Goal: Communication & Community: Answer question/provide support

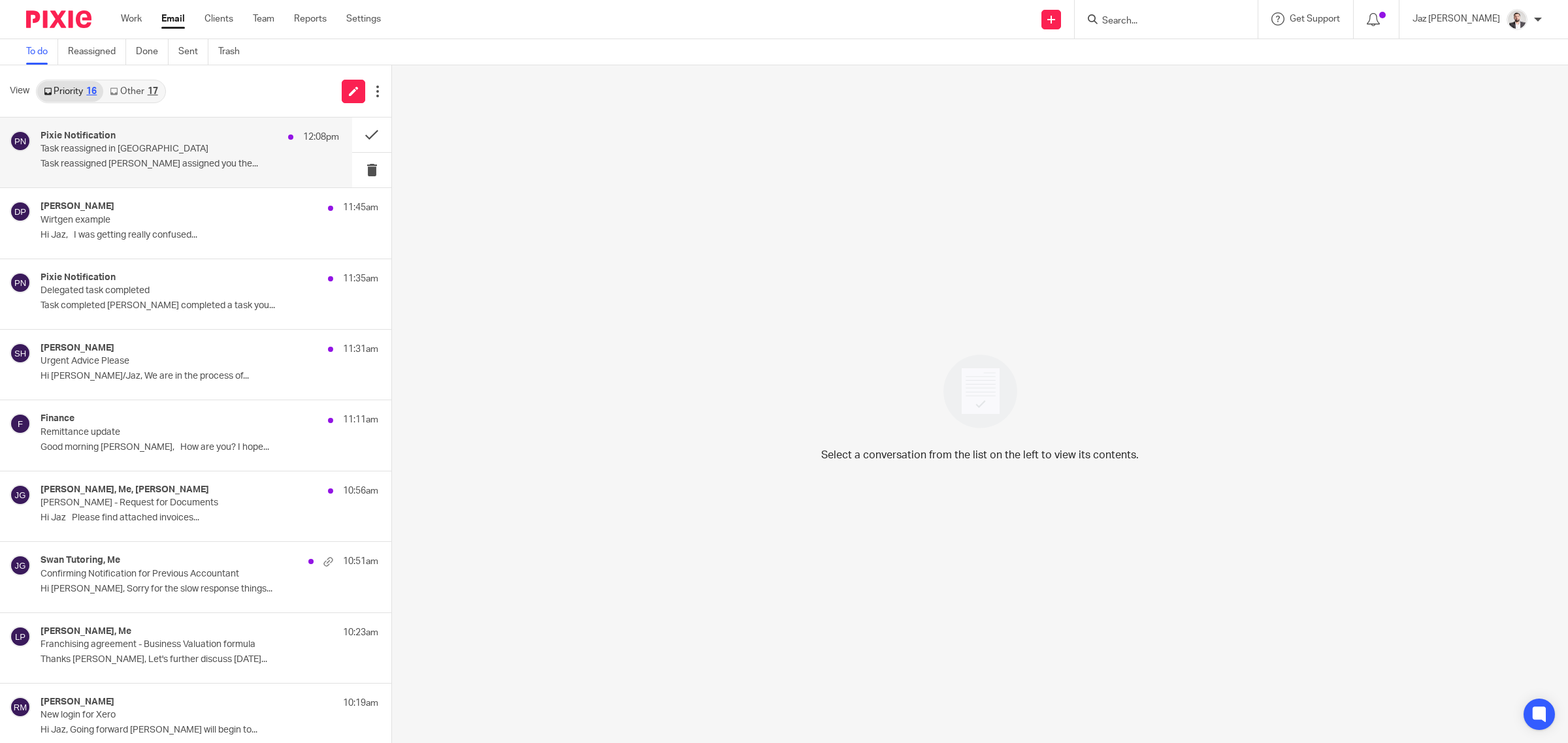
click at [174, 160] on p "Task reassigned [PERSON_NAME] assigned you the..." at bounding box center [190, 164] width 299 height 12
click at [200, 222] on p "Wirtgen example" at bounding box center [161, 220] width 239 height 12
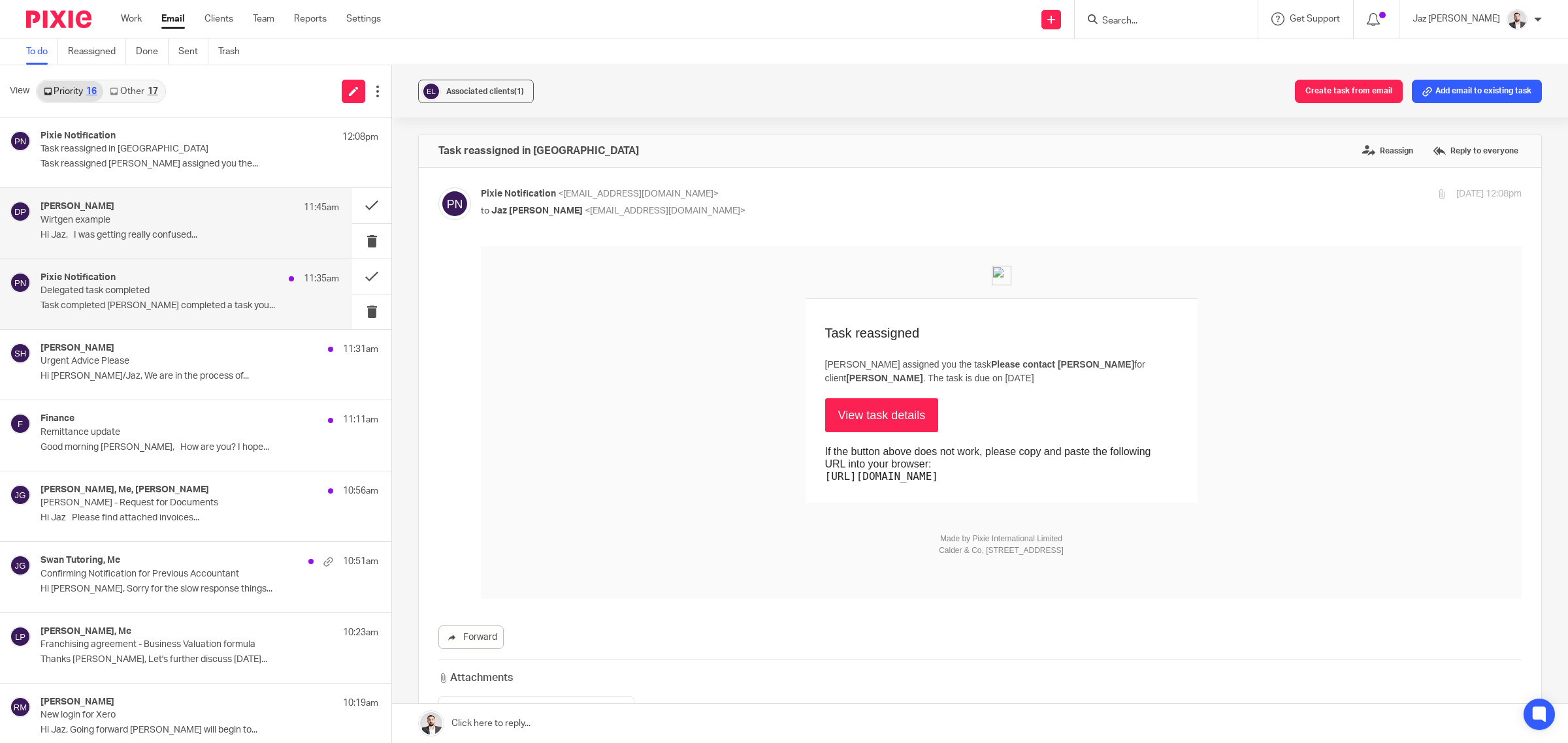
click at [180, 309] on p "Task completed Raj Kaur completed a task you..." at bounding box center [190, 306] width 299 height 12
click at [353, 278] on button at bounding box center [372, 276] width 39 height 35
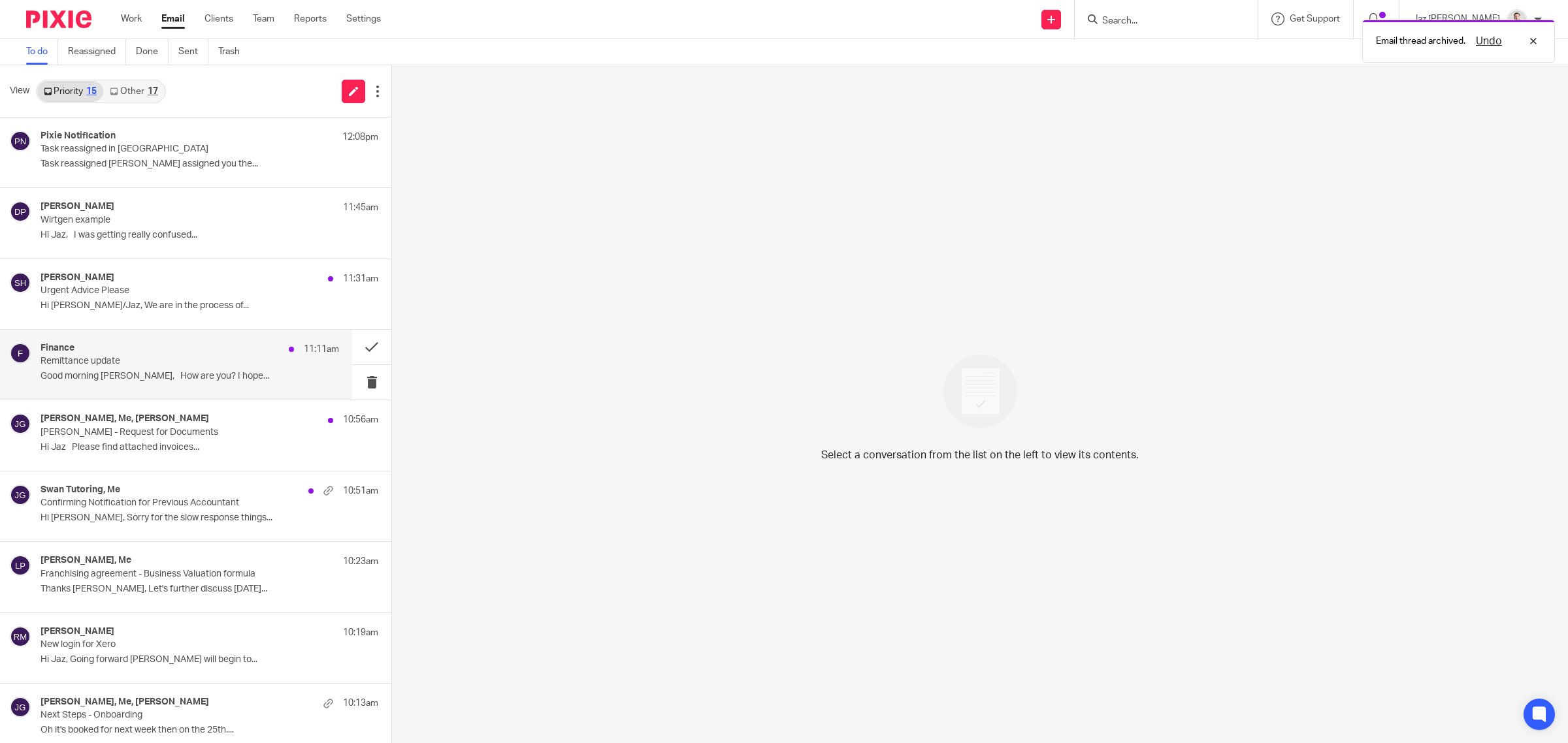
click at [137, 377] on p "Good morning Jaz, How are you? I hope..." at bounding box center [190, 376] width 299 height 12
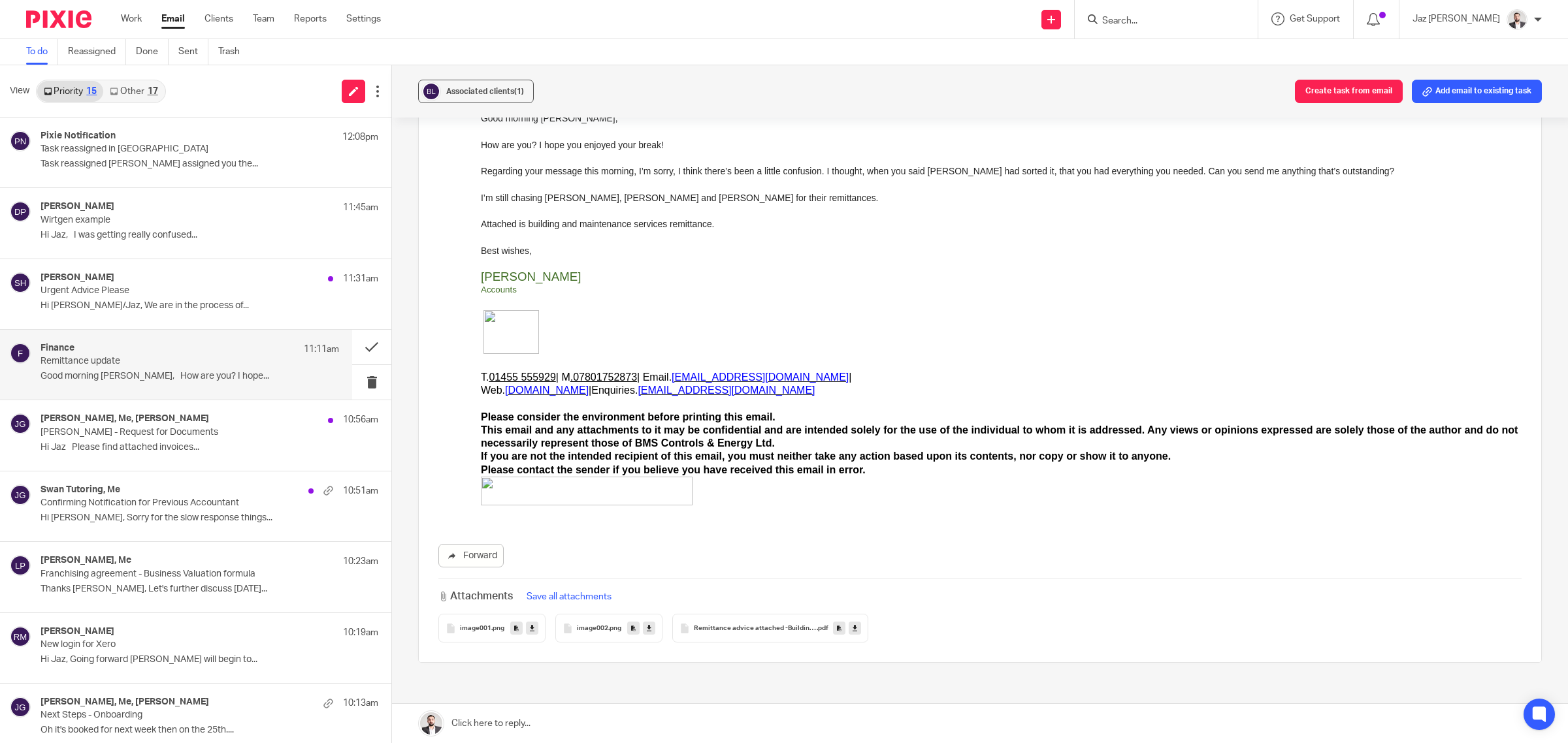
scroll to position [163, 0]
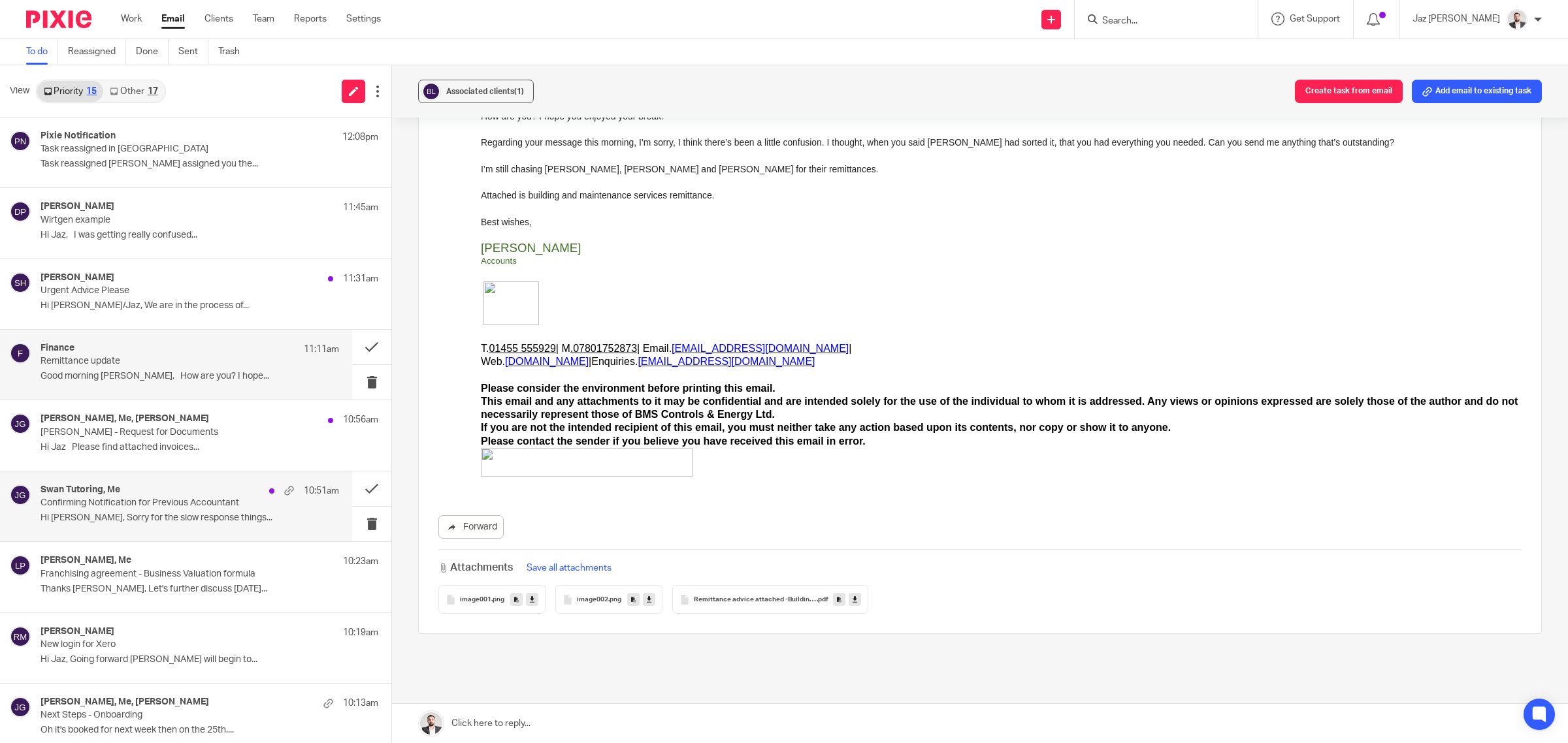
click at [217, 516] on p "Hi Jaz, Sorry for the slow response things..." at bounding box center [190, 518] width 299 height 12
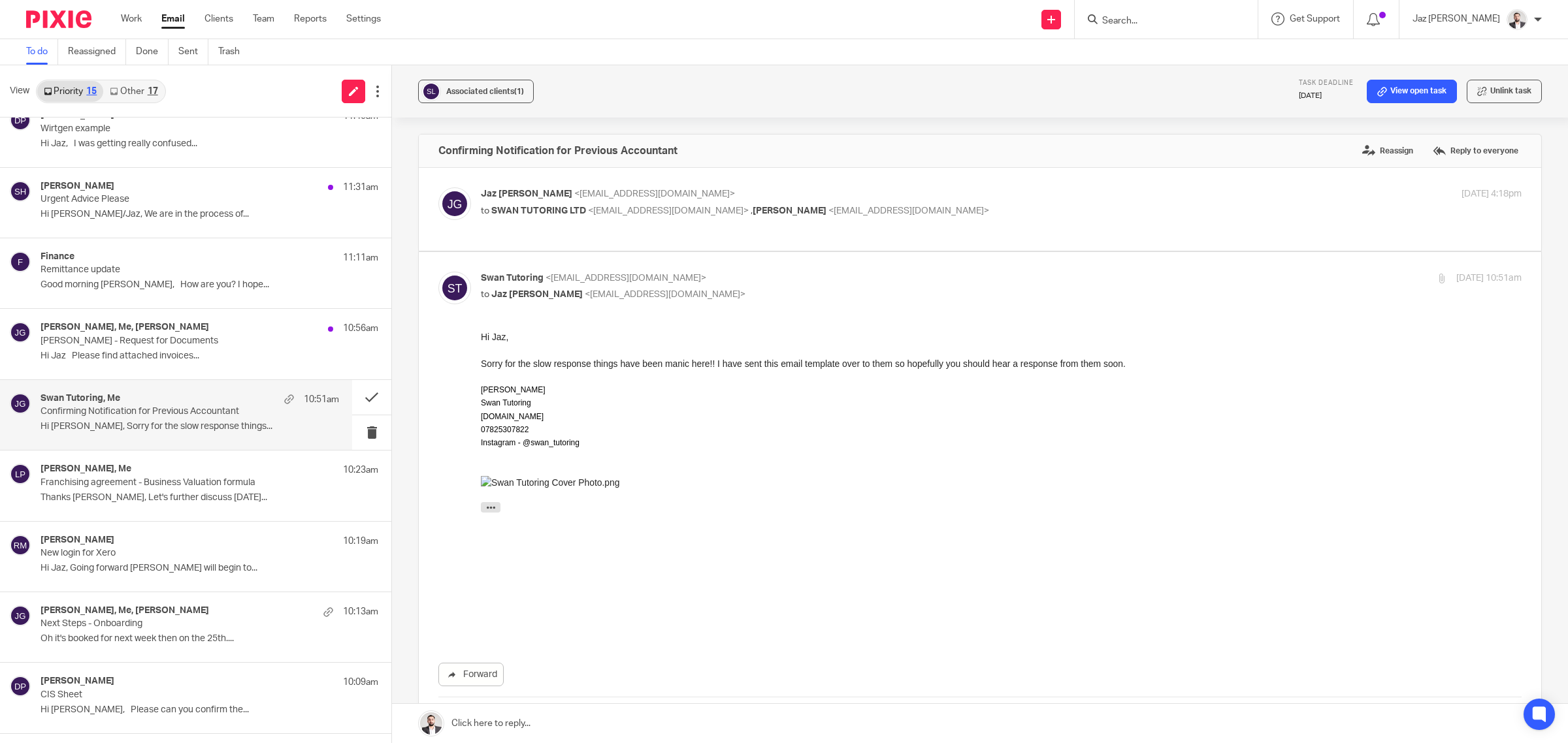
scroll to position [0, 0]
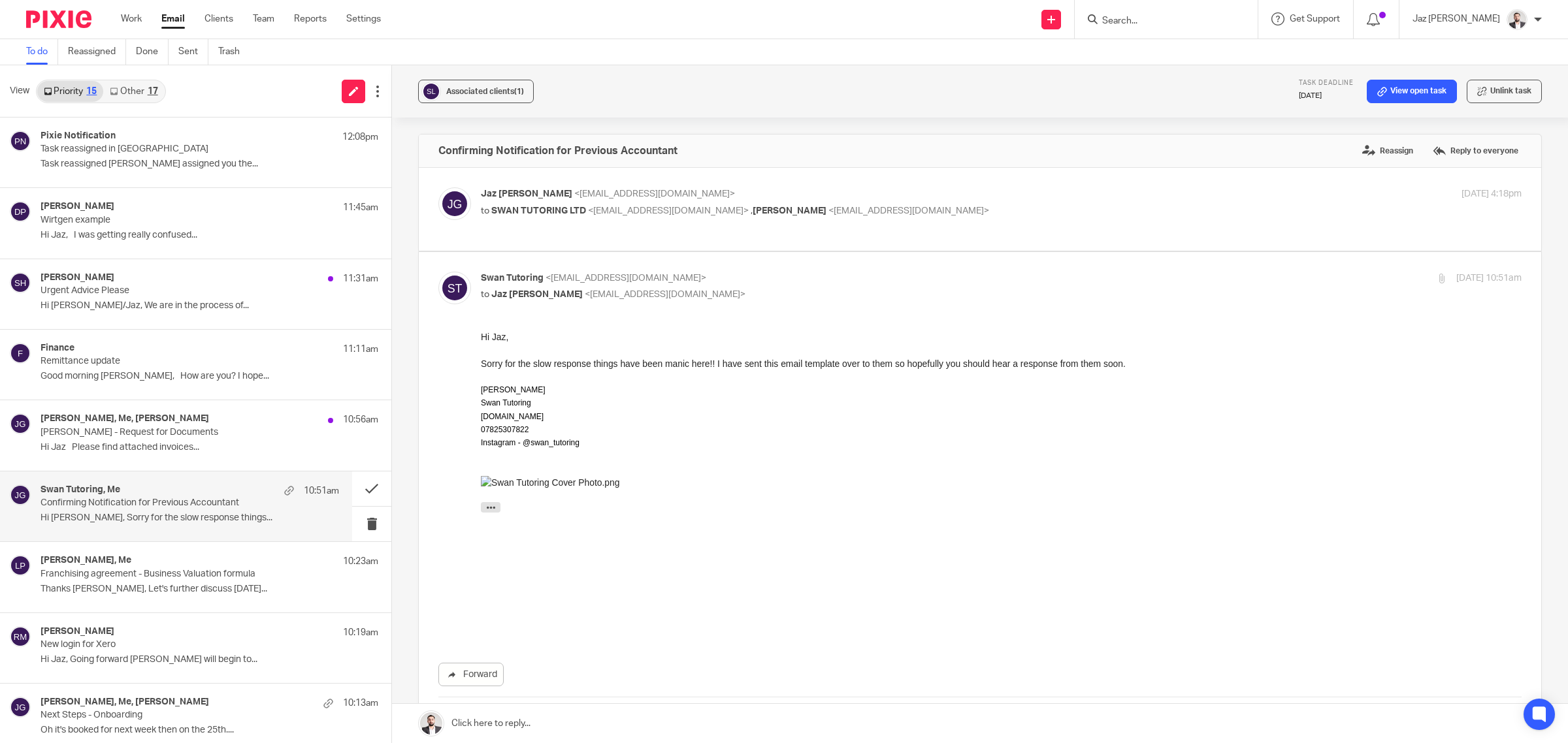
click at [147, 95] on div "17" at bounding box center [153, 91] width 11 height 9
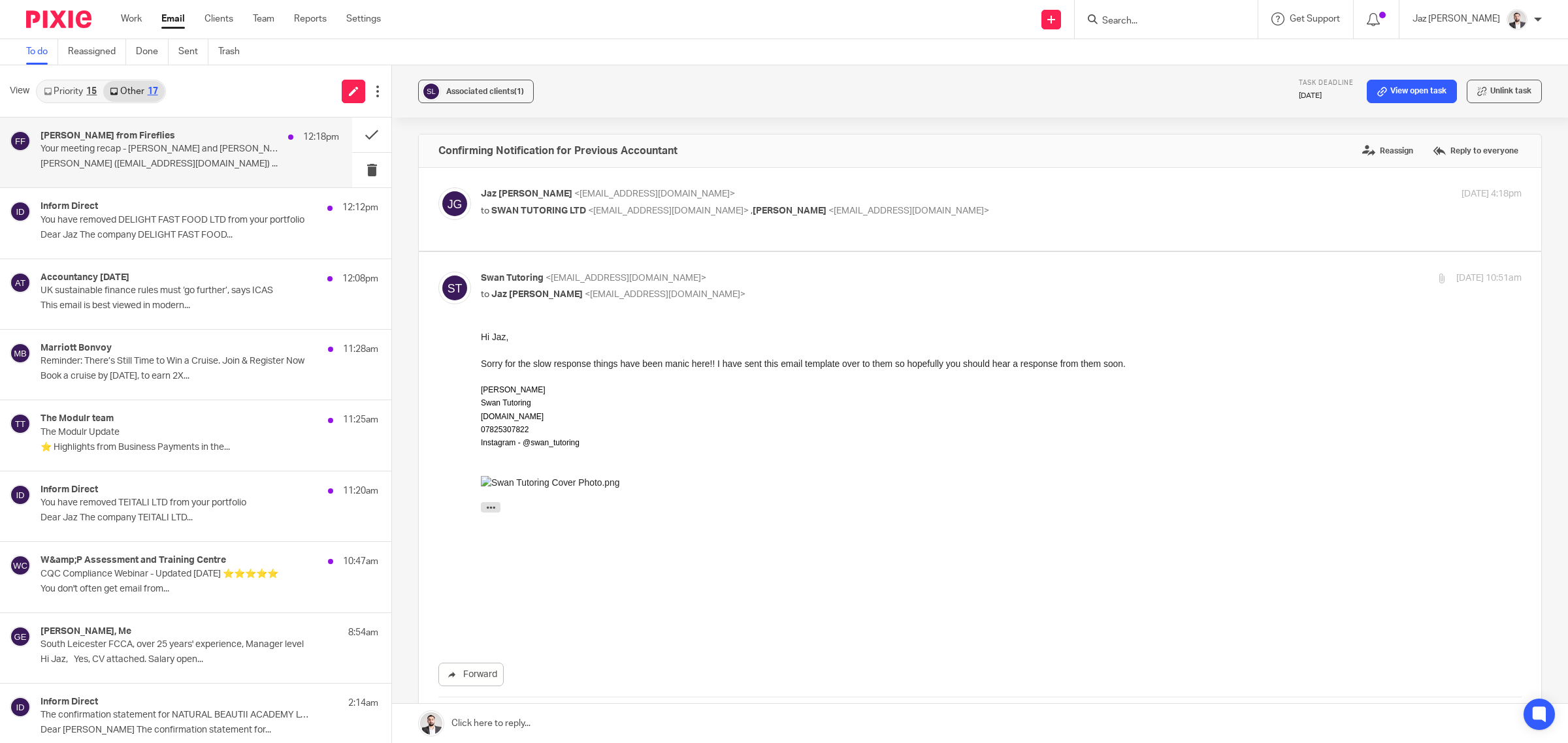
click at [175, 145] on p "Your meeting recap - MR JAKE HEWITT and Jaz Grewal" at bounding box center [161, 149] width 239 height 12
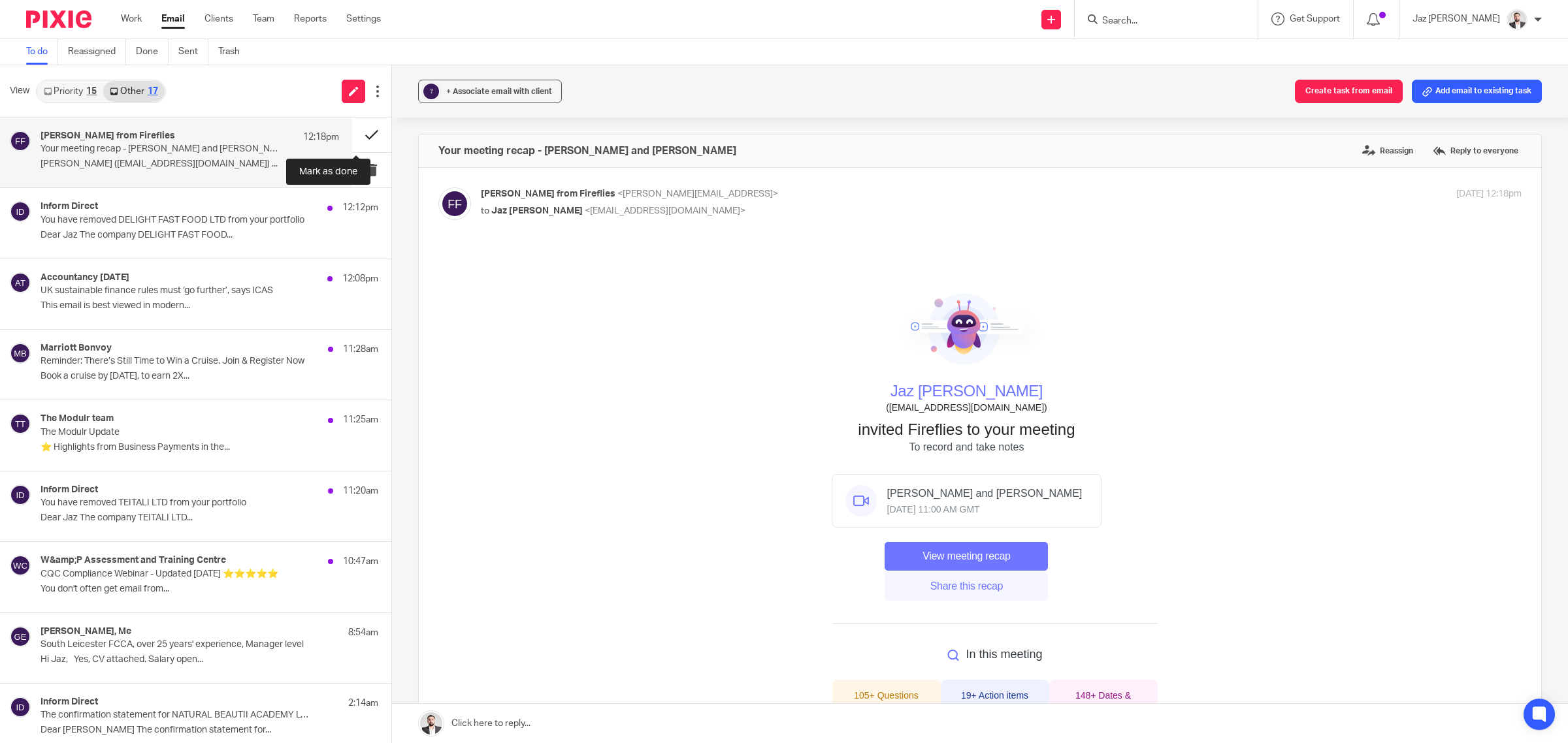
click at [352, 129] on button at bounding box center [372, 135] width 39 height 35
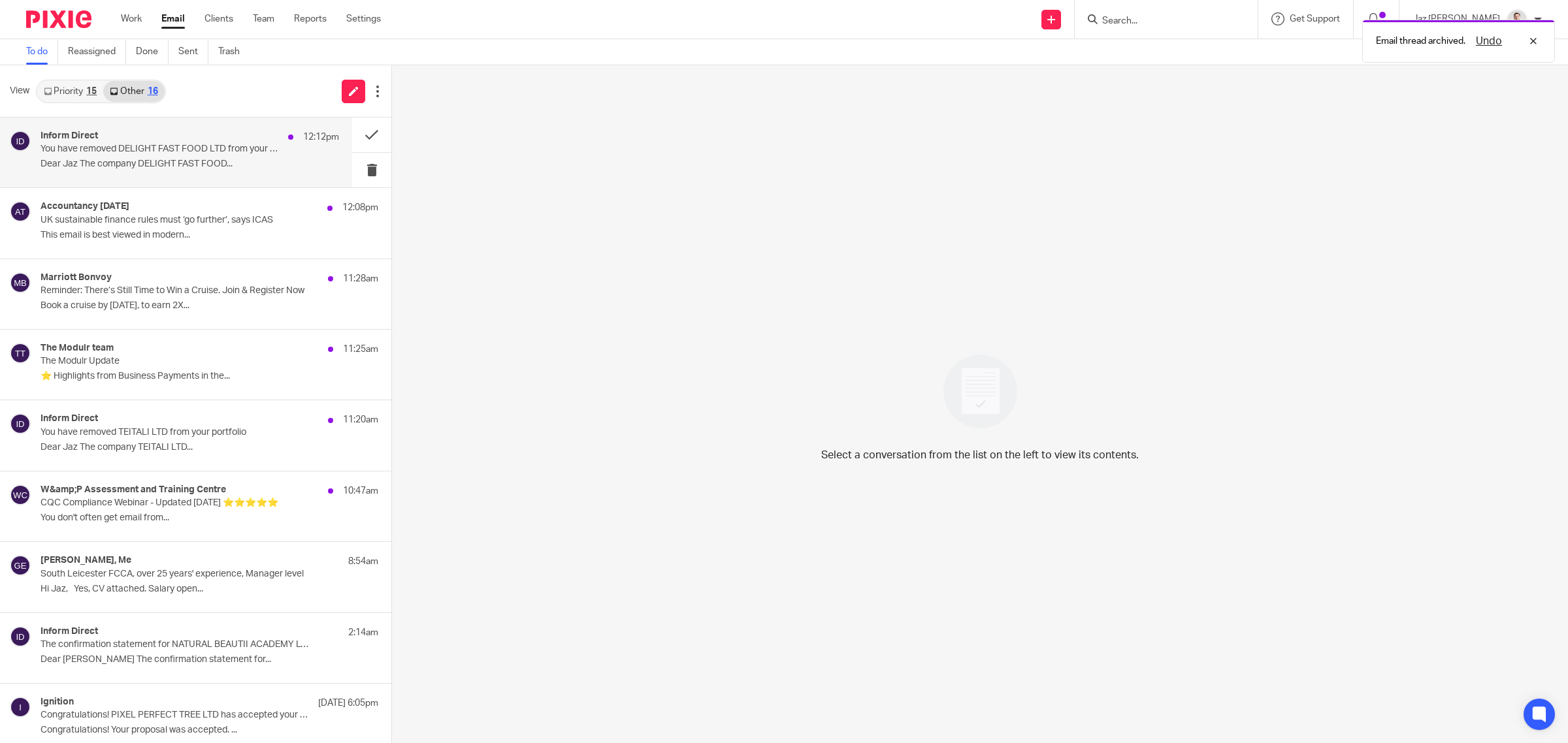
click at [239, 142] on div "Inform Direct 12:12pm" at bounding box center [190, 137] width 299 height 13
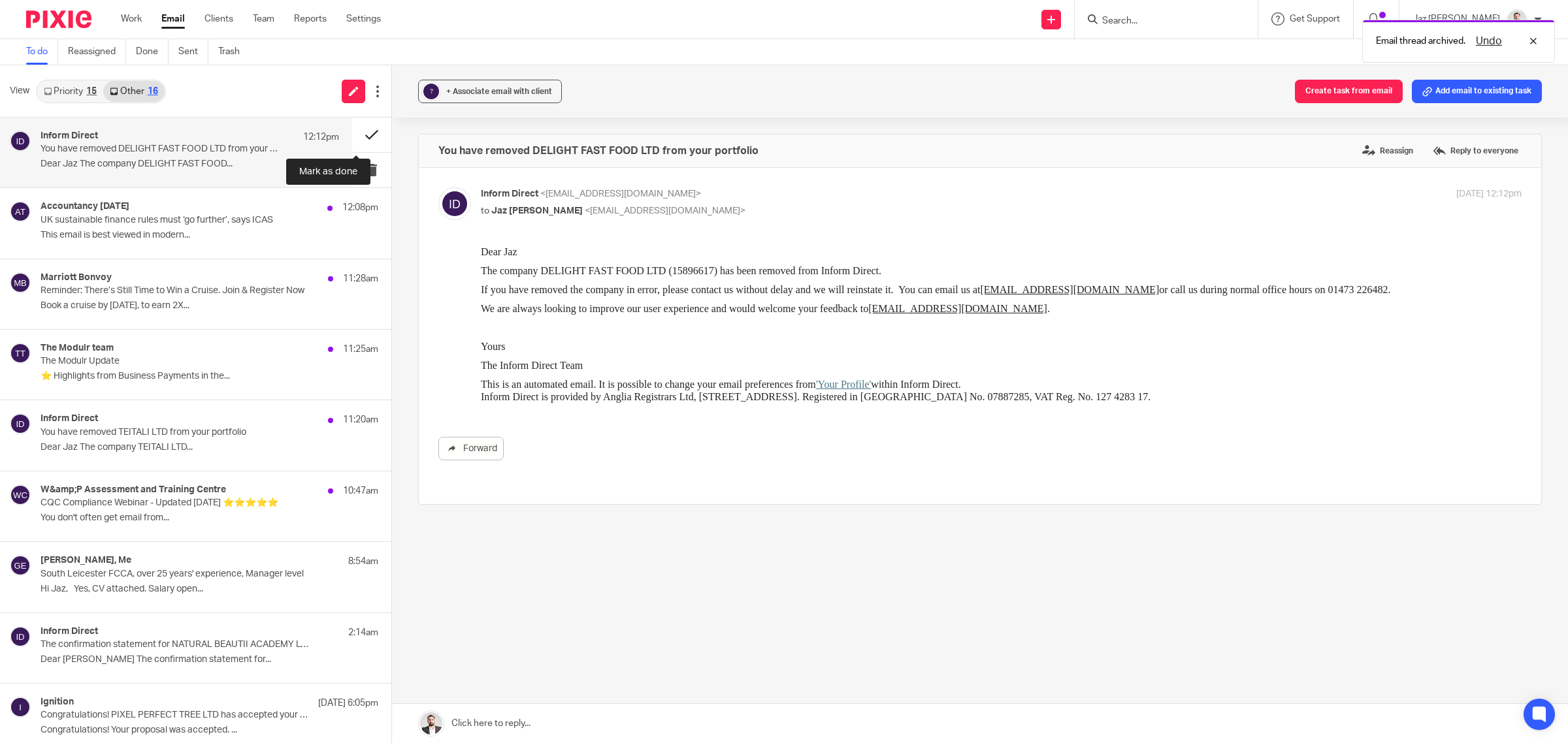
click at [354, 133] on button at bounding box center [372, 135] width 39 height 35
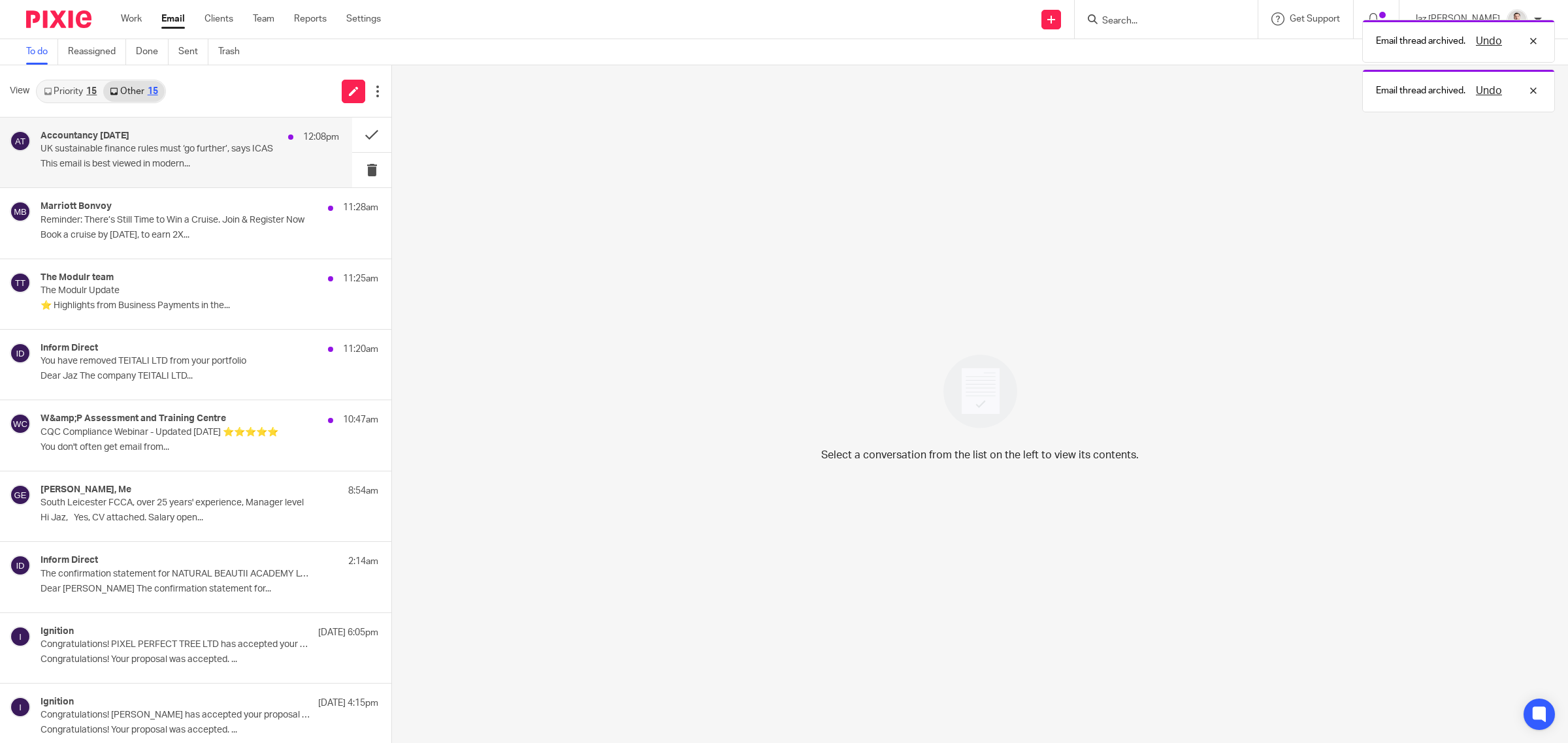
click at [240, 142] on div "Accountancy Today 12:08pm" at bounding box center [190, 137] width 299 height 13
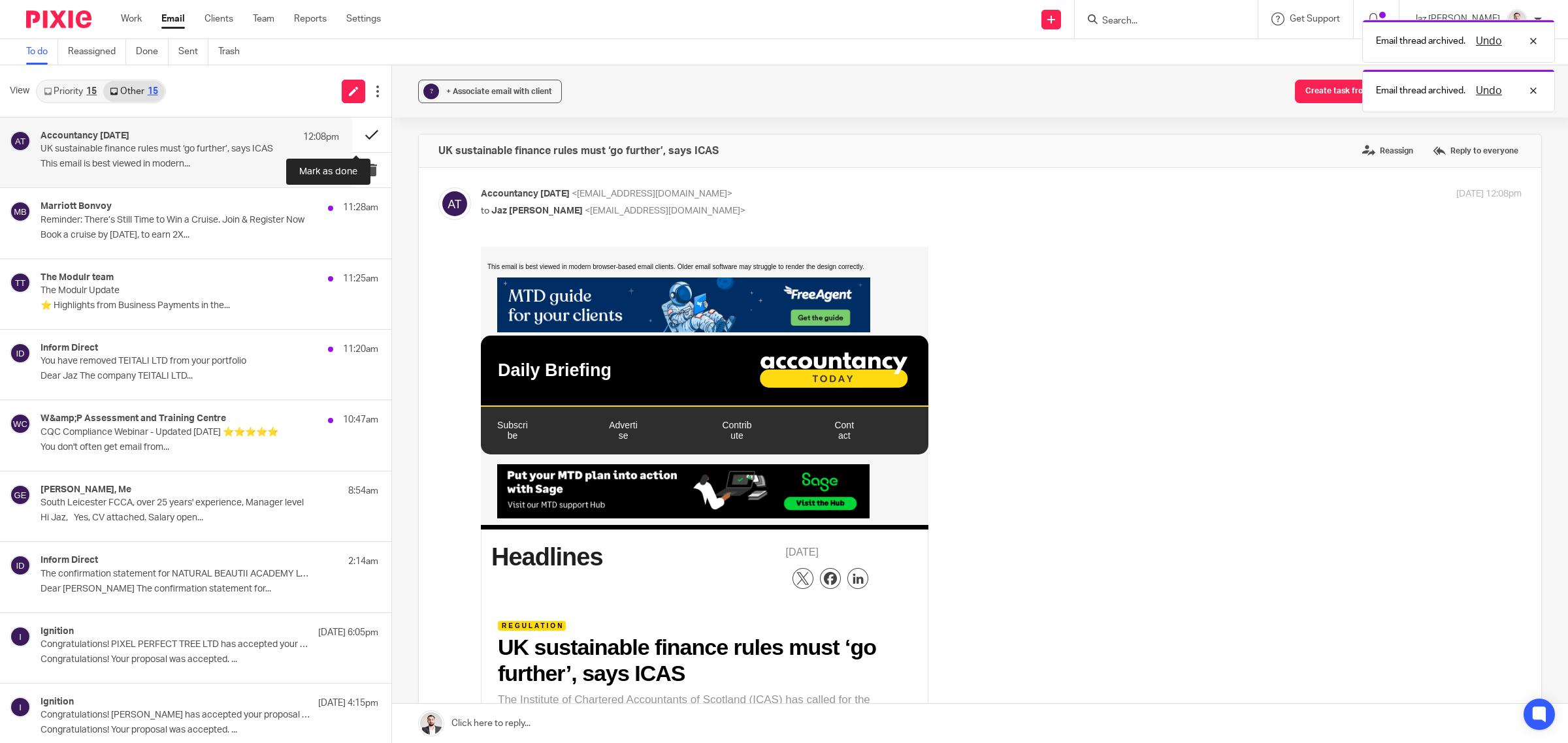
click at [357, 134] on button at bounding box center [372, 135] width 39 height 35
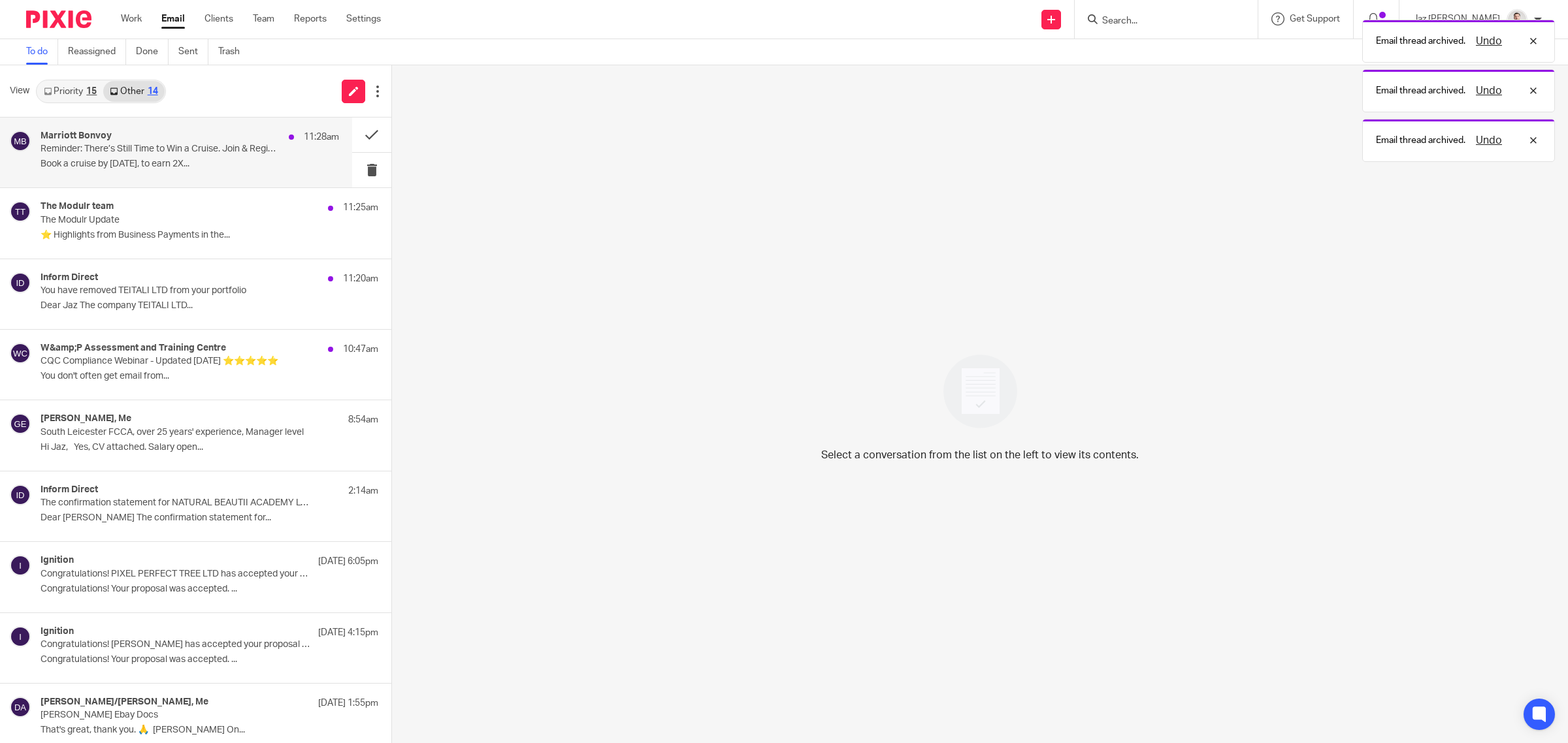
click at [237, 145] on p "Reminder: There’s Still Time to Win a Cruise. Join & Register Now" at bounding box center [161, 149] width 239 height 12
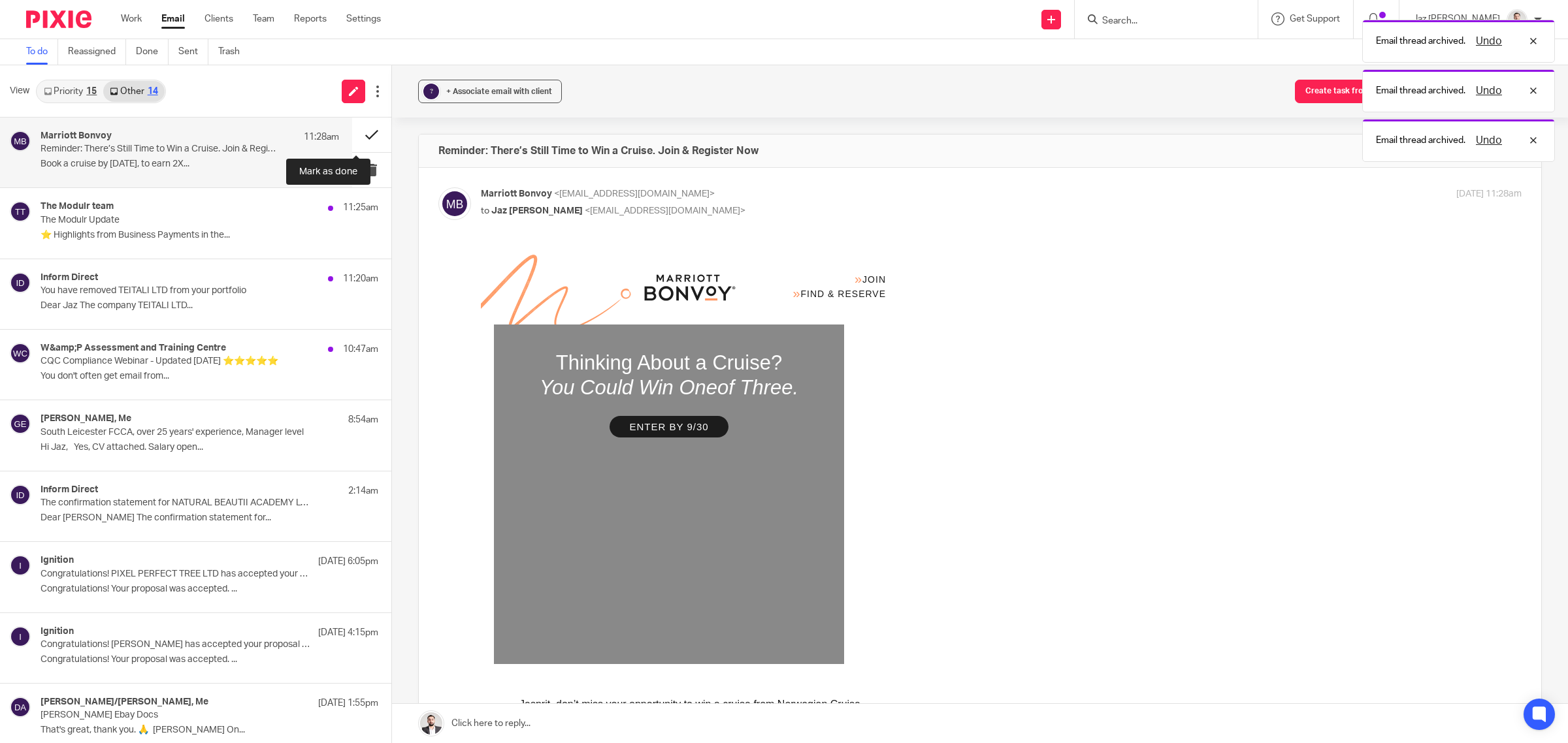
click at [354, 132] on button at bounding box center [372, 135] width 39 height 35
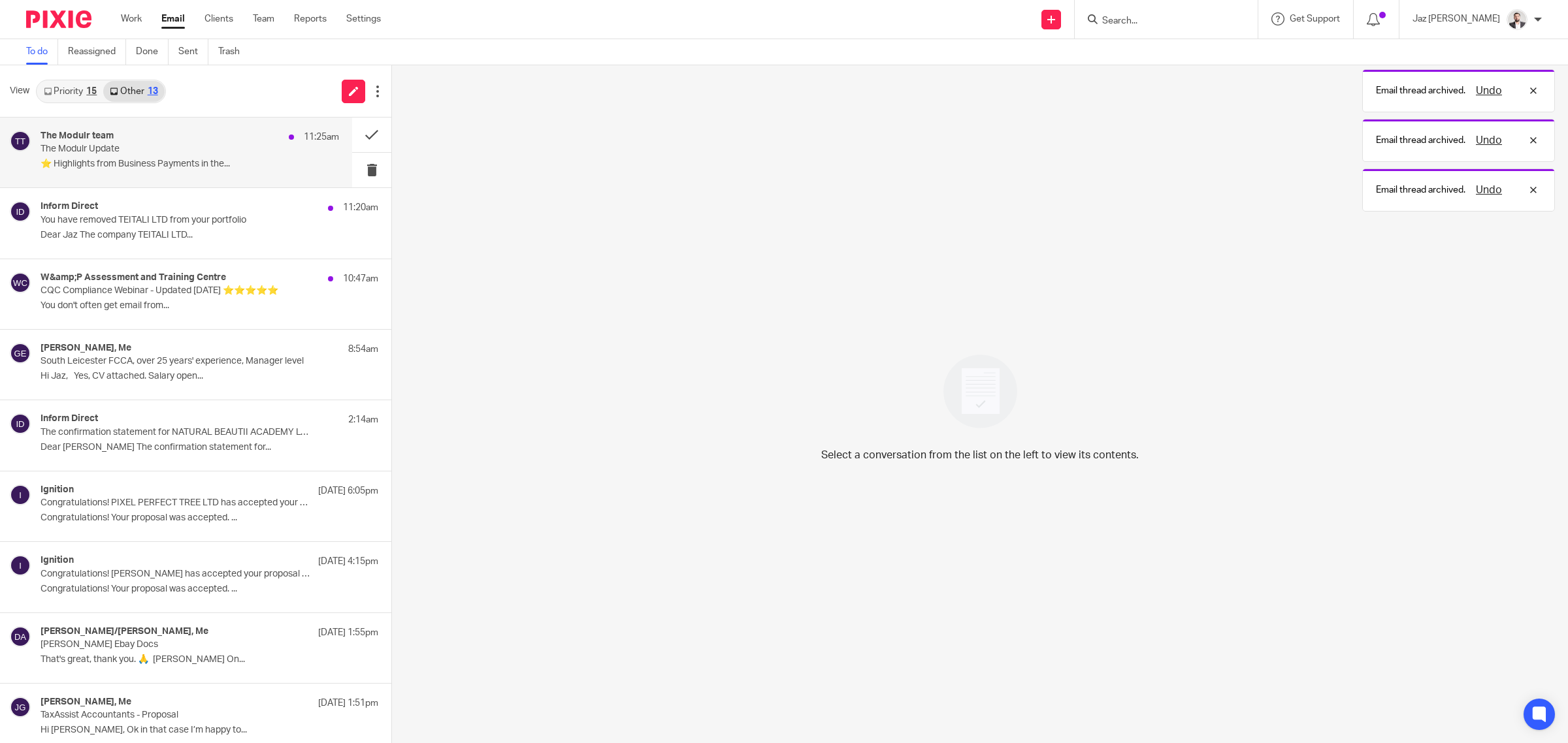
click at [236, 143] on div "The Modulr team 11:25am" at bounding box center [190, 137] width 299 height 13
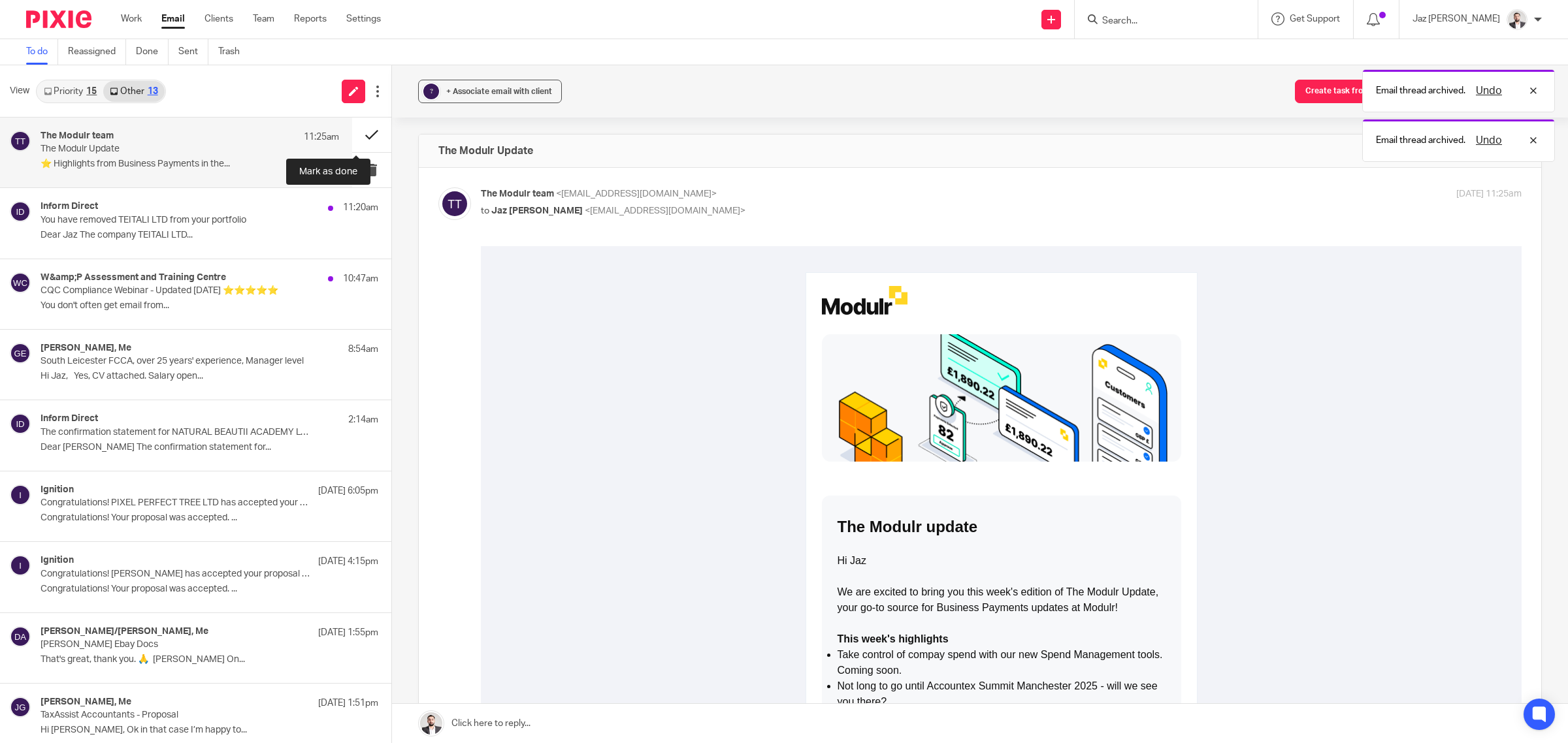
click at [363, 128] on button at bounding box center [372, 135] width 39 height 35
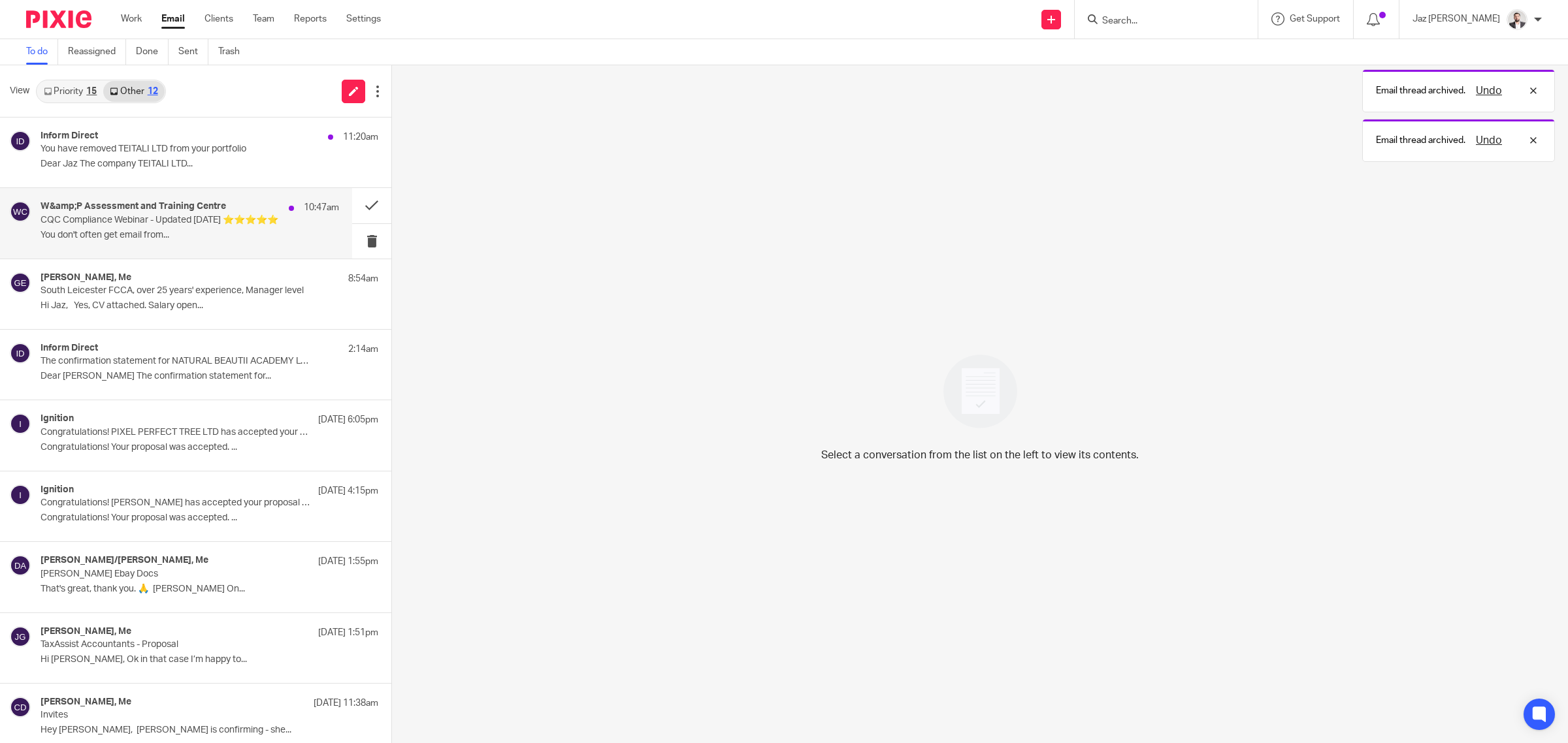
click at [247, 230] on p "You don't often get email from..." at bounding box center [190, 235] width 299 height 12
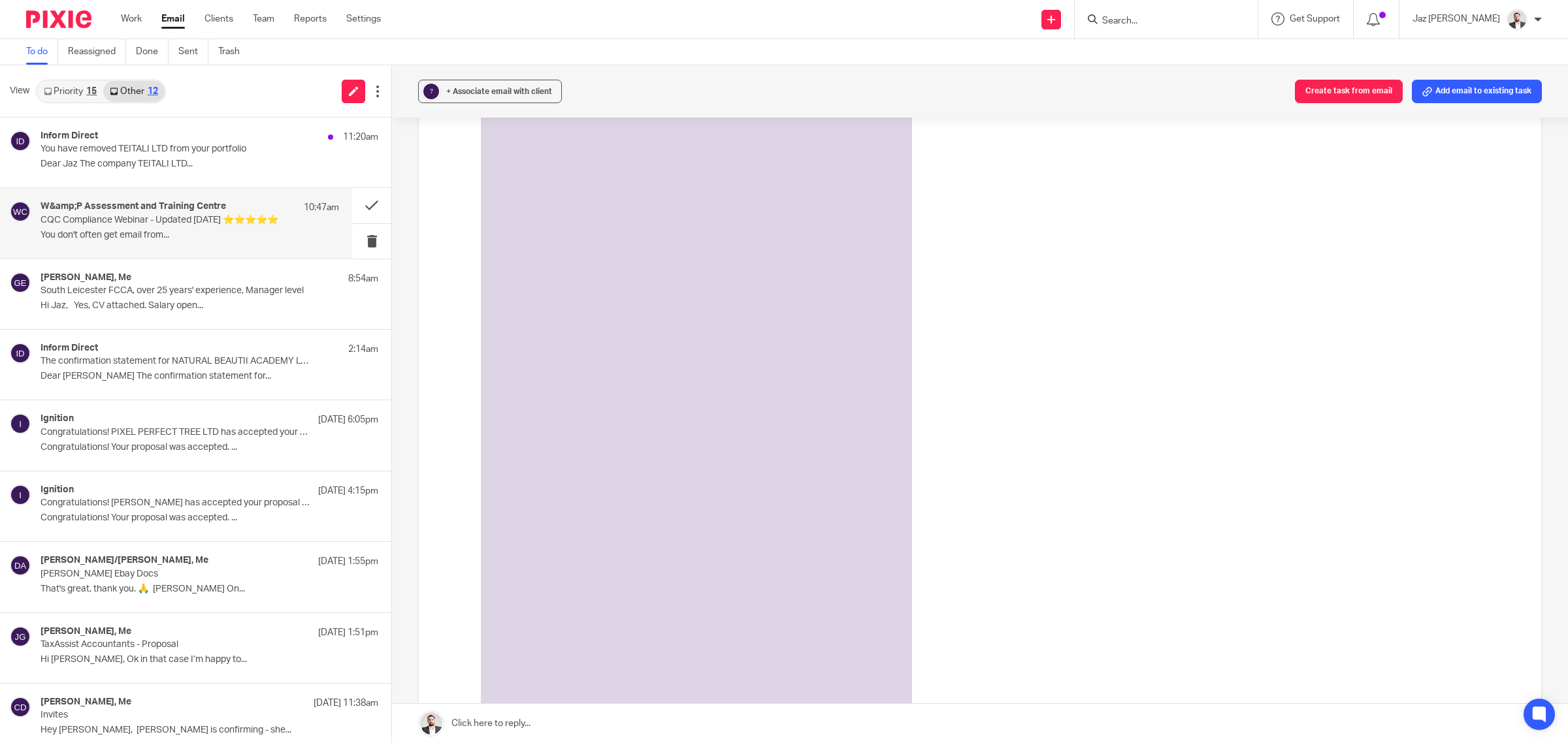
scroll to position [2126, 0]
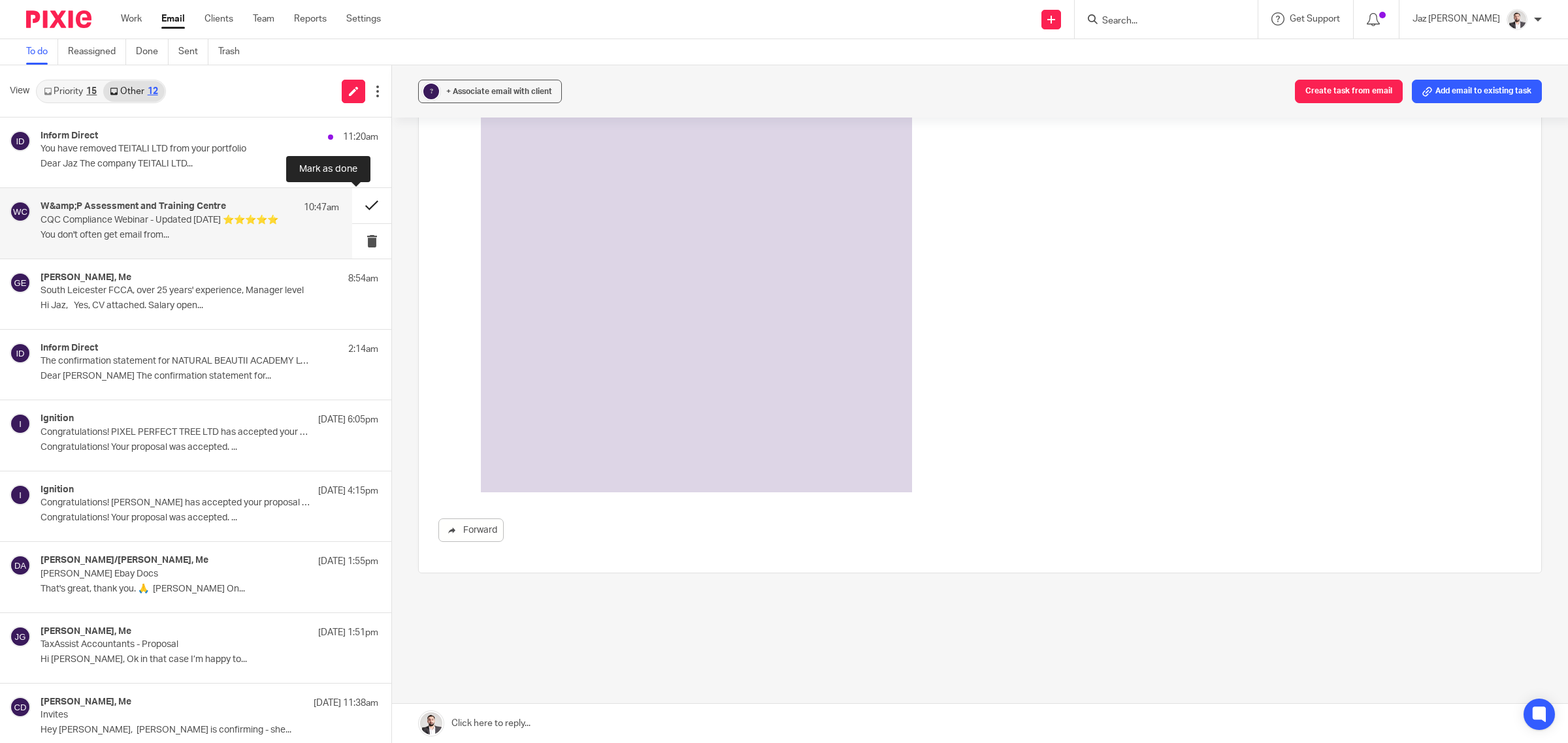
click at [367, 206] on button at bounding box center [372, 205] width 39 height 35
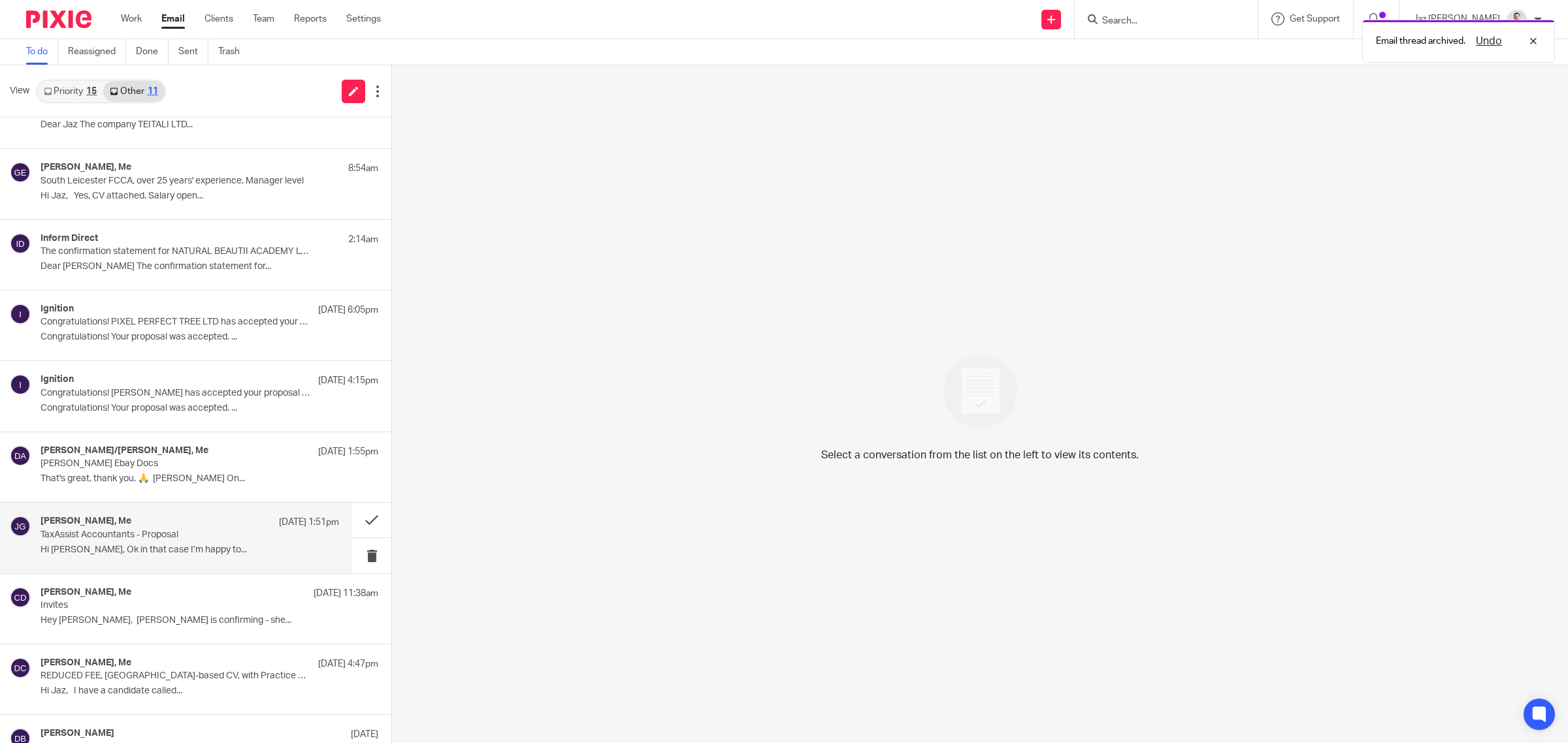
scroll to position [0, 0]
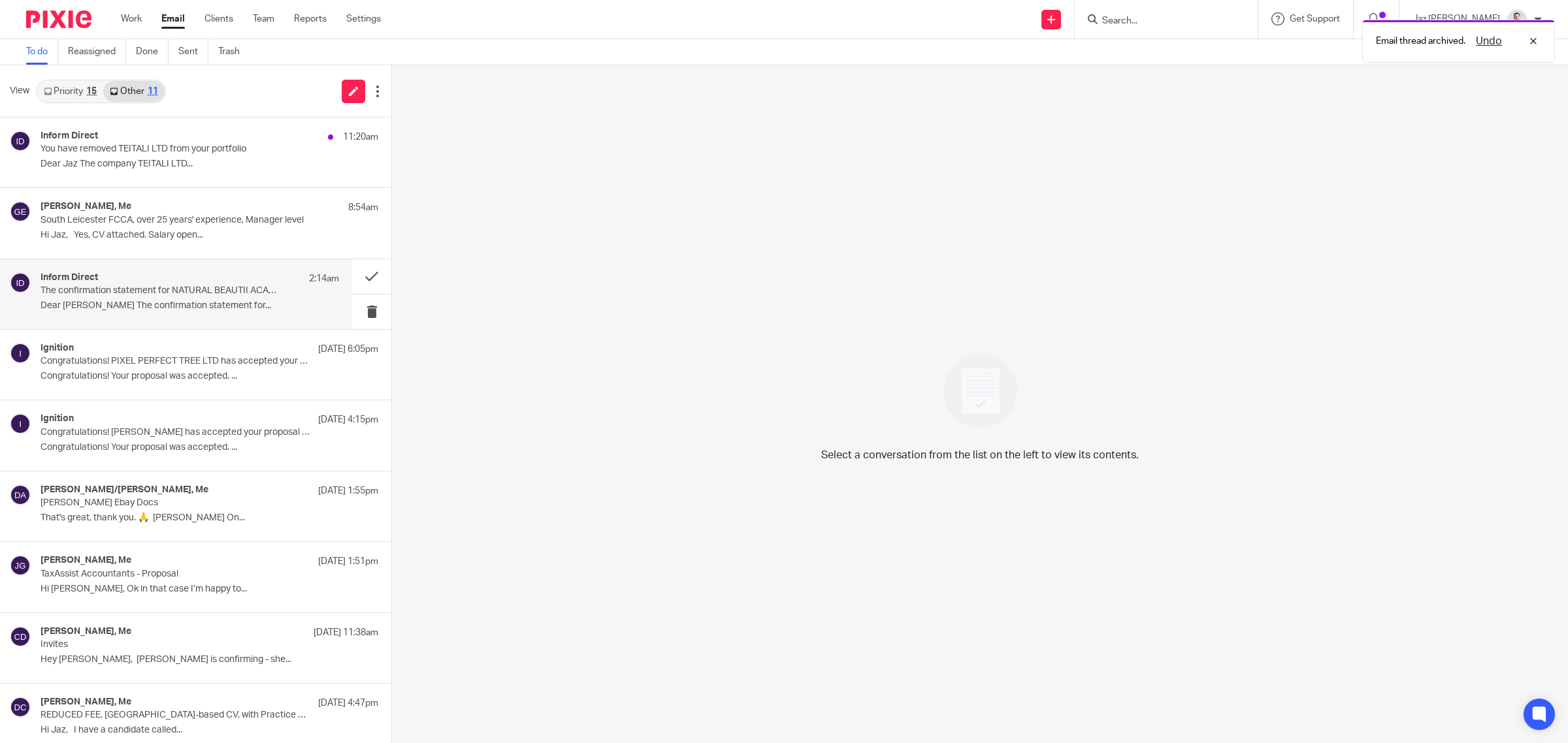
click at [213, 315] on div "Inform Direct 2:14am The confirmation statement for NATURAL BEAUTII ACADEMY LTD…" at bounding box center [190, 293] width 299 height 43
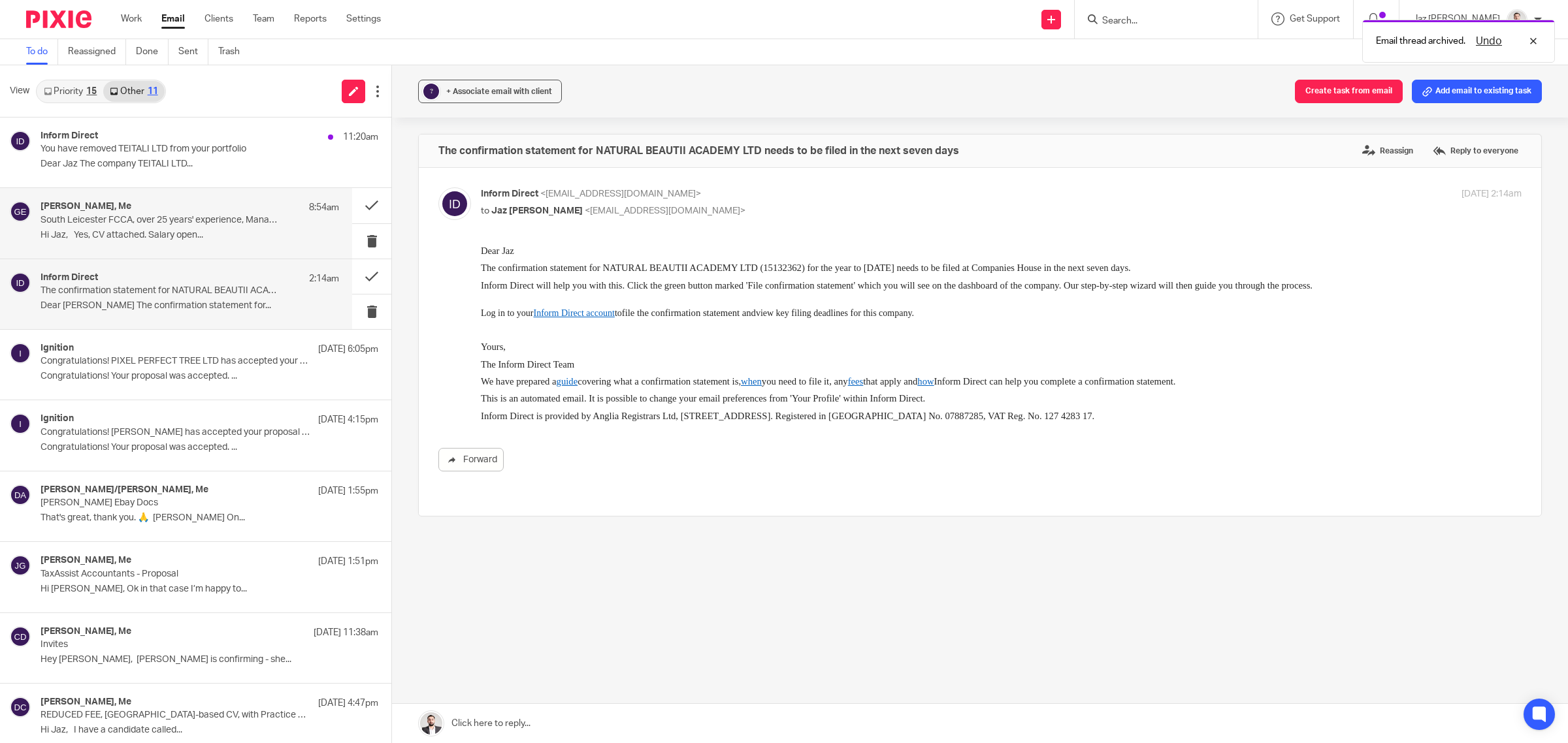
click at [186, 225] on p "South Leicester FCCA, over 25 years' experience, Manager level" at bounding box center [161, 220] width 239 height 12
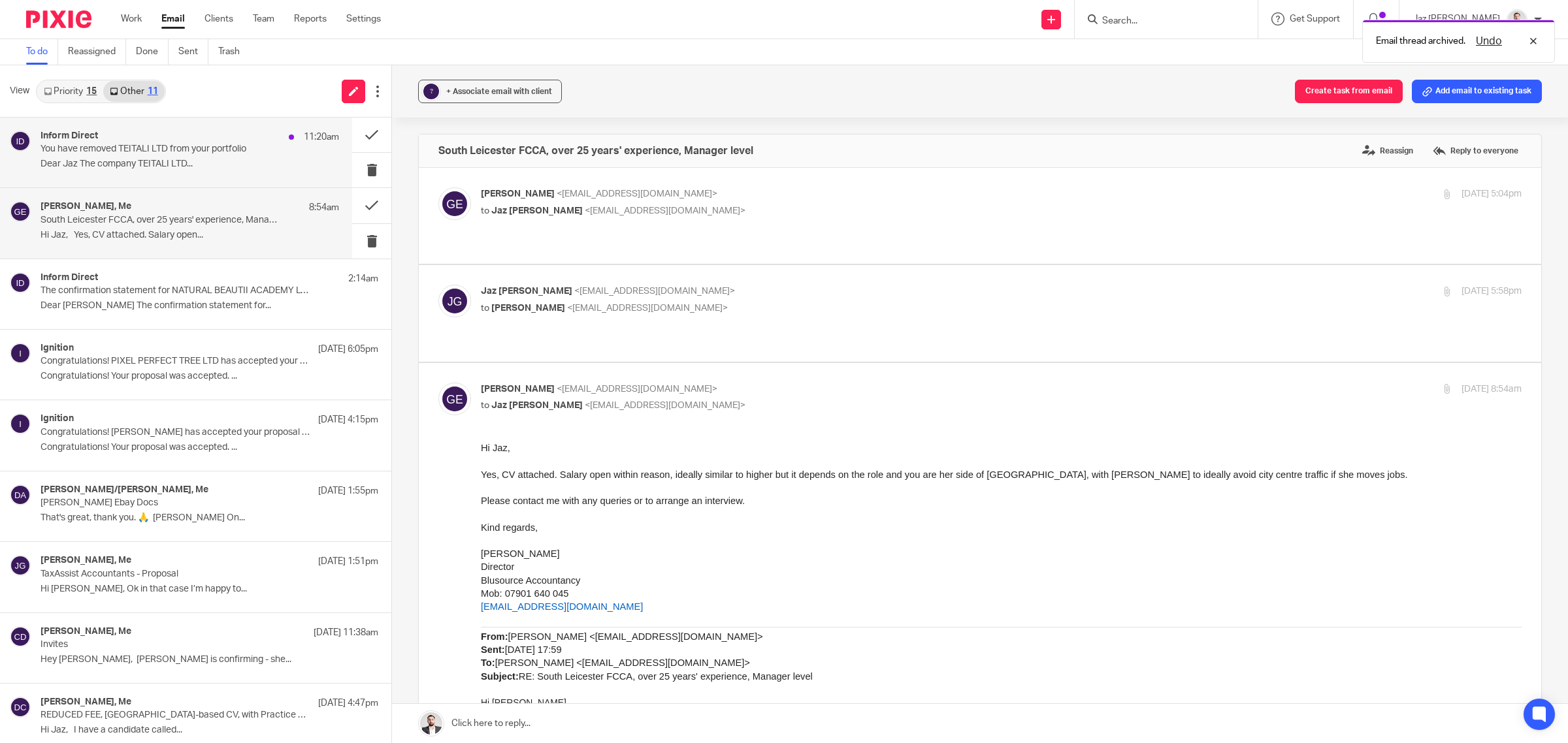
click at [187, 157] on div "Inform Direct 11:20am You have removed TEITALI LTD from your portfolio Dear Jaz…" at bounding box center [190, 152] width 299 height 43
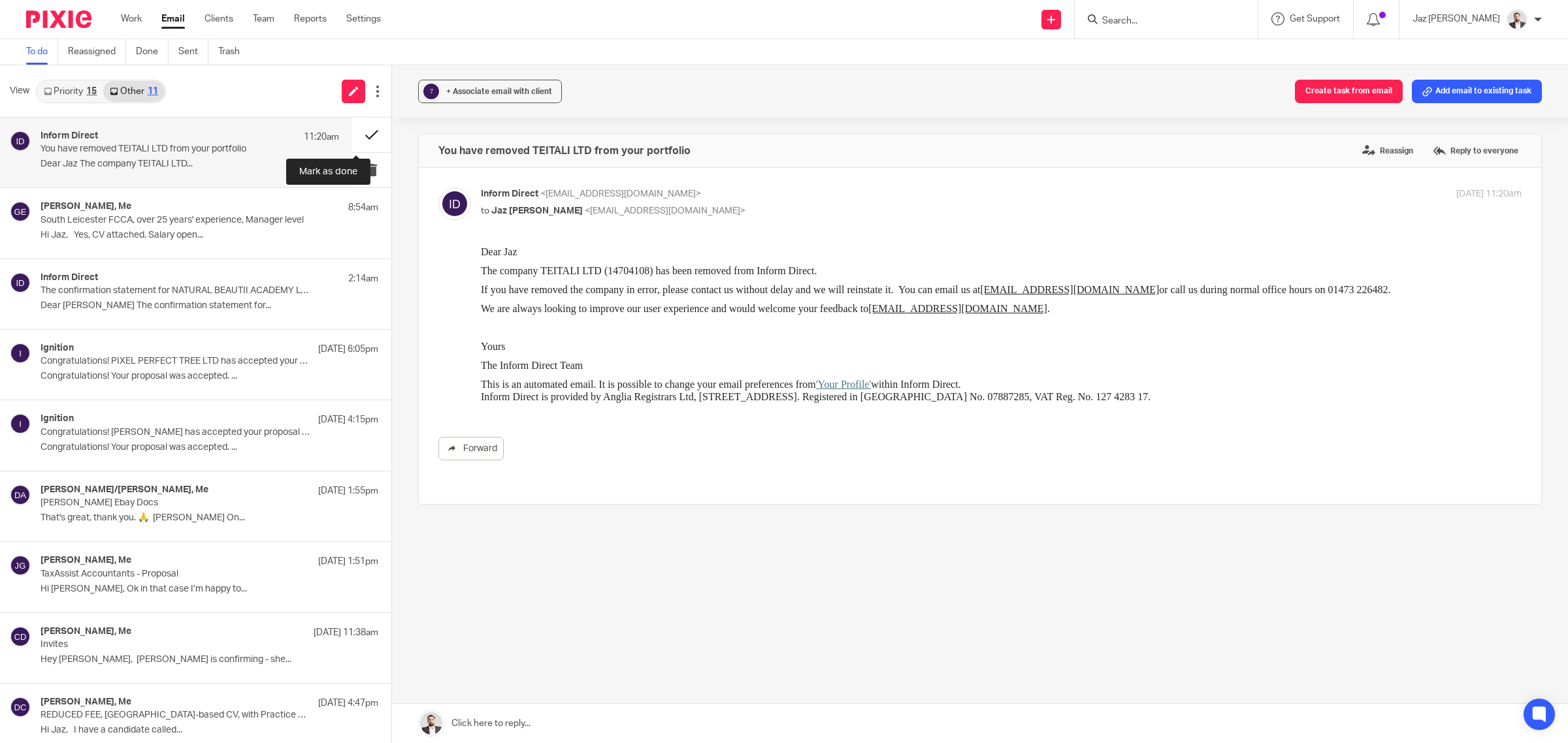
click at [352, 129] on button at bounding box center [372, 135] width 39 height 35
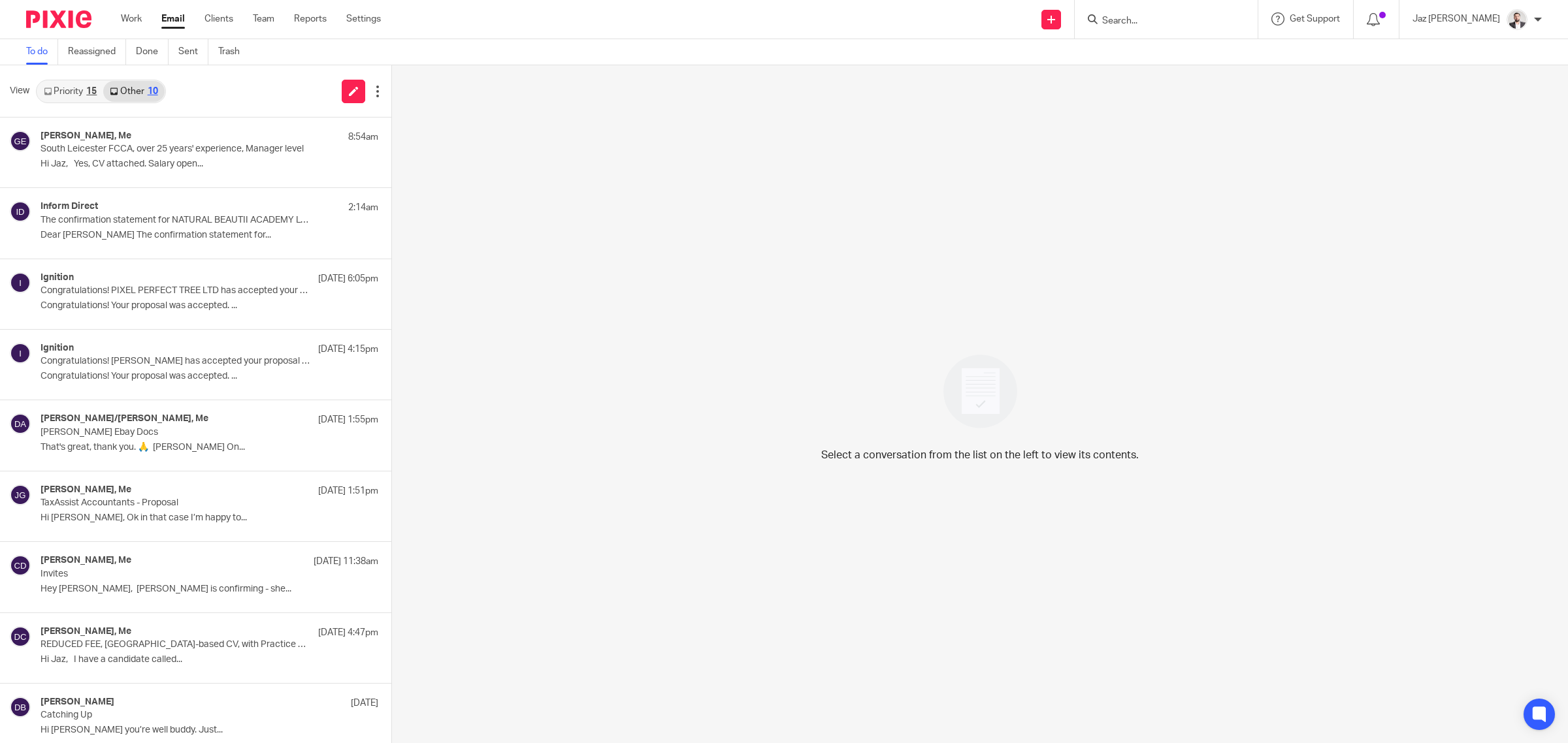
click at [70, 101] on link "Priority 15" at bounding box center [70, 91] width 66 height 21
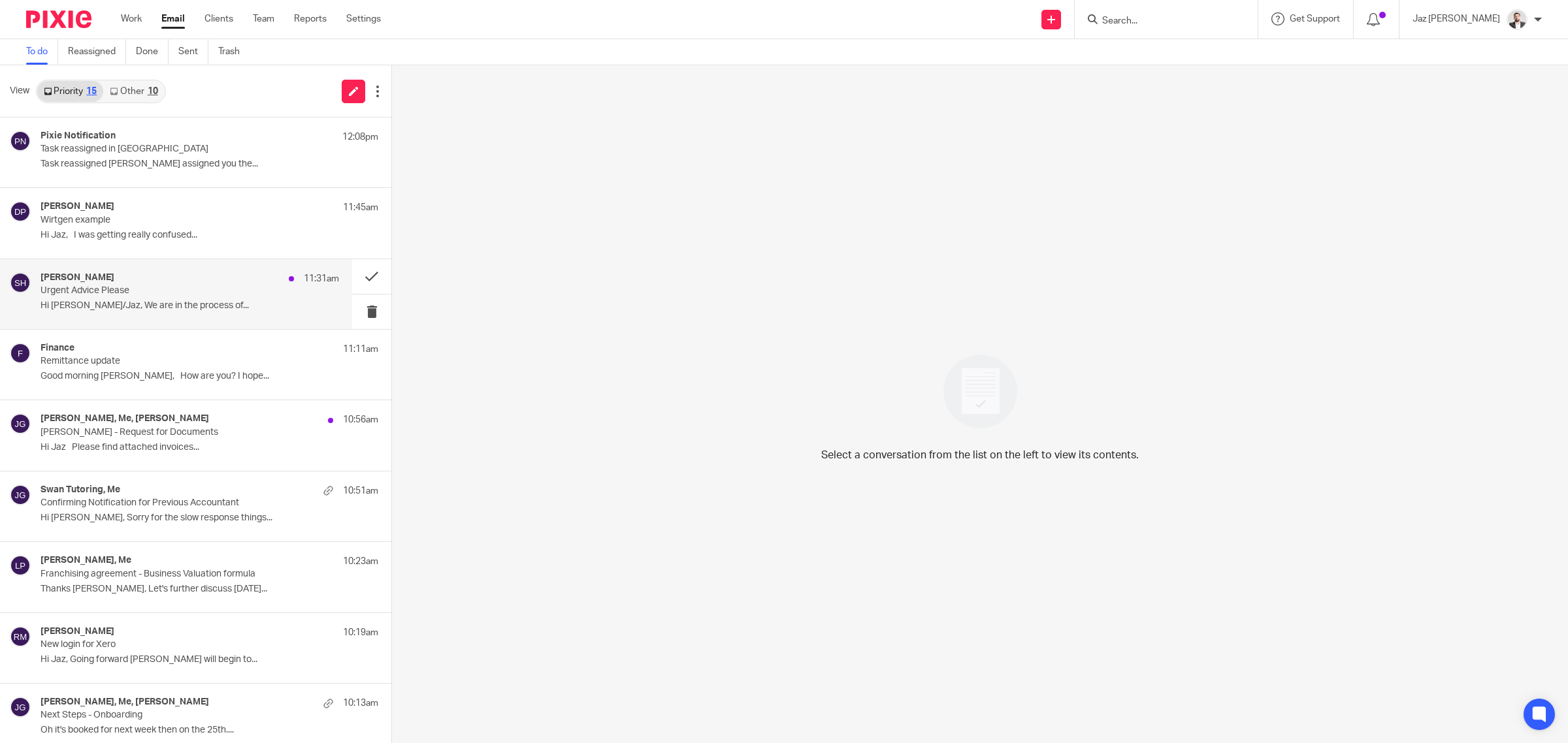
click at [161, 288] on p "Urgent Advice Please" at bounding box center [161, 291] width 239 height 12
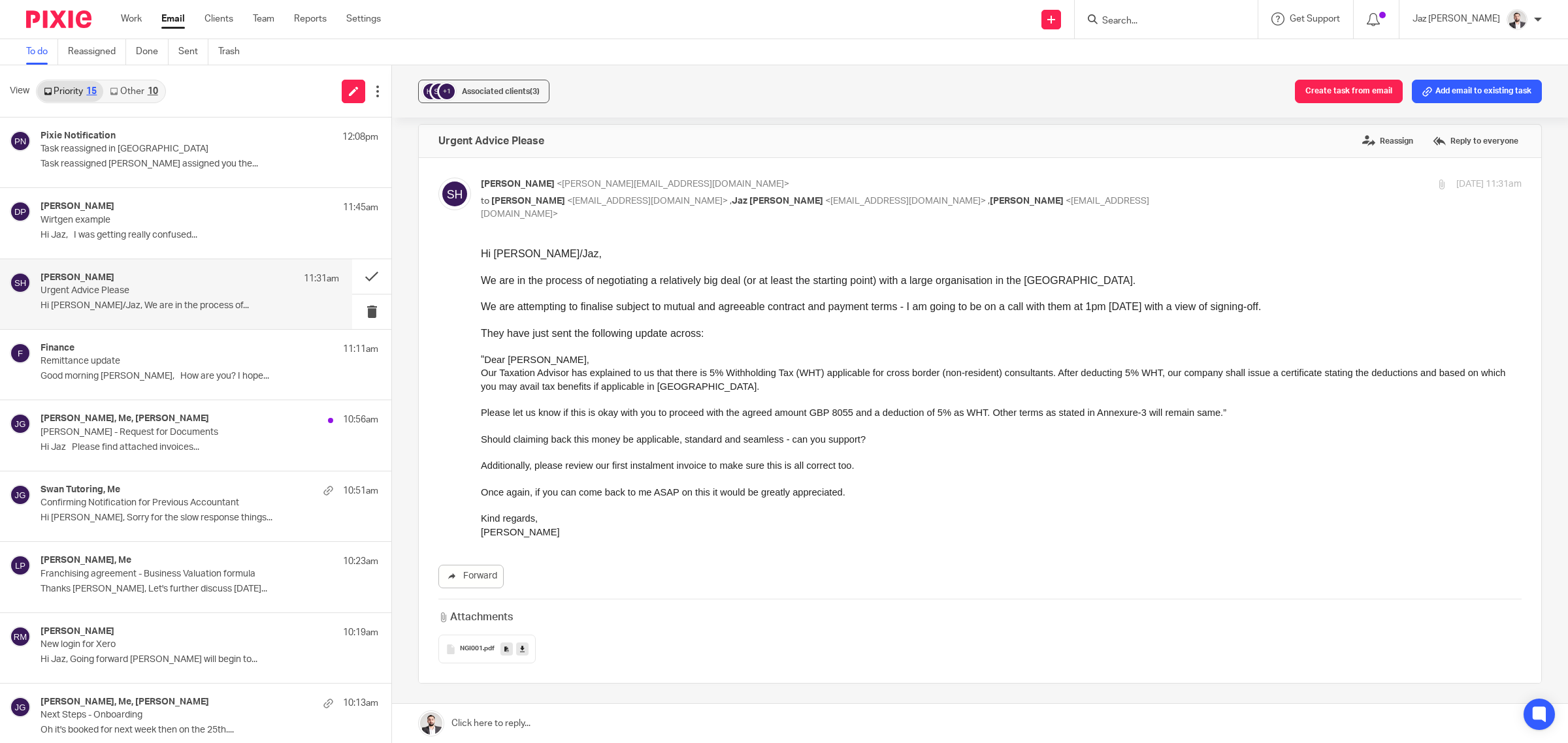
scroll to position [11, 0]
click at [1159, 17] on input "Search" at bounding box center [1159, 21] width 118 height 12
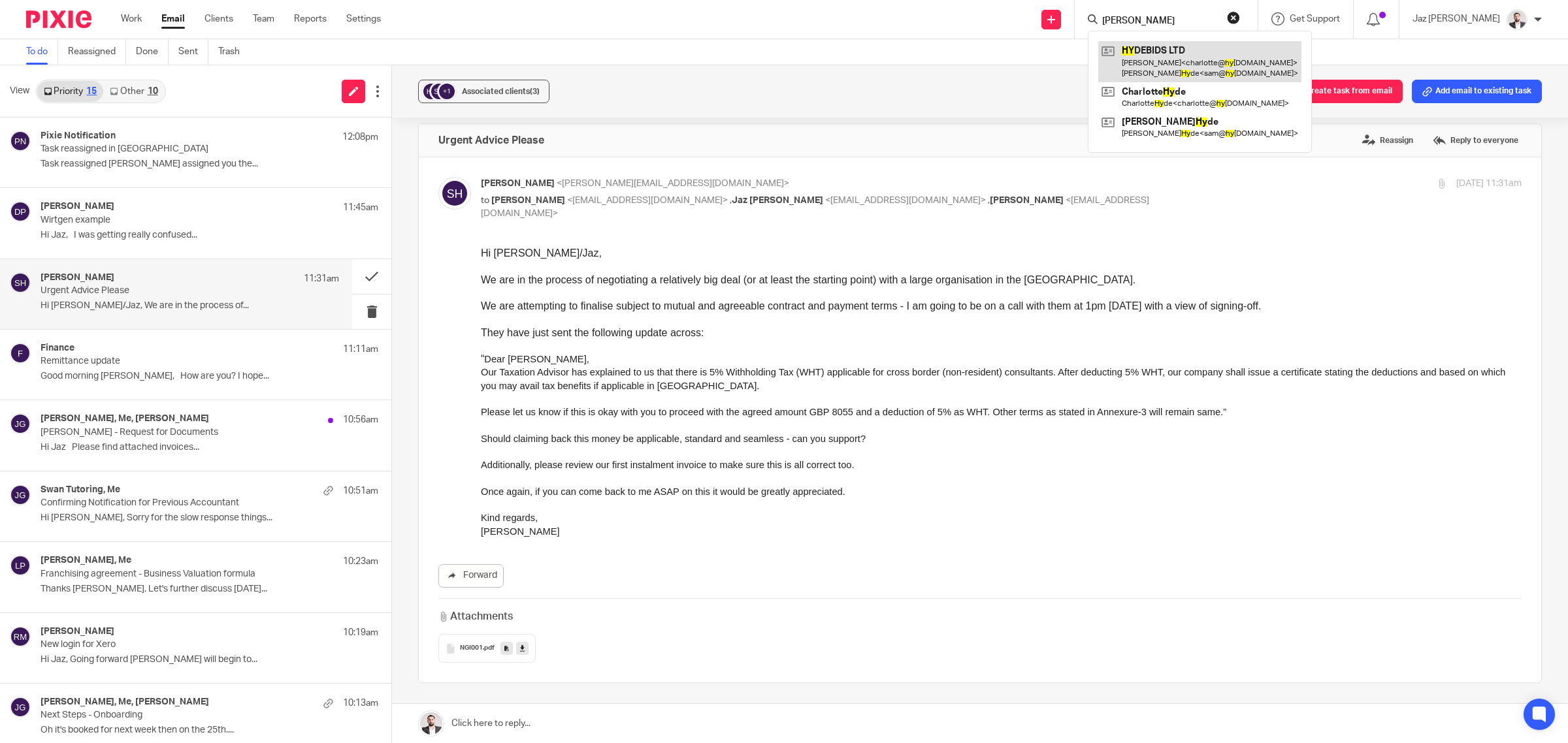
type input "sam hy"
click at [1184, 63] on link at bounding box center [1199, 61] width 203 height 41
click at [620, 447] on p at bounding box center [1000, 451] width 1040 height 13
click at [1240, 16] on button "reset" at bounding box center [1233, 18] width 13 height 13
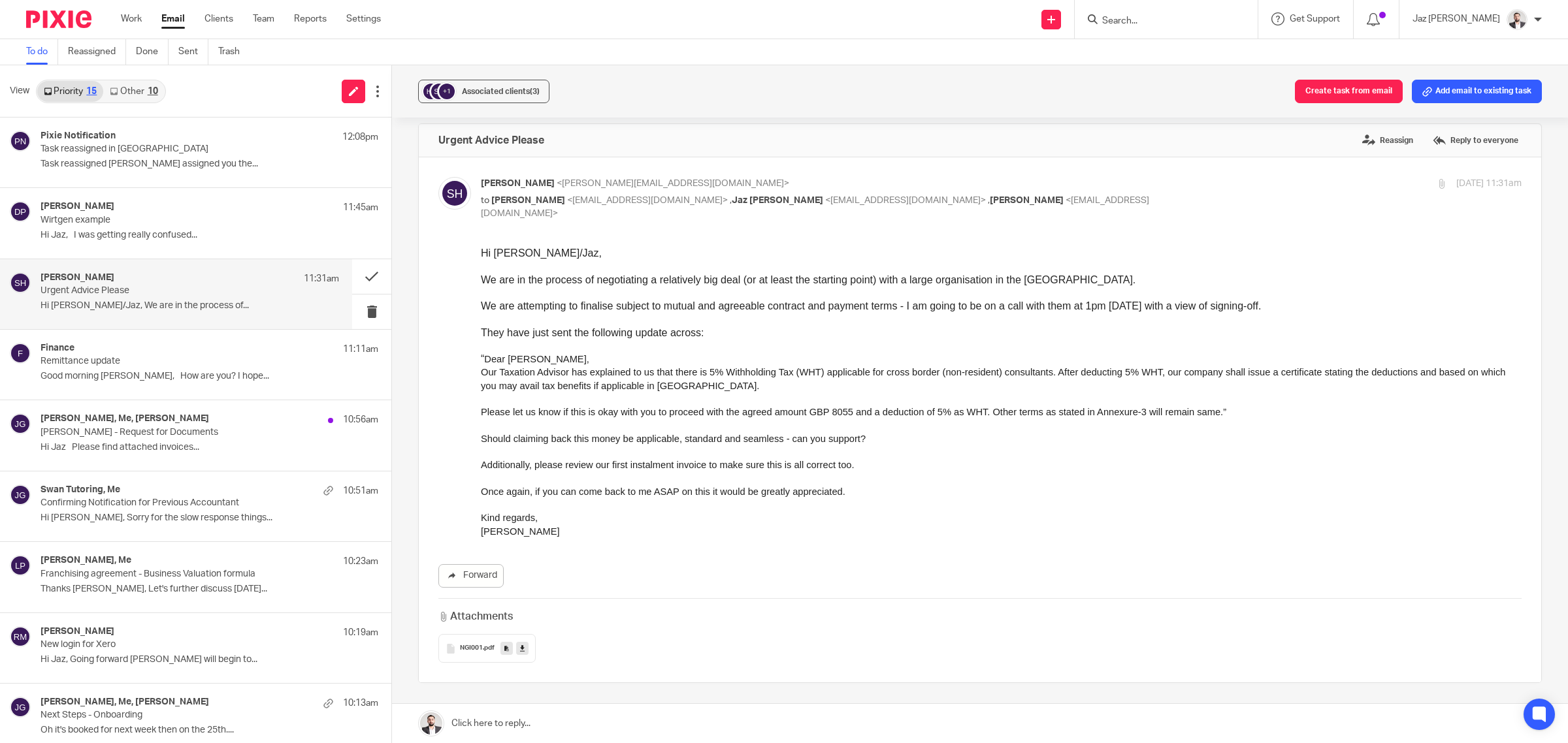
click at [822, 450] on p at bounding box center [1000, 451] width 1040 height 13
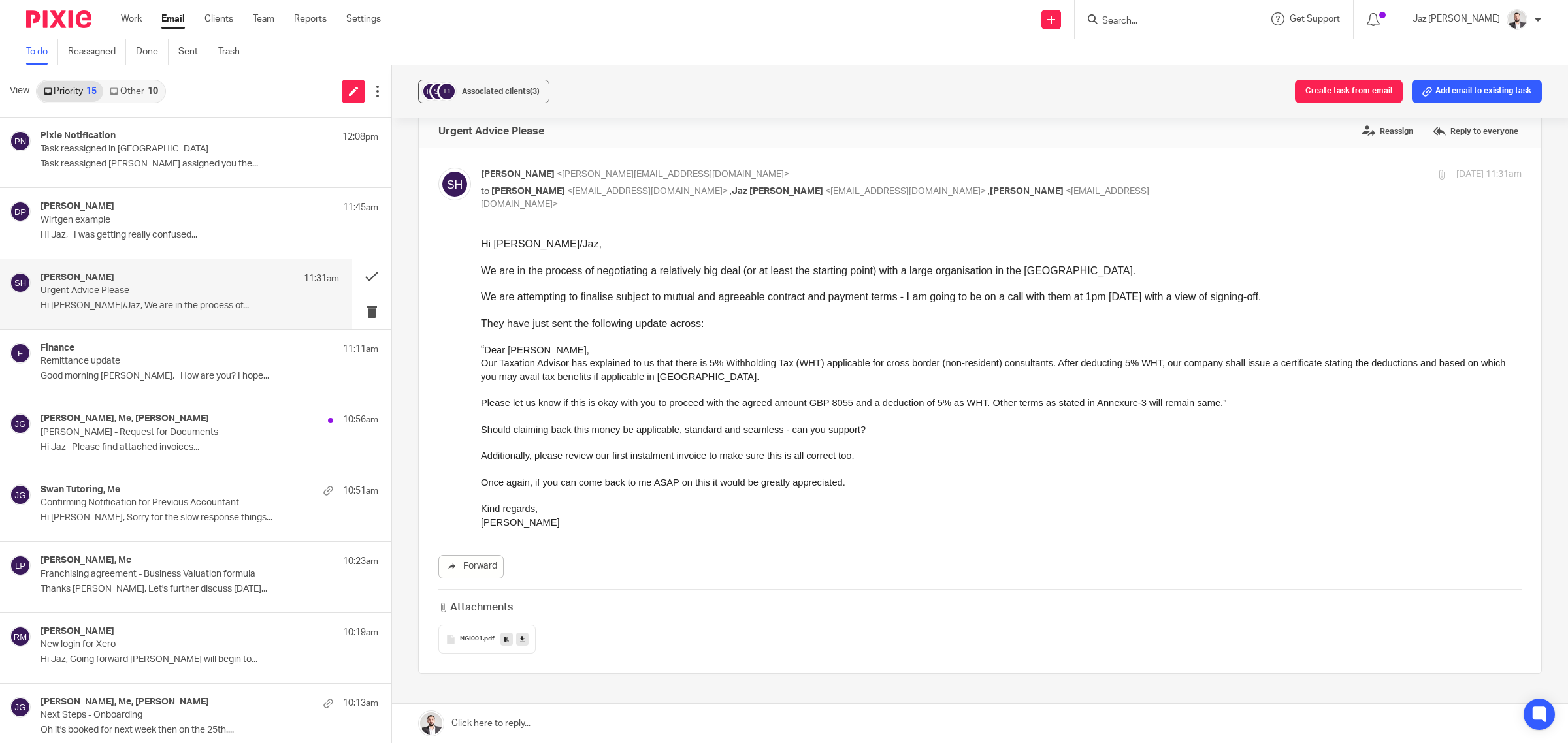
scroll to position [0, 0]
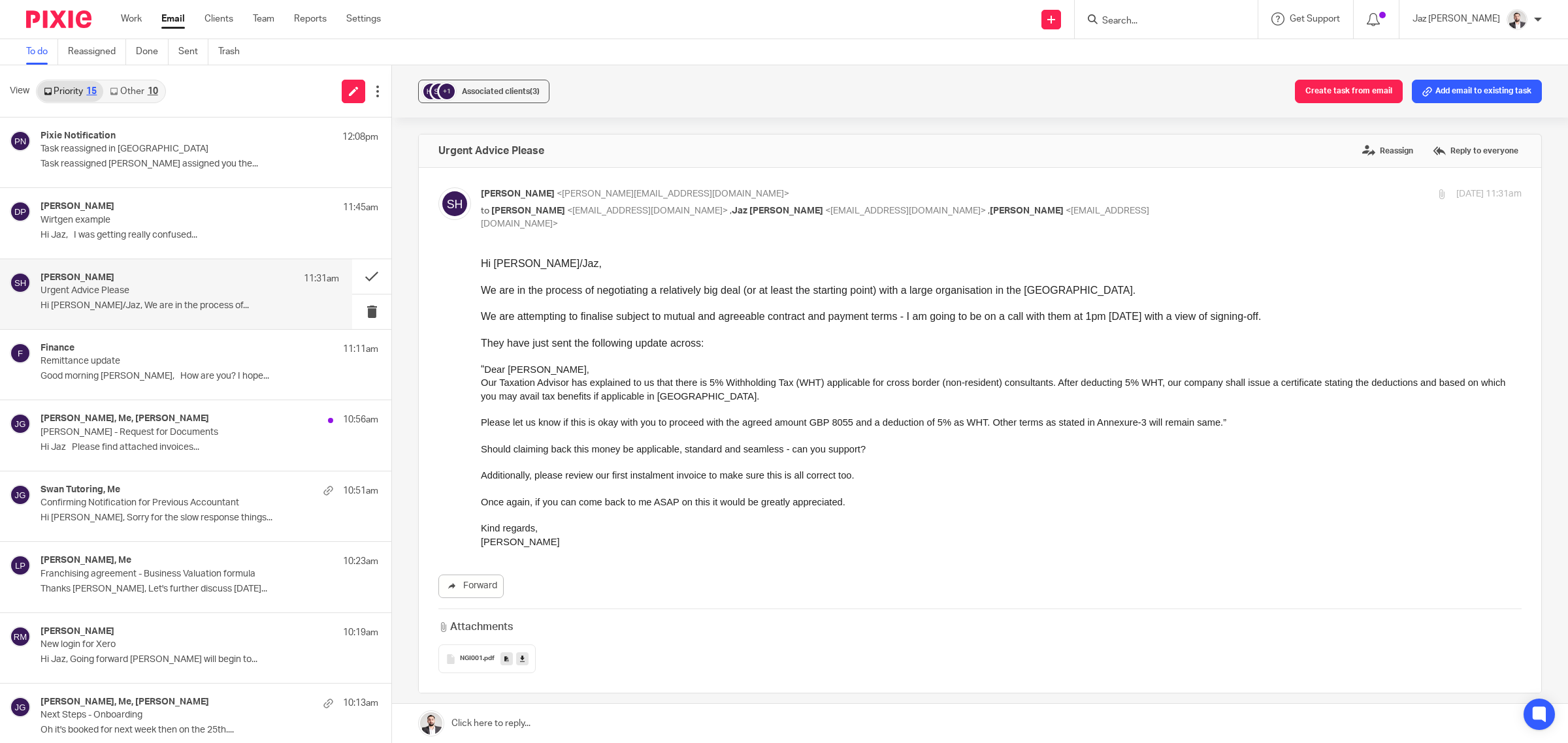
click at [455, 651] on div "NGI001 .pdf" at bounding box center [487, 659] width 98 height 28
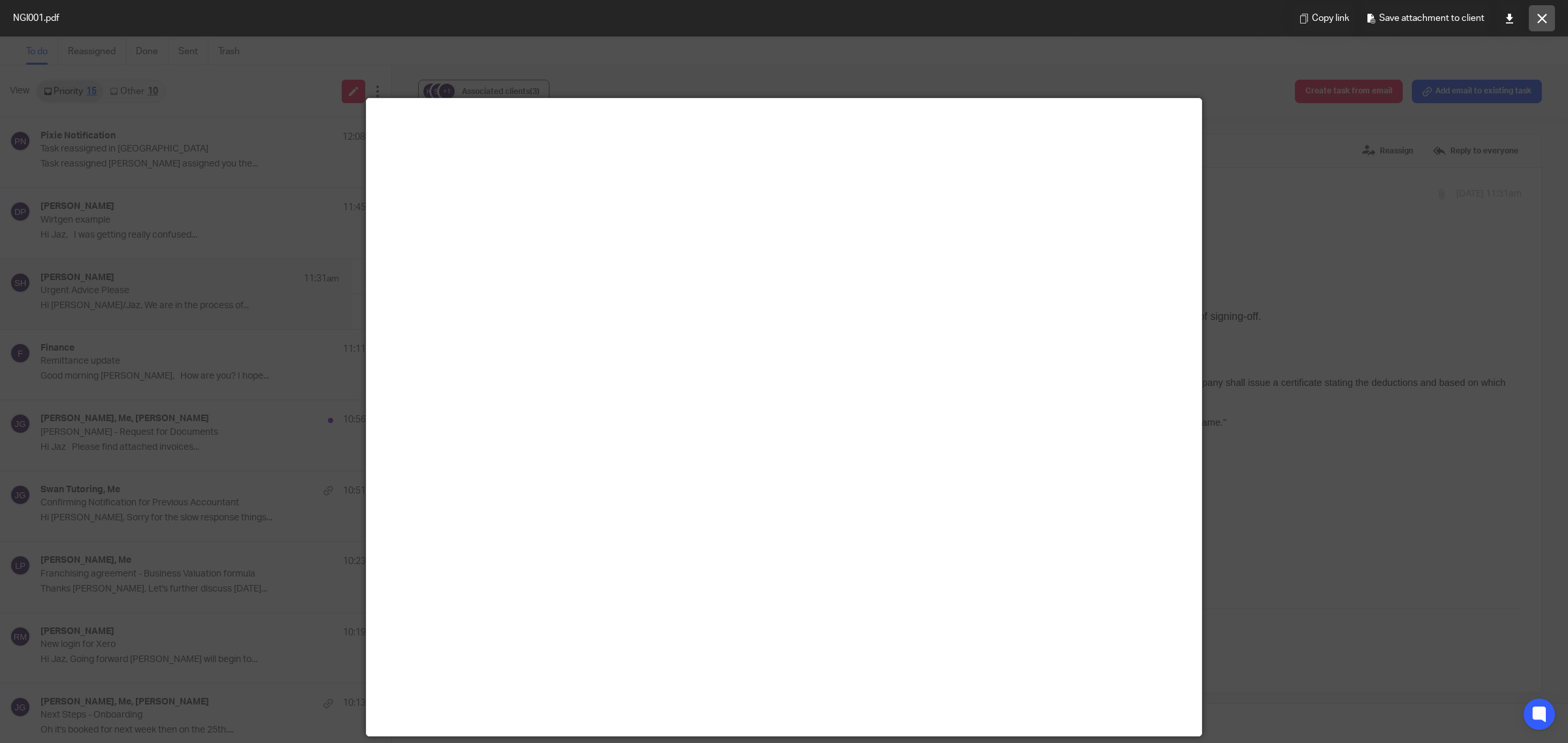
click at [1542, 17] on icon at bounding box center [1541, 18] width 10 height 10
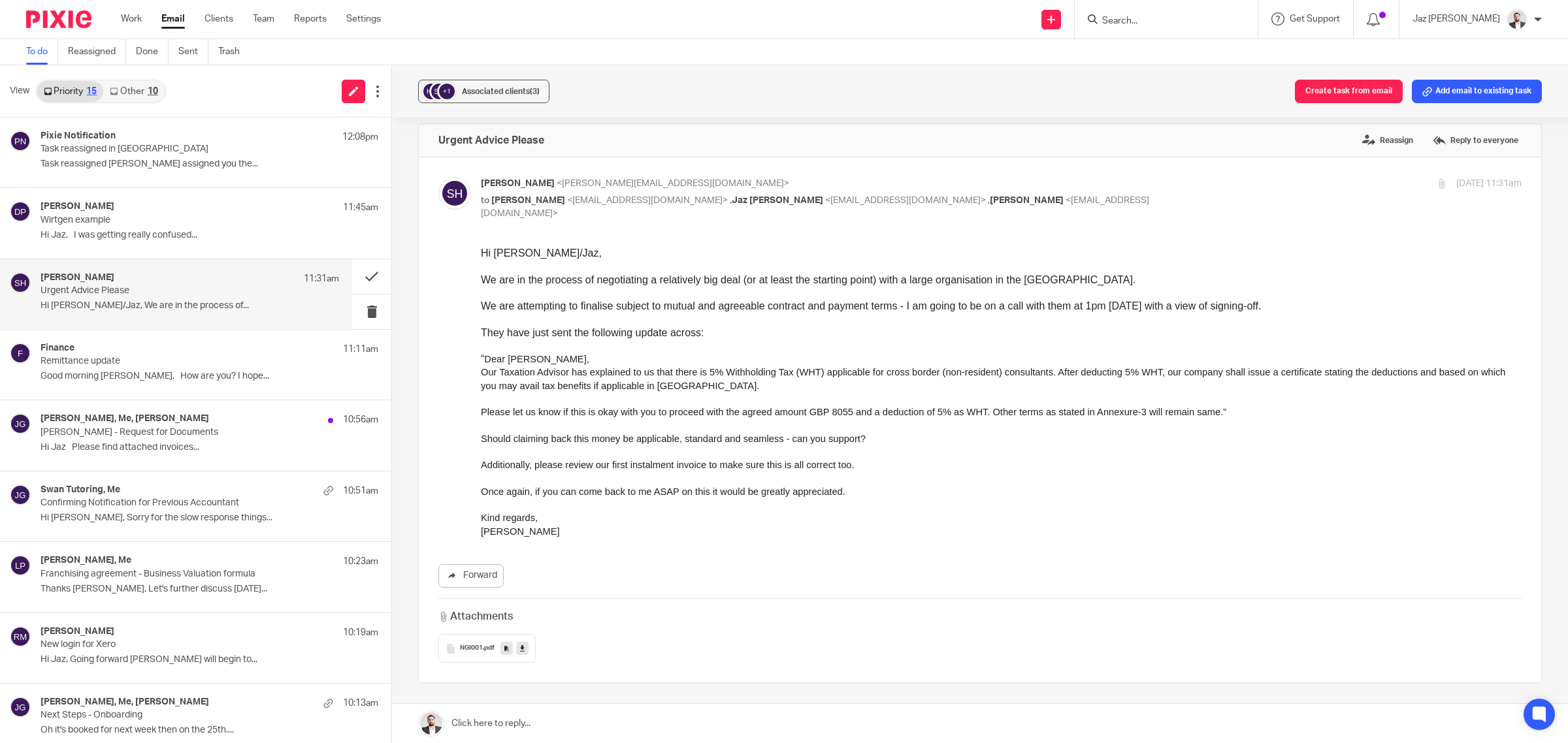
scroll to position [12, 0]
click at [460, 644] on span "NGI001" at bounding box center [472, 647] width 23 height 8
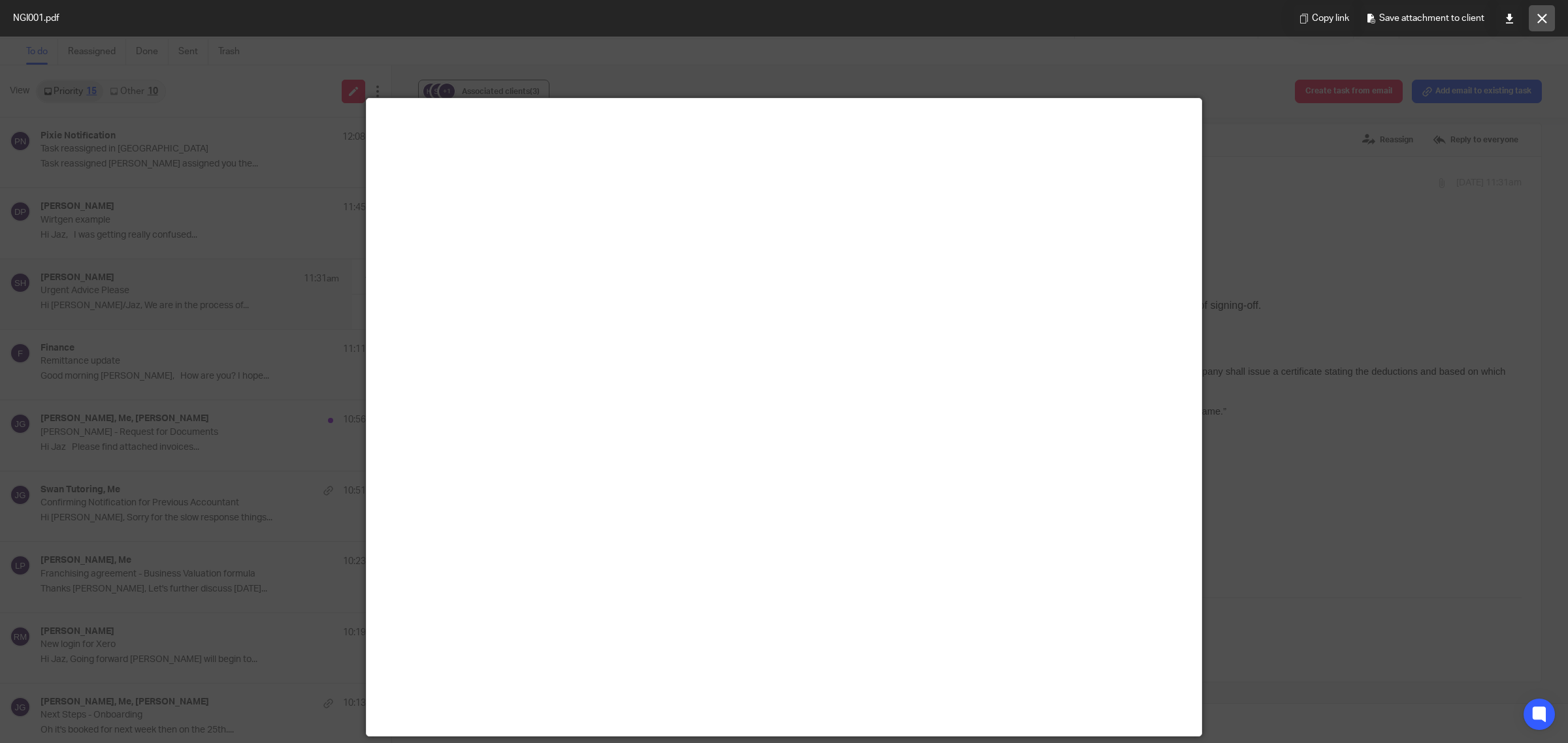
click at [1551, 24] on button at bounding box center [1541, 18] width 26 height 26
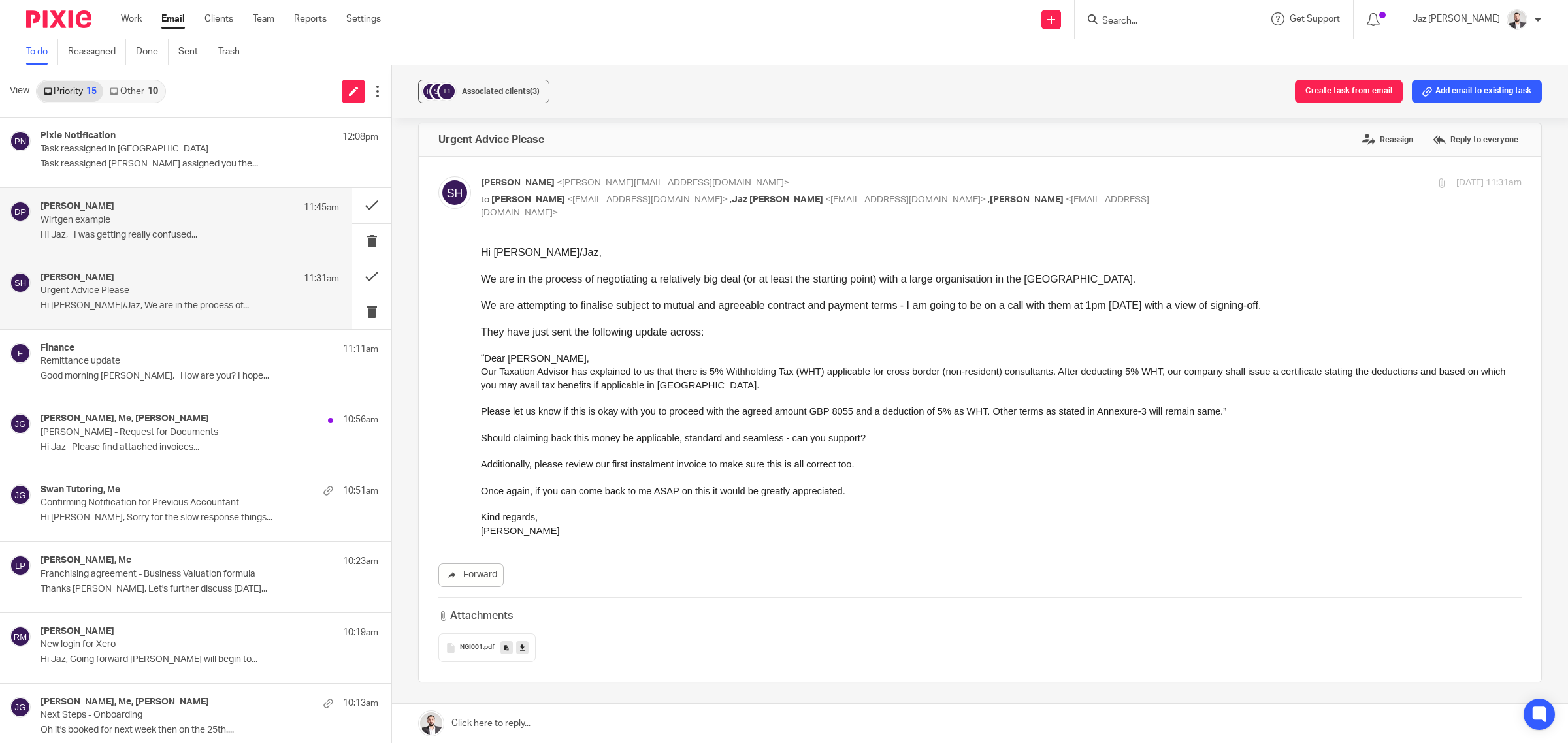
click at [175, 205] on div "Donna Piggin 11:45am" at bounding box center [190, 207] width 299 height 13
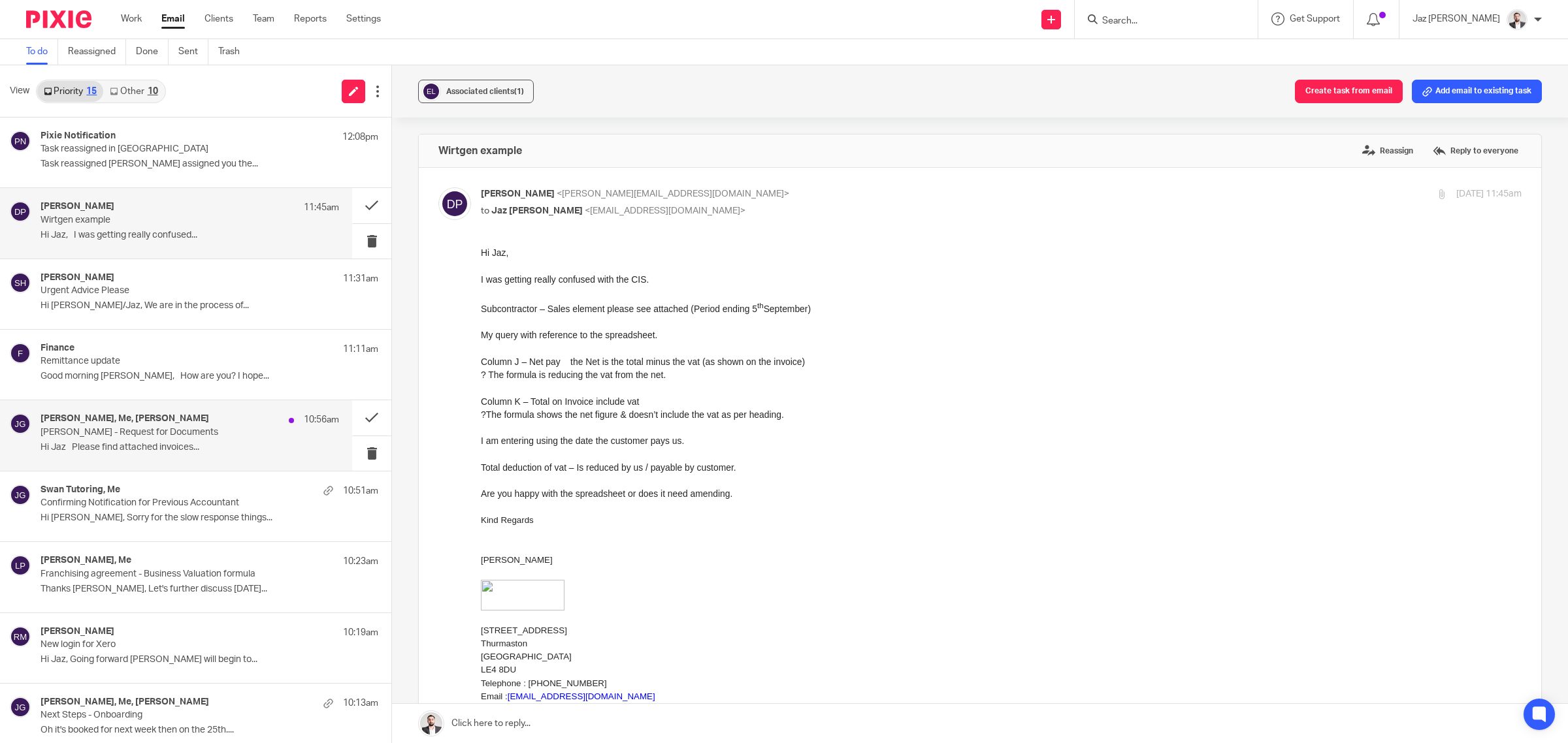
scroll to position [438, 0]
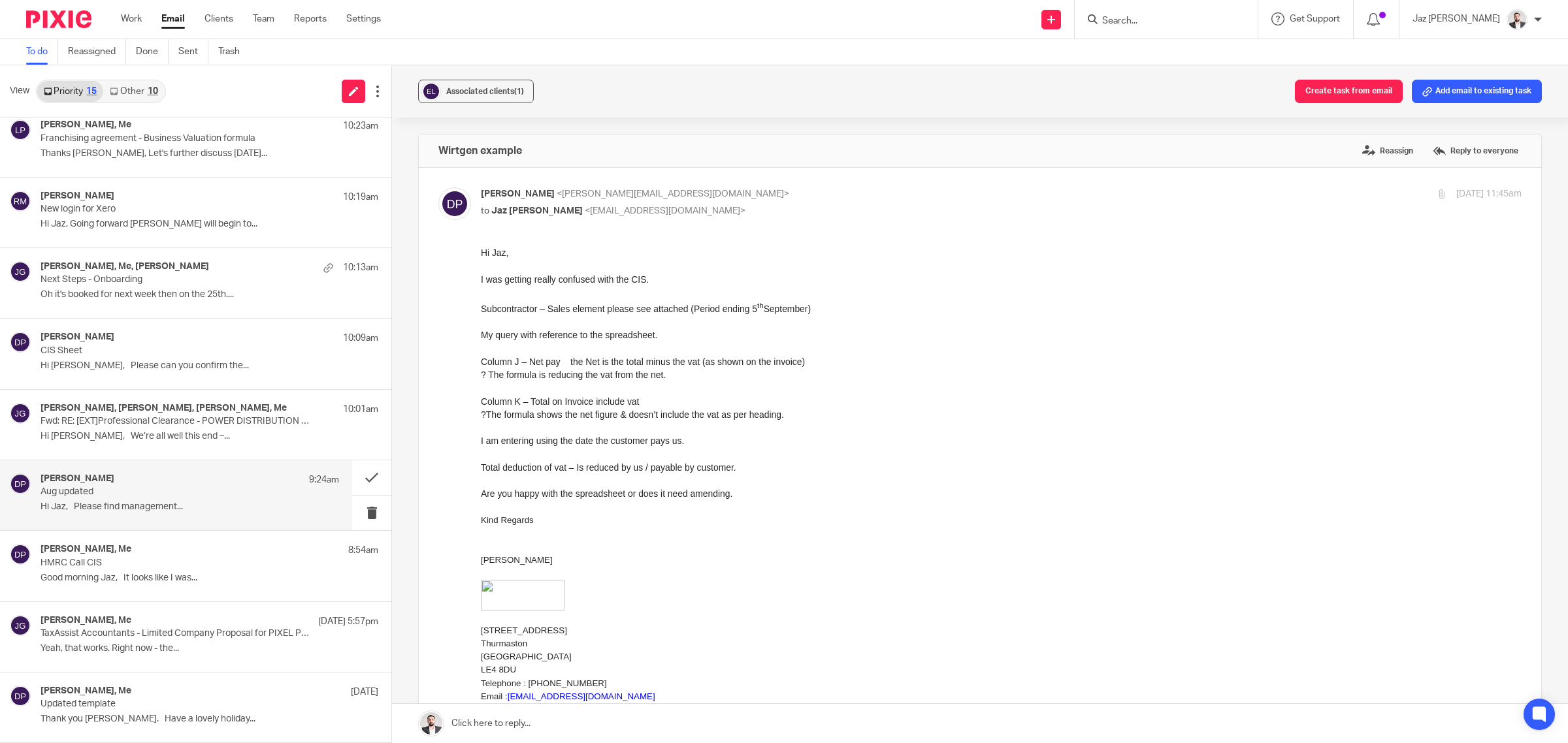
click at [177, 503] on p "Hi Jaz, Please find management..." at bounding box center [190, 507] width 299 height 12
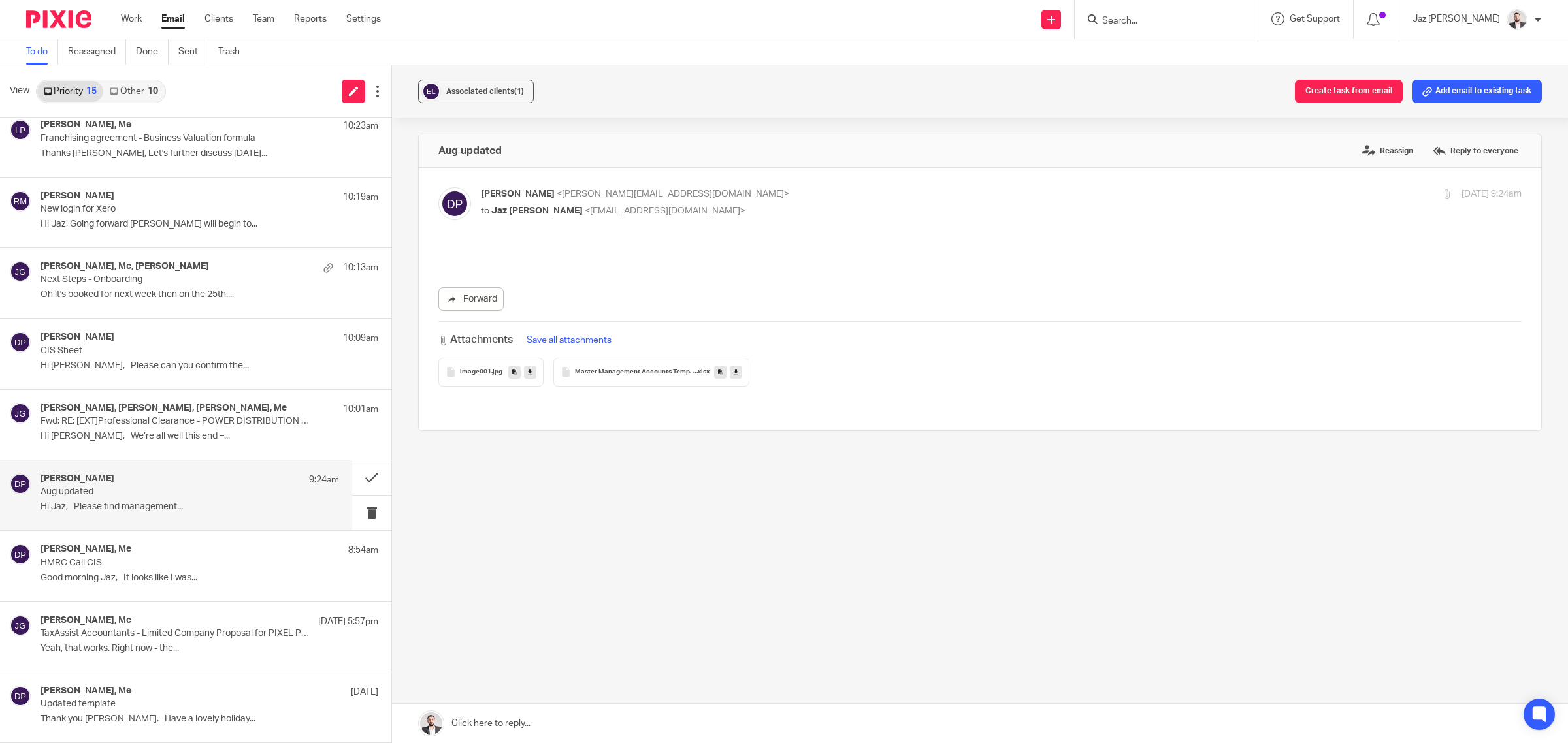
scroll to position [0, 0]
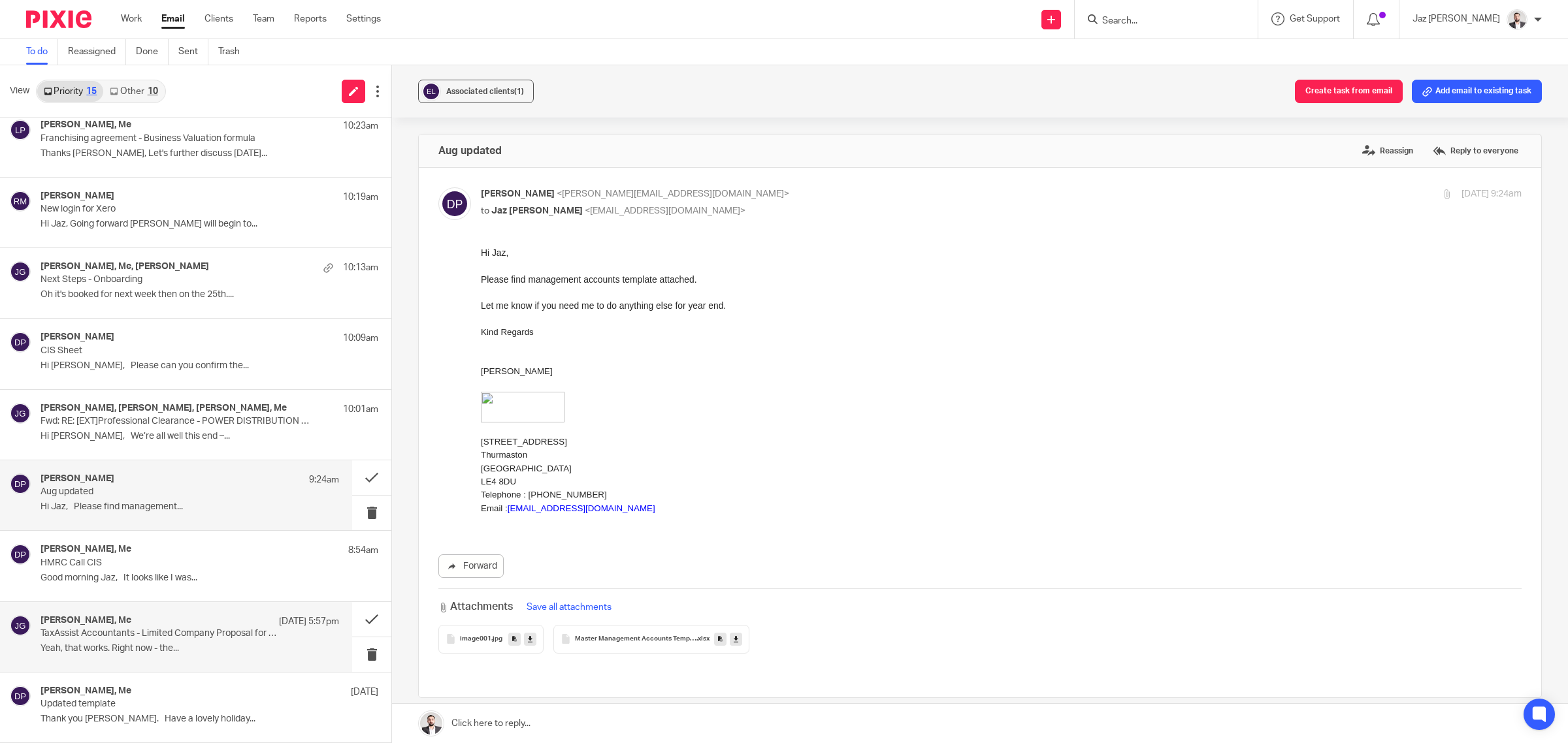
click at [145, 631] on p "TaxAssist Accountants - Limited Company Proposal for PIXEL PERFECT TREE LTD" at bounding box center [161, 634] width 239 height 12
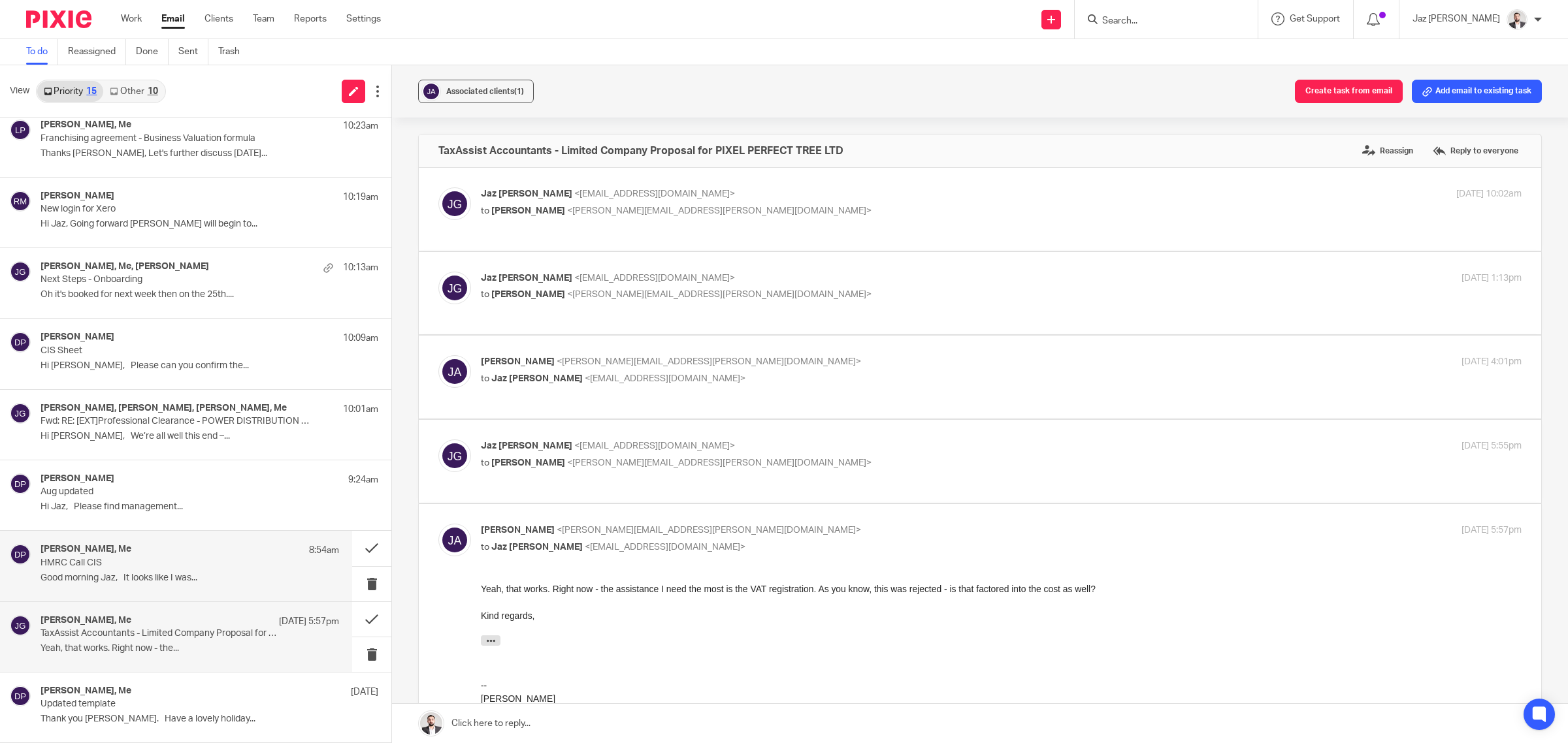
click at [159, 561] on p "HMRC Call CIS" at bounding box center [161, 563] width 239 height 12
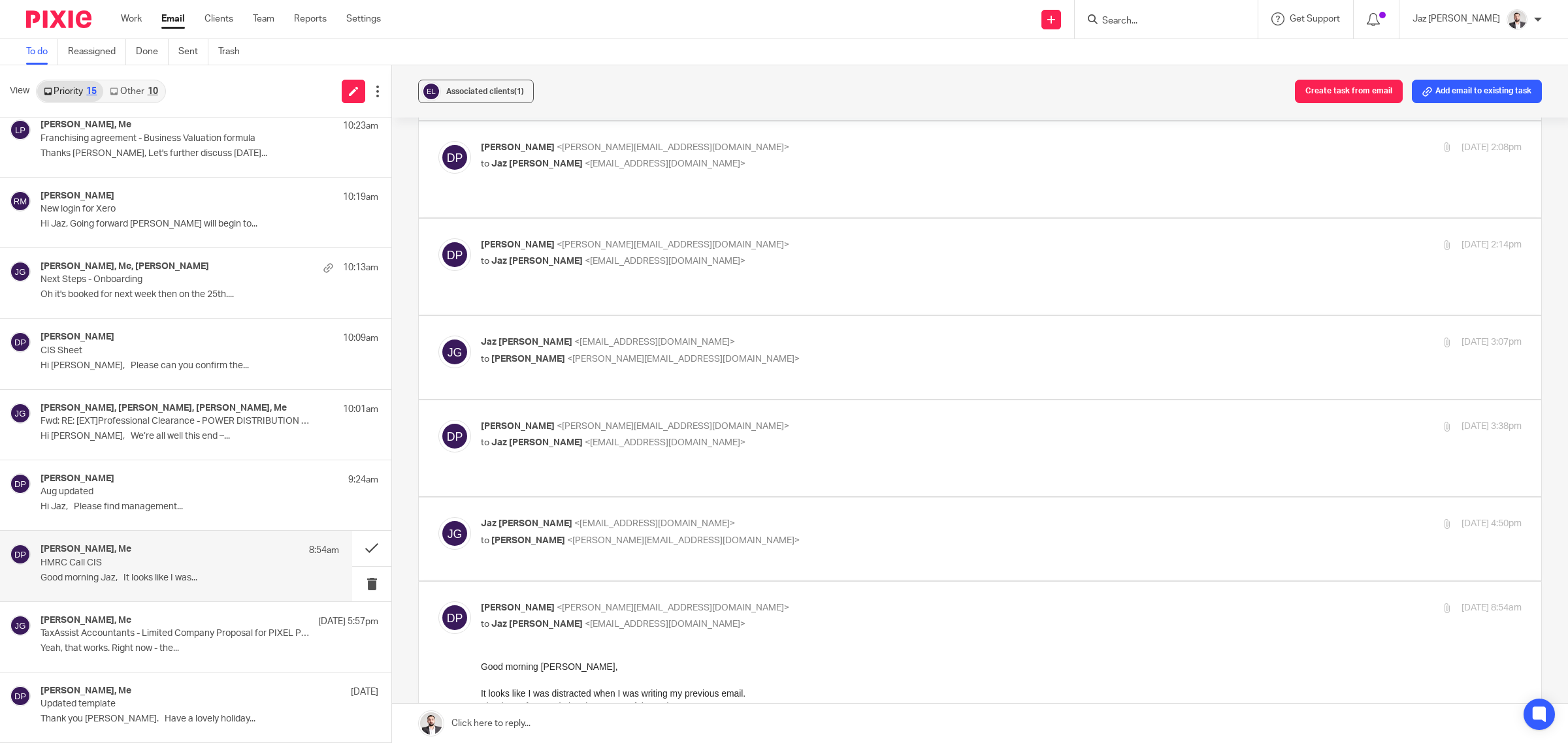
scroll to position [872, 0]
click at [755, 516] on p "Jaz Grewal <jazgrewal@taxassist.co.uk>" at bounding box center [827, 522] width 694 height 13
checkbox input "true"
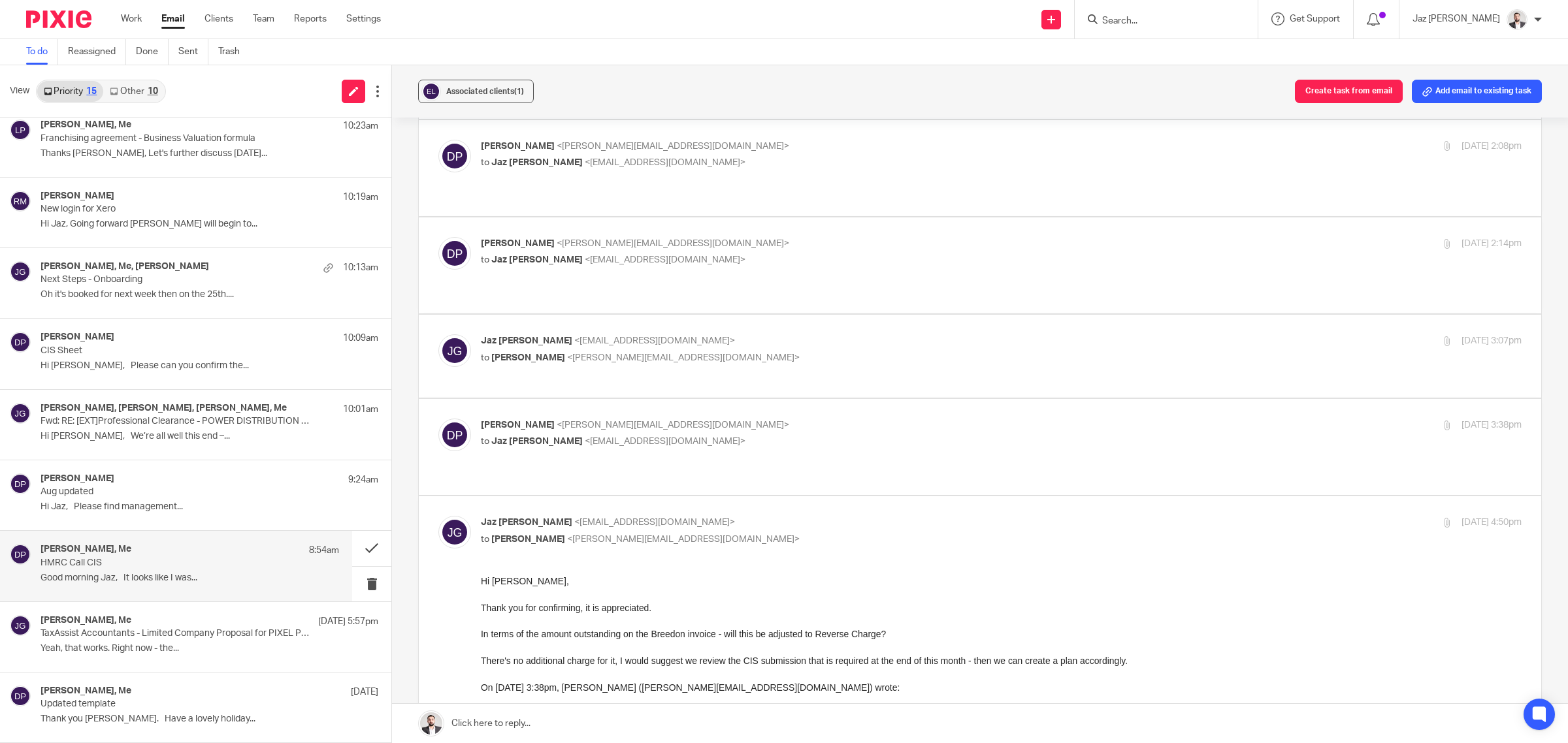
scroll to position [0, 0]
click at [771, 399] on label at bounding box center [979, 447] width 1122 height 96
click at [438, 418] on input "checkbox" at bounding box center [438, 418] width 1 height 1
checkbox input "true"
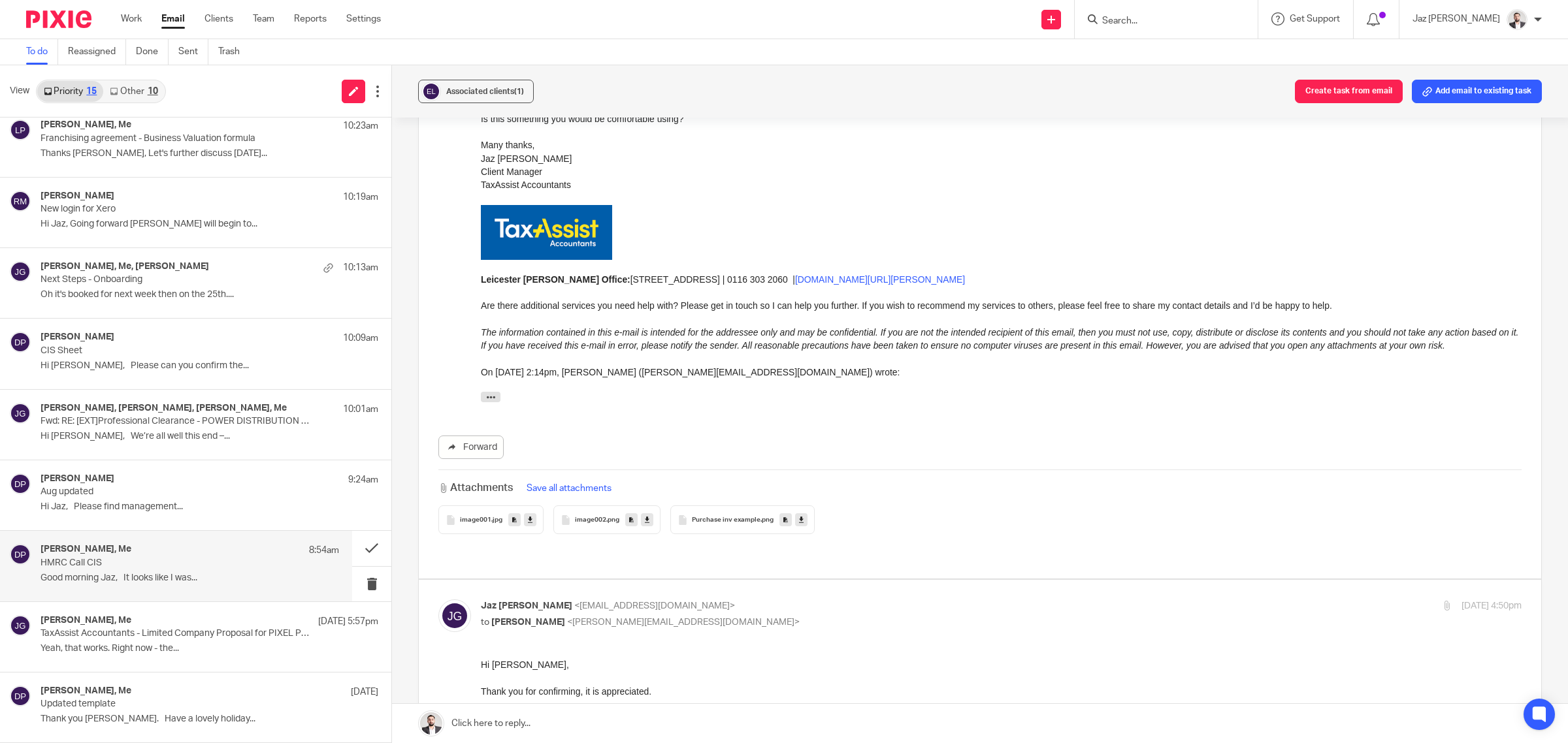
scroll to position [1866, 0]
click at [143, 518] on div "Donna Piggin 9:24am Aug updated Hi Jaz, Please find management..." at bounding box center [176, 495] width 352 height 70
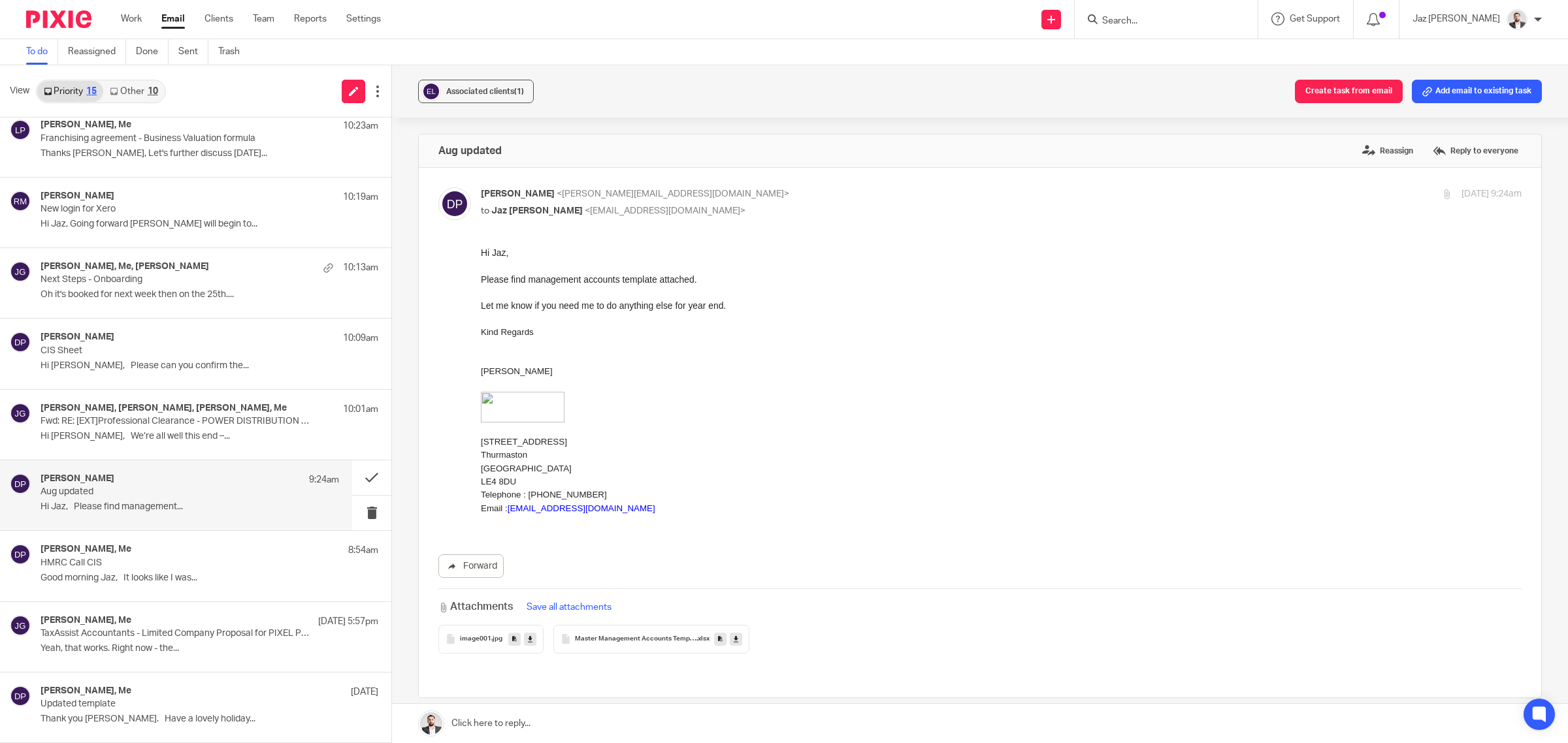
scroll to position [0, 0]
click at [152, 433] on p "Hi Paul, We’re all well this end –..." at bounding box center [190, 436] width 299 height 12
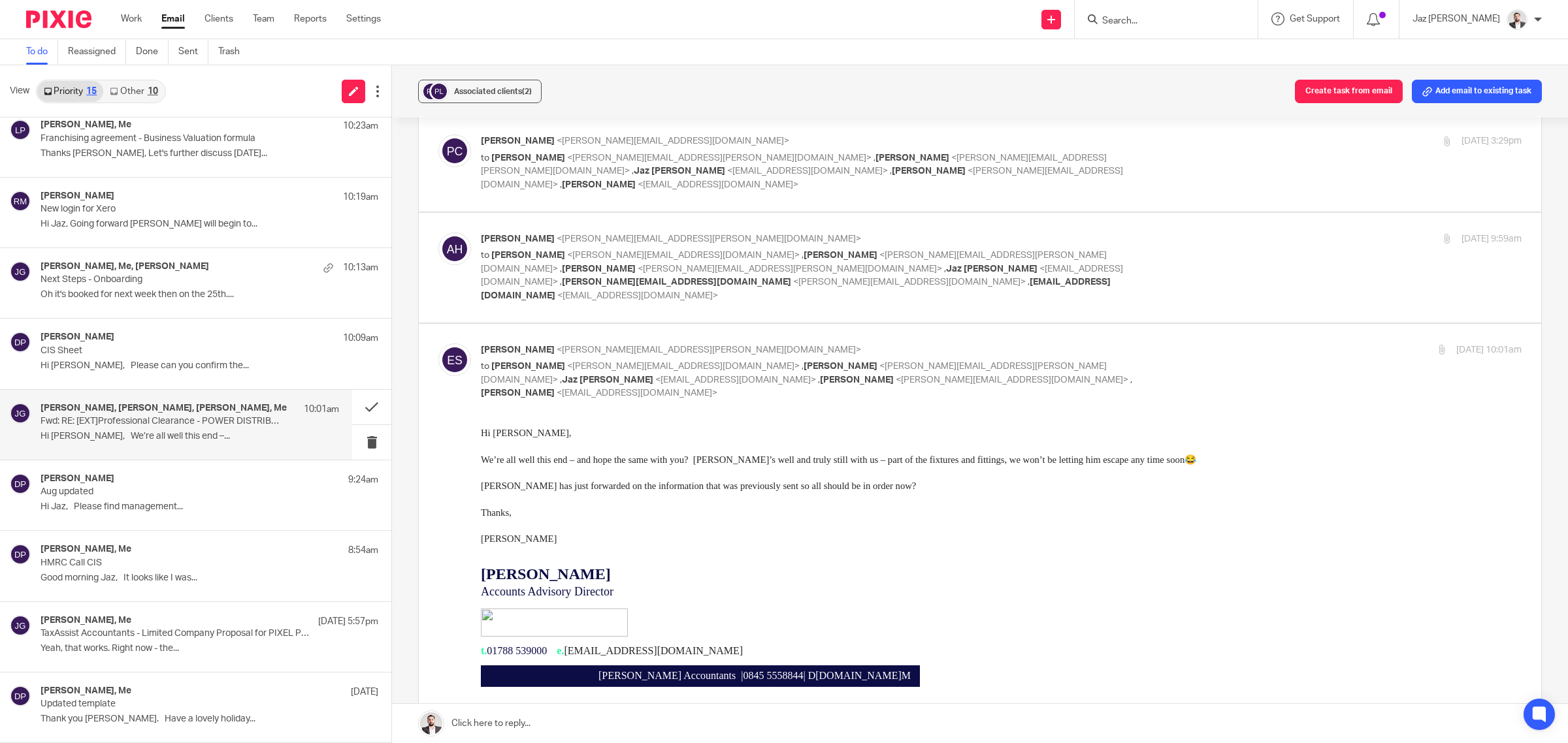
scroll to position [151, 0]
click at [93, 353] on p "CIS Sheet" at bounding box center [161, 351] width 239 height 12
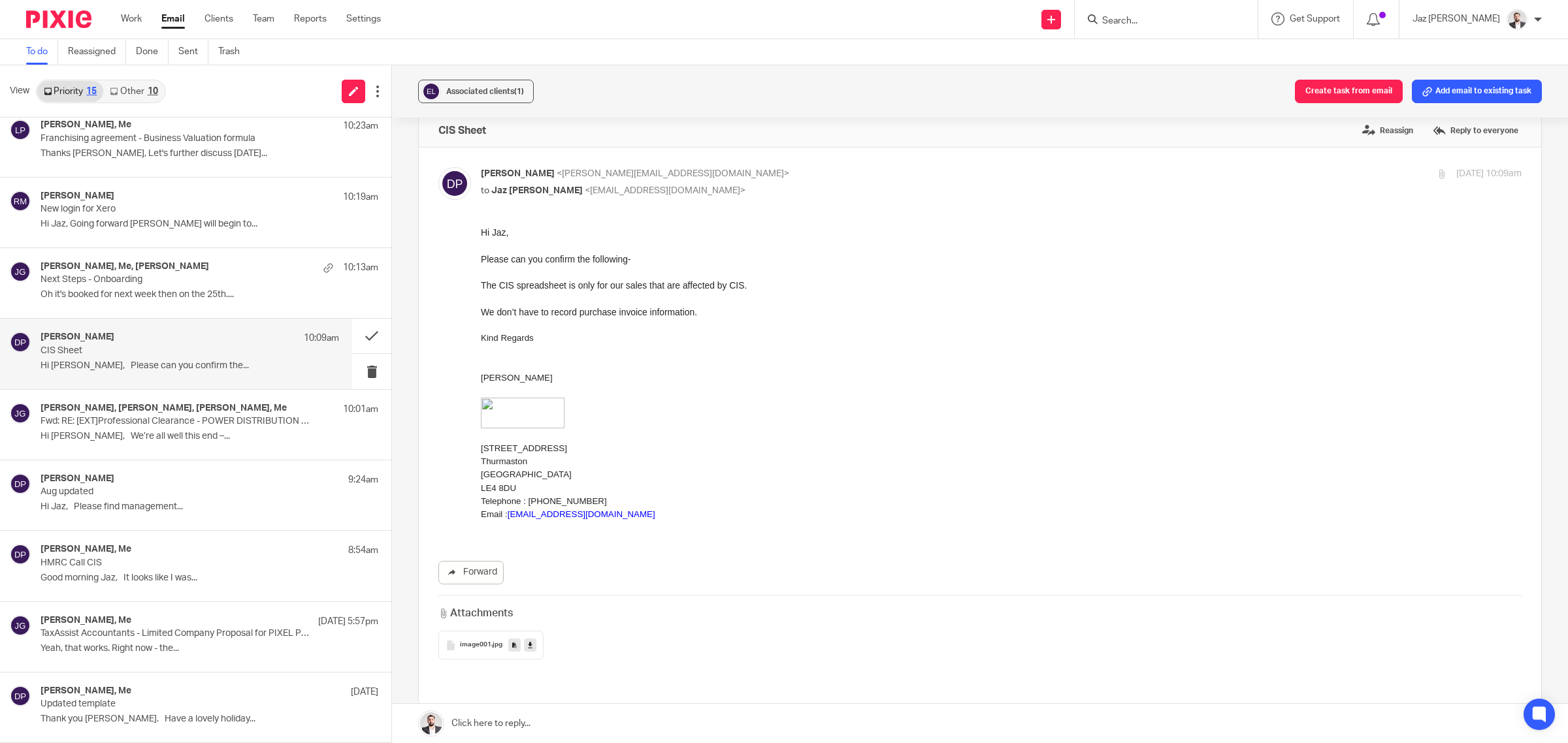
scroll to position [0, 0]
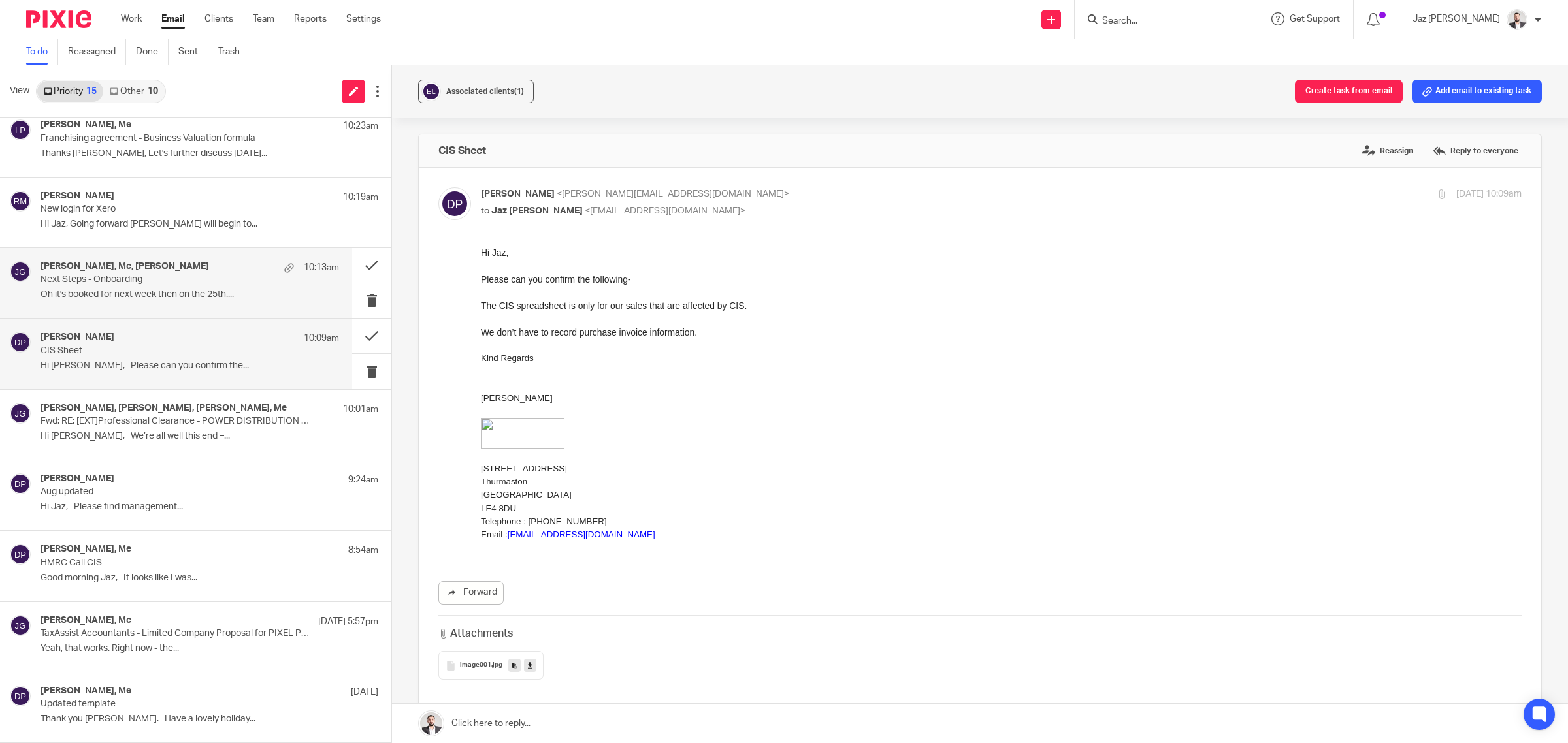
click at [135, 292] on p "Oh it's booked for next week then on the 25th...." at bounding box center [190, 294] width 299 height 12
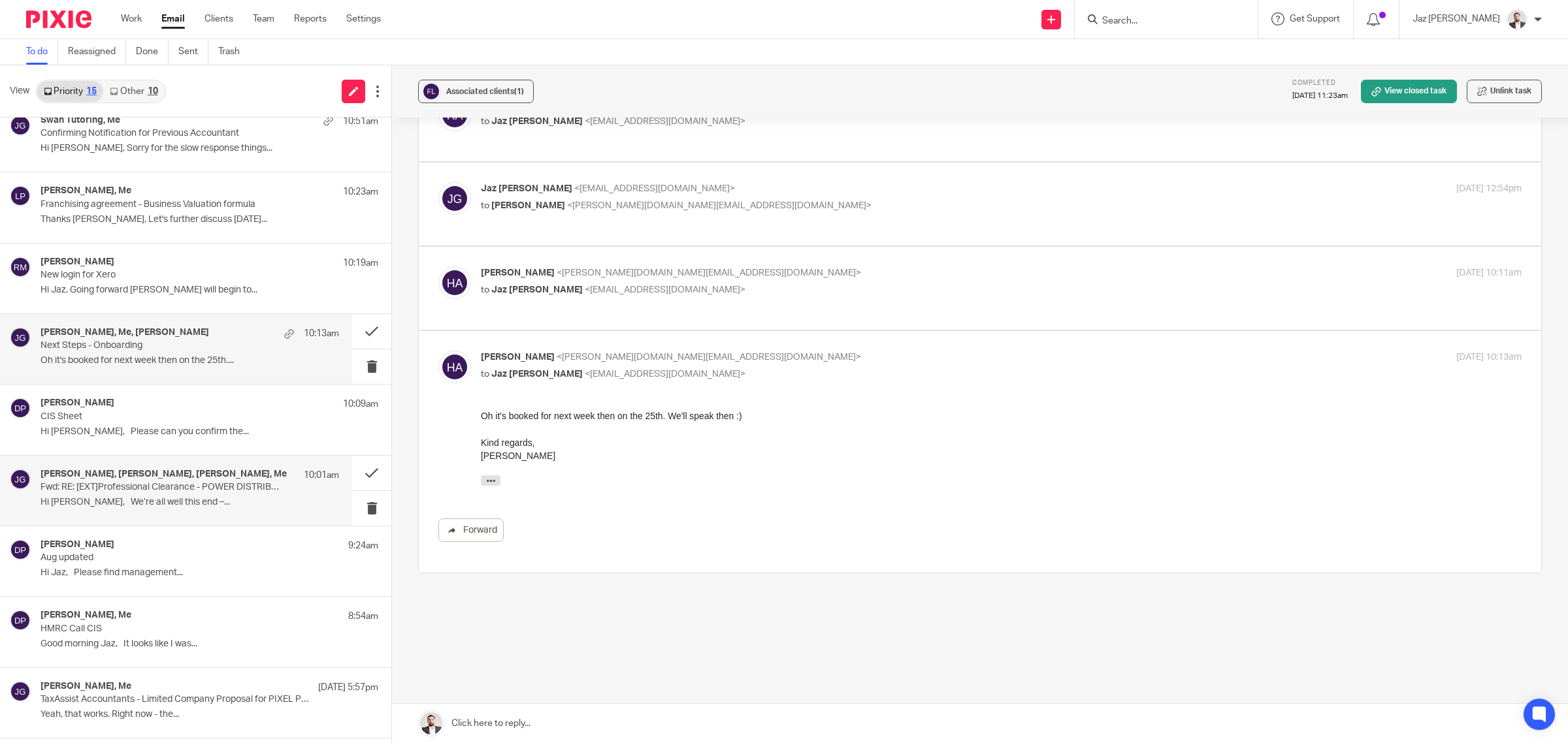
scroll to position [368, 0]
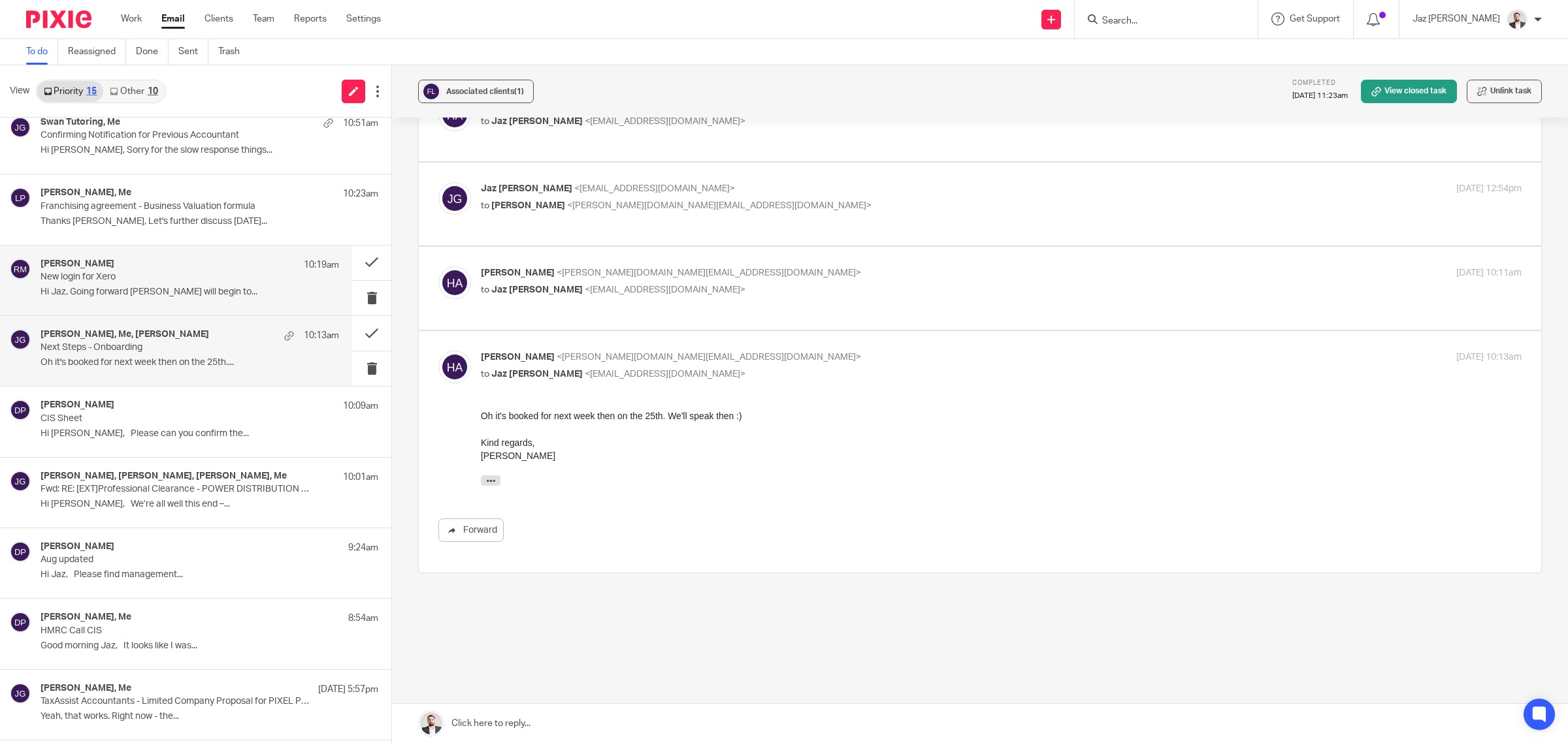
click at [97, 275] on p "New login for Xero" at bounding box center [161, 277] width 239 height 12
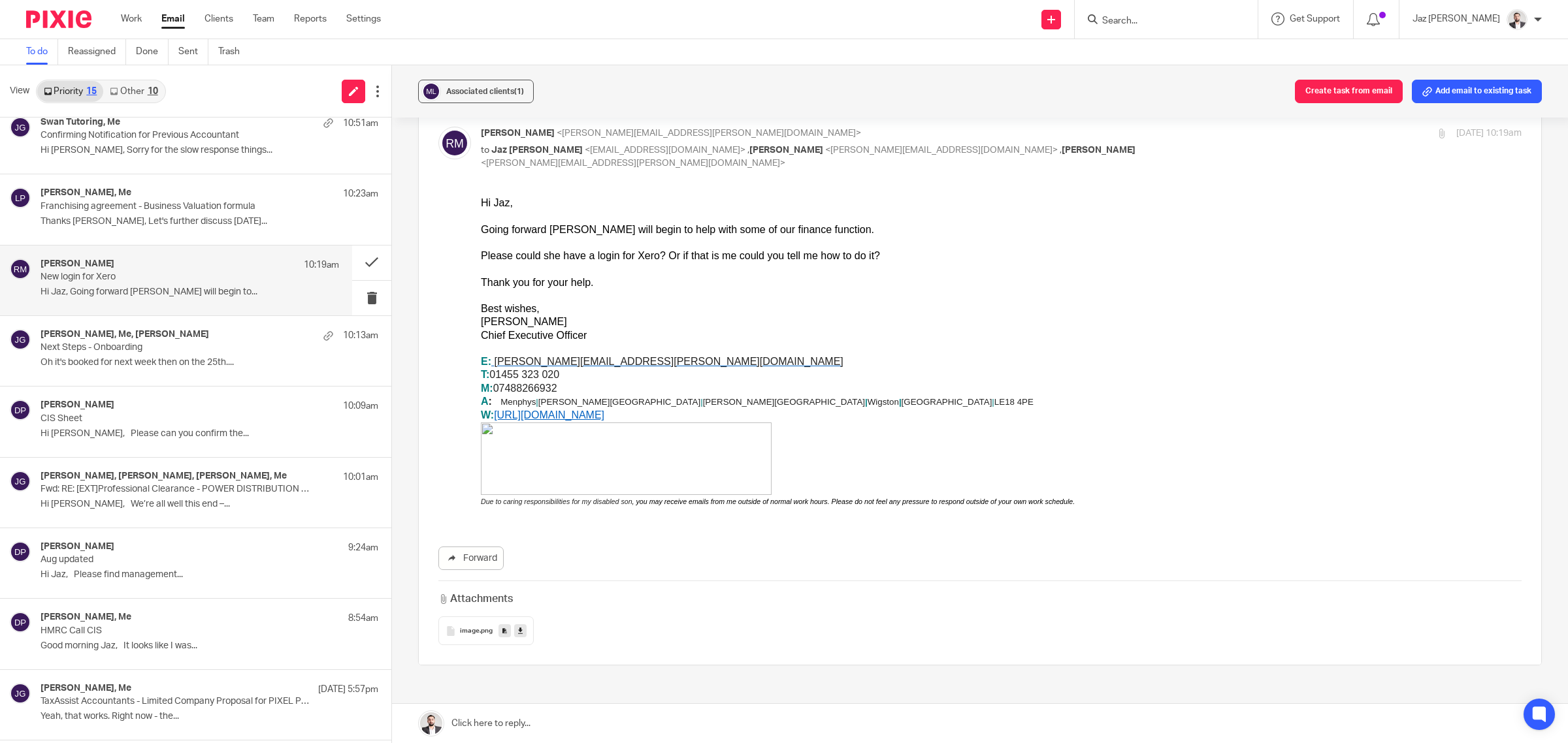
scroll to position [61, 0]
click at [580, 725] on link at bounding box center [980, 723] width 1176 height 39
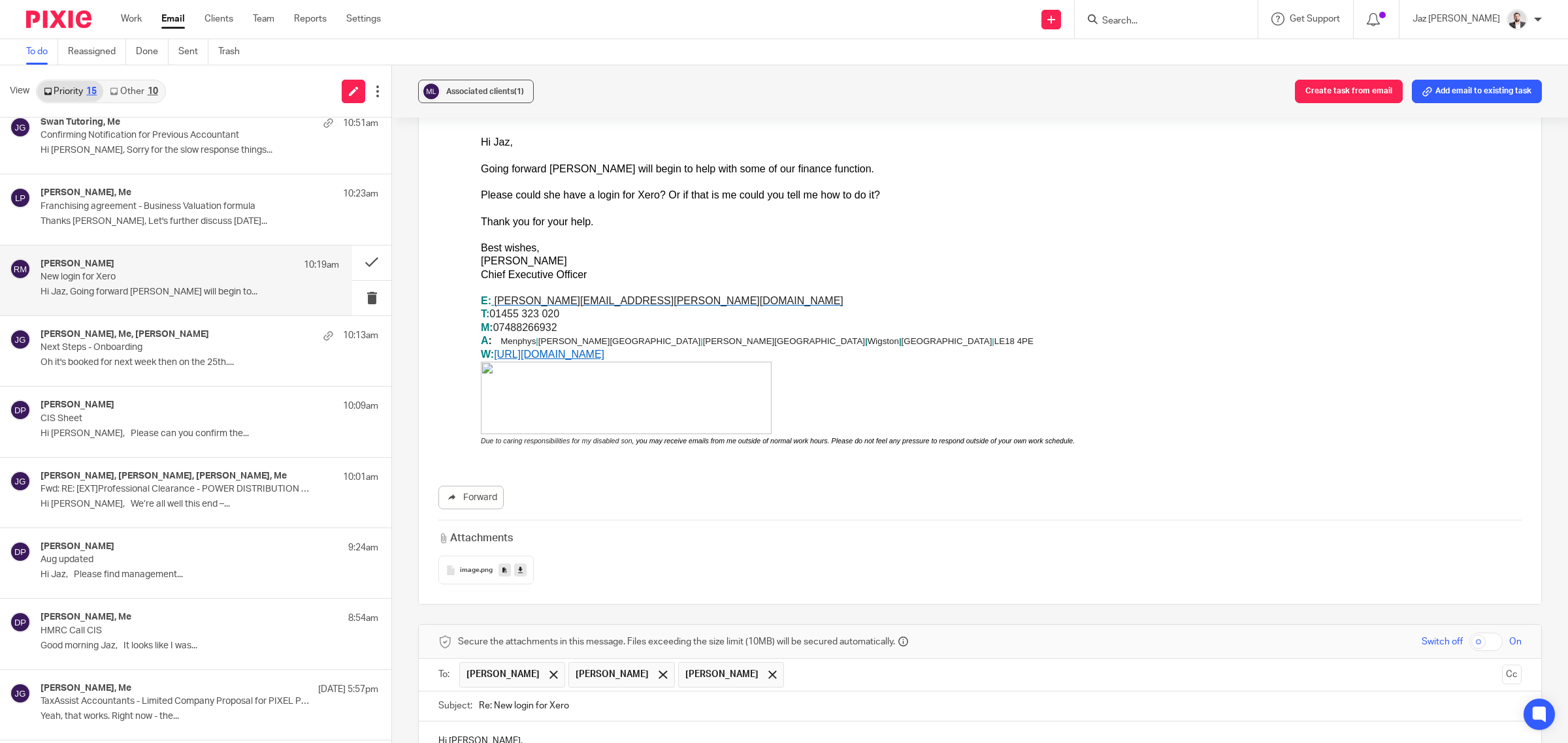
scroll to position [446, 0]
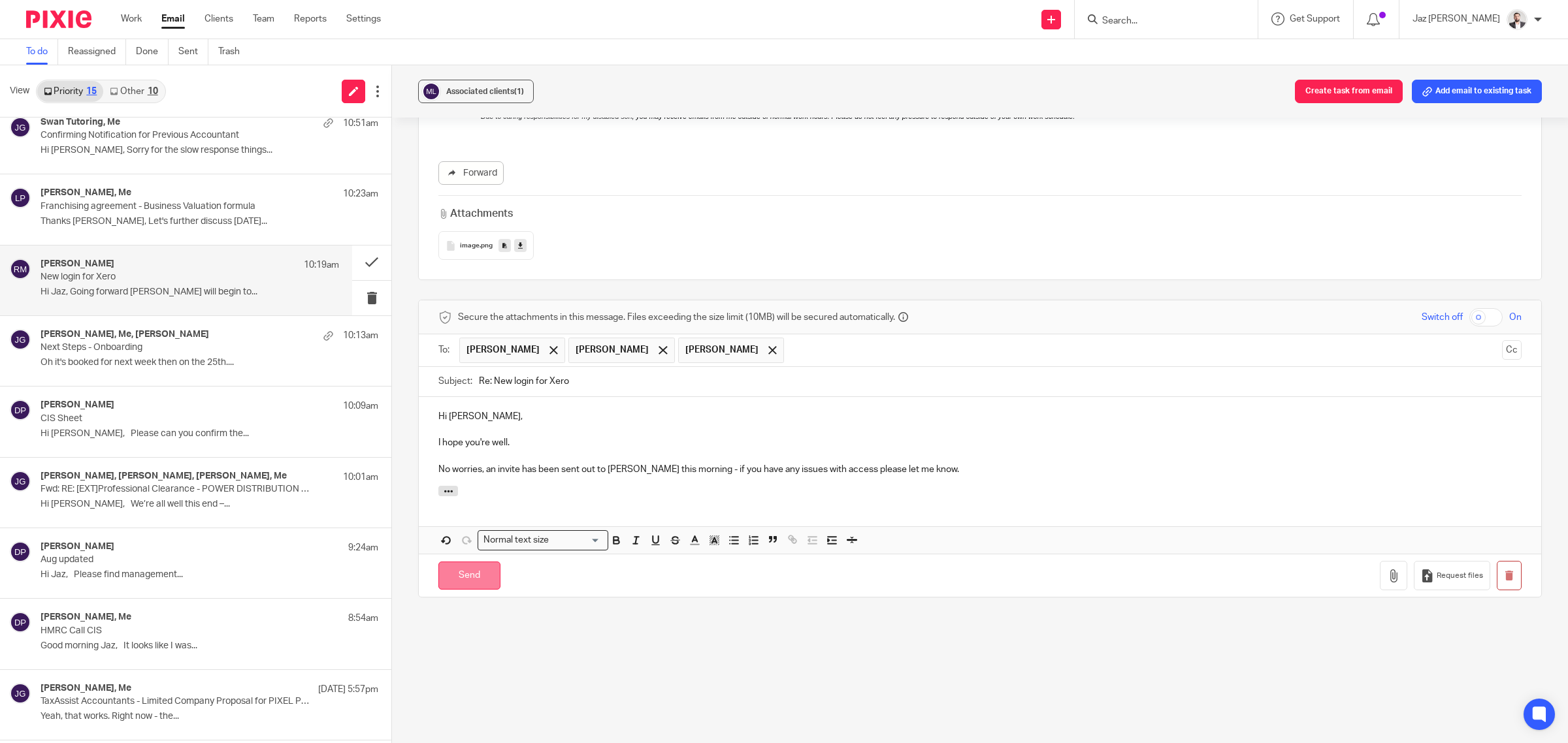
click at [458, 575] on input "Send" at bounding box center [469, 575] width 62 height 28
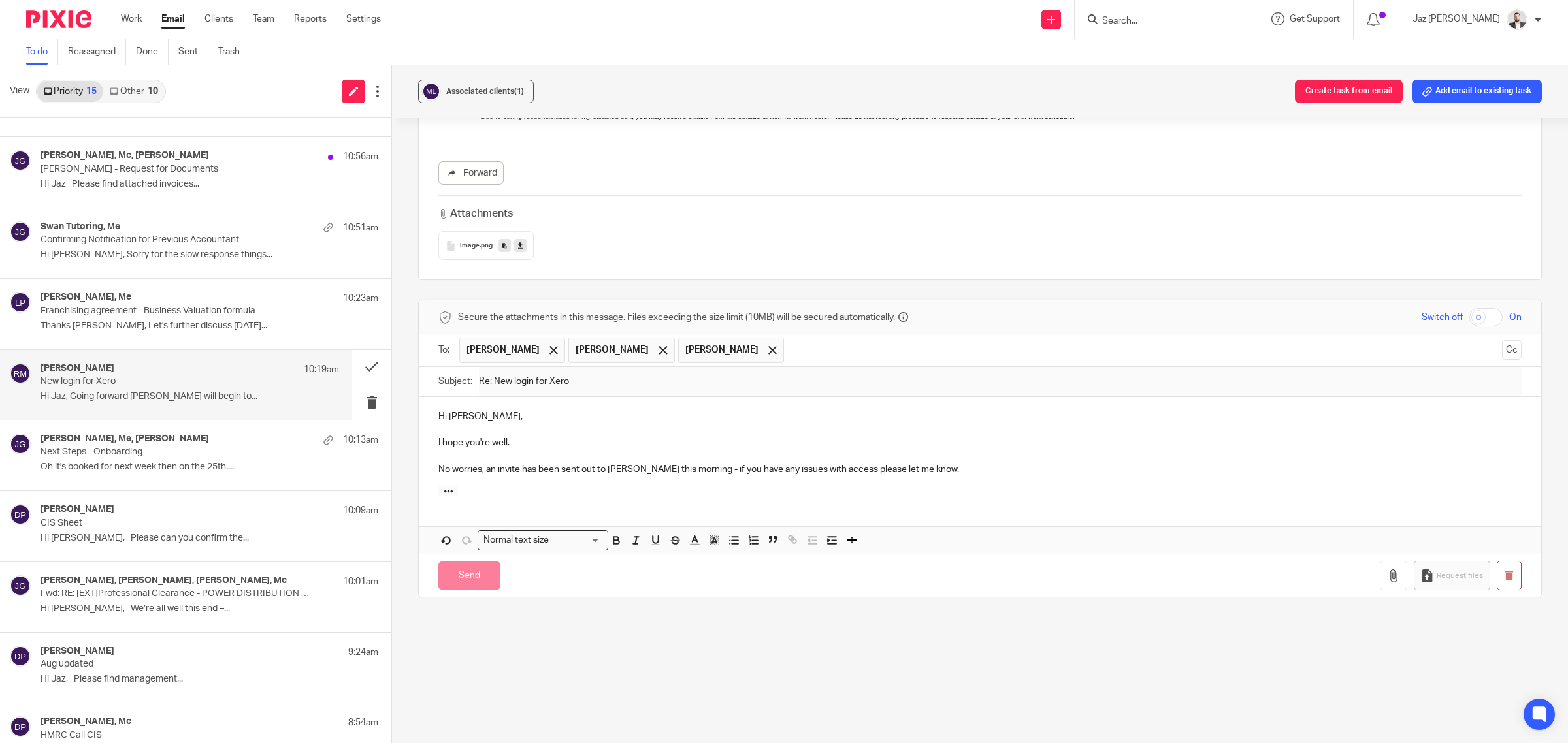
scroll to position [153, 0]
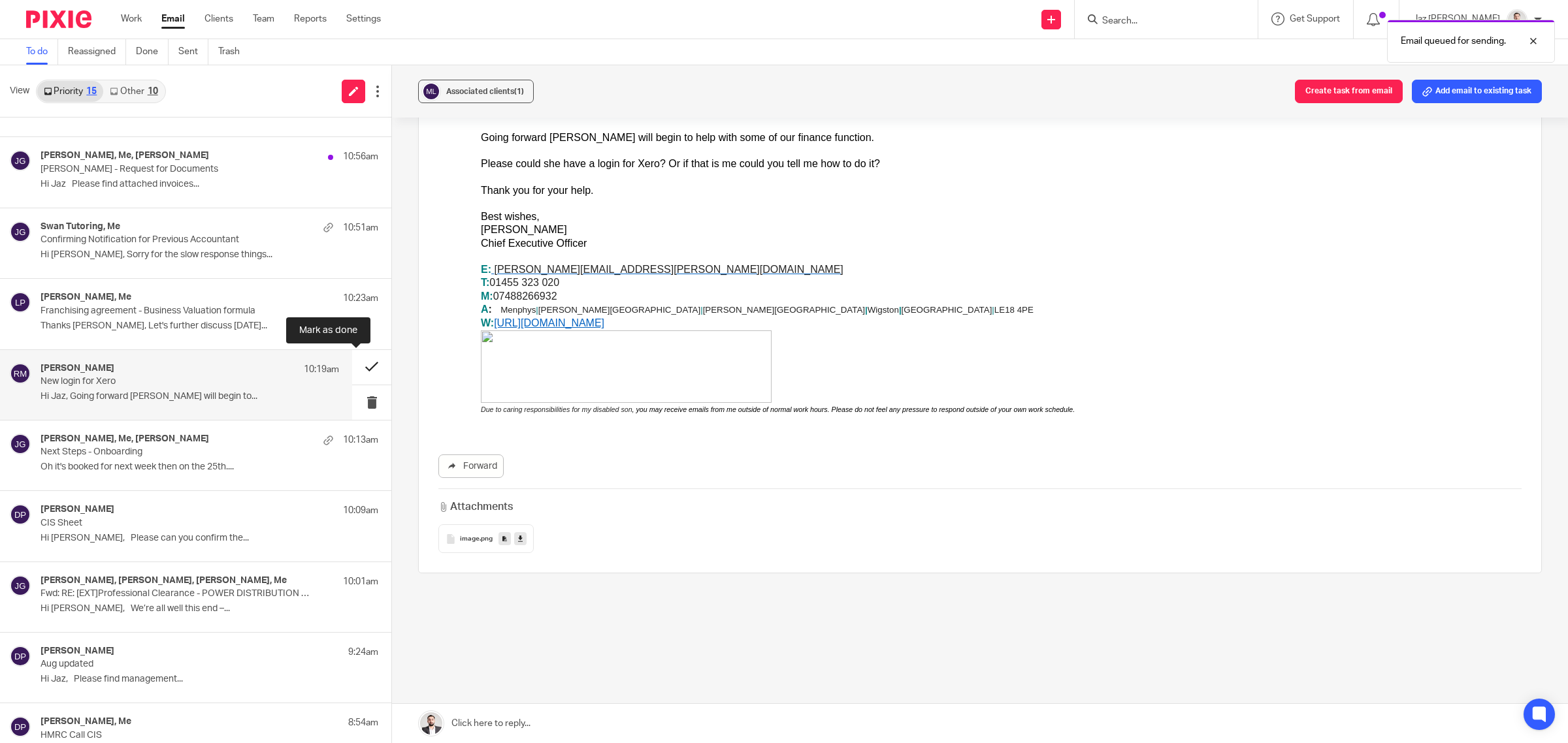
click at [360, 364] on button at bounding box center [372, 367] width 39 height 35
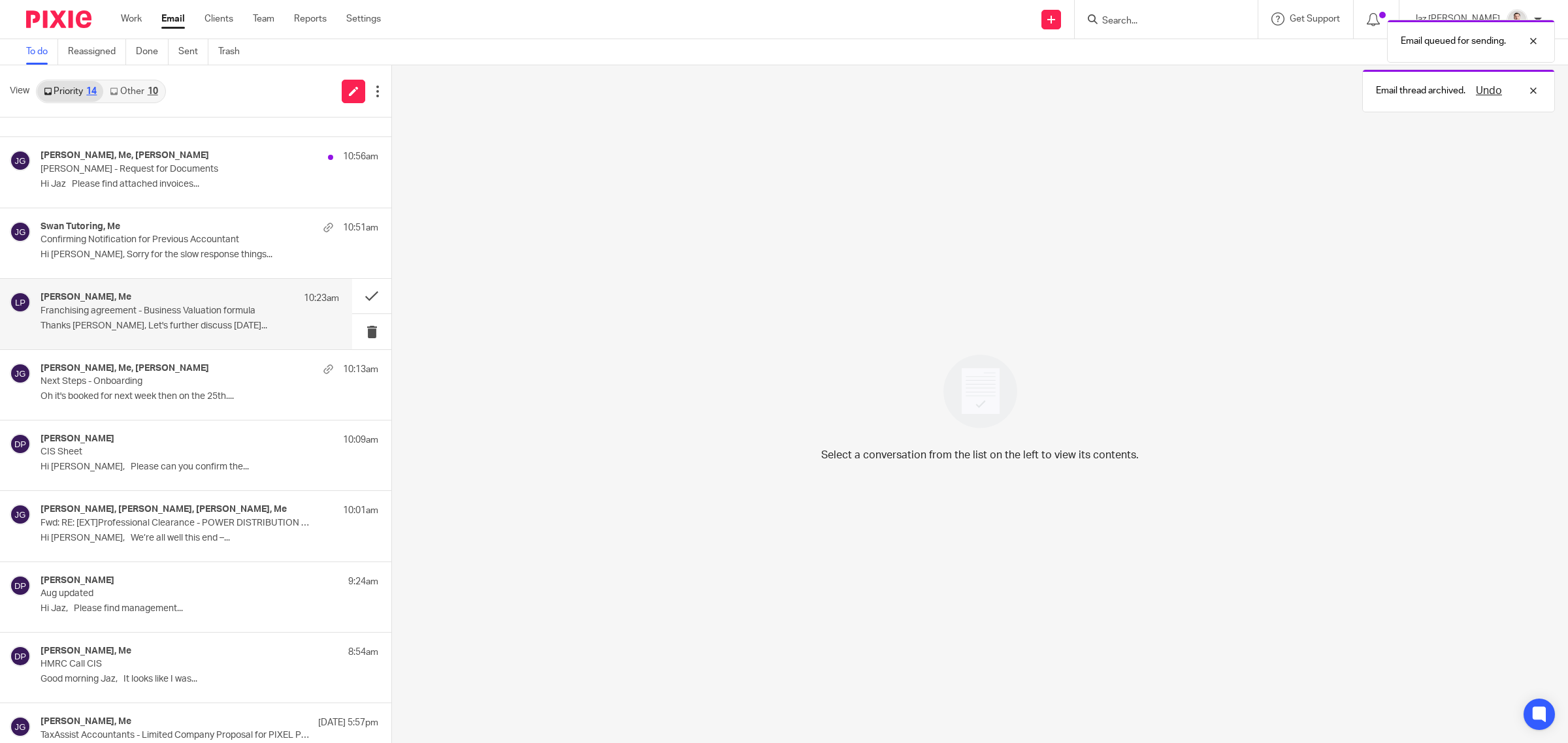
click at [227, 334] on div "Ludwig Paillier, Me 10:23am Franchising agreement - Business Valuation formula …" at bounding box center [190, 313] width 299 height 43
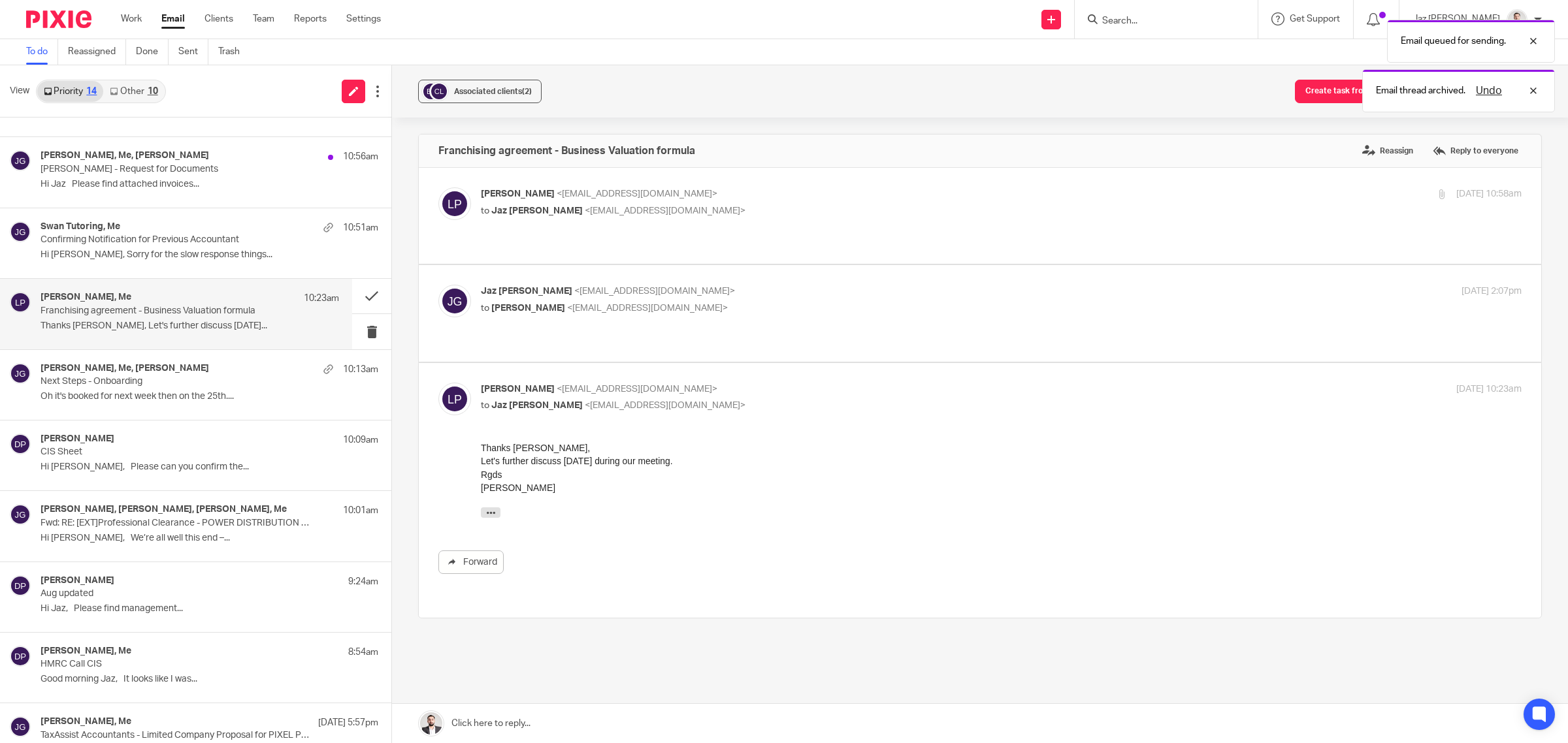
scroll to position [0, 0]
click at [535, 720] on link at bounding box center [980, 723] width 1176 height 39
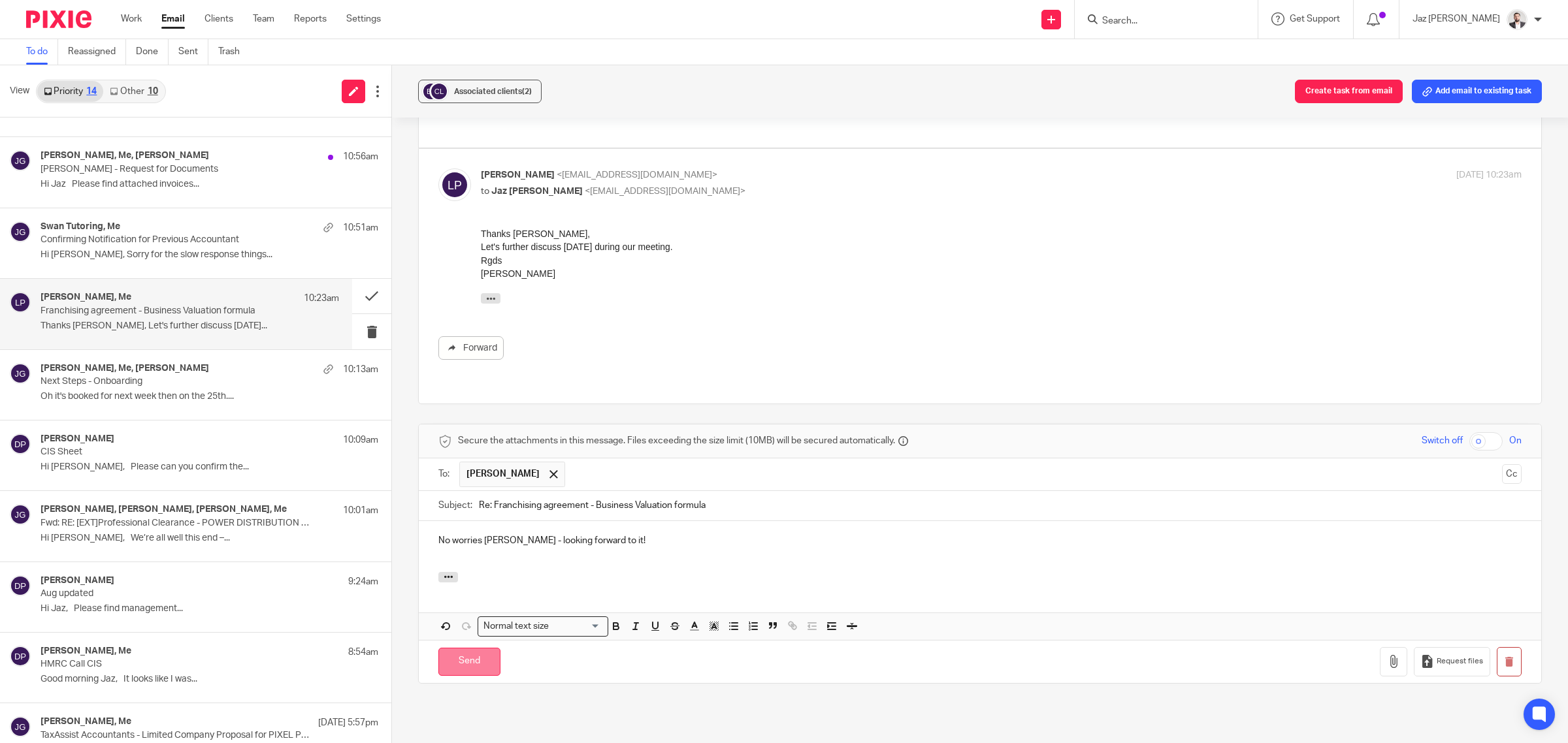
click at [481, 648] on input "Send" at bounding box center [469, 662] width 62 height 28
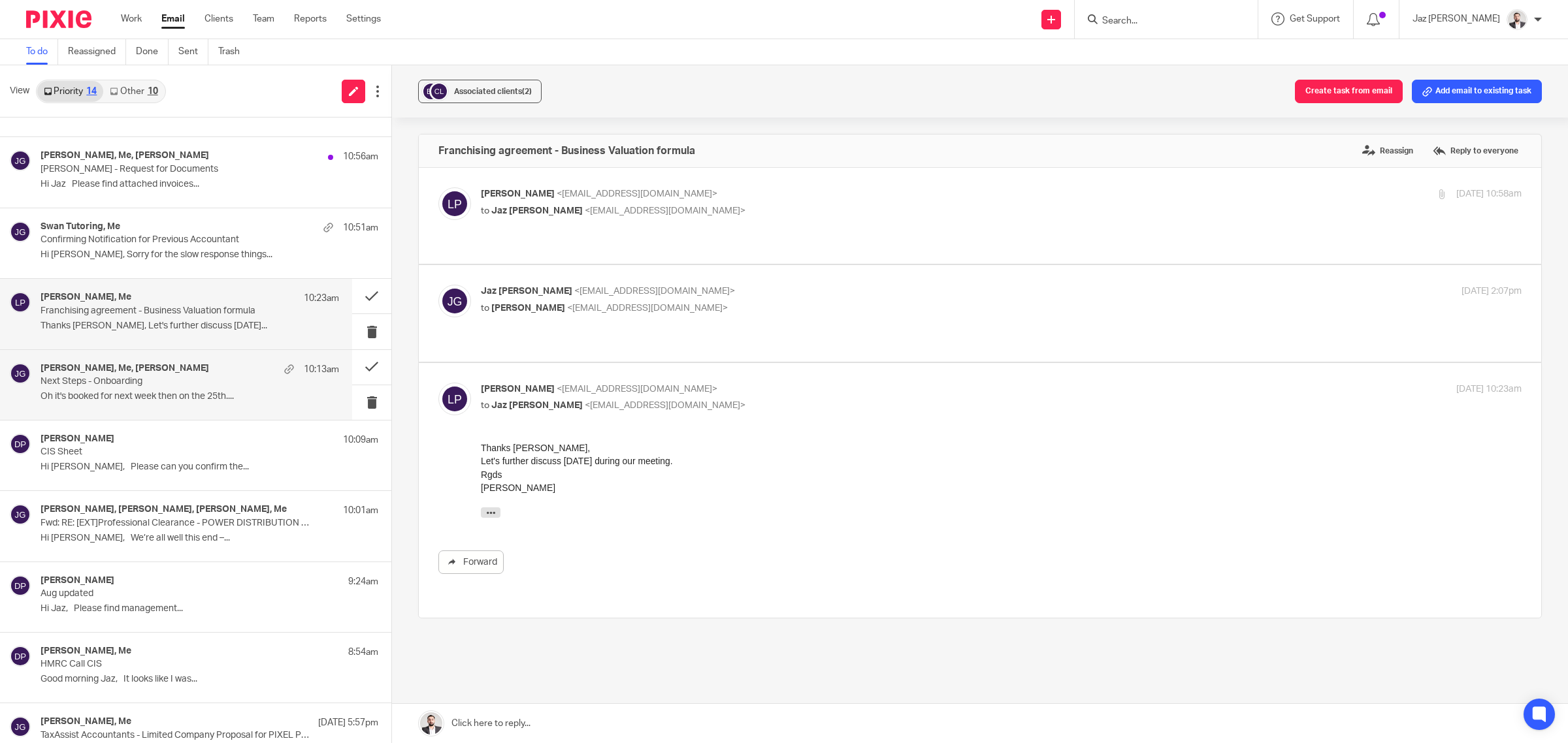
click at [129, 403] on div "Harry Ashton, Me, Sam 10:13am Next Steps - Onboarding Oh it's booked for next w…" at bounding box center [190, 385] width 299 height 43
click at [160, 339] on div "Ludwig Paillier, Me 10:23am Franchising agreement - Business Valuation formula …" at bounding box center [176, 314] width 352 height 70
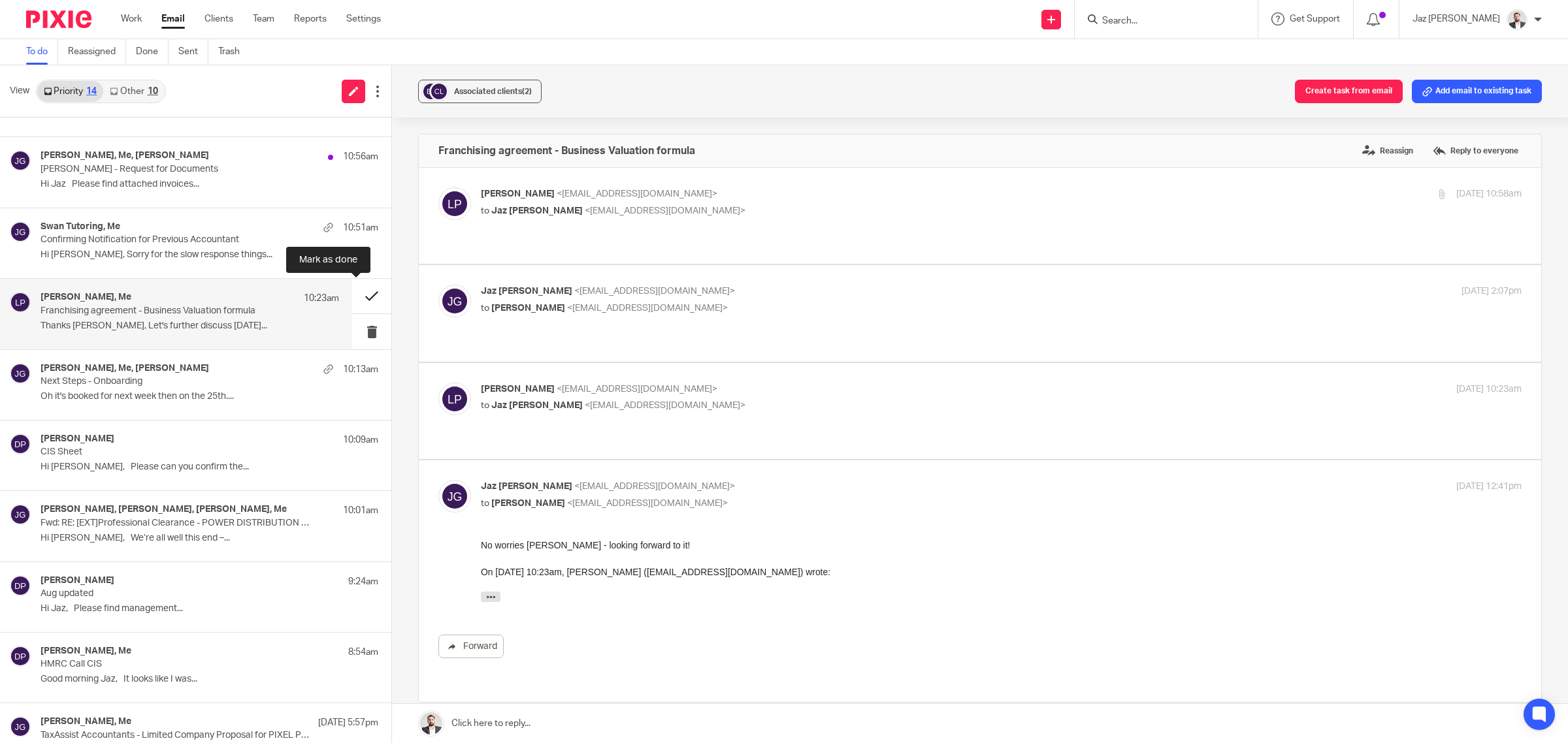
click at [364, 294] on button at bounding box center [372, 296] width 39 height 35
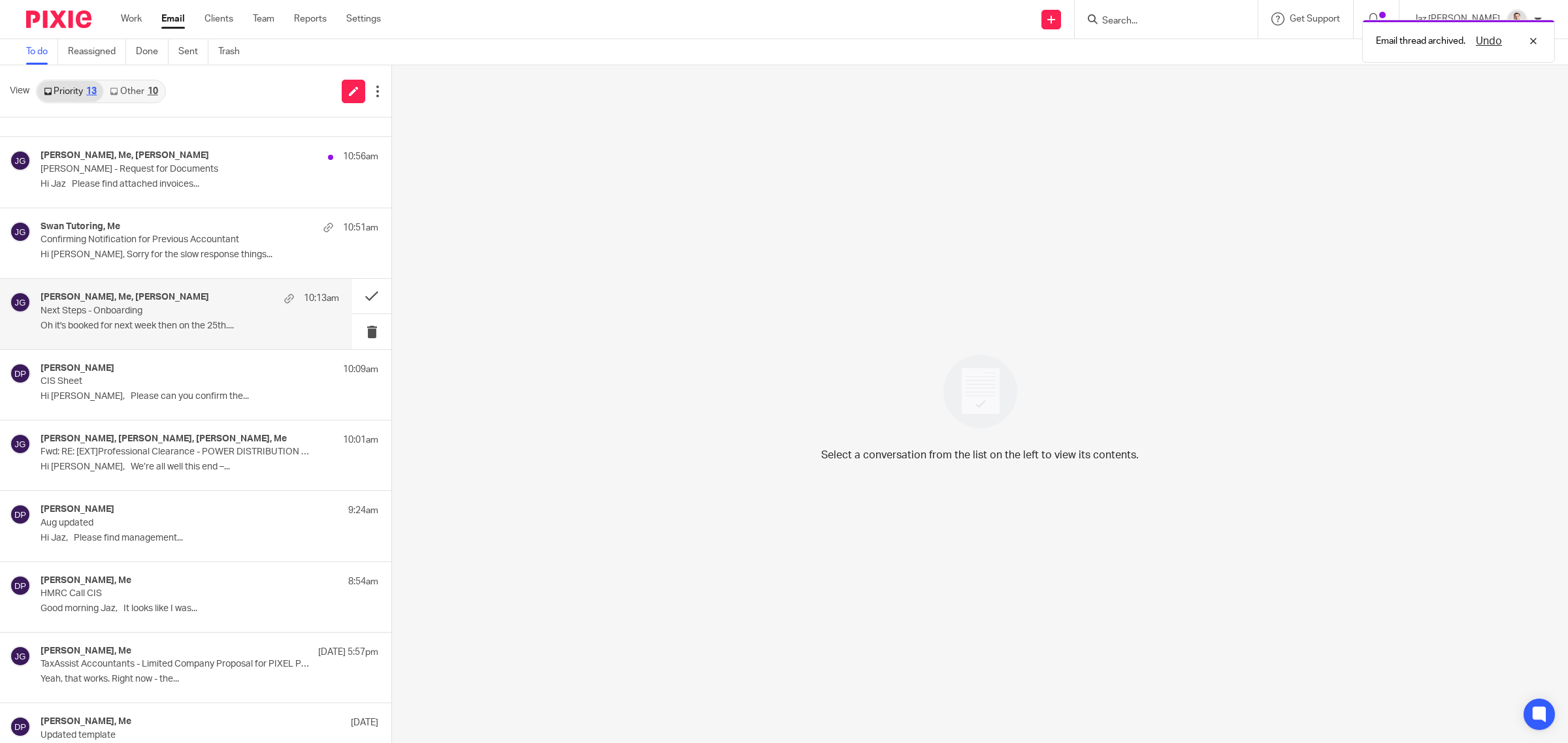
click at [197, 321] on p "Oh it's booked for next week then on the 25th...." at bounding box center [190, 326] width 299 height 12
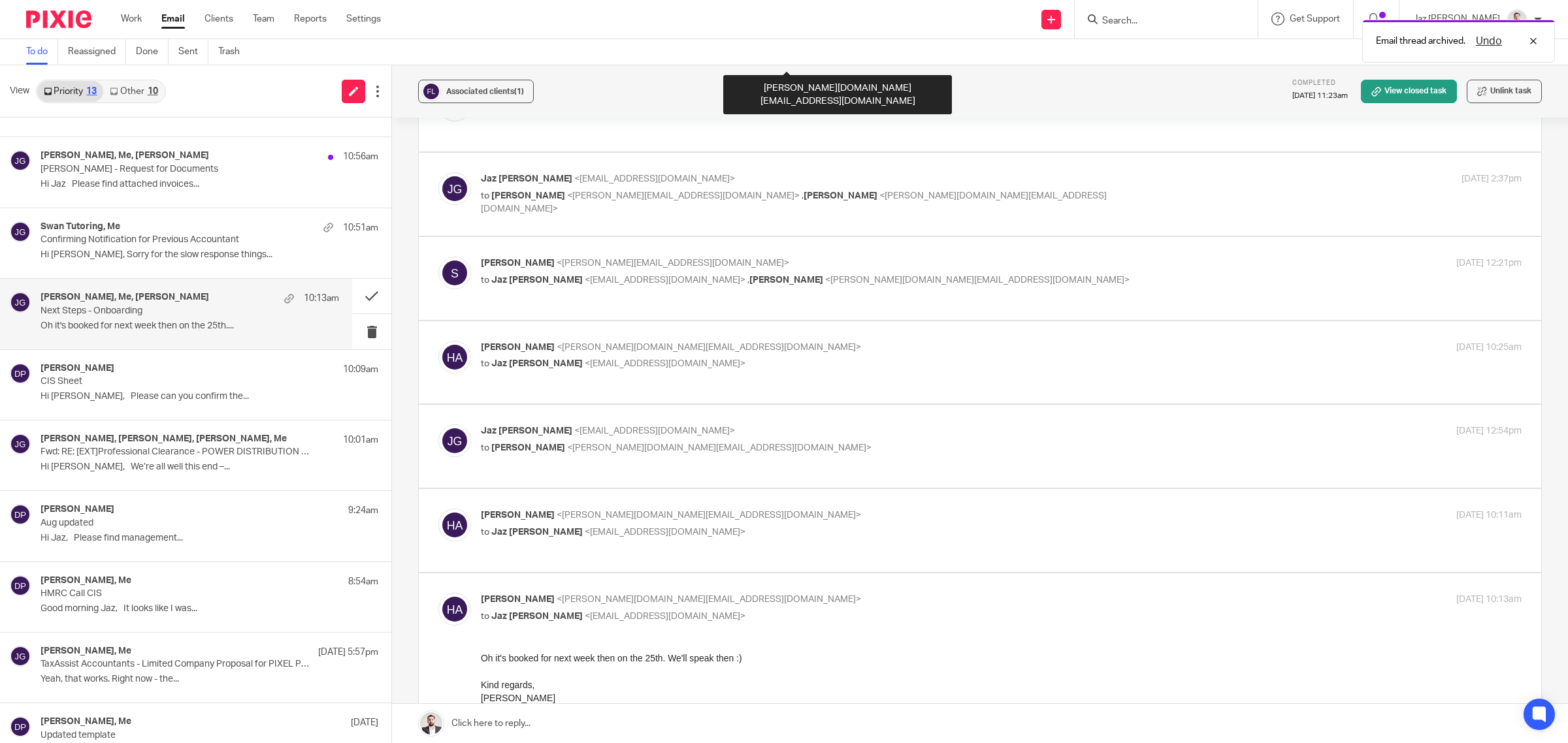
scroll to position [1440, 0]
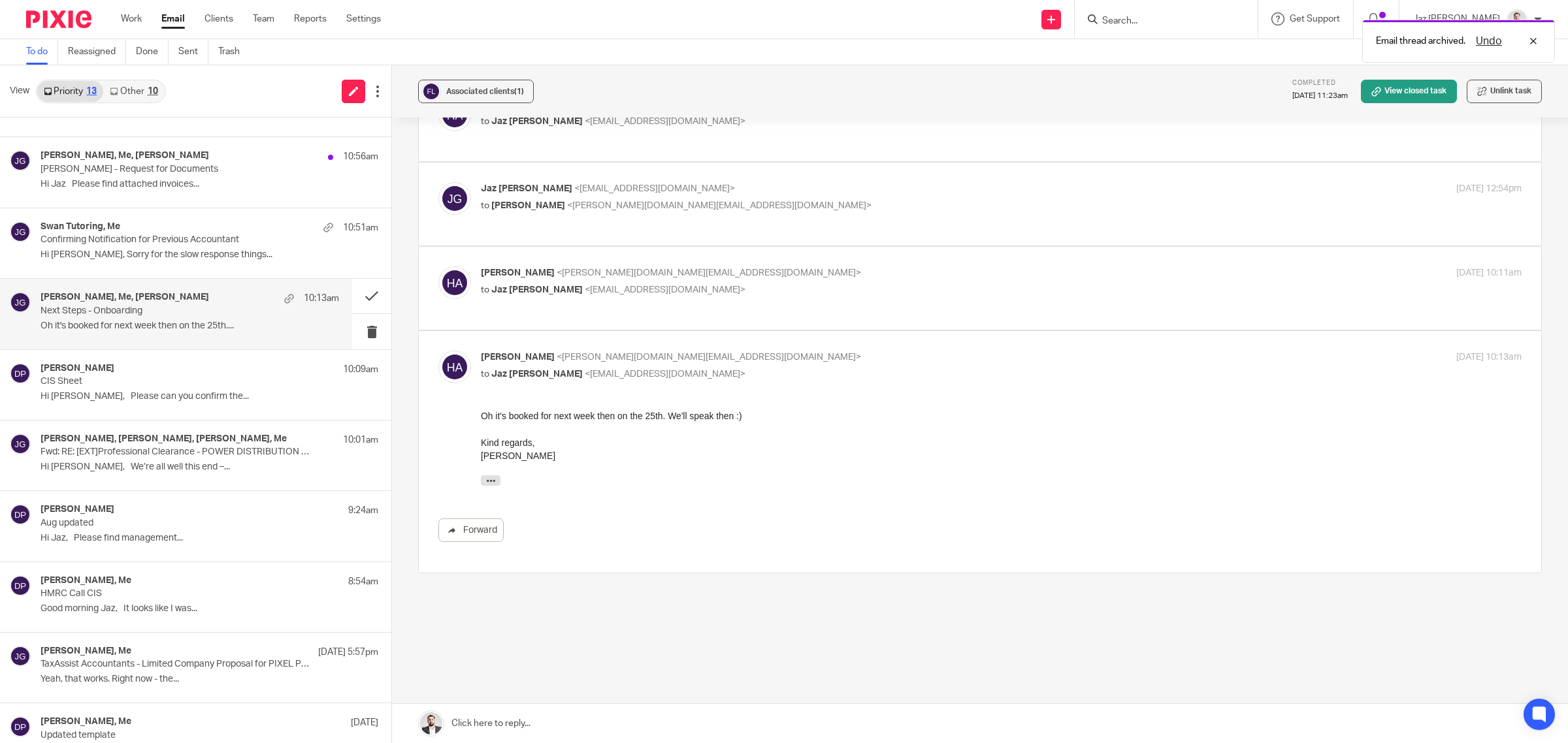
click at [611, 723] on link at bounding box center [980, 723] width 1176 height 39
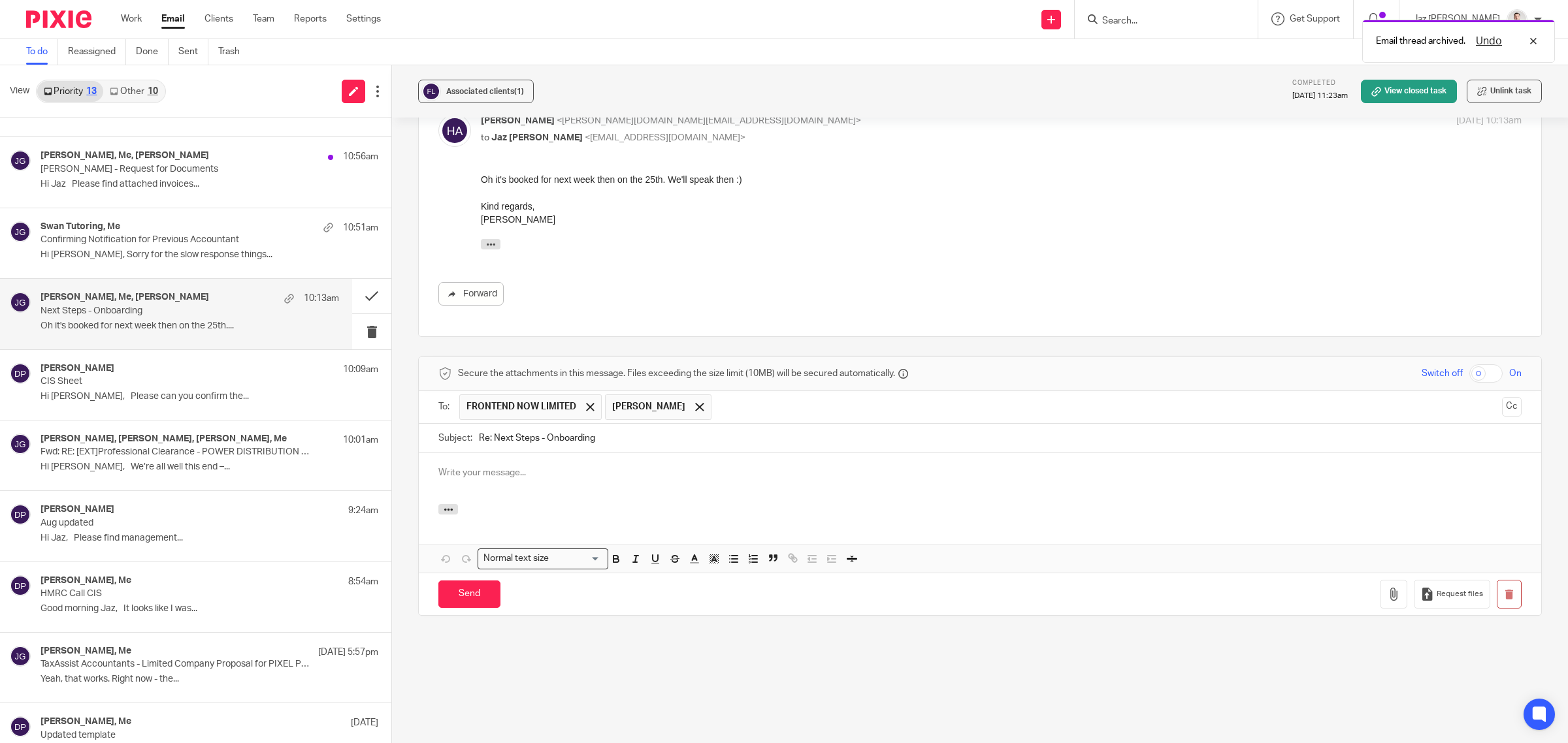
scroll to position [0, 0]
click at [576, 415] on span "FRONTEND NOW LIMITED" at bounding box center [530, 407] width 143 height 26
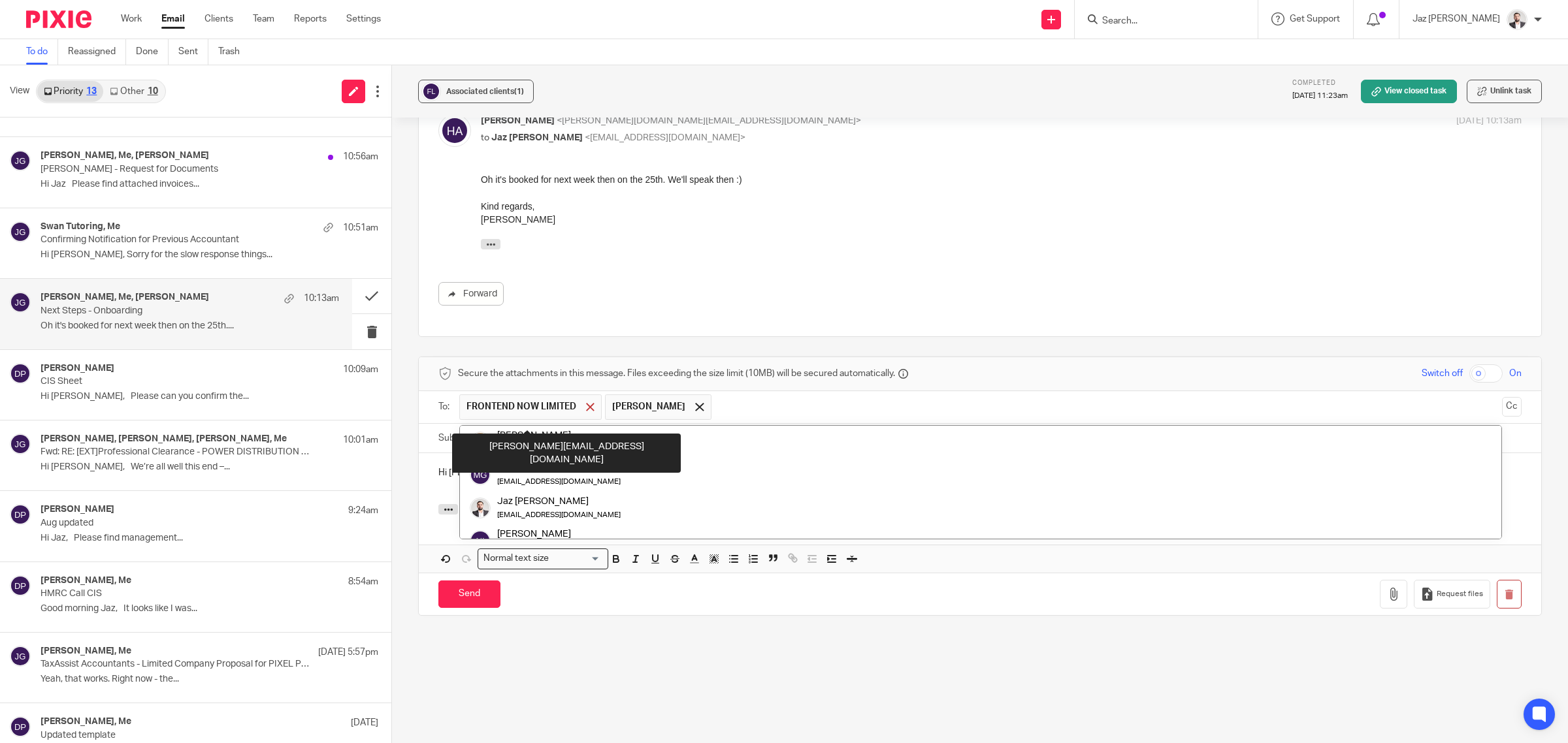
click at [593, 411] on div at bounding box center [590, 407] width 15 height 20
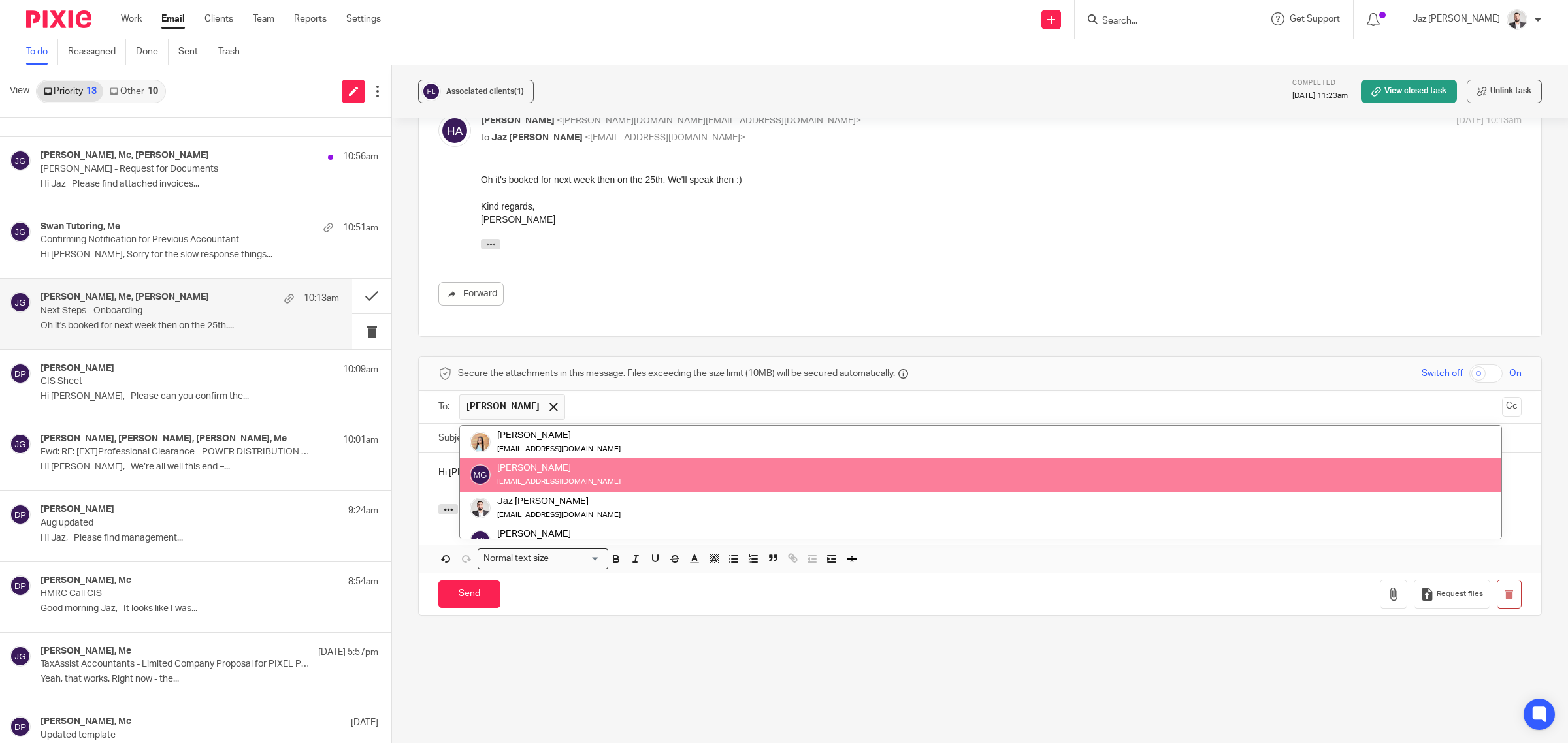
click at [444, 501] on div "Hi Harry" at bounding box center [979, 478] width 1122 height 51
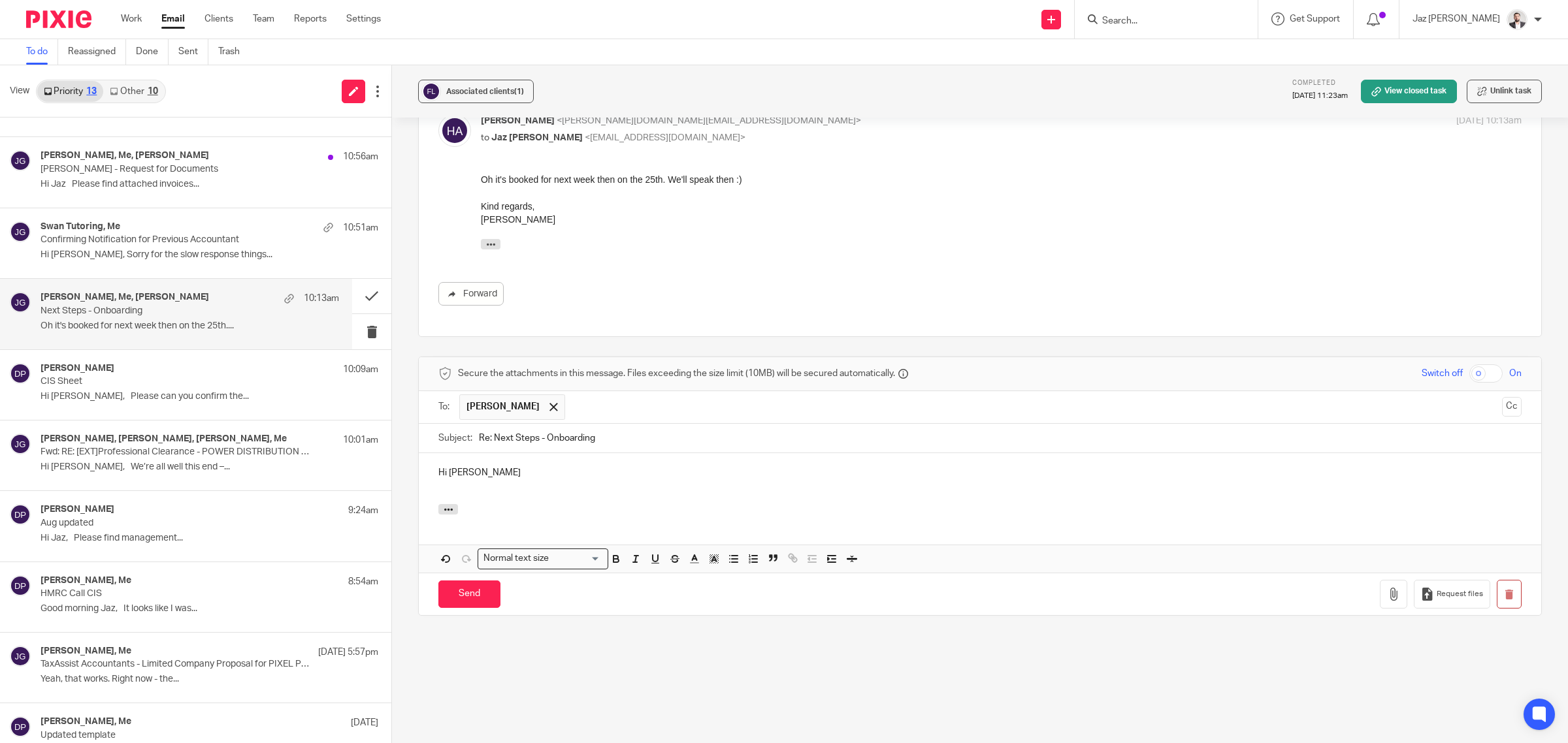
click at [485, 495] on div "Hi Harry" at bounding box center [979, 478] width 1122 height 51
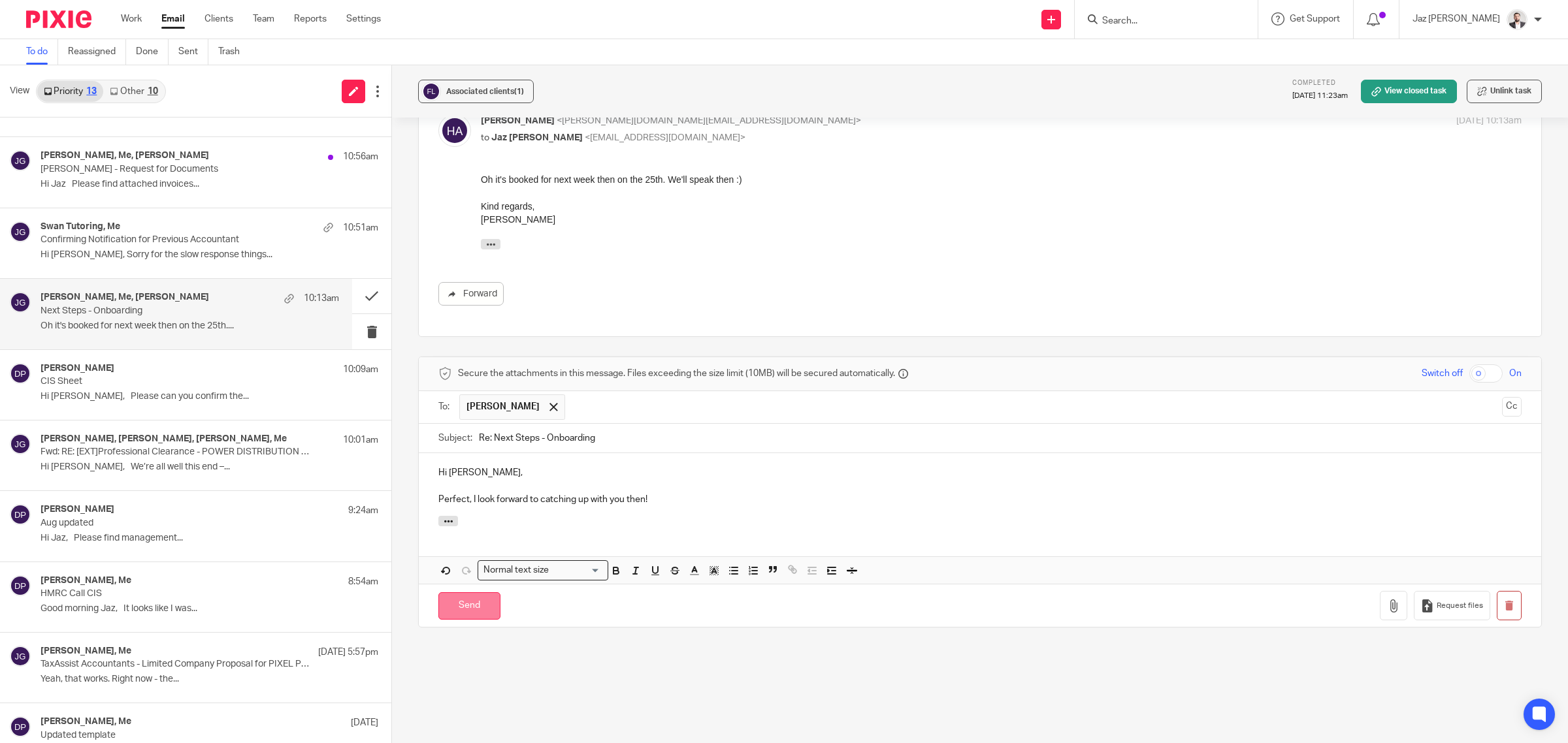
click at [455, 618] on input "Send" at bounding box center [469, 606] width 62 height 28
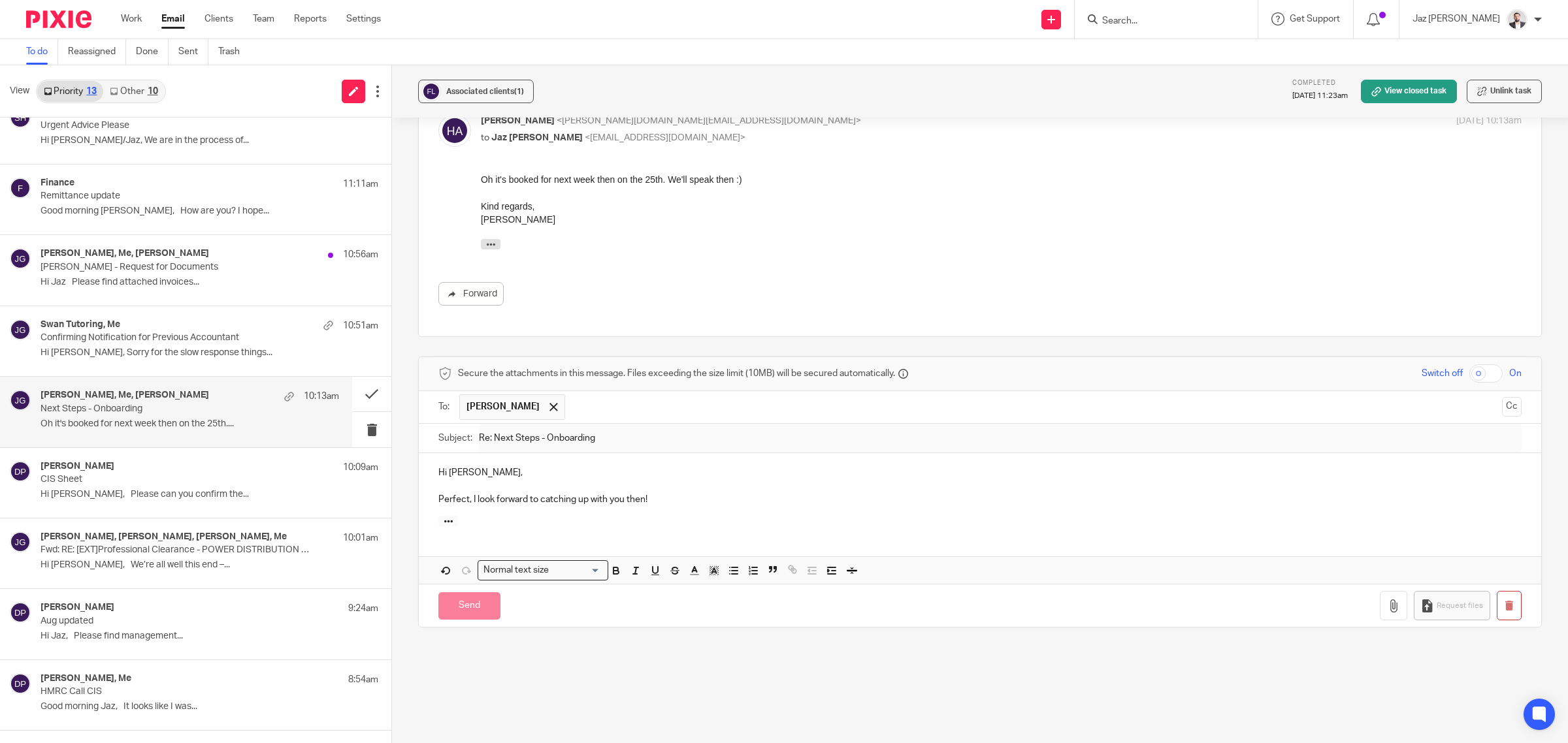
scroll to position [1440, 0]
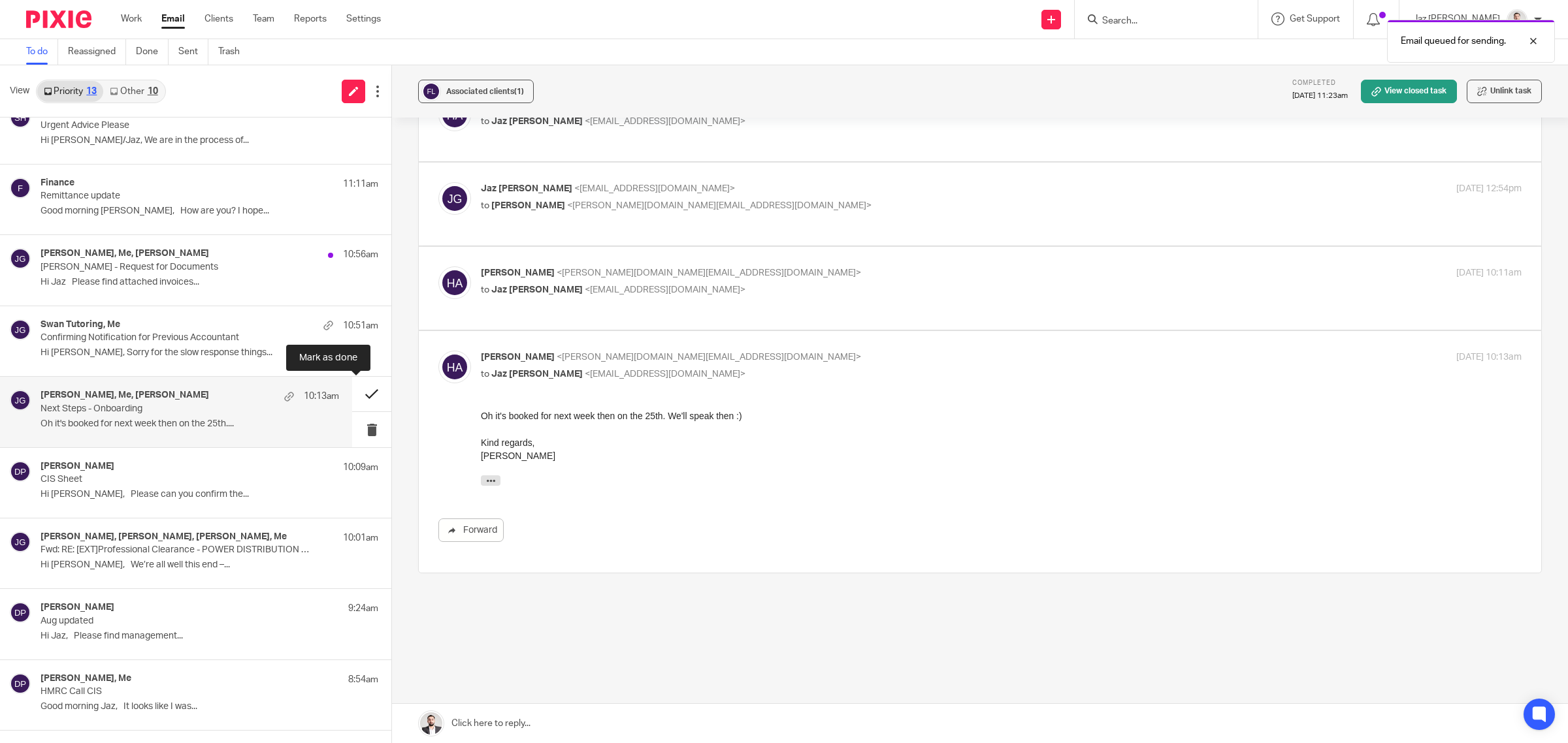
click at [356, 394] on button at bounding box center [372, 394] width 39 height 35
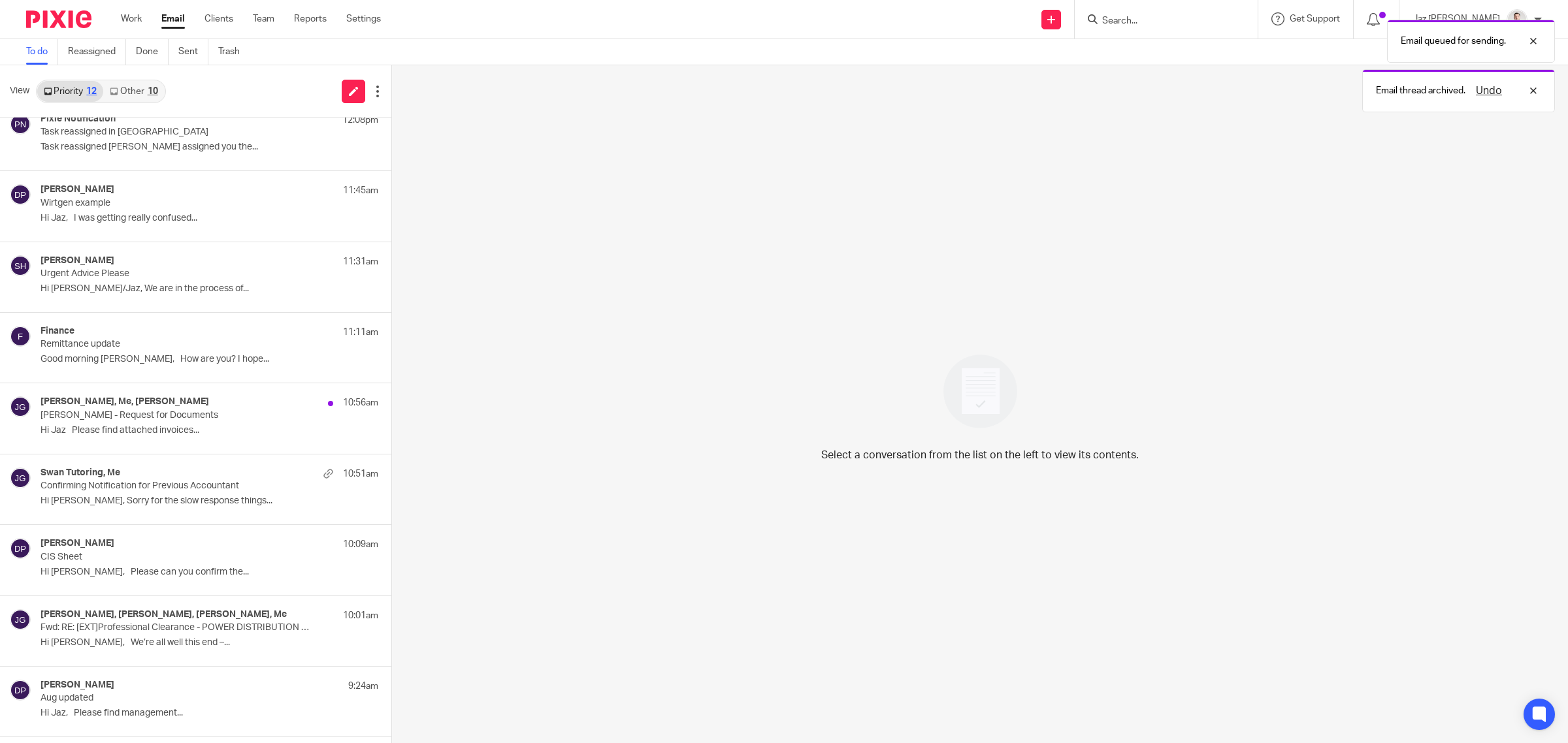
scroll to position [0, 0]
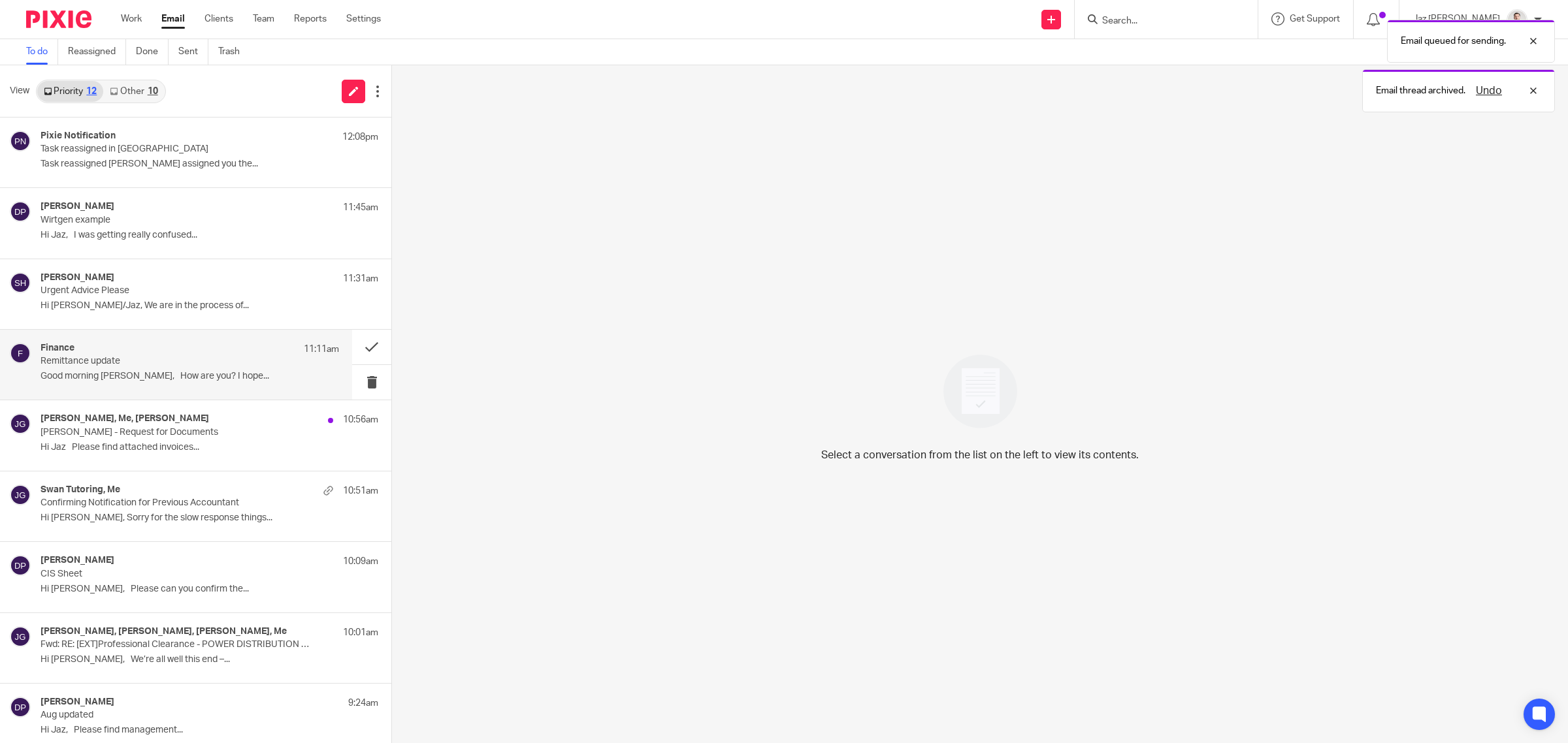
click at [187, 344] on div "Finance 11:11am" at bounding box center [190, 349] width 299 height 13
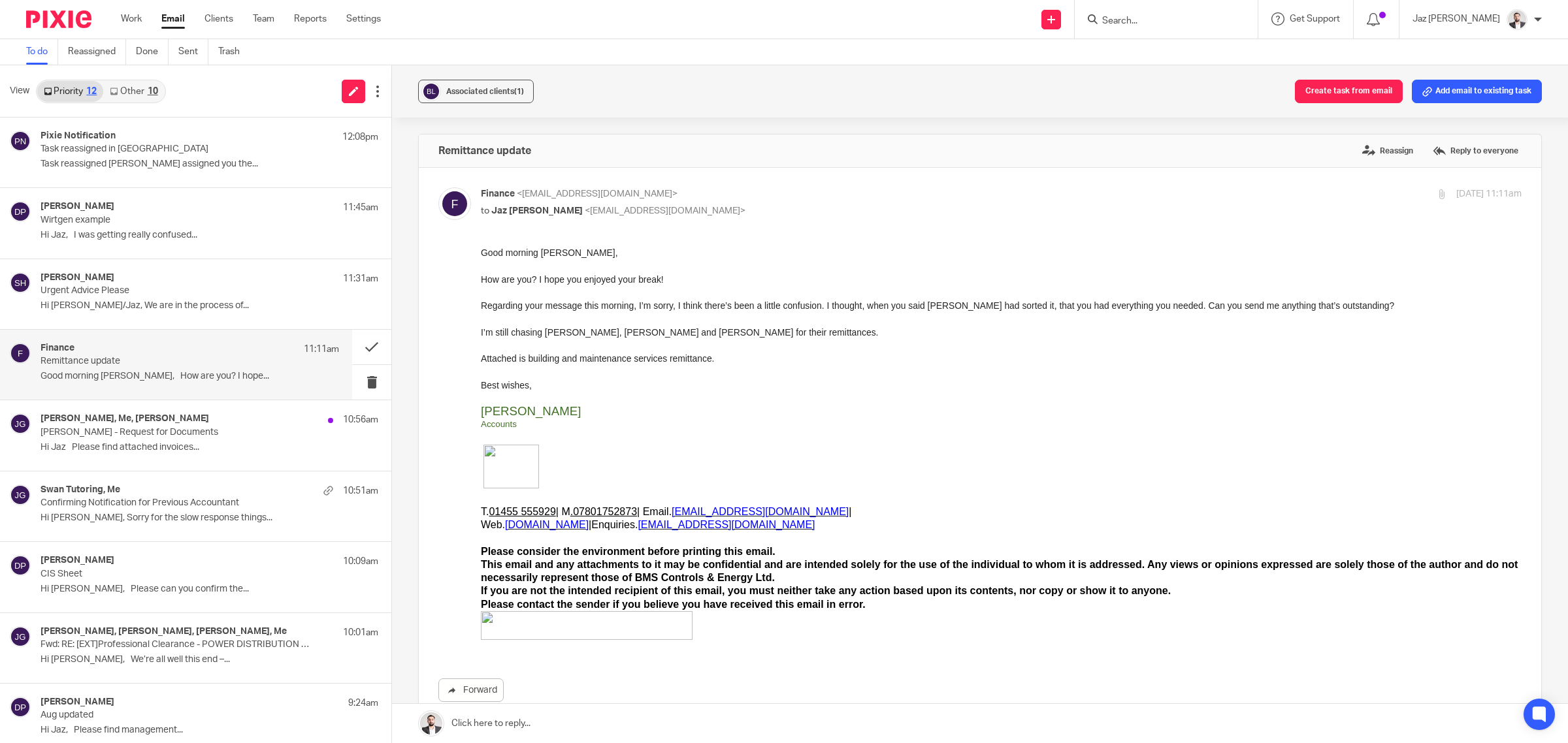
click at [523, 720] on link at bounding box center [980, 723] width 1176 height 39
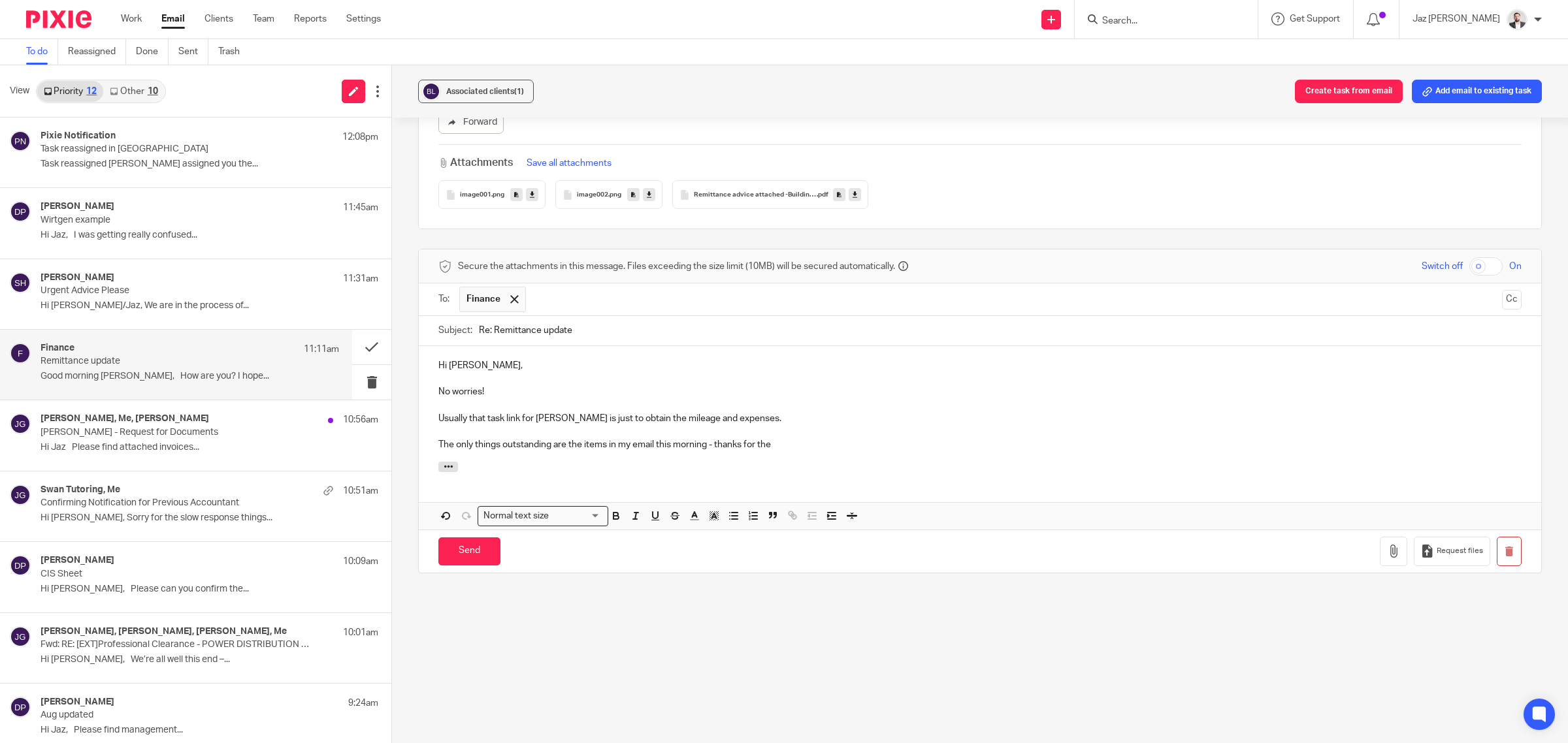
click at [798, 448] on p "The only things outstanding are the items in my email this morning - thanks for…" at bounding box center [979, 444] width 1083 height 13
click at [478, 547] on input "Send" at bounding box center [469, 551] width 62 height 28
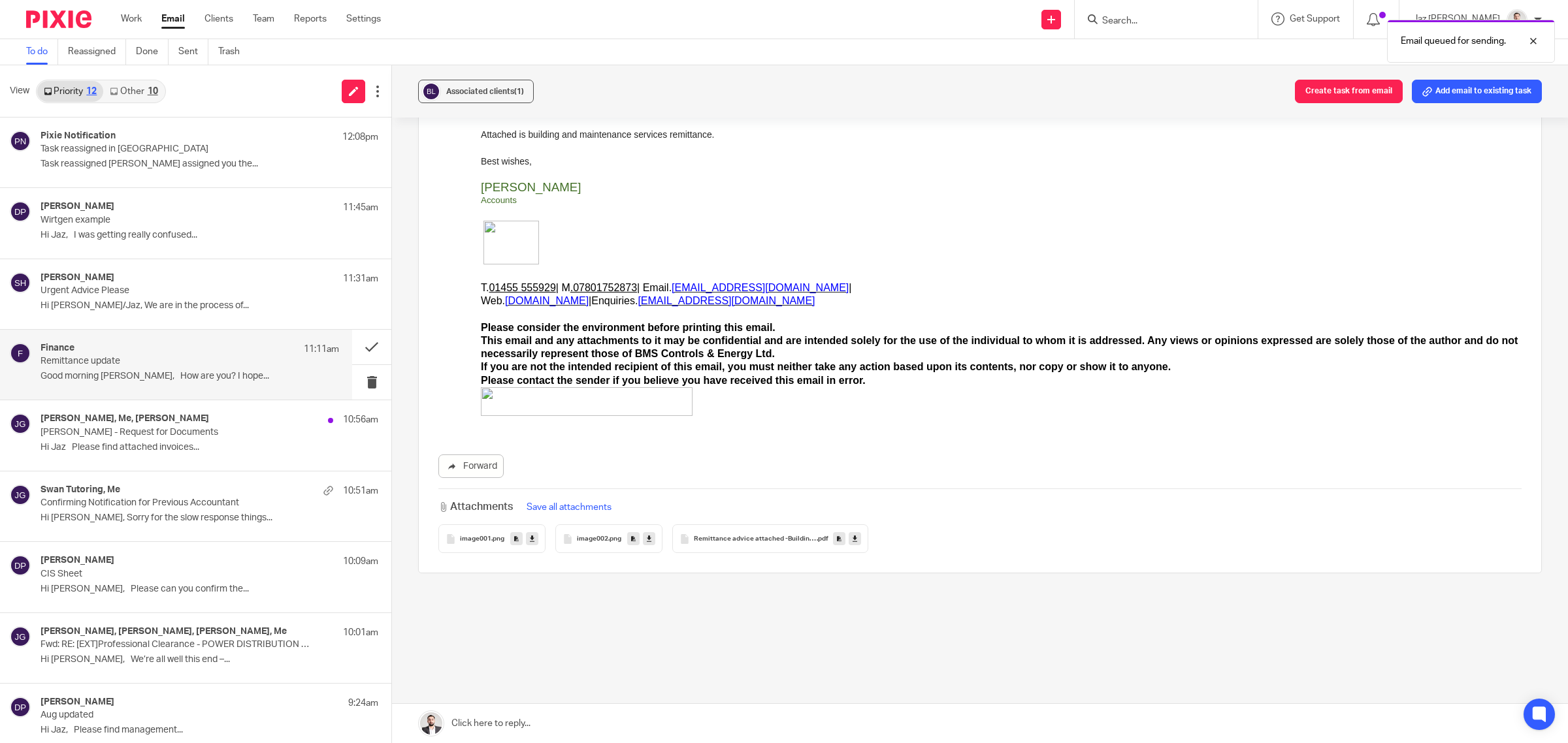
scroll to position [224, 0]
click at [97, 309] on p "Hi Naeem/Jaz, We are in the process of..." at bounding box center [190, 306] width 299 height 12
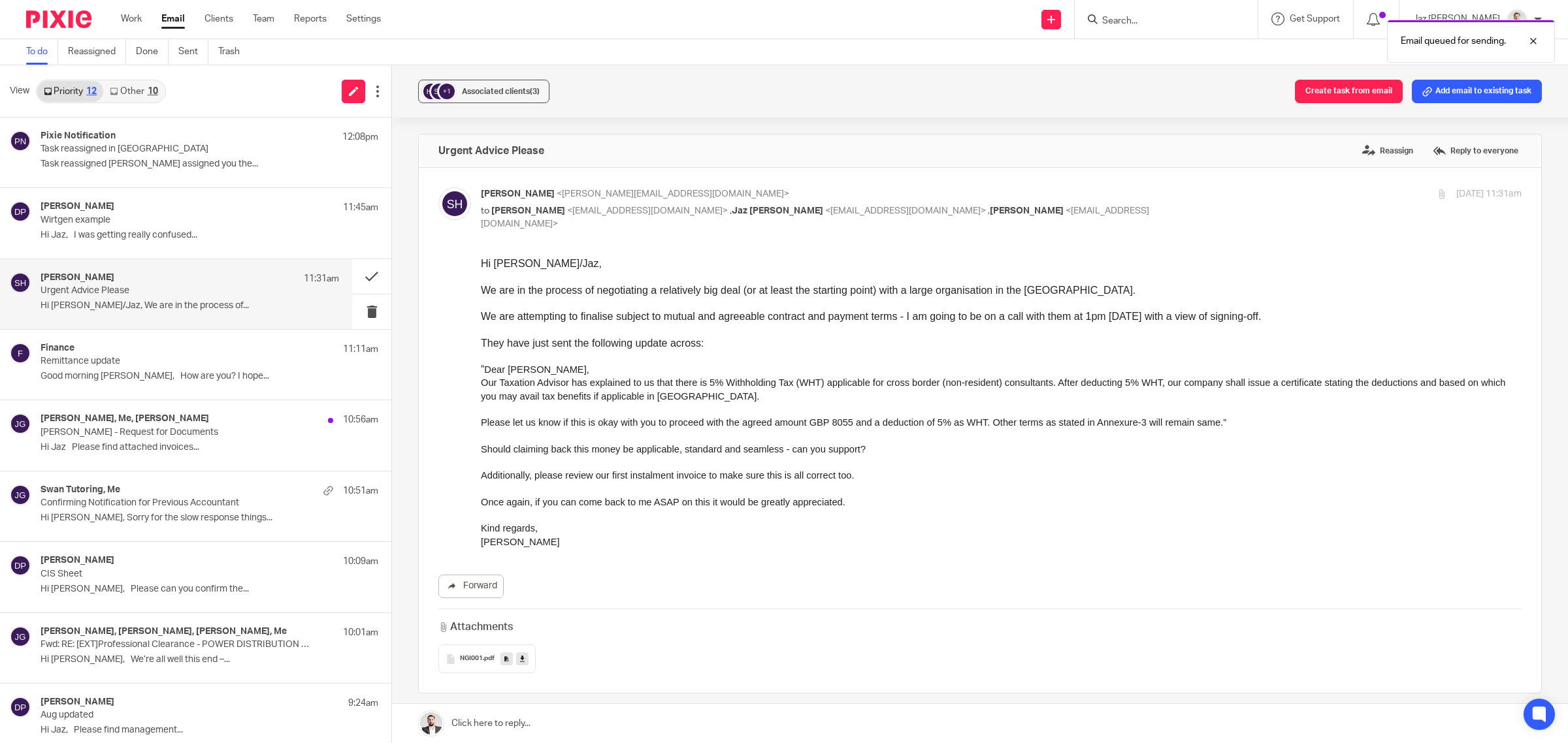
scroll to position [0, 0]
click at [367, 277] on button at bounding box center [372, 276] width 39 height 35
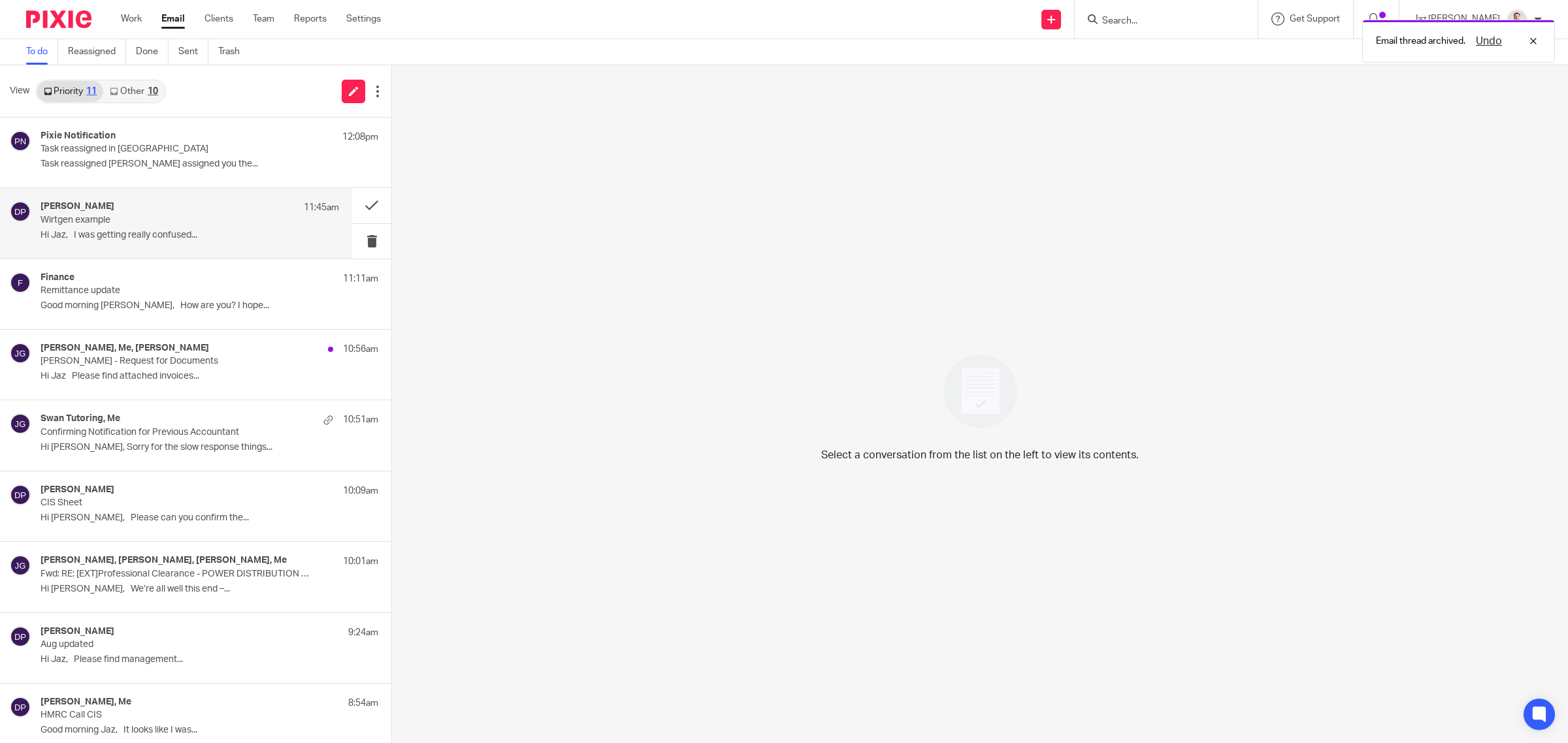
click at [249, 232] on p "Hi Jaz, I was getting really confused..." at bounding box center [190, 235] width 299 height 12
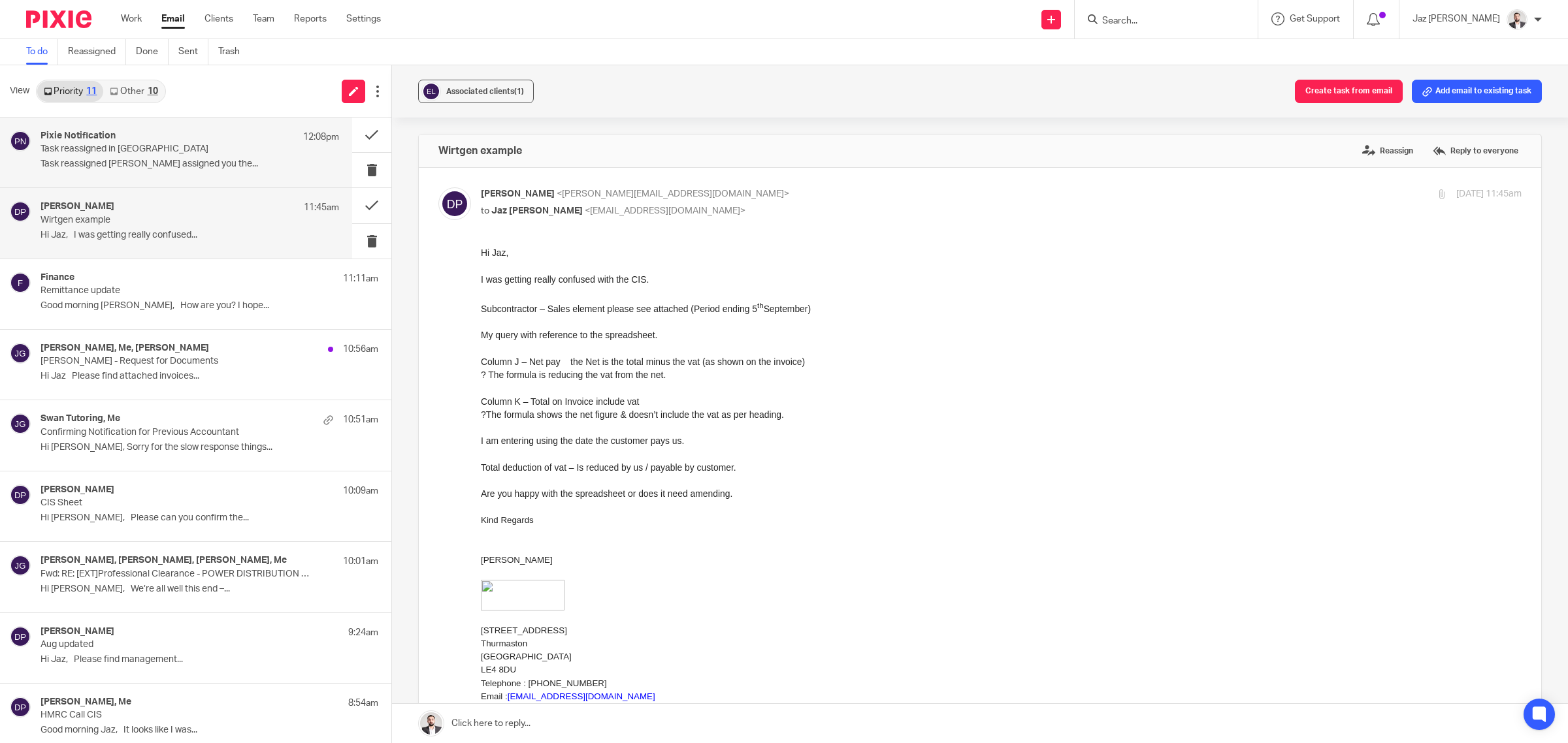
click at [180, 153] on p "Task reassigned in Pixie" at bounding box center [161, 149] width 239 height 12
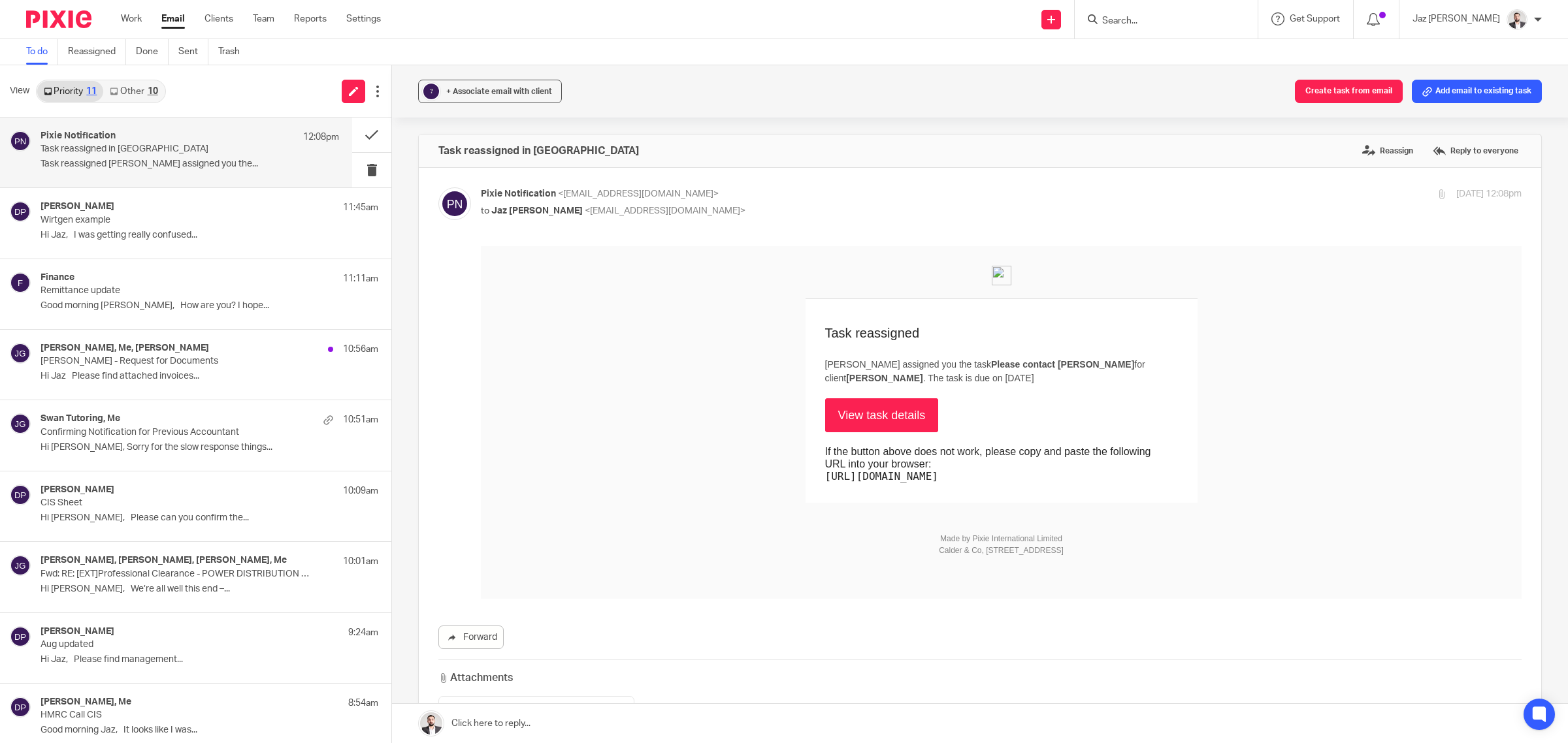
click at [872, 423] on link "View task details" at bounding box center [882, 415] width 114 height 34
click at [147, 91] on link "Other 10" at bounding box center [133, 91] width 61 height 21
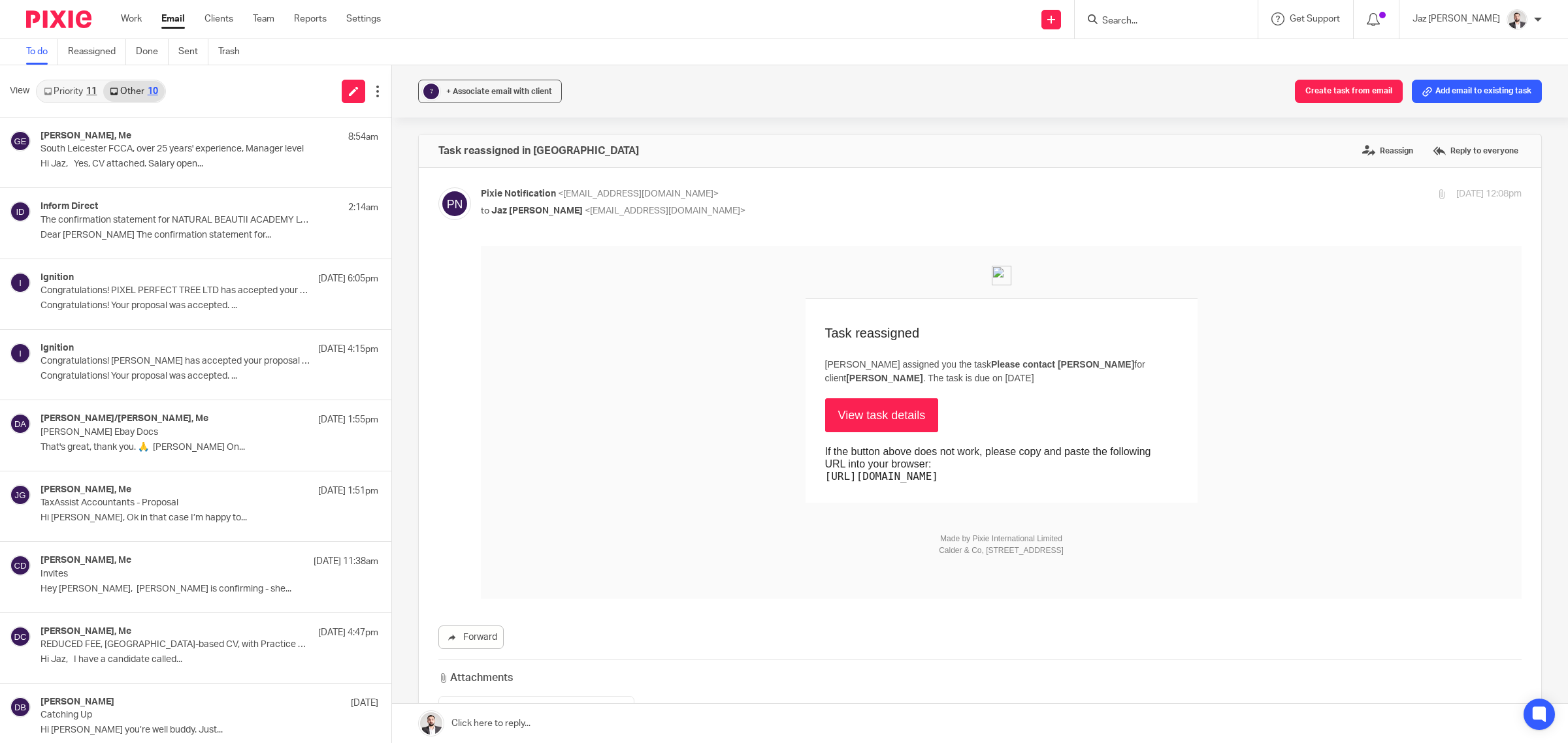
click at [90, 96] on link "Priority 11" at bounding box center [70, 91] width 66 height 21
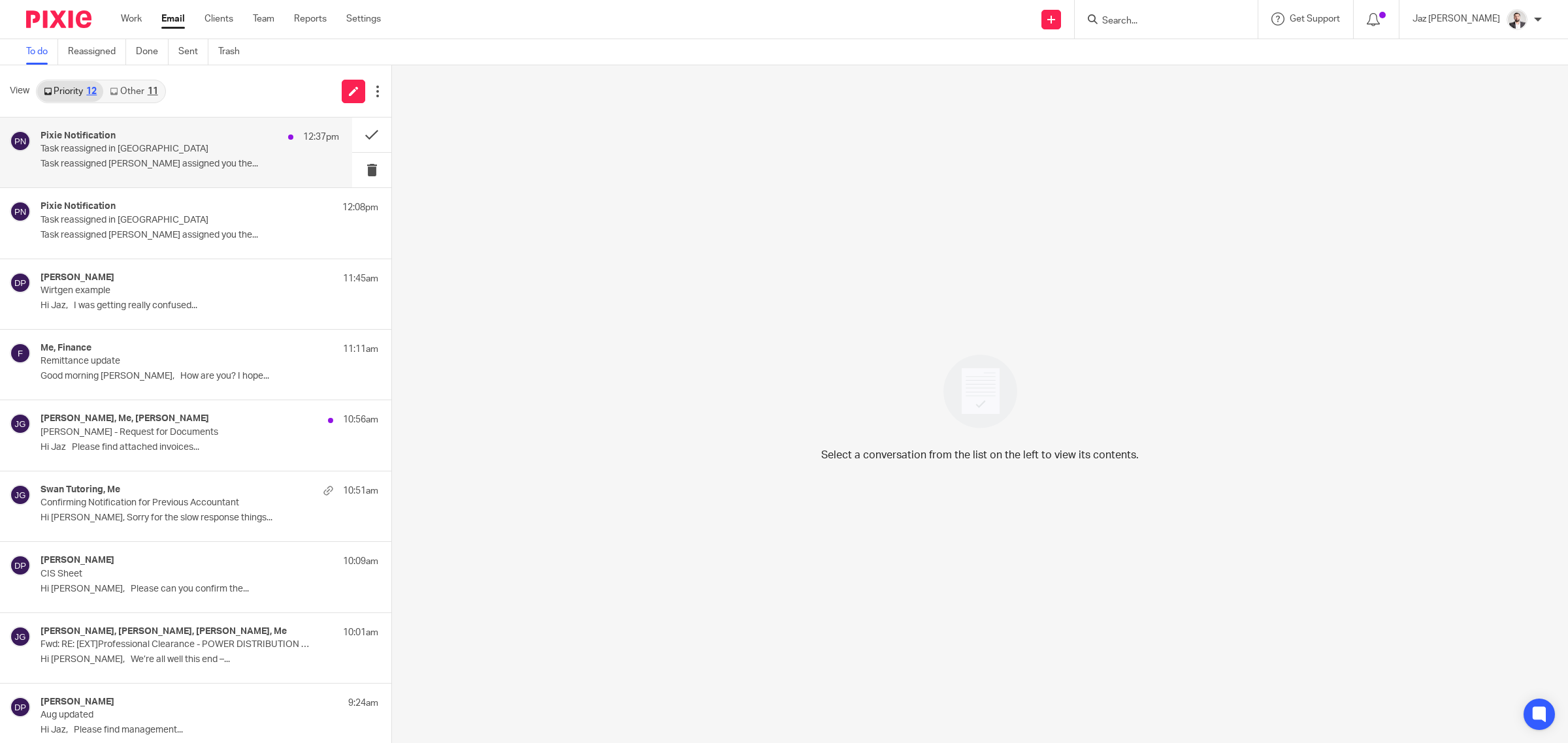
click at [149, 138] on div "Pixie Notification 12:37pm" at bounding box center [190, 137] width 299 height 13
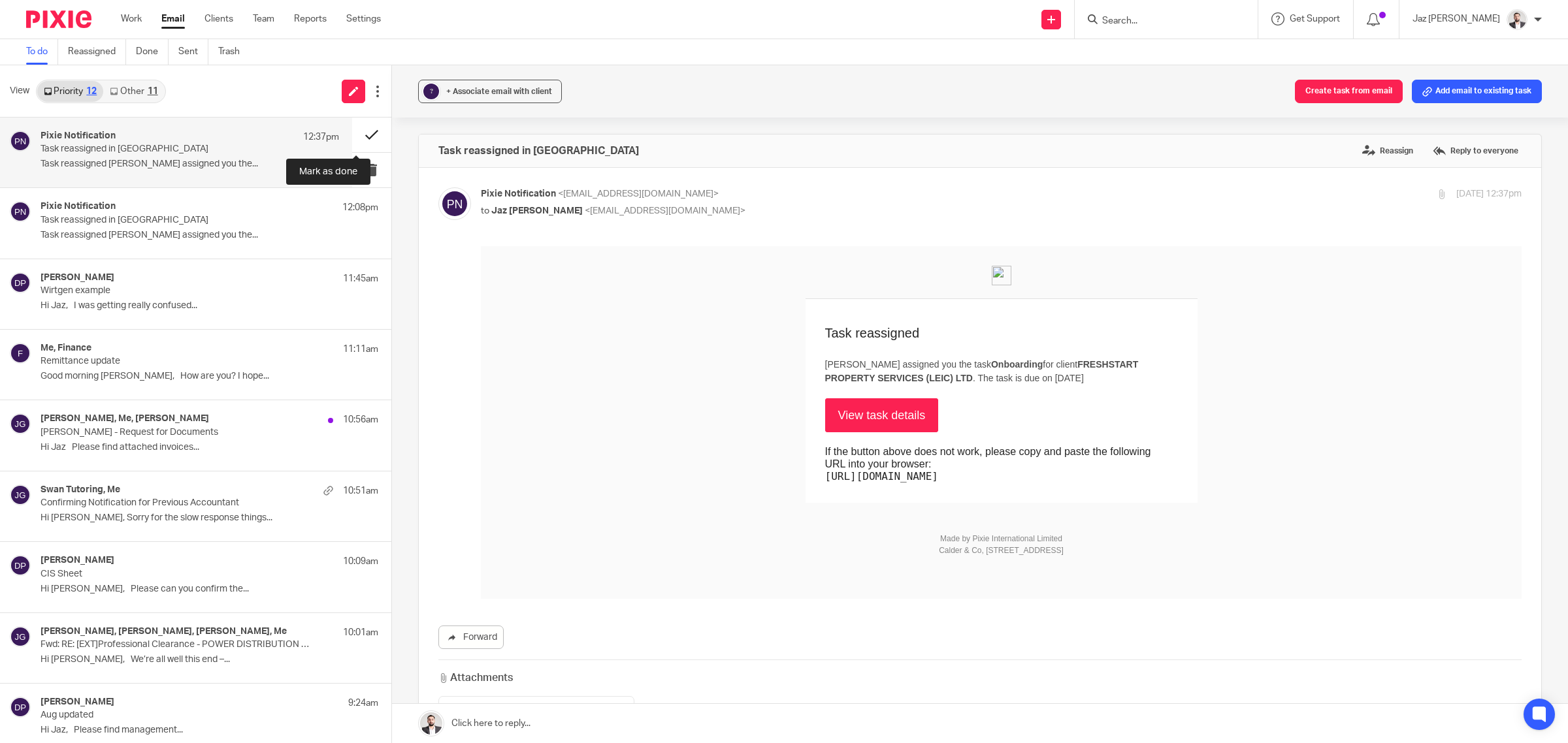
click at [357, 128] on button at bounding box center [372, 135] width 39 height 35
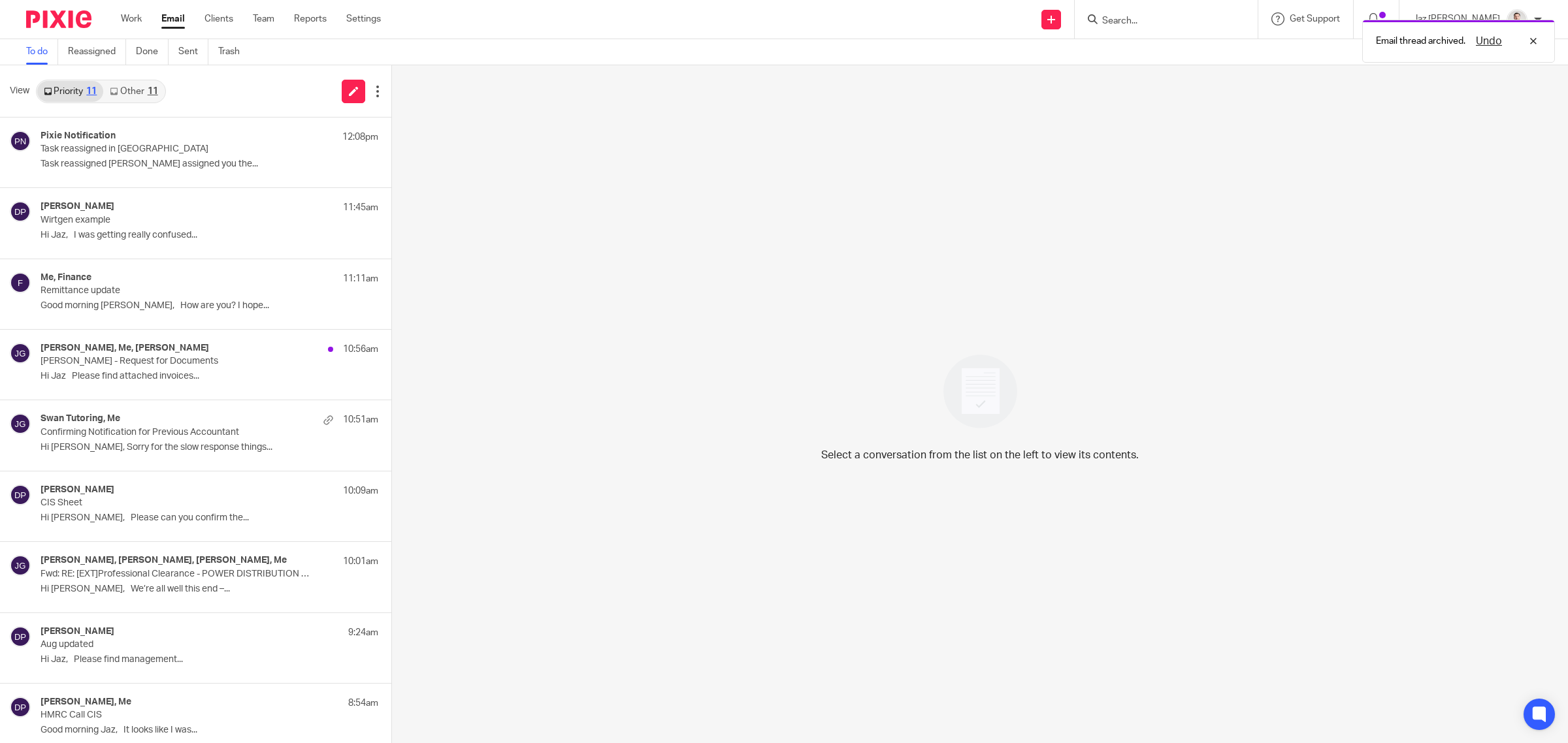
click p "Task reassigned Raj Kaur assigned you the..."
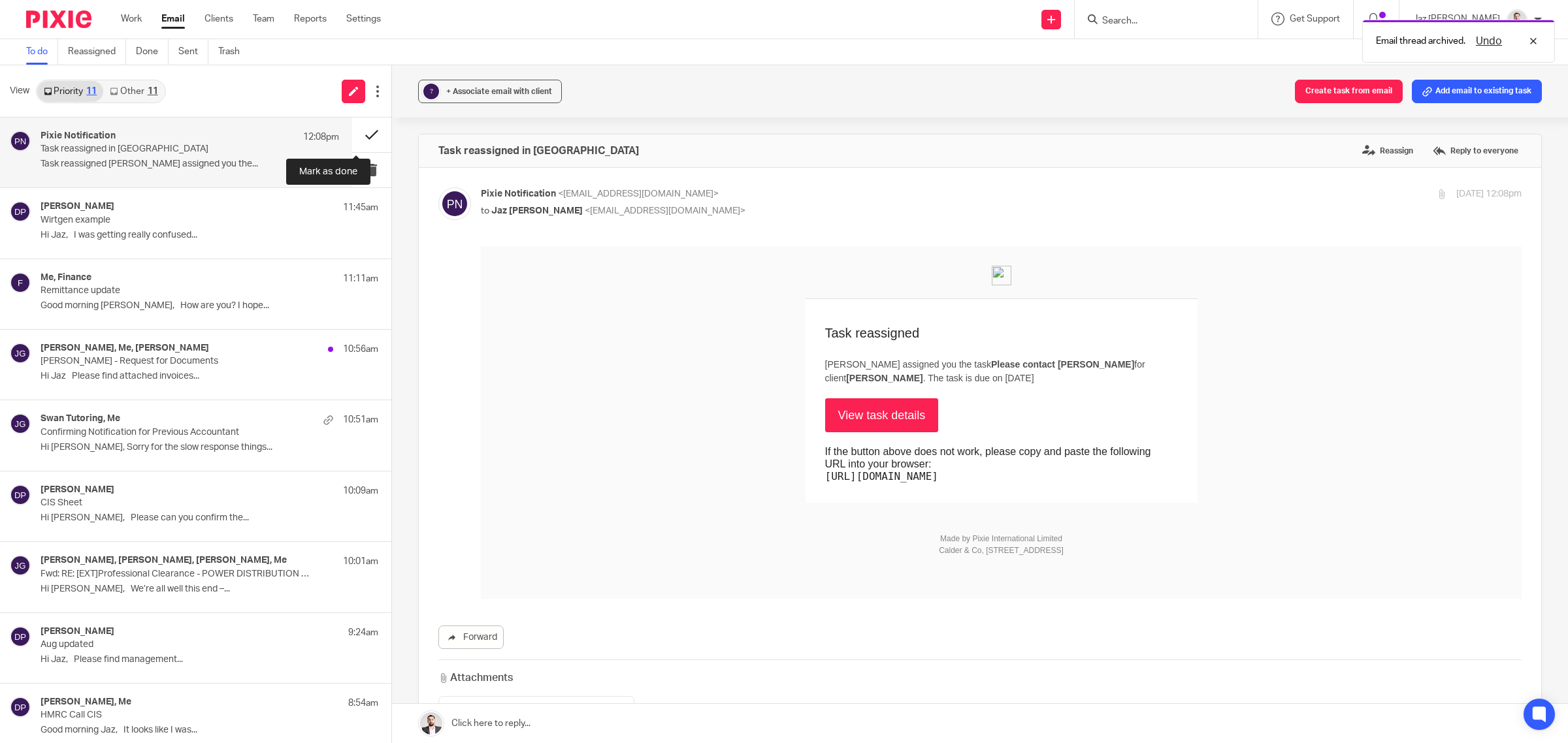
click button
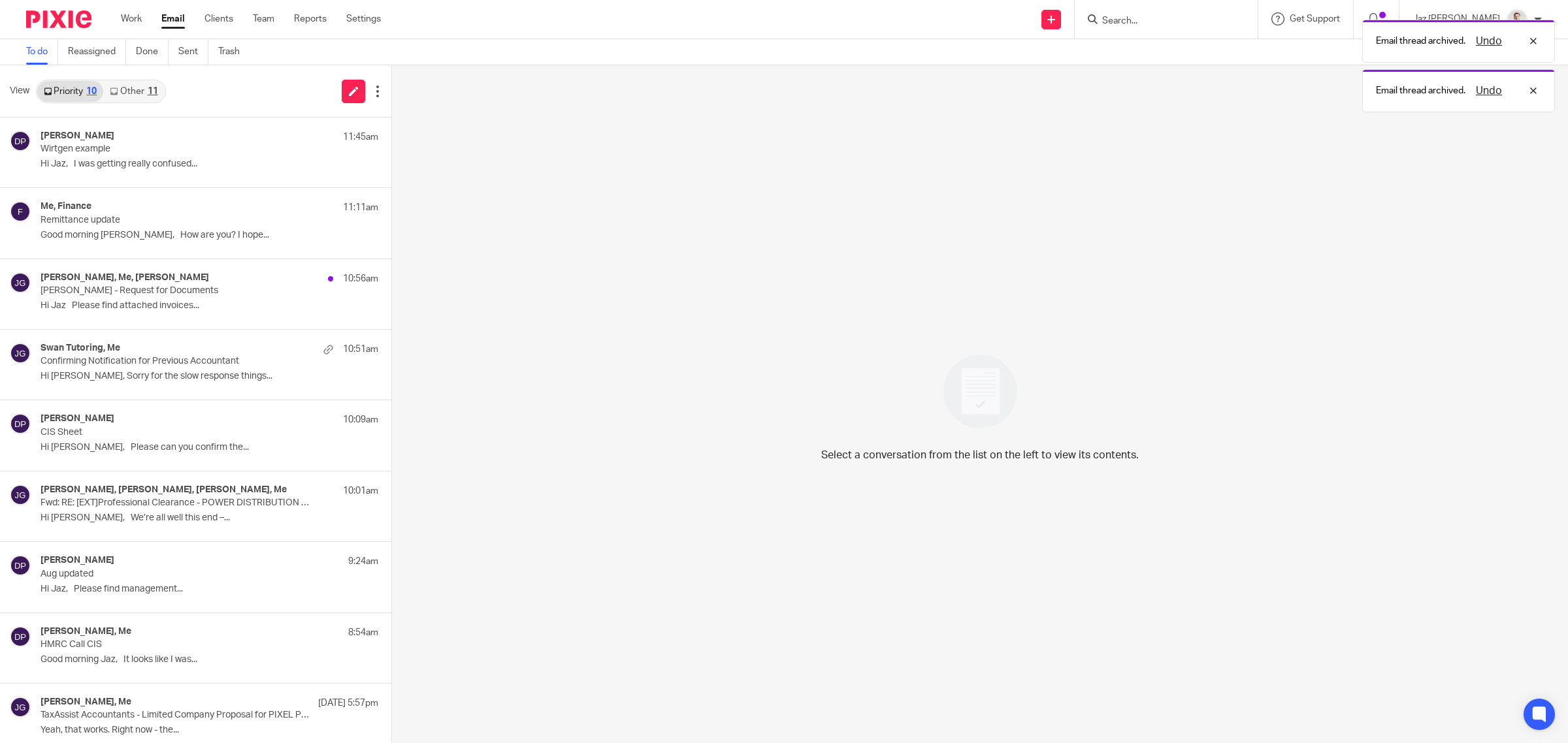
click link "Other 11"
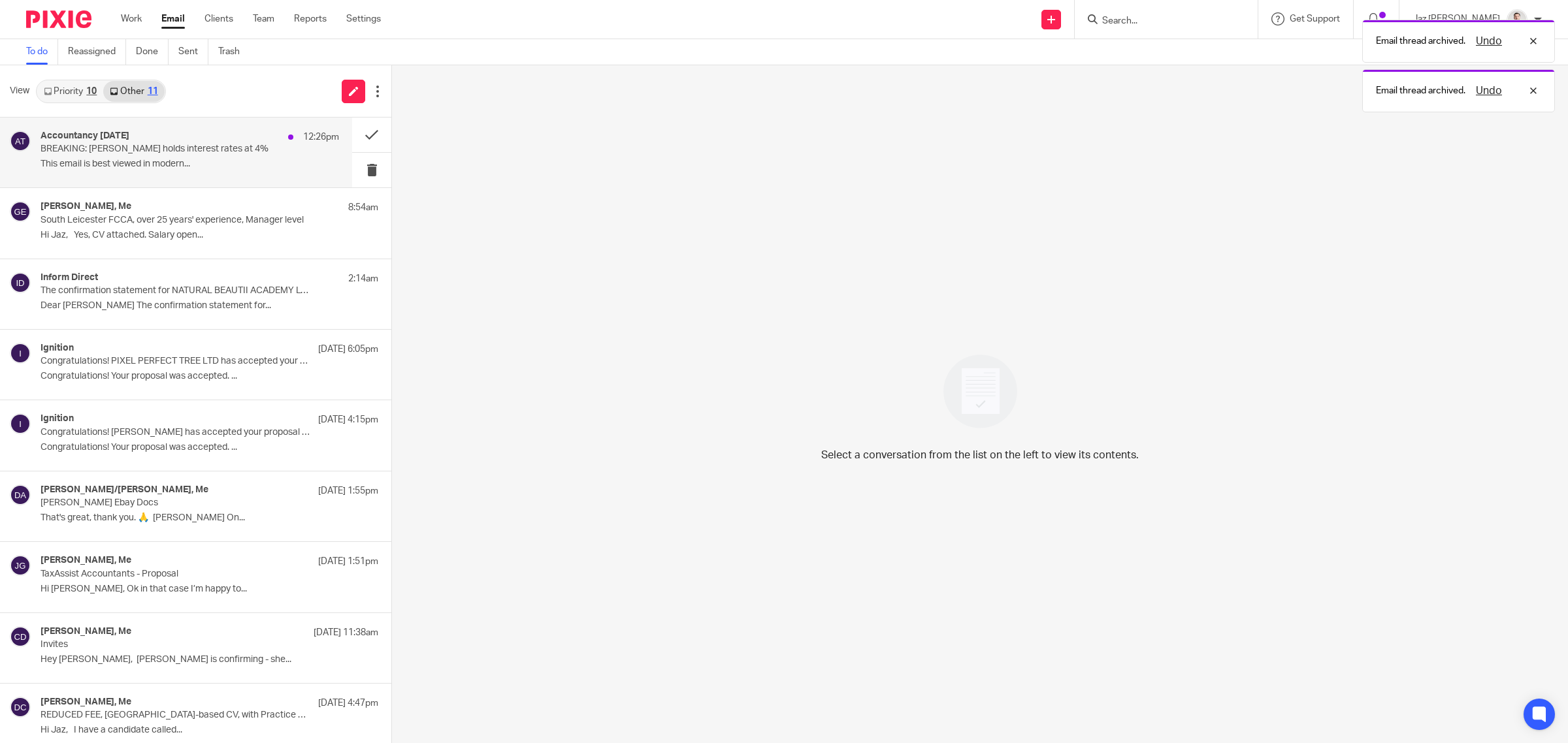
click p "BREAKING: BoE holds interest rates at 4%"
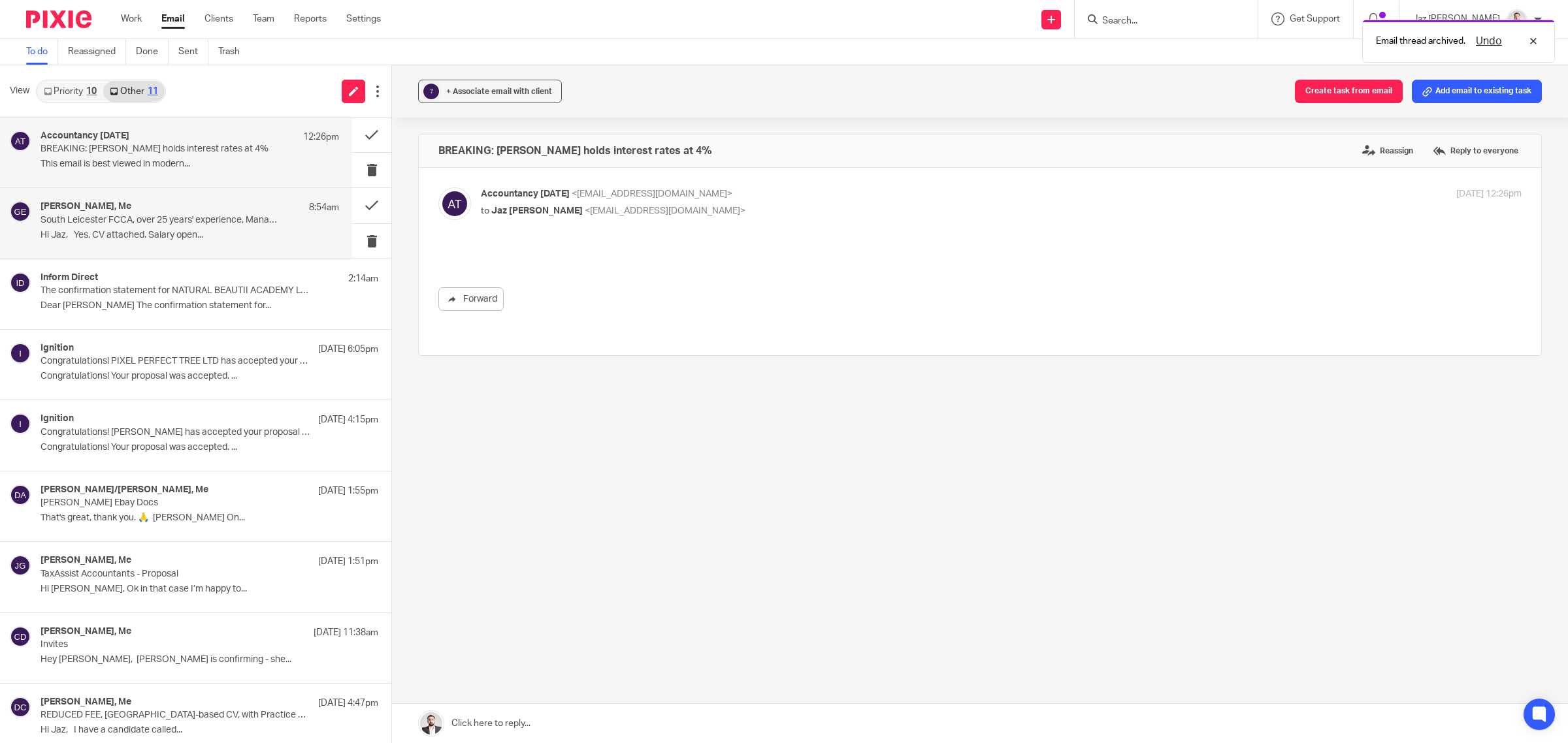
click div "Greg Emmerson, Me 8:54am South Leicester FCCA, over 25 years' experience, Manag…"
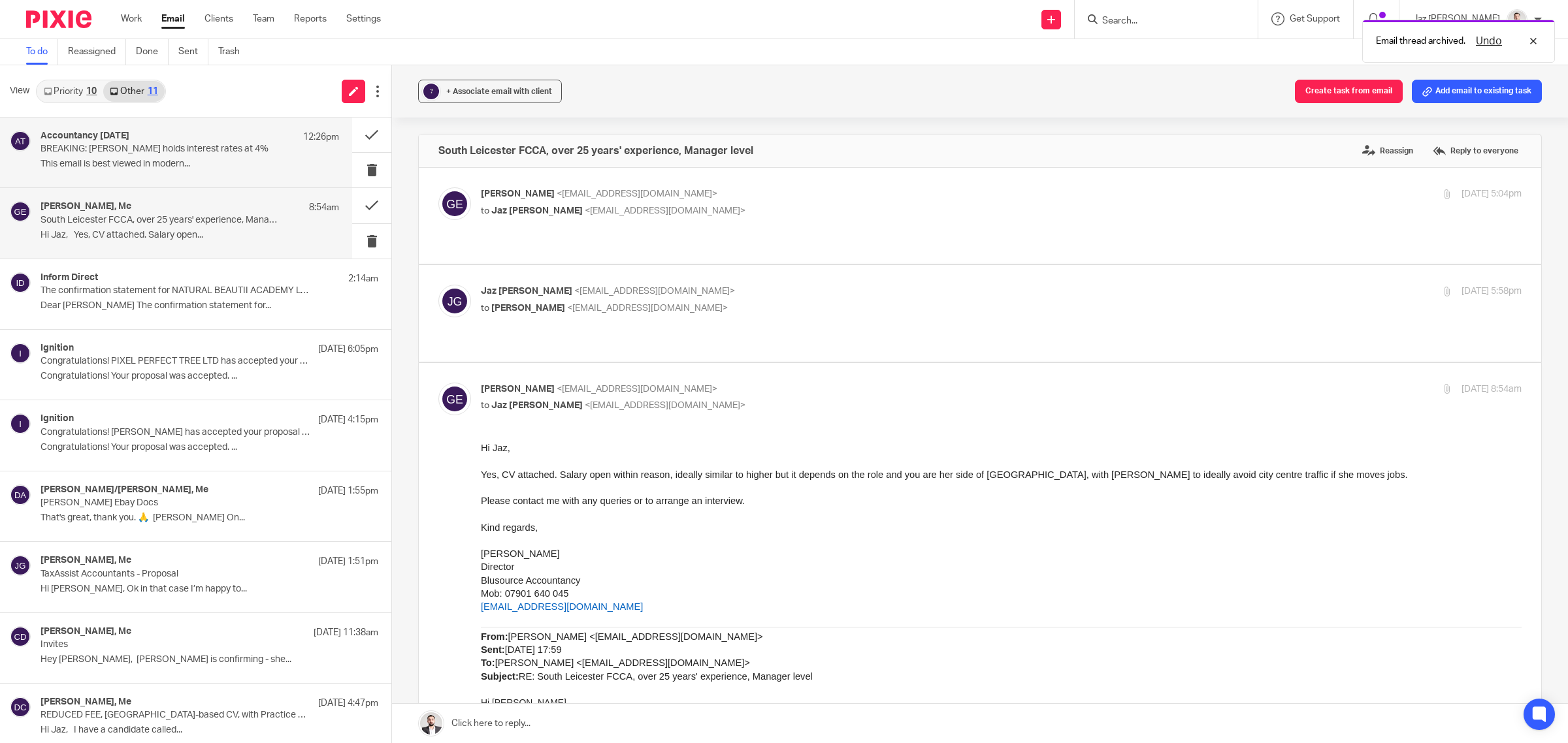
click p "BREAKING: BoE holds interest rates at 4%"
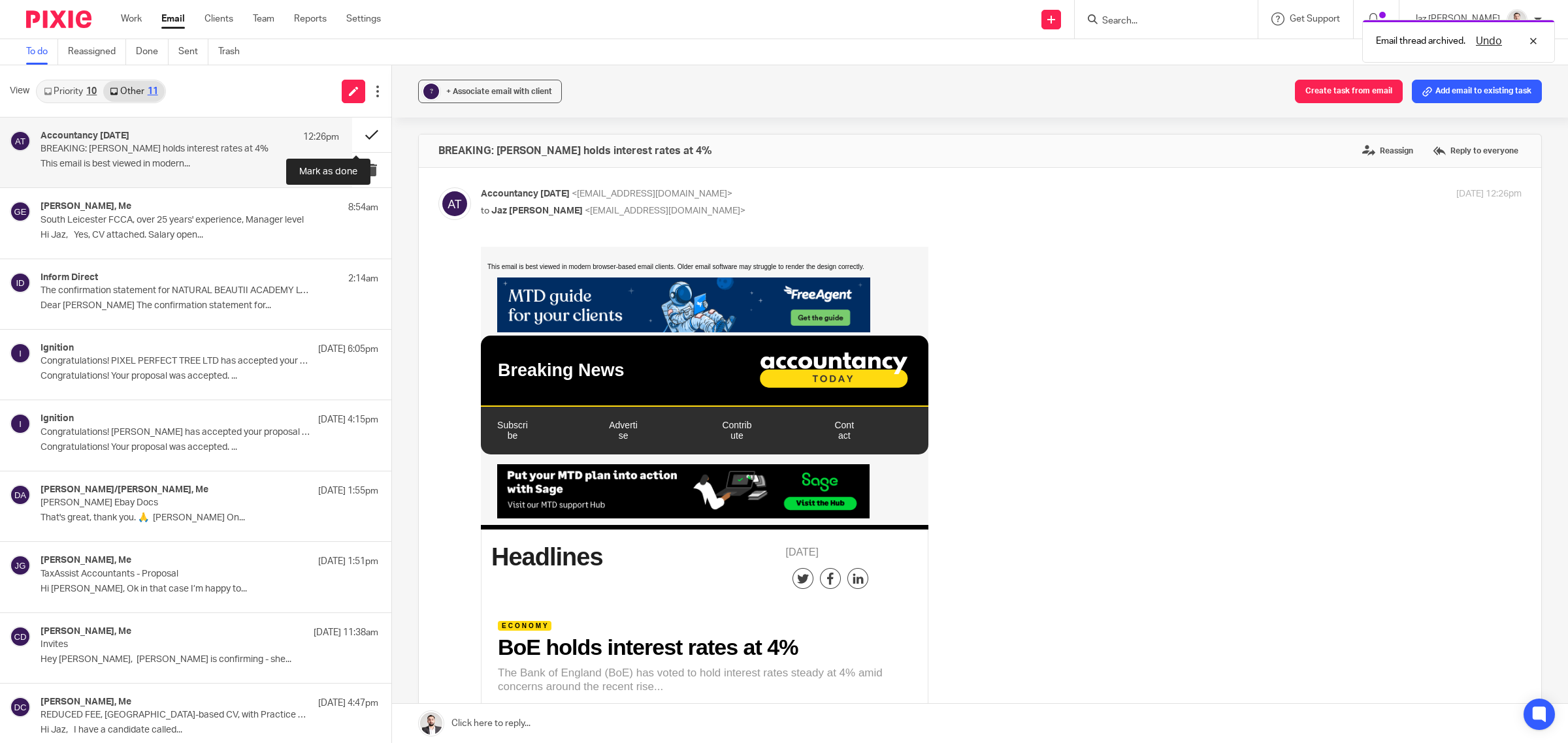
click button
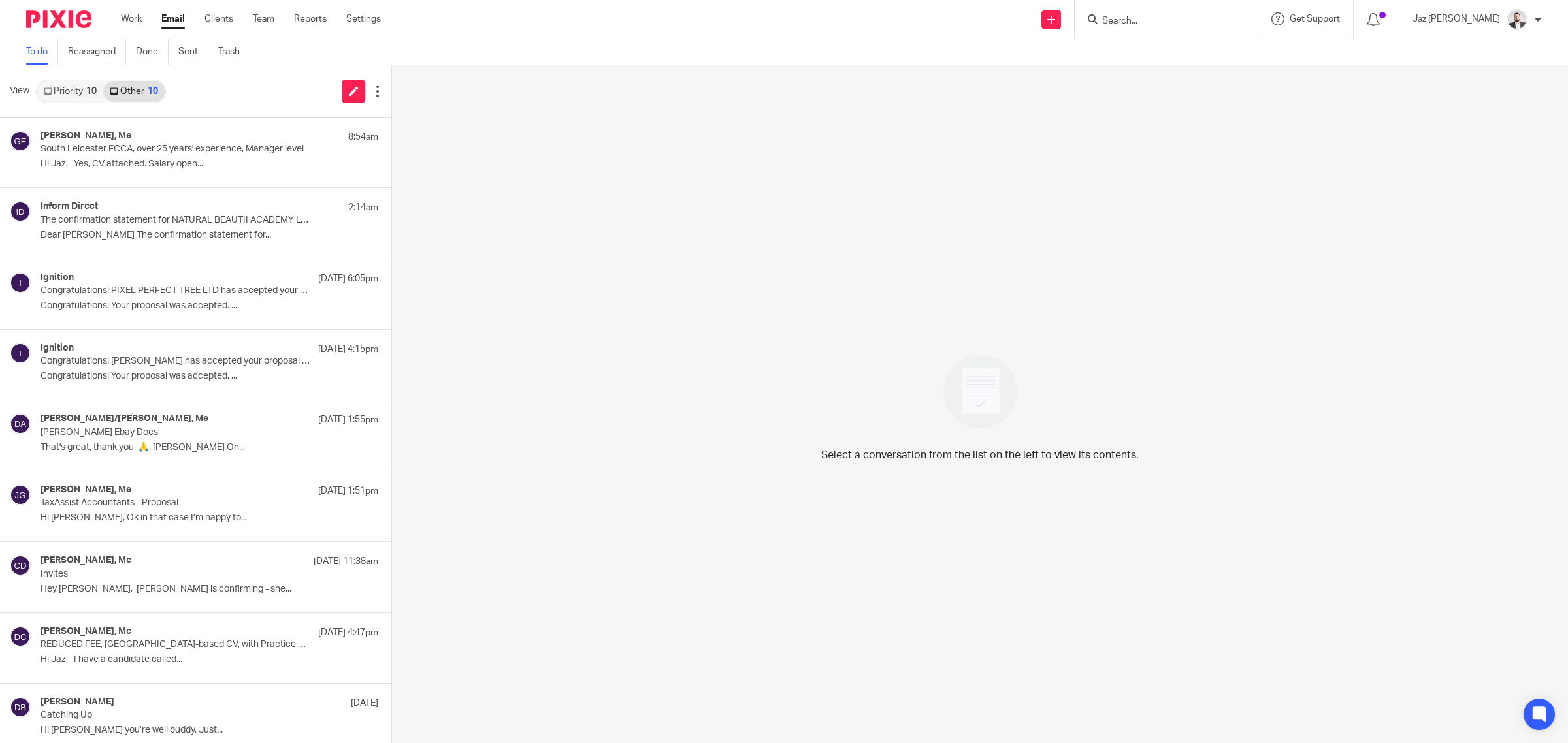
click input "Search"
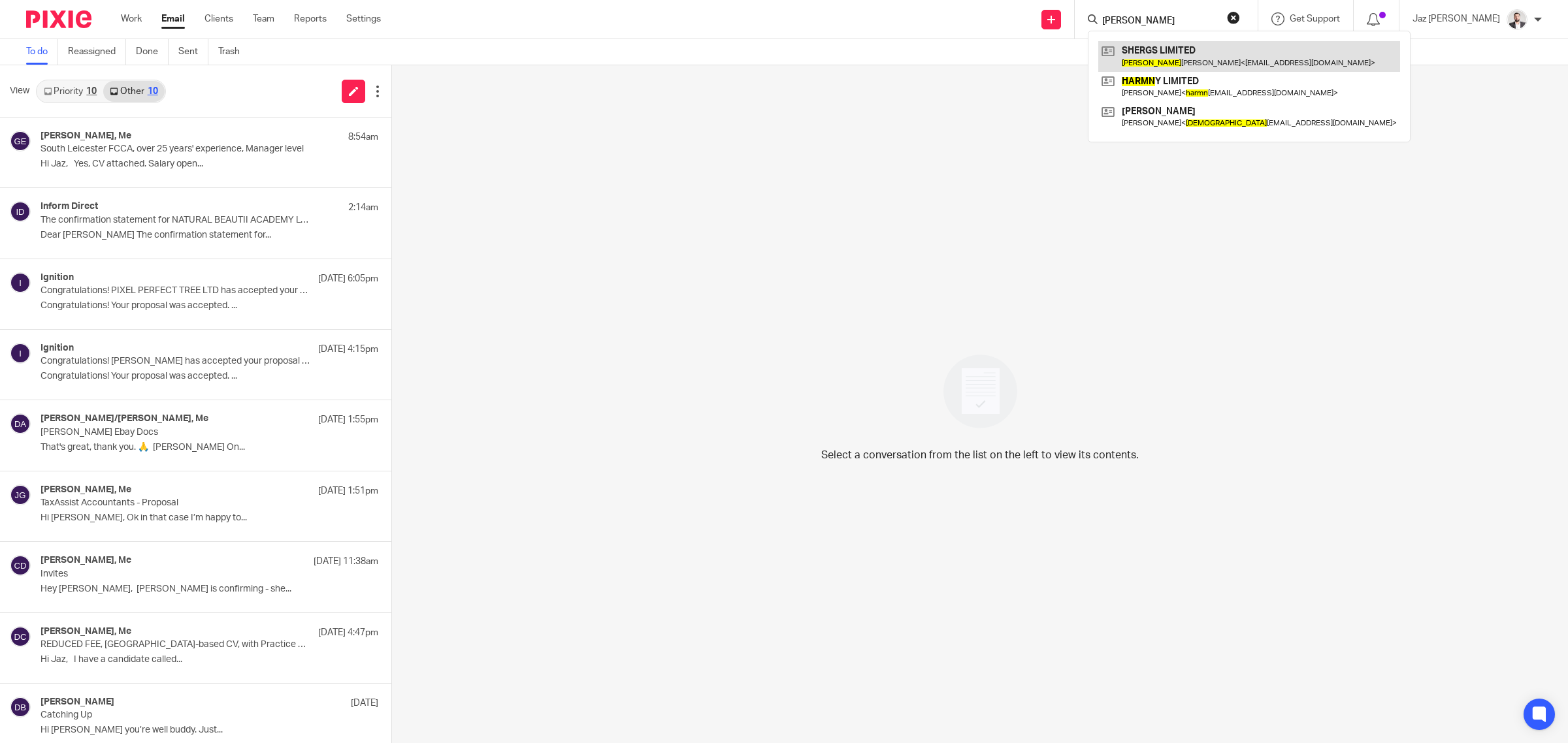
type input "harman"
click link
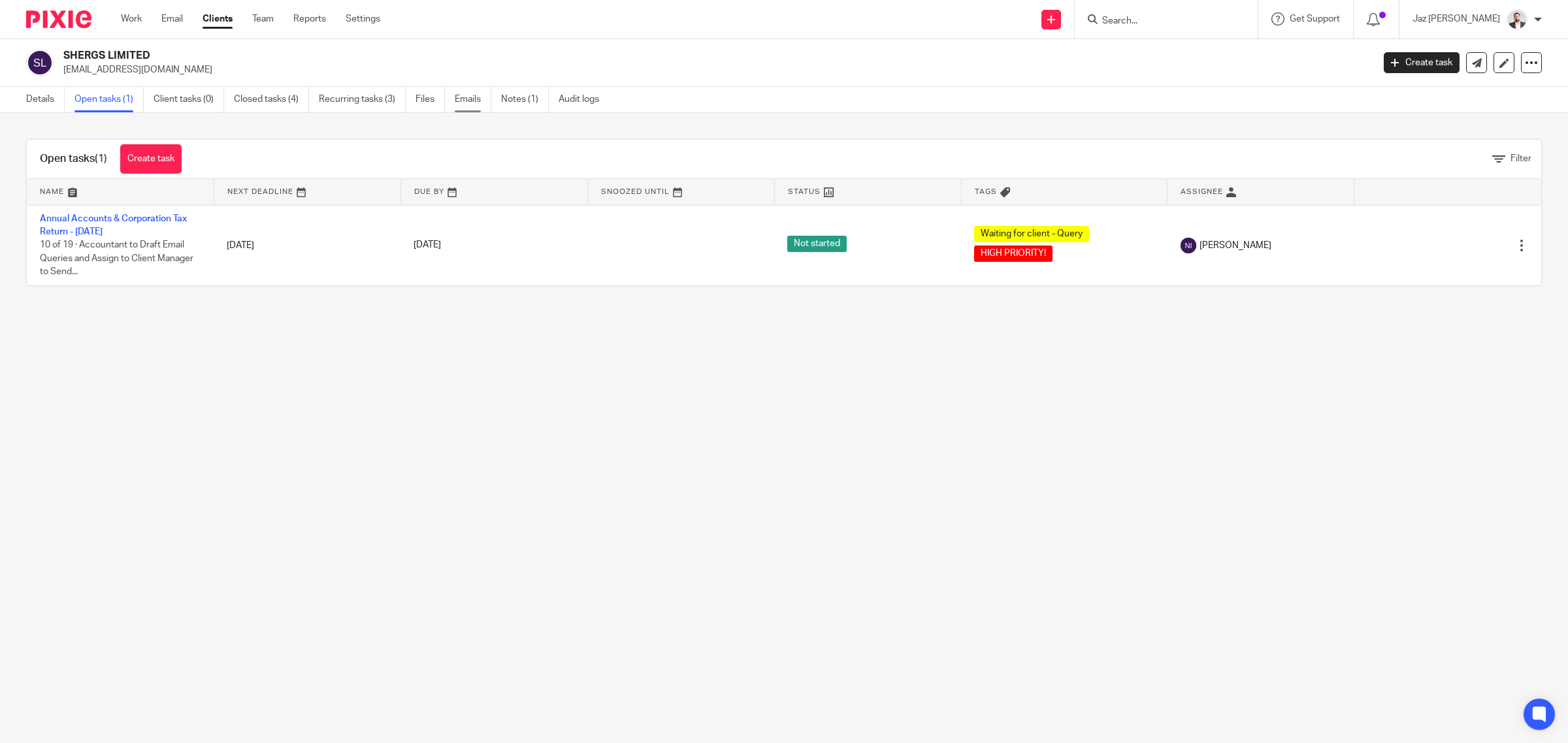
click at [470, 100] on link "Emails" at bounding box center [473, 99] width 36 height 26
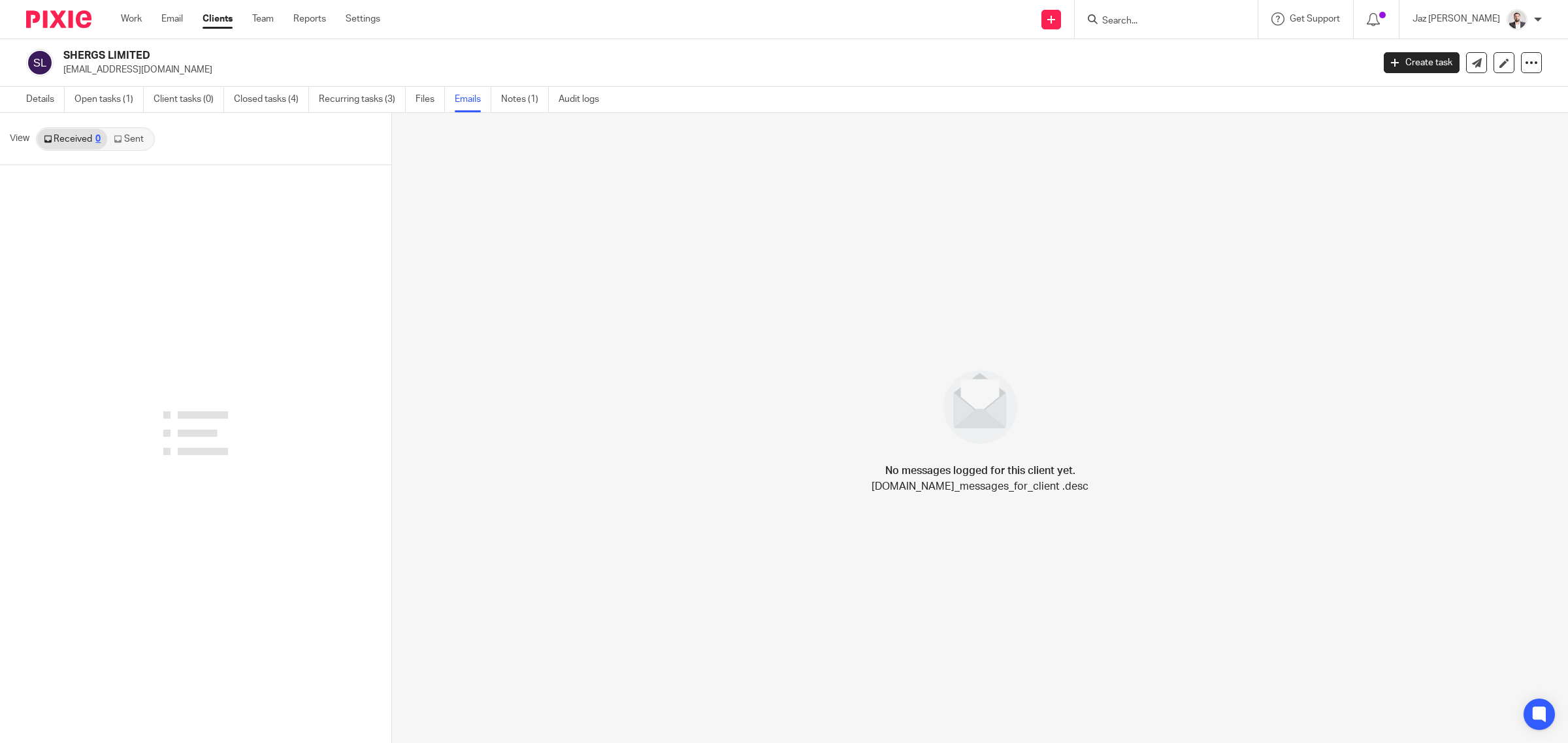
click at [122, 141] on icon at bounding box center [117, 138] width 8 height 8
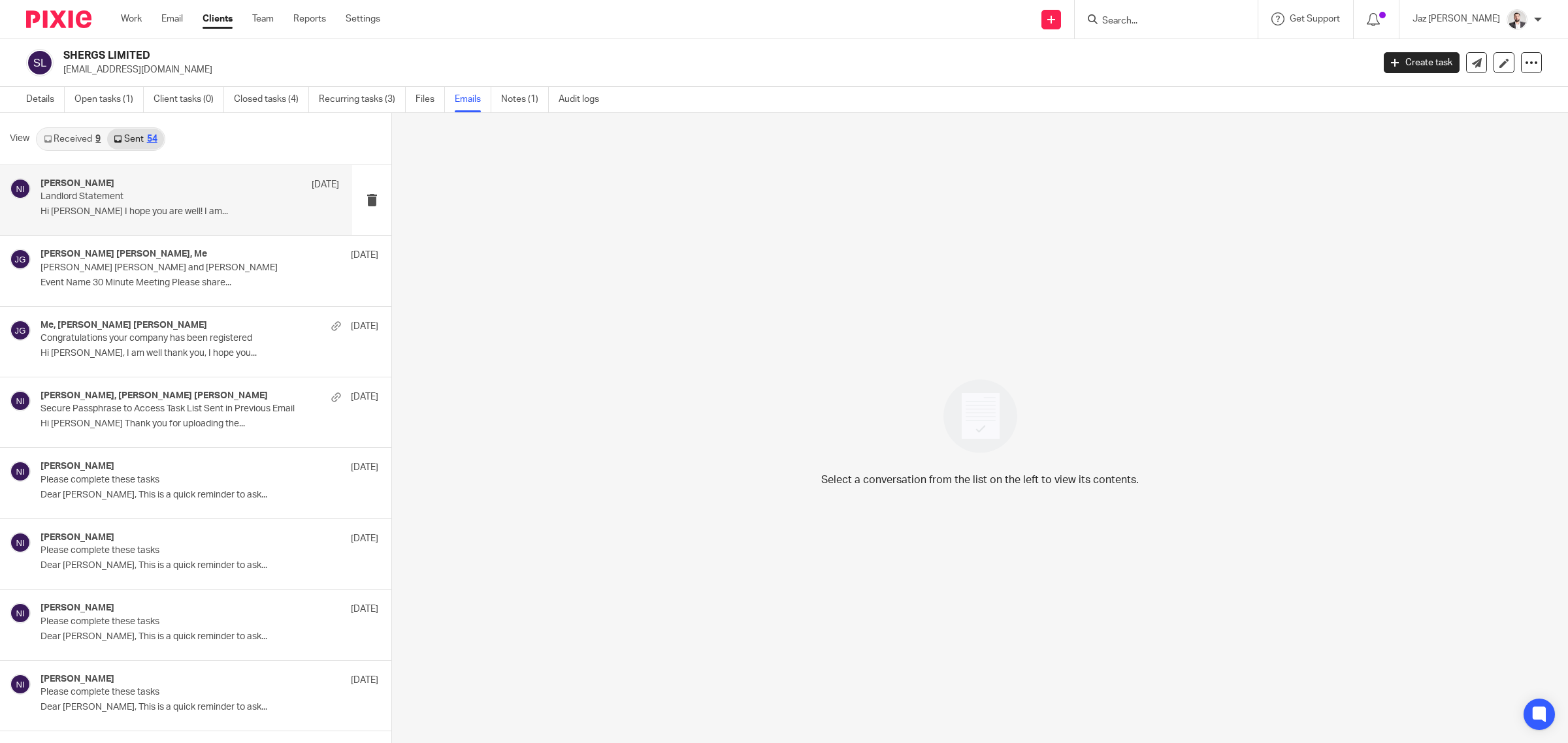
click at [170, 199] on p "Landlord Statement" at bounding box center [161, 197] width 239 height 12
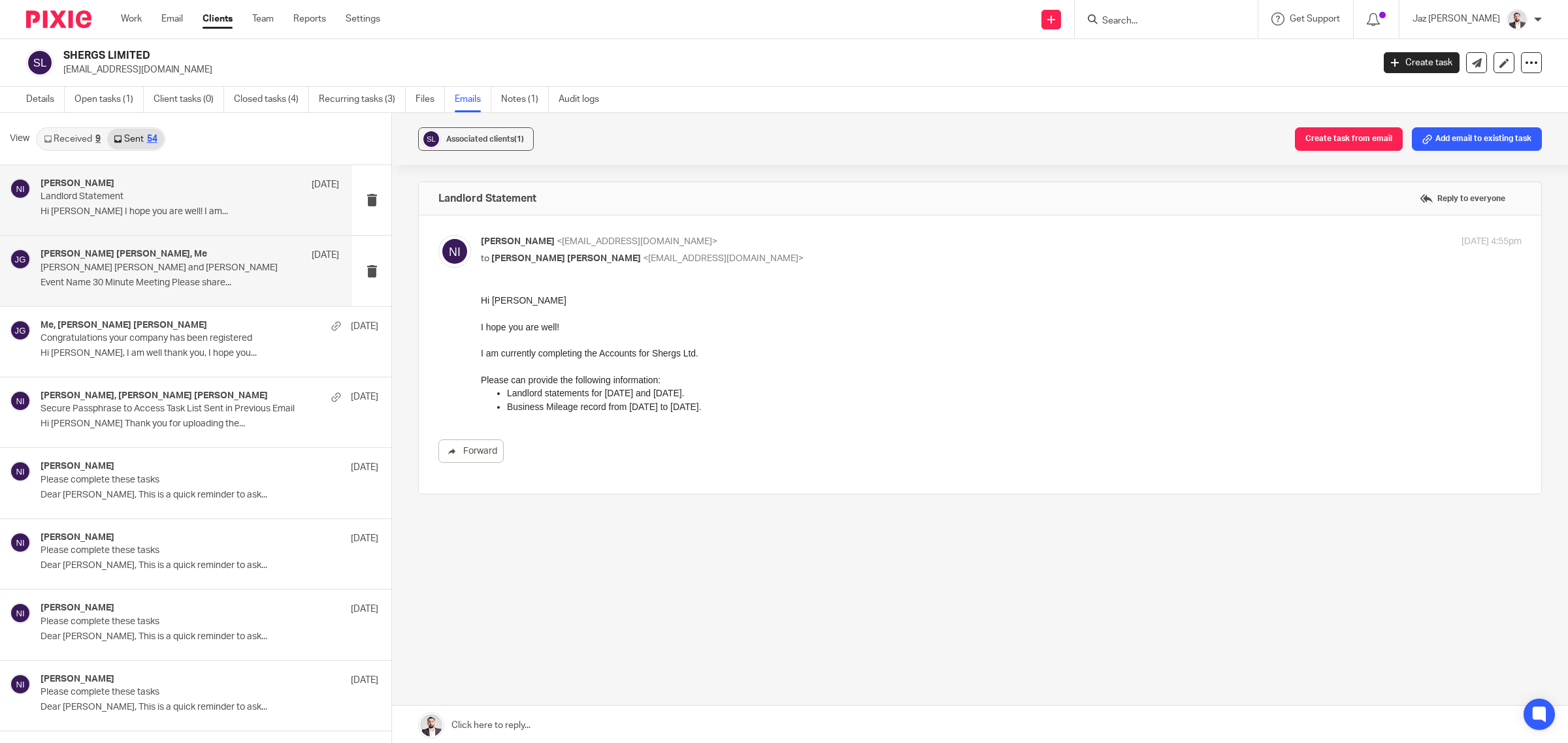
click at [143, 271] on p "Harman Shergill and Jaz Grewal" at bounding box center [161, 268] width 239 height 12
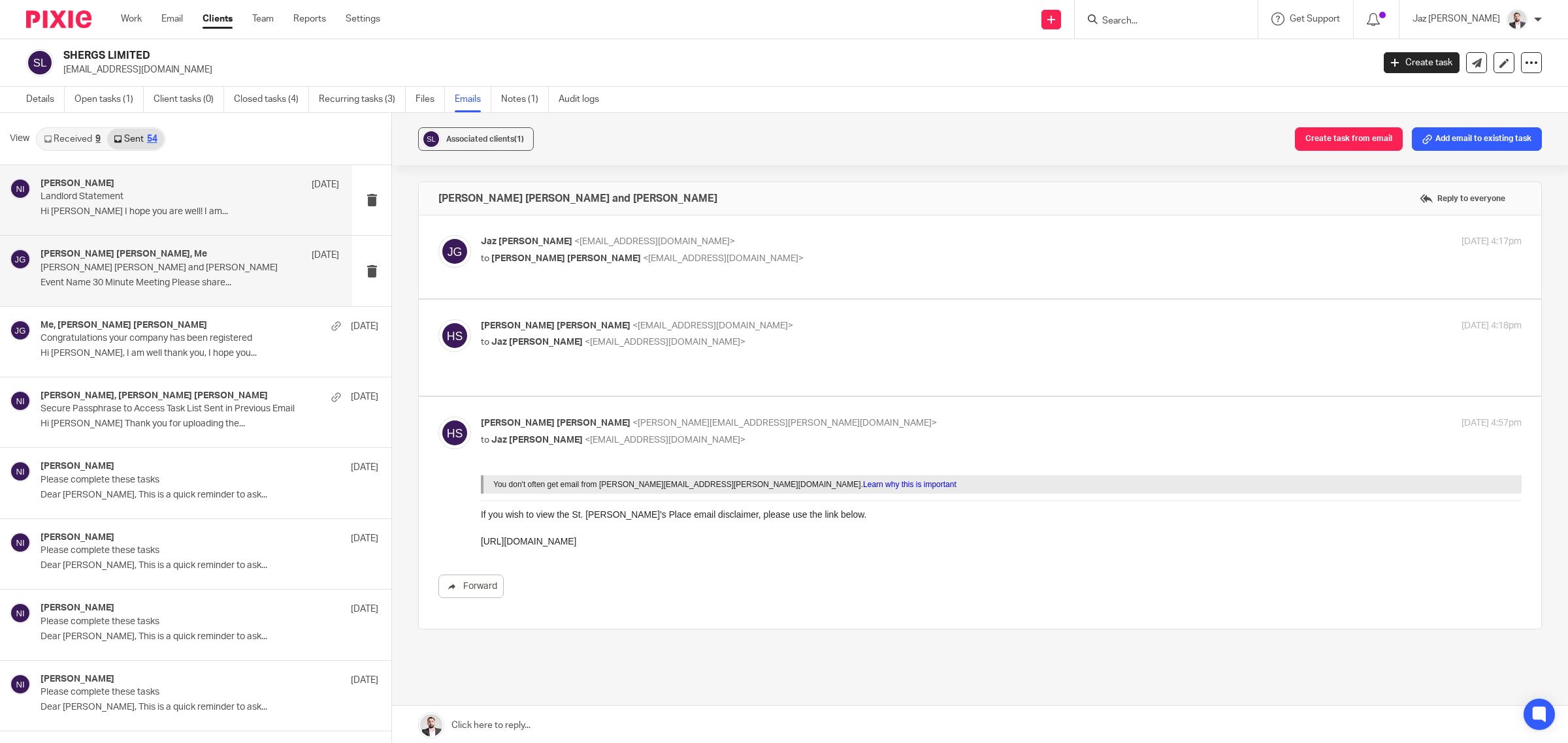
click at [144, 207] on p "Hi Harman I hope you are well! I am..." at bounding box center [190, 212] width 299 height 12
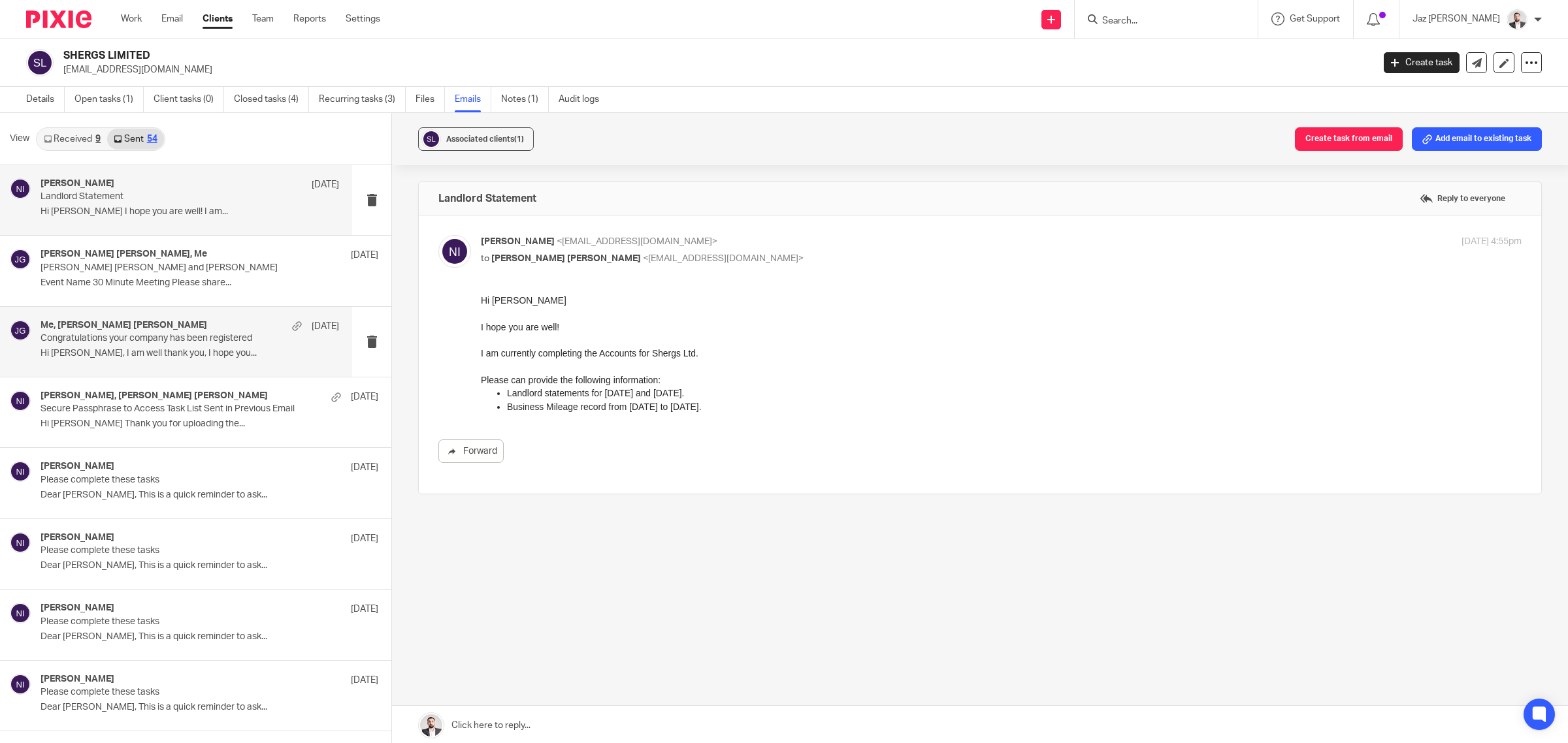
click at [220, 361] on div "Me, Harman Shergill 4 Sep Congratulations your company has been registered Hi H…" at bounding box center [190, 341] width 299 height 43
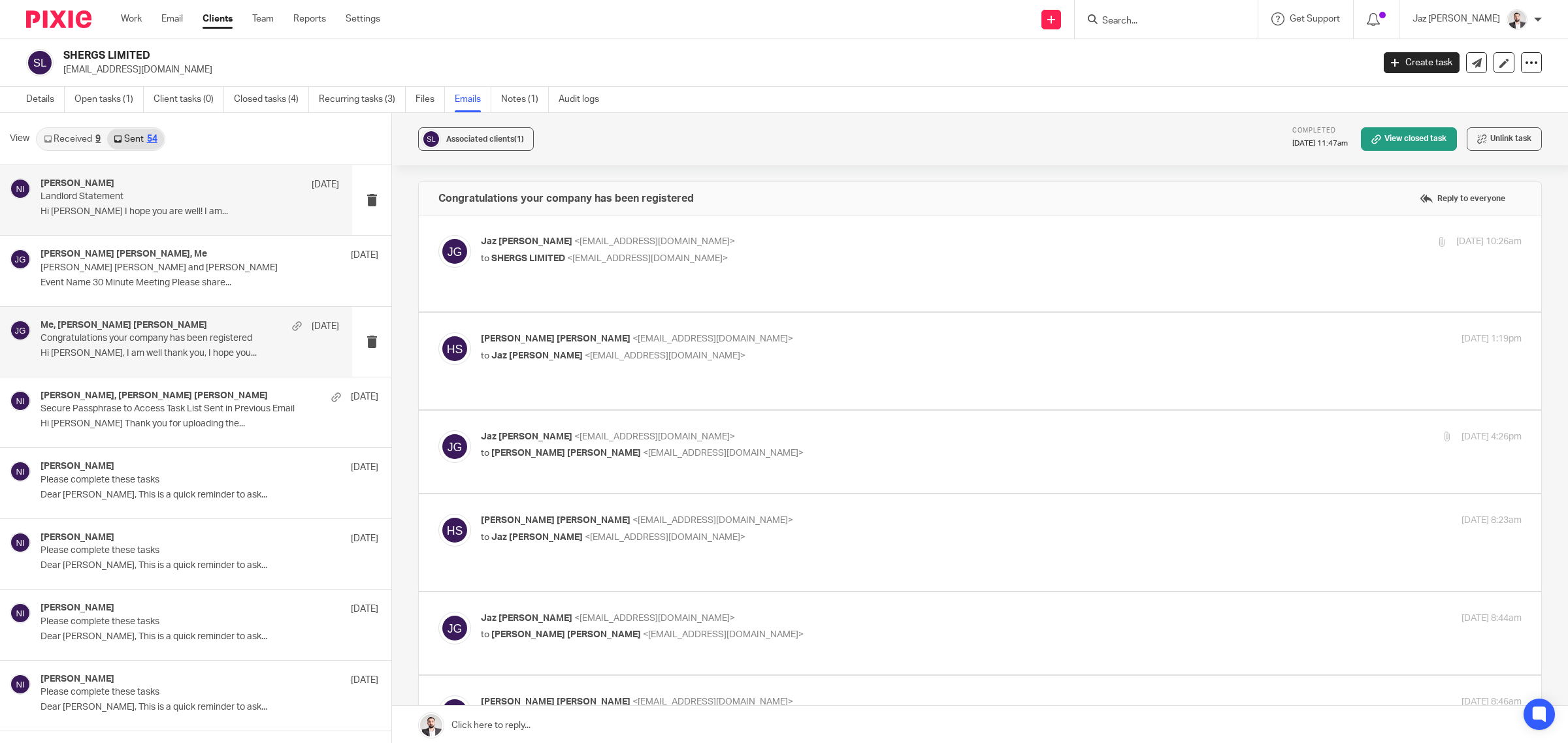
click at [169, 220] on div "Naeem Ibrahim 11 Sep Landlord Statement Hi Harman I hope you are well! I am..." at bounding box center [190, 199] width 299 height 43
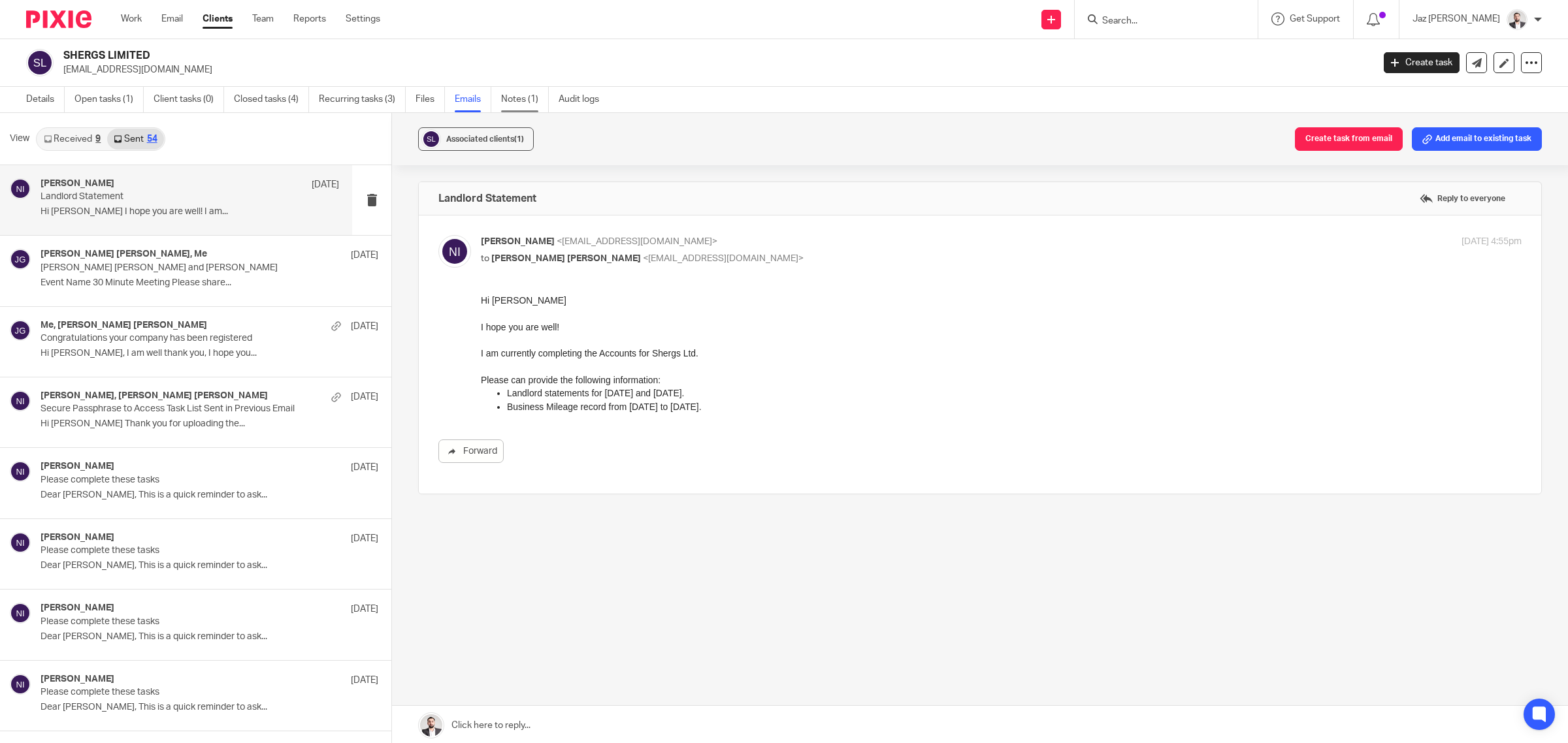
click at [508, 98] on link "Notes (1)" at bounding box center [525, 99] width 48 height 26
click at [112, 102] on link "Open tasks (1)" at bounding box center [109, 99] width 69 height 26
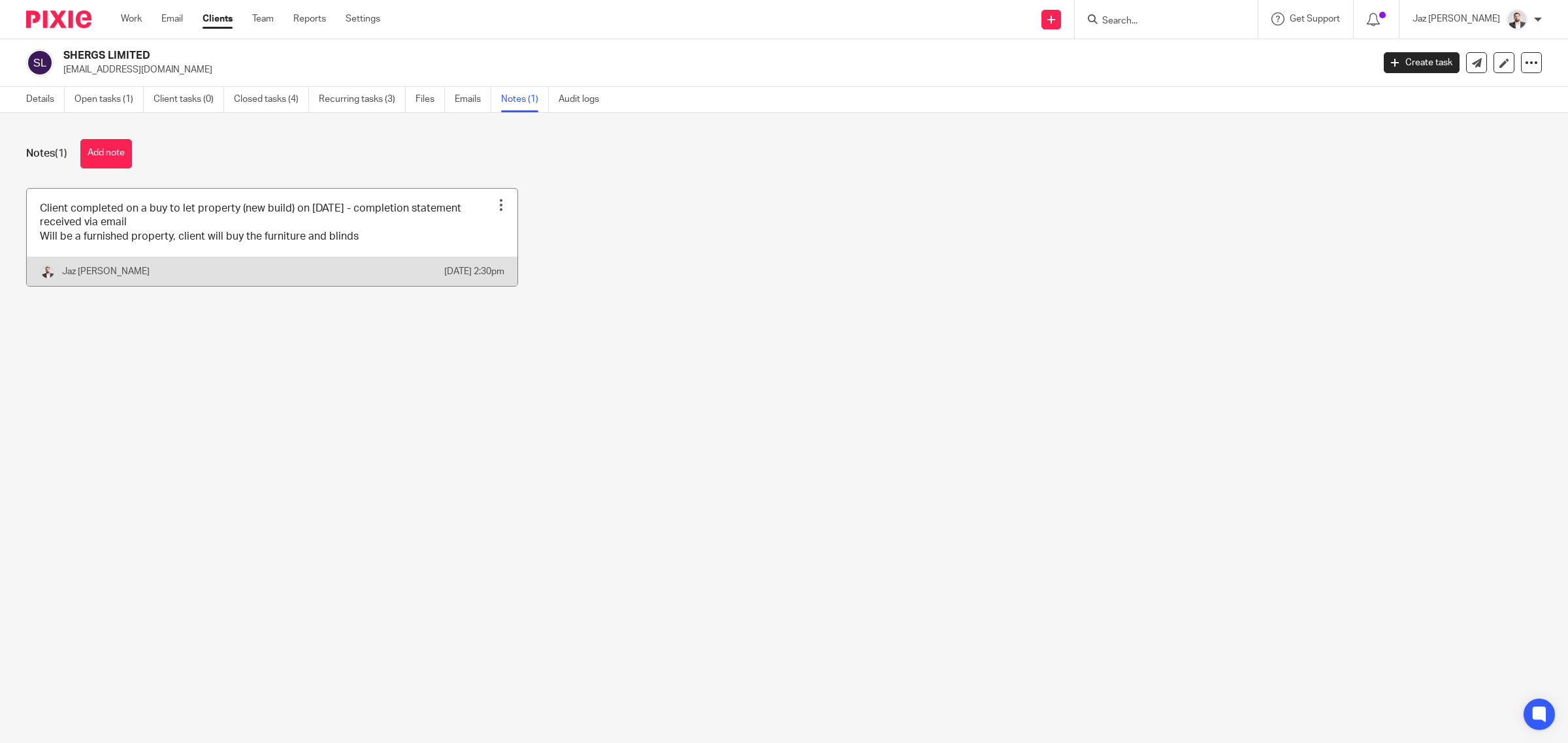
click at [243, 237] on link at bounding box center [271, 238] width 490 height 98
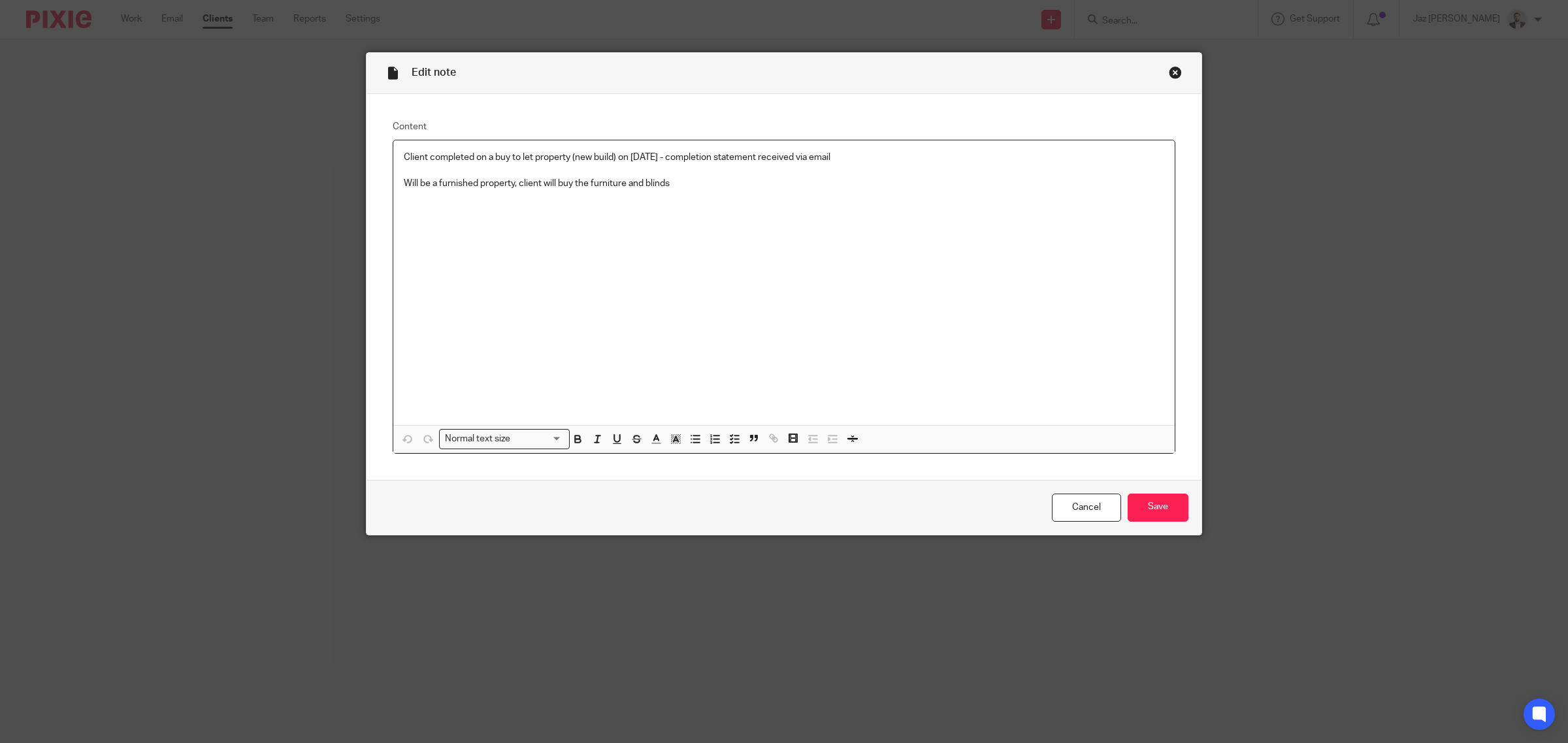
click at [891, 215] on div "Client completed on a buy to let property (new build) on [DATE] - completion st…" at bounding box center [783, 282] width 781 height 285
click at [740, 239] on div "Client completed on a buy to let property (new build) on [DATE] - completion st…" at bounding box center [783, 282] width 781 height 285
click at [1169, 73] on div "Close this dialog window" at bounding box center [1175, 72] width 13 height 13
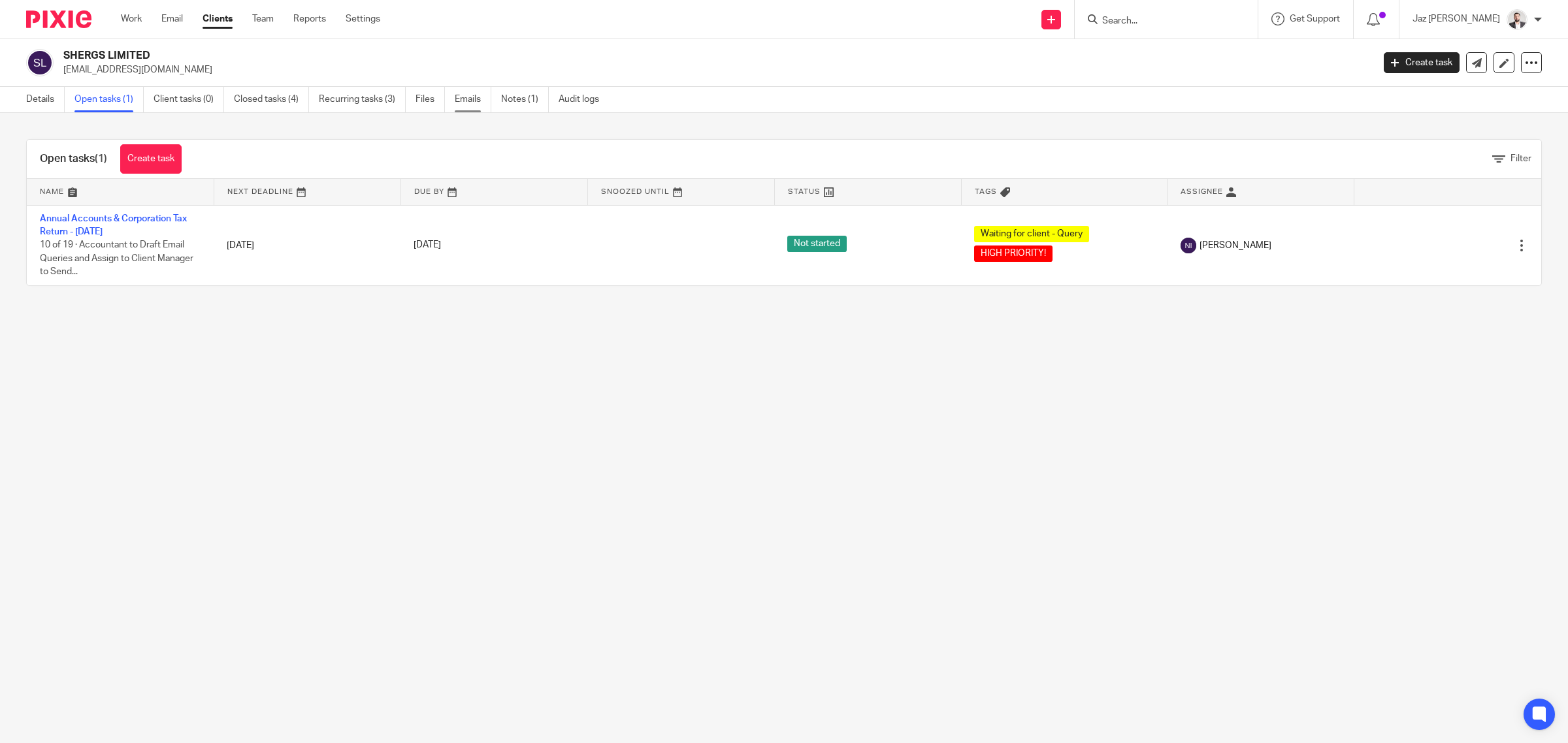
click at [465, 103] on link "Emails" at bounding box center [473, 99] width 36 height 26
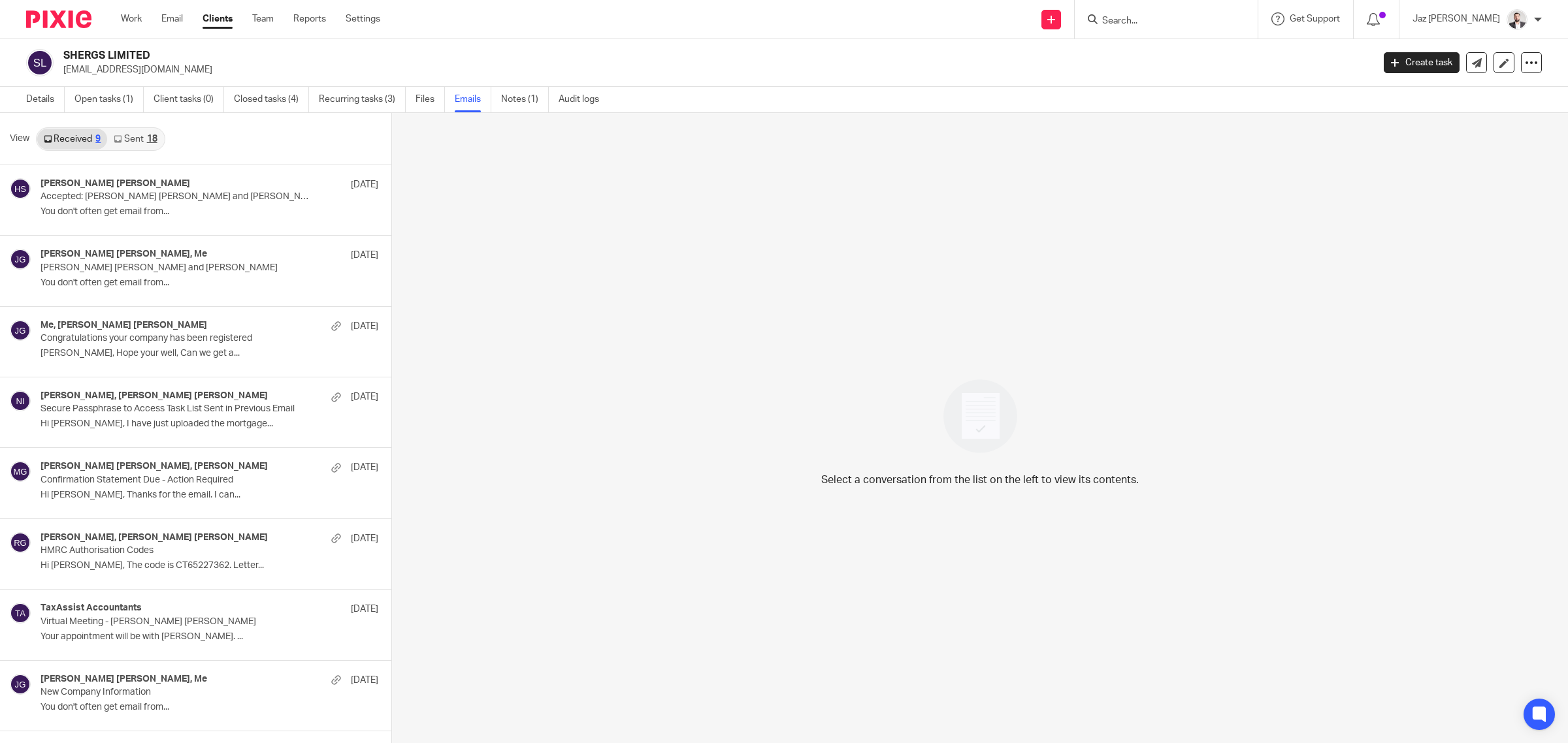
click at [145, 139] on link "Sent 18" at bounding box center [135, 139] width 56 height 21
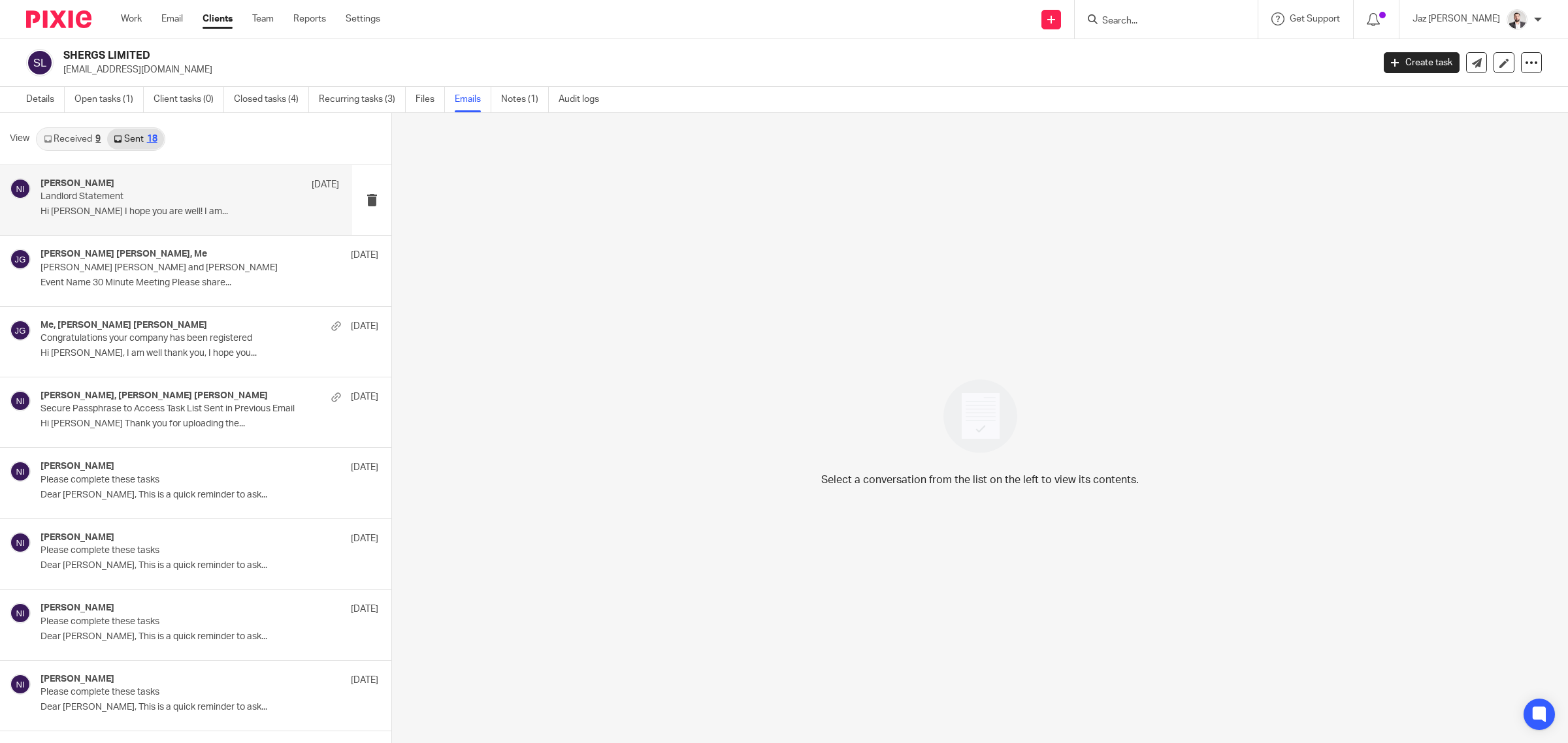
scroll to position [2, 0]
click at [142, 210] on p "Hi Harman I hope you are well! I am..." at bounding box center [190, 210] width 299 height 12
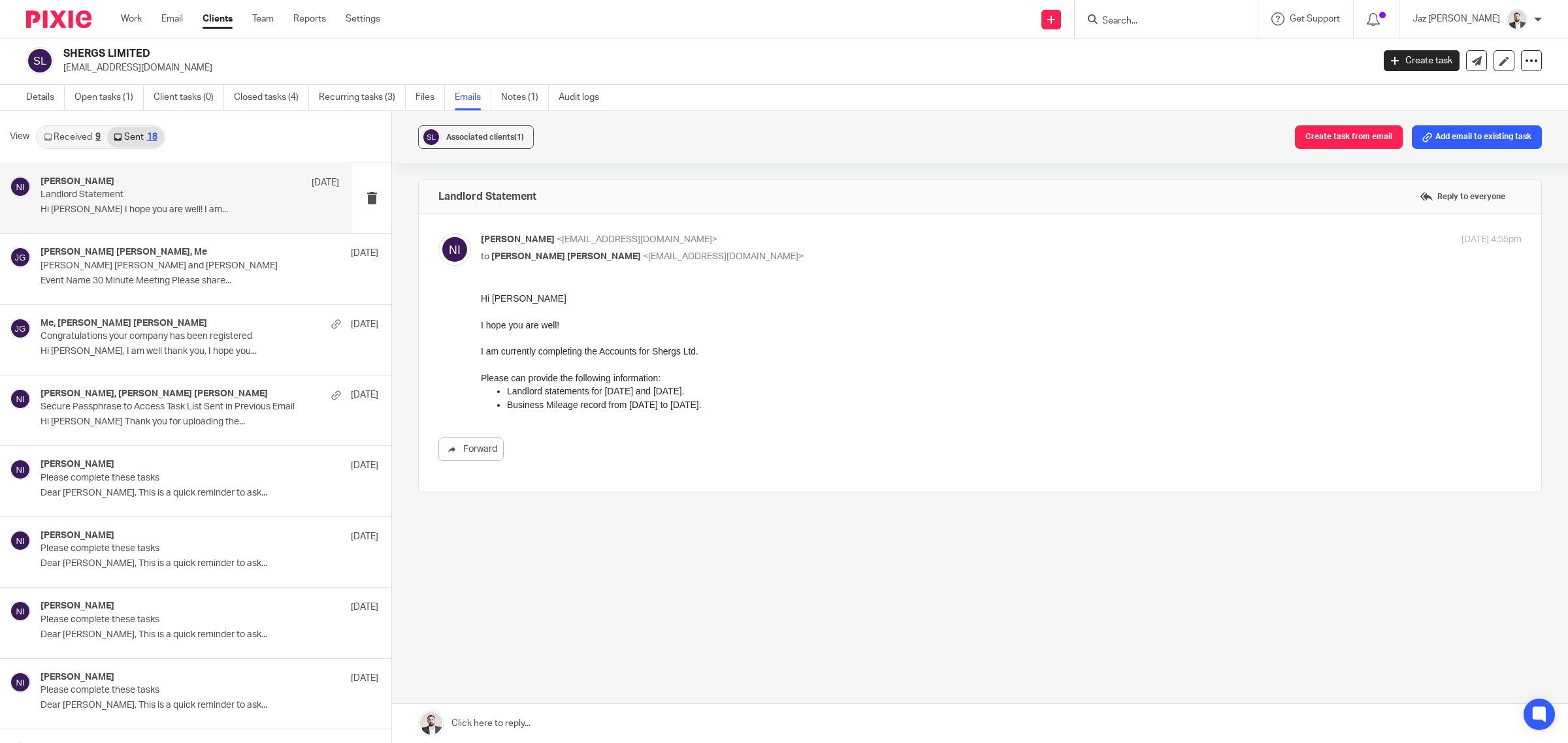
scroll to position [0, 0]
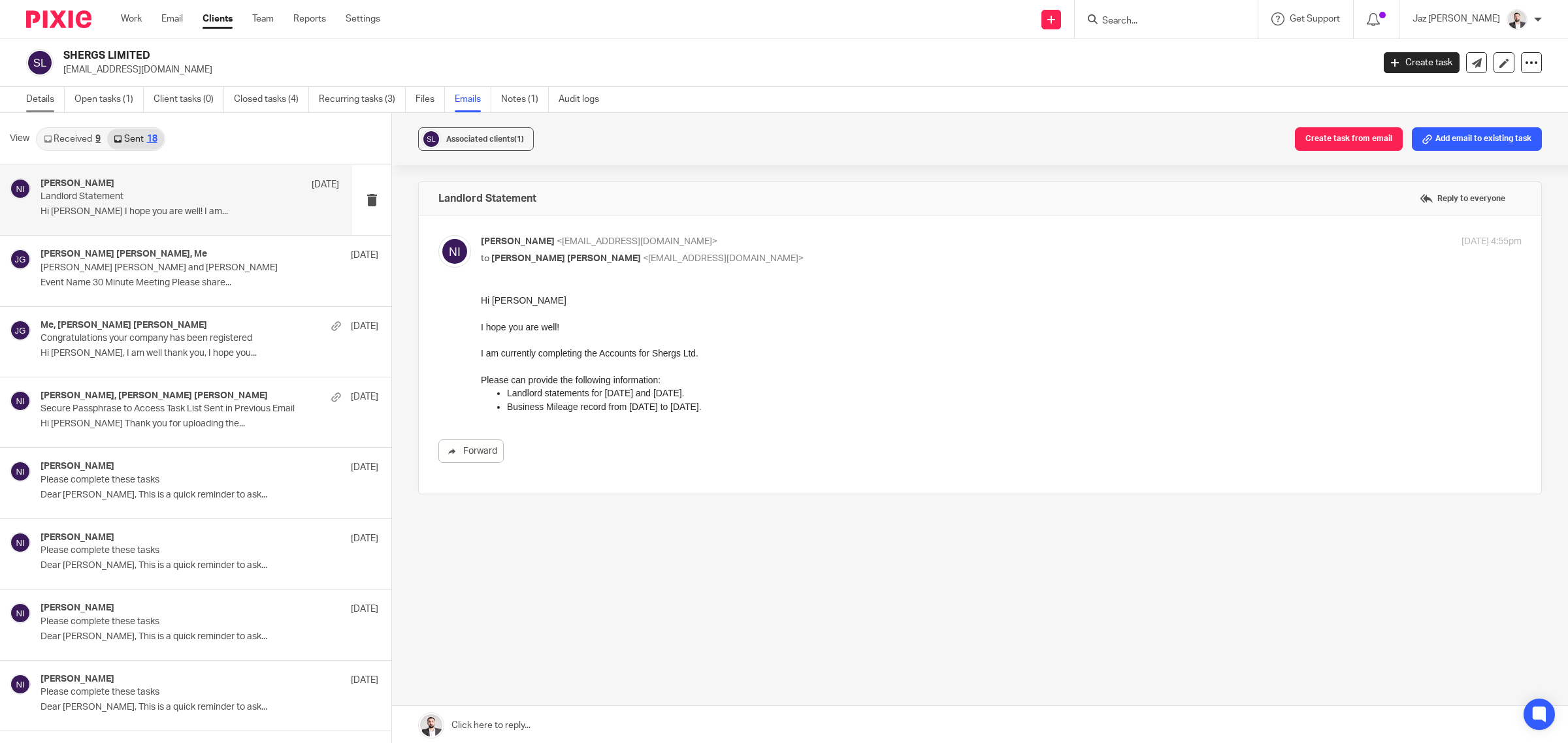
click at [53, 106] on link "Details" at bounding box center [44, 99] width 38 height 26
click at [101, 96] on link "Open tasks (1)" at bounding box center [109, 99] width 69 height 26
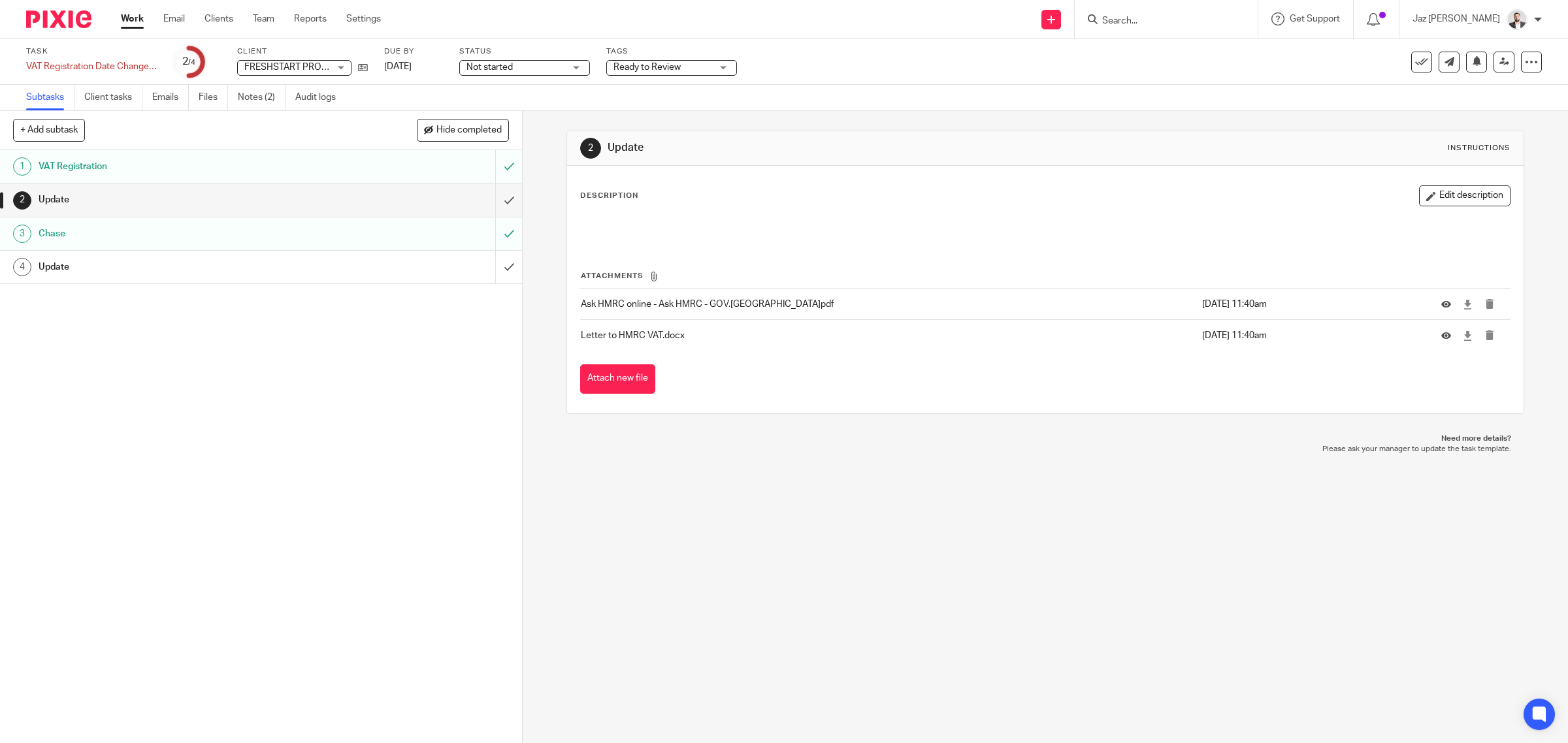
click at [249, 276] on h1 "Update" at bounding box center [186, 267] width 296 height 20
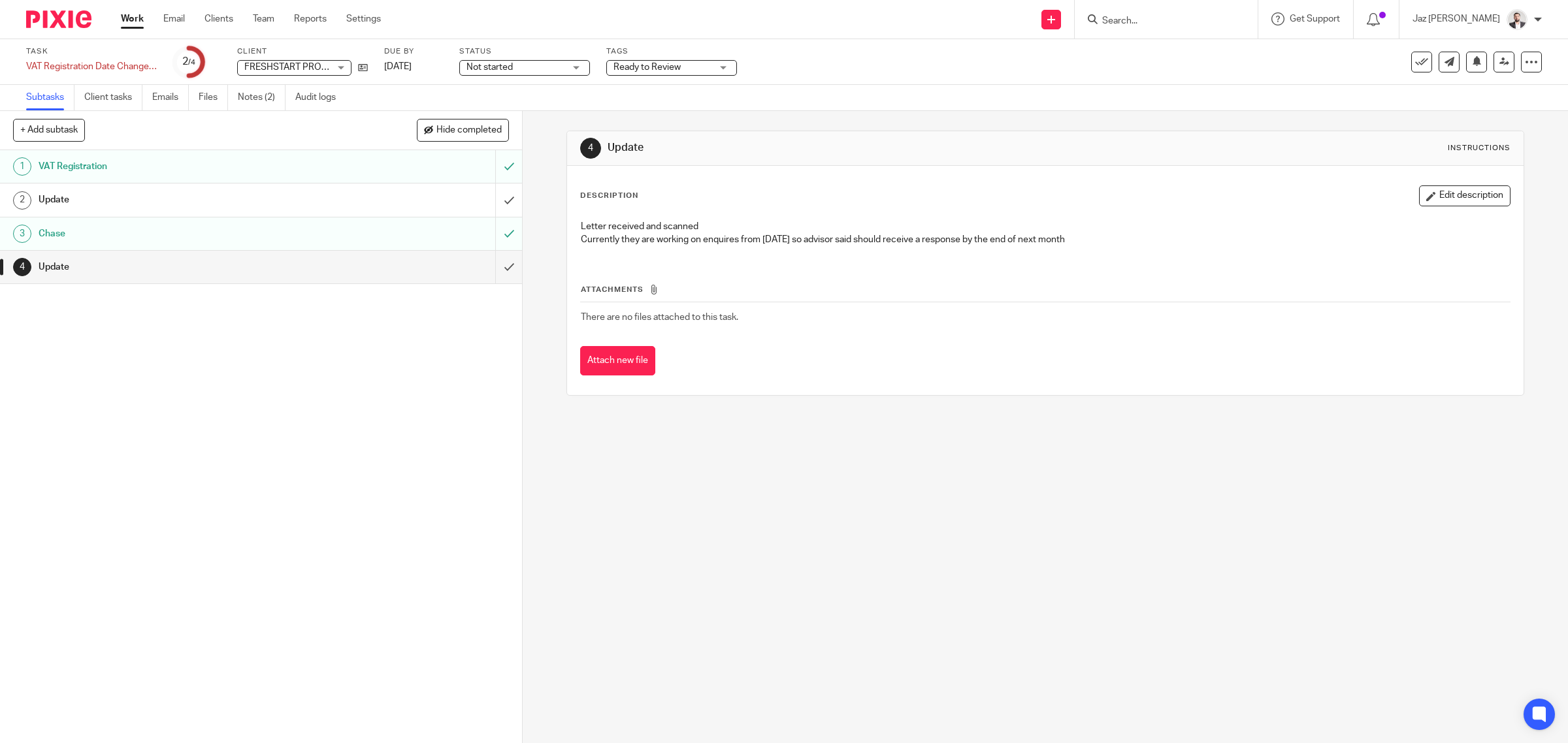
click at [671, 69] on span "Ready to Review" at bounding box center [647, 67] width 67 height 9
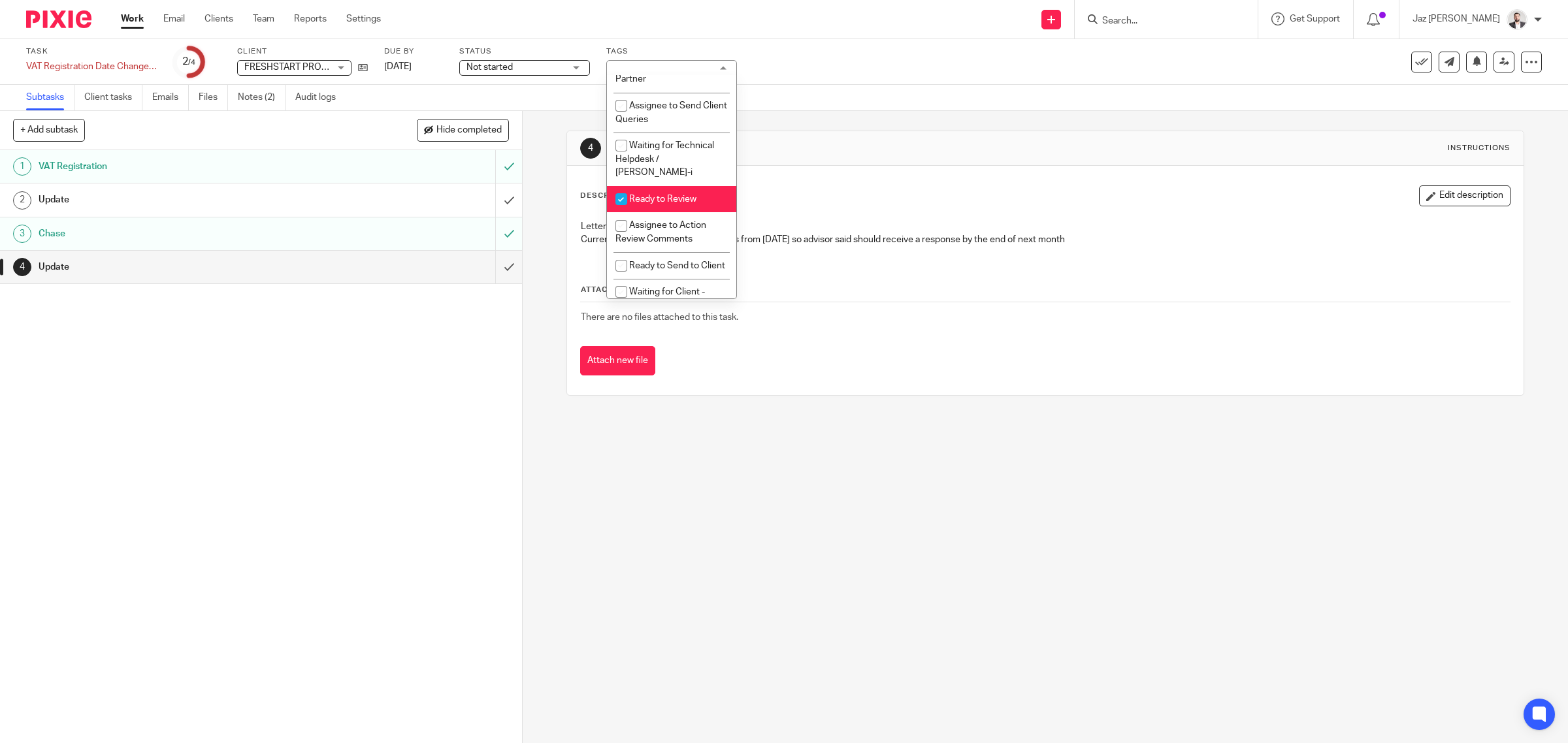
scroll to position [343, 0]
click at [670, 199] on li "Ready to Review" at bounding box center [671, 198] width 129 height 27
checkbox input "false"
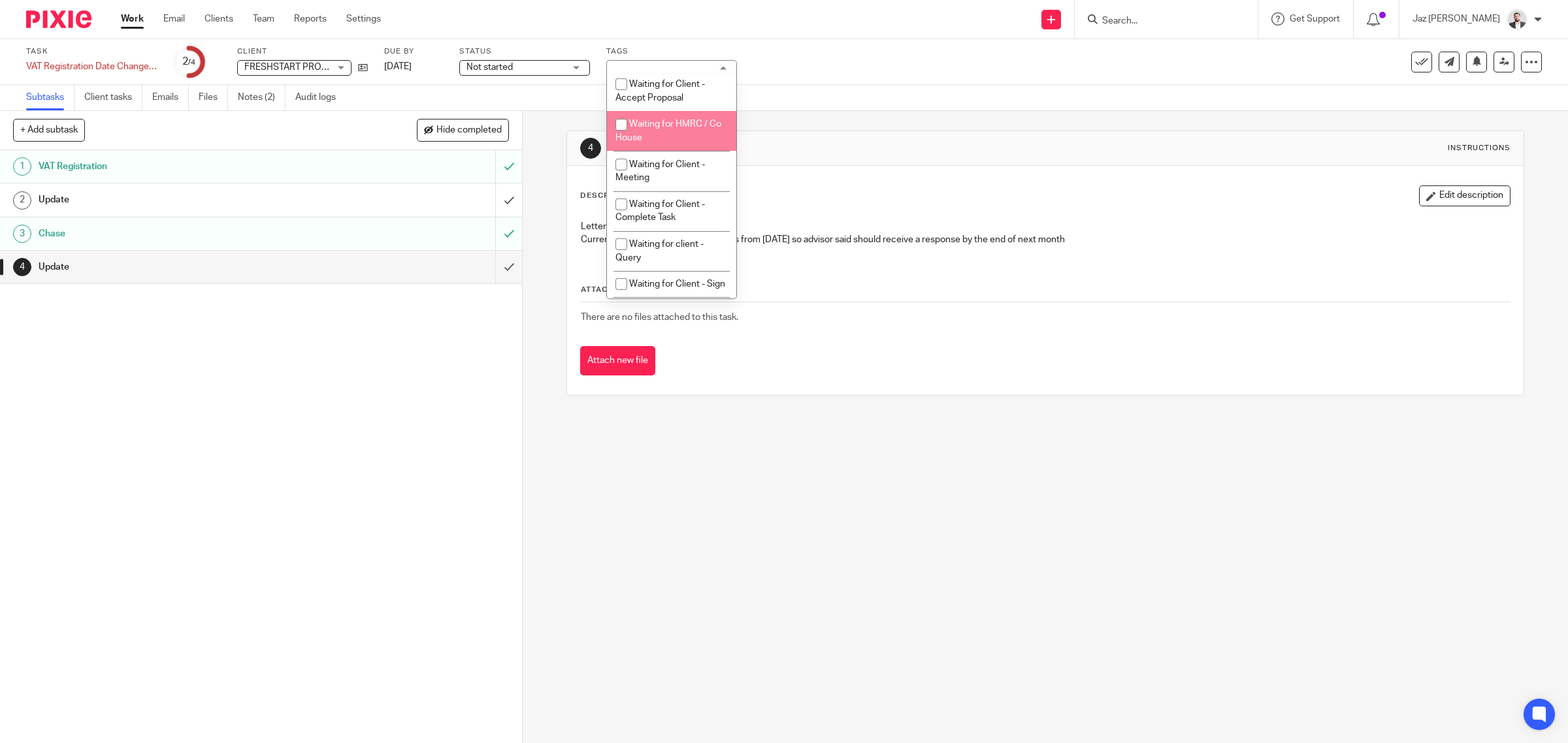
click at [670, 143] on span "Waiting for HMRC / Co House" at bounding box center [668, 131] width 106 height 23
checkbox input "true"
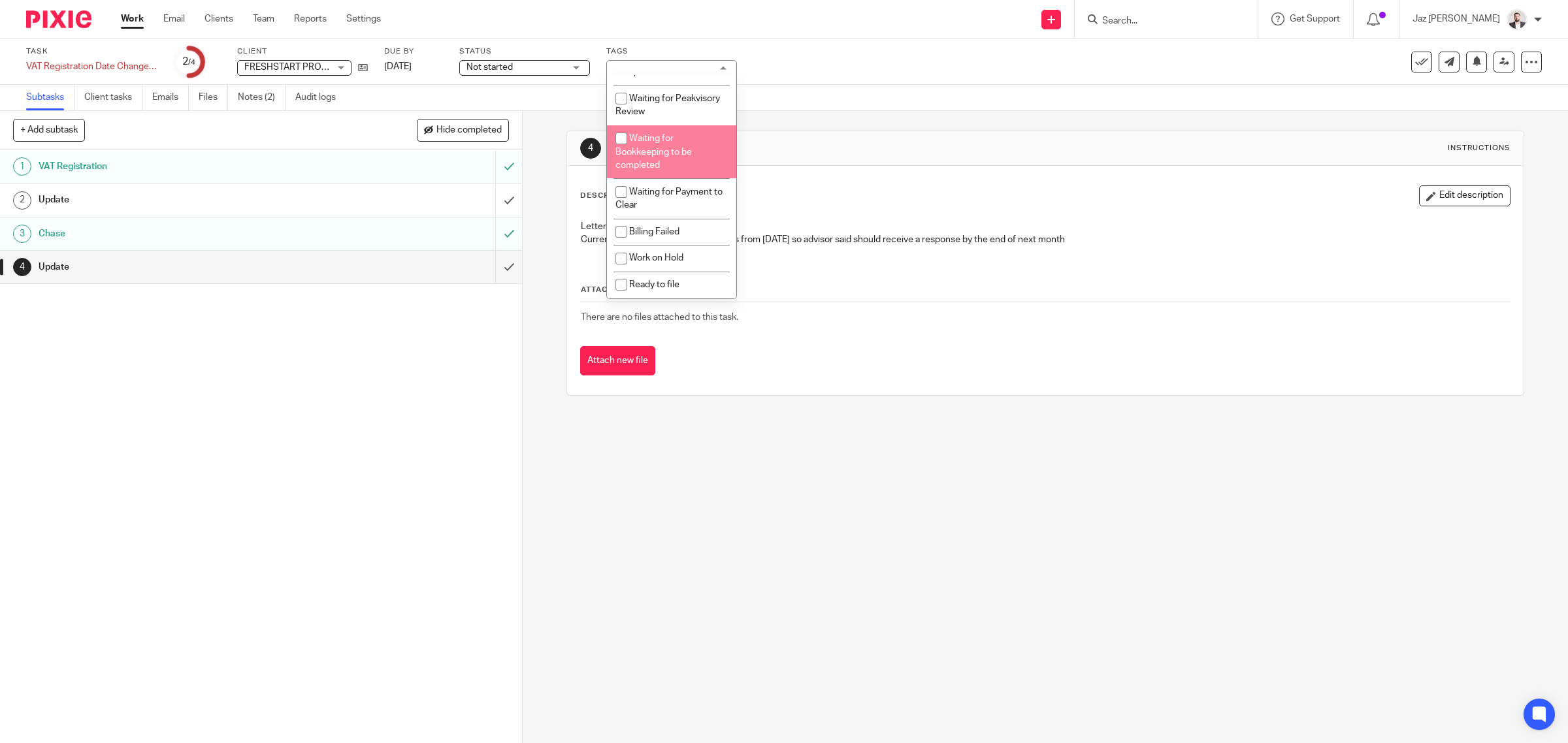
click at [866, 98] on div "Subtasks Client tasks Emails Files Notes (2) Audit logs" at bounding box center [784, 98] width 1568 height 26
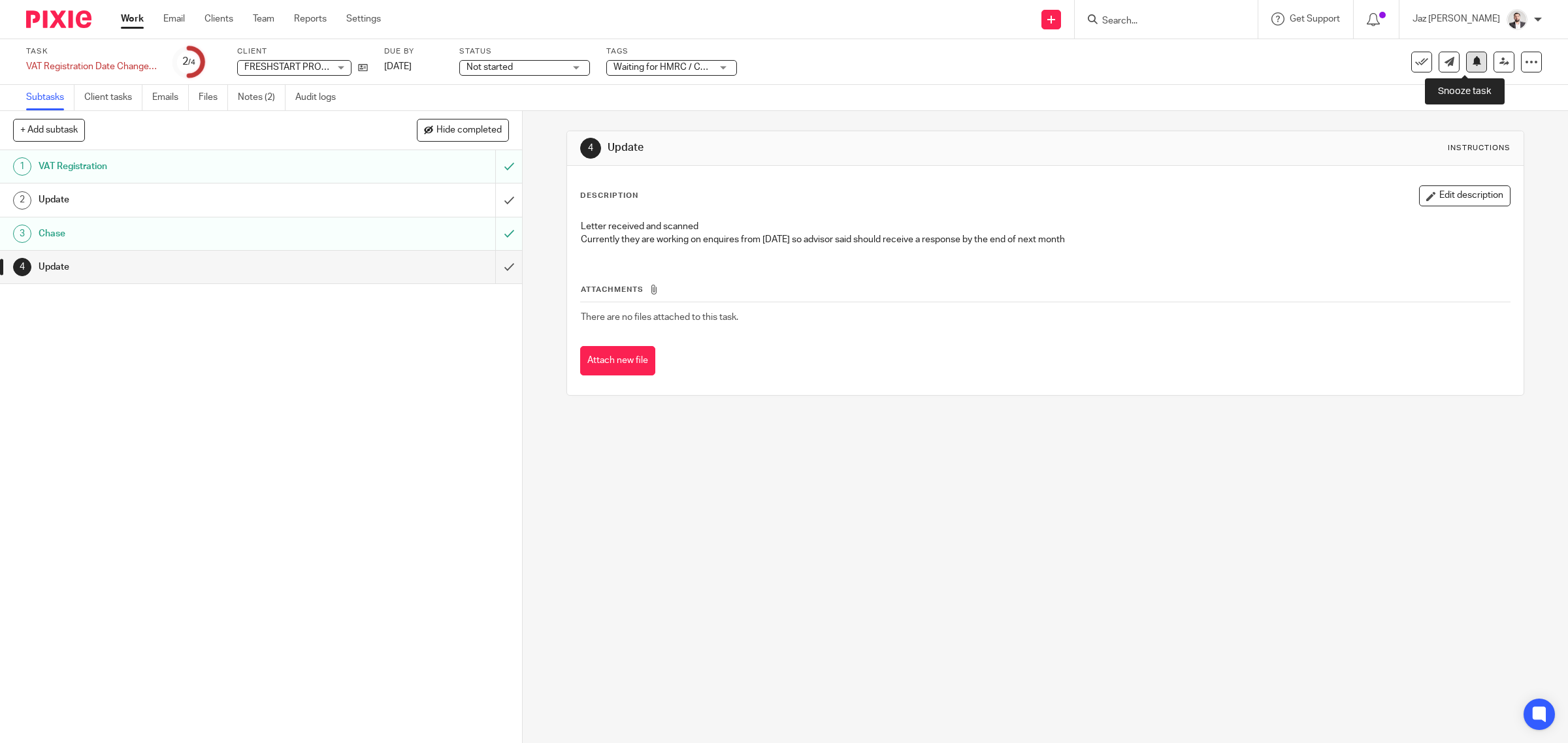
click at [1466, 60] on button at bounding box center [1477, 62] width 21 height 21
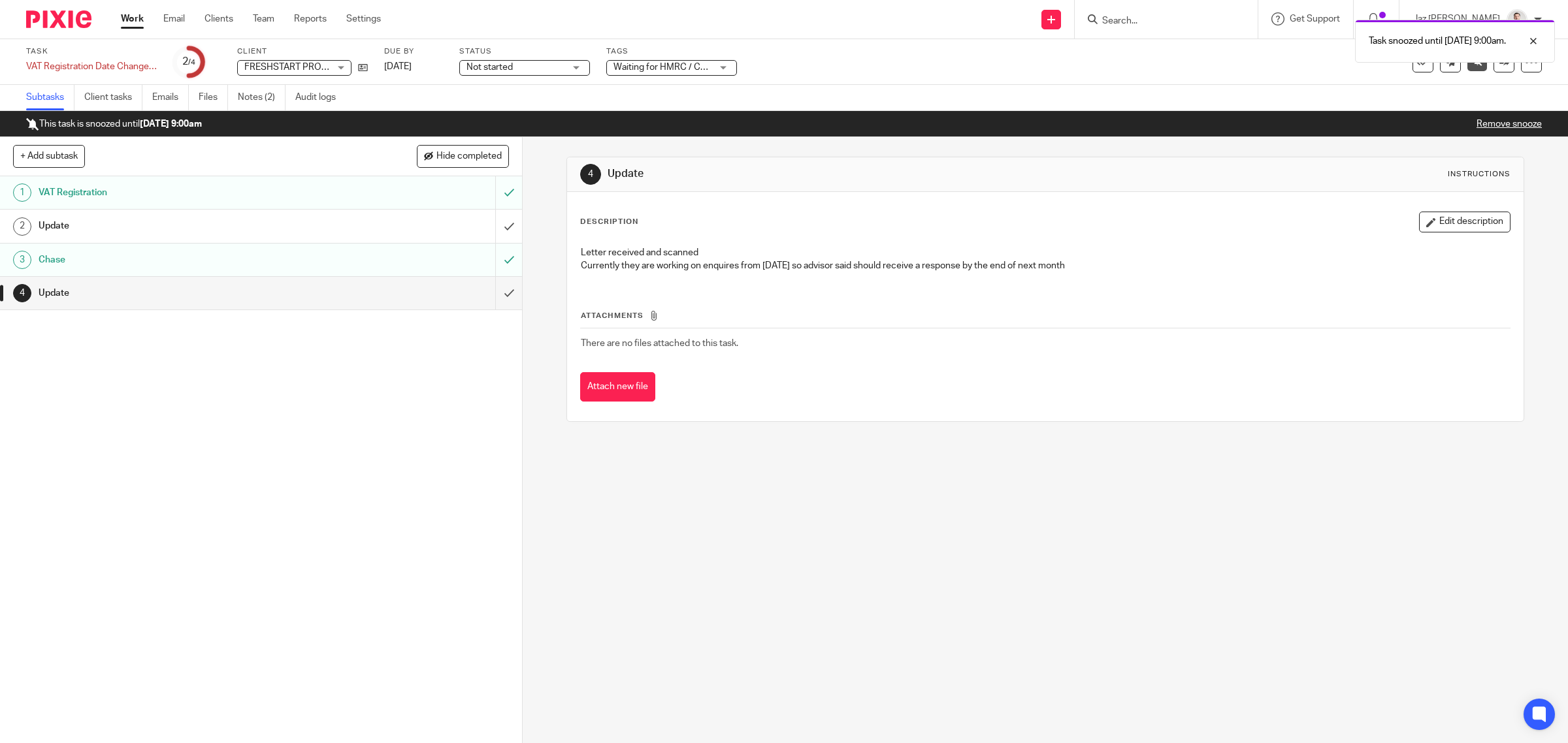
click at [129, 21] on link "Work" at bounding box center [132, 19] width 23 height 13
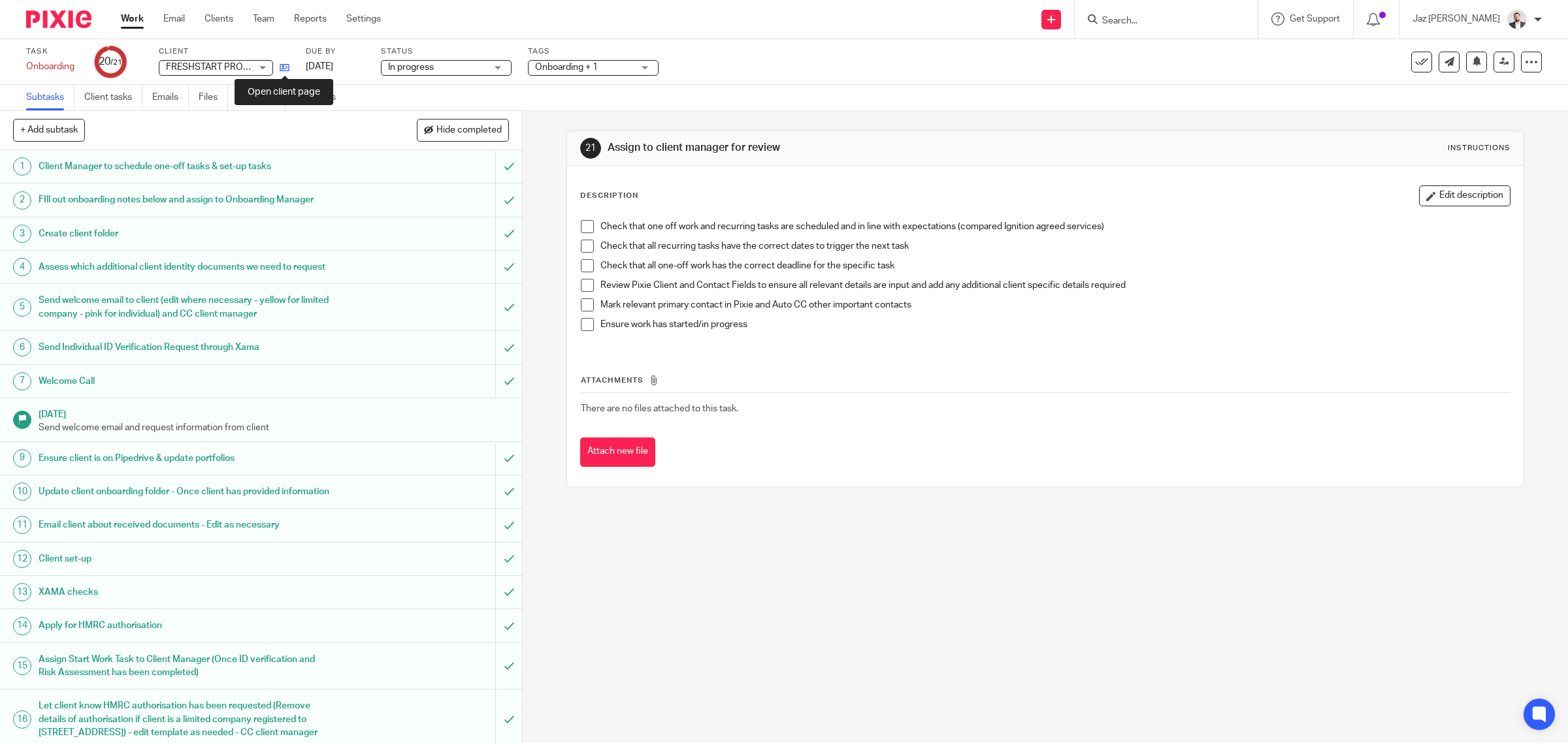
click at [286, 70] on icon at bounding box center [284, 67] width 10 height 10
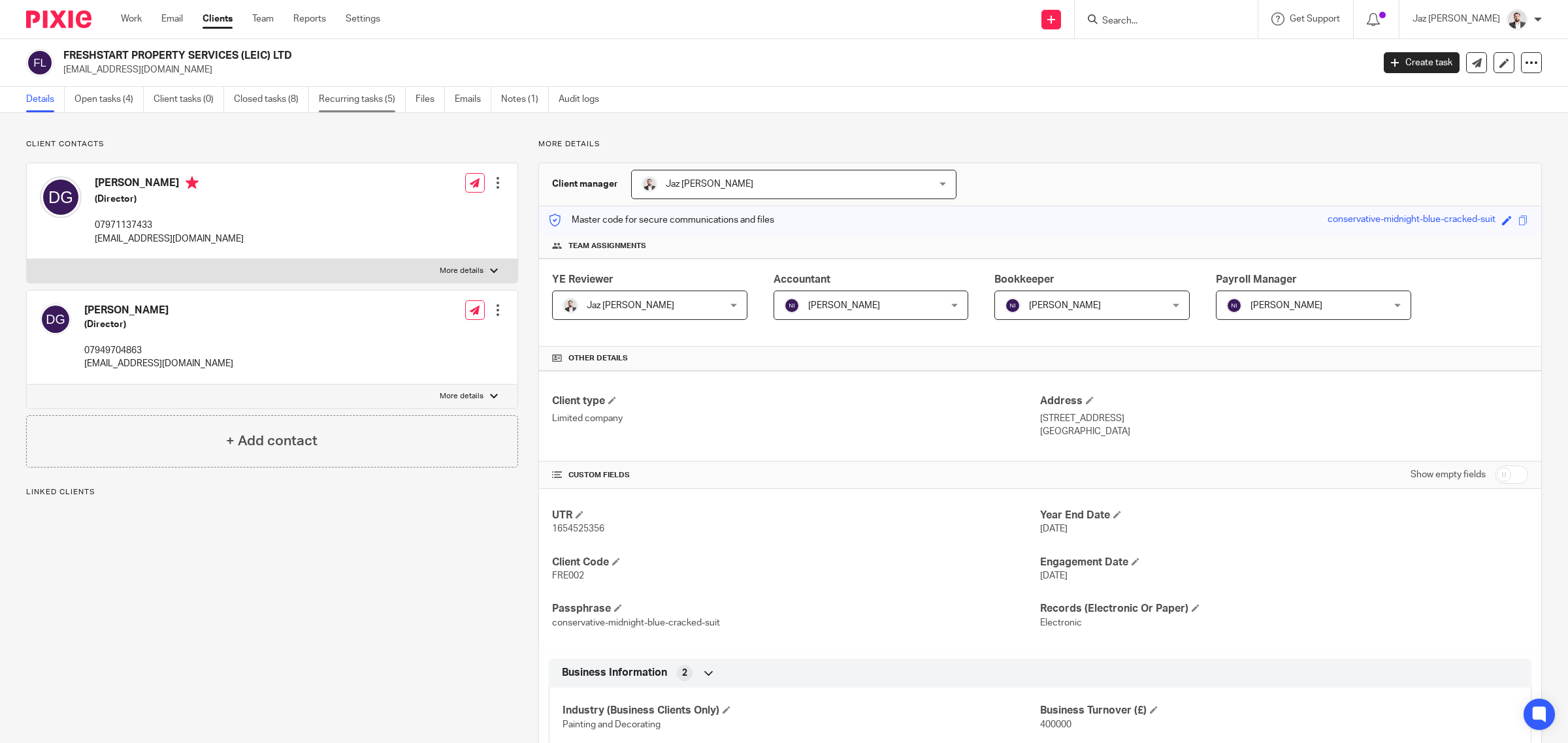
click at [374, 103] on link "Recurring tasks (5)" at bounding box center [362, 99] width 87 height 26
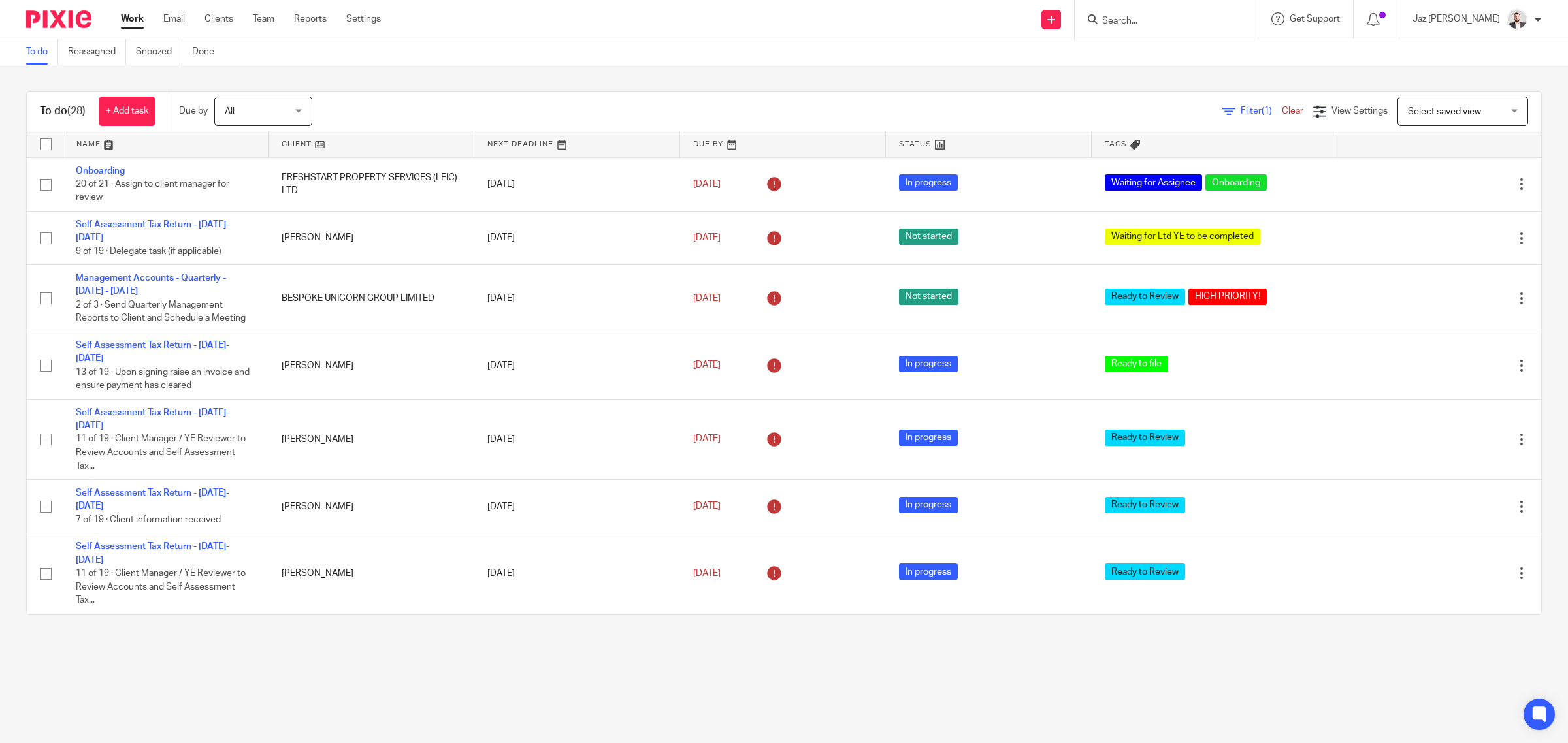
click at [1172, 24] on input "Search" at bounding box center [1159, 21] width 118 height 12
type input "fuses"
click at [1167, 56] on link at bounding box center [1196, 56] width 197 height 30
click at [1240, 12] on button "reset" at bounding box center [1233, 18] width 13 height 13
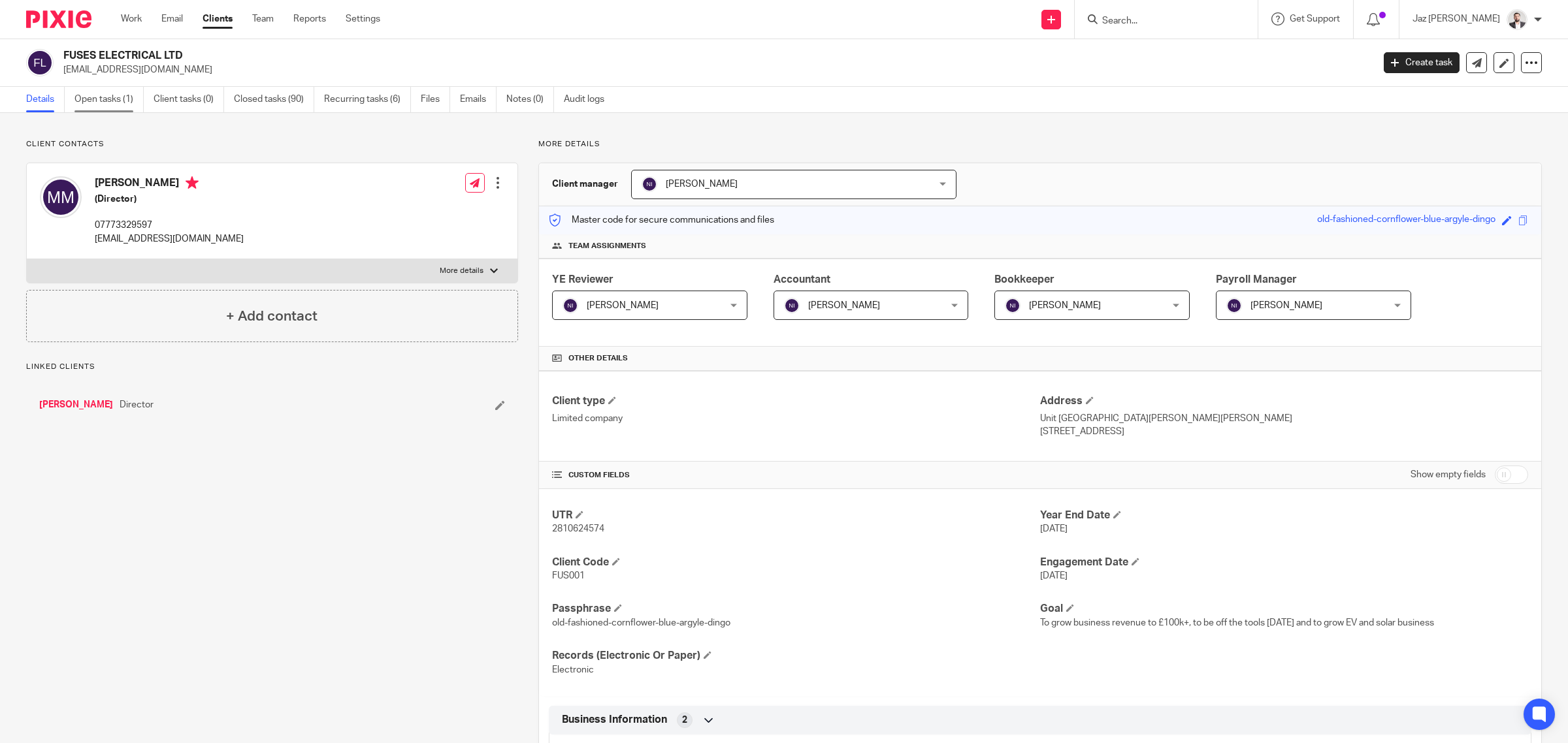
click at [125, 102] on link "Open tasks (1)" at bounding box center [109, 99] width 69 height 26
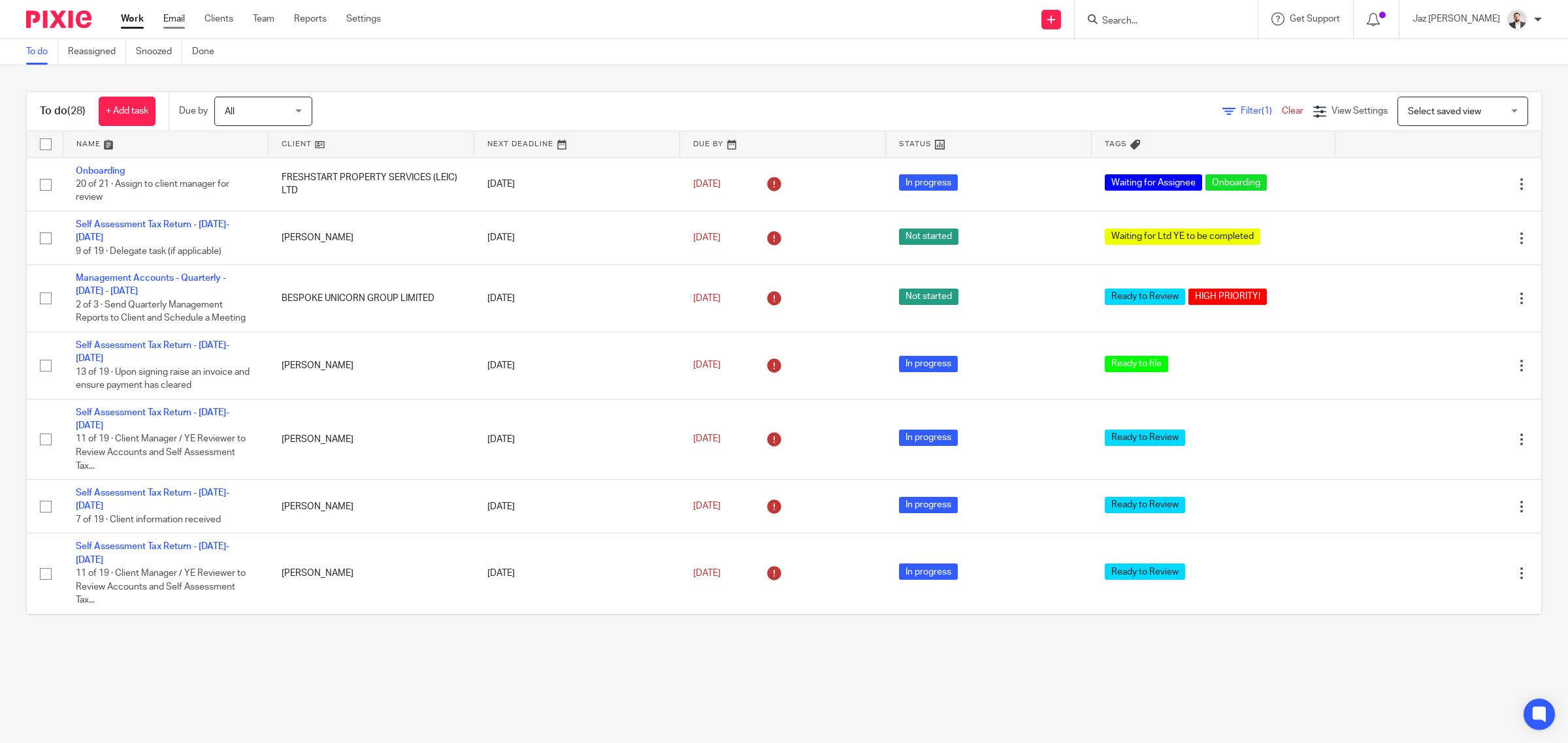
click at [172, 20] on link "Email" at bounding box center [174, 19] width 21 height 13
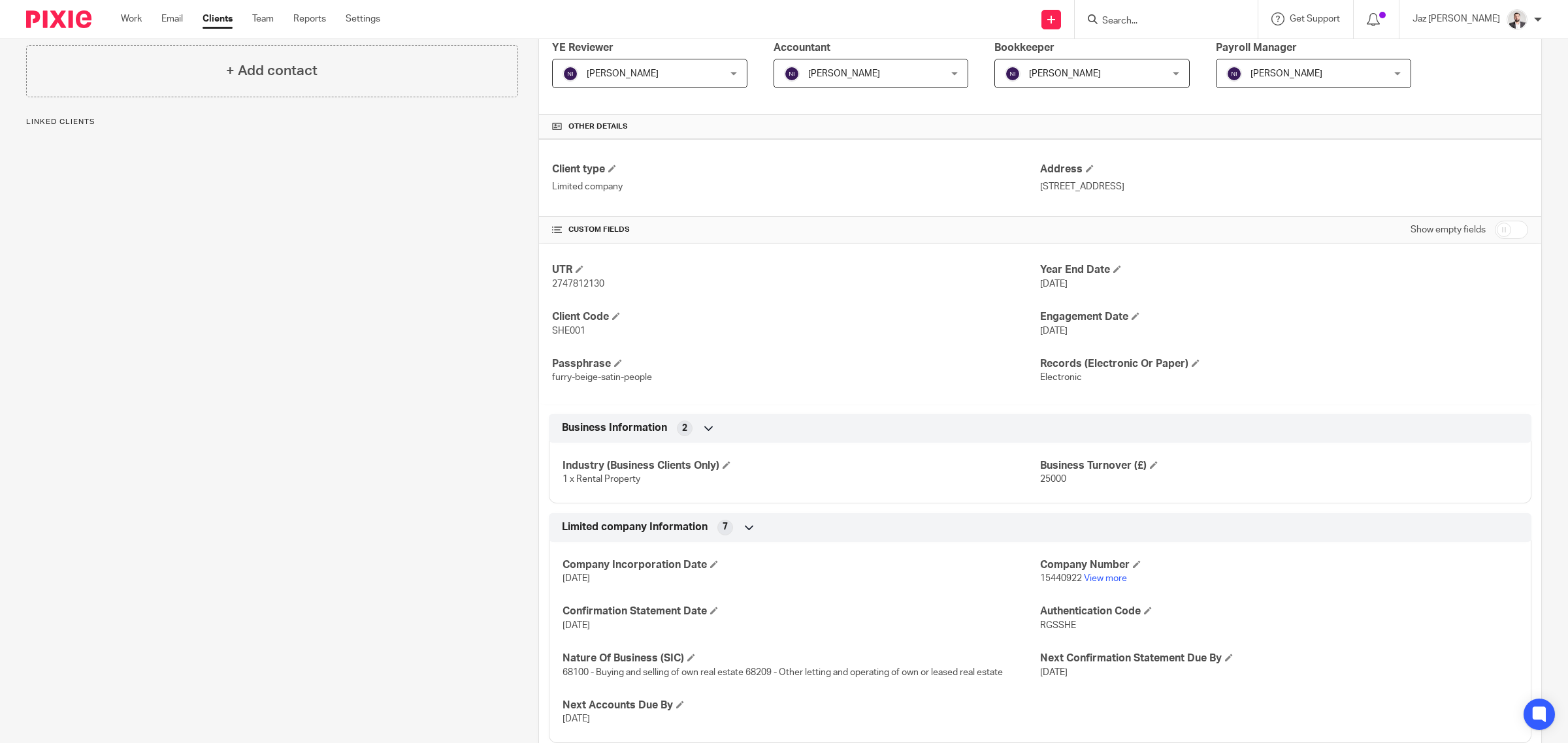
scroll to position [234, 0]
click at [1091, 574] on link "View more" at bounding box center [1105, 576] width 43 height 9
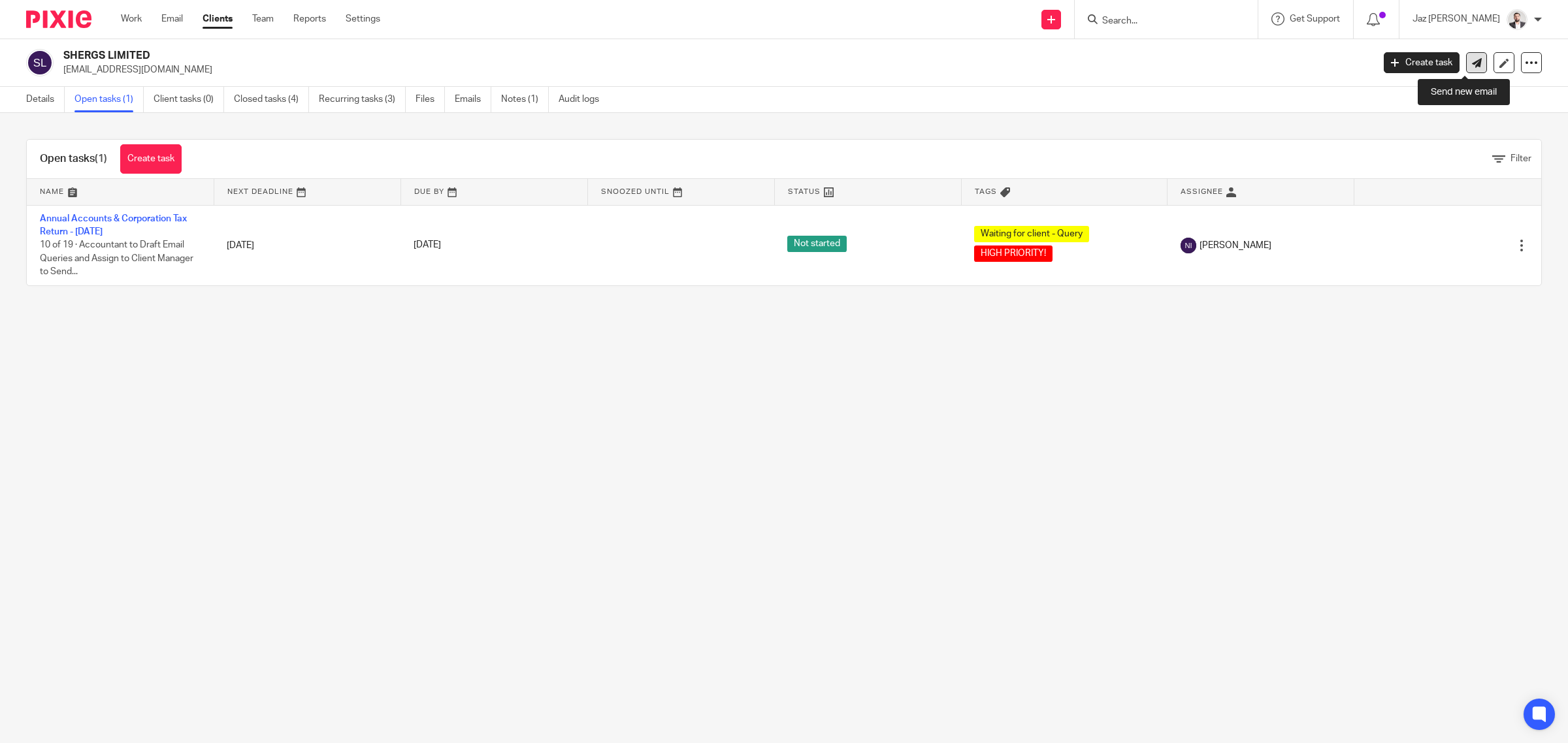
click at [1466, 67] on link at bounding box center [1477, 63] width 21 height 21
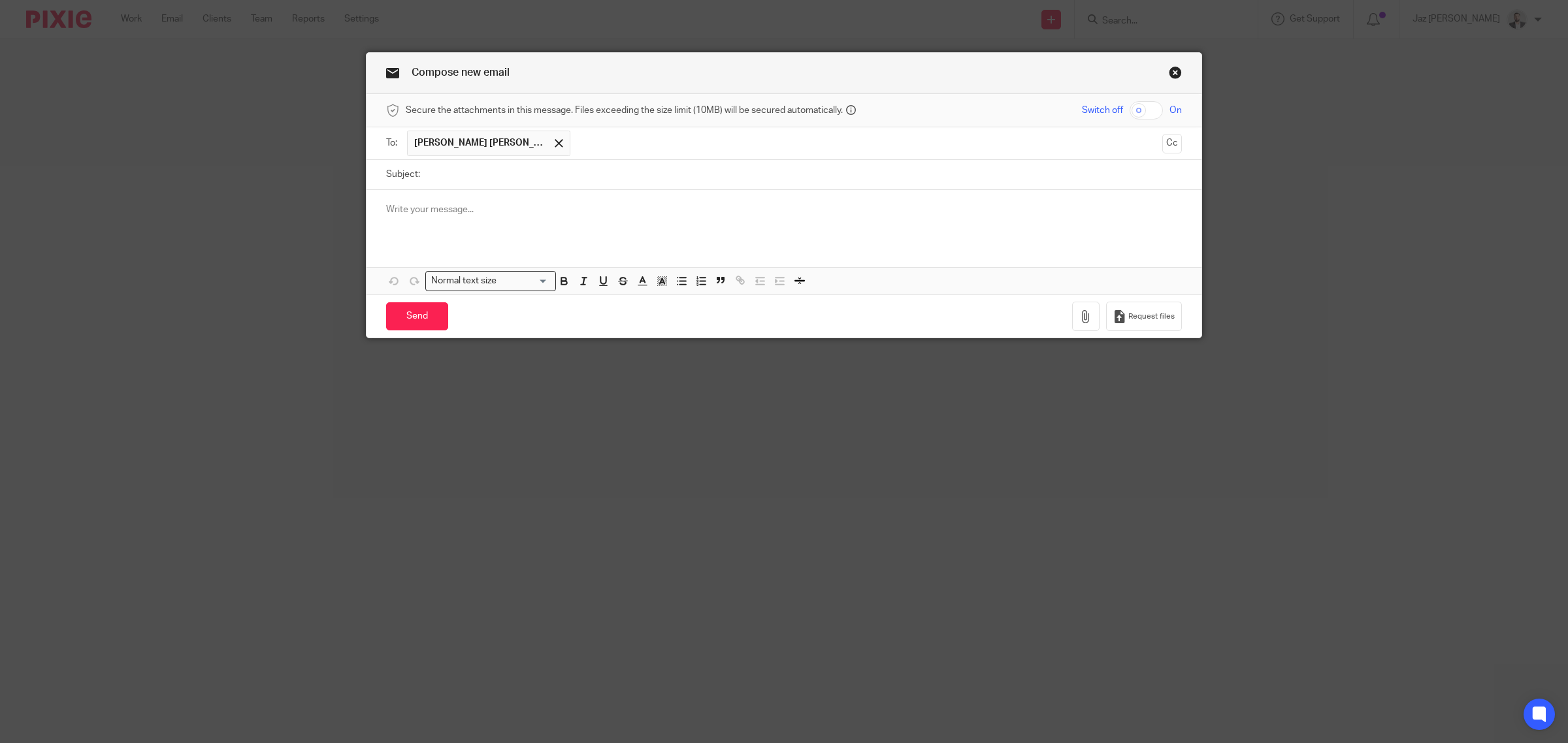
click at [702, 177] on input "Subject:" at bounding box center [804, 174] width 755 height 29
type input "Mileage Spreadsheet"
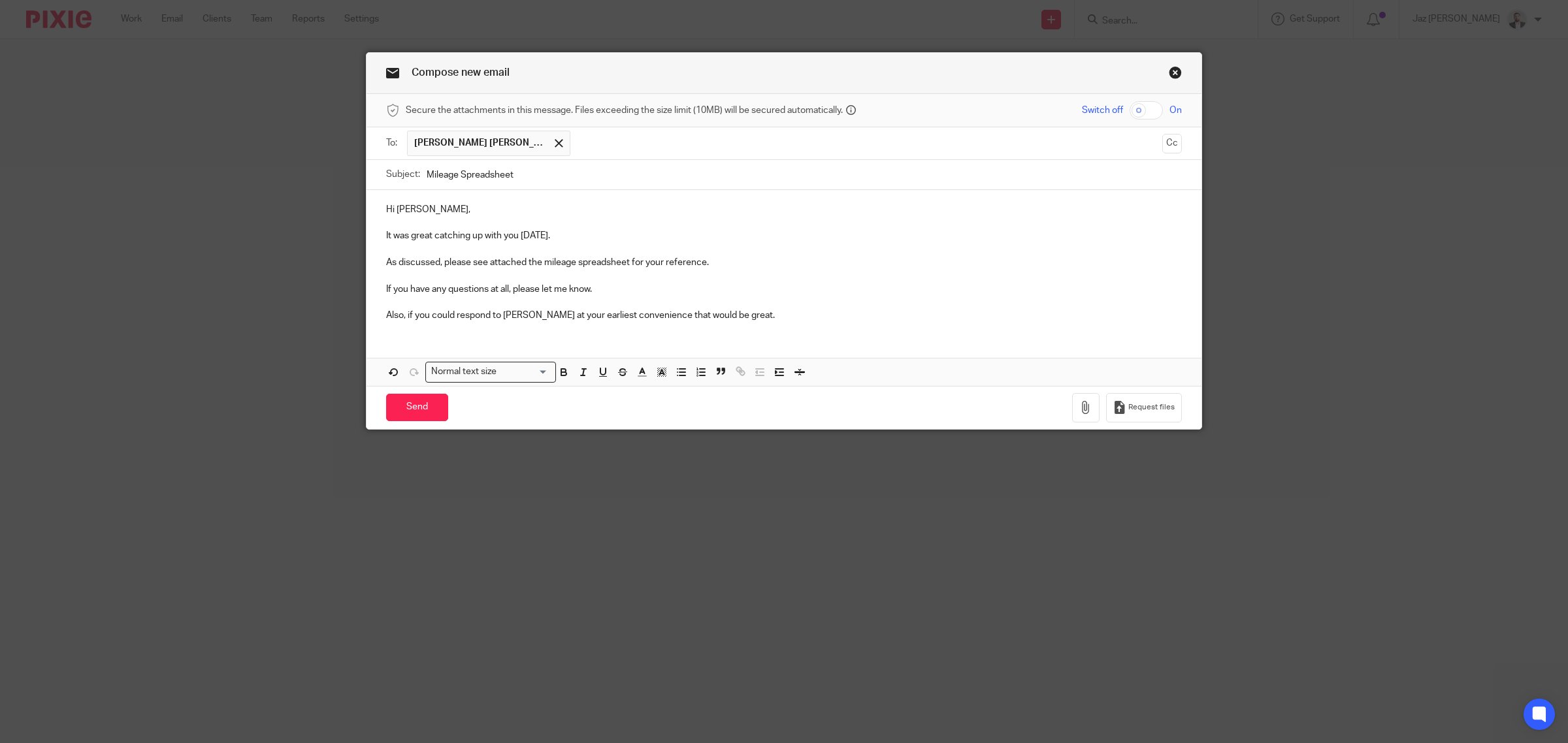
click at [788, 314] on p "Also, if you could respond to Naeem at your earliest convenience that would be …" at bounding box center [783, 315] width 796 height 13
click at [1079, 411] on icon "button" at bounding box center [1086, 407] width 13 height 13
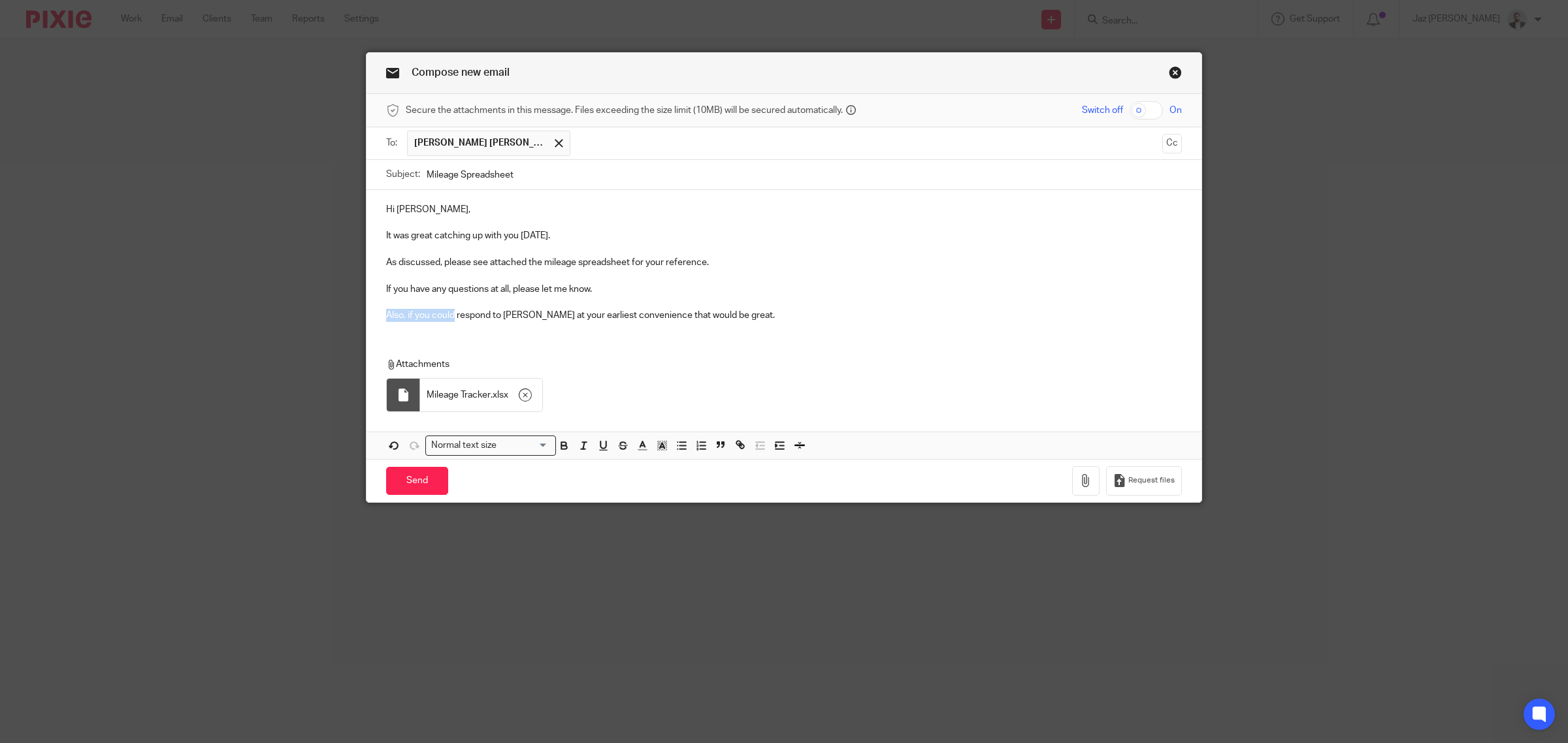
drag, startPoint x: 448, startPoint y: 316, endPoint x: 341, endPoint y: 315, distance: 107.0
click at [341, 315] on div "Compose new email Secure the attachments in this message. Files exceeding the s…" at bounding box center [784, 372] width 1568 height 743
click at [745, 330] on div "Hi Harman, It was great catching up with you today. As discussed, please see at…" at bounding box center [783, 261] width 835 height 142
click at [627, 296] on p "If you have any questions at all, please let me know." at bounding box center [783, 289] width 796 height 13
click at [423, 481] on input "Send" at bounding box center [417, 481] width 62 height 28
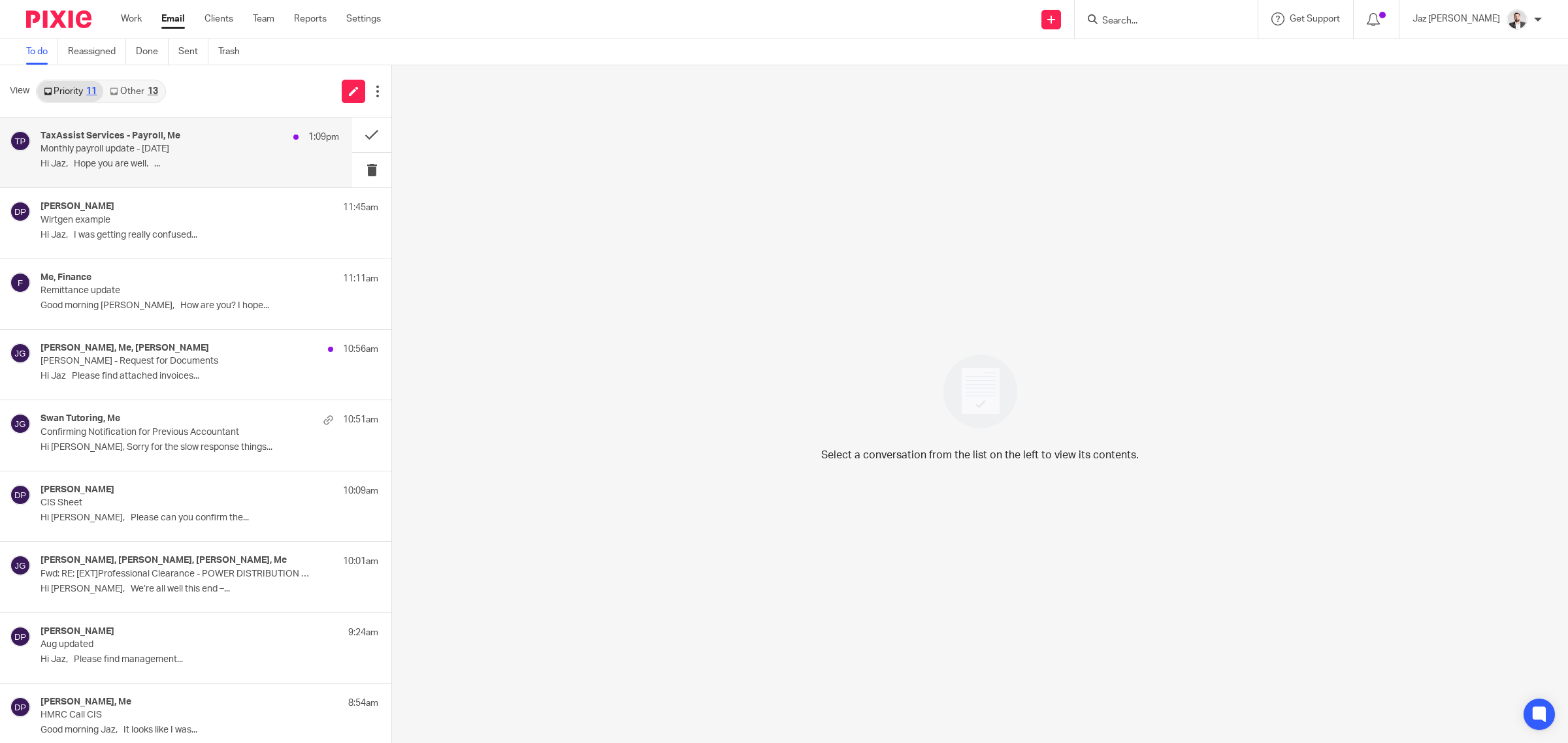
click at [184, 132] on div "TaxAssist Services - Payroll, Me 1:09pm" at bounding box center [190, 137] width 299 height 13
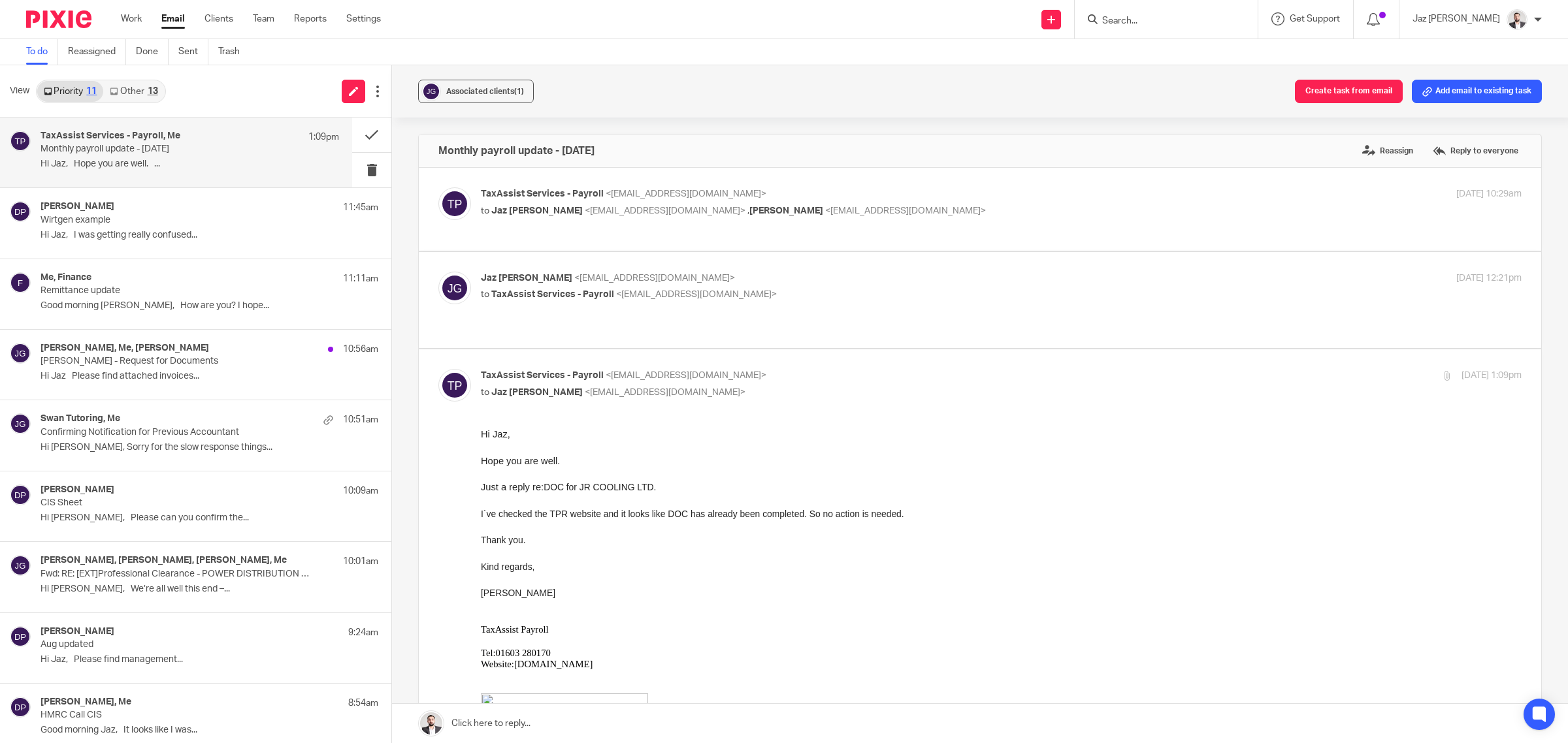
click at [796, 279] on p "Jaz Grewal <jazgrewal@taxassist.co.uk>" at bounding box center [827, 278] width 694 height 13
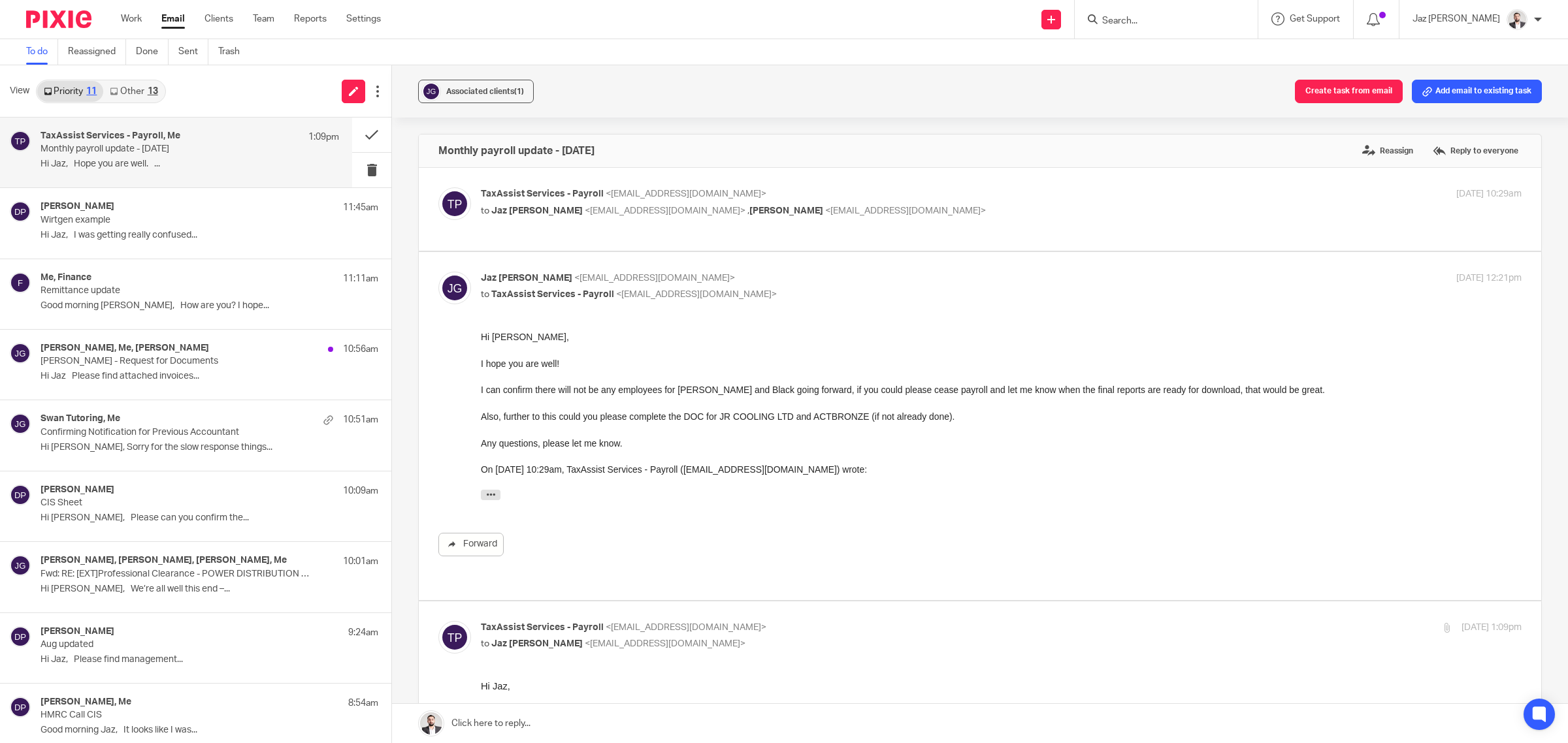
click at [818, 283] on p "Jaz Grewal <jazgrewal@taxassist.co.uk>" at bounding box center [827, 278] width 694 height 13
checkbox input "false"
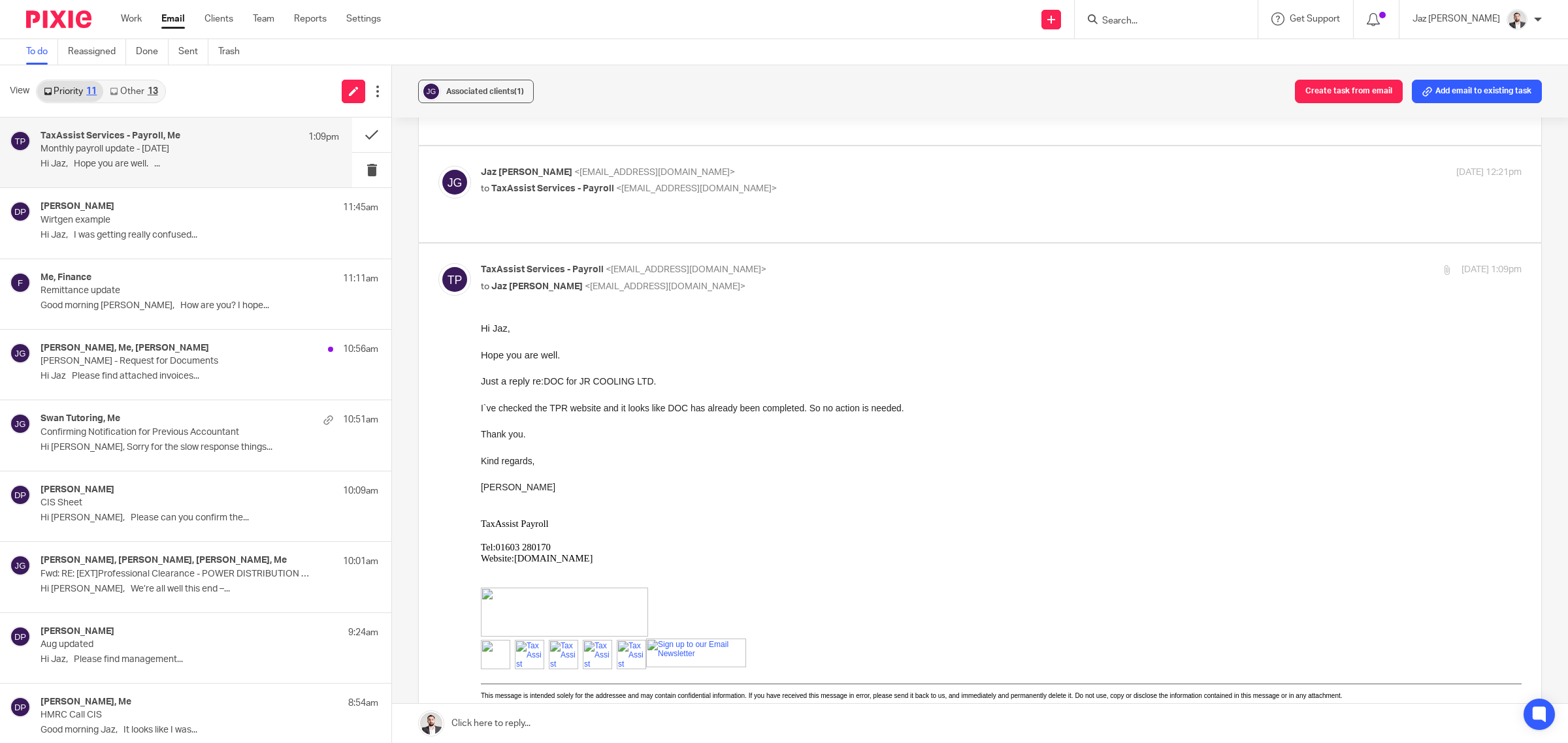
scroll to position [106, 0]
click at [606, 723] on link at bounding box center [980, 723] width 1176 height 39
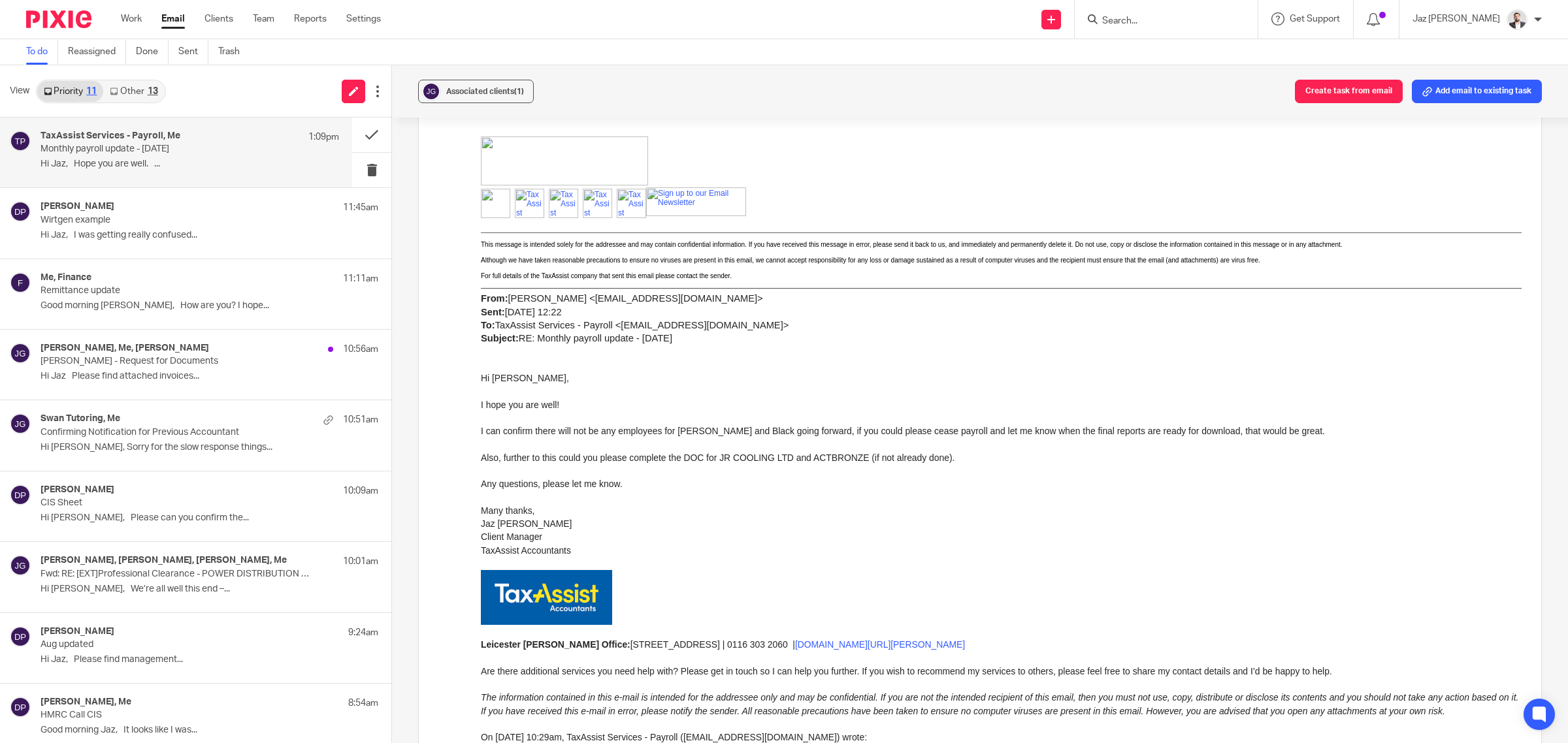
scroll to position [1174, 0]
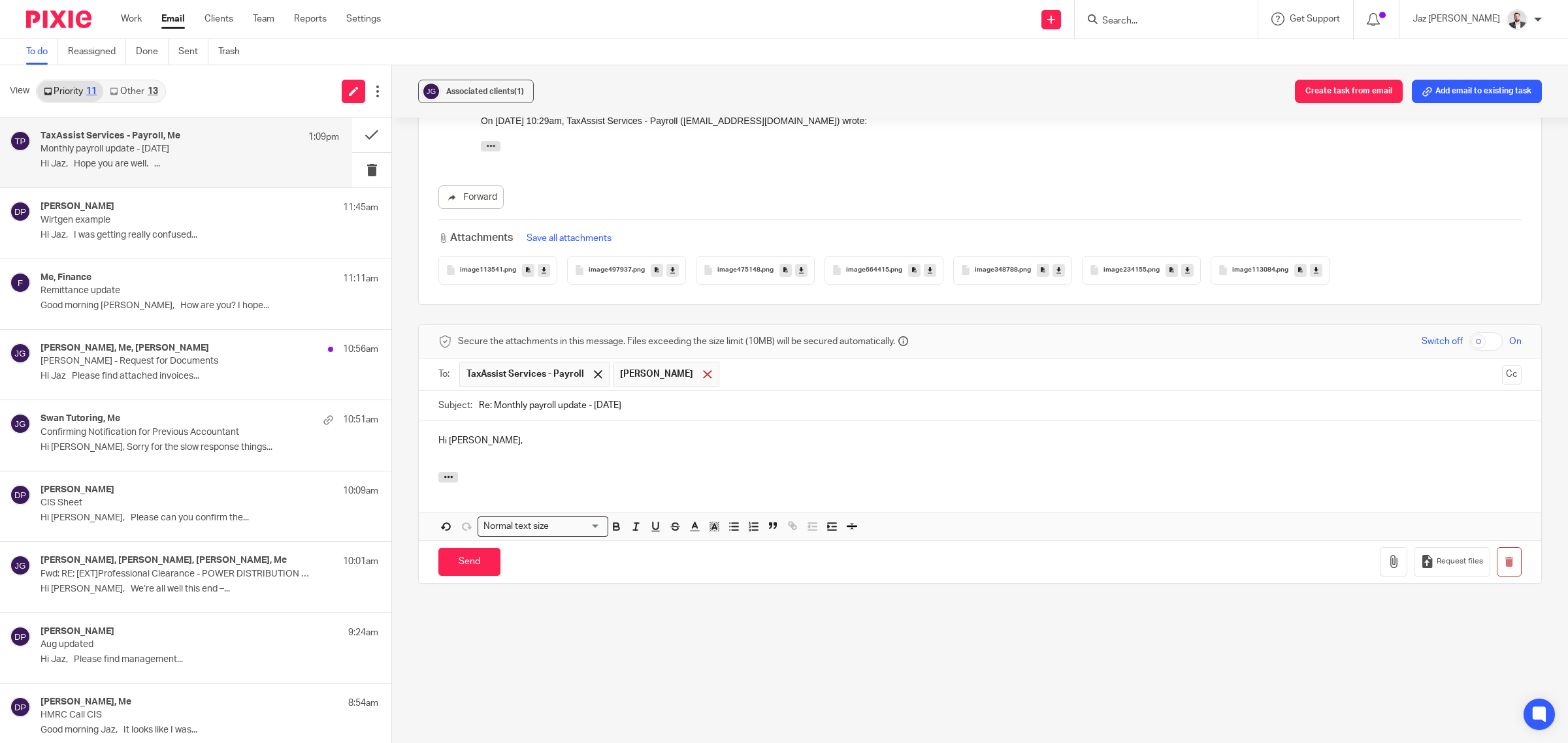
click at [703, 371] on span at bounding box center [708, 375] width 9 height 9
click at [528, 439] on div "Hi Anna," at bounding box center [979, 446] width 1122 height 51
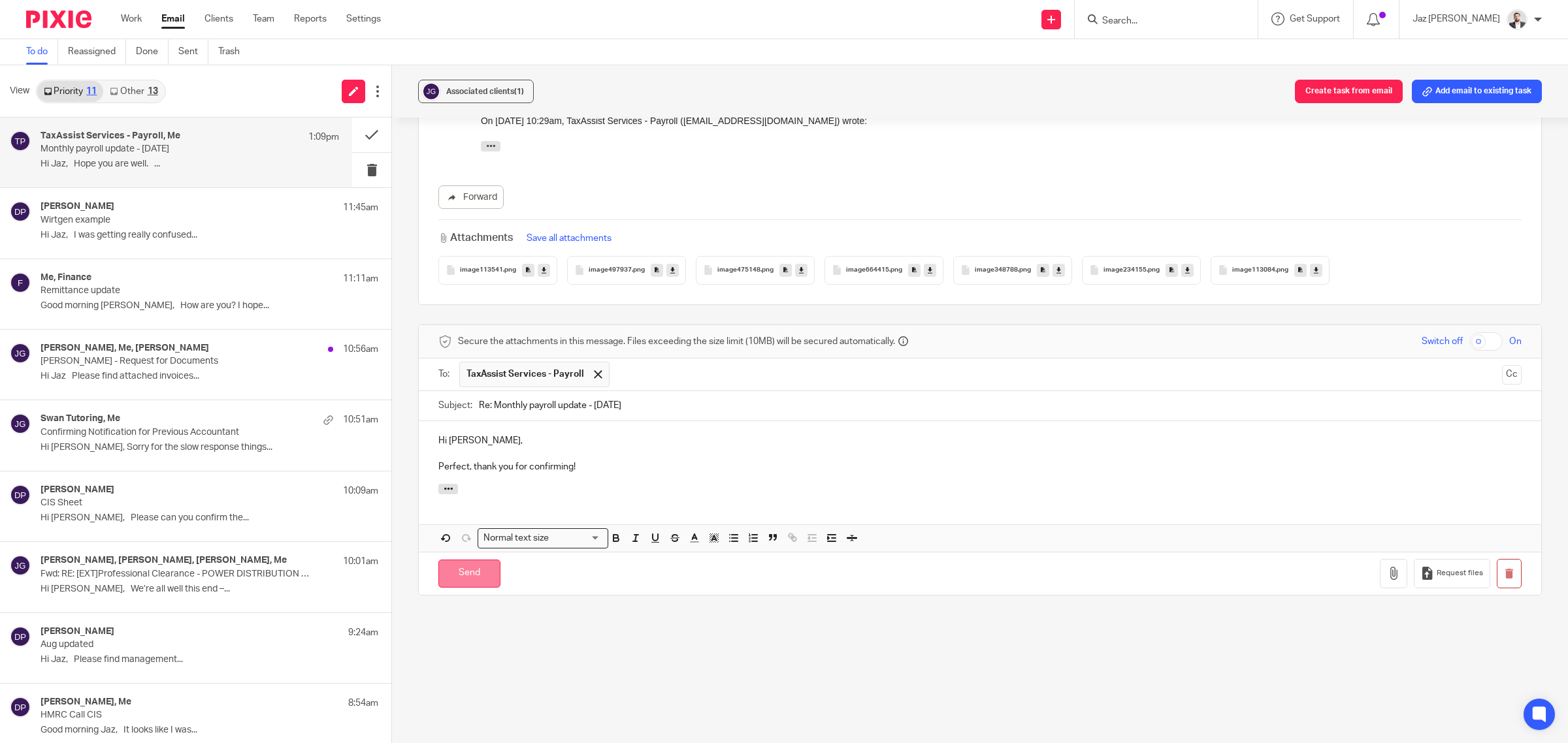
click at [460, 559] on input "Send" at bounding box center [469, 574] width 62 height 28
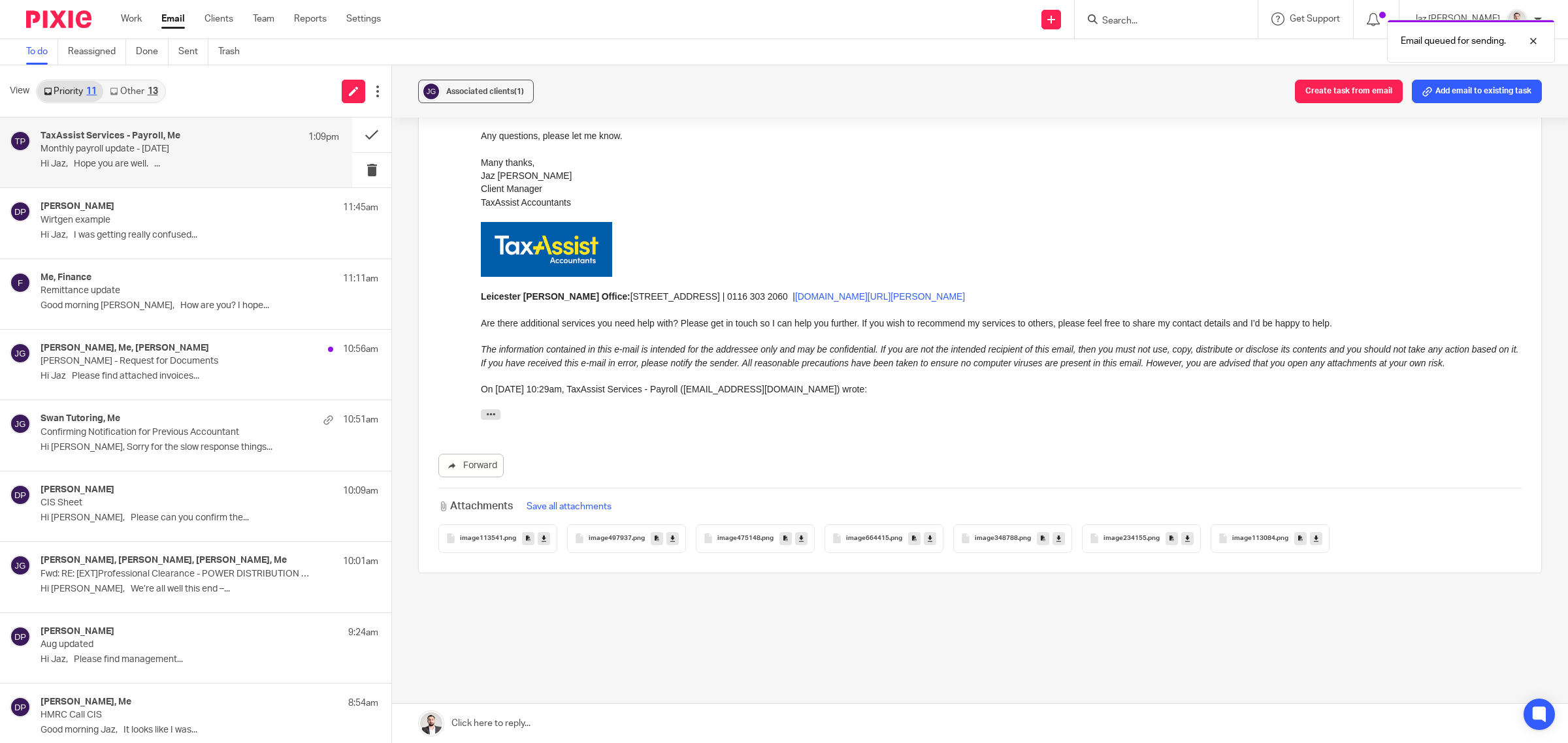
scroll to position [892, 0]
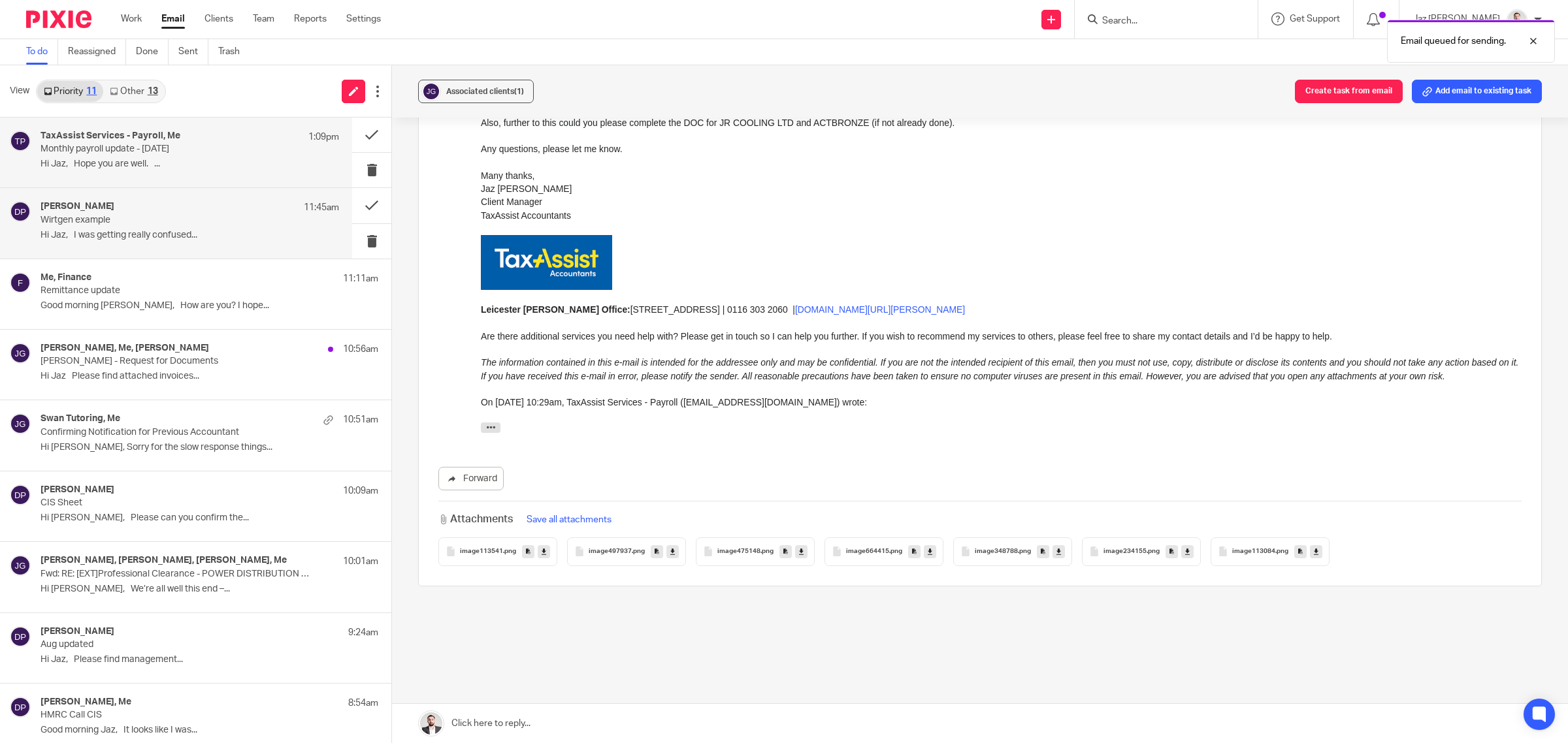
click at [145, 245] on div "Donna Piggin 11:45am Wirtgen example Hi Jaz, I was getting really confused..." at bounding box center [190, 223] width 299 height 43
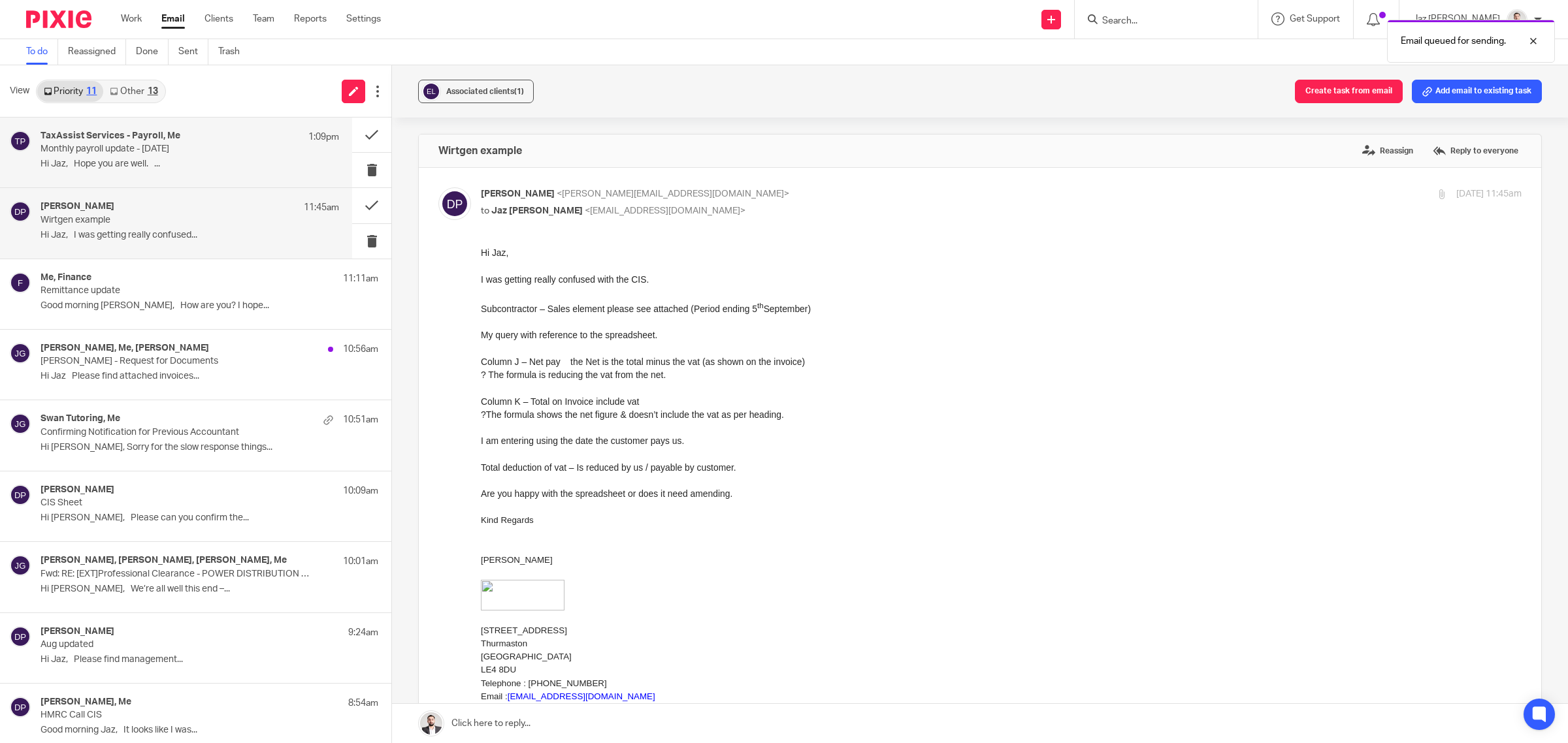
scroll to position [0, 0]
click at [142, 168] on p "Hi Jaz, Hope you are well. ..." at bounding box center [190, 164] width 299 height 12
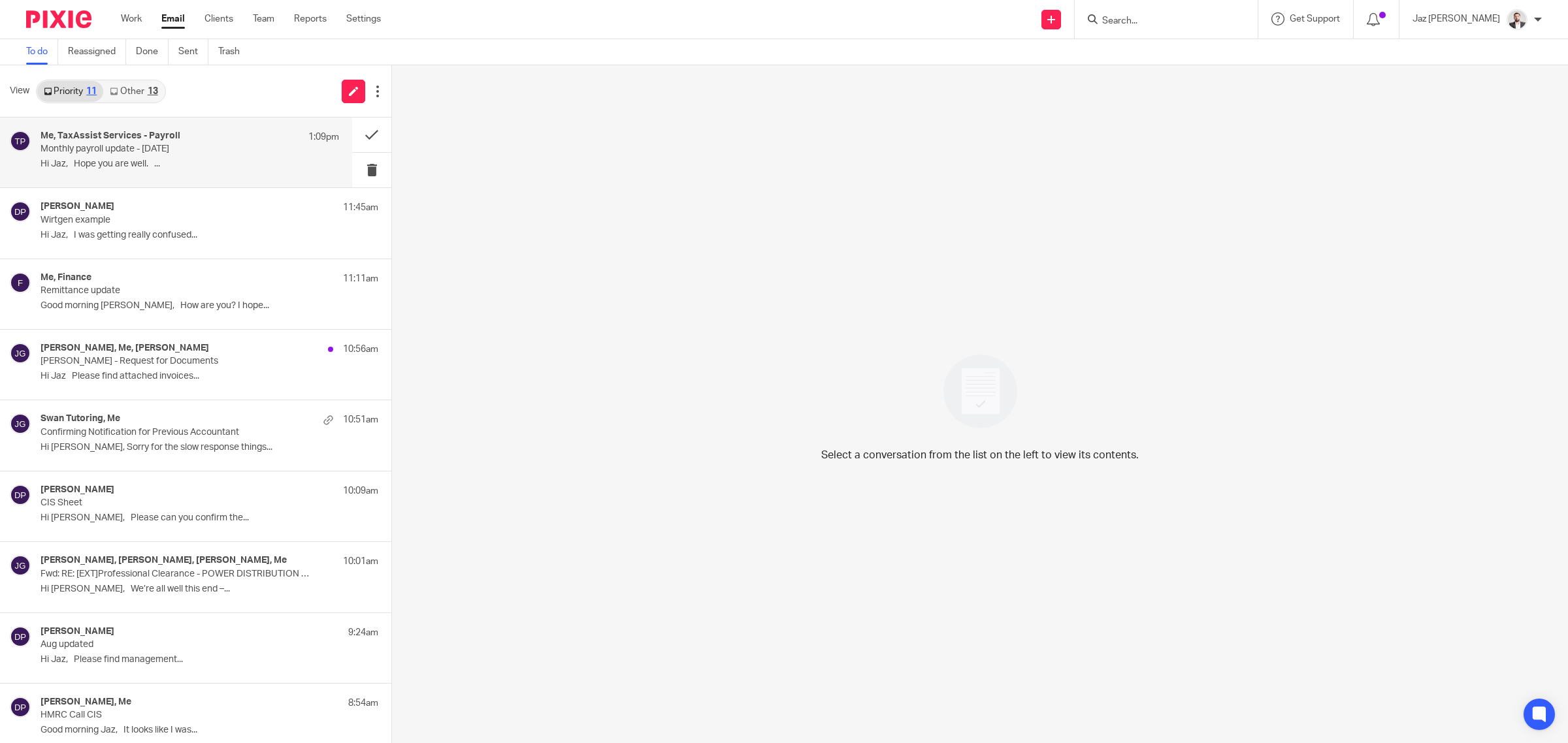
click at [113, 150] on p "Monthly payroll update - [DATE]" at bounding box center [161, 149] width 239 height 12
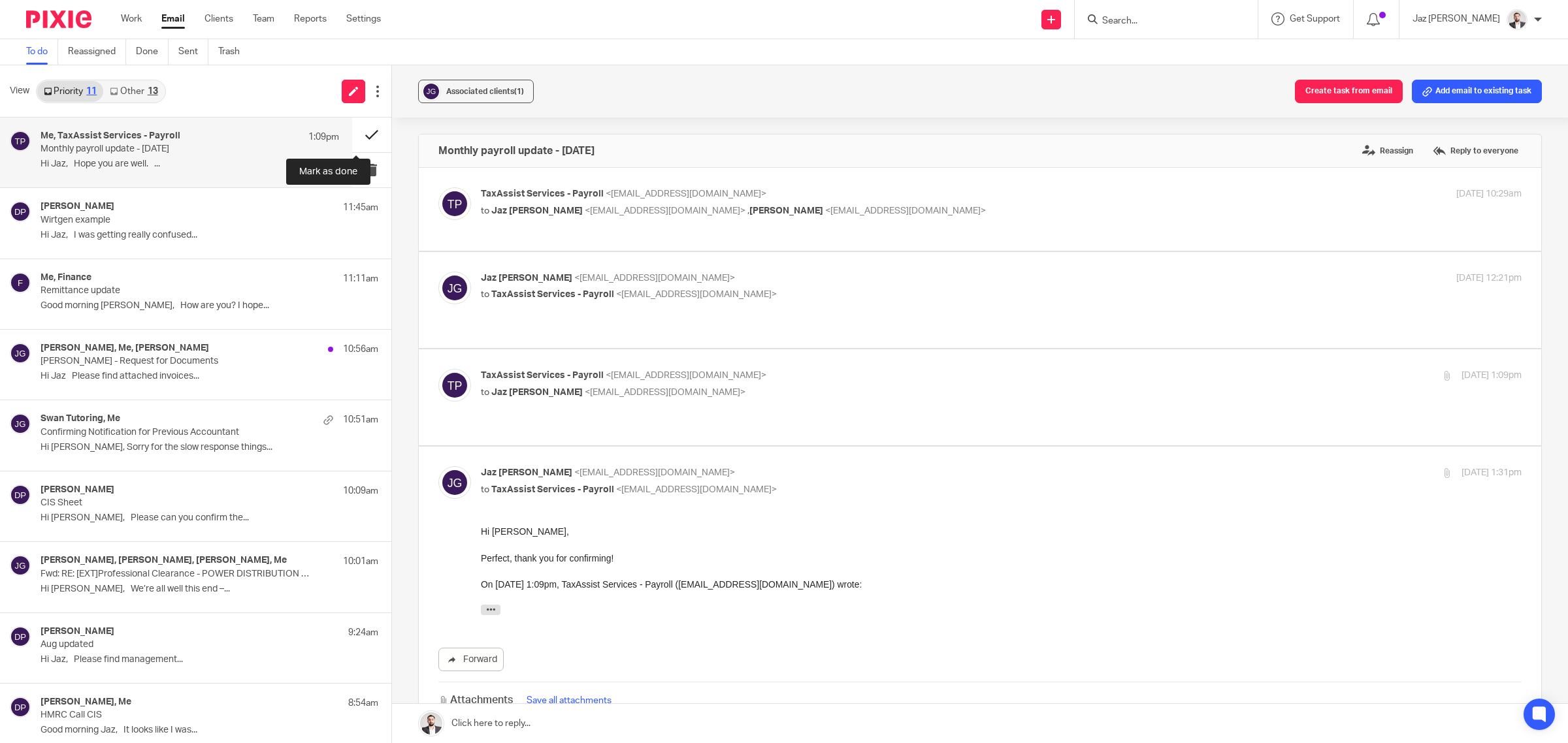
click at [352, 134] on button at bounding box center [372, 135] width 39 height 35
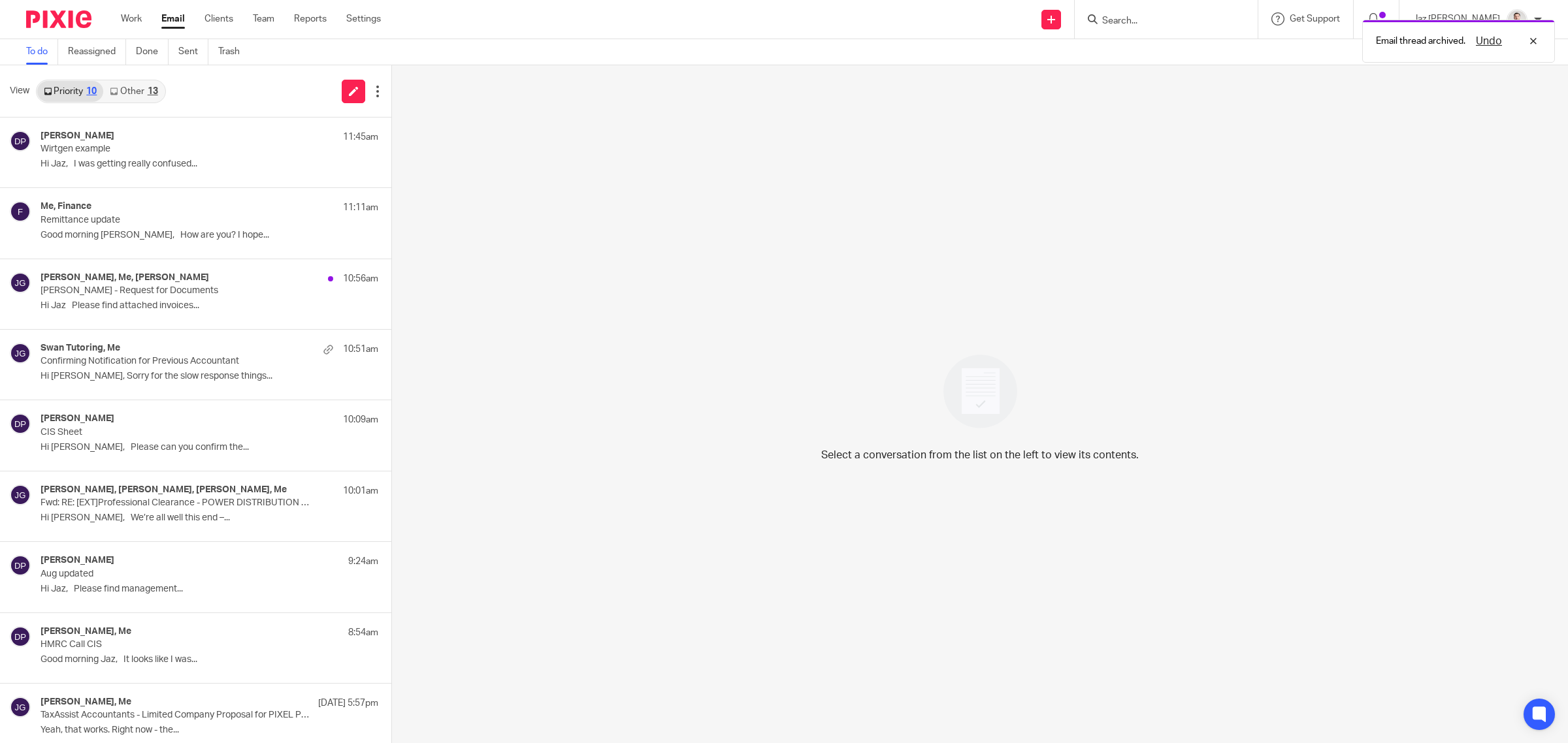
scroll to position [1, 0]
click at [125, 302] on p "Hi Jaz Please find attached invoices..." at bounding box center [190, 305] width 299 height 12
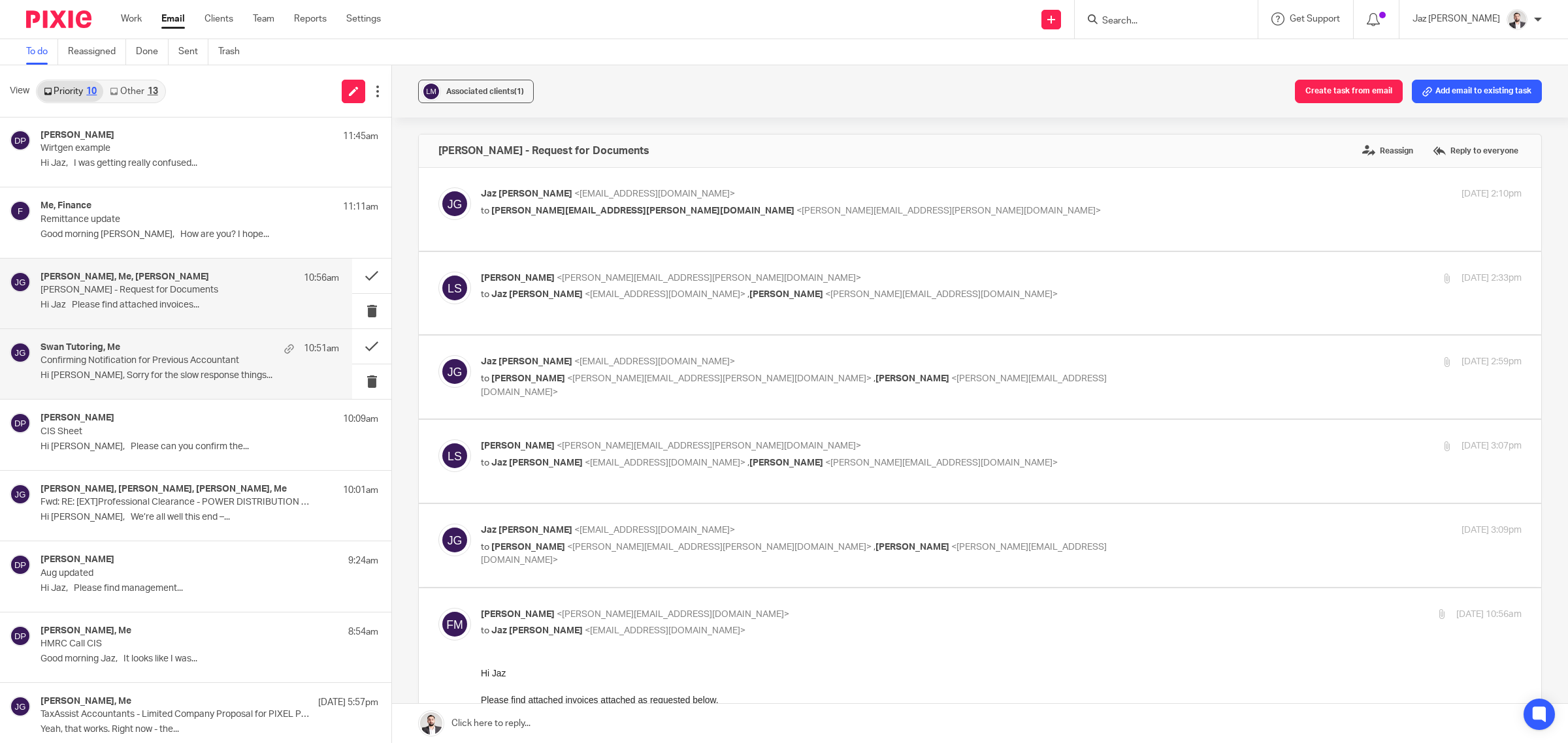
scroll to position [0, 0]
click at [145, 88] on link "Other 13" at bounding box center [133, 91] width 61 height 21
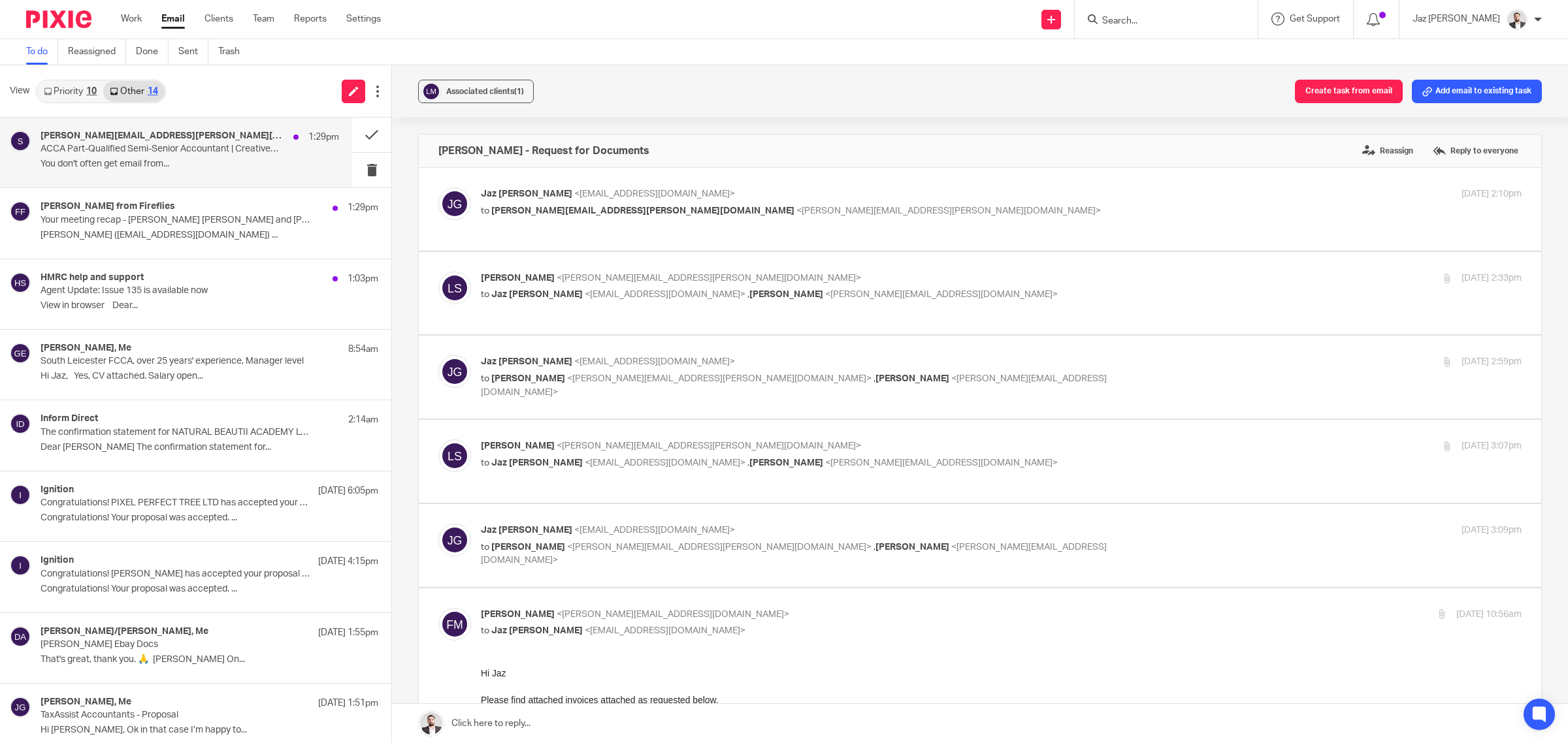
click at [198, 145] on p "ACCA Part-Qualified Semi-Senior Accountant | Creative Sector Experience | West …" at bounding box center [161, 149] width 239 height 12
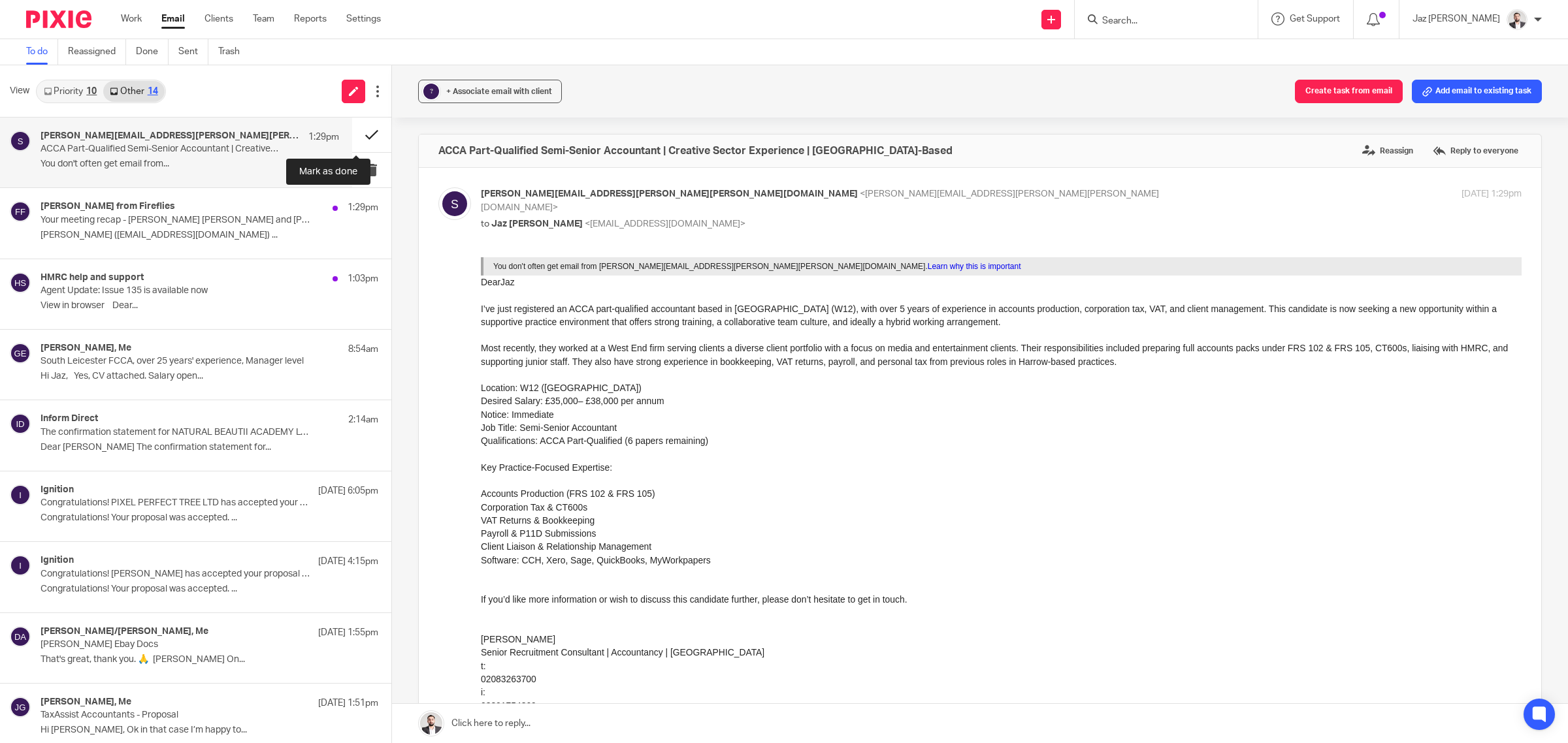
click at [369, 131] on button at bounding box center [372, 135] width 39 height 35
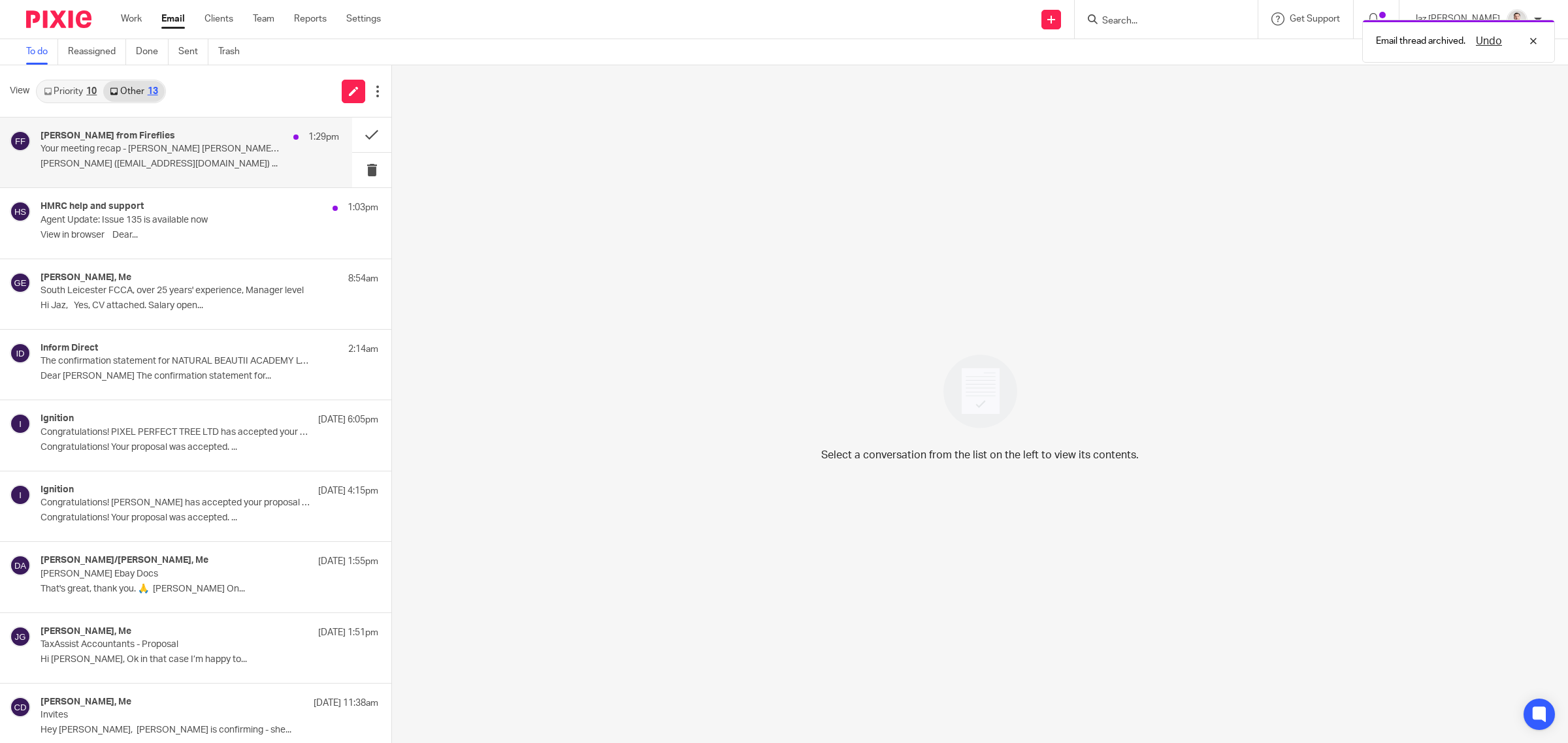
click at [217, 144] on p "Your meeting recap - Harman Shergill and Jaz Grewal" at bounding box center [161, 149] width 239 height 12
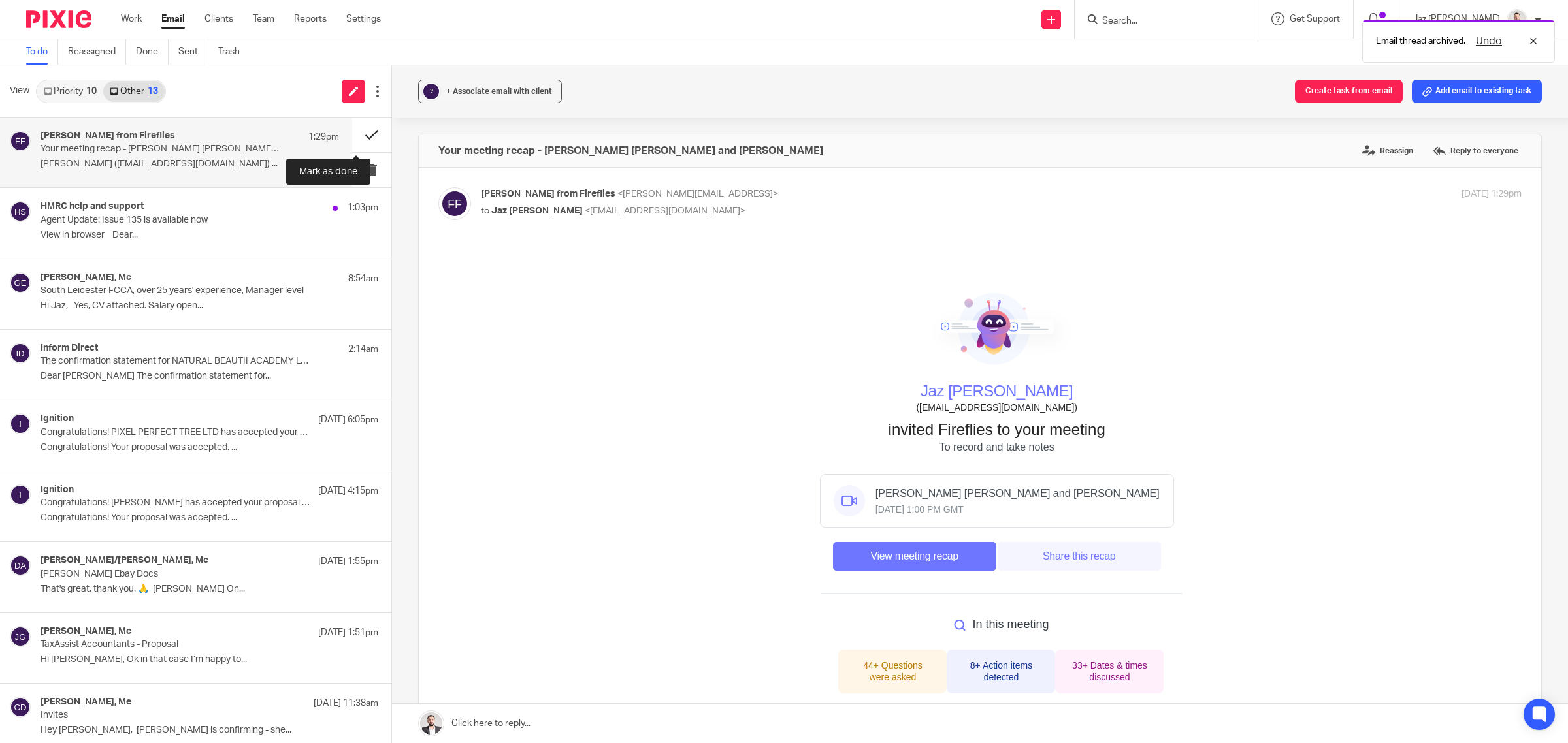
click at [353, 132] on button at bounding box center [372, 135] width 39 height 35
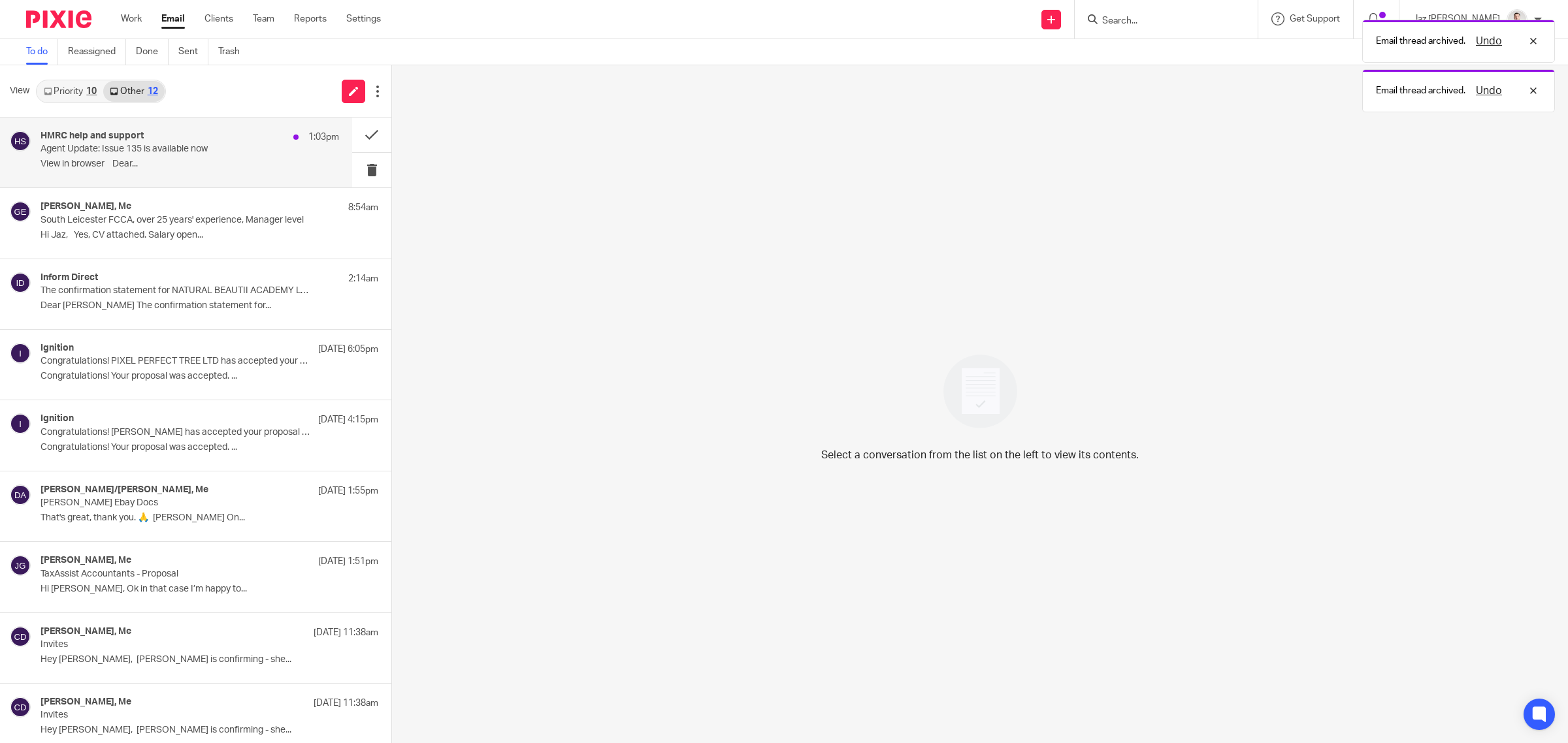
click at [258, 161] on p "View in browser﻿ Dear..." at bounding box center [190, 164] width 299 height 12
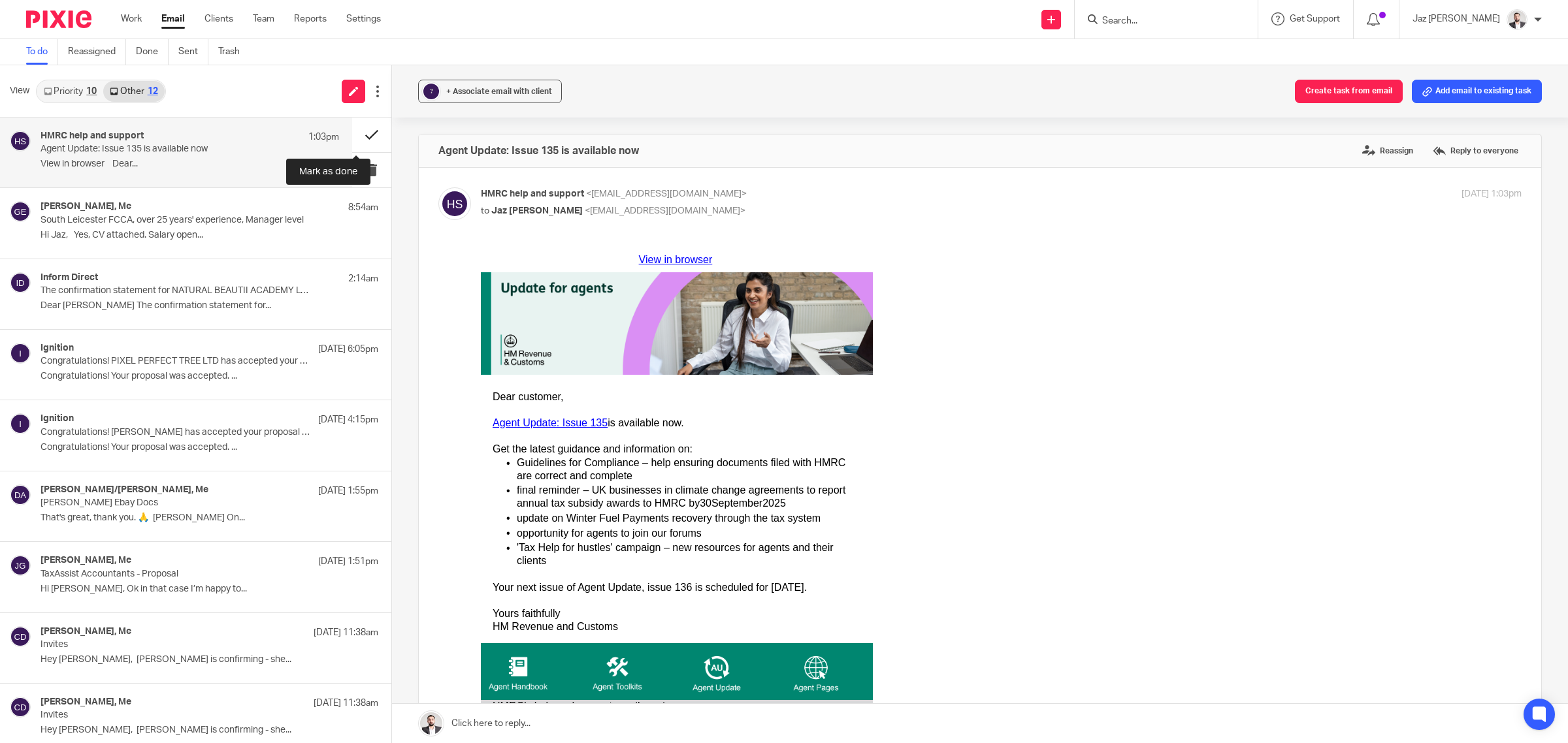
click at [361, 130] on button at bounding box center [372, 135] width 39 height 35
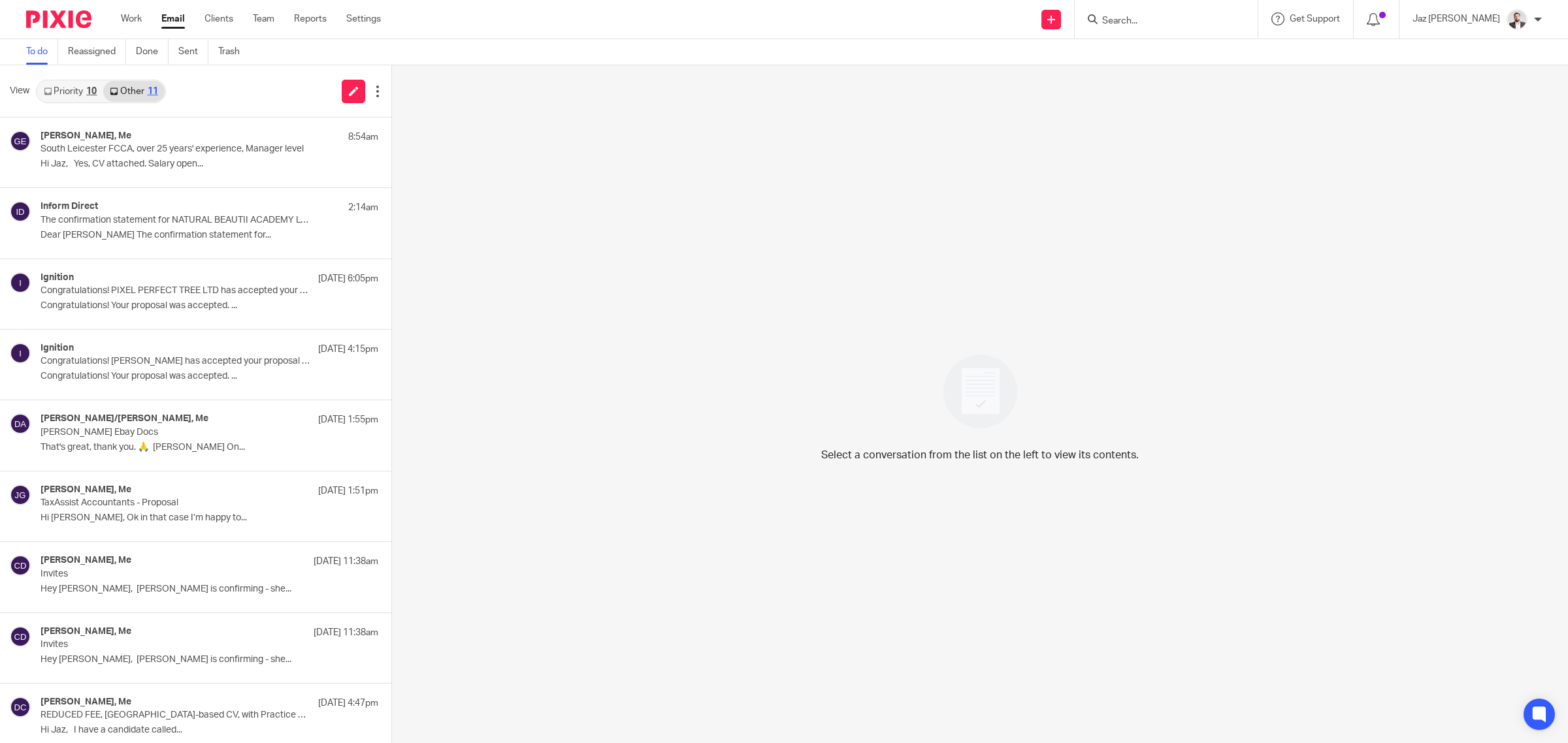
click at [82, 95] on link "Priority 10" at bounding box center [70, 91] width 66 height 21
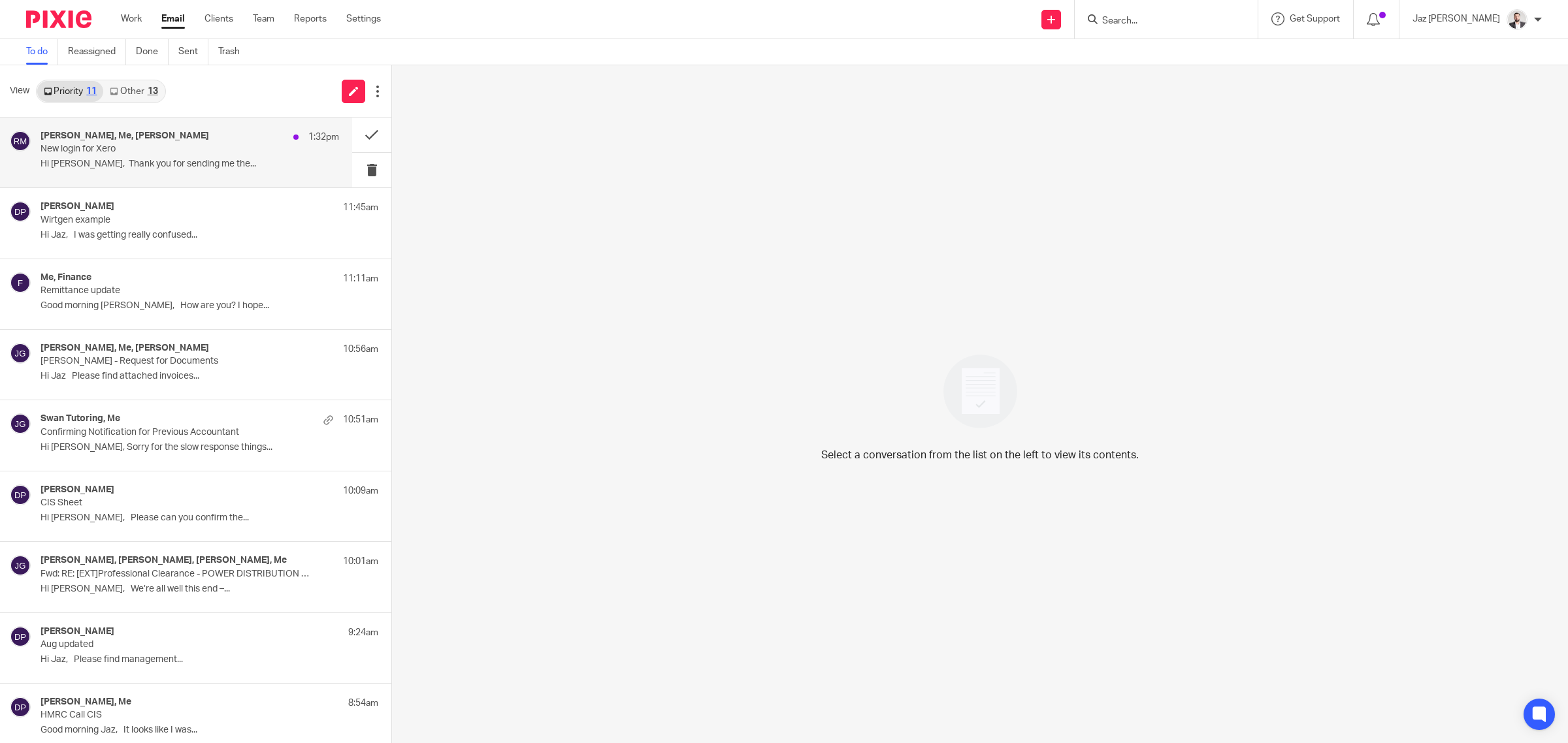
click at [182, 140] on h4 "[PERSON_NAME], Me, [PERSON_NAME]" at bounding box center [125, 136] width 169 height 12
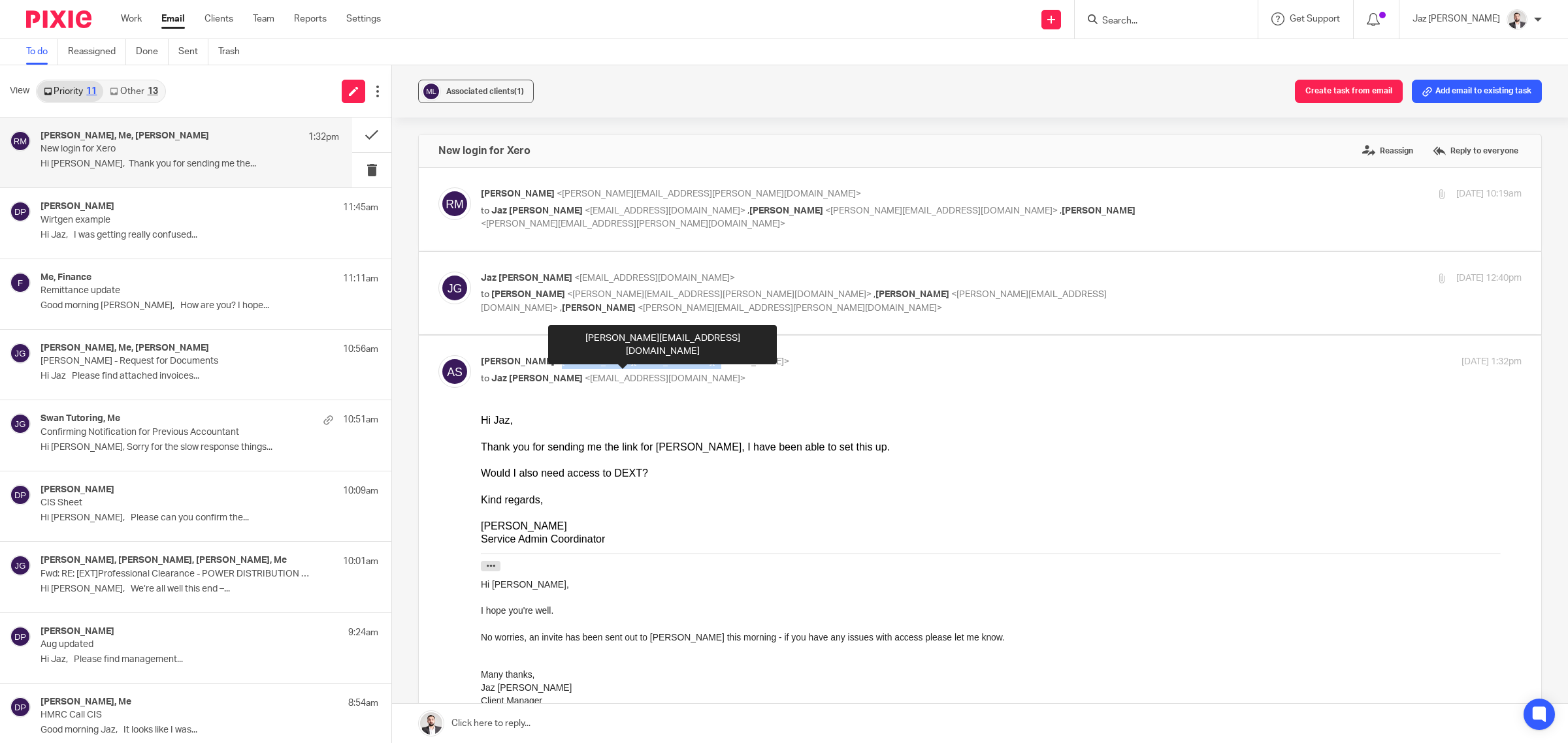
drag, startPoint x: 690, startPoint y: 364, endPoint x: 553, endPoint y: 364, distance: 137.0
click at [557, 364] on span "<[PERSON_NAME][EMAIL_ADDRESS][DOMAIN_NAME]>" at bounding box center [673, 362] width 232 height 9
copy span "[PERSON_NAME][EMAIL_ADDRESS][DOMAIN_NAME]"
click at [623, 470] on div "Would I also need access to DEXT?" at bounding box center [1000, 473] width 1040 height 13
click at [621, 726] on link at bounding box center [980, 723] width 1176 height 39
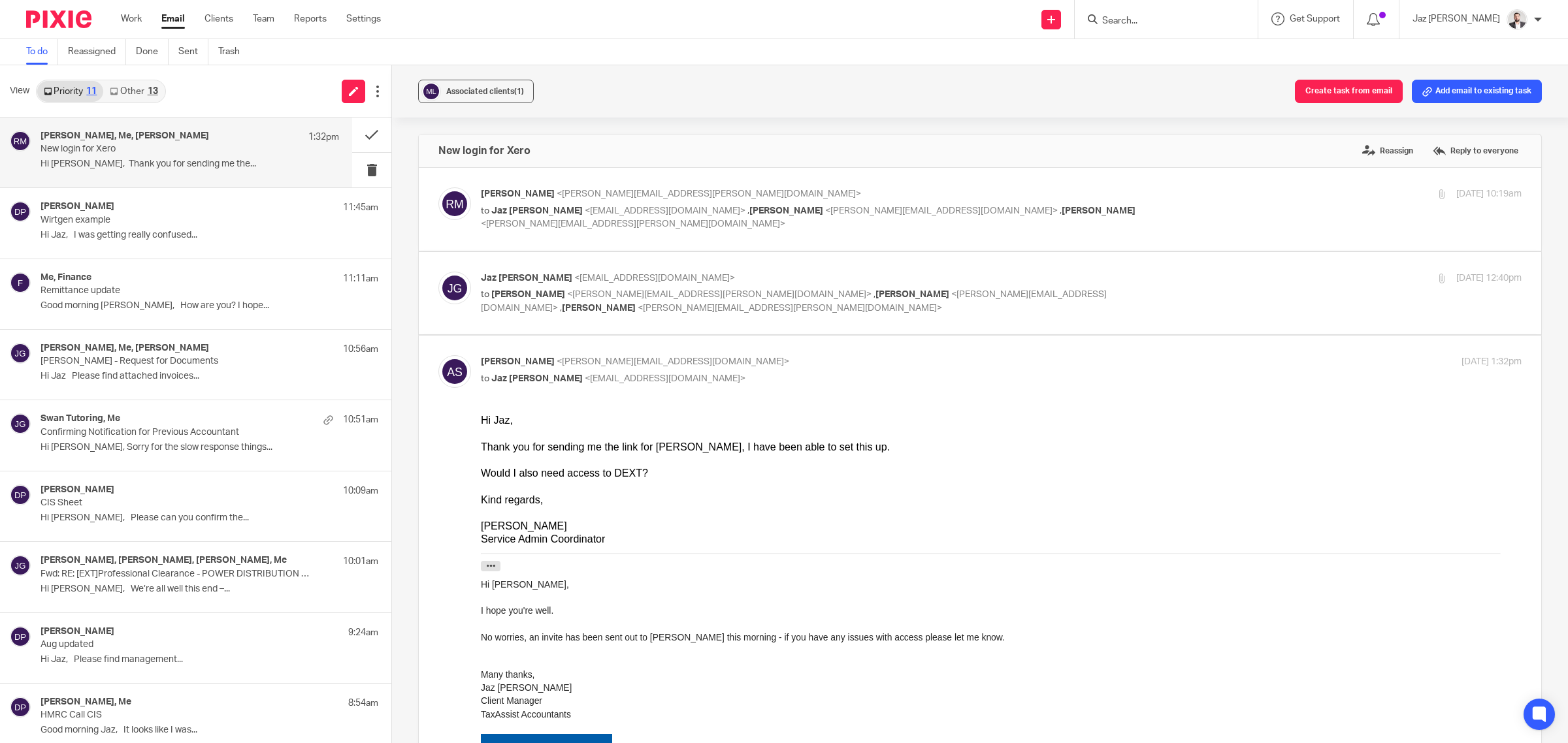
scroll to position [1015, 0]
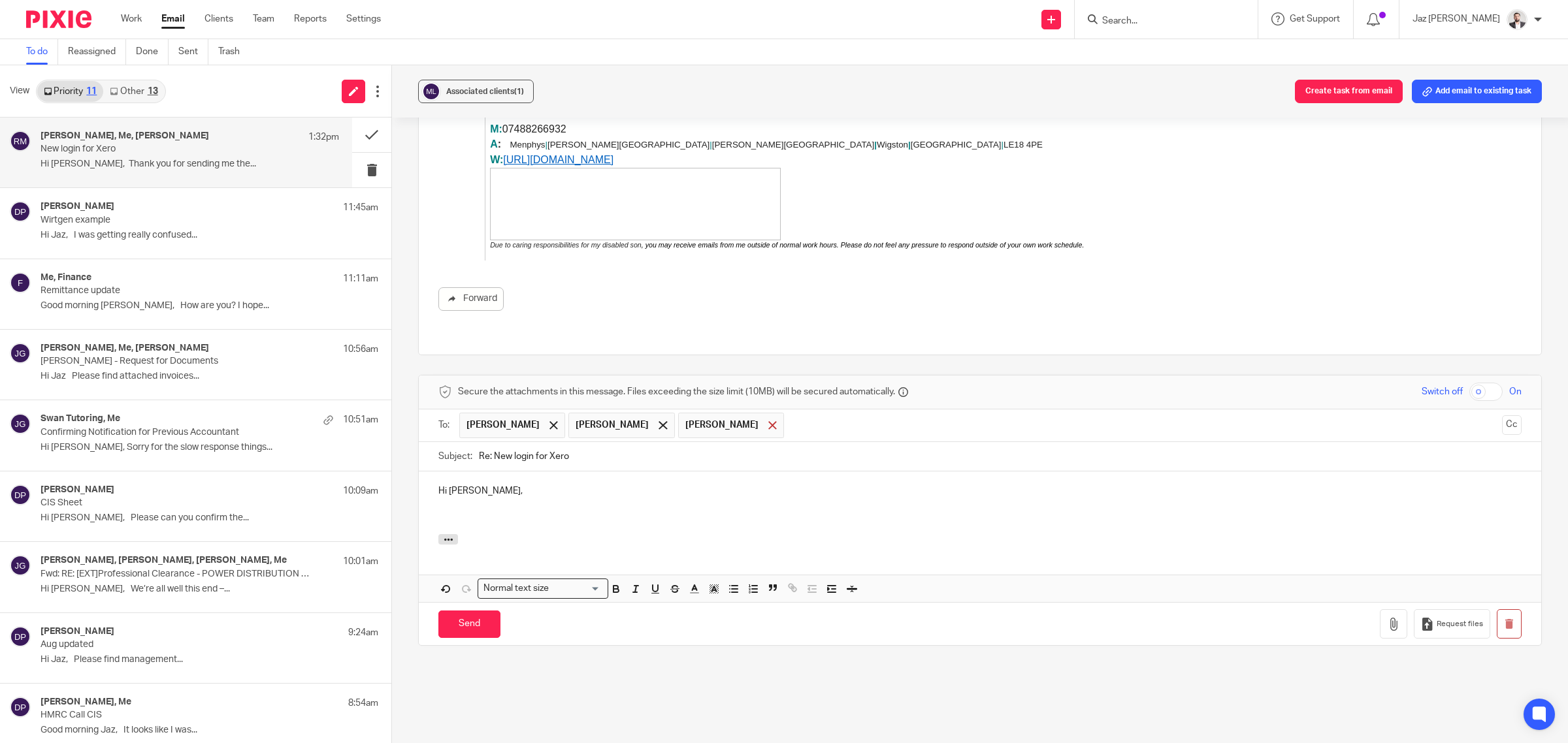
click at [765, 415] on div at bounding box center [772, 425] width 15 height 20
click at [549, 421] on span at bounding box center [553, 426] width 9 height 9
click at [505, 514] on div "Hi [PERSON_NAME]," at bounding box center [979, 503] width 1122 height 63
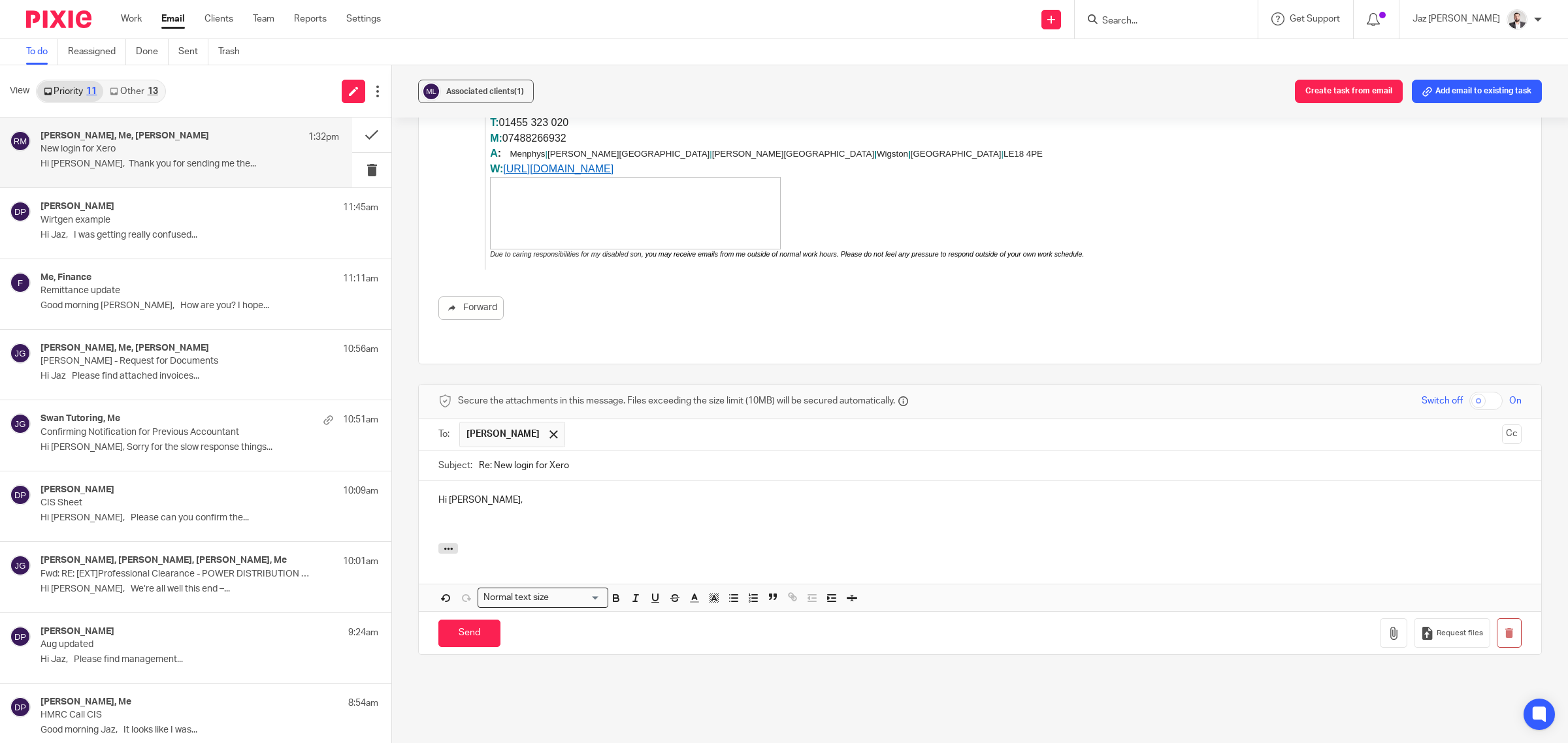
scroll to position [1078, 0]
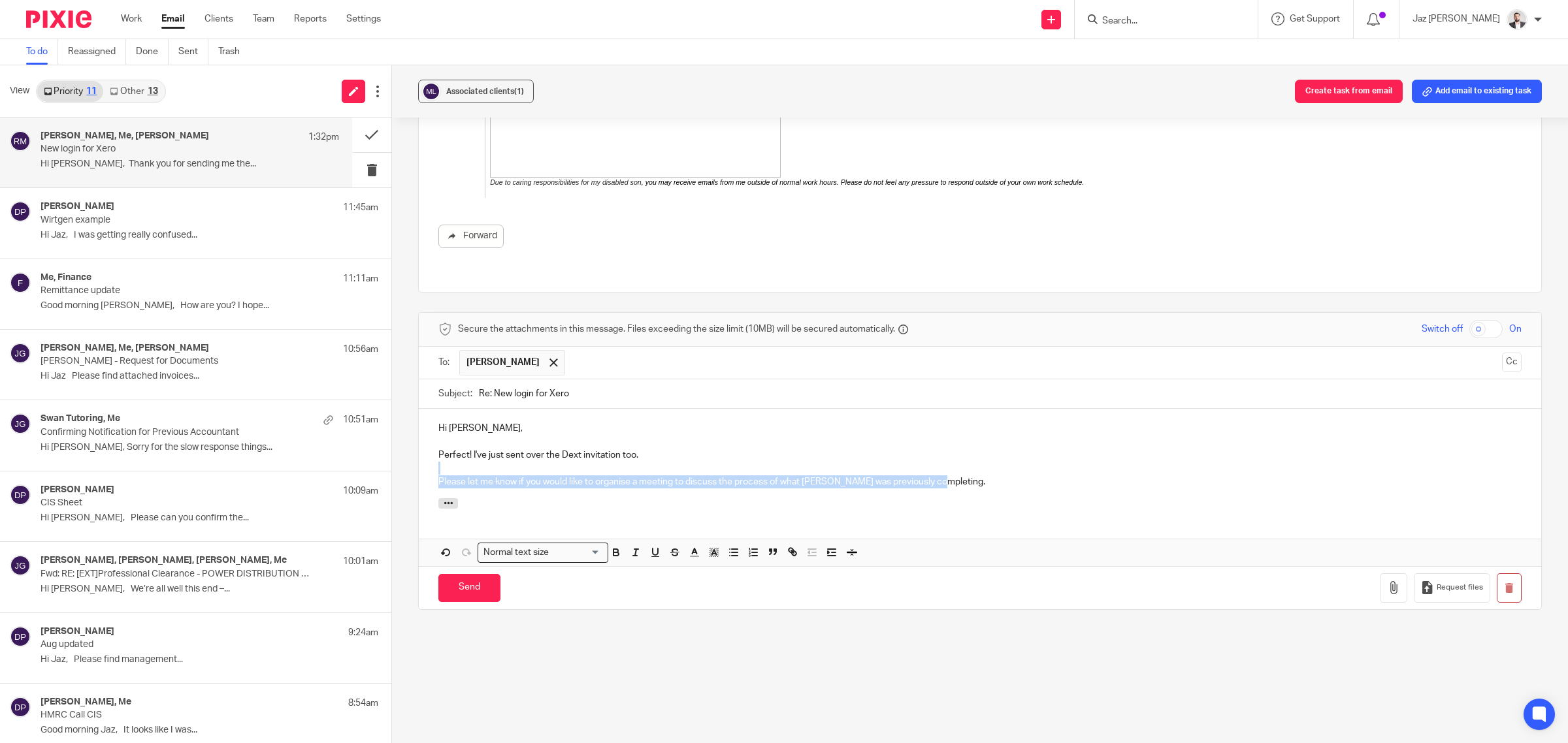
drag, startPoint x: 949, startPoint y: 467, endPoint x: 428, endPoint y: 452, distance: 521.2
click at [428, 452] on div "Hi [PERSON_NAME], Perfect! I've just sent over the Dext invitation too. Please …" at bounding box center [979, 453] width 1122 height 89
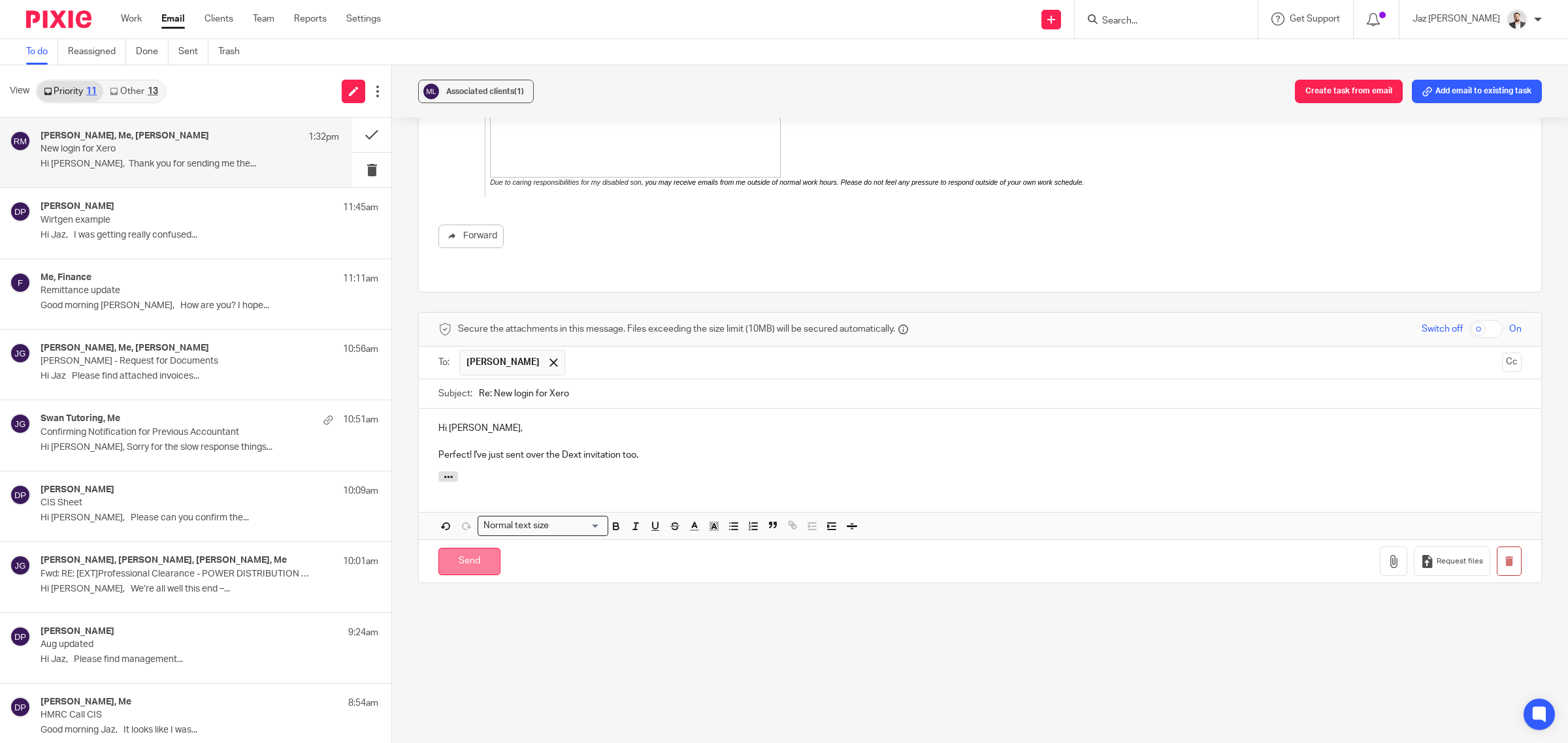
click at [462, 548] on input "Send" at bounding box center [469, 562] width 62 height 28
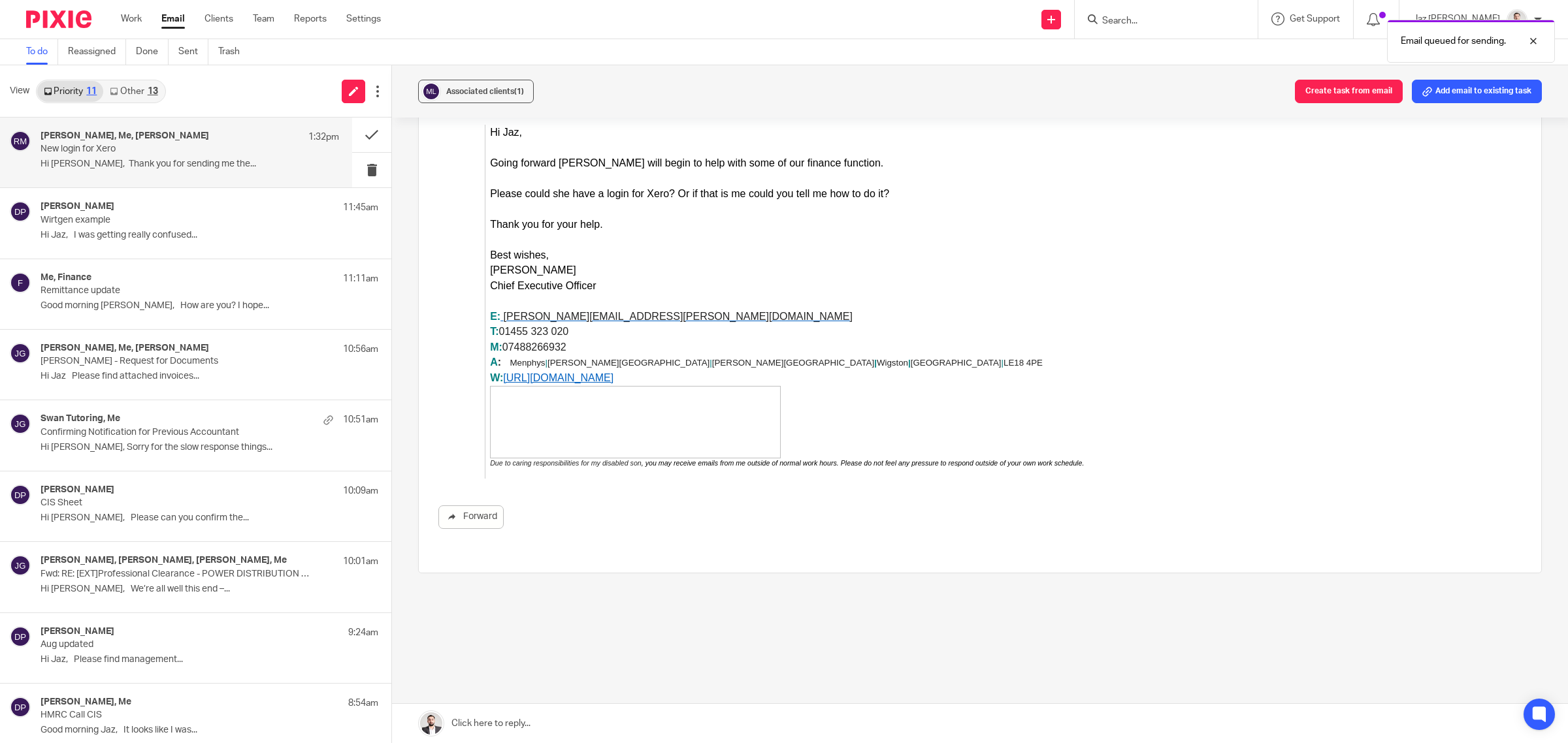
scroll to position [785, 0]
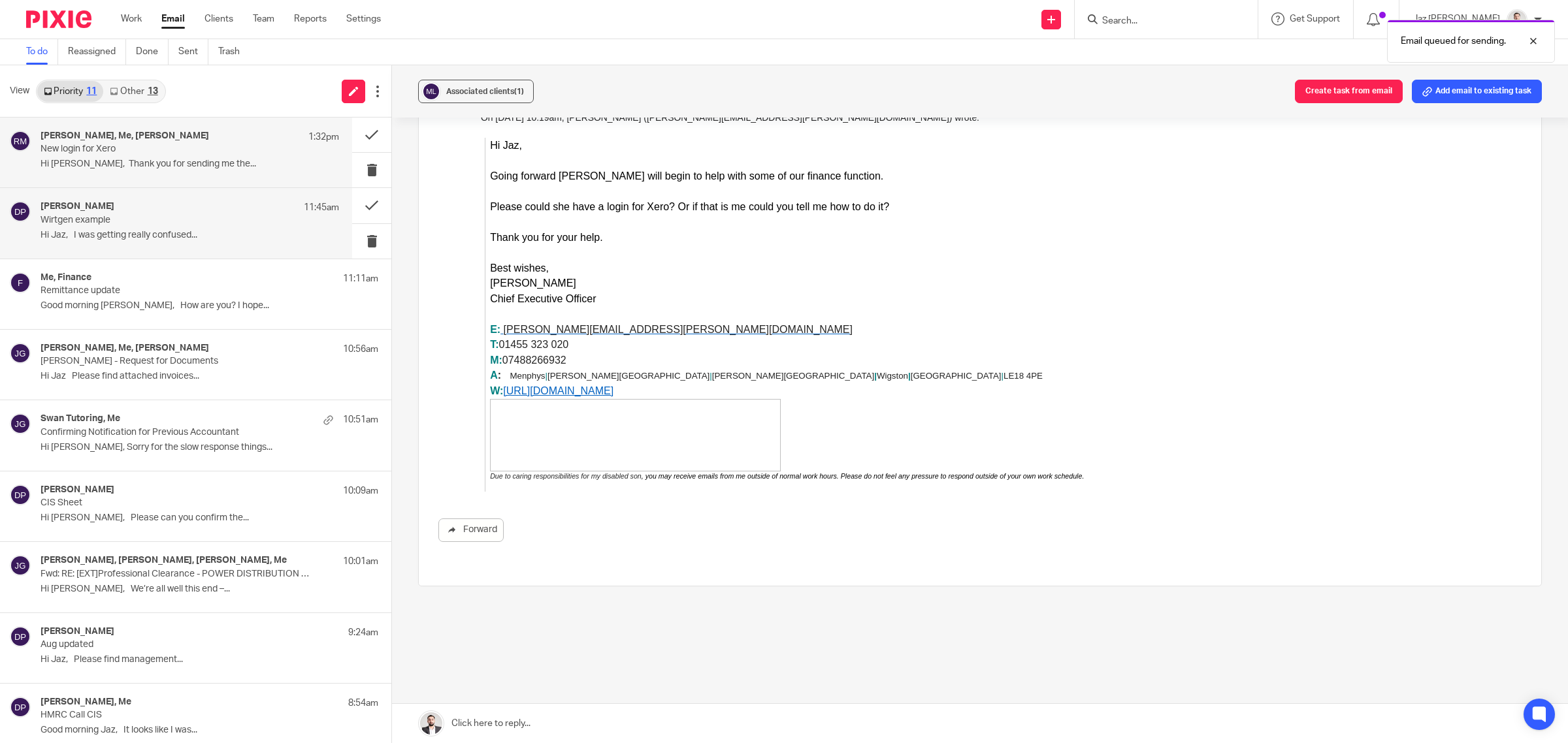
click at [194, 227] on div "Donna Piggin 11:45am Wirtgen example Hi Jaz, I was getting really confused..." at bounding box center [190, 223] width 299 height 43
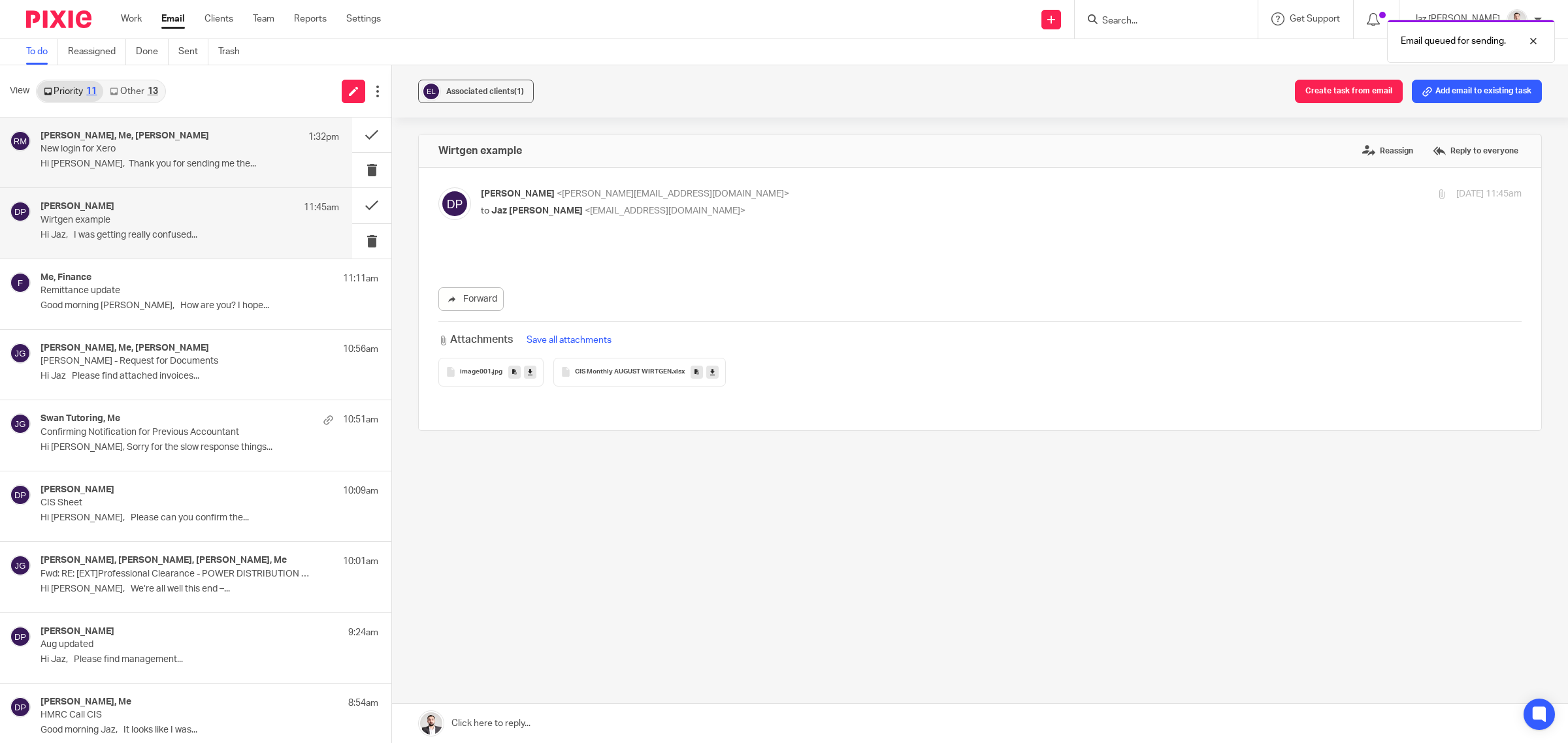
scroll to position [0, 0]
click at [154, 158] on div "Amelia Stretton, Me, Robert Martin 1:32pm New login for Xero Hi Jaz, Thank you …" at bounding box center [190, 152] width 299 height 43
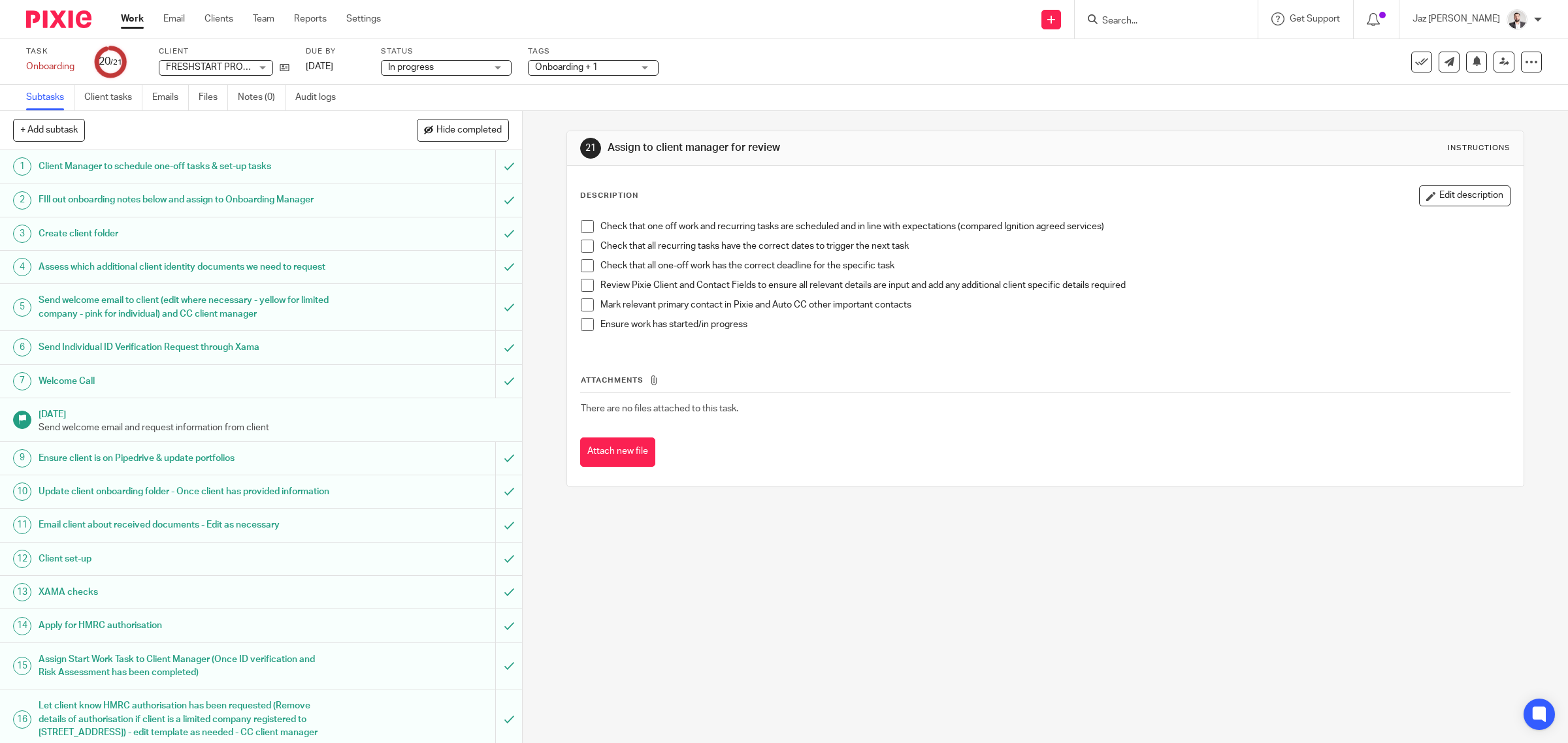
scroll to position [204, 0]
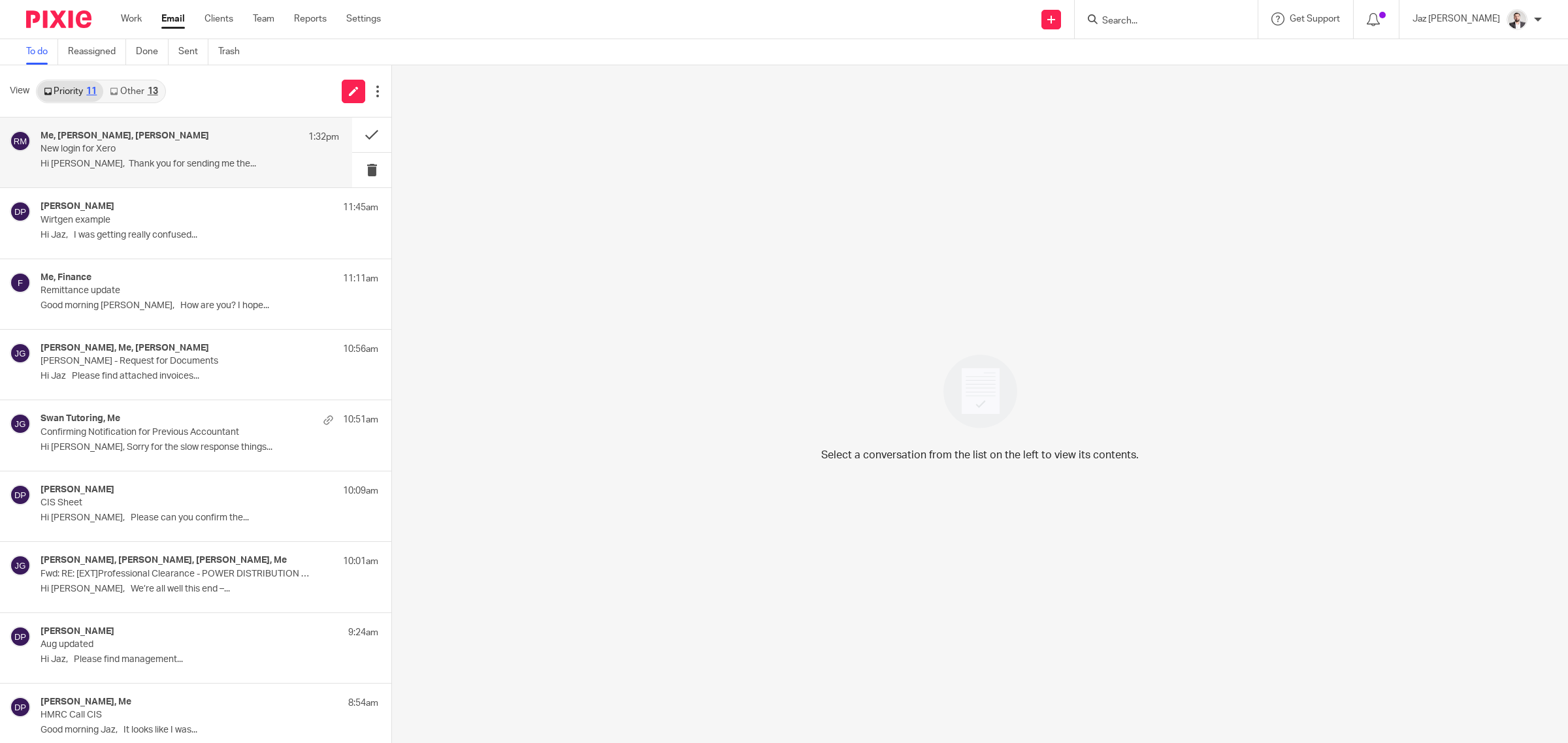
click at [219, 147] on p "New login for Xero" at bounding box center [161, 149] width 239 height 12
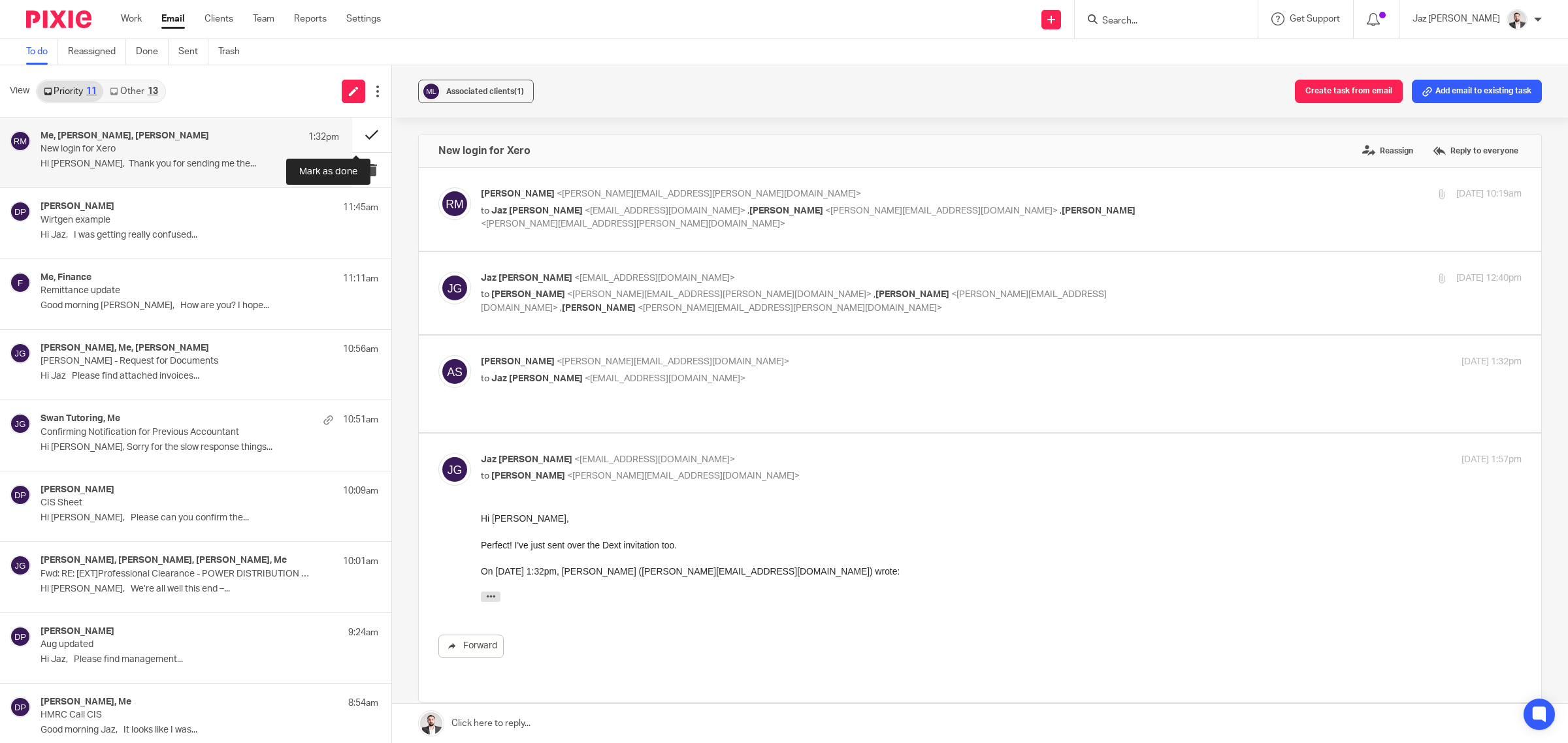
click at [353, 128] on button at bounding box center [372, 135] width 39 height 35
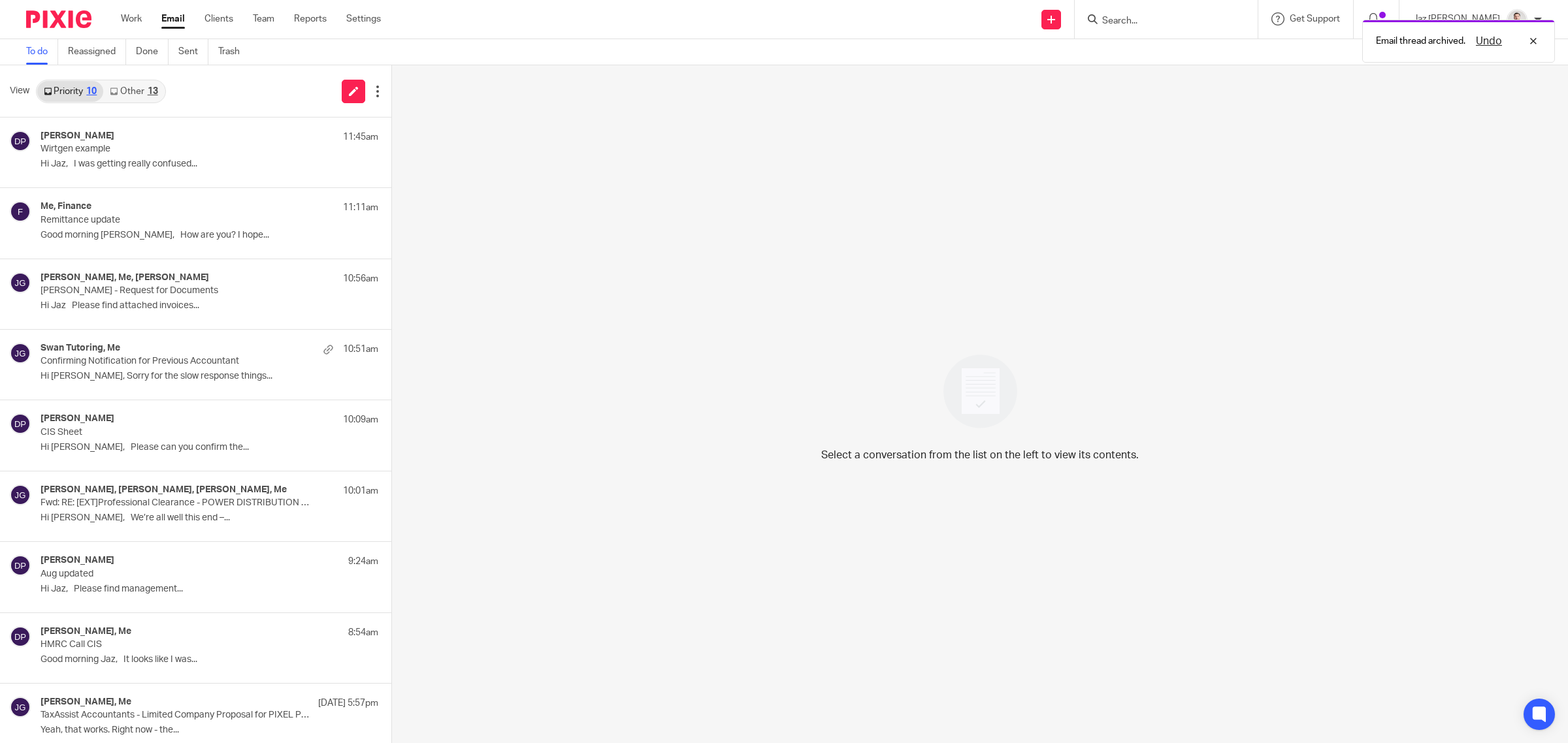
click at [147, 95] on link "Other 13" at bounding box center [133, 91] width 61 height 21
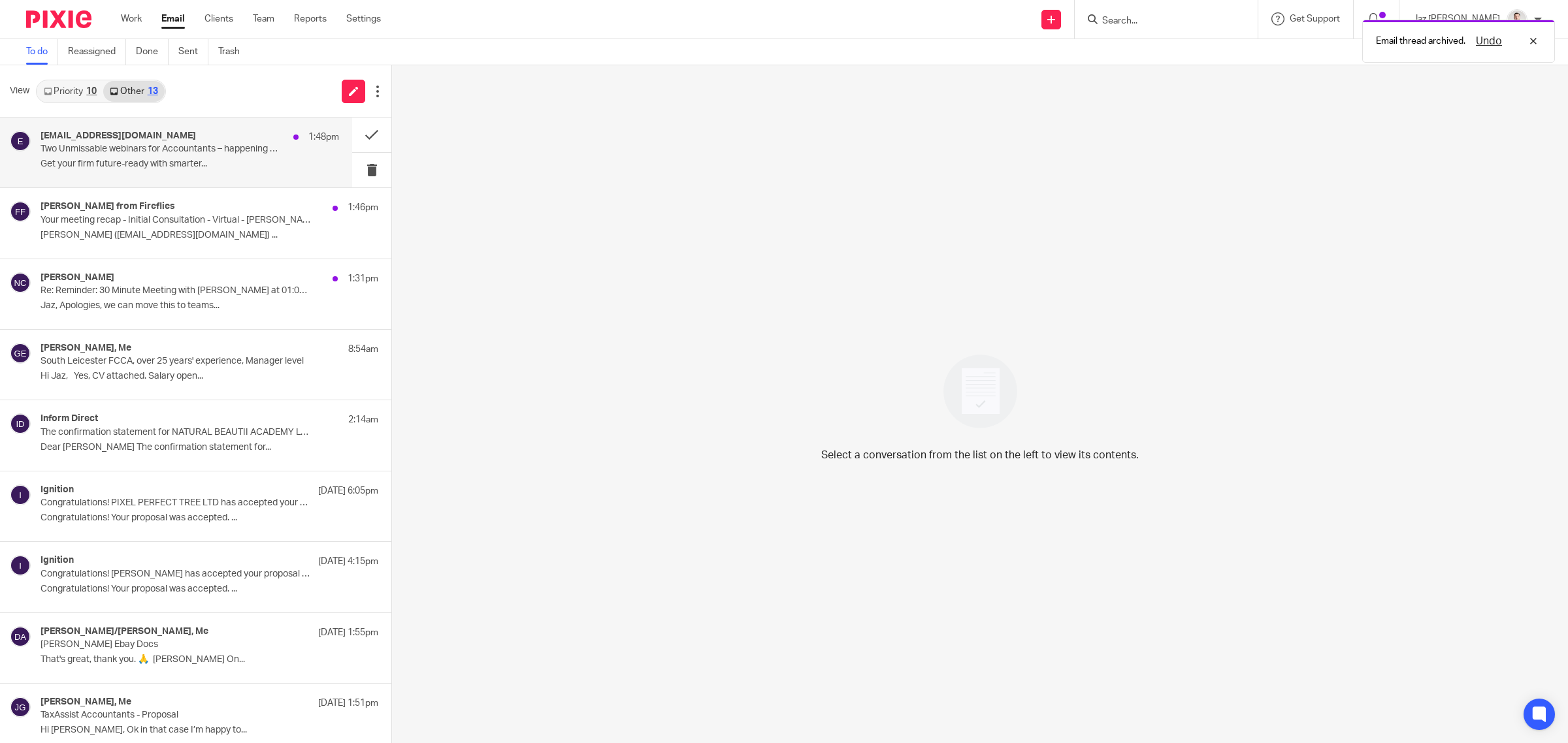
click at [151, 167] on p "Get your firm future-ready with smarter..." at bounding box center [190, 164] width 299 height 12
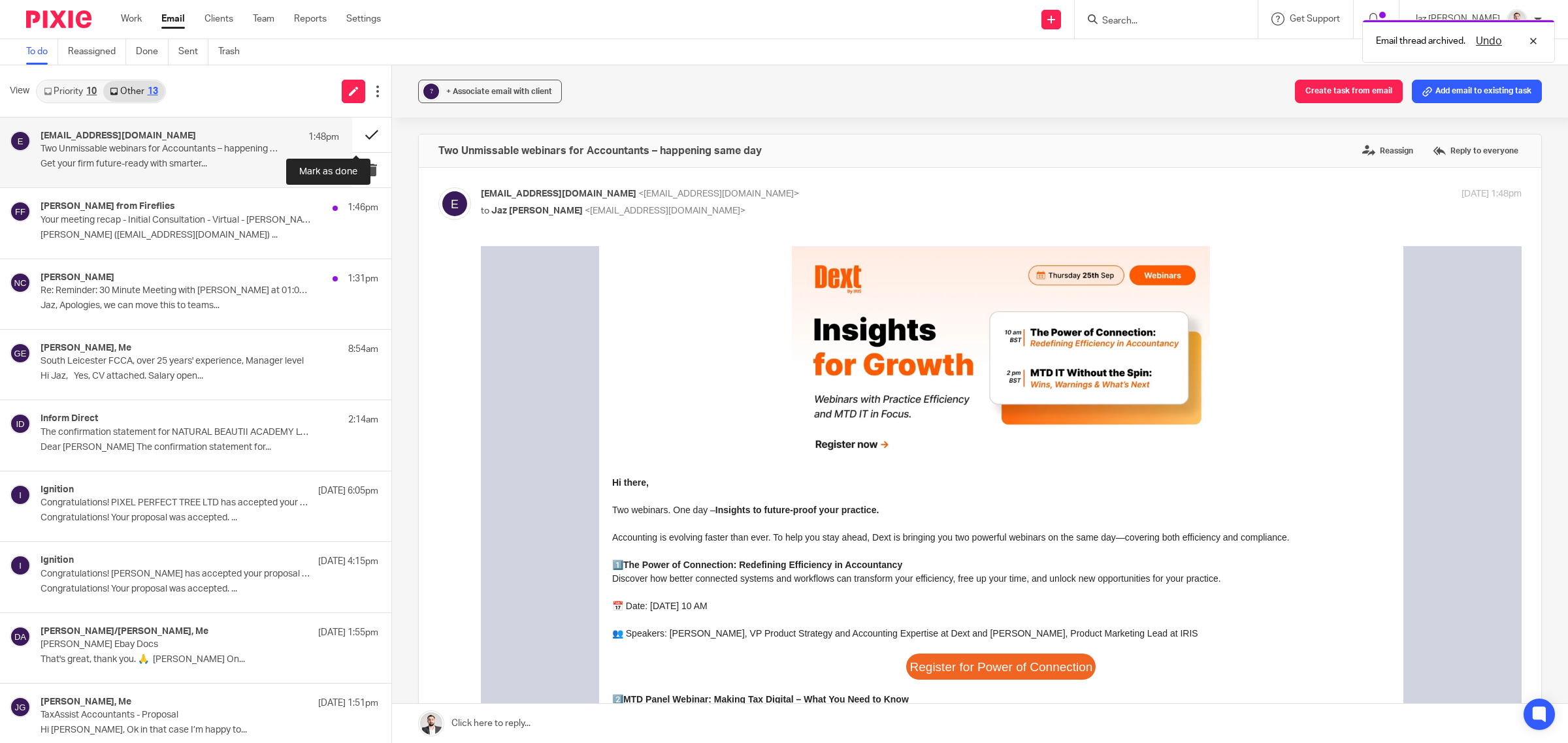
click at [357, 134] on button at bounding box center [372, 135] width 39 height 35
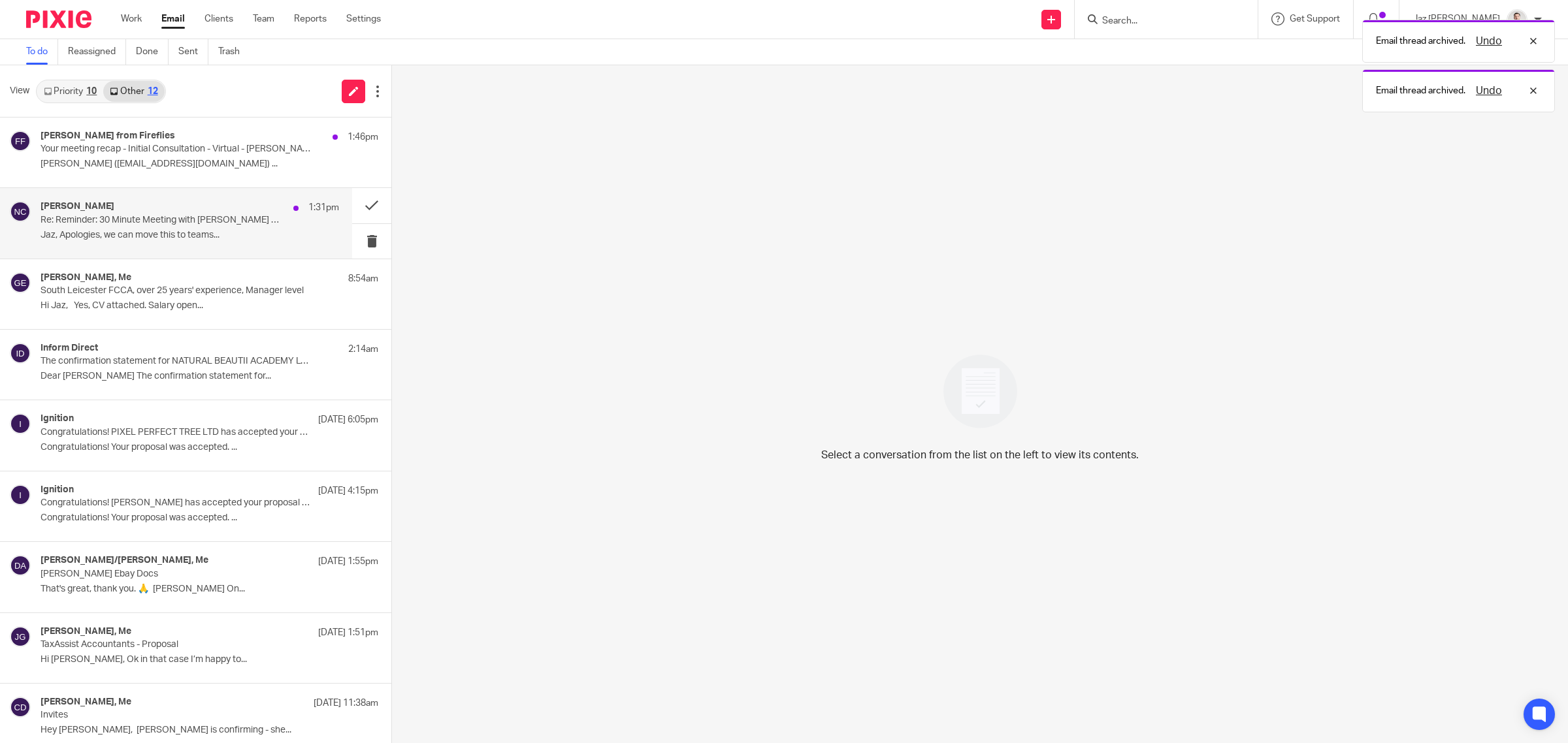
click at [186, 244] on div "Nicole Chapman 1:31pm Re: Reminder: 30 Minute Meeting with Jaz Grewal at 01:00p…" at bounding box center [190, 223] width 299 height 43
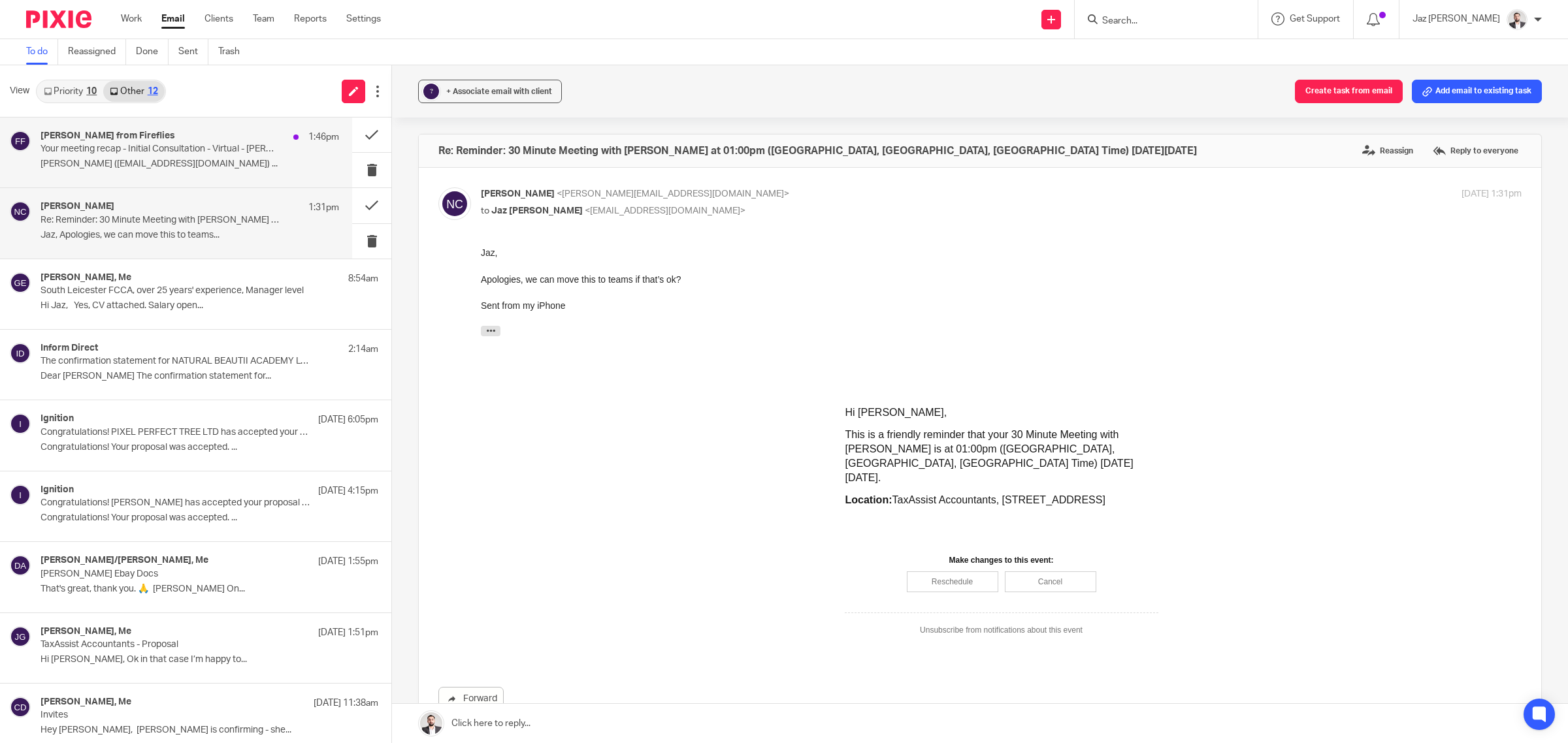
click at [211, 155] on div "Fred from Fireflies 1:46pm Your meeting recap - Initial Consultation - Virtual …" at bounding box center [190, 152] width 299 height 43
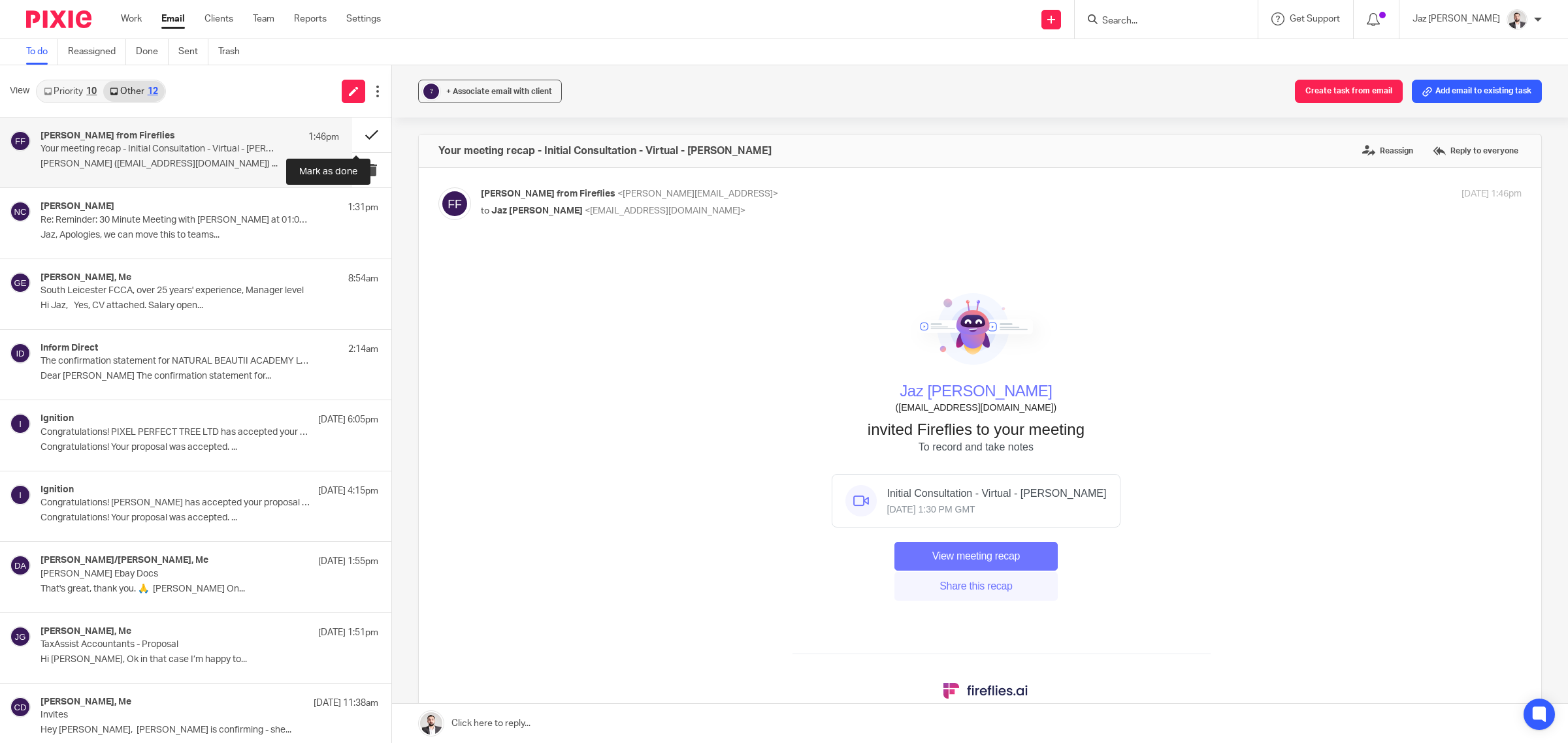
click at [352, 134] on button at bounding box center [372, 135] width 39 height 35
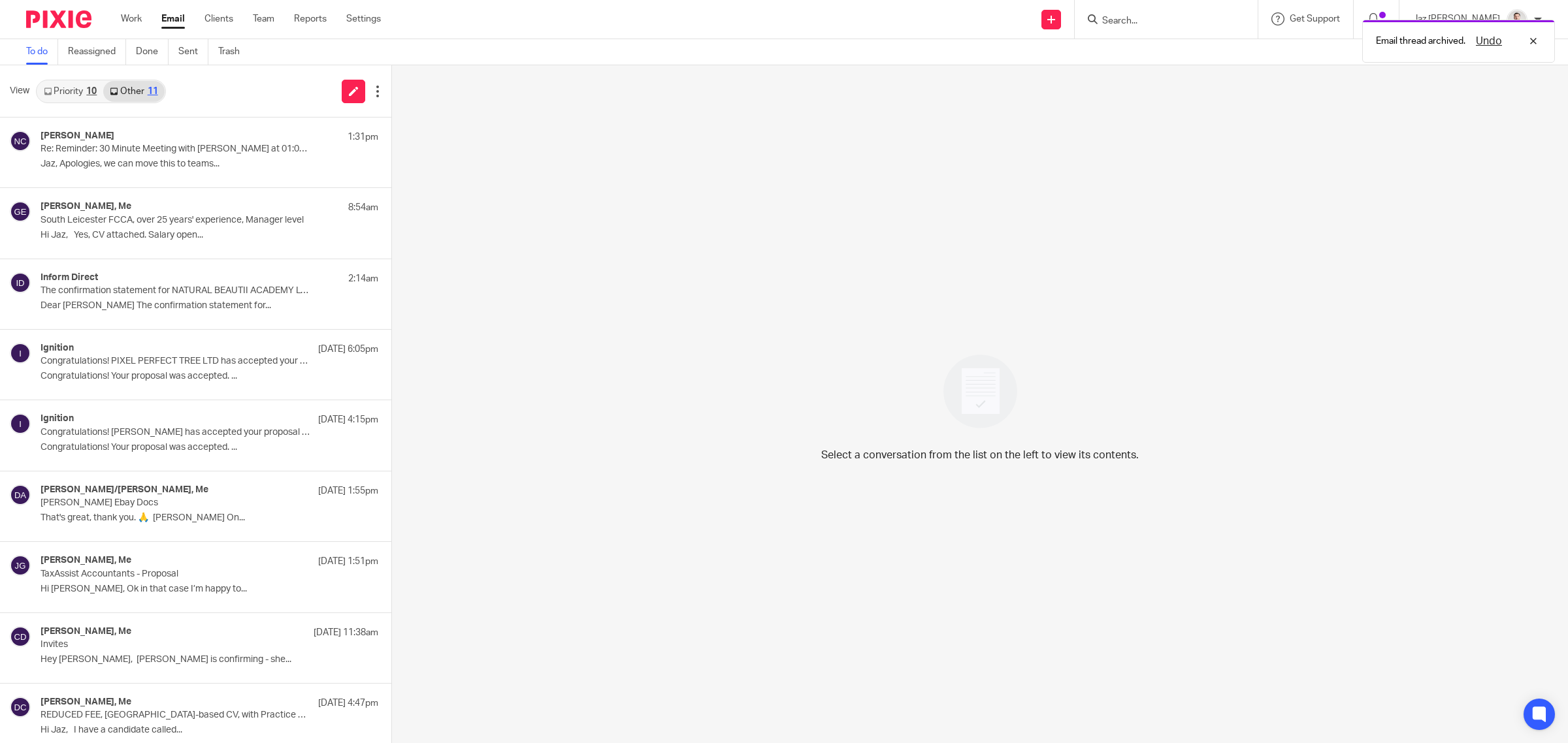
click at [78, 82] on link "Priority 10" at bounding box center [70, 91] width 66 height 21
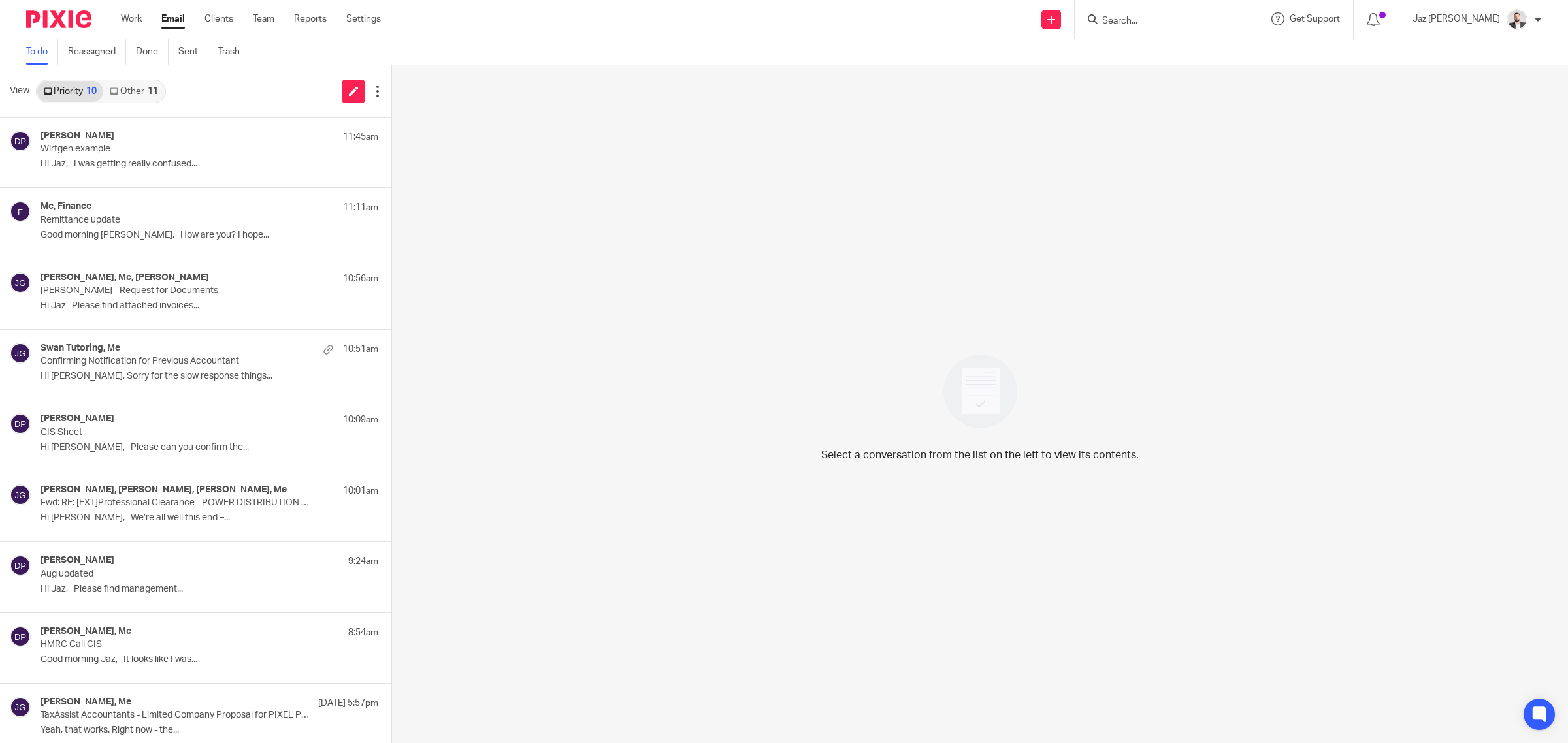
click at [137, 85] on link "Other 11" at bounding box center [133, 91] width 61 height 21
click at [187, 145] on p "Wirtgen example" at bounding box center [161, 149] width 239 height 12
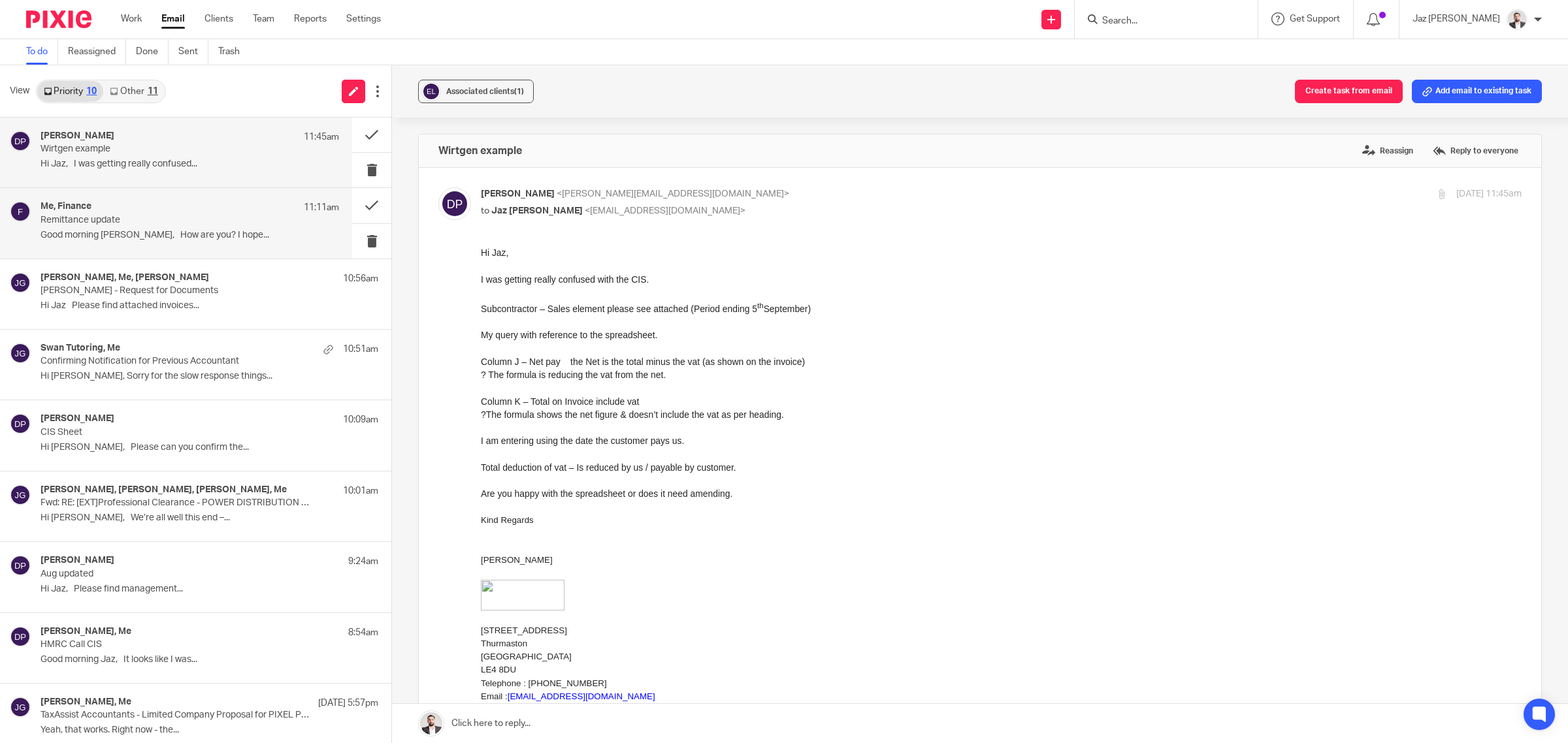
click at [163, 242] on div "Me, Finance 11:11am Remittance update Good morning Jaz, How are you? I hope..." at bounding box center [190, 223] width 299 height 43
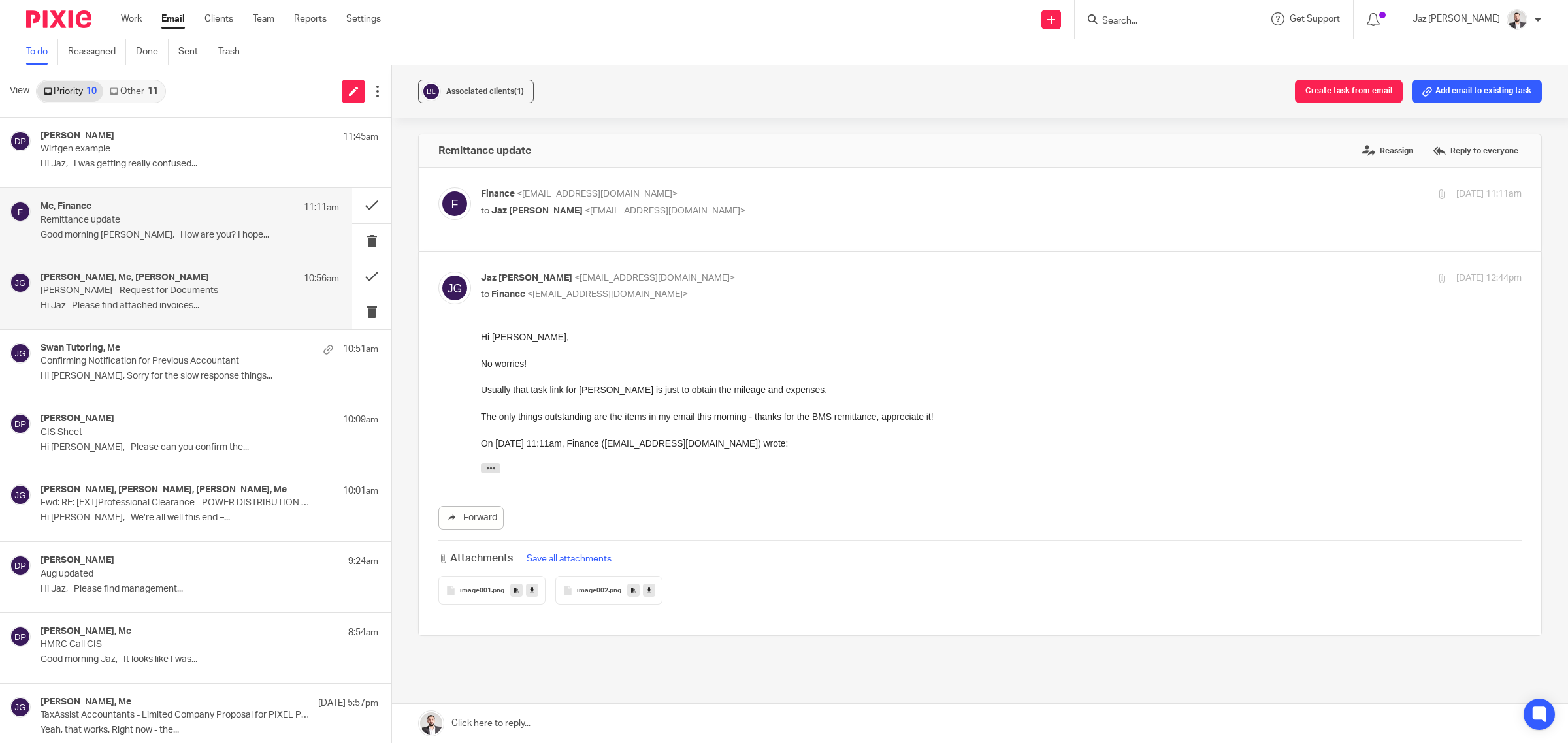
click at [125, 312] on div "[PERSON_NAME], Me, [PERSON_NAME] 10:56am [PERSON_NAME] - Request for Documents …" at bounding box center [190, 293] width 299 height 43
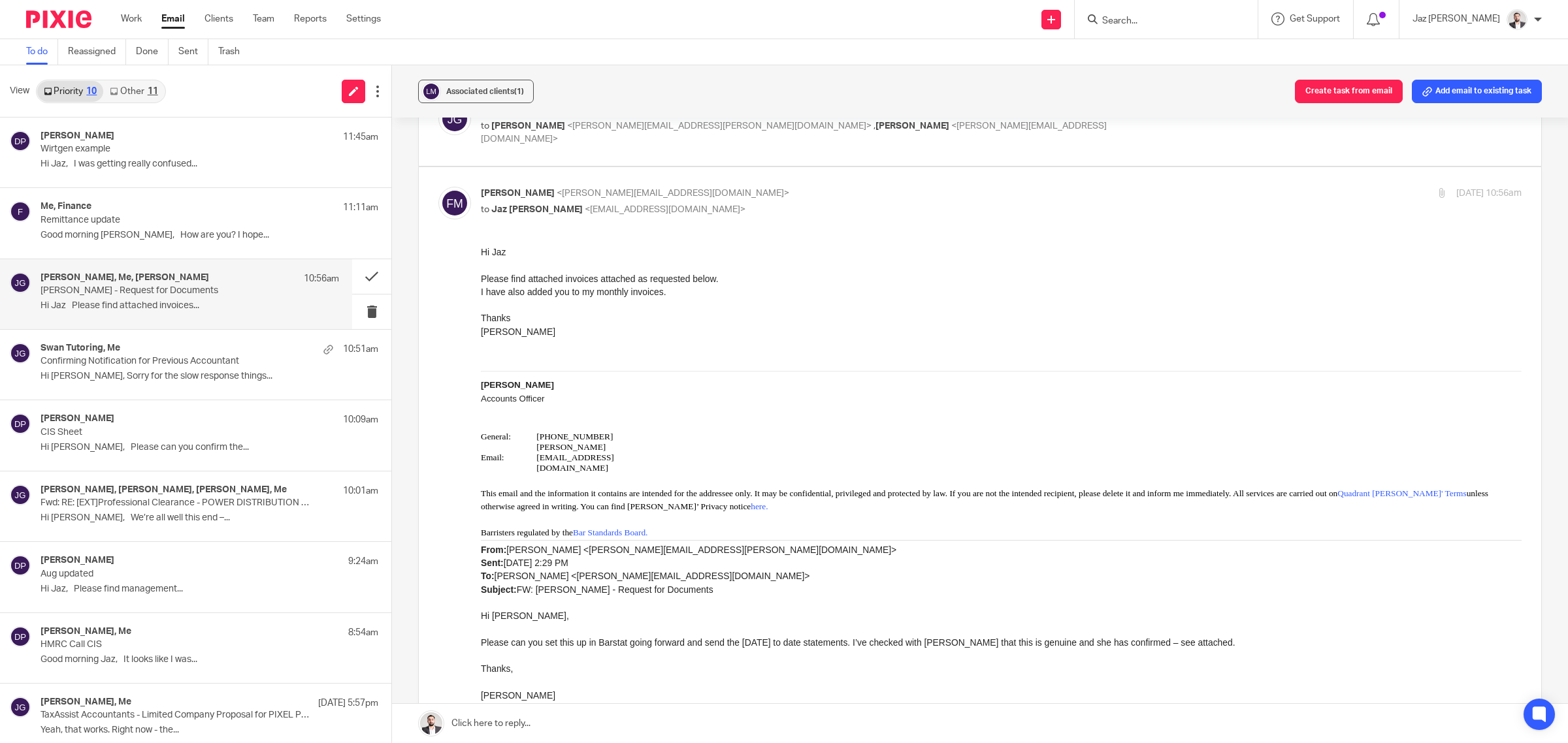
scroll to position [258, 0]
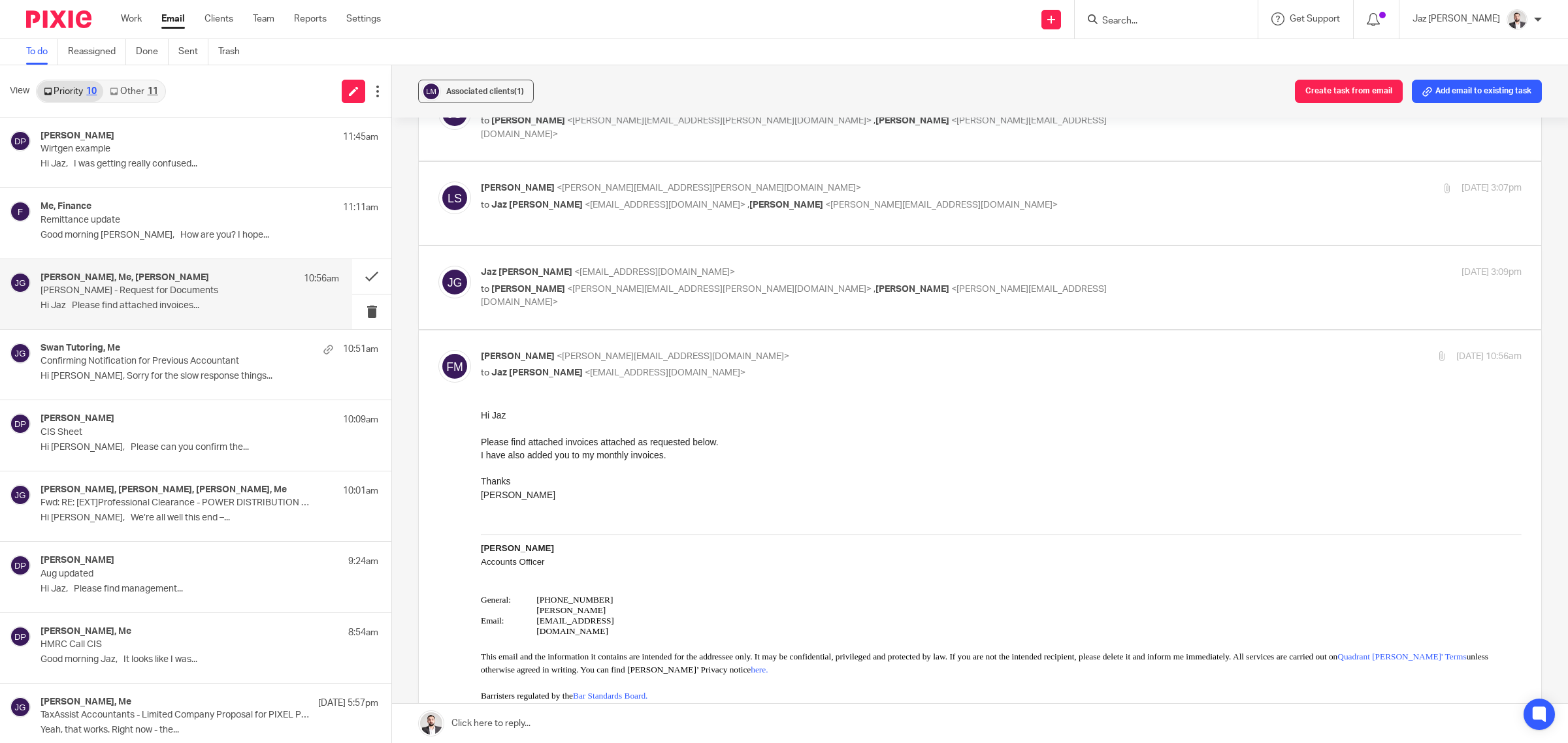
click at [1055, 291] on p "to Laura Sutton <laura.sutton@quadrantchambers.com> , Fiona McLackland <fiona.m…" at bounding box center [827, 296] width 694 height 27
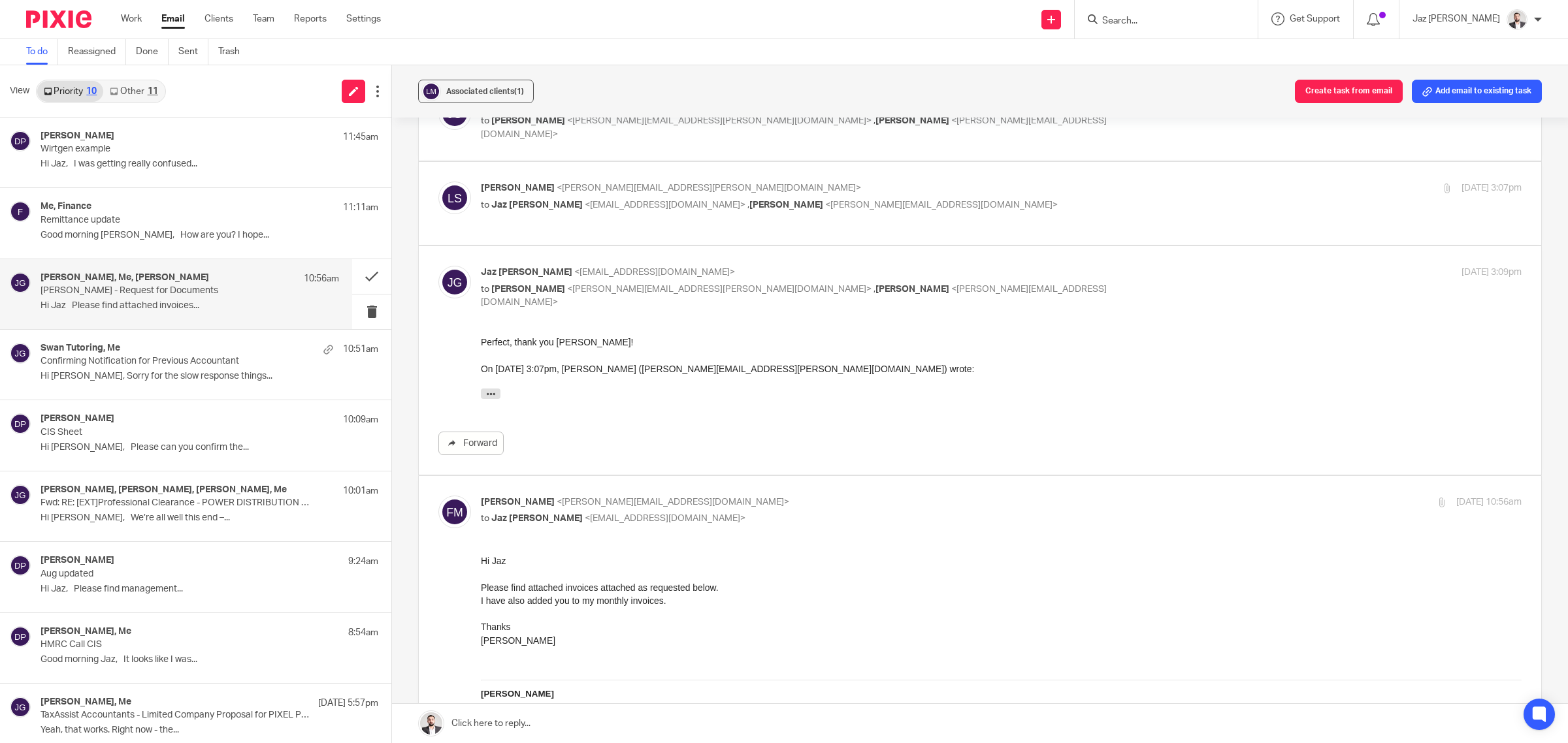
scroll to position [0, 0]
click at [1055, 291] on p "to Laura Sutton <laura.sutton@quadrantchambers.com> , Fiona McLackland <fiona.m…" at bounding box center [827, 296] width 694 height 27
checkbox input "false"
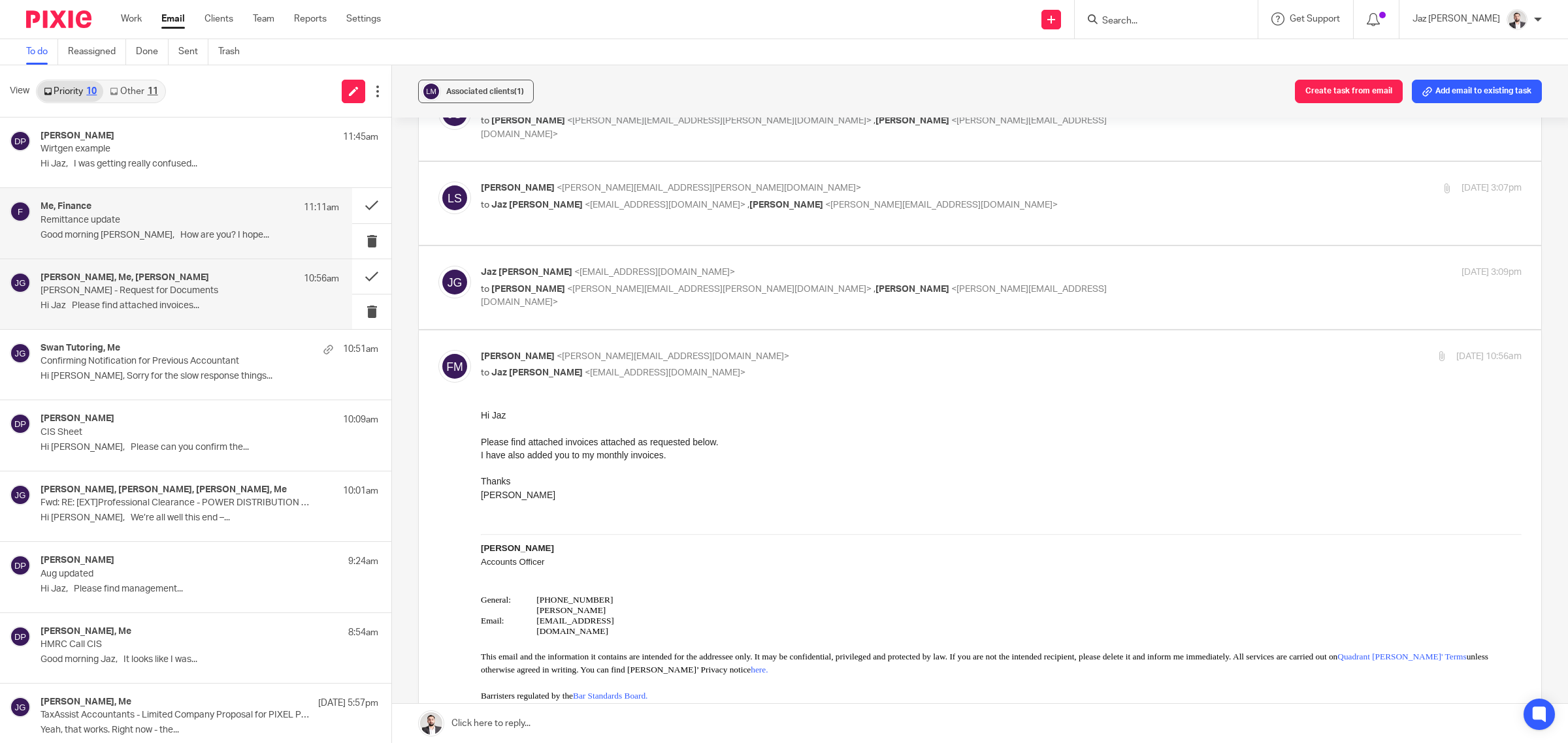
click at [153, 233] on p "Good morning [PERSON_NAME], How are you? I hope..." at bounding box center [190, 235] width 299 height 12
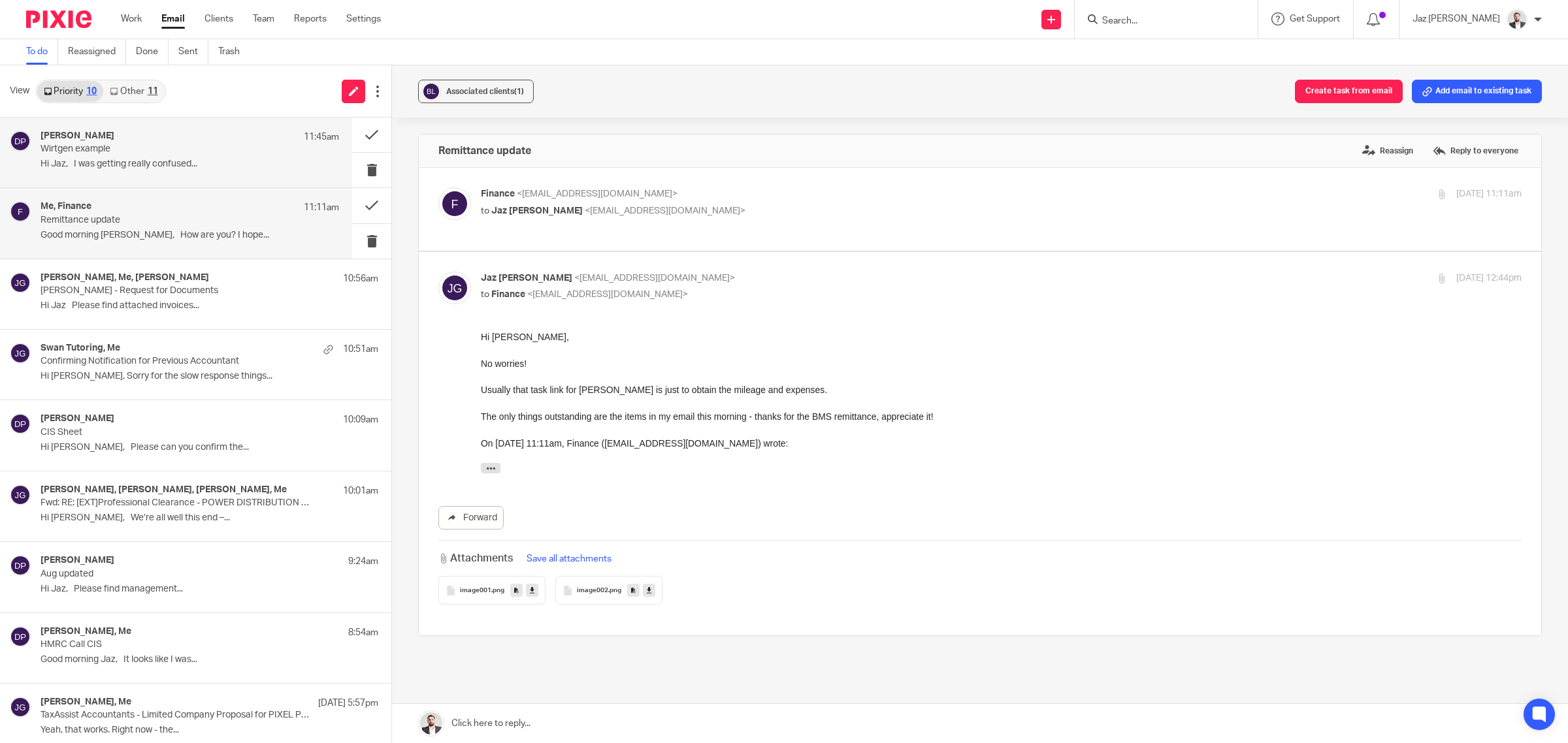
click at [134, 148] on p "Wirtgen example" at bounding box center [161, 149] width 239 height 12
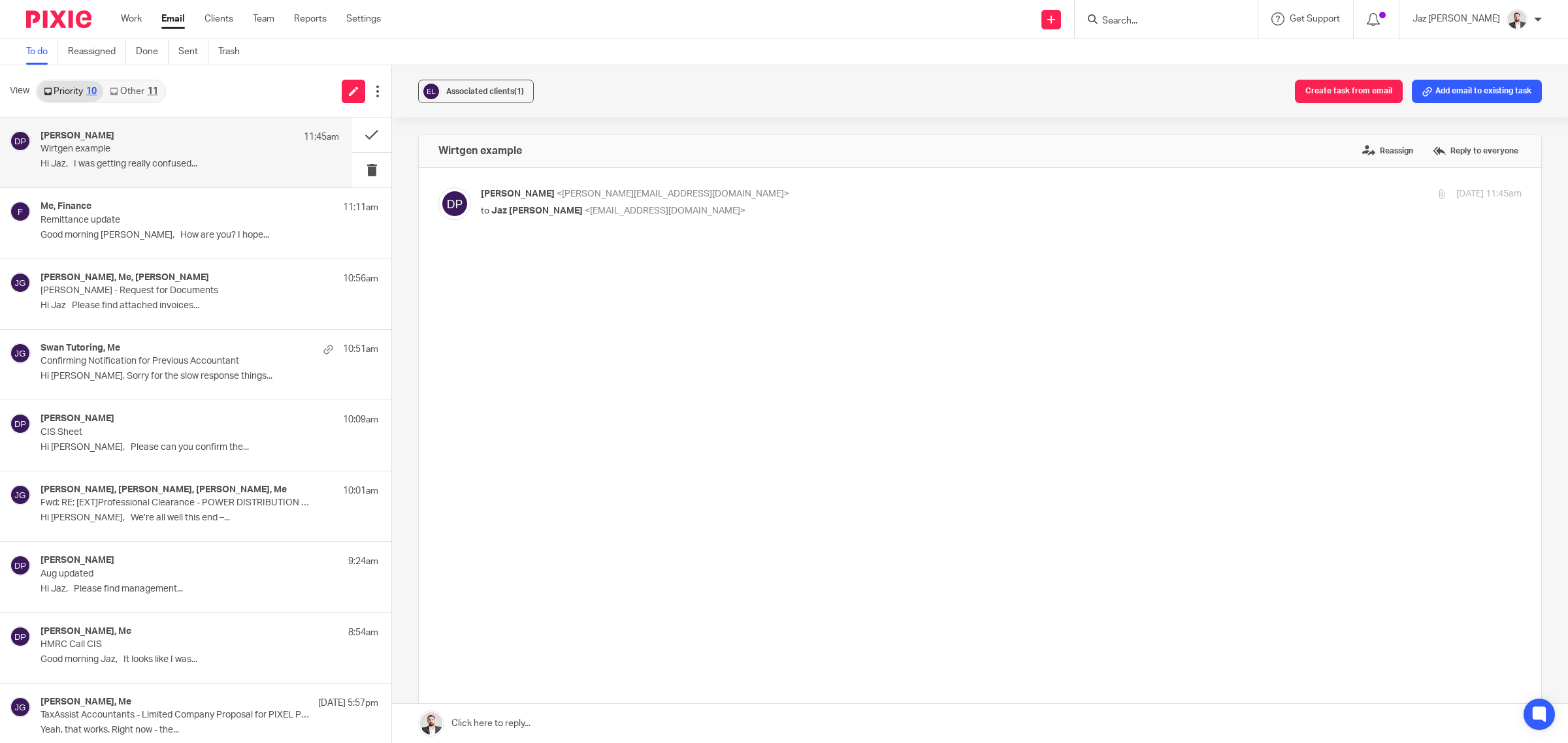
click at [122, 89] on link "Other 11" at bounding box center [133, 91] width 61 height 21
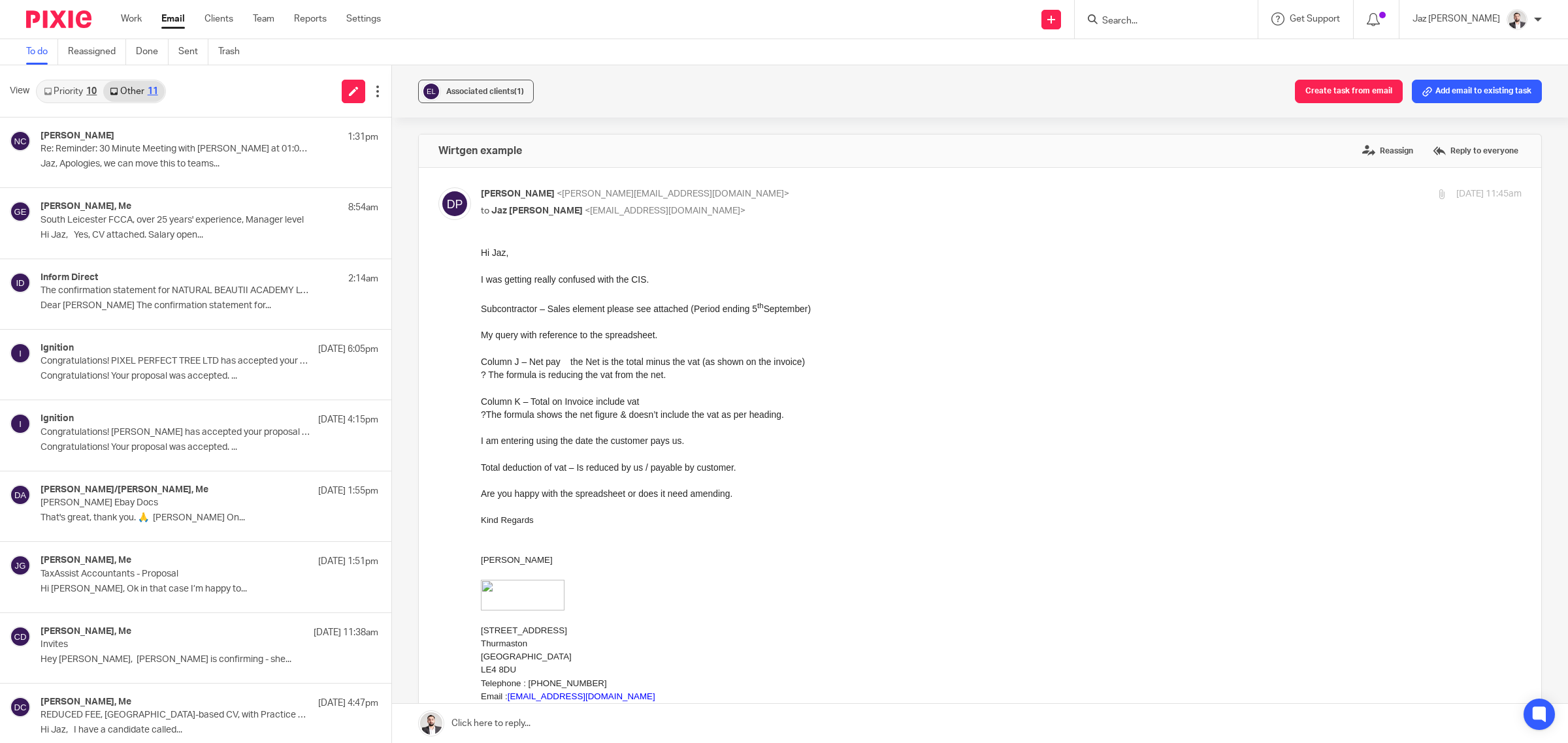
click at [70, 90] on link "Priority 10" at bounding box center [70, 91] width 66 height 21
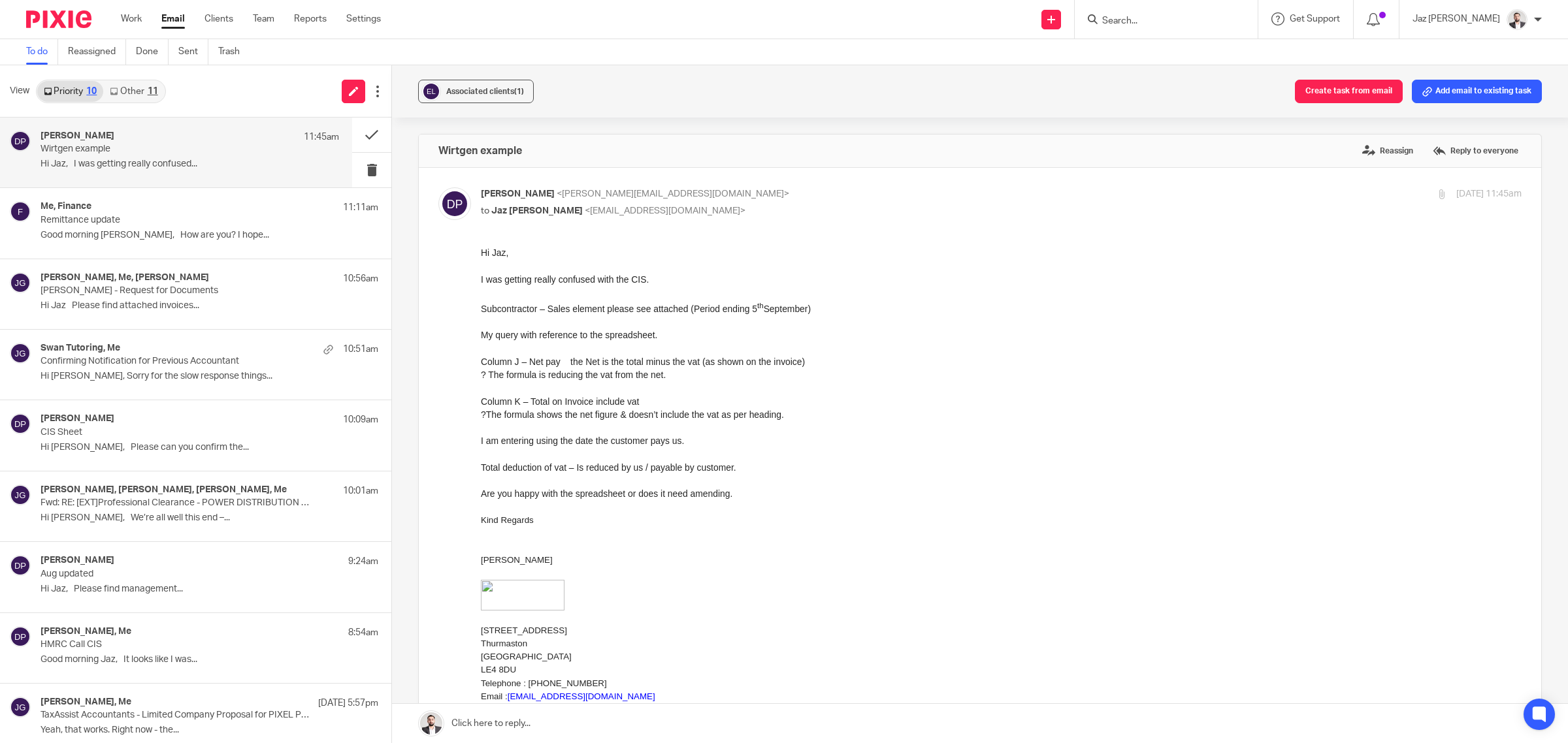
click at [1177, 13] on form at bounding box center [1170, 20] width 139 height 16
click at [1177, 16] on input "Search" at bounding box center [1159, 21] width 118 height 12
type input "fuses"
click at [1184, 50] on link at bounding box center [1196, 56] width 197 height 30
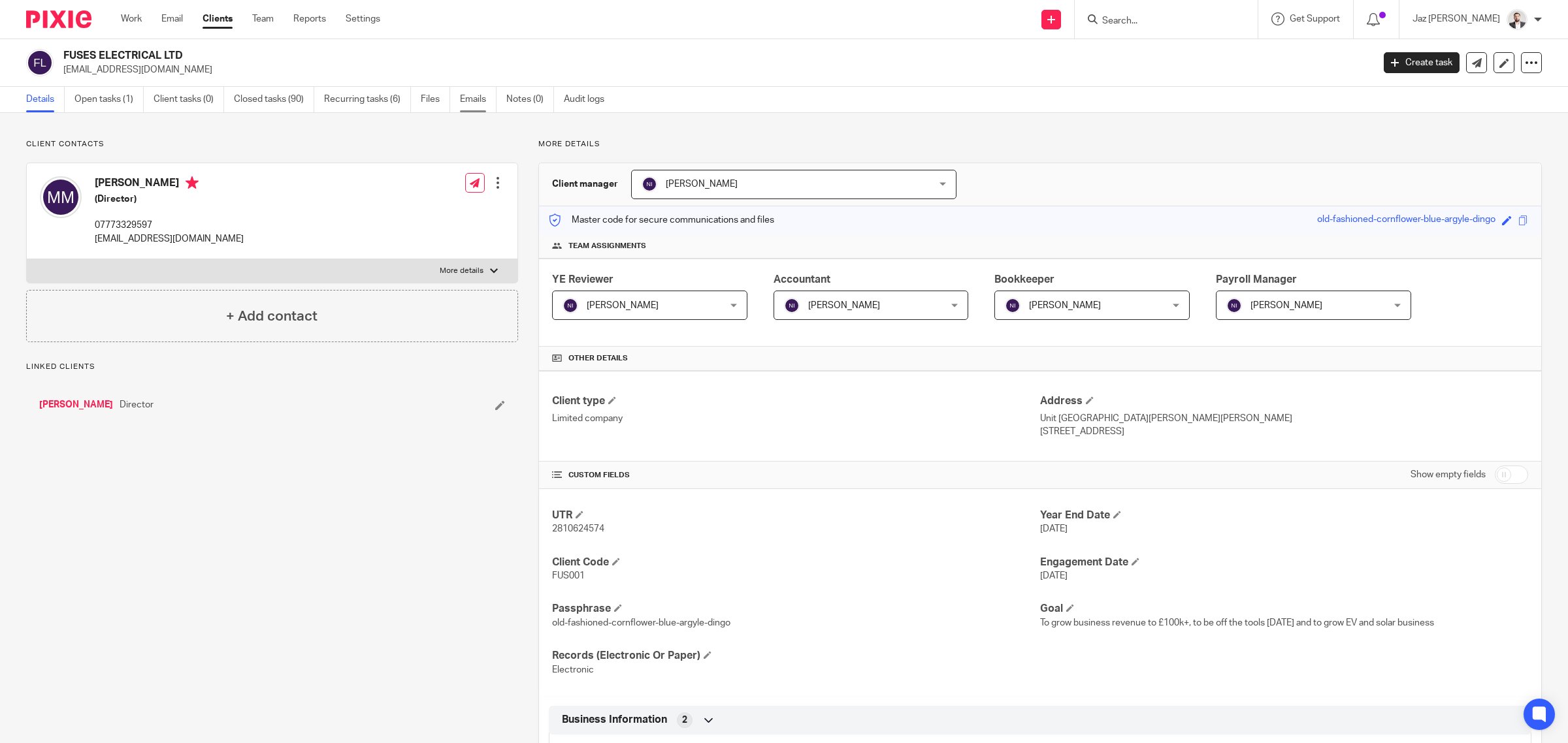
click at [482, 106] on link "Emails" at bounding box center [478, 99] width 36 height 26
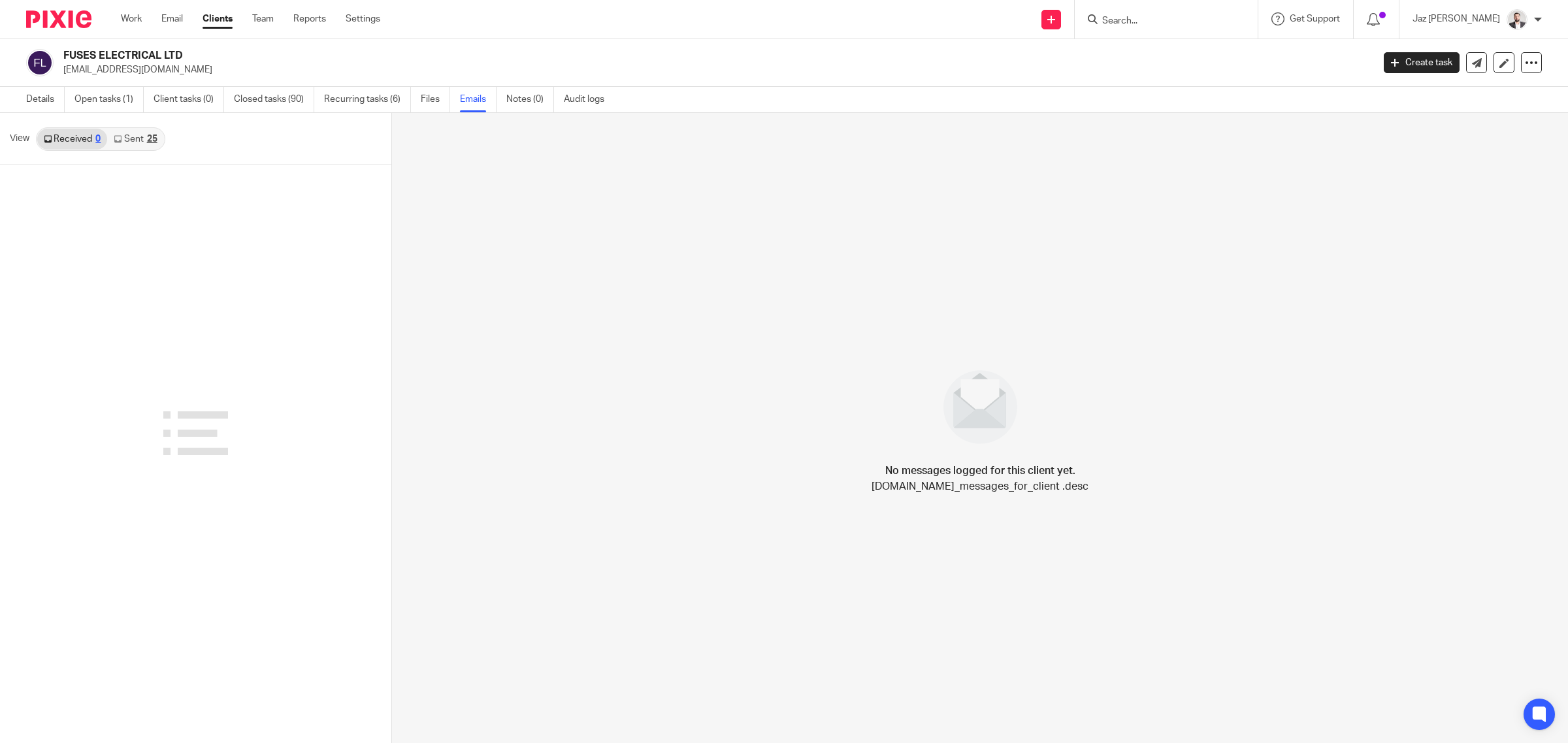
click at [154, 141] on div "25" at bounding box center [153, 139] width 11 height 9
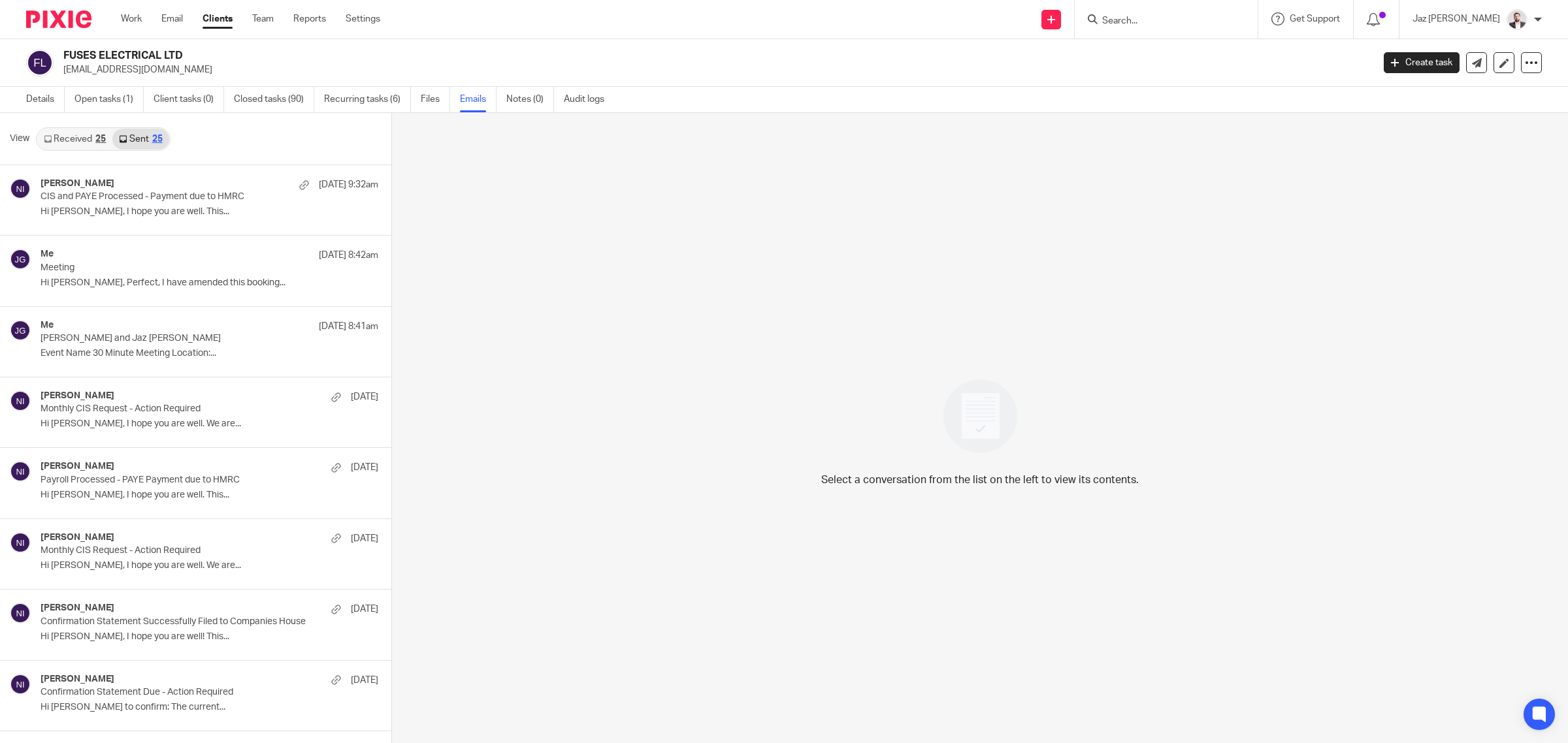
click at [98, 139] on div "25" at bounding box center [101, 139] width 11 height 9
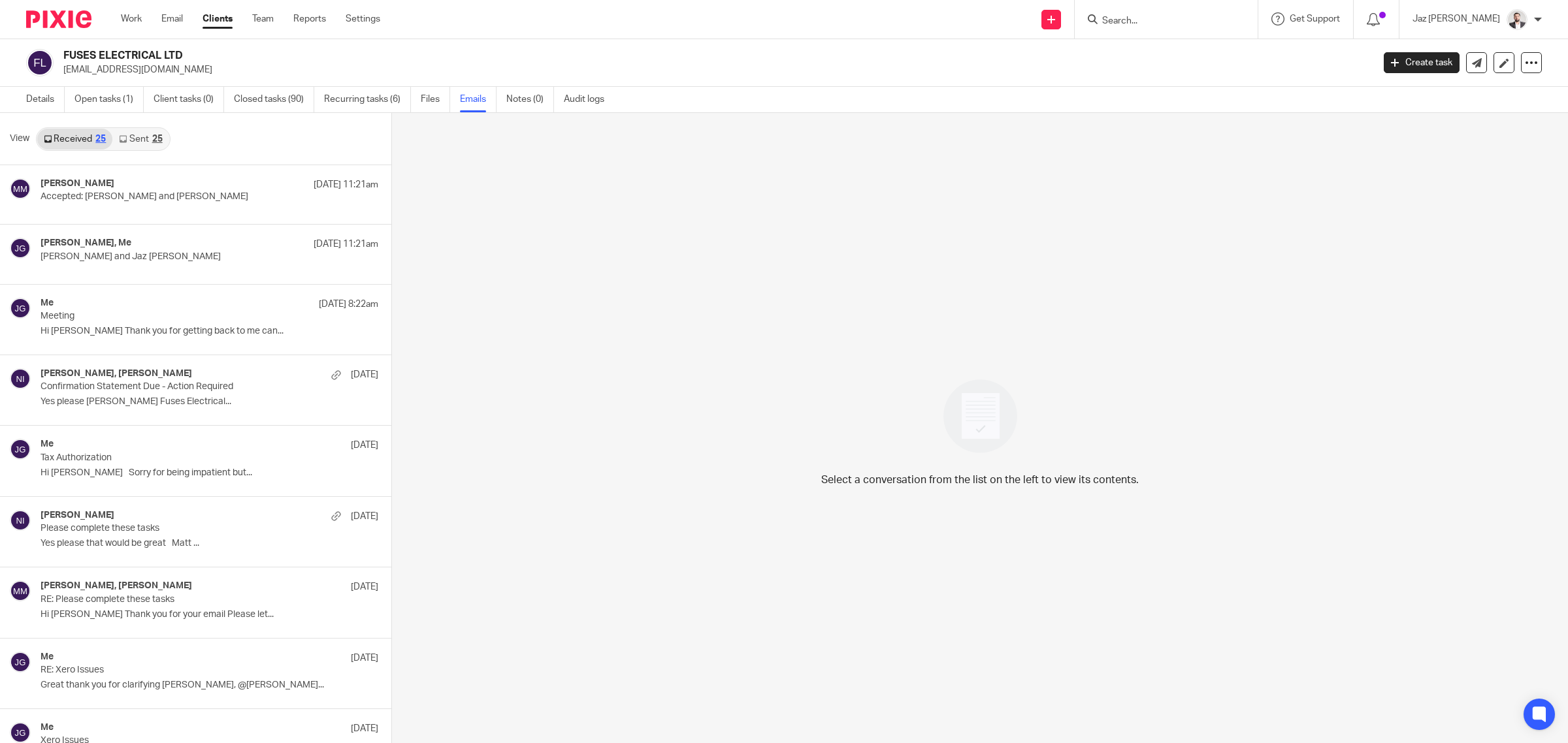
scroll to position [2, 0]
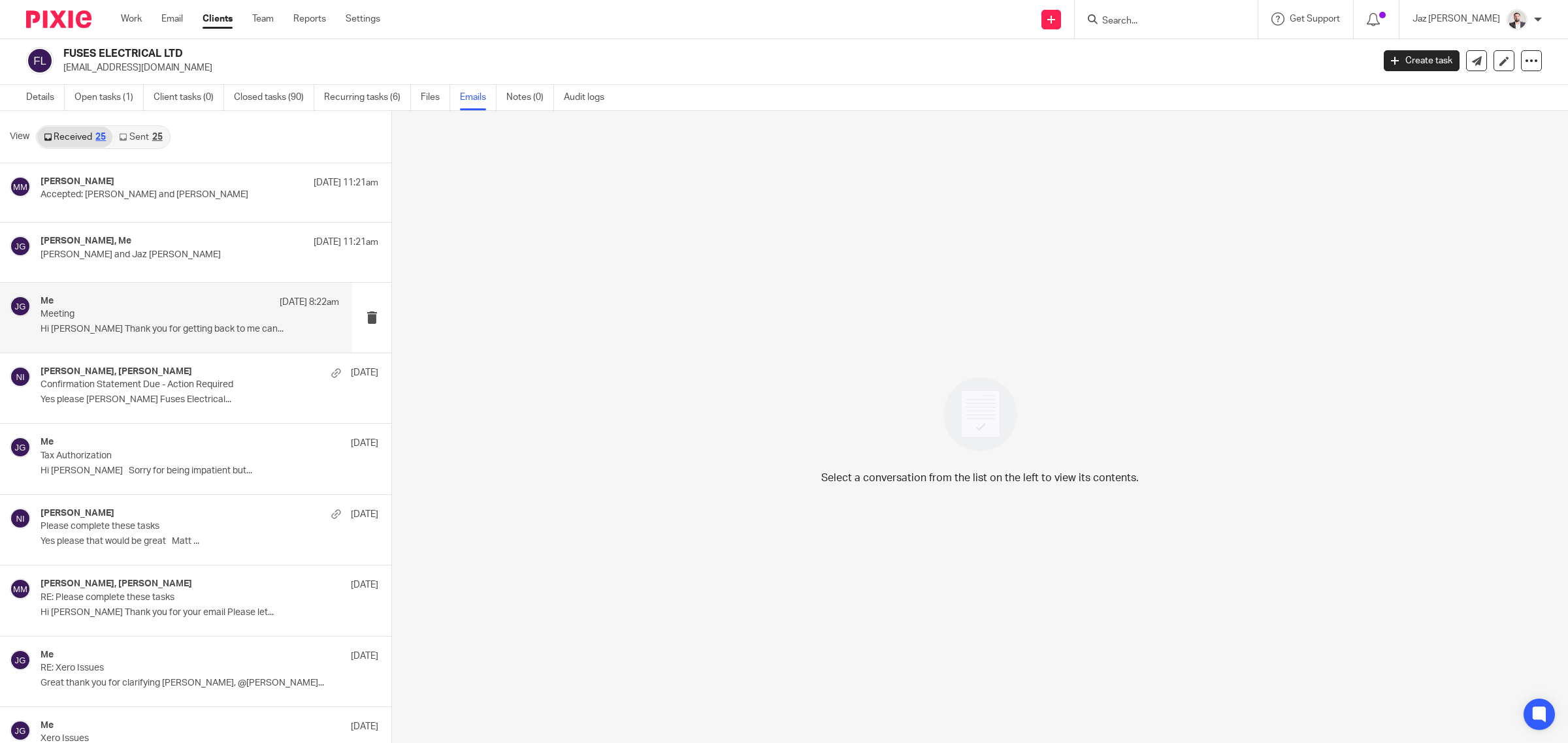
click at [168, 340] on div "Me 16 Sep 8:22am Meeting Hi Jaz Thank you for getting back to me can..." at bounding box center [176, 317] width 352 height 70
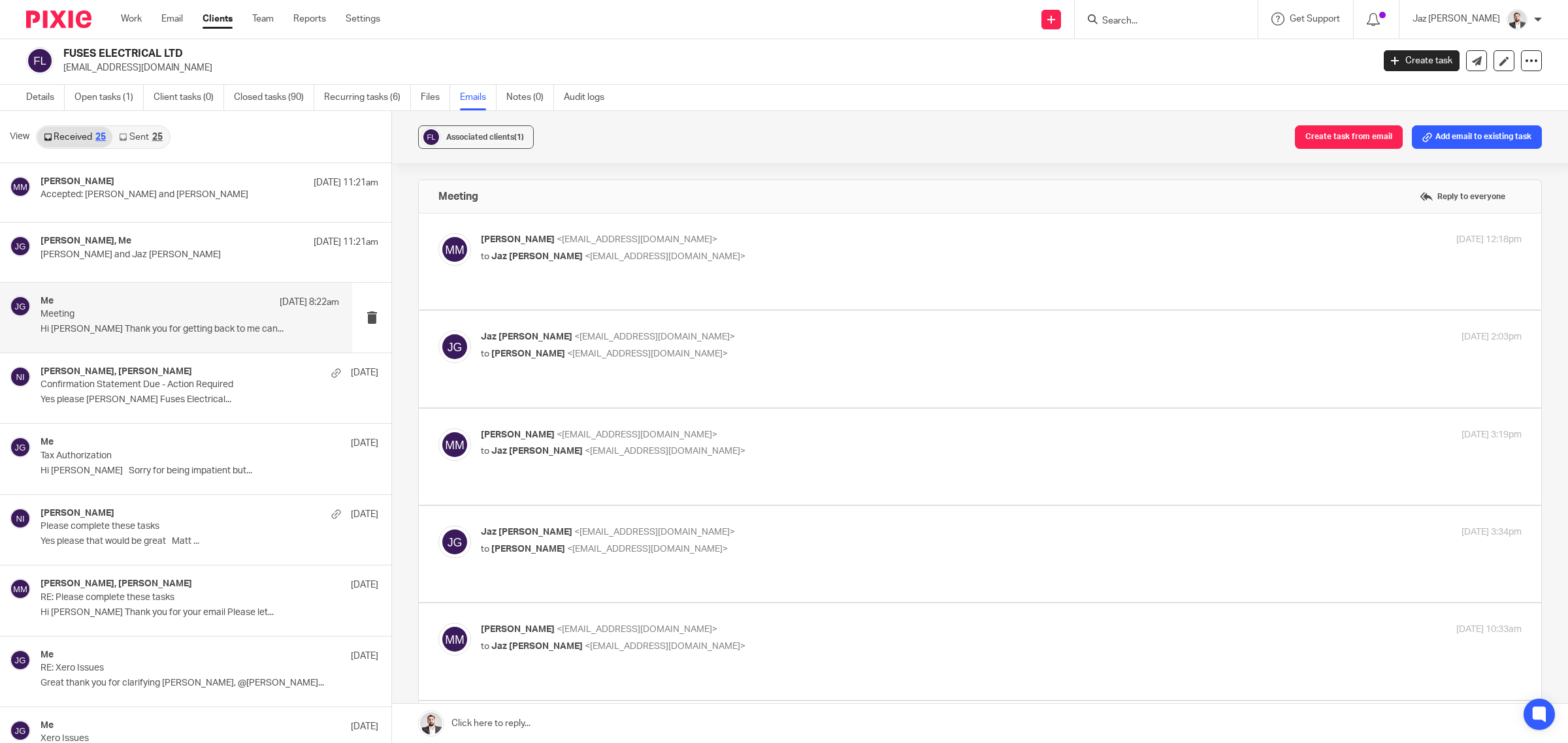
scroll to position [0, 0]
click at [153, 143] on link "Sent 25" at bounding box center [140, 137] width 56 height 21
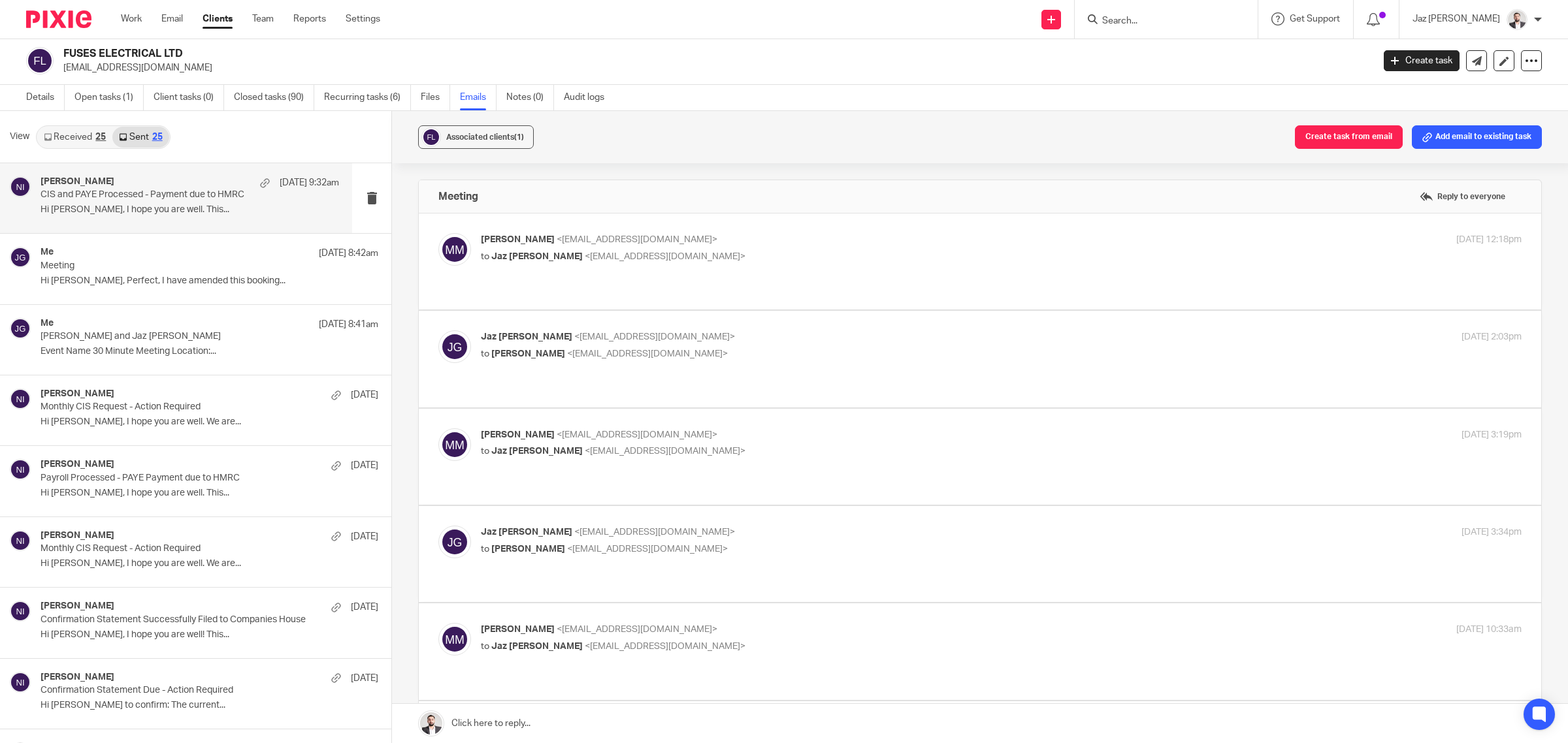
click at [212, 217] on div "Naeem Ibrahim 16 Sep 9:32am CIS and PAYE Processed - Payment due to HMRC Hi Mat…" at bounding box center [190, 198] width 299 height 43
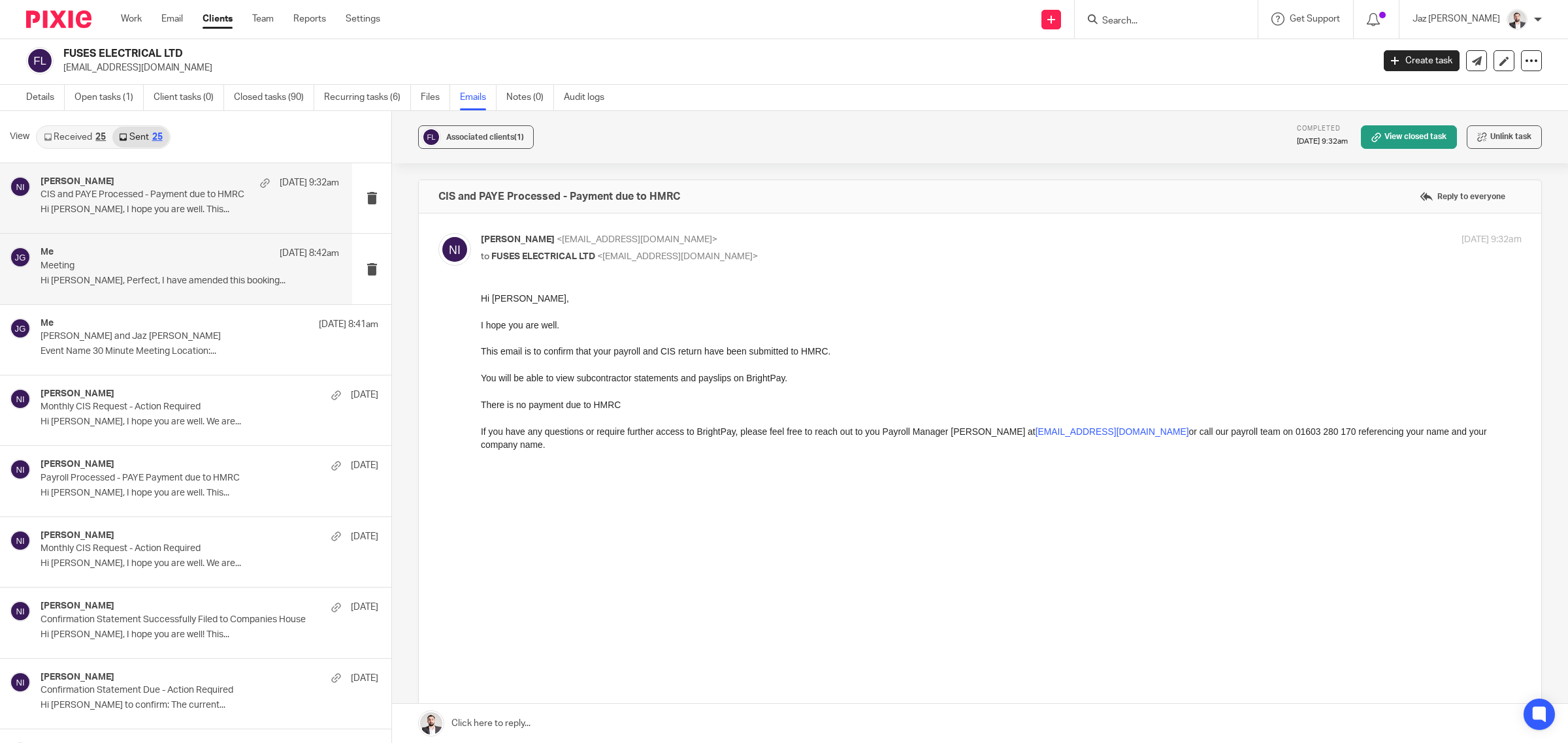
click at [200, 292] on div "Me 16 Sep 8:42am Meeting Hi Matt, Perfect, I have amended this booking..." at bounding box center [176, 269] width 352 height 70
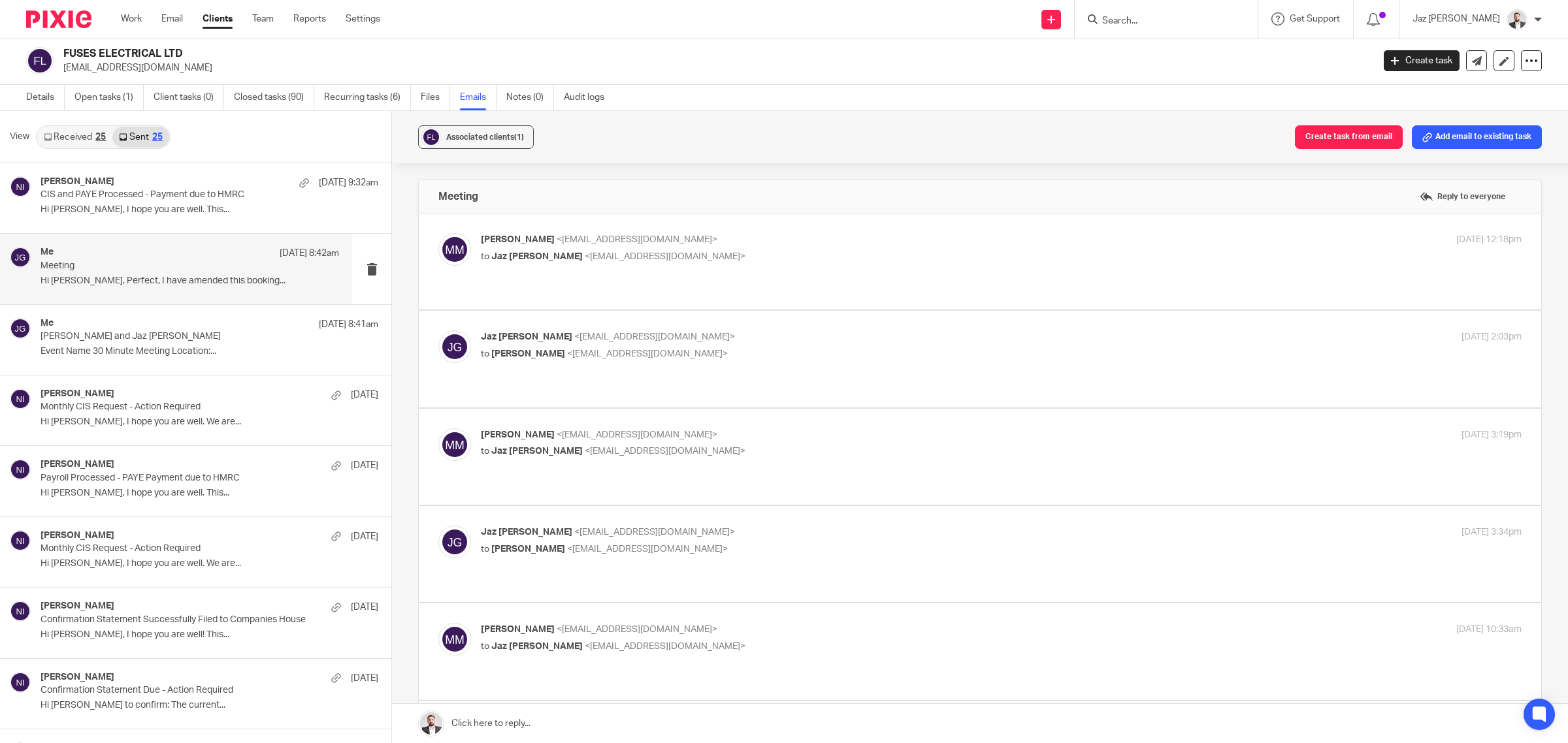
click at [1184, 31] on div at bounding box center [1166, 19] width 183 height 38
click at [169, 19] on link "Email" at bounding box center [172, 19] width 21 height 13
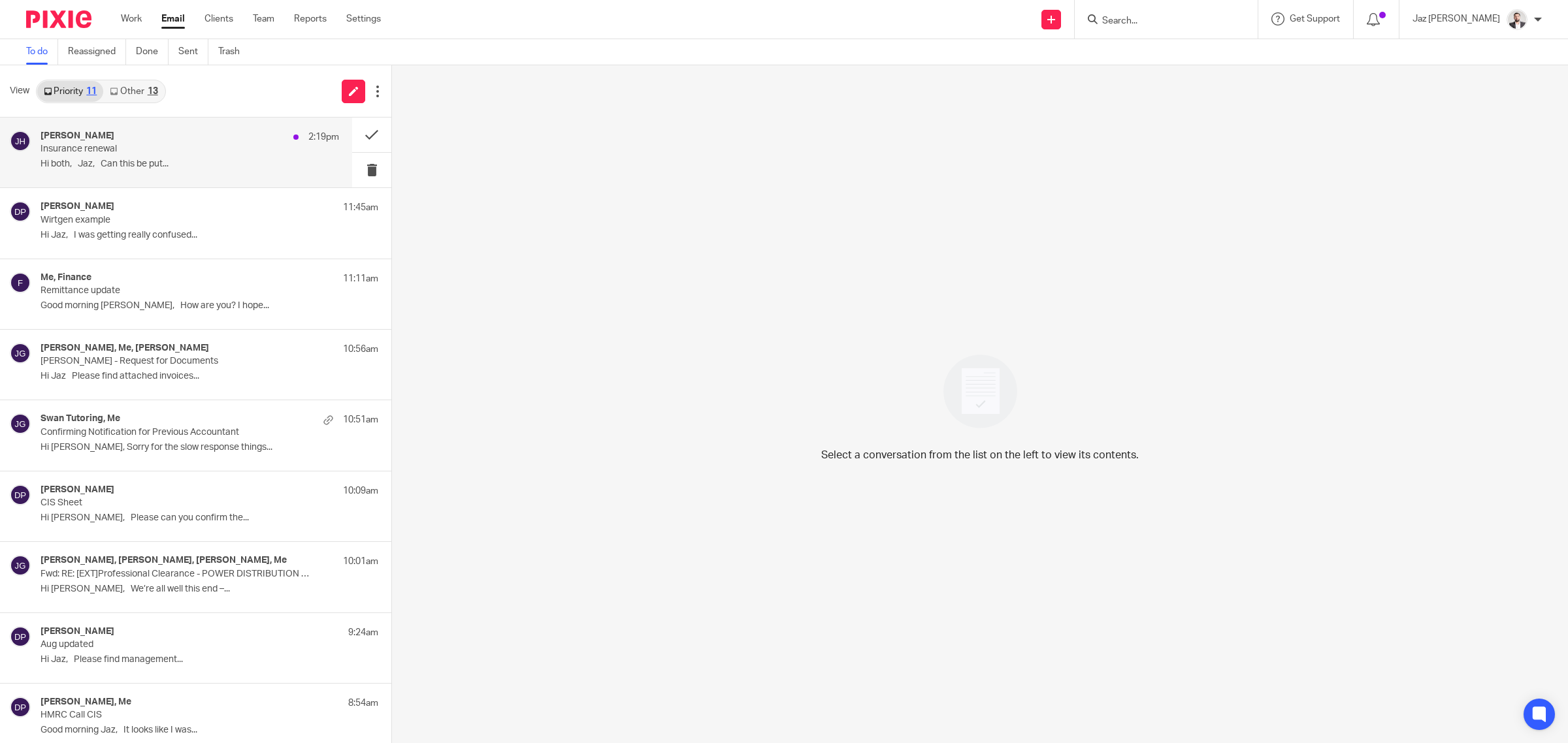
click at [144, 137] on div "[PERSON_NAME] 2:19pm" at bounding box center [190, 137] width 299 height 13
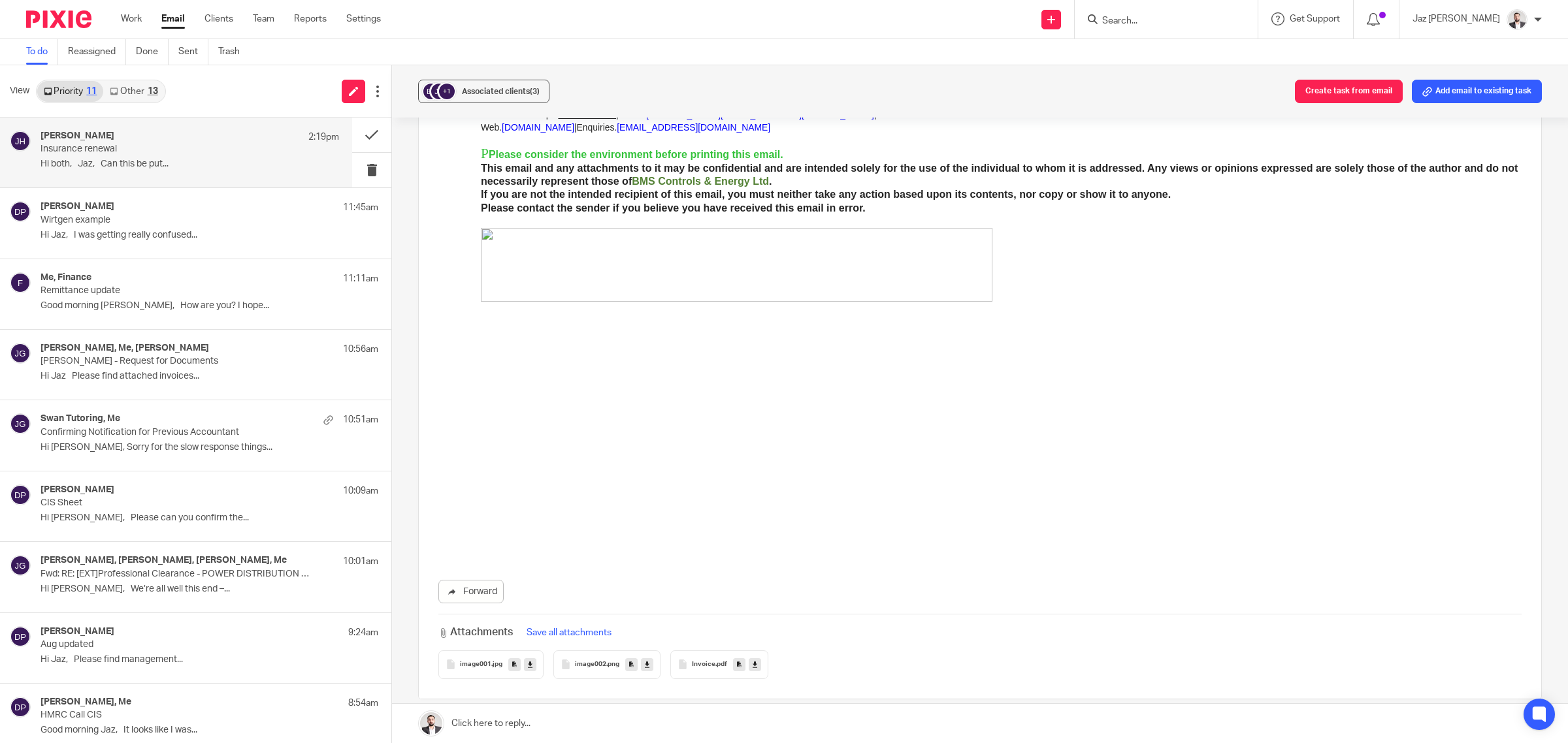
scroll to position [503, 0]
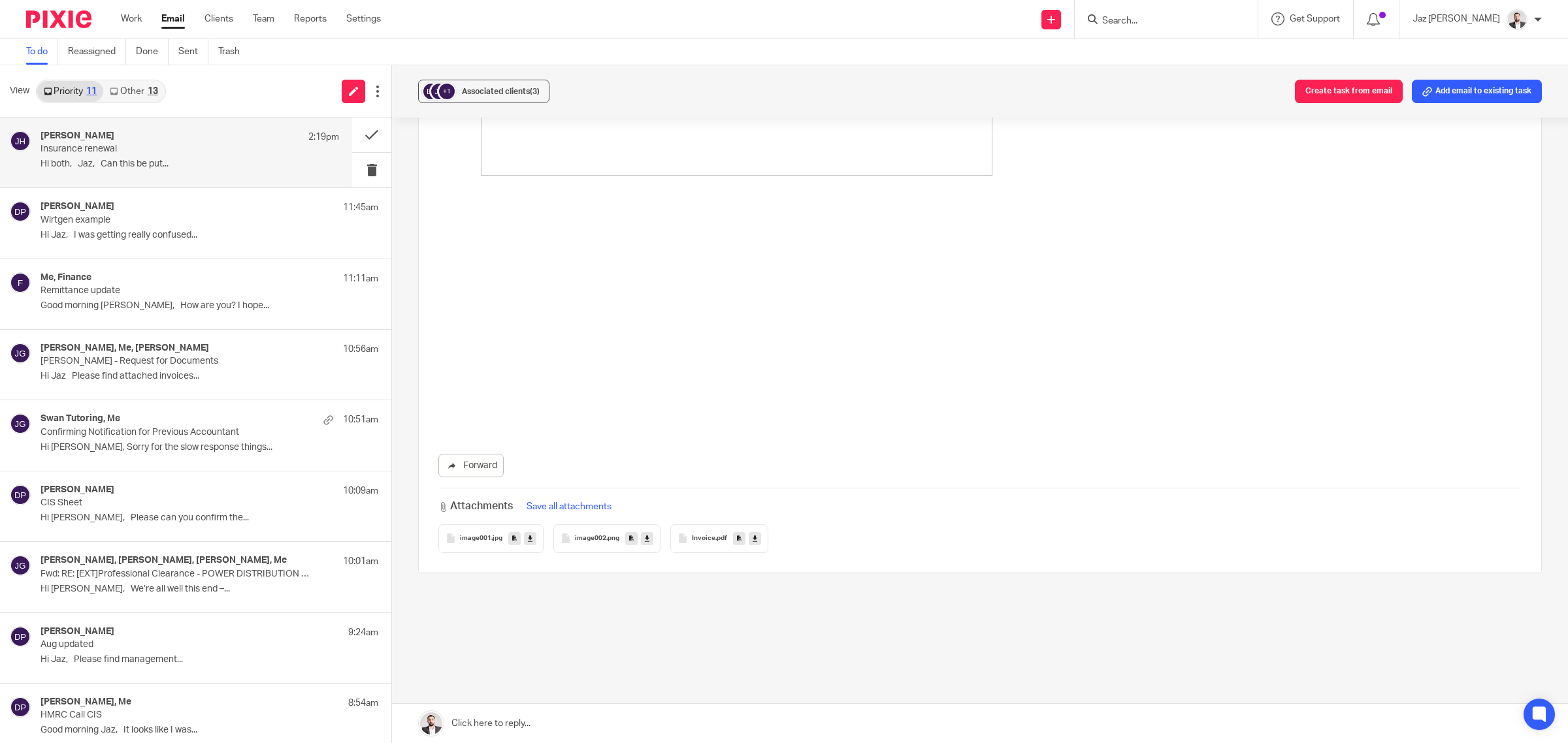
click at [692, 542] on span "Invoice" at bounding box center [703, 538] width 24 height 8
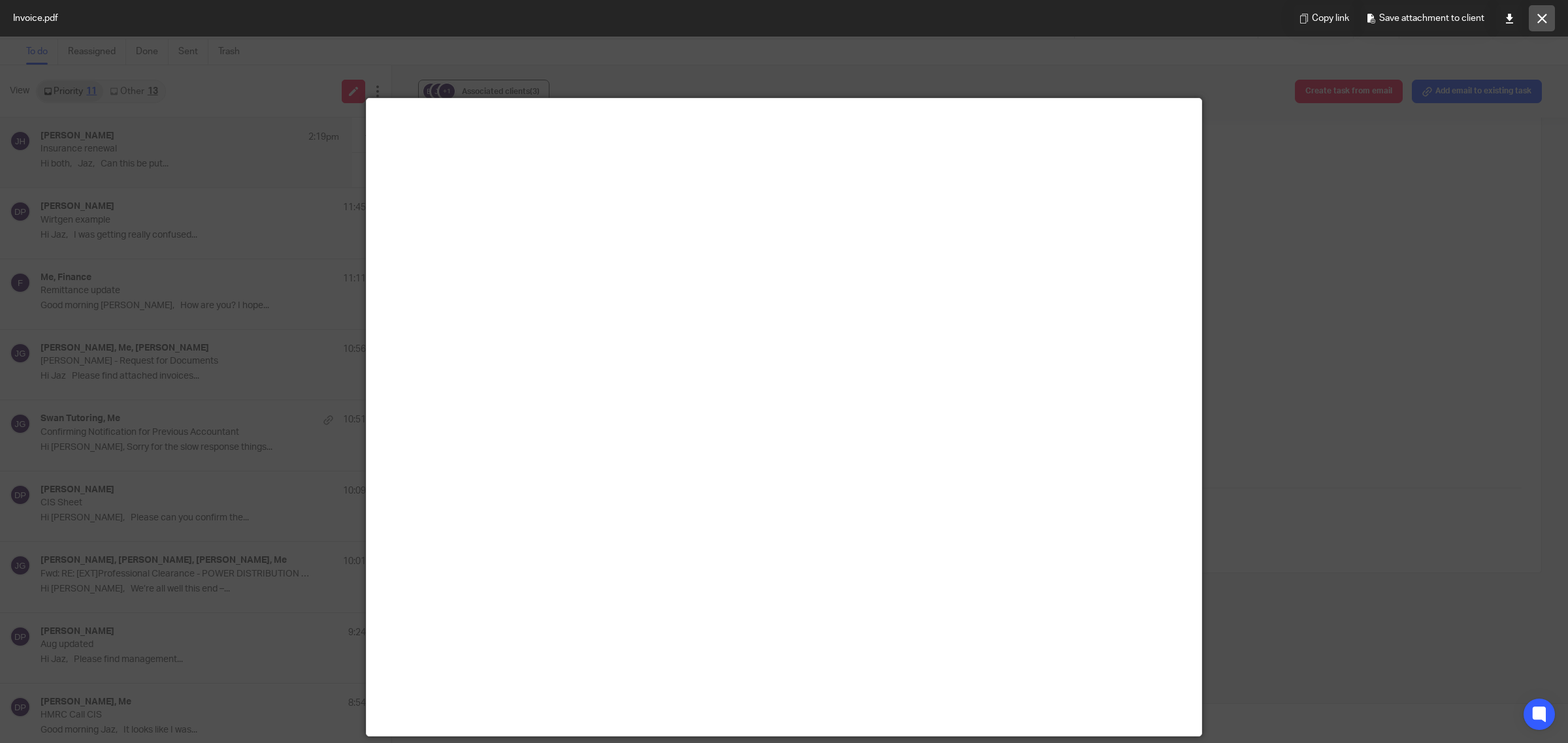
click at [1533, 19] on button at bounding box center [1541, 18] width 26 height 26
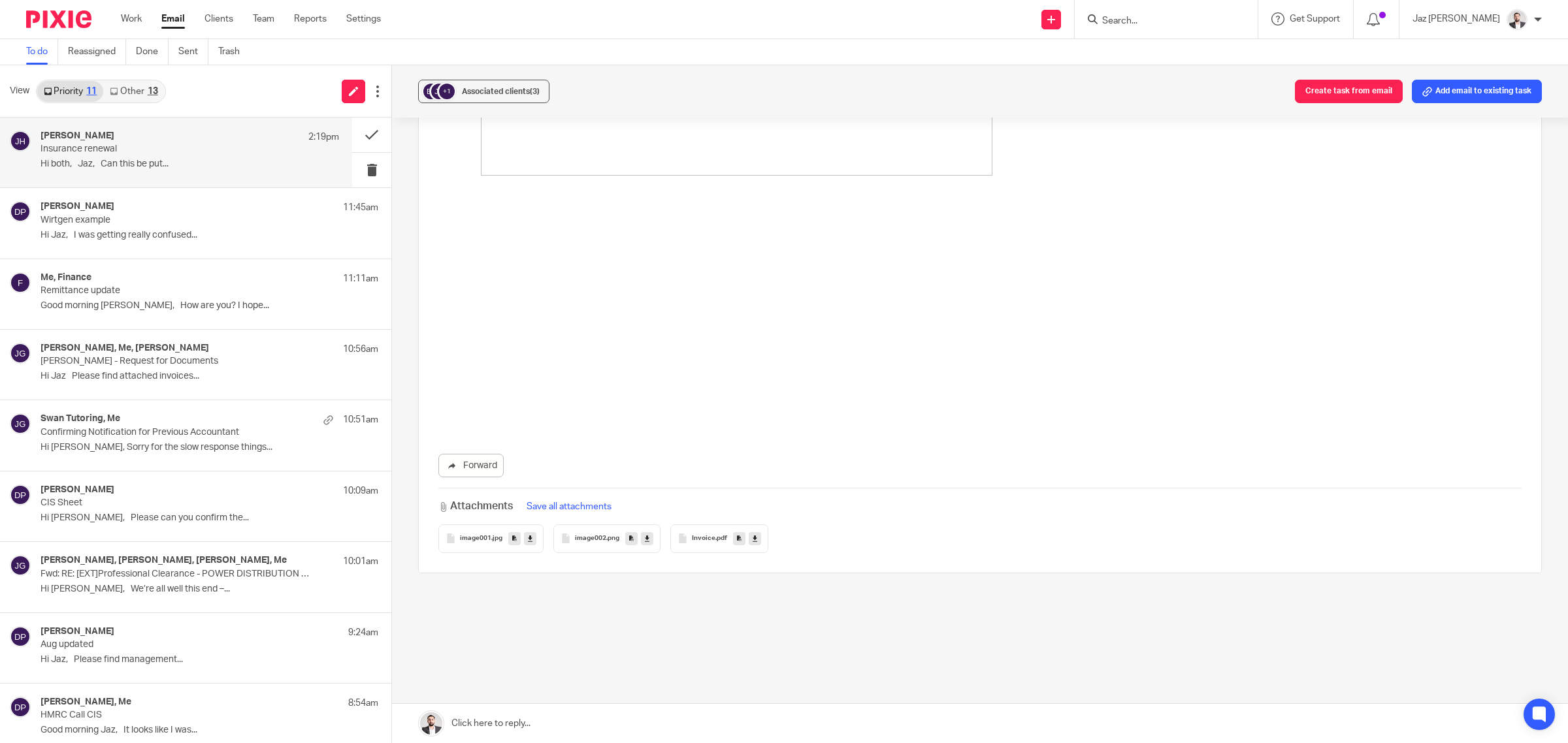
click at [698, 546] on div "Invoice .pdf" at bounding box center [719, 538] width 98 height 28
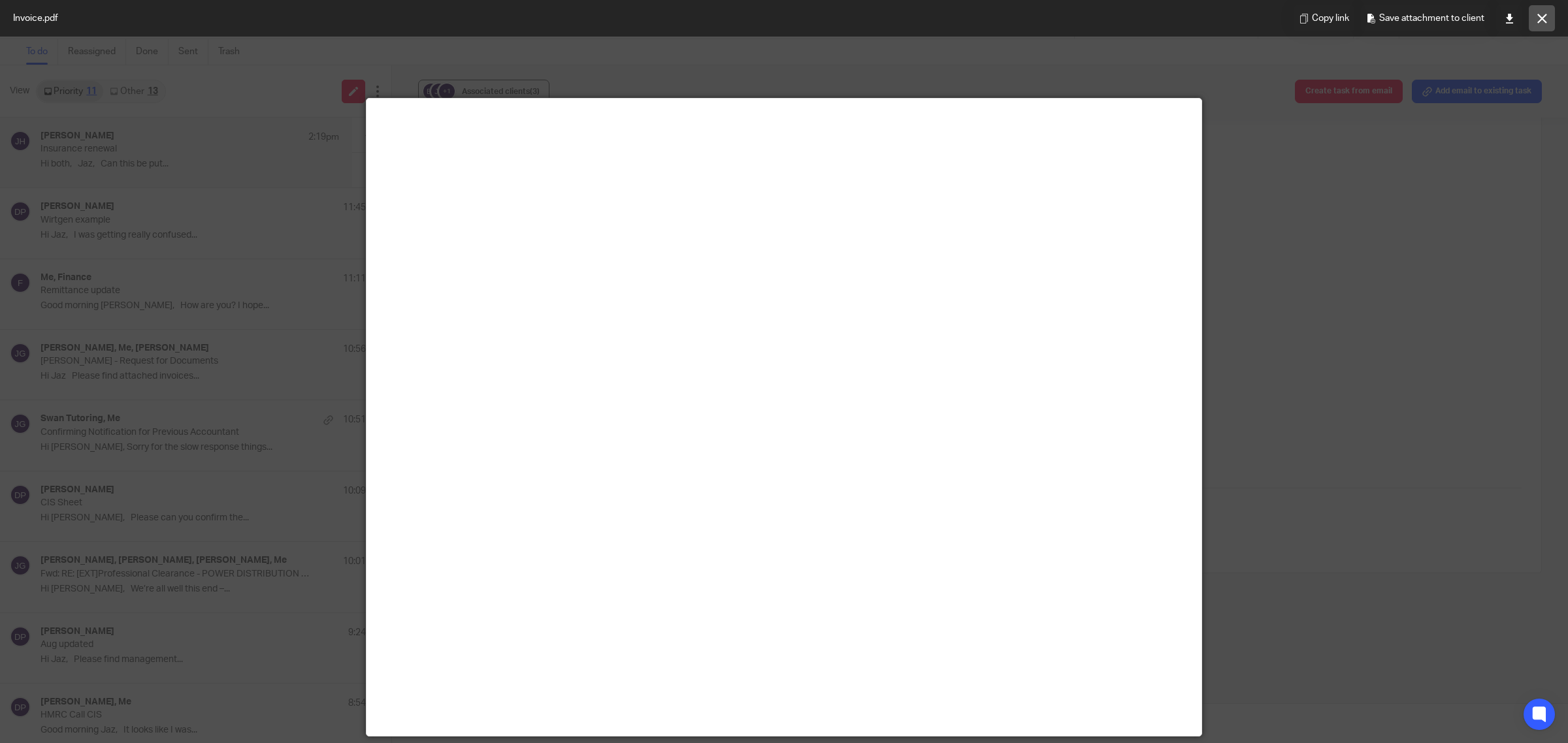
click at [1536, 17] on button at bounding box center [1541, 18] width 26 height 26
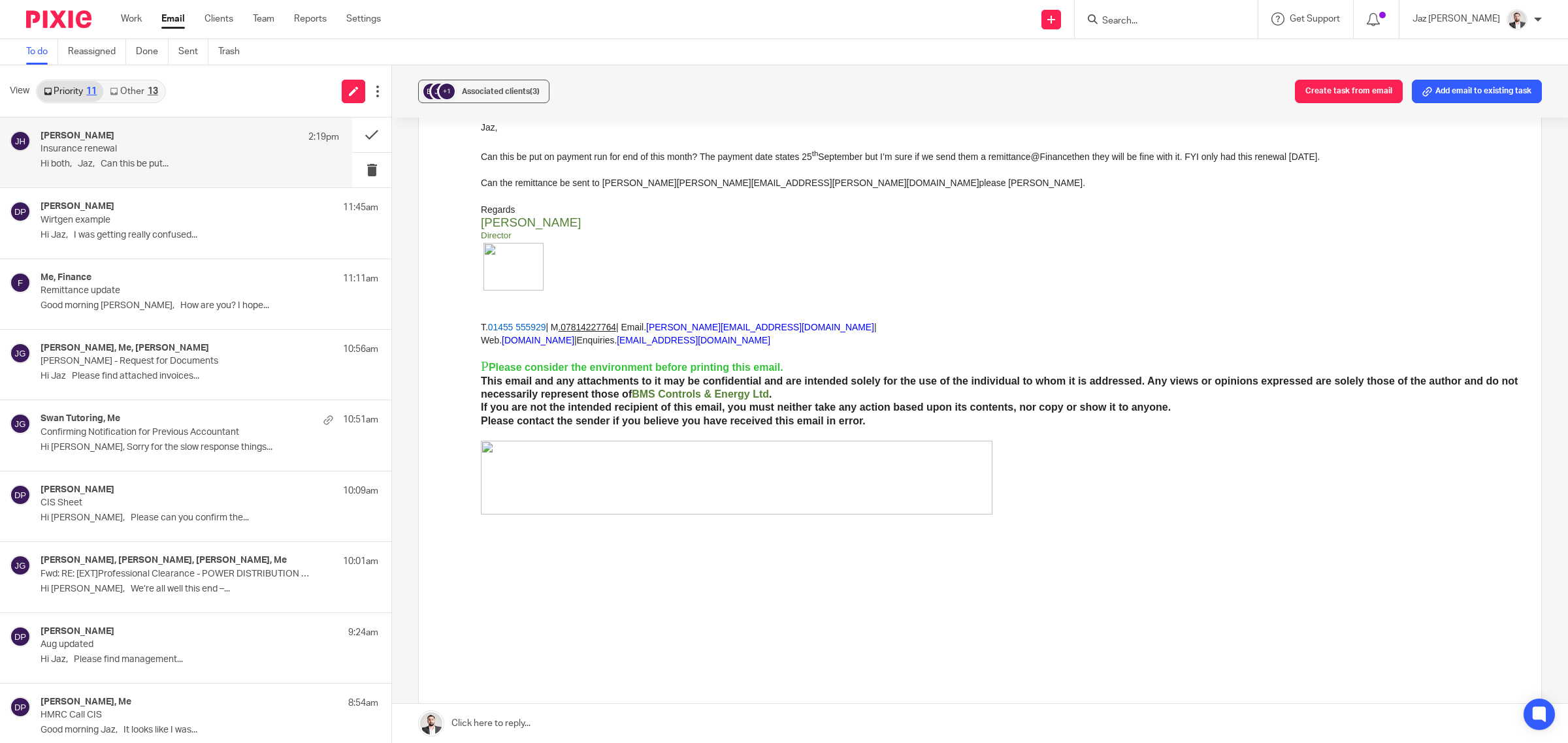
scroll to position [489, 0]
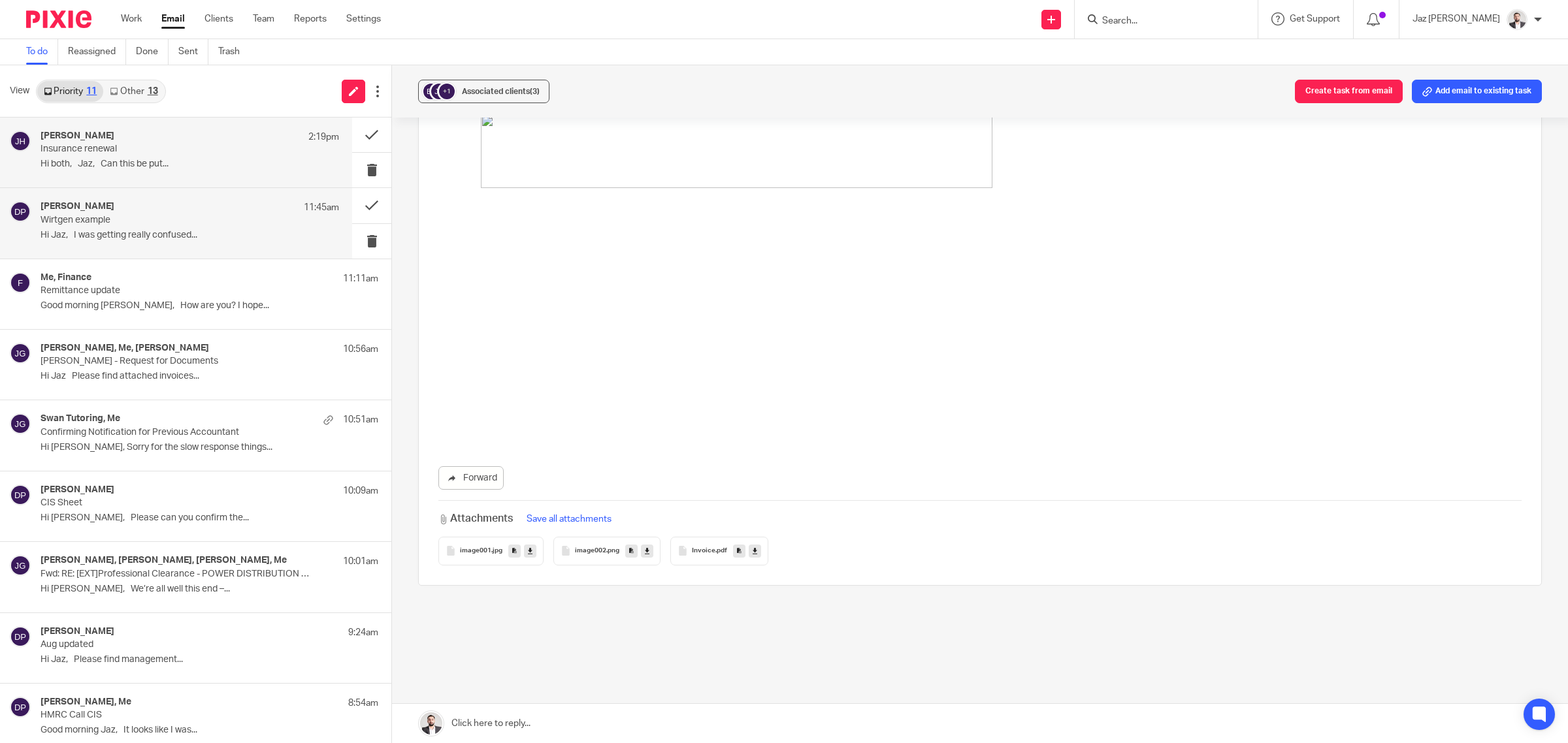
click at [136, 223] on p "Wirtgen example" at bounding box center [161, 220] width 239 height 12
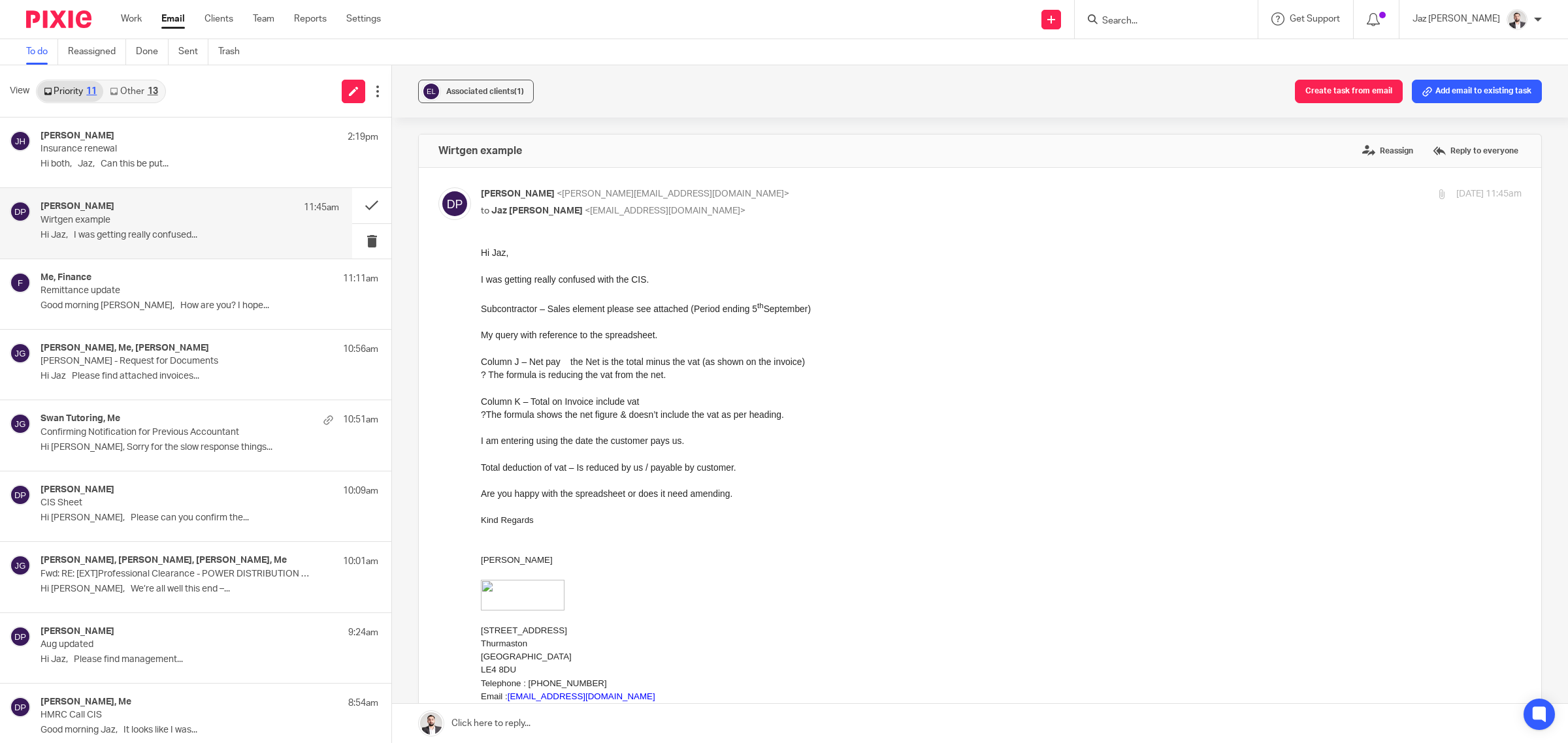
scroll to position [0, 0]
click at [128, 86] on link "Other 13" at bounding box center [133, 91] width 61 height 21
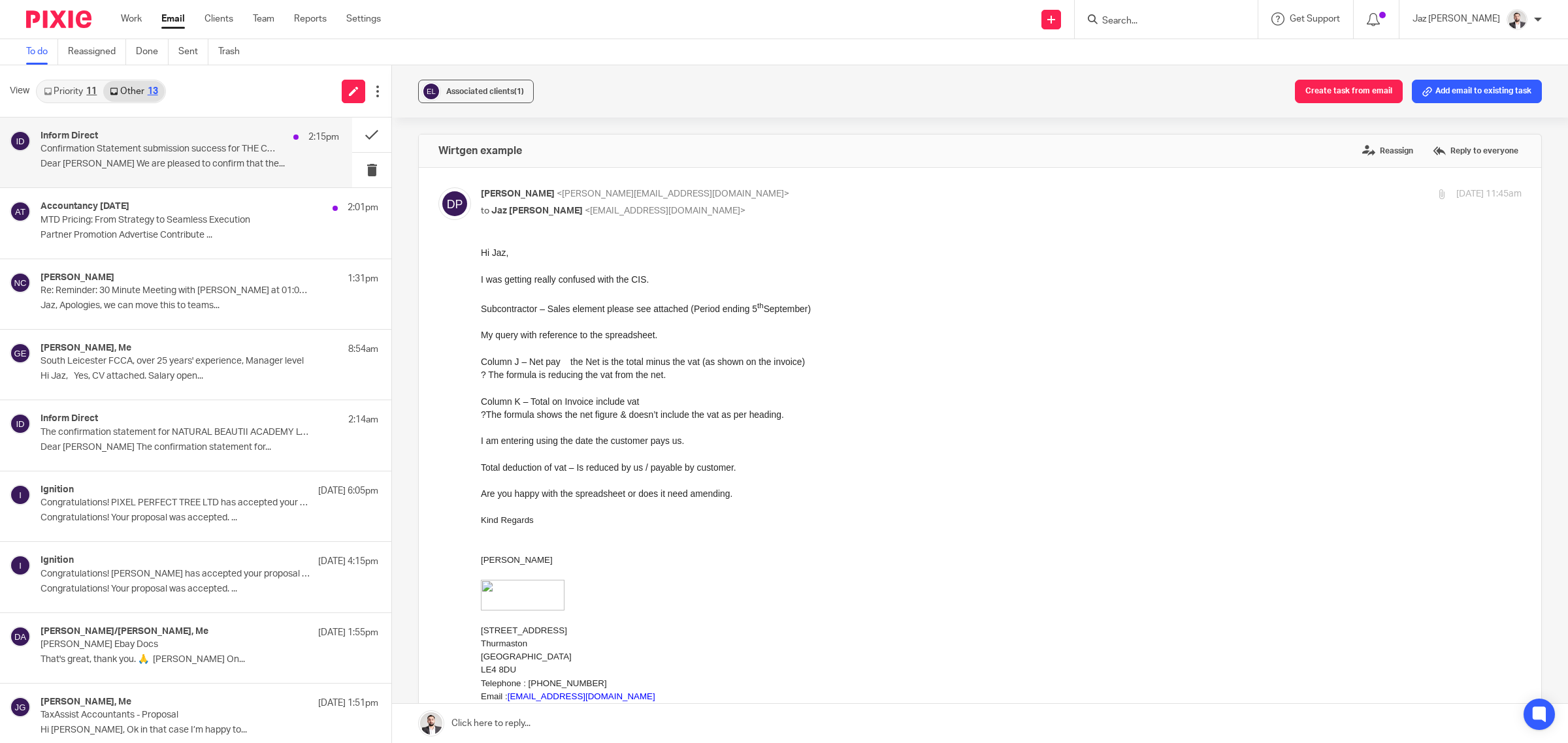
click at [165, 152] on p "Confirmation Statement submission success for THE CREATIVE ISLE (PVT) LTD" at bounding box center [161, 149] width 239 height 12
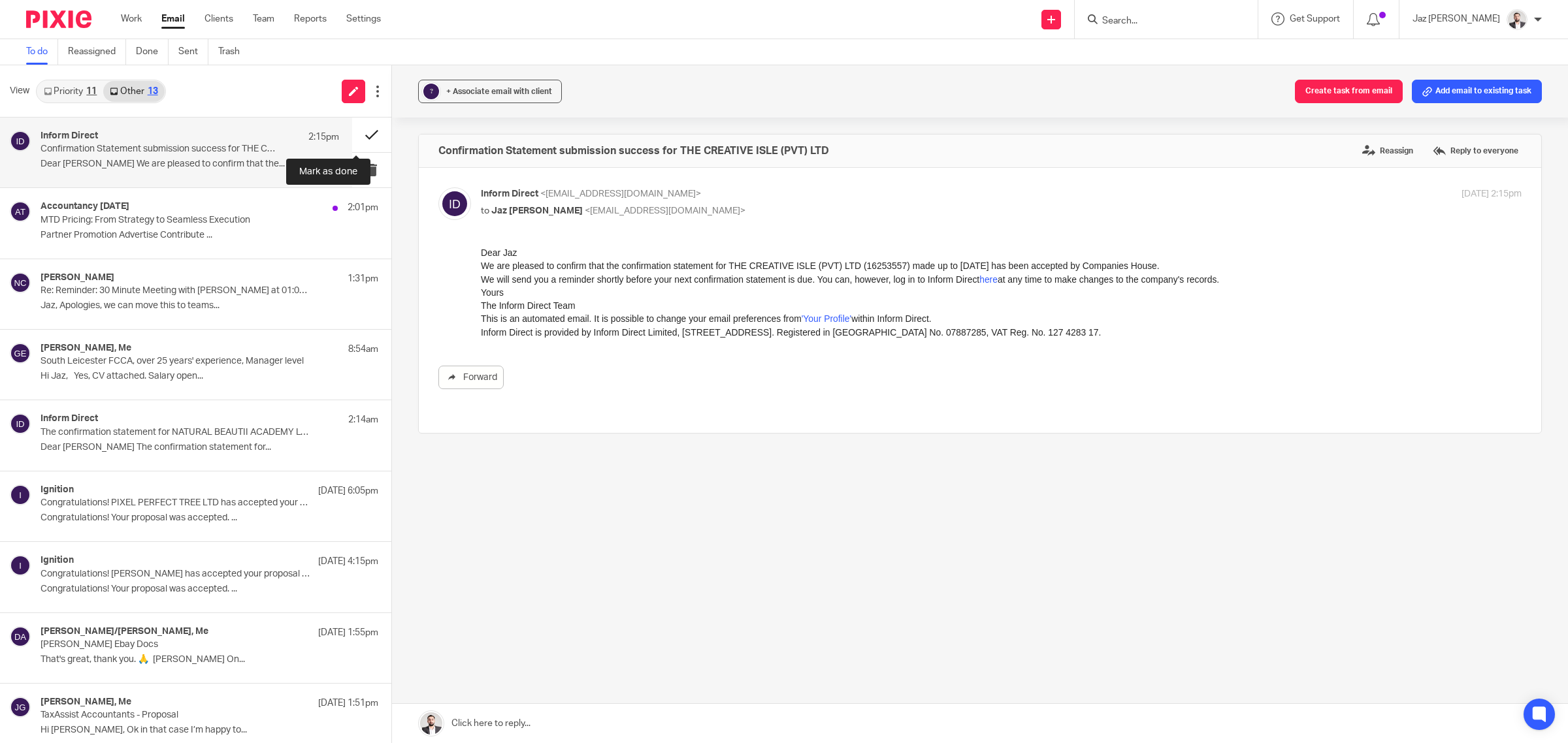
click at [359, 129] on button at bounding box center [372, 135] width 39 height 35
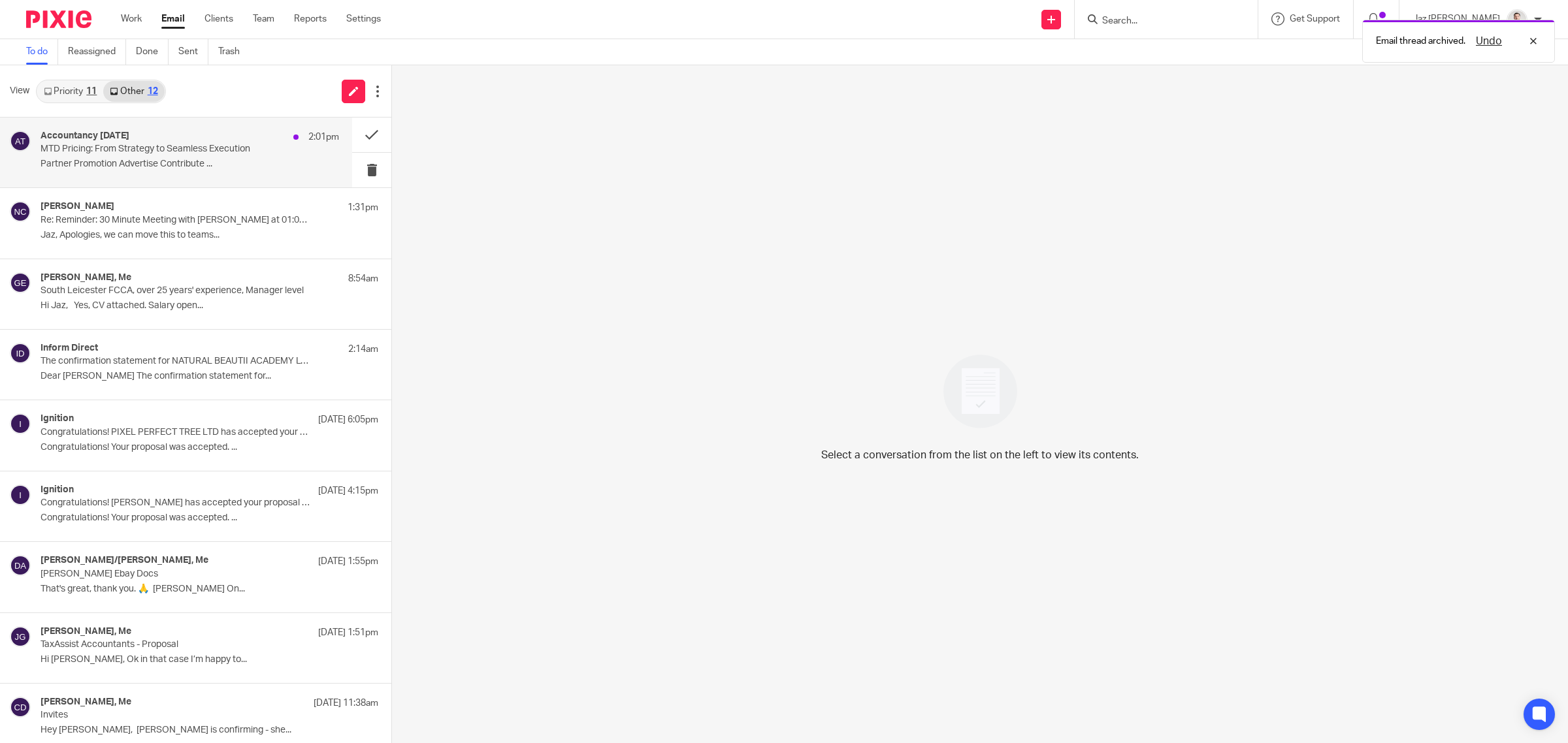
click at [210, 148] on p "MTD Pricing: From Strategy to Seamless Execution" at bounding box center [161, 149] width 239 height 12
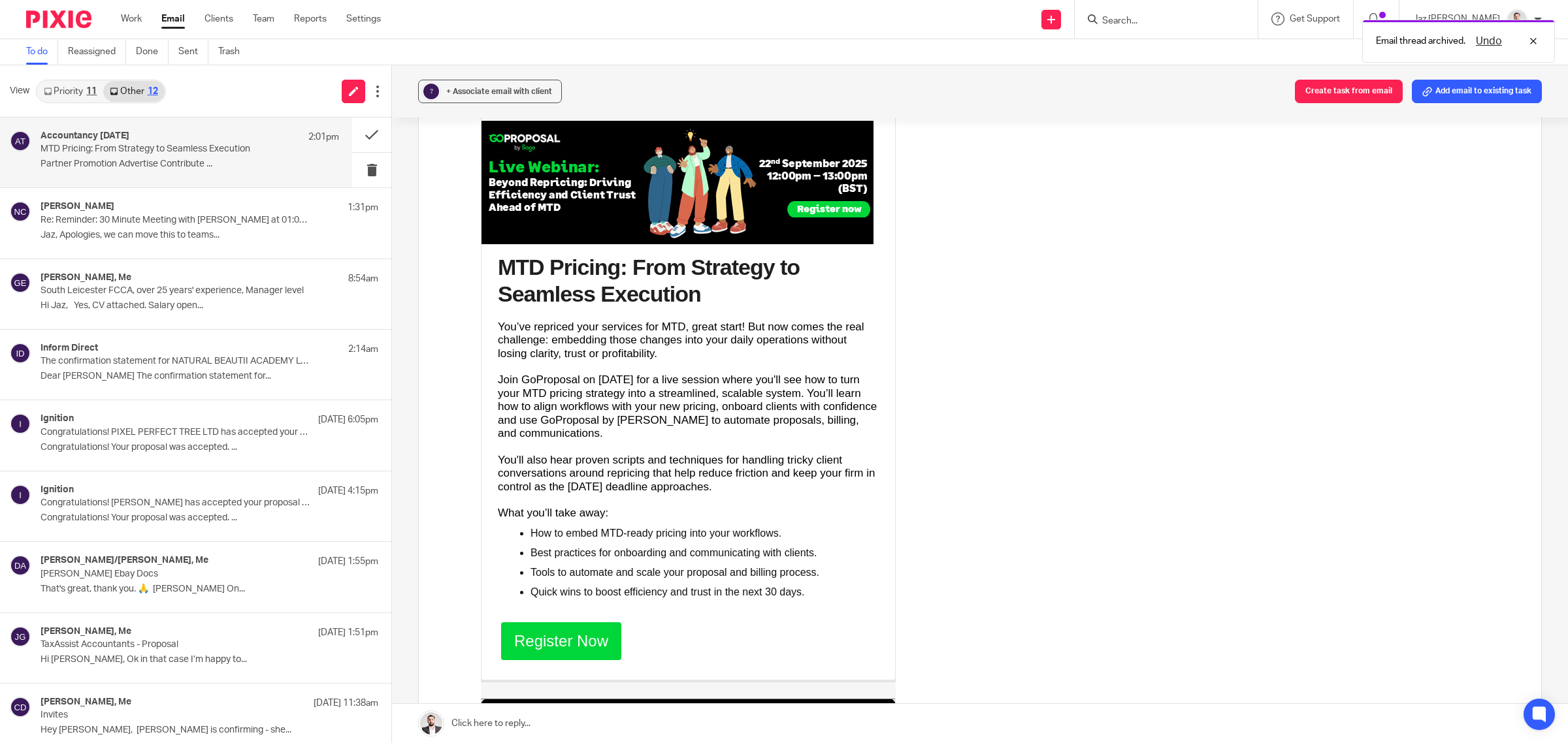
scroll to position [408, 0]
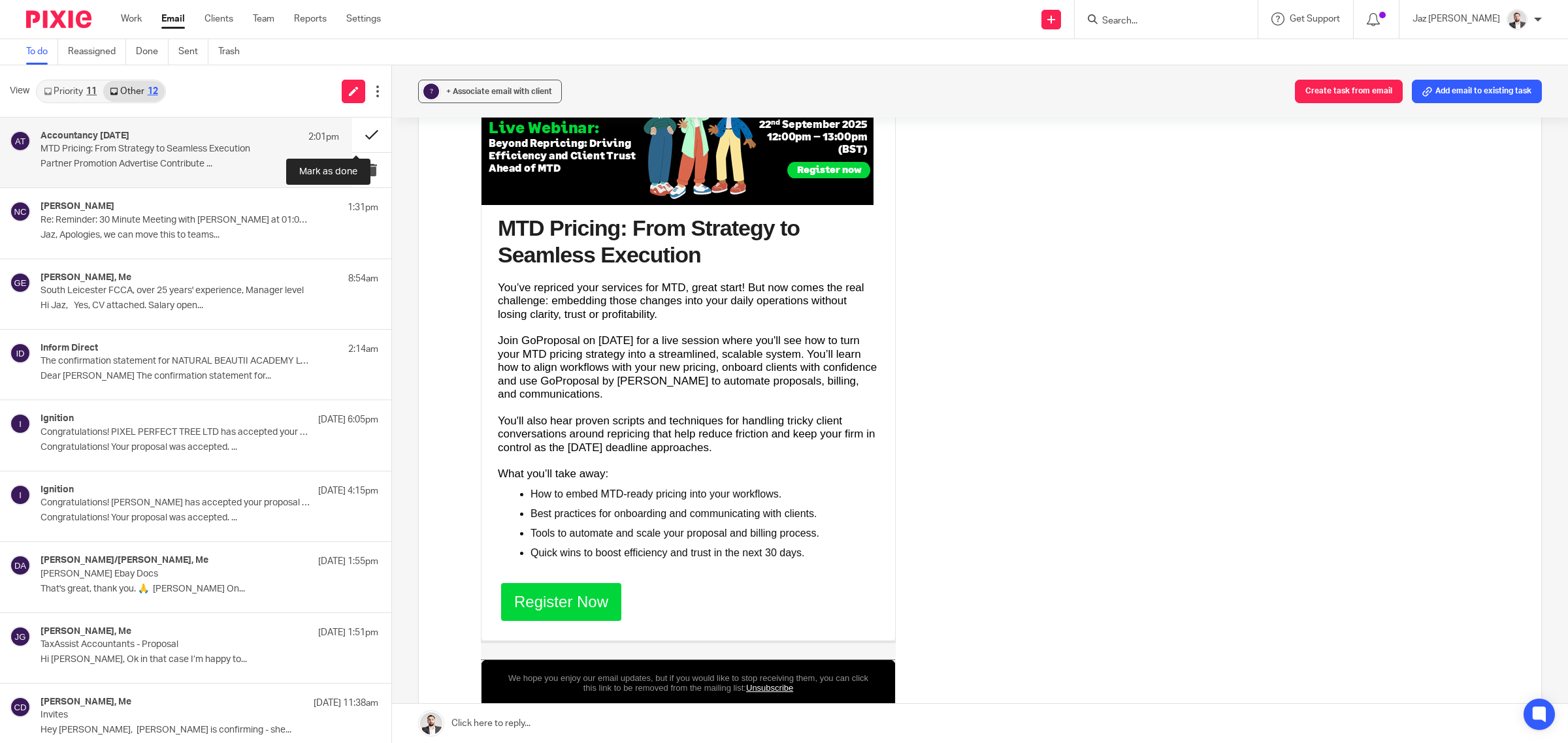
click at [365, 129] on button at bounding box center [372, 135] width 39 height 35
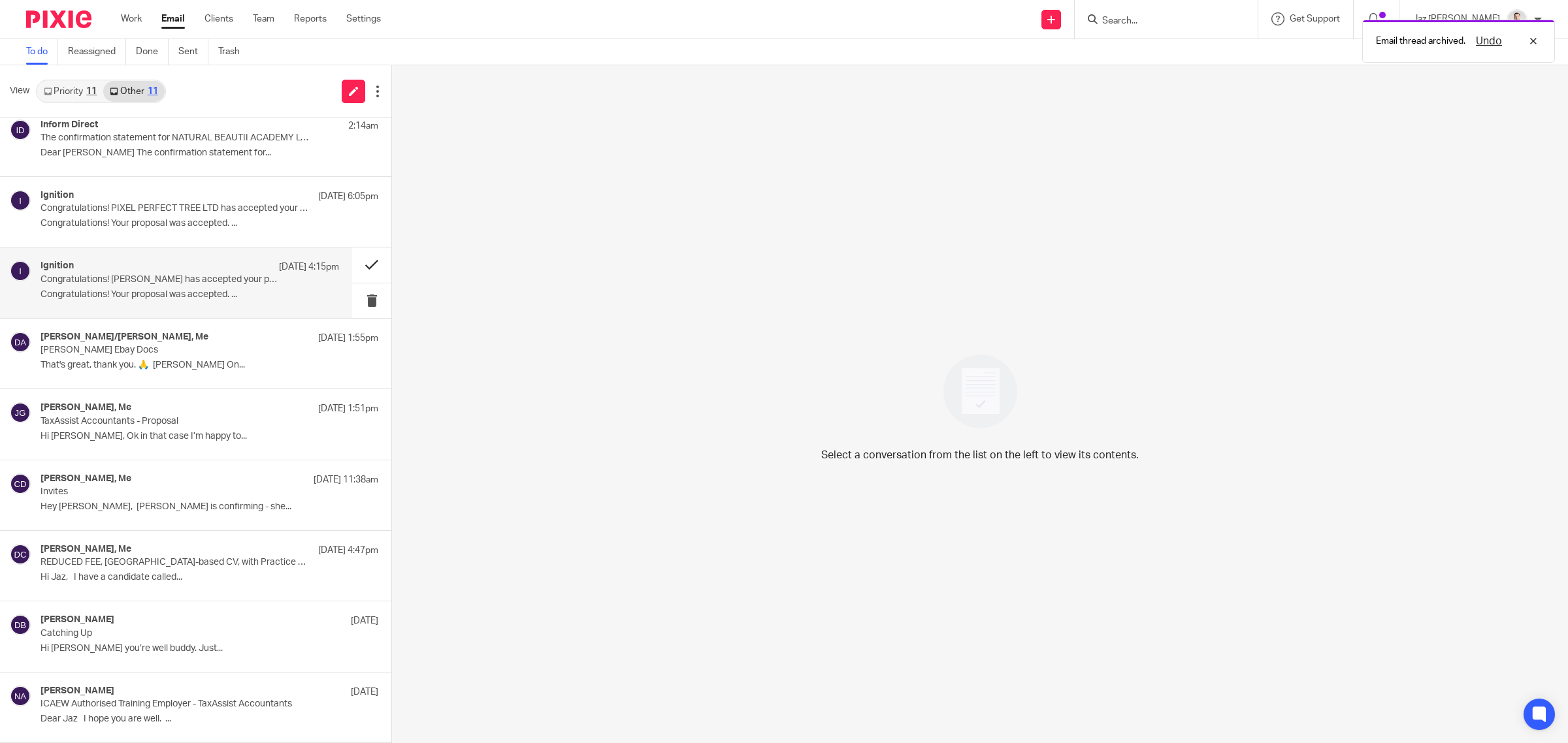
scroll to position [0, 0]
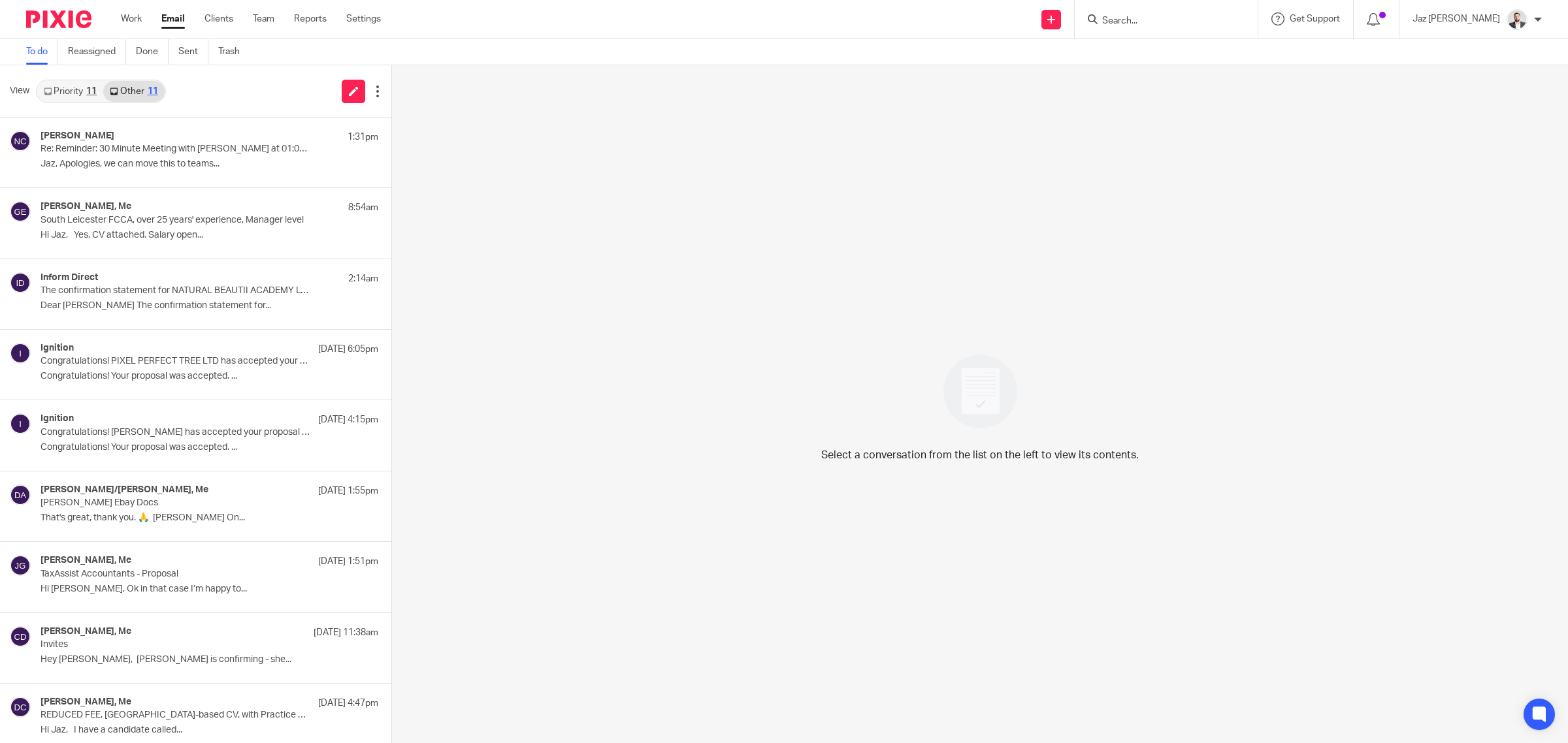
click at [81, 93] on link "Priority 11" at bounding box center [70, 91] width 66 height 21
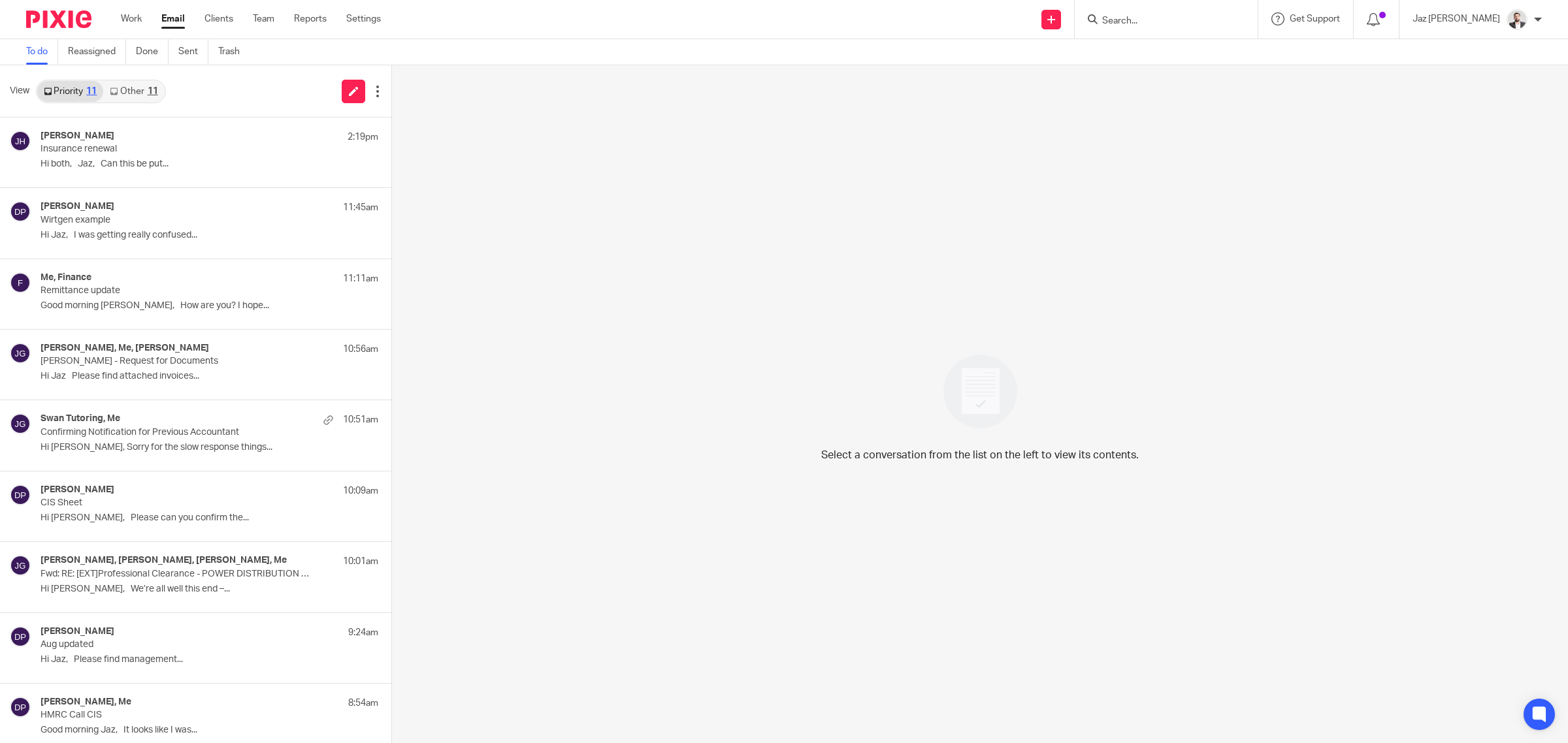
click at [138, 90] on link "Other 11" at bounding box center [133, 91] width 61 height 21
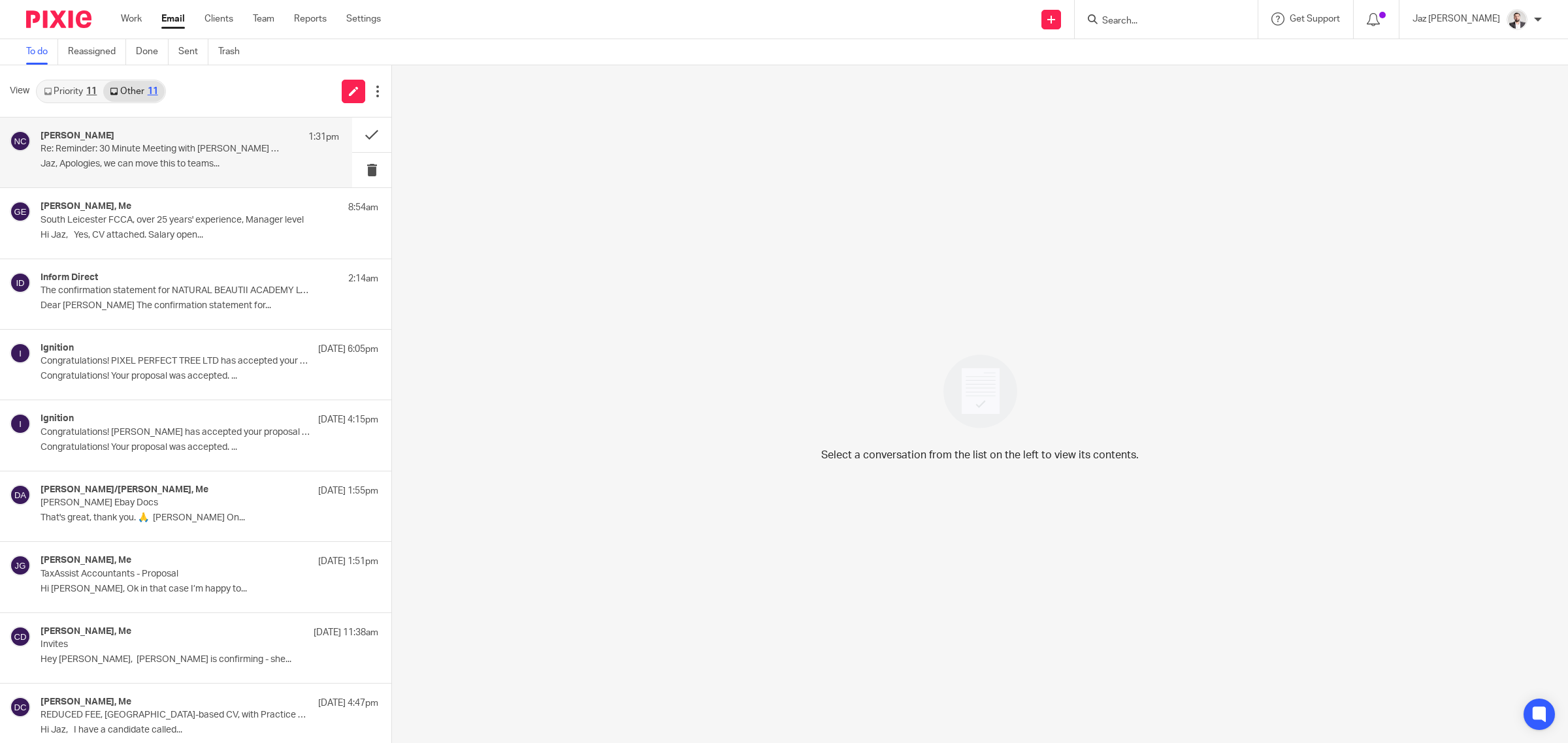
click at [106, 158] on div "[PERSON_NAME] 1:31pm Re: Reminder: 30 Minute Meeting with [PERSON_NAME] at 01:0…" at bounding box center [190, 152] width 299 height 43
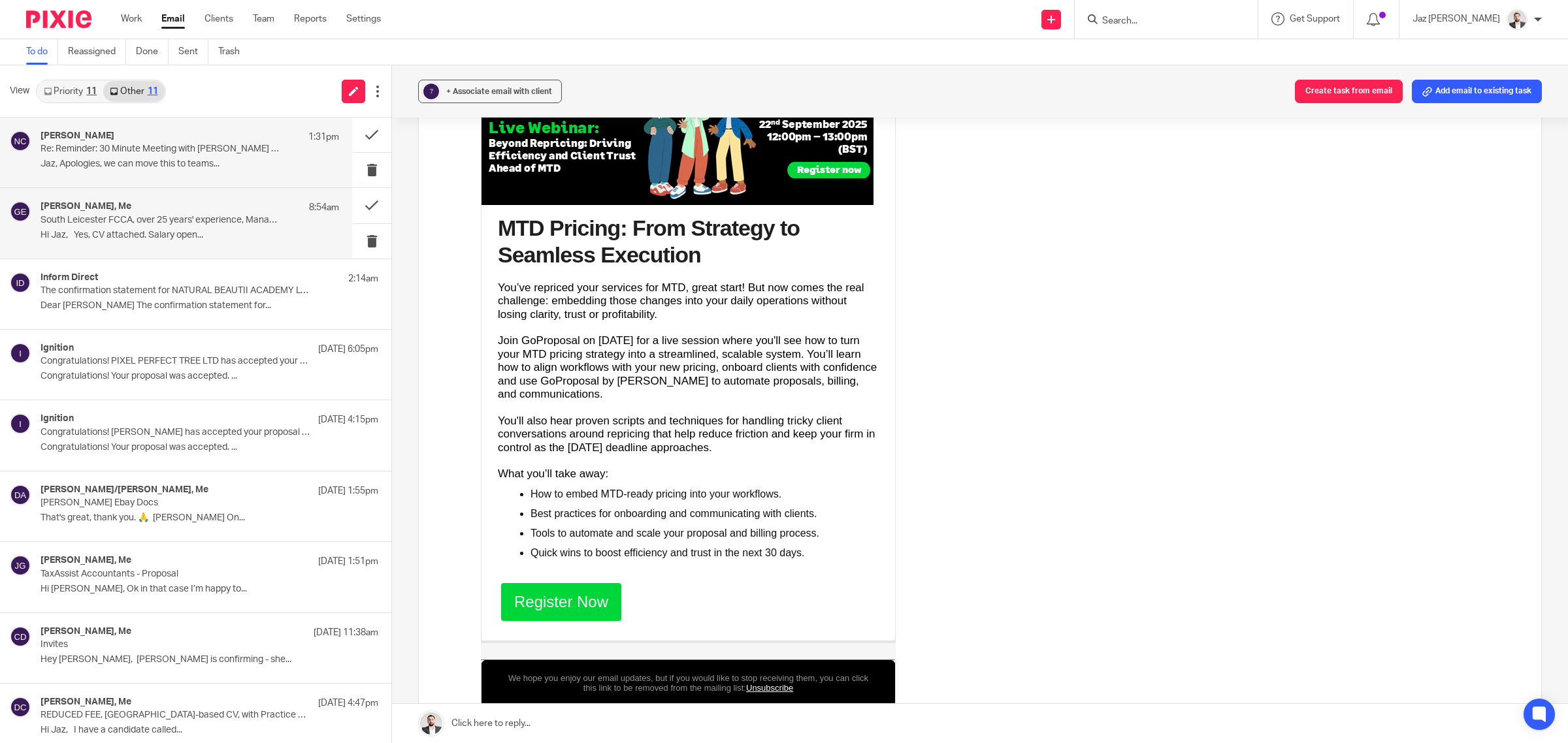
click at [197, 240] on p "Hi Jaz, Yes, CV attached. Salary open..." at bounding box center [190, 235] width 299 height 12
click at [187, 174] on div "[PERSON_NAME] 1:31pm Re: Reminder: 30 Minute Meeting with [PERSON_NAME] at 01:0…" at bounding box center [190, 152] width 299 height 43
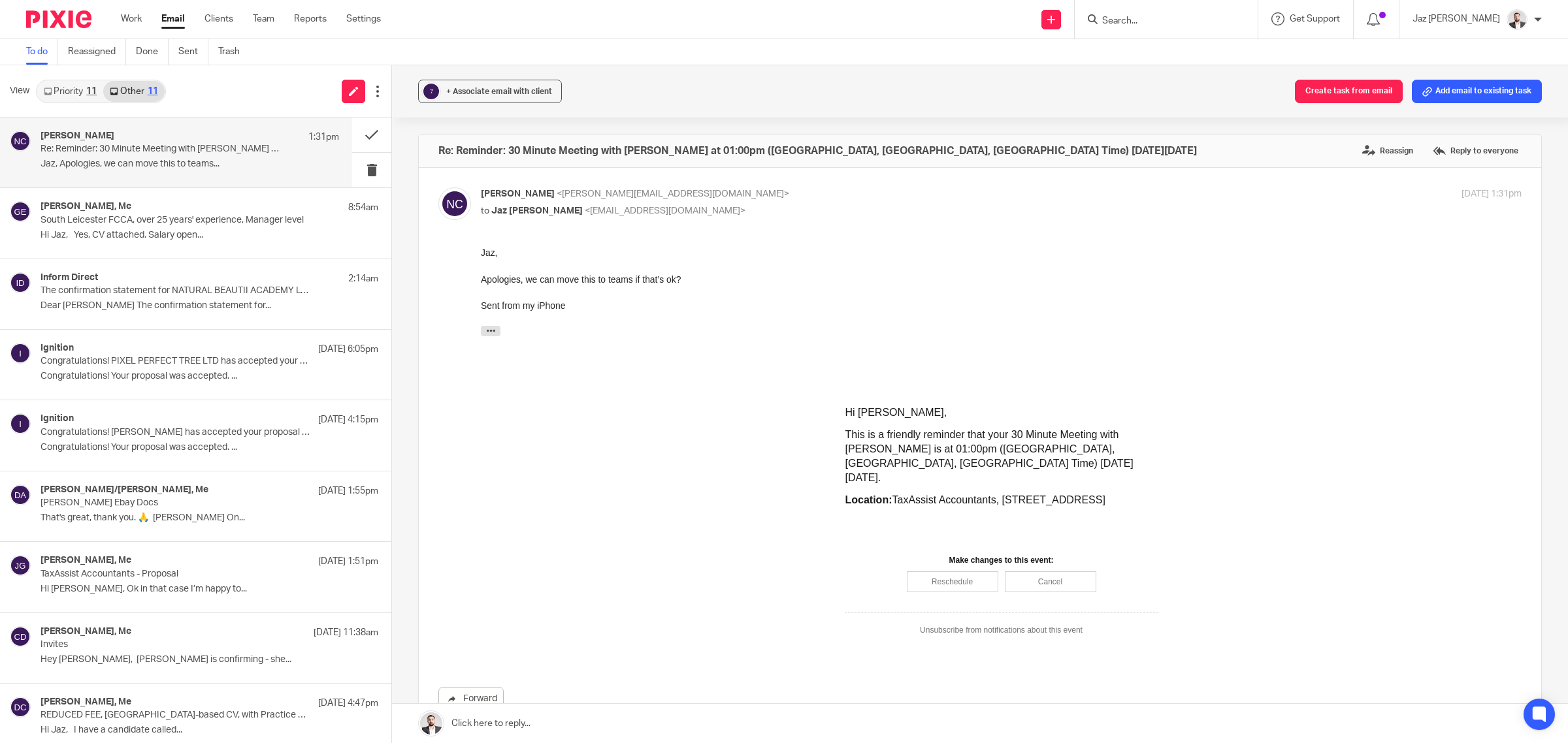
drag, startPoint x: 85, startPoint y: 89, endPoint x: 115, endPoint y: 93, distance: 30.3
click at [87, 89] on link "Priority 11" at bounding box center [70, 91] width 66 height 21
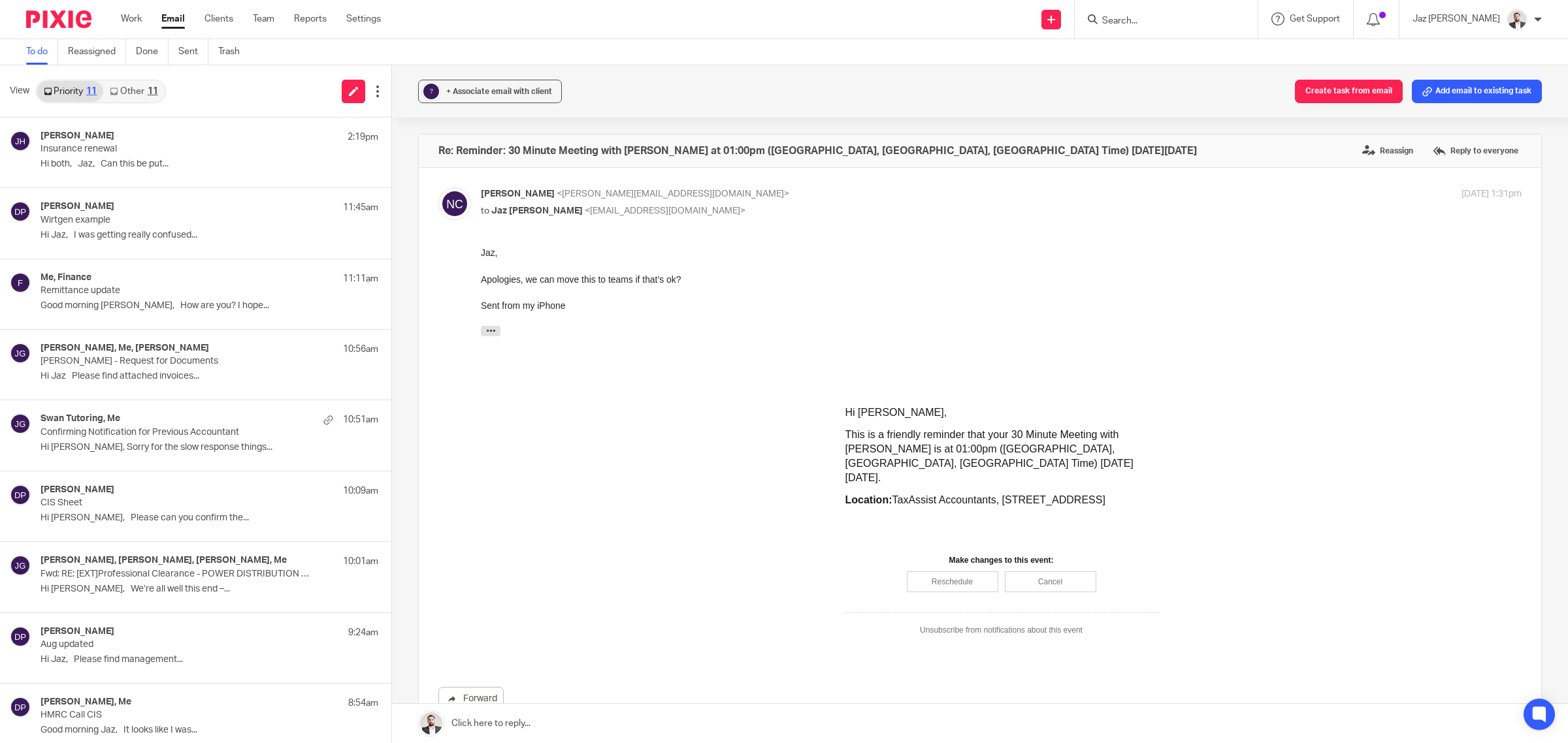
drag, startPoint x: 122, startPoint y: 93, endPoint x: 73, endPoint y: 102, distance: 49.8
click at [122, 93] on link "Other 11" at bounding box center [133, 91] width 61 height 21
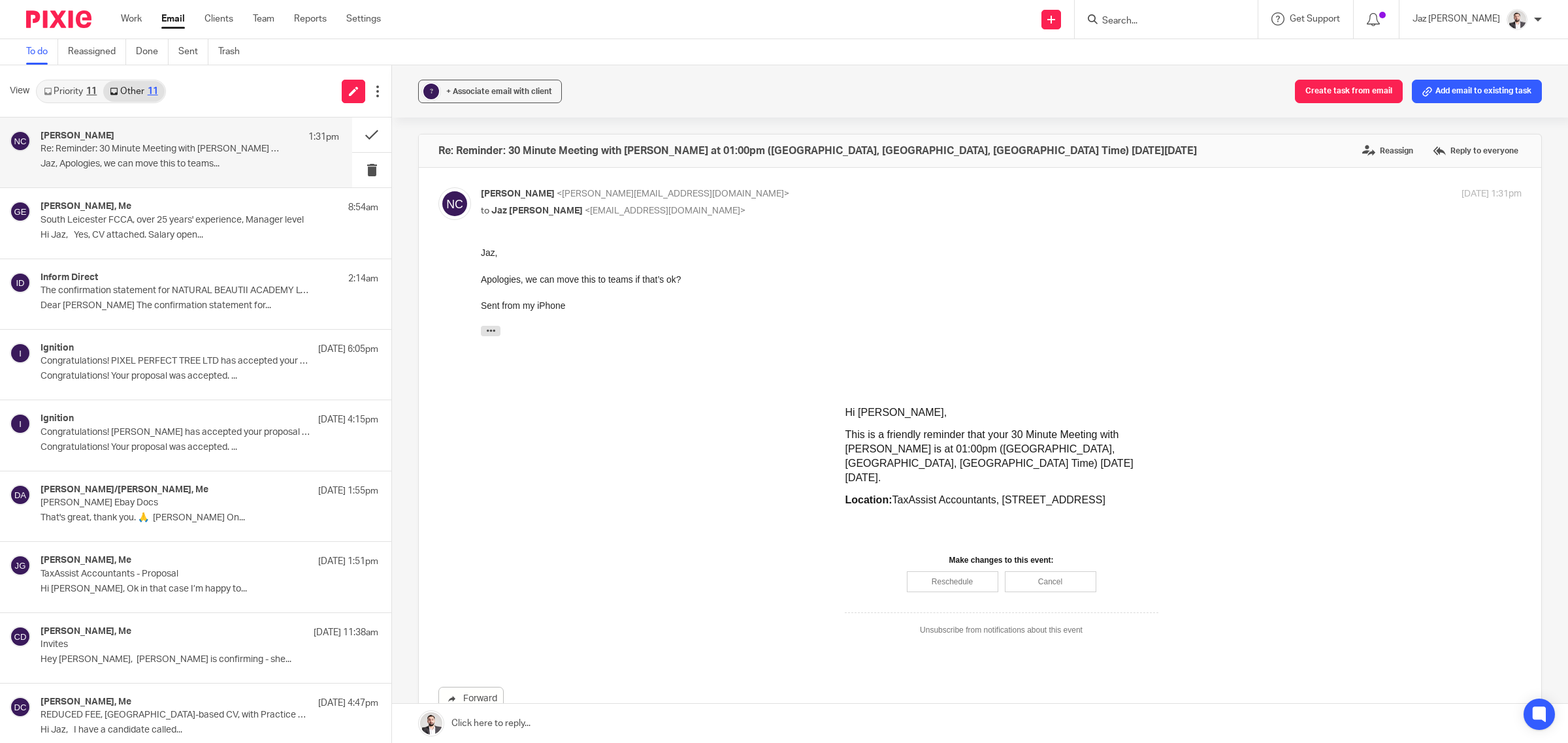
click at [62, 99] on link "Priority 11" at bounding box center [70, 91] width 66 height 21
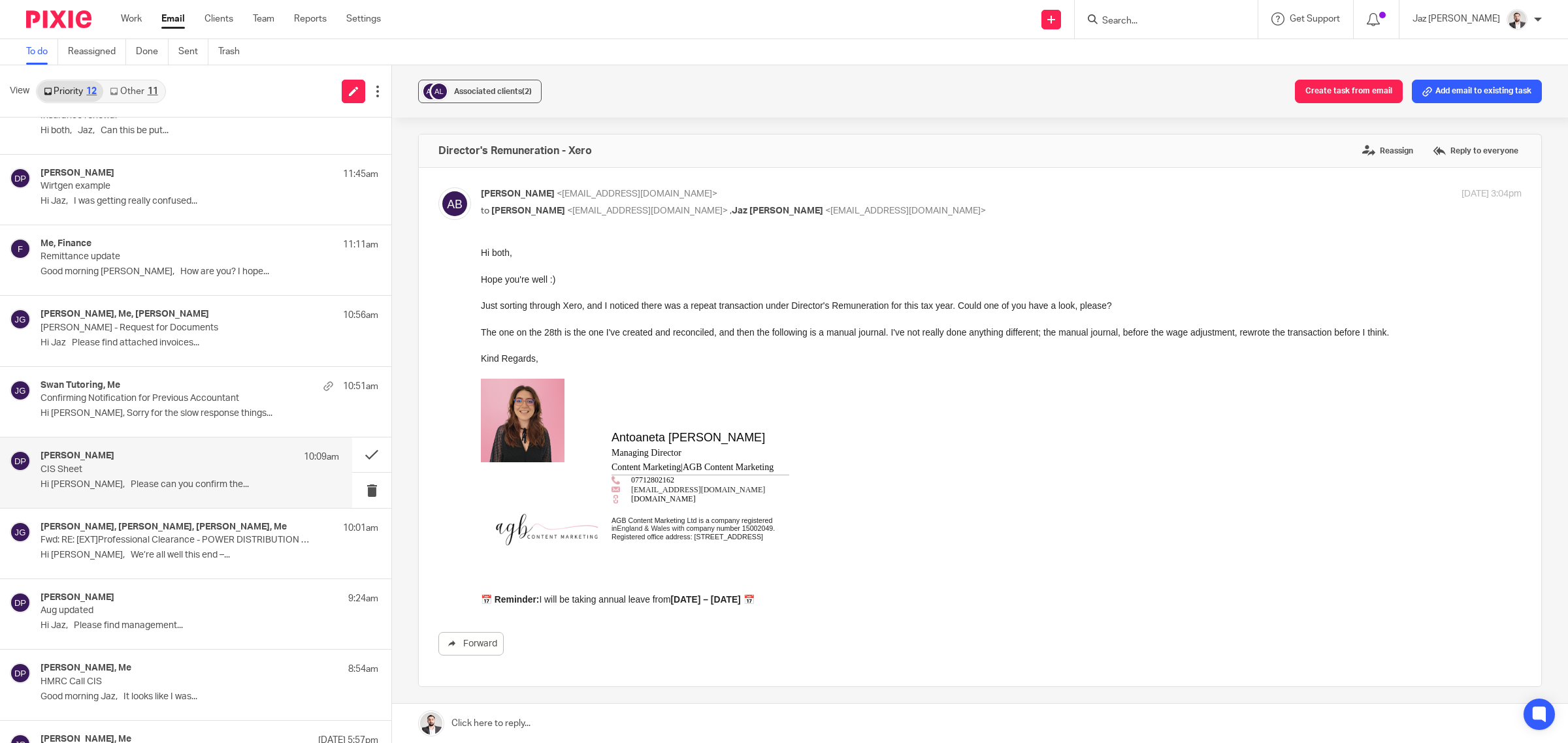
scroll to position [225, 0]
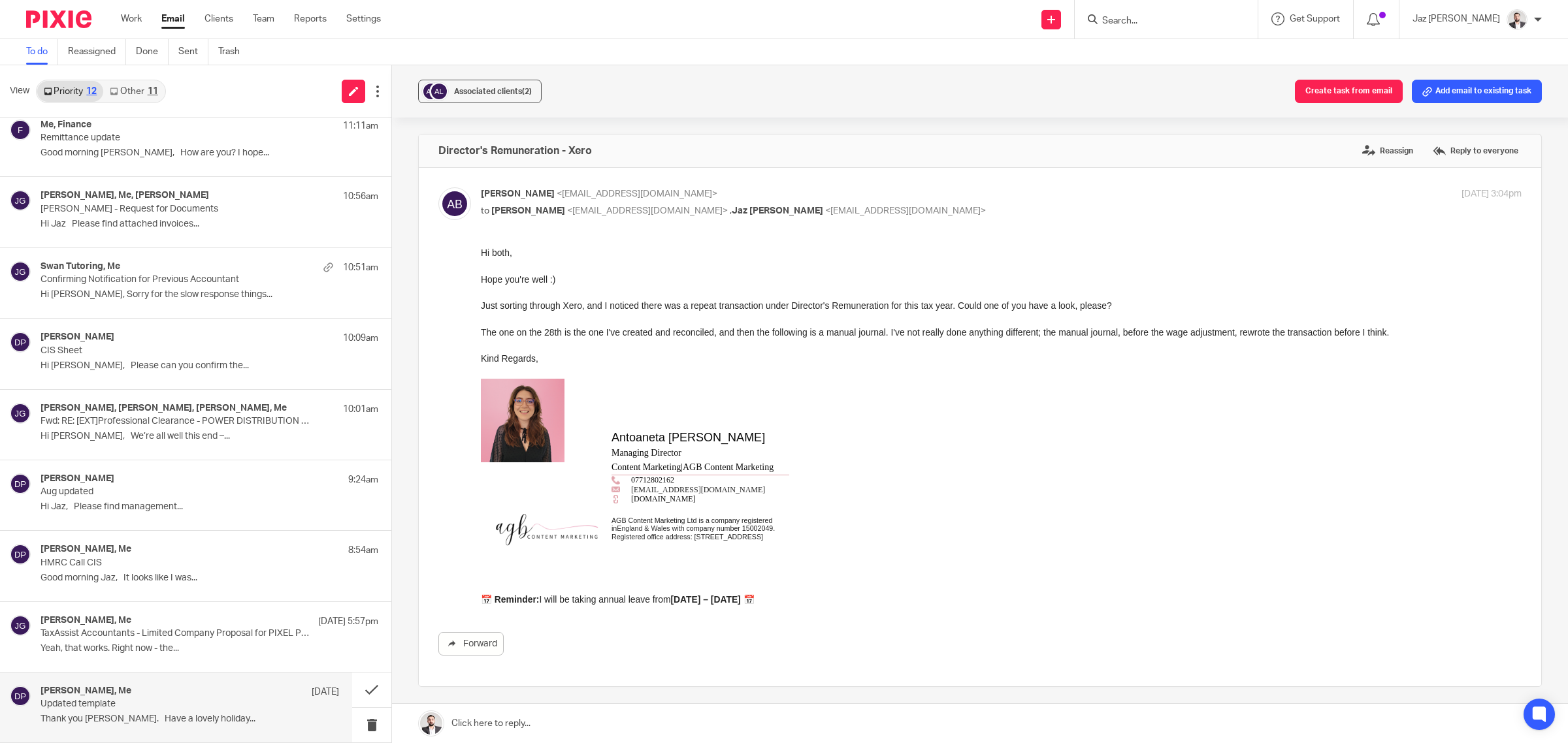
click at [175, 713] on div "[PERSON_NAME], Me [DATE] Updated template Thank you Jaz. Have a lovely holiday.…" at bounding box center [190, 707] width 299 height 43
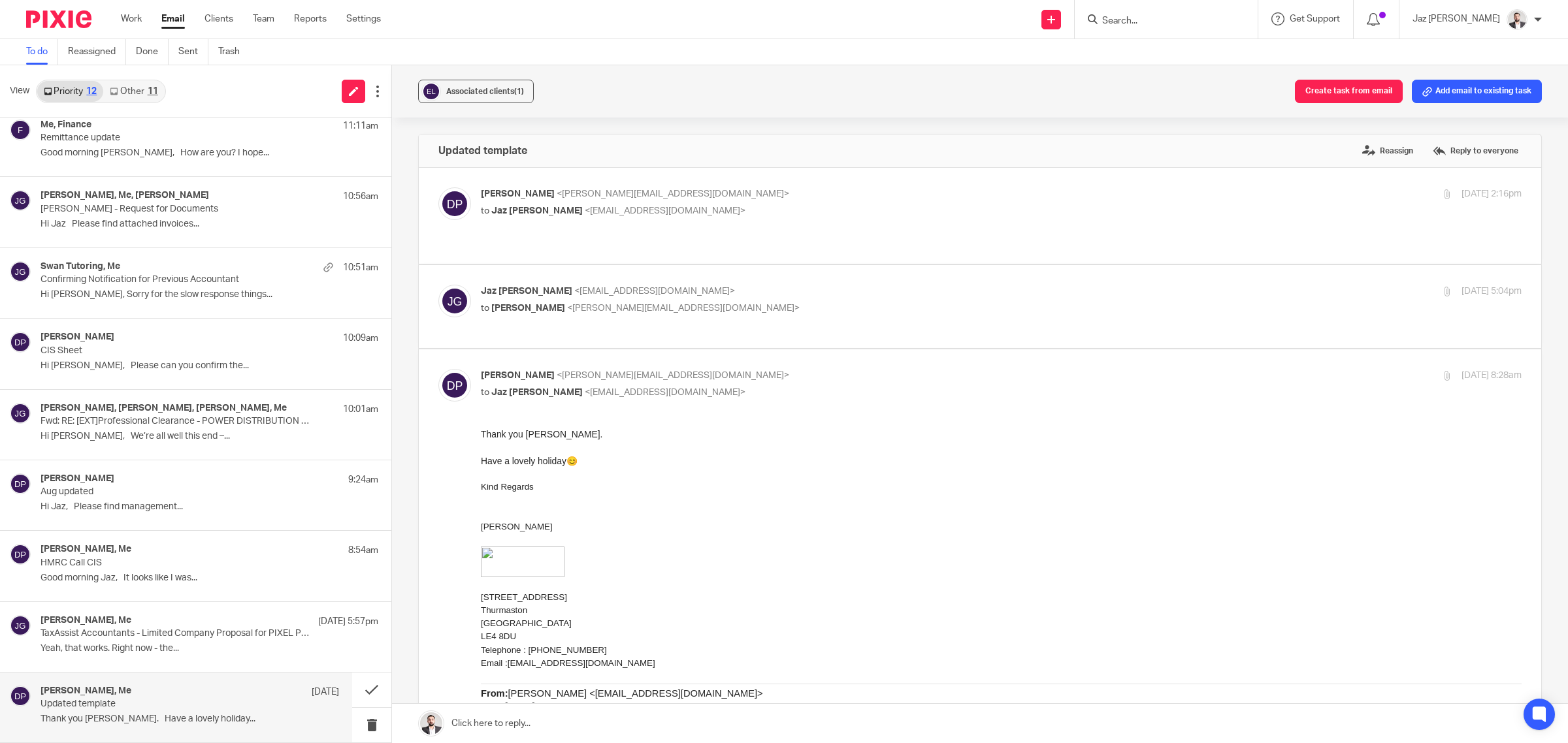
scroll to position [0, 0]
click at [129, 629] on p "TaxAssist Accountants - Limited Company Proposal for PIXEL PERFECT TREE LTD" at bounding box center [161, 634] width 239 height 12
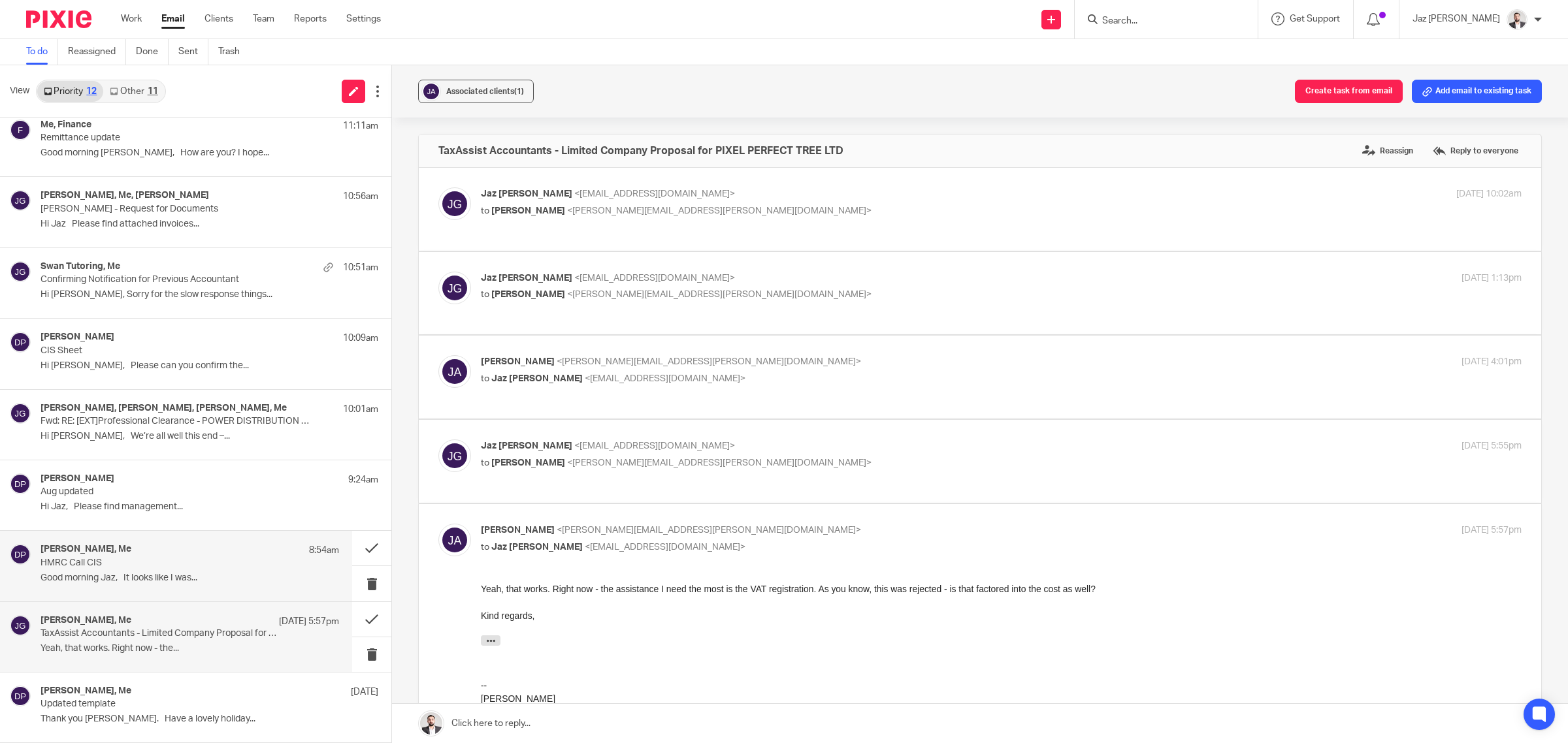
click at [135, 579] on p "Good morning Jaz, It looks like I was..." at bounding box center [190, 578] width 299 height 12
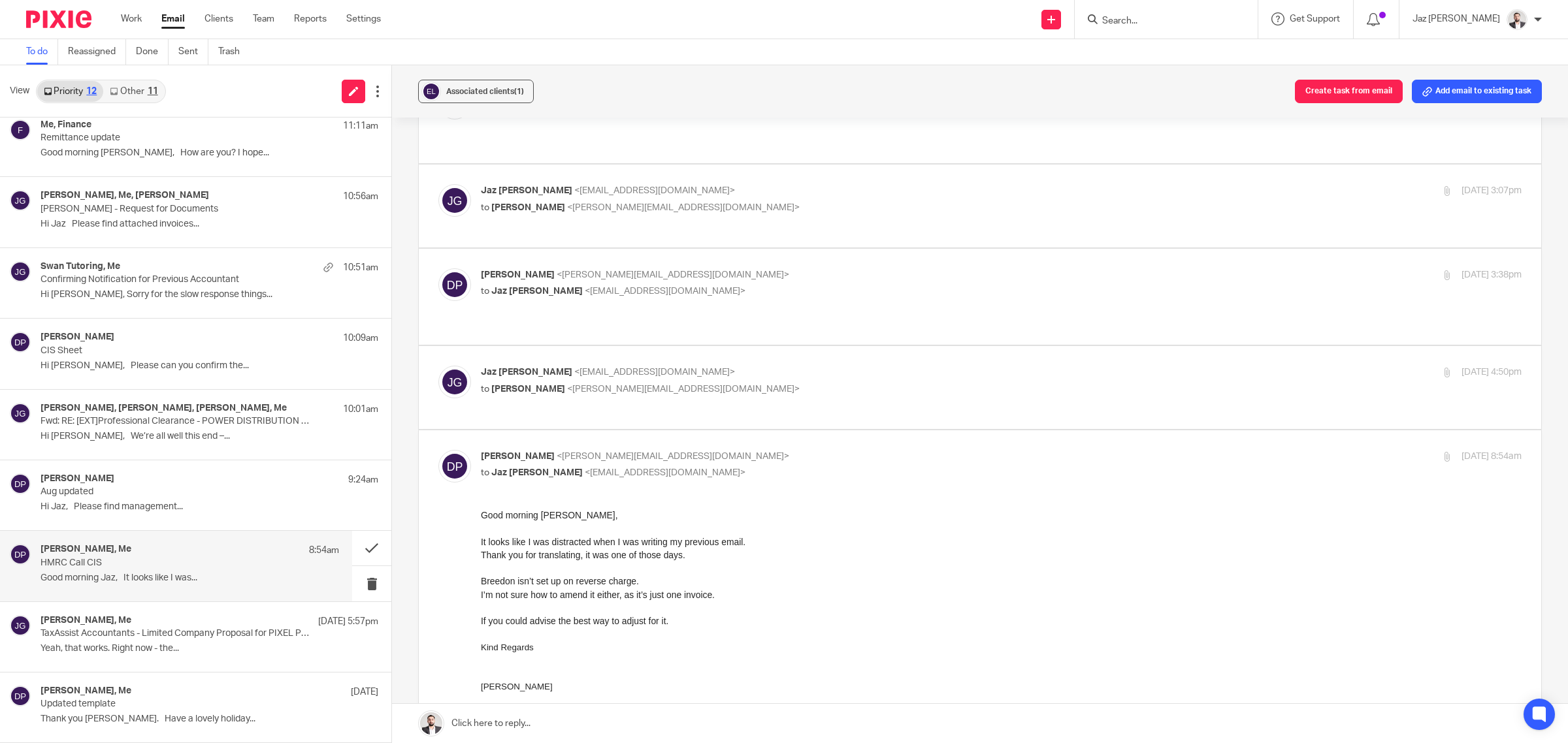
scroll to position [1061, 0]
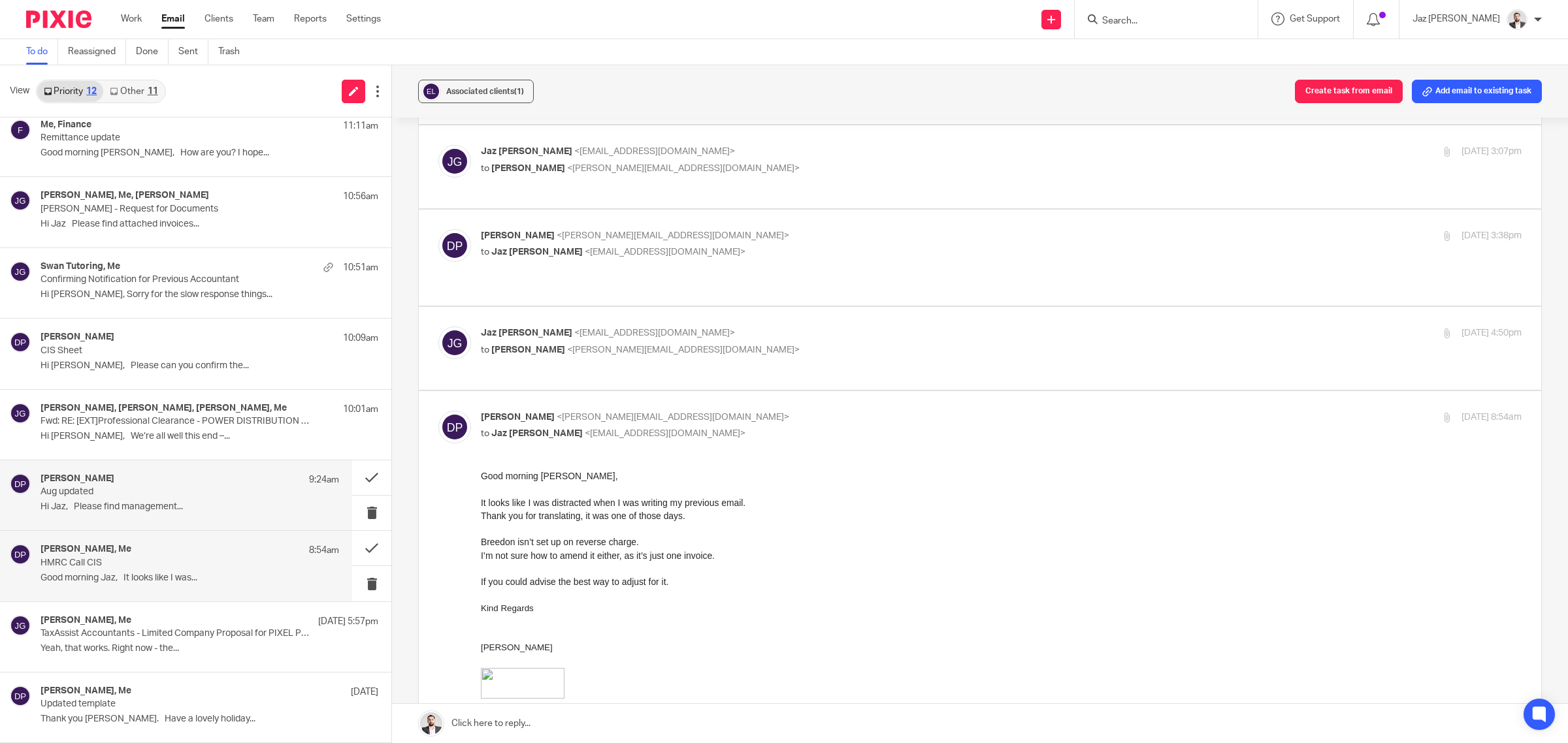
click at [135, 520] on div "[PERSON_NAME] 9:24am Aug updated Hi [PERSON_NAME], Please find management..." at bounding box center [176, 495] width 352 height 70
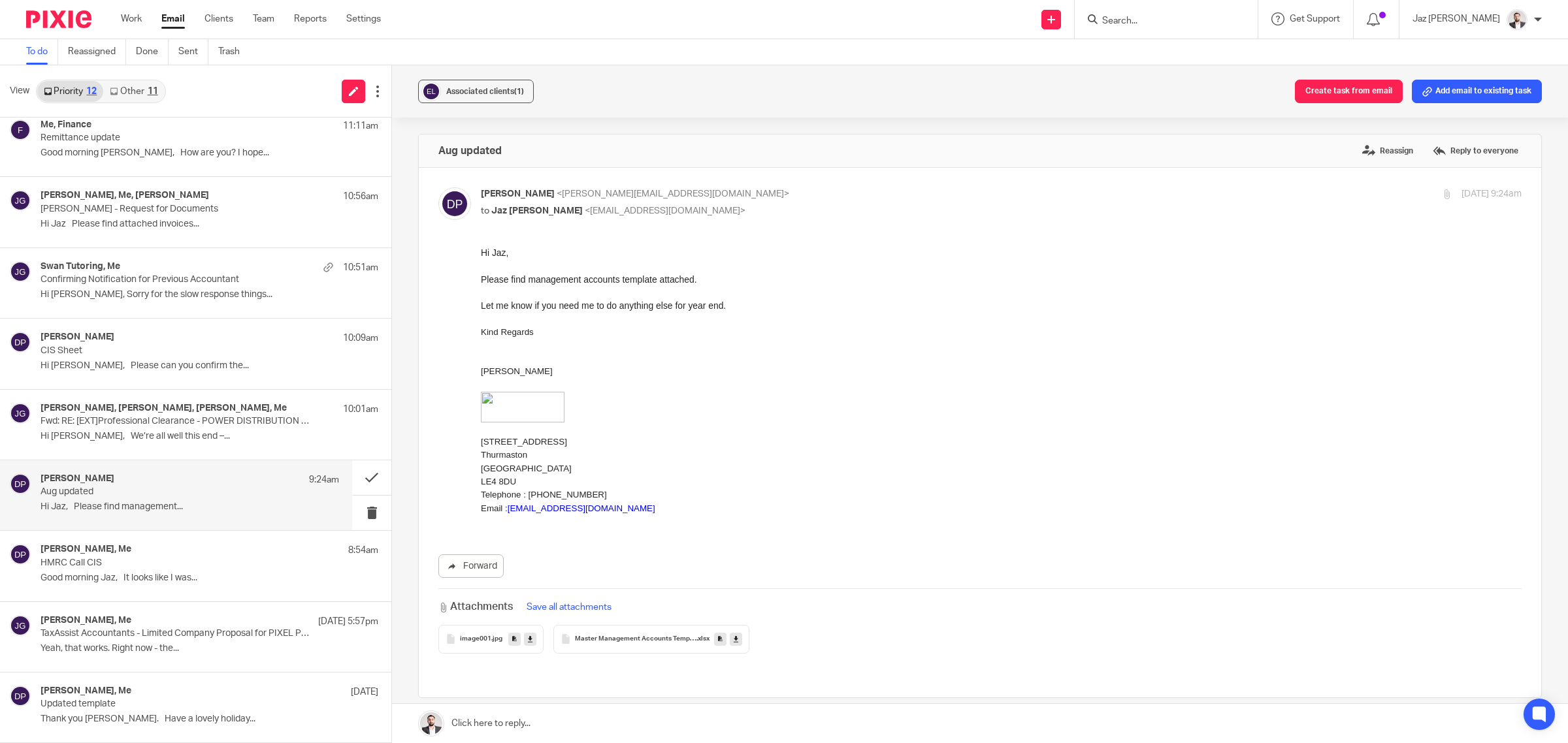
scroll to position [0, 0]
click at [145, 448] on div "[PERSON_NAME], [PERSON_NAME], [PERSON_NAME], Me 10:01am Fwd: RE: [EXT]Professio…" at bounding box center [176, 425] width 352 height 70
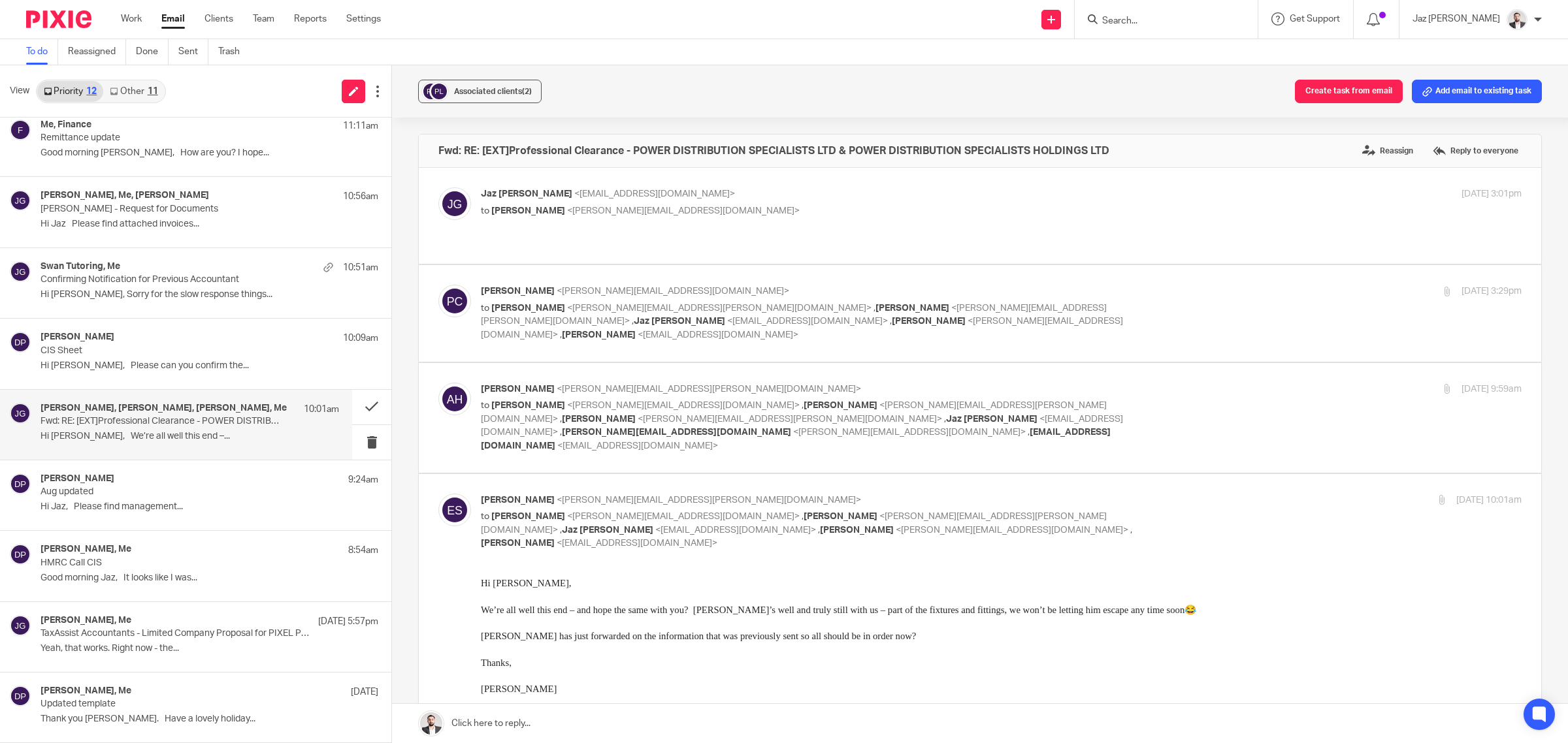
scroll to position [326, 0]
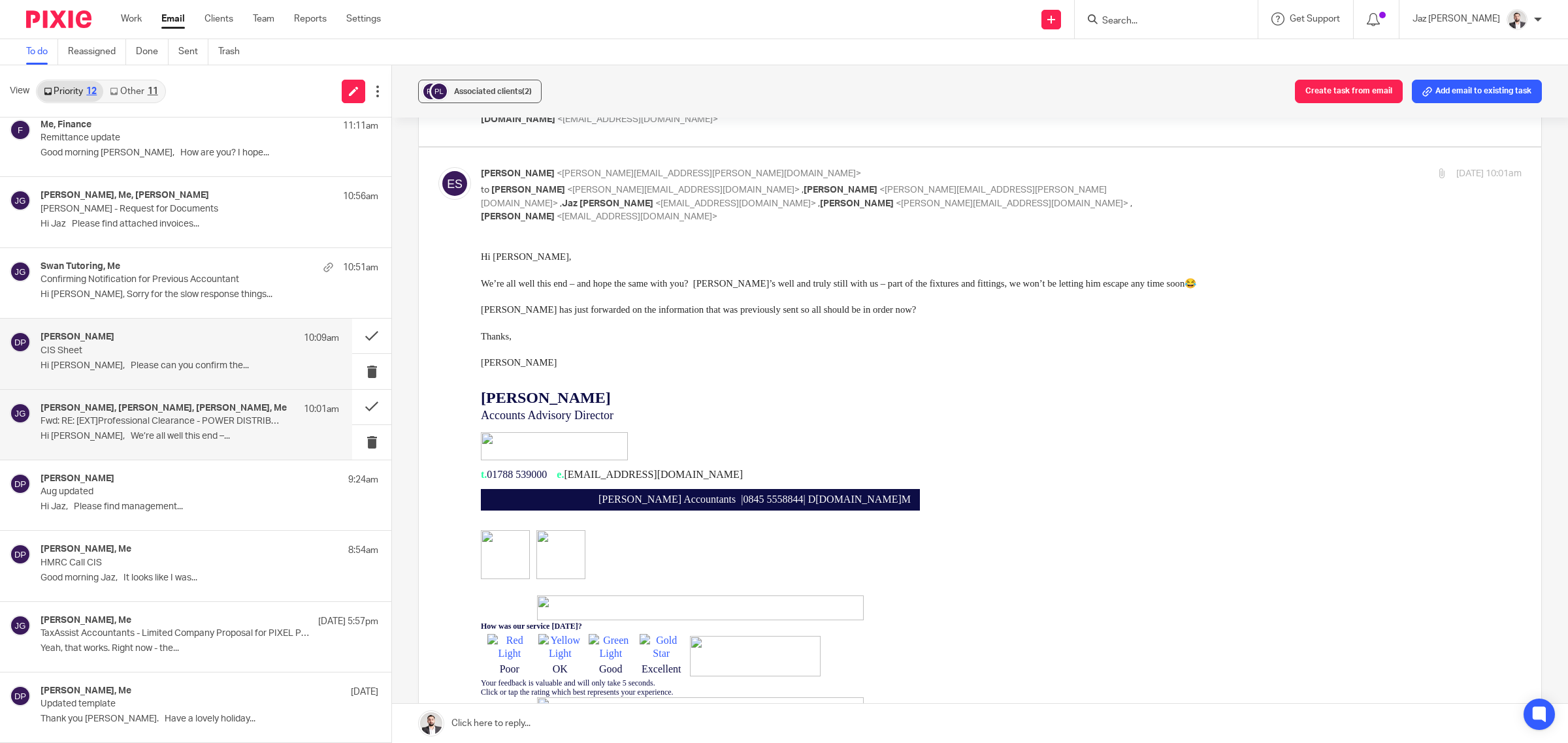
click at [125, 334] on div "[PERSON_NAME] 10:09am" at bounding box center [190, 338] width 299 height 13
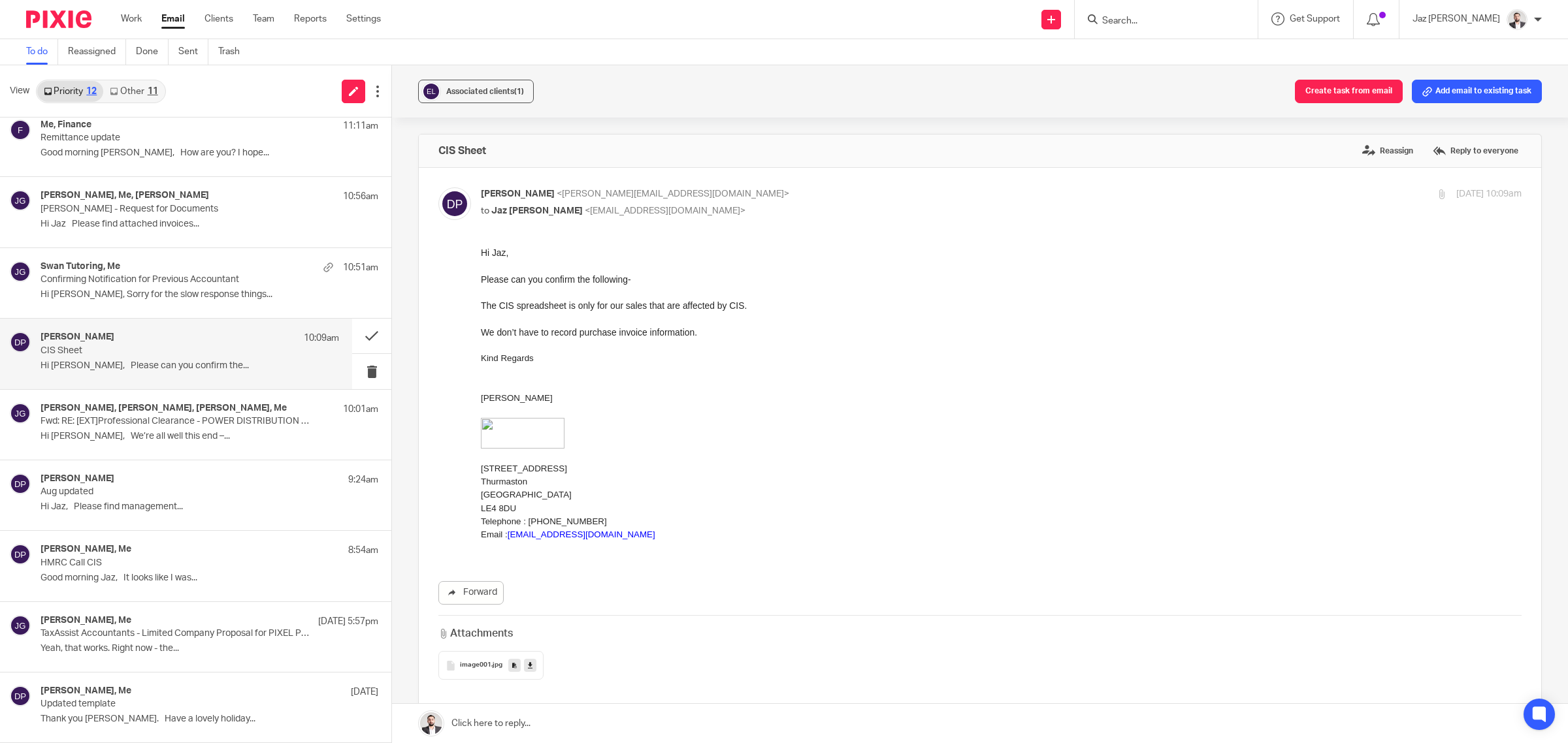
scroll to position [144, 0]
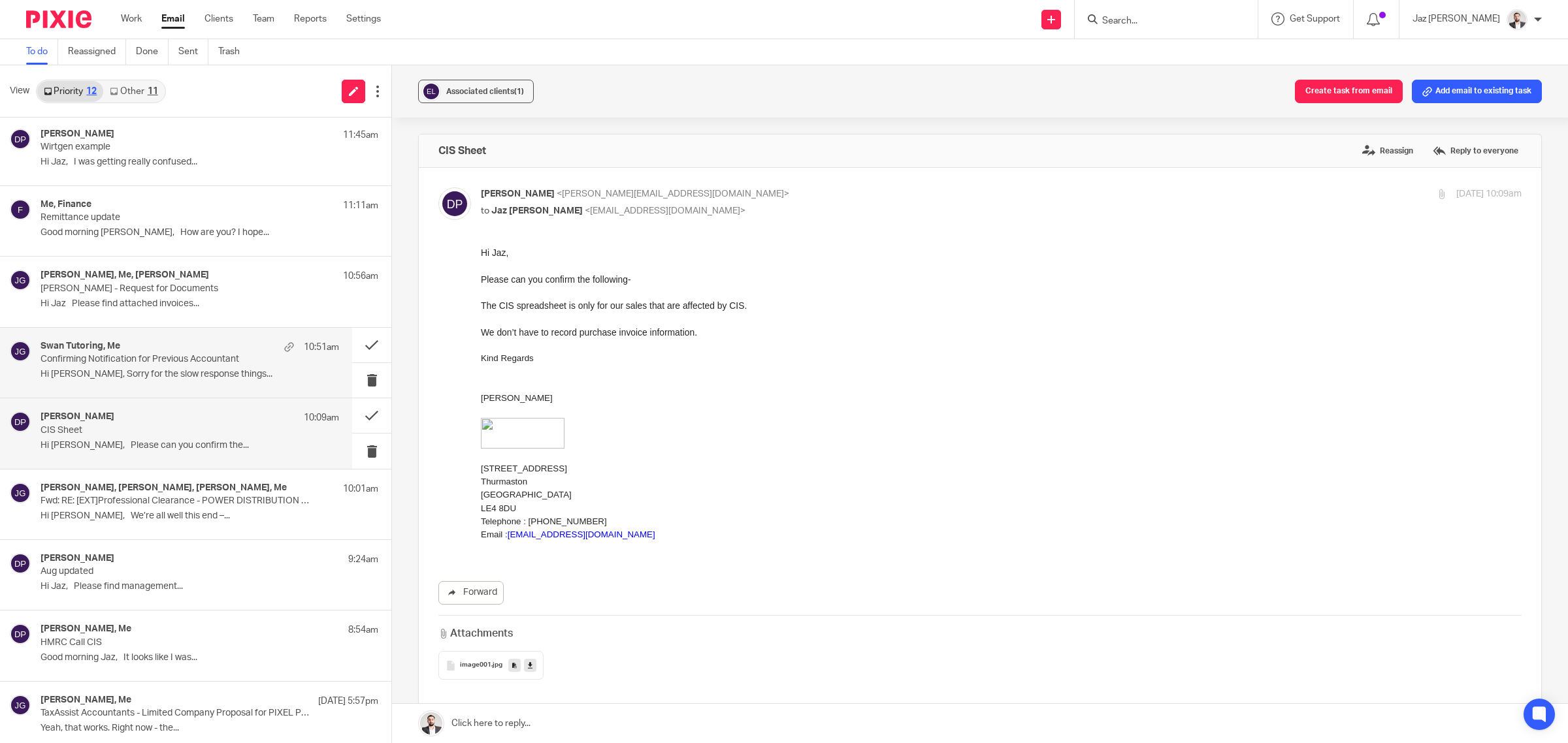
click at [188, 372] on p "Hi [PERSON_NAME], Sorry for the slow response things..." at bounding box center [190, 374] width 299 height 12
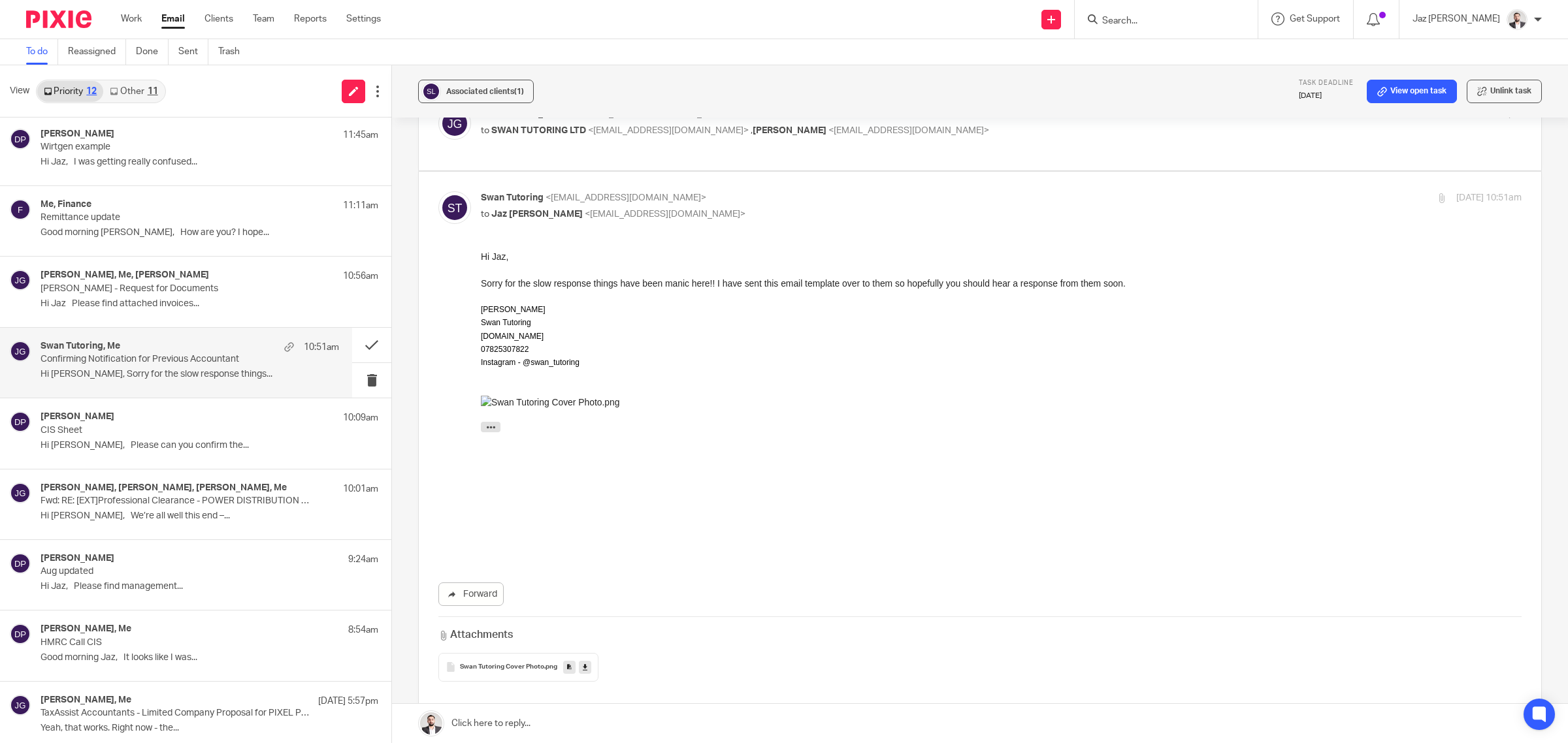
scroll to position [82, 0]
click at [130, 312] on div "[PERSON_NAME], Me, [PERSON_NAME] 10:56am [PERSON_NAME] - Request for Documents …" at bounding box center [190, 291] width 299 height 43
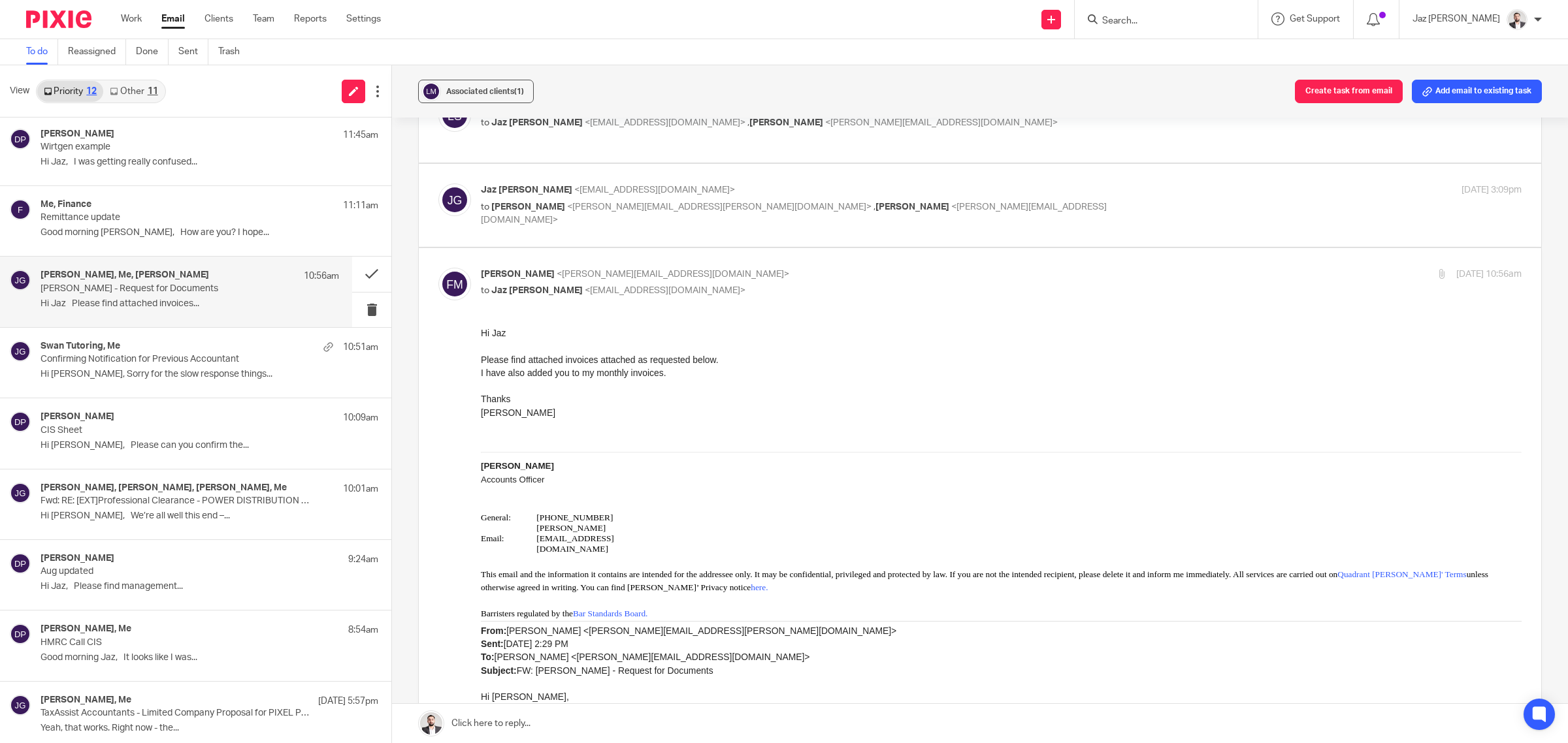
scroll to position [163, 0]
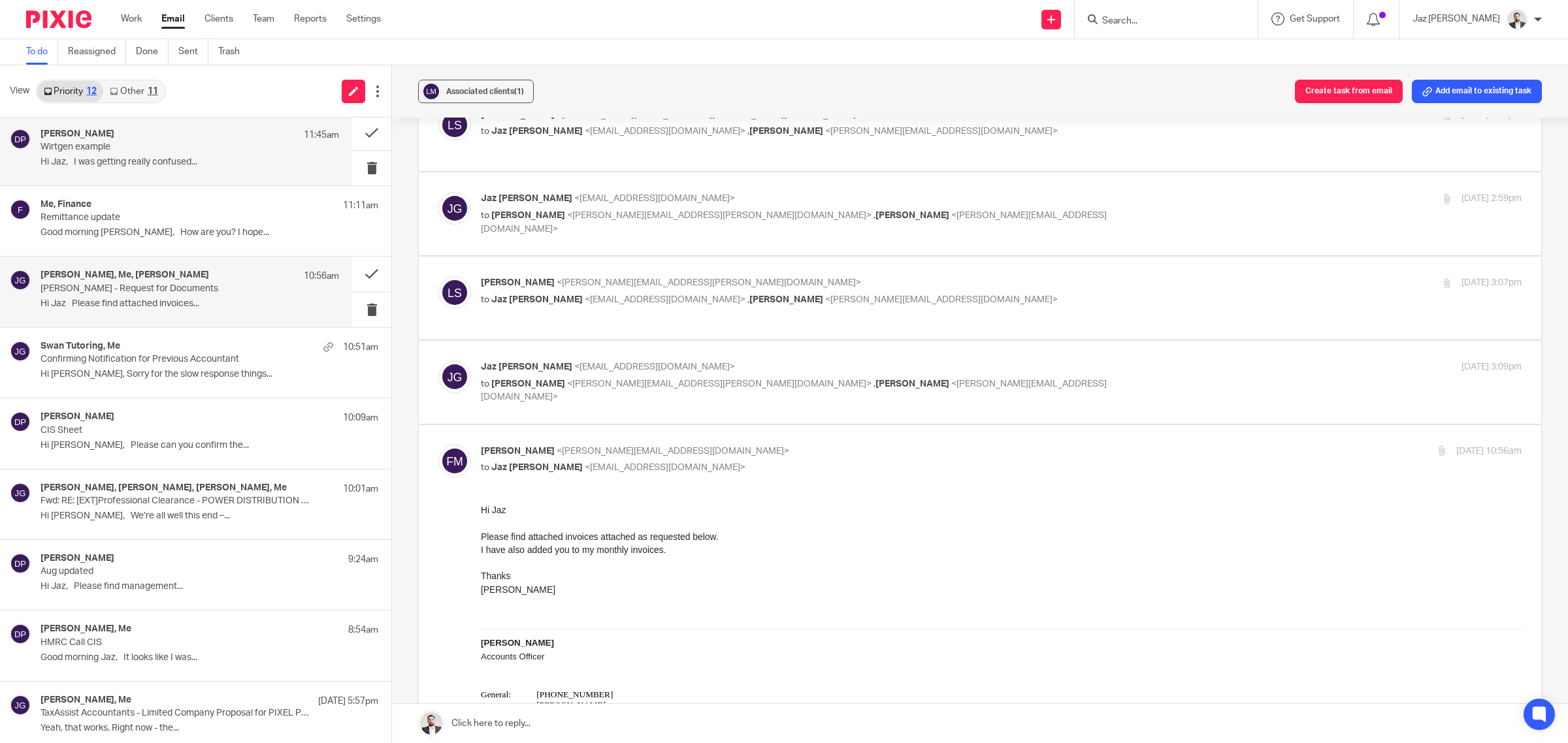
click at [183, 184] on div "[PERSON_NAME] 11:45am Wirtgen example Hi [PERSON_NAME], I was getting really co…" at bounding box center [176, 150] width 352 height 70
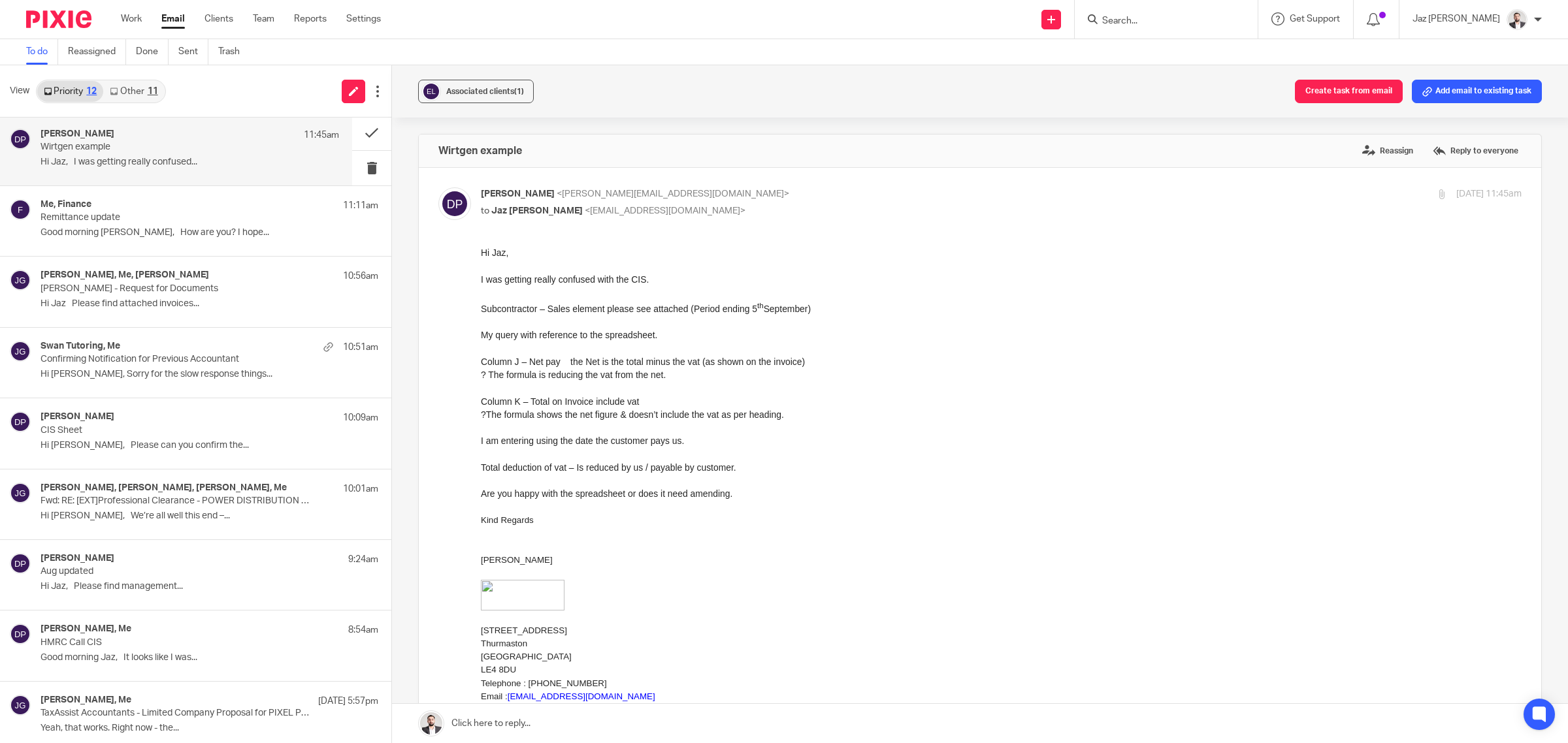
scroll to position [0, 0]
click at [180, 252] on div "Me, Finance 11:11am Remittance update Good morning Jaz, How are you? I hope..." at bounding box center [176, 221] width 352 height 70
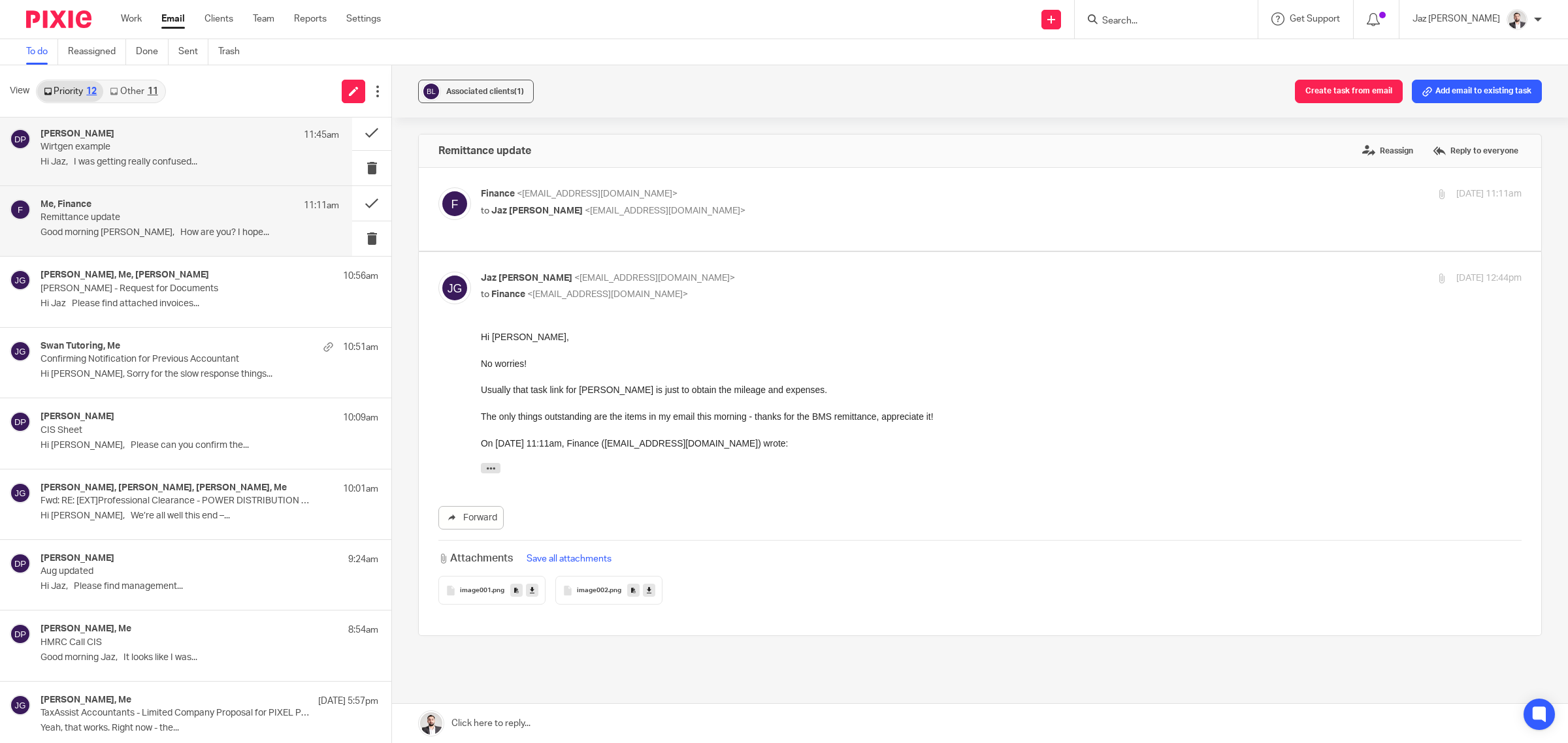
click at [144, 161] on p "Hi Jaz, I was getting really confused..." at bounding box center [190, 162] width 299 height 12
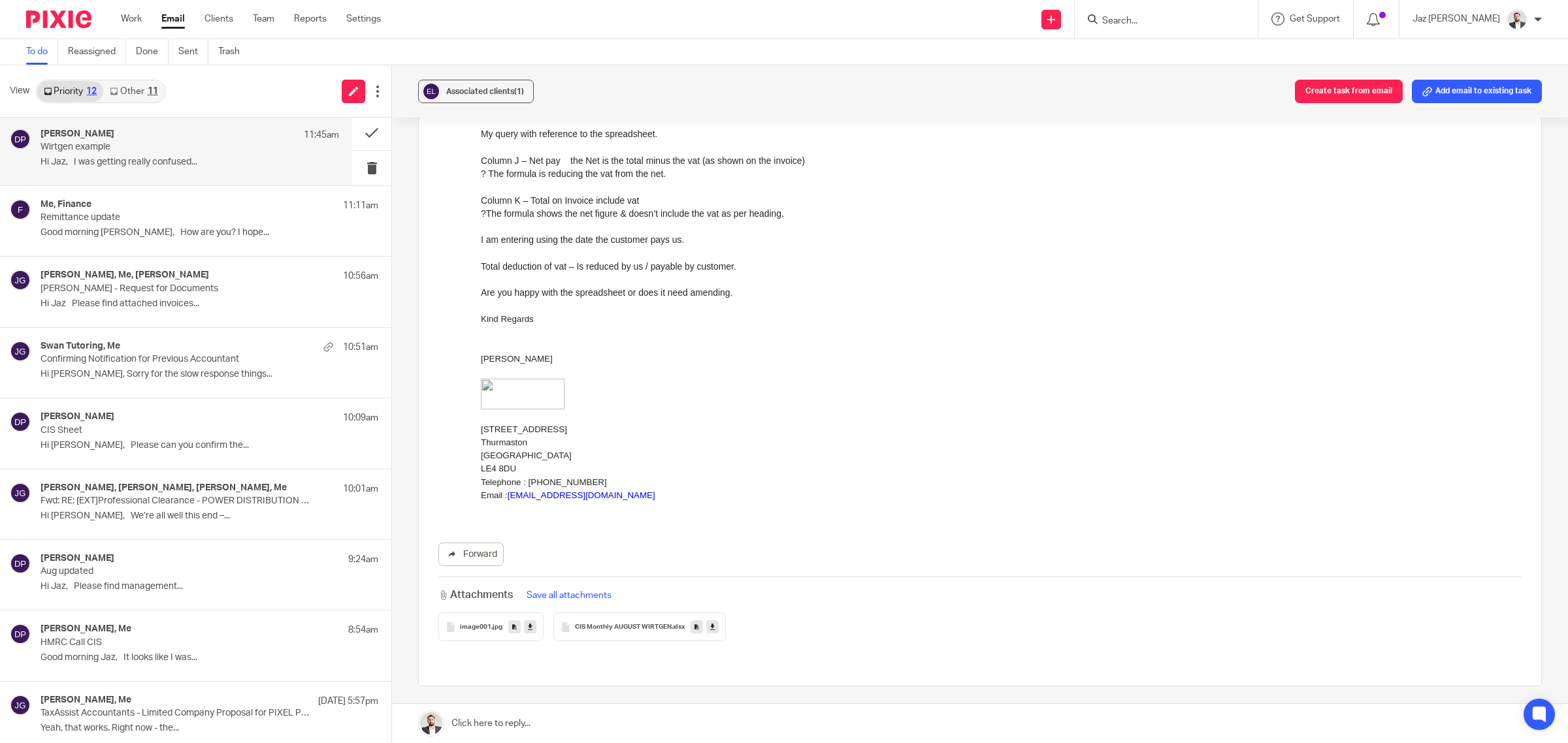
scroll to position [289, 0]
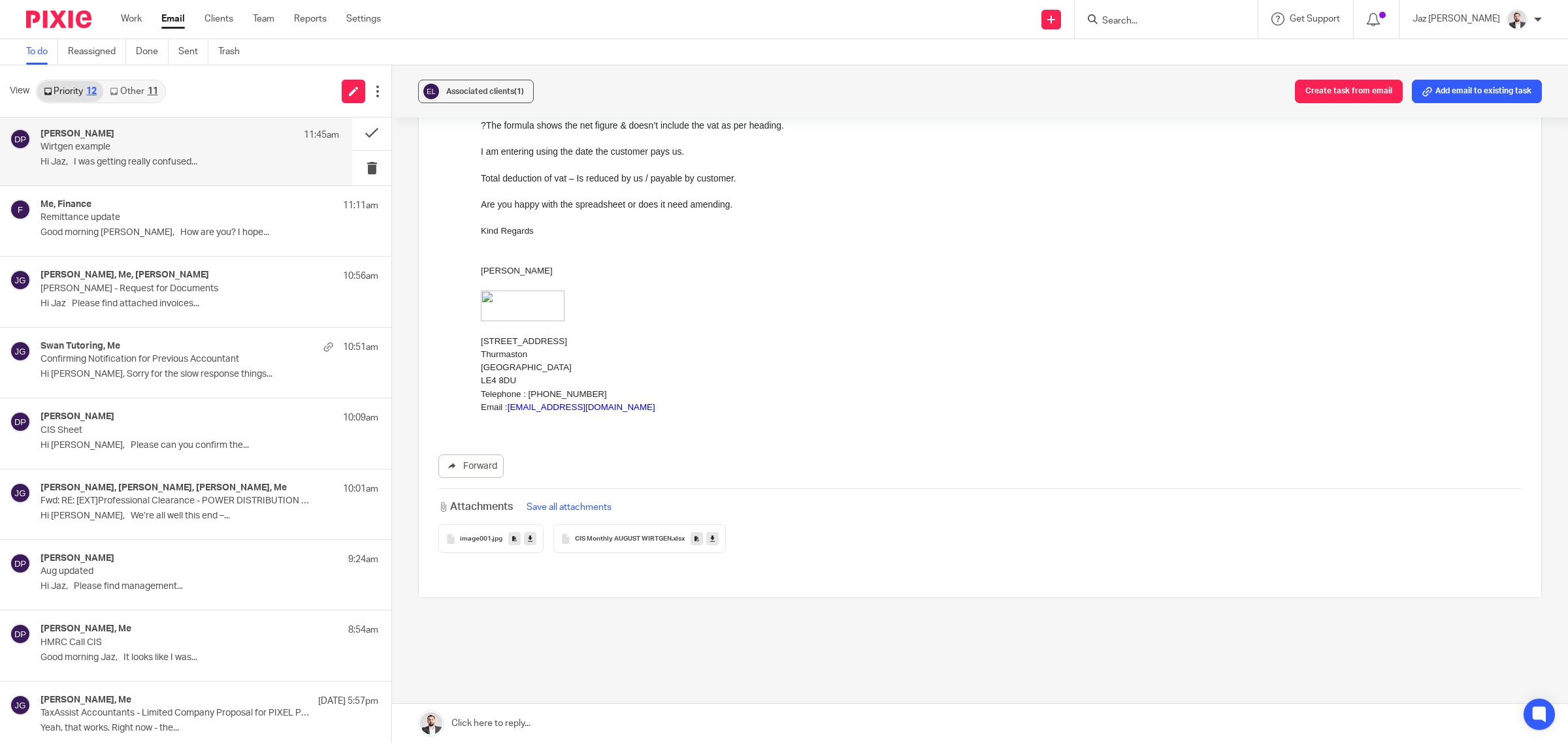
click at [710, 546] on div "CIS Monthly AUGUST WIRTGEN .xlsx" at bounding box center [639, 538] width 172 height 28
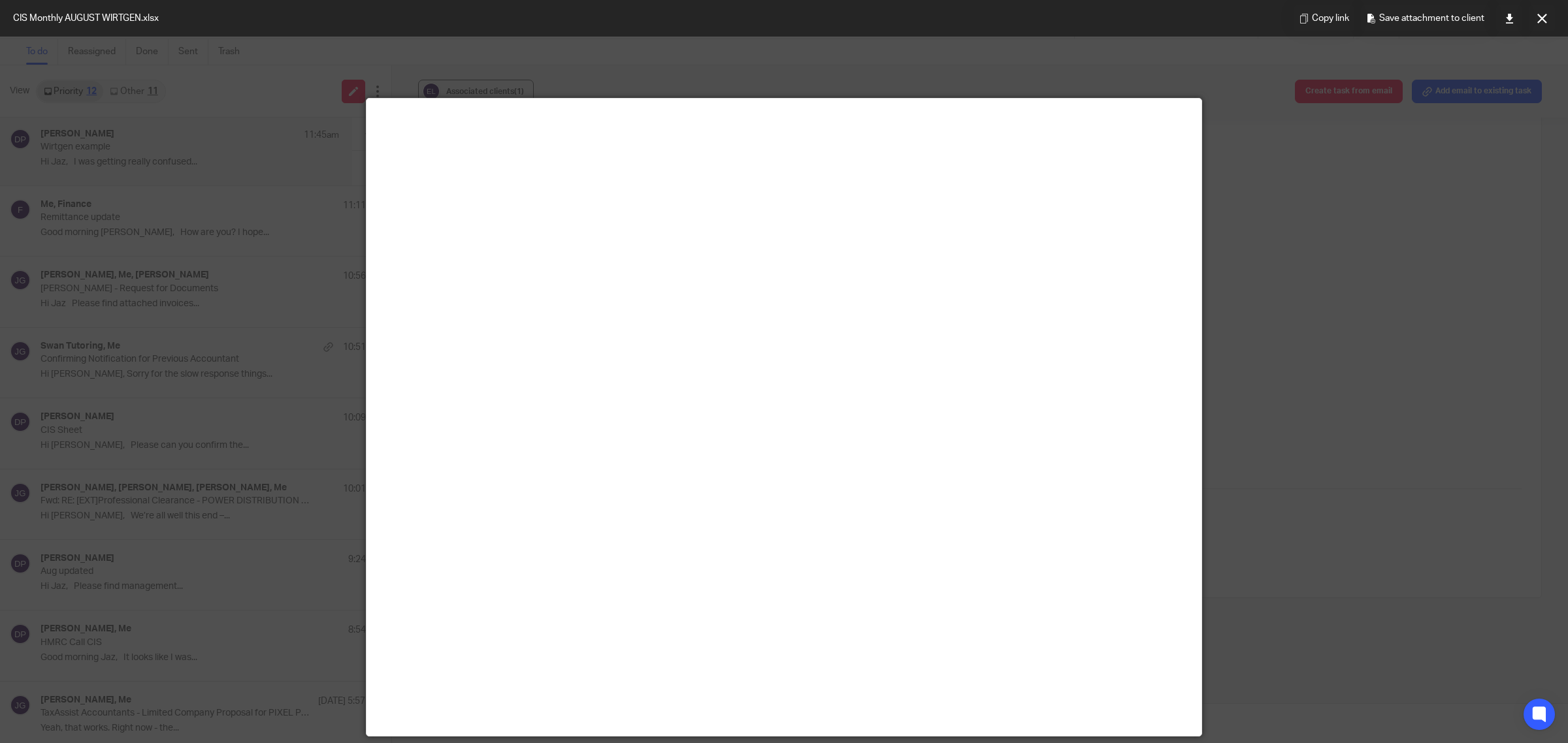
click at [1426, 248] on div at bounding box center [784, 372] width 1568 height 743
click at [1507, 25] on link at bounding box center [1509, 18] width 26 height 26
drag, startPoint x: 1546, startPoint y: 18, endPoint x: 1504, endPoint y: 50, distance: 52.8
click at [1546, 18] on icon at bounding box center [1541, 18] width 10 height 10
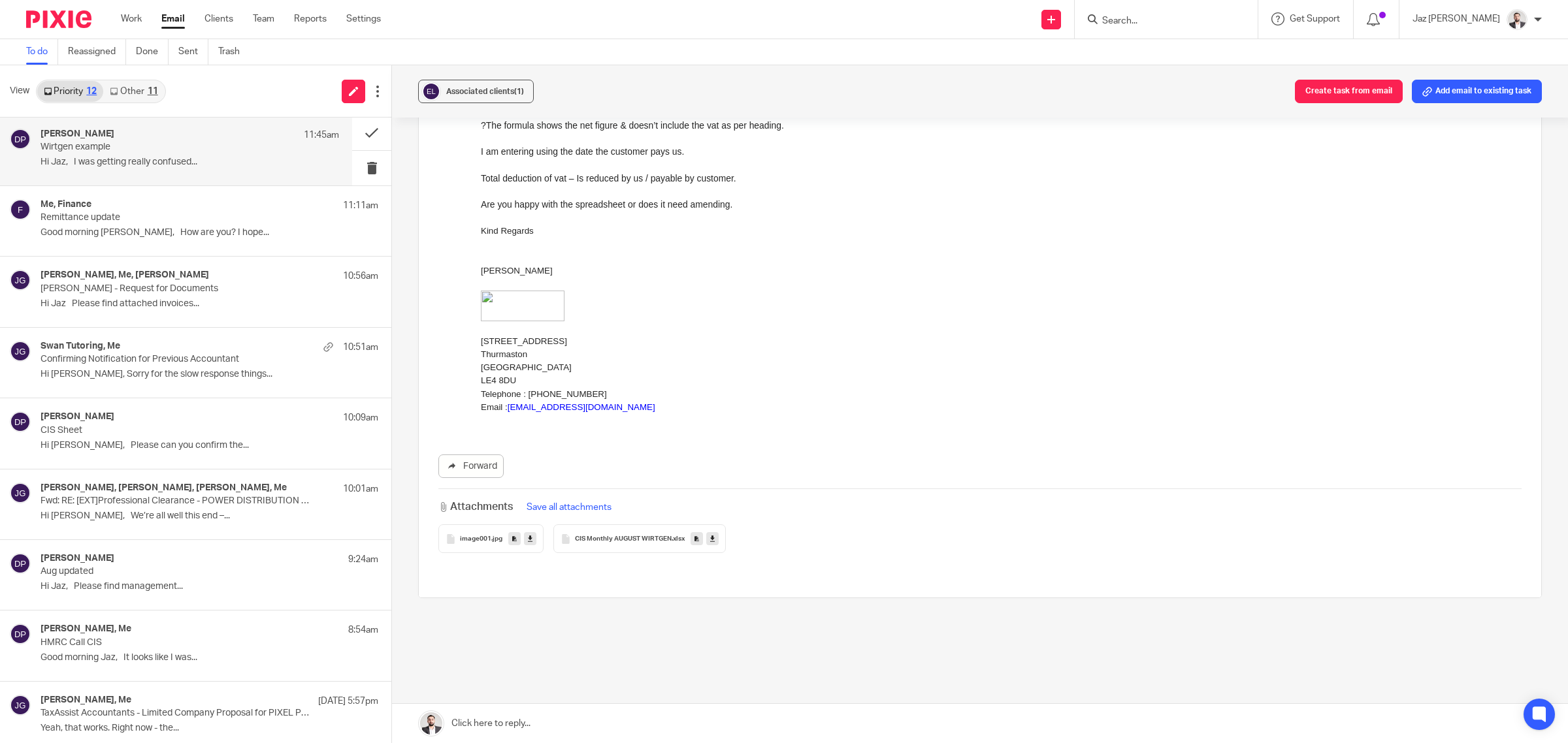
scroll to position [0, 0]
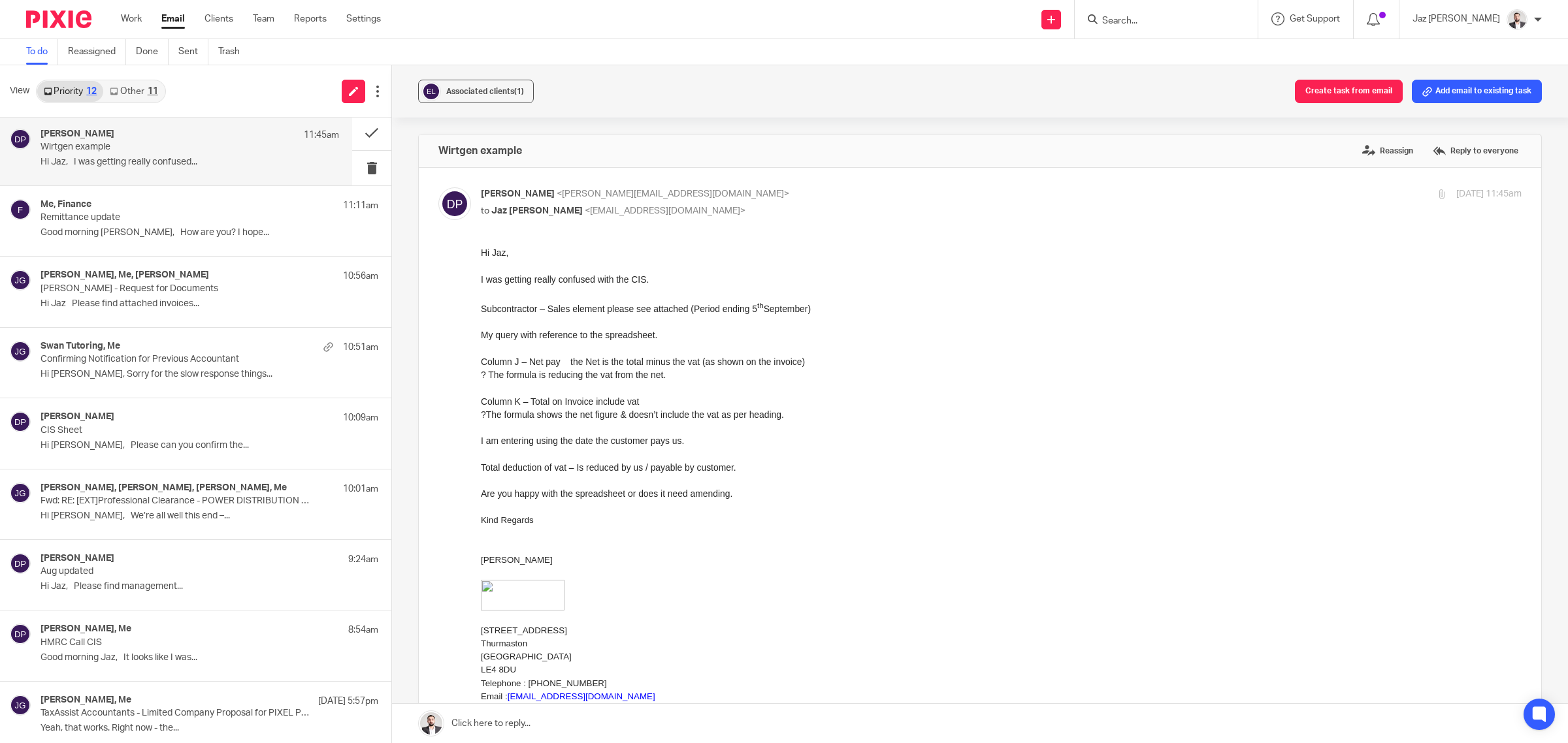
click at [1170, 16] on input "Search" at bounding box center [1159, 21] width 118 height 12
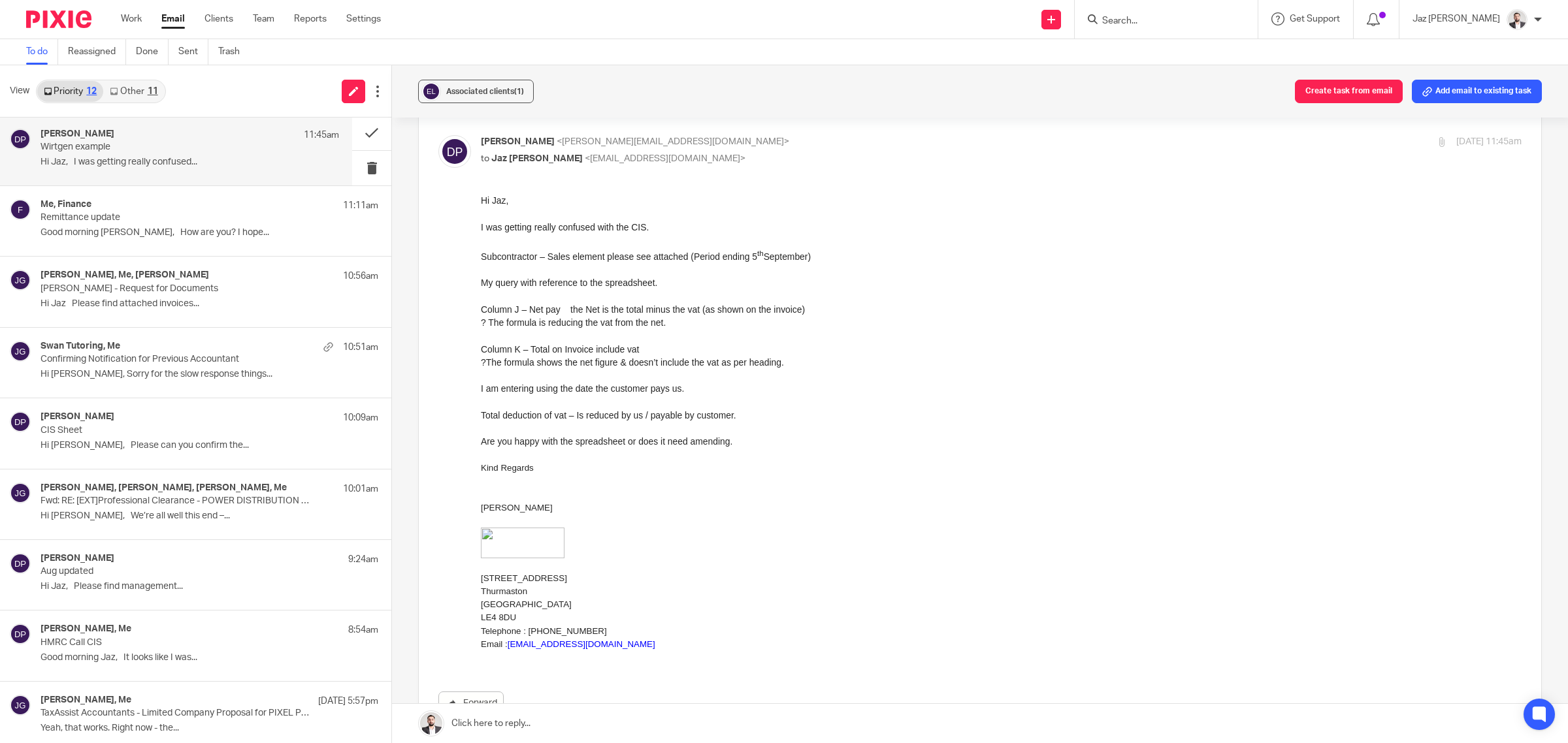
scroll to position [82, 0]
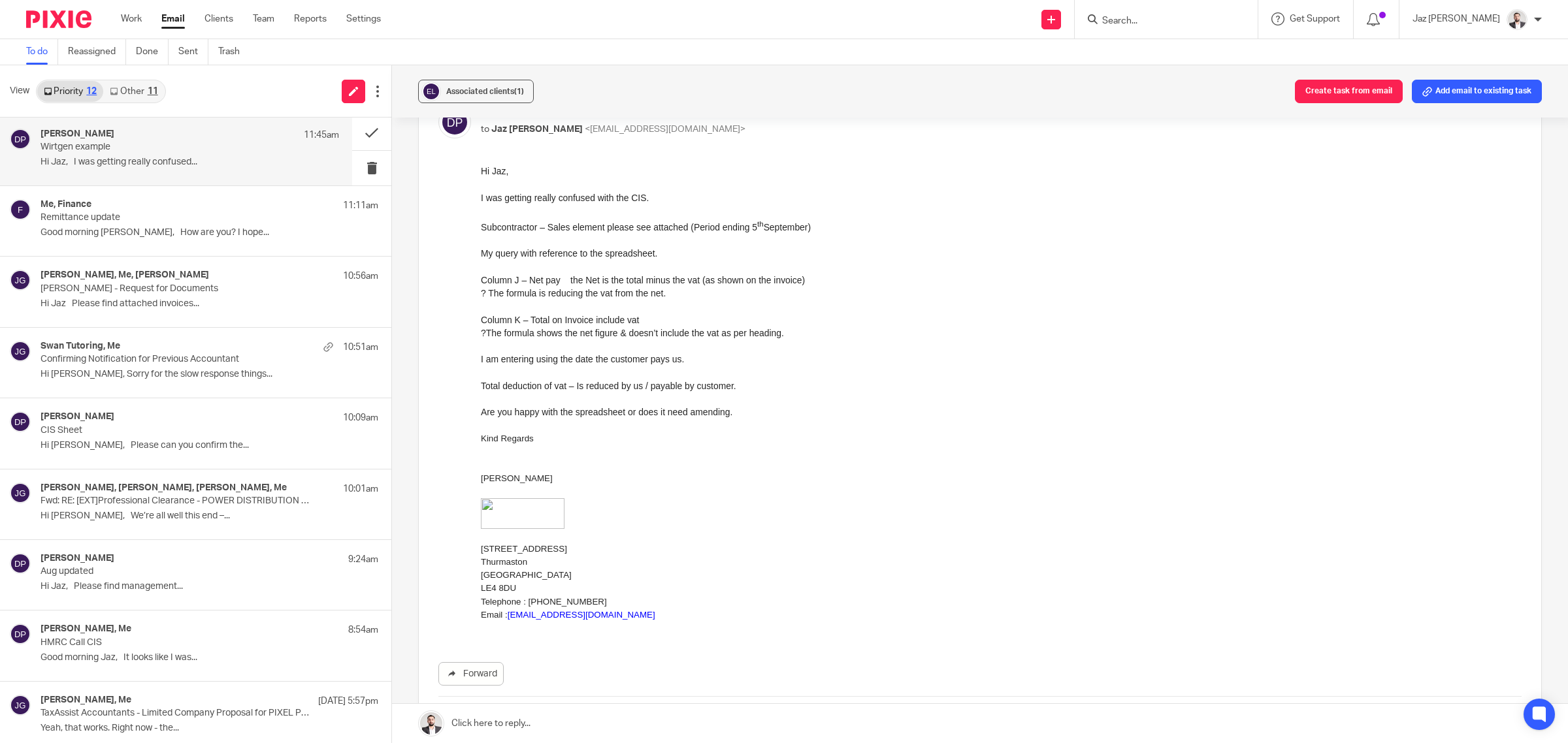
click at [804, 400] on p at bounding box center [1000, 399] width 1040 height 13
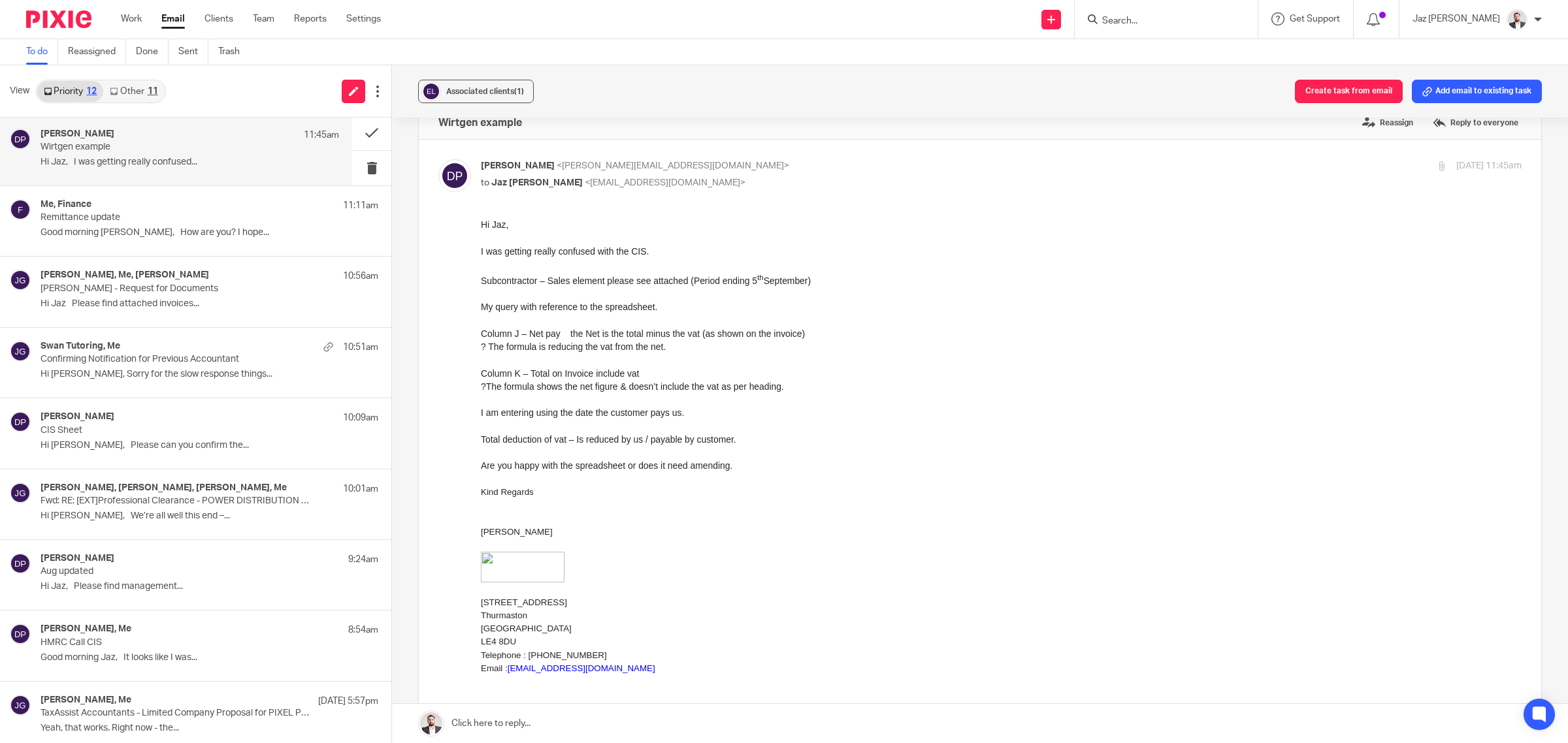
scroll to position [0, 0]
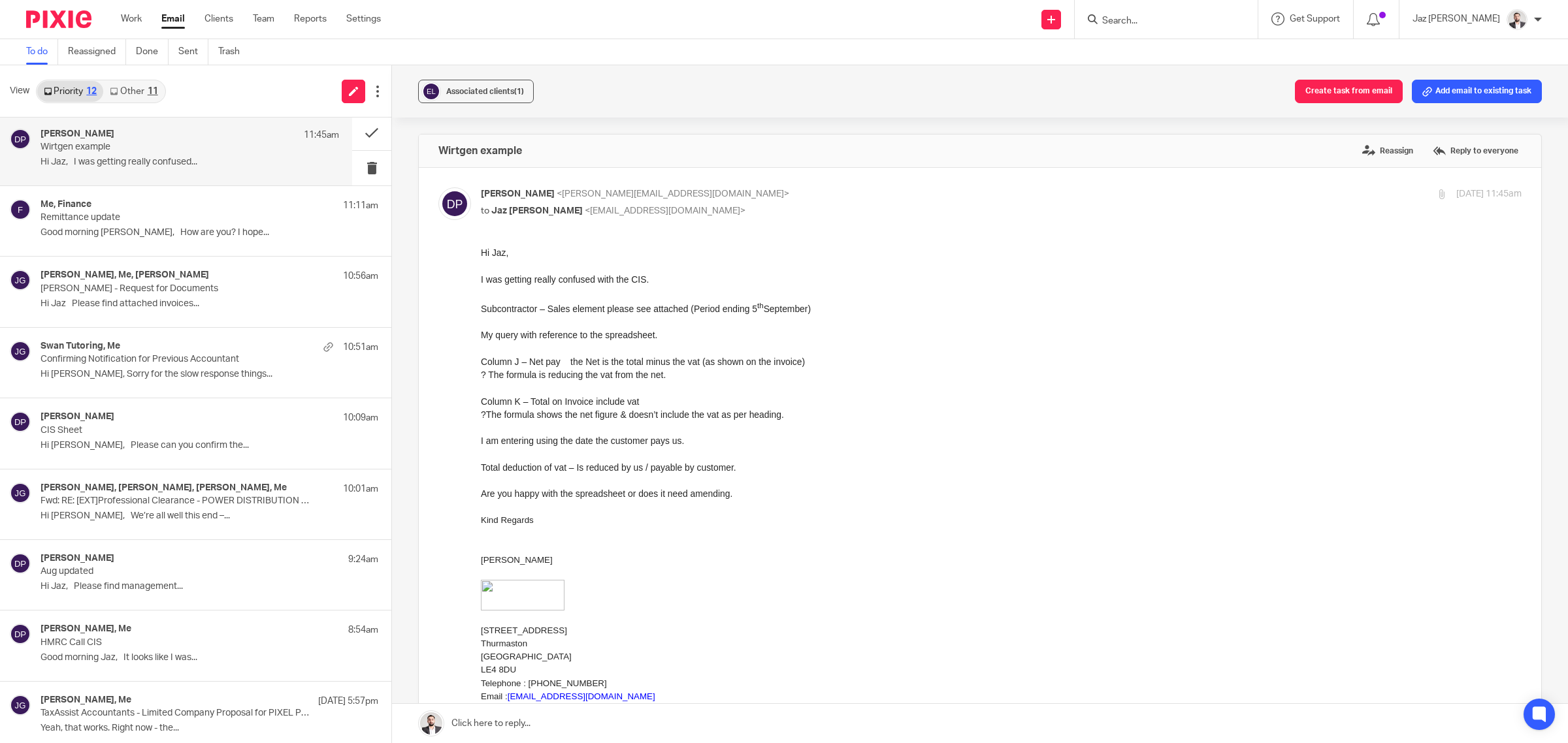
click at [780, 462] on p "Total deduction of vat – Is reduced by us / payable by customer." at bounding box center [1000, 467] width 1040 height 13
click at [155, 222] on p "Remittance update" at bounding box center [161, 217] width 239 height 12
click at [113, 162] on p "Hi Jaz, I was getting really confused..." at bounding box center [190, 162] width 299 height 12
click at [138, 93] on link "Other 11" at bounding box center [133, 91] width 61 height 21
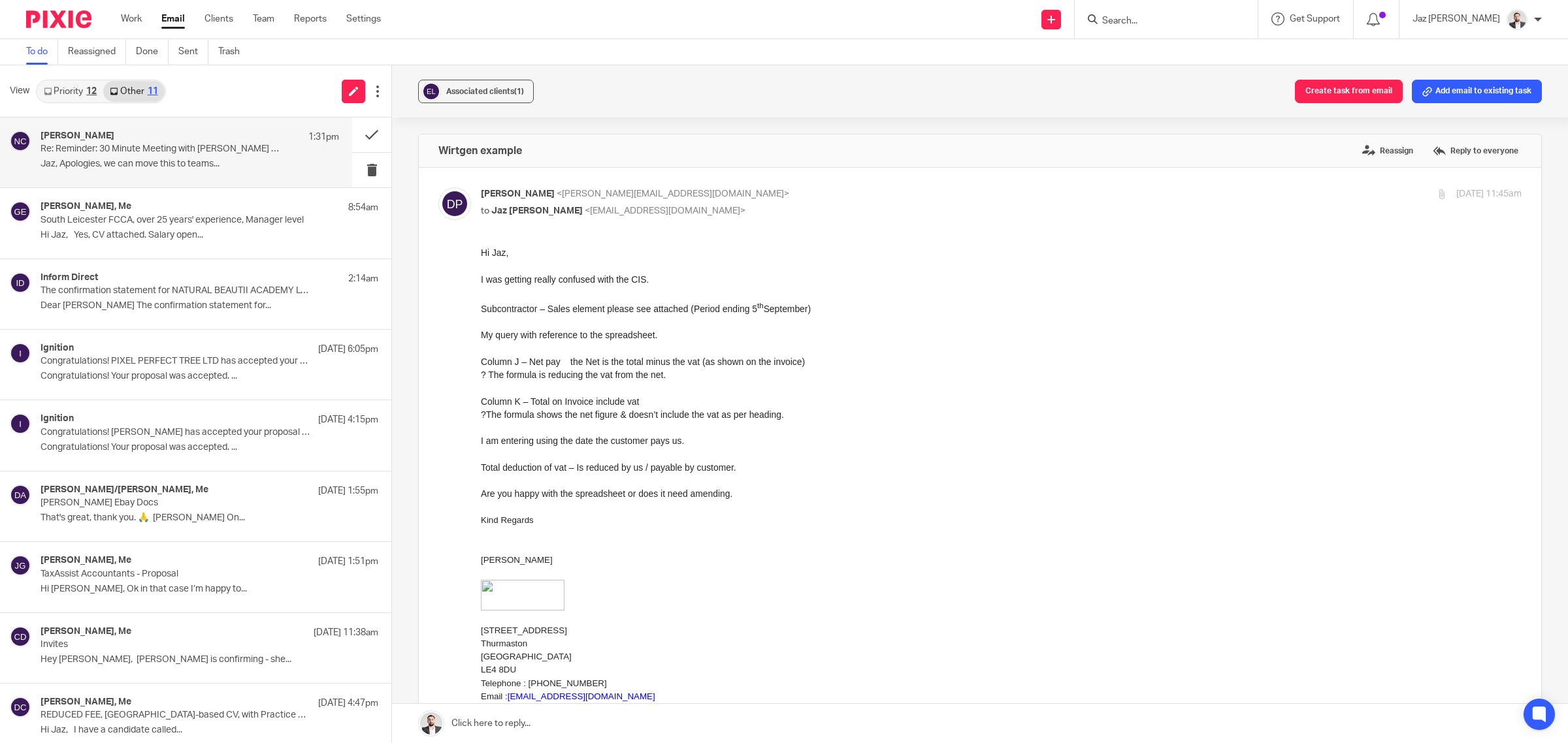
click at [204, 171] on div "Nicole Chapman 1:31pm Re: Reminder: 30 Minute Meeting with Jaz Grewal at 01:00p…" at bounding box center [190, 152] width 299 height 43
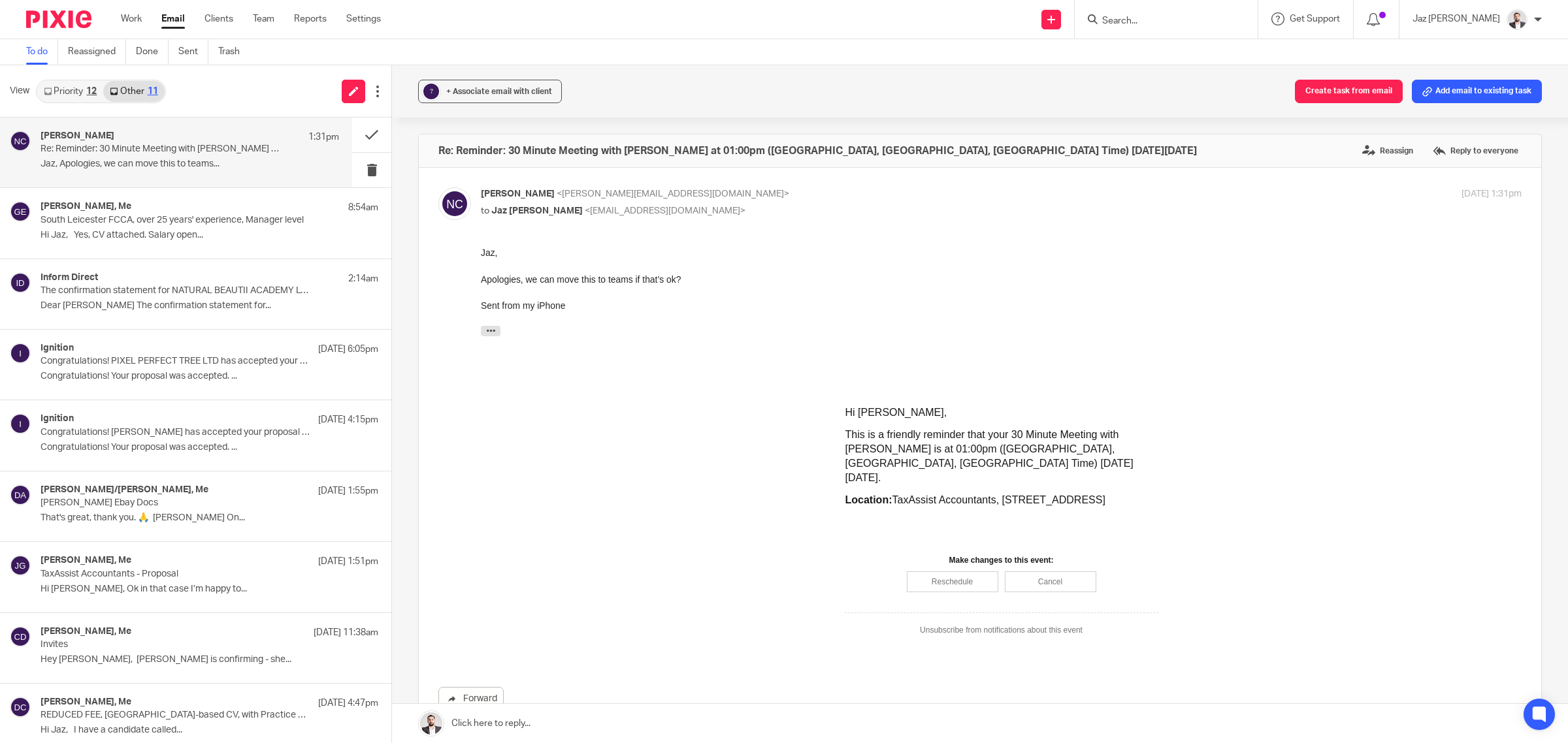
click at [73, 87] on link "Priority 12" at bounding box center [70, 91] width 66 height 21
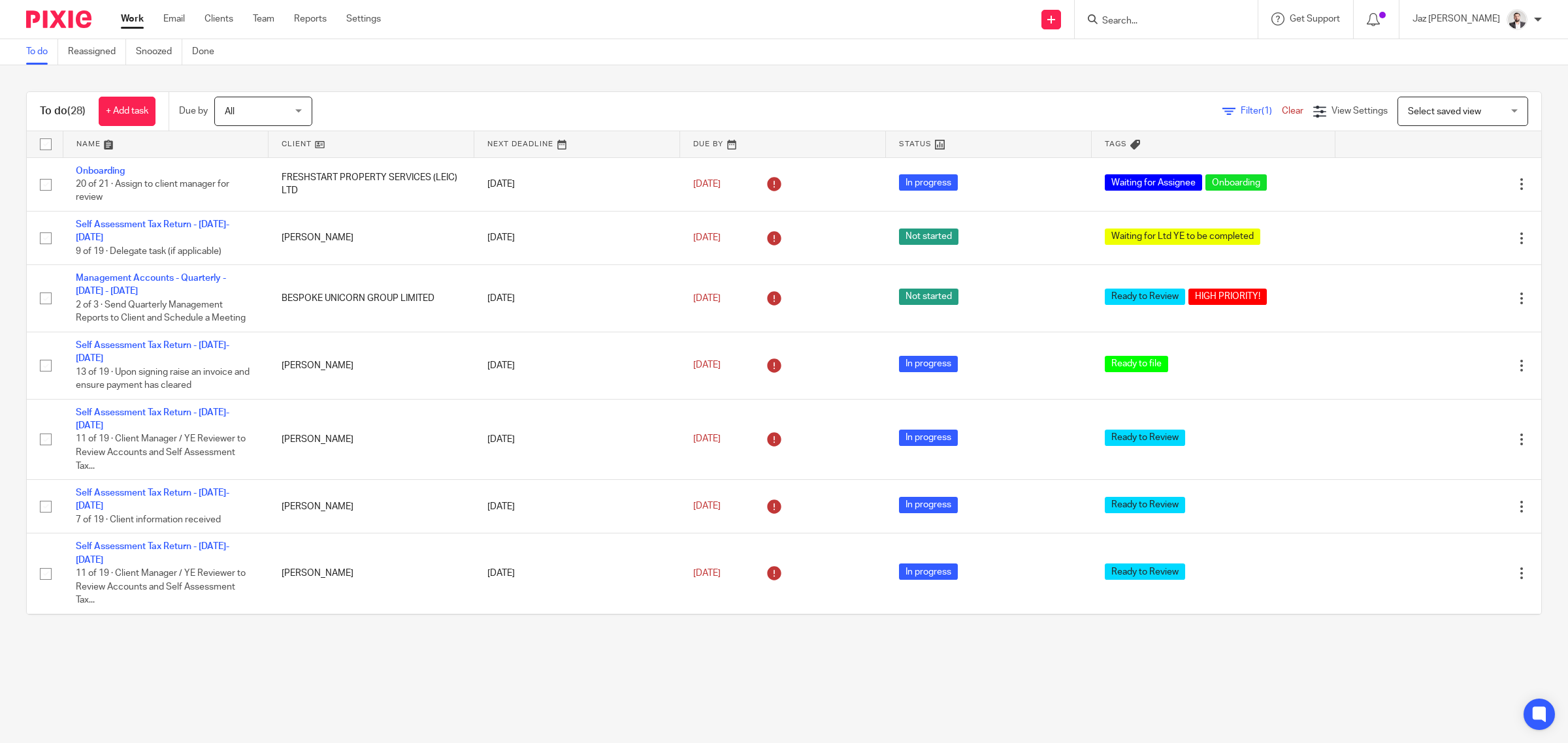
click at [1188, 17] on input "Search" at bounding box center [1159, 21] width 118 height 12
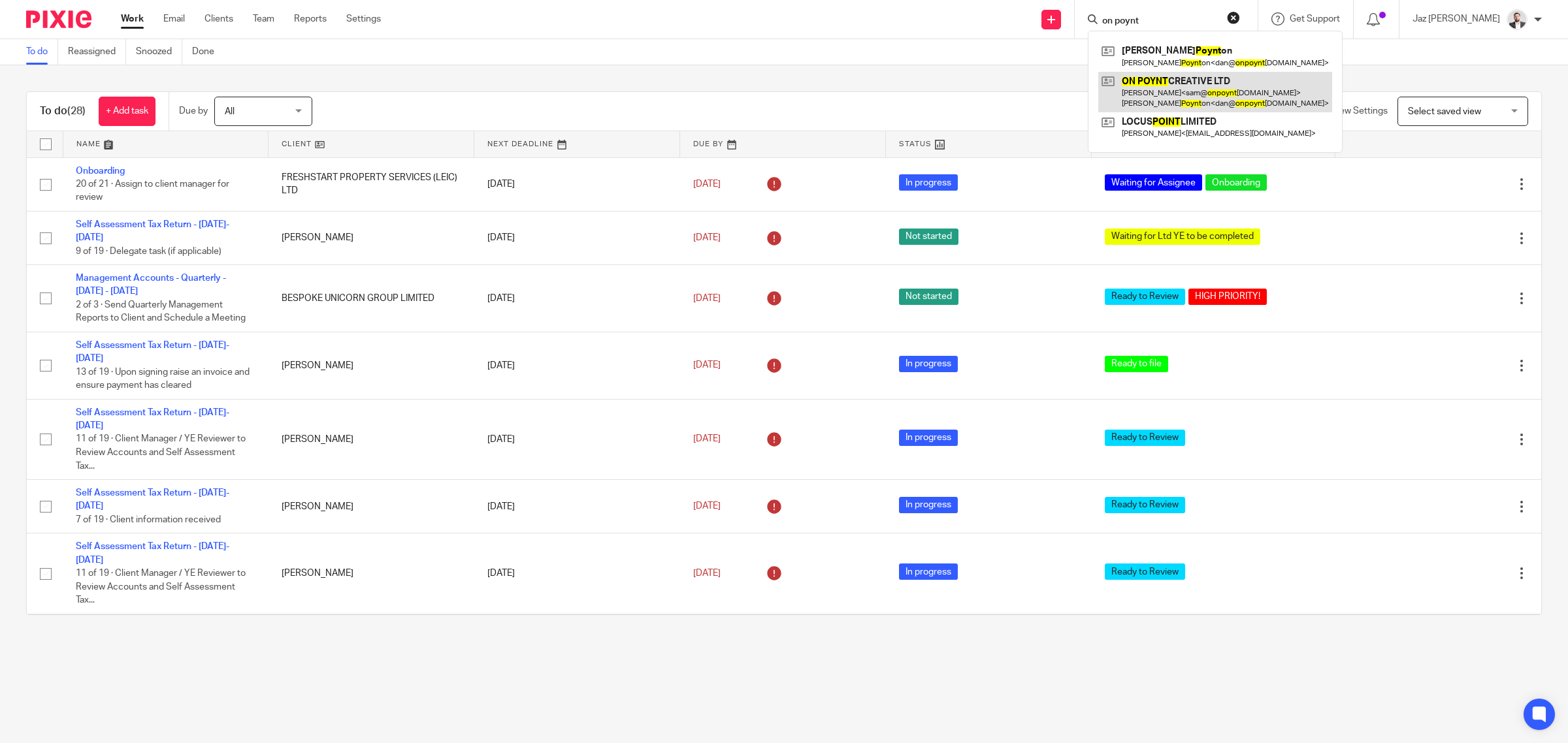
type input "on poynt"
click at [1219, 83] on link at bounding box center [1215, 92] width 234 height 41
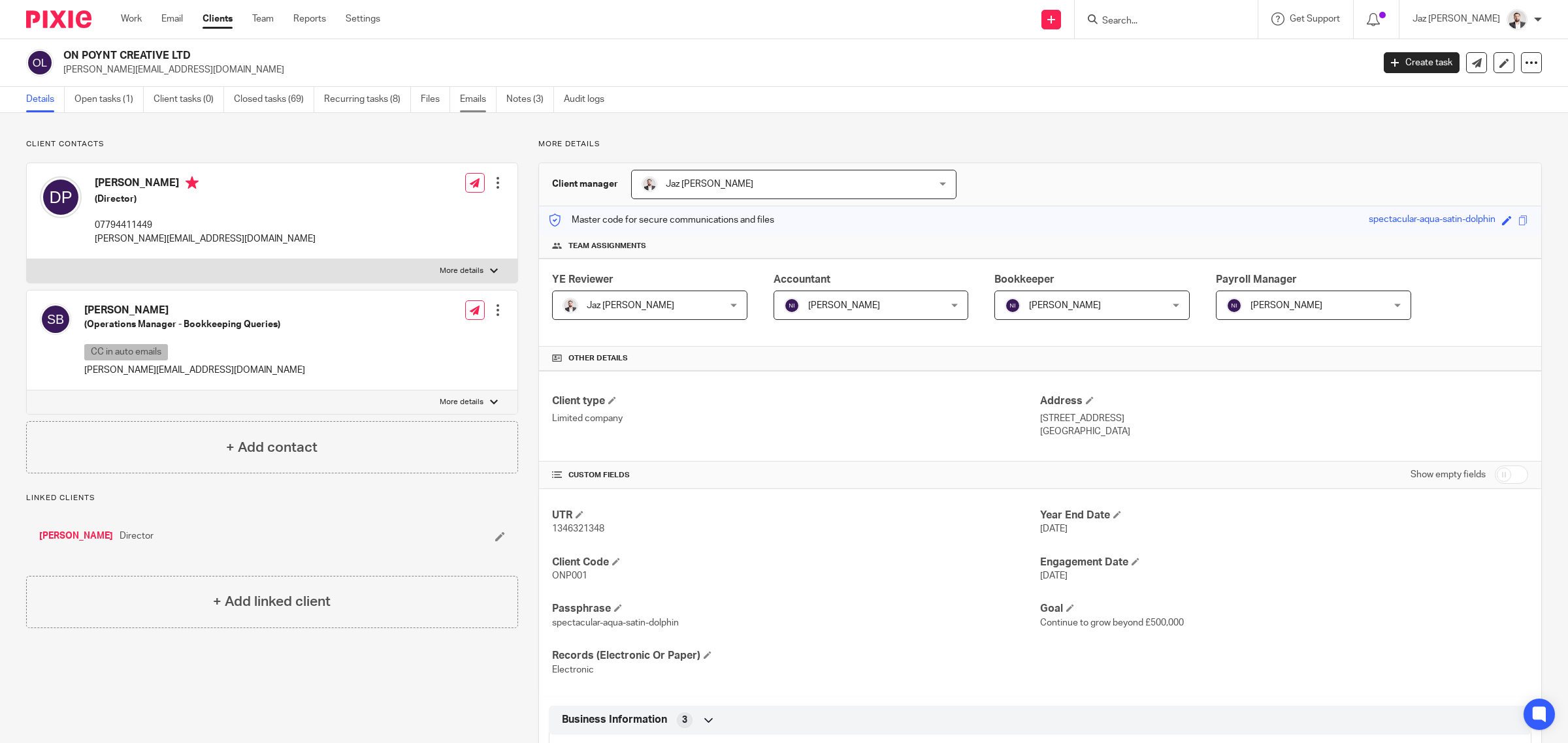
click at [481, 99] on link "Emails" at bounding box center [478, 99] width 36 height 26
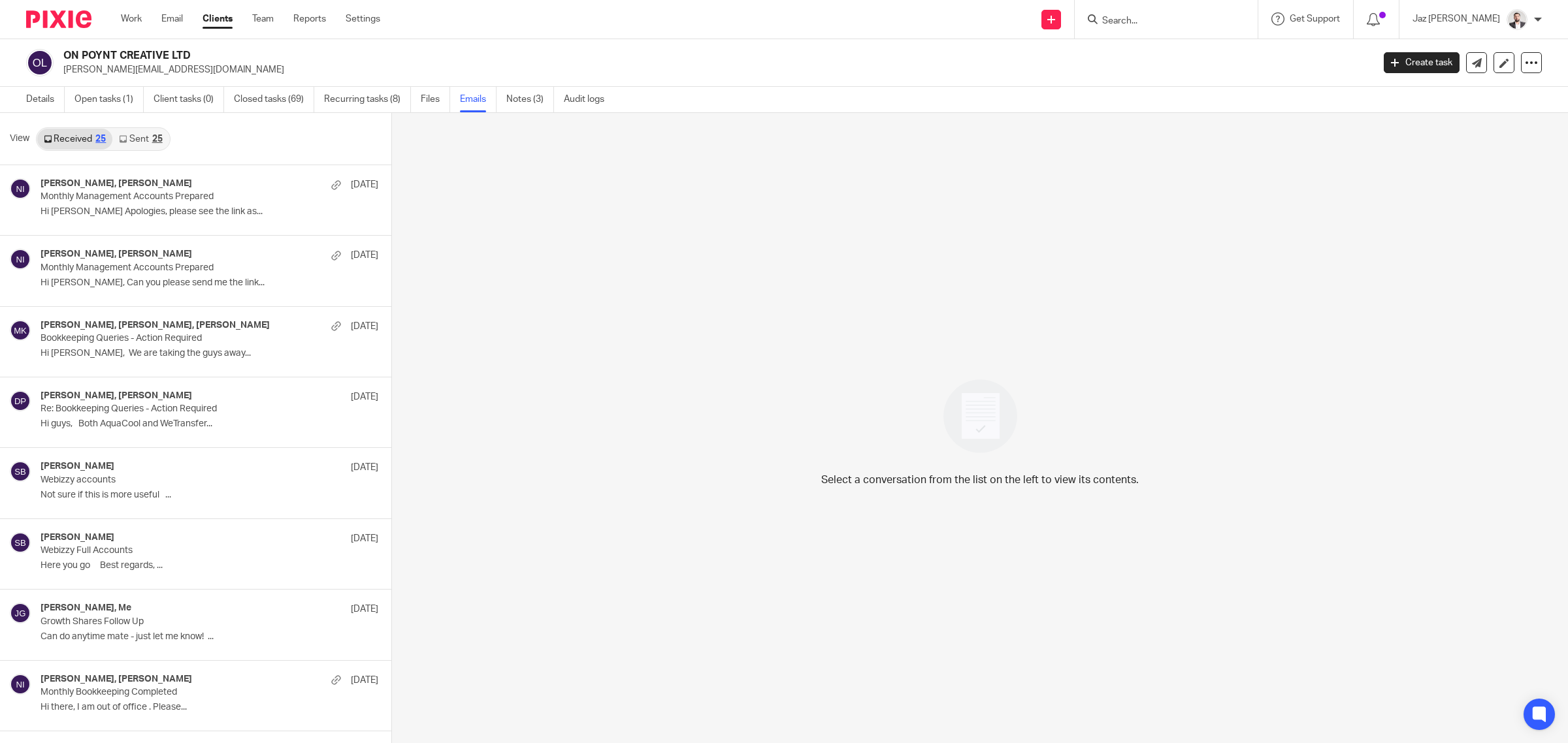
click at [147, 138] on link "Sent 25" at bounding box center [140, 139] width 56 height 21
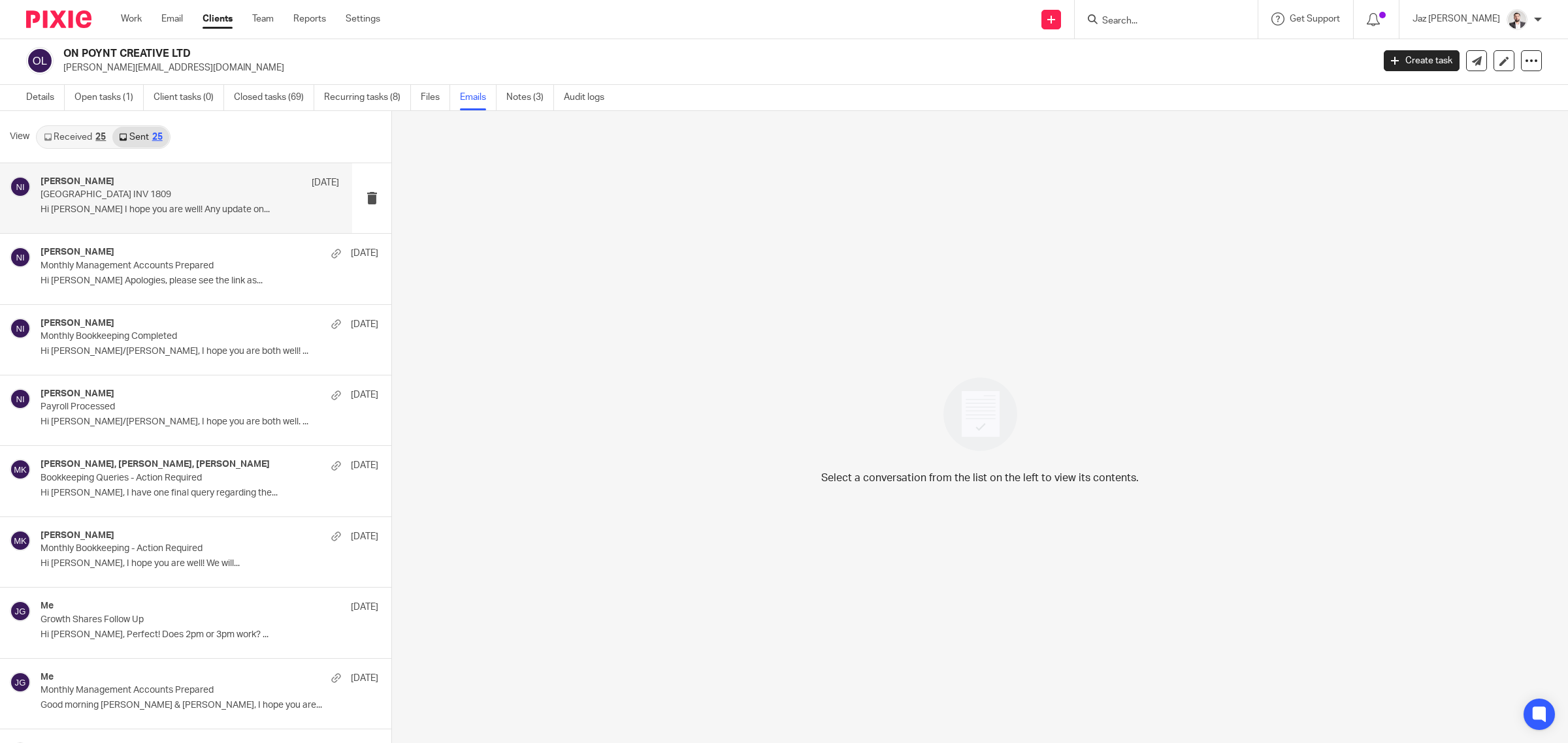
click at [125, 190] on p "Loughbrough University INV 1809" at bounding box center [161, 195] width 239 height 12
click at [87, 137] on link "Received 25" at bounding box center [74, 137] width 75 height 21
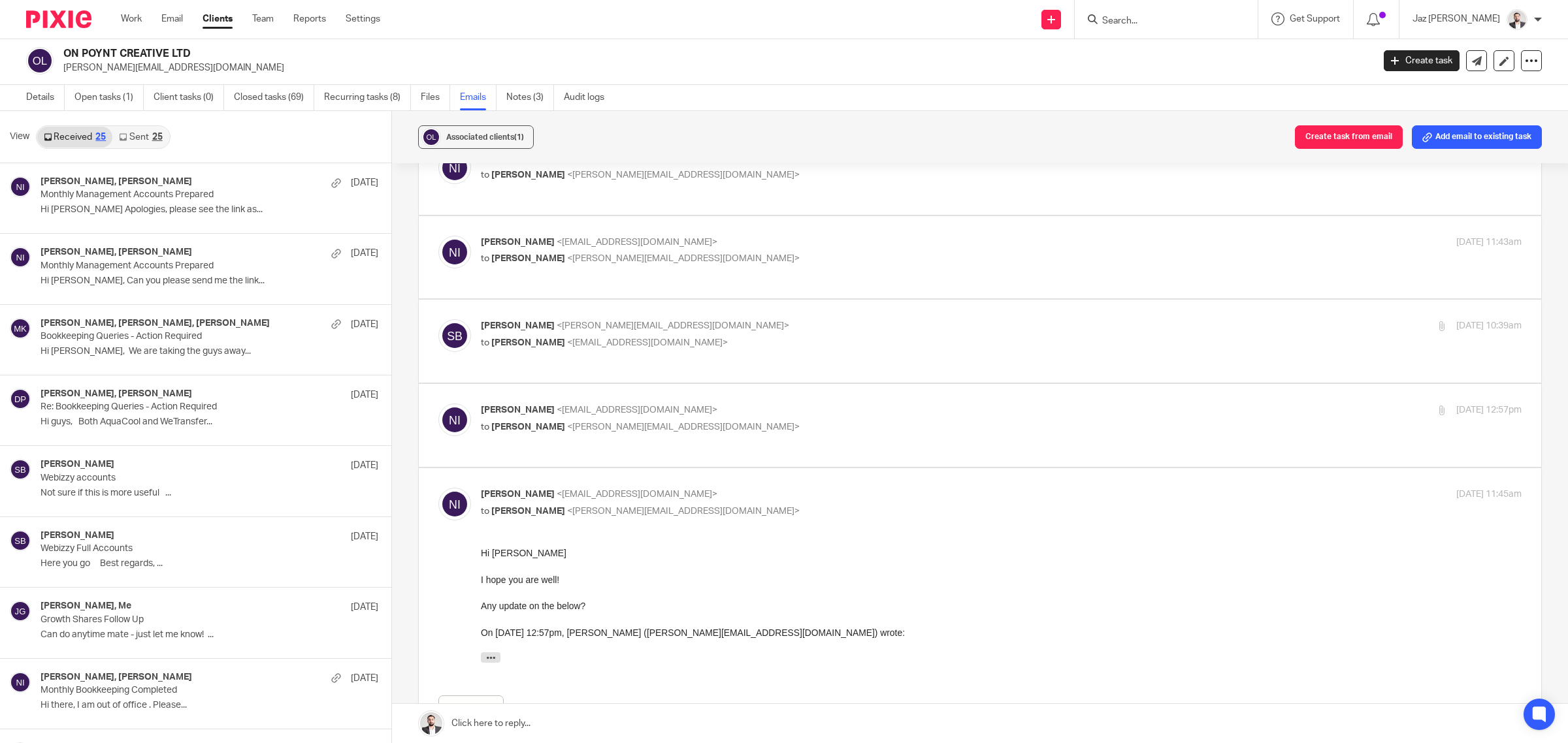
scroll to position [163, 0]
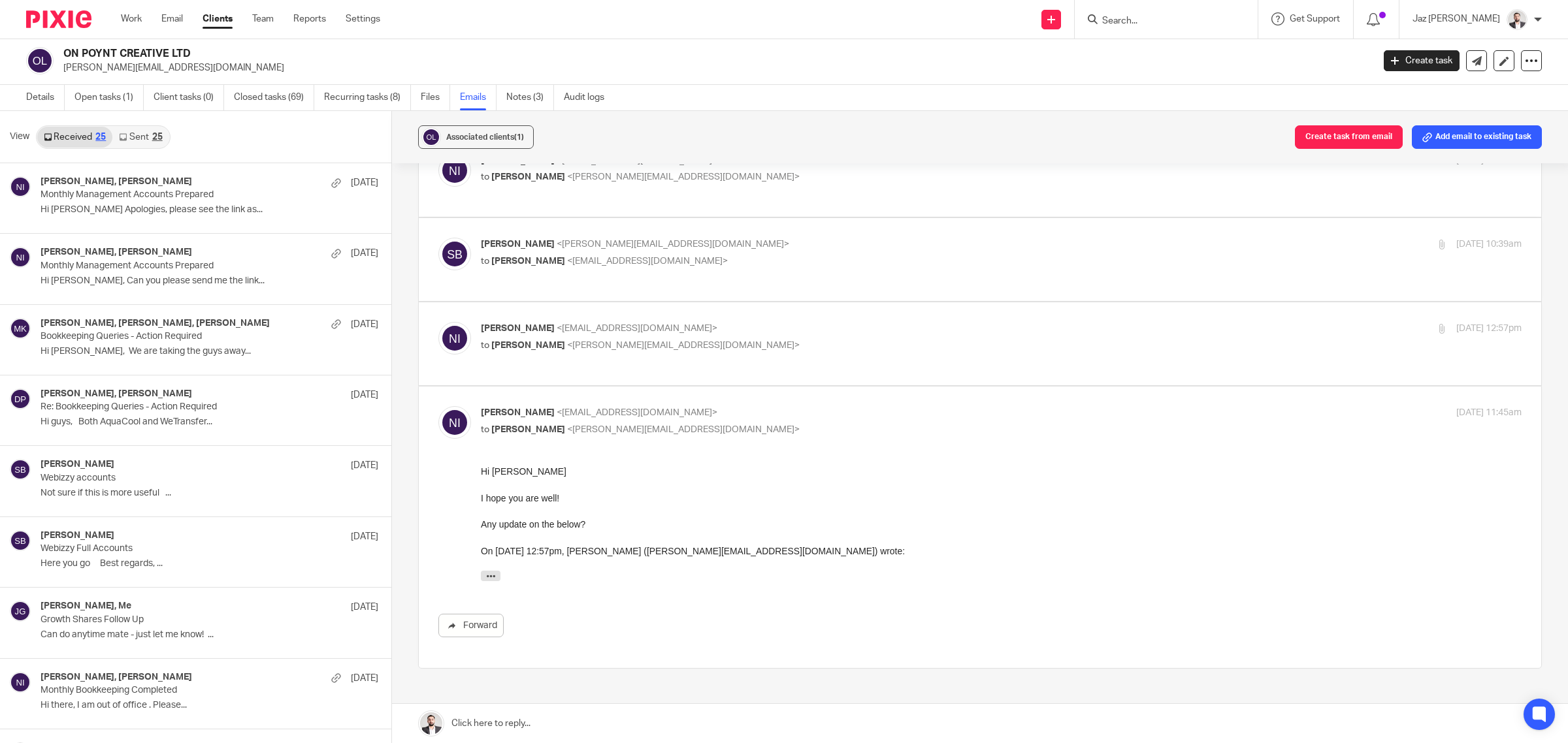
click at [796, 309] on label at bounding box center [979, 344] width 1122 height 83
click at [438, 321] on input "checkbox" at bounding box center [438, 321] width 1 height 1
checkbox input "true"
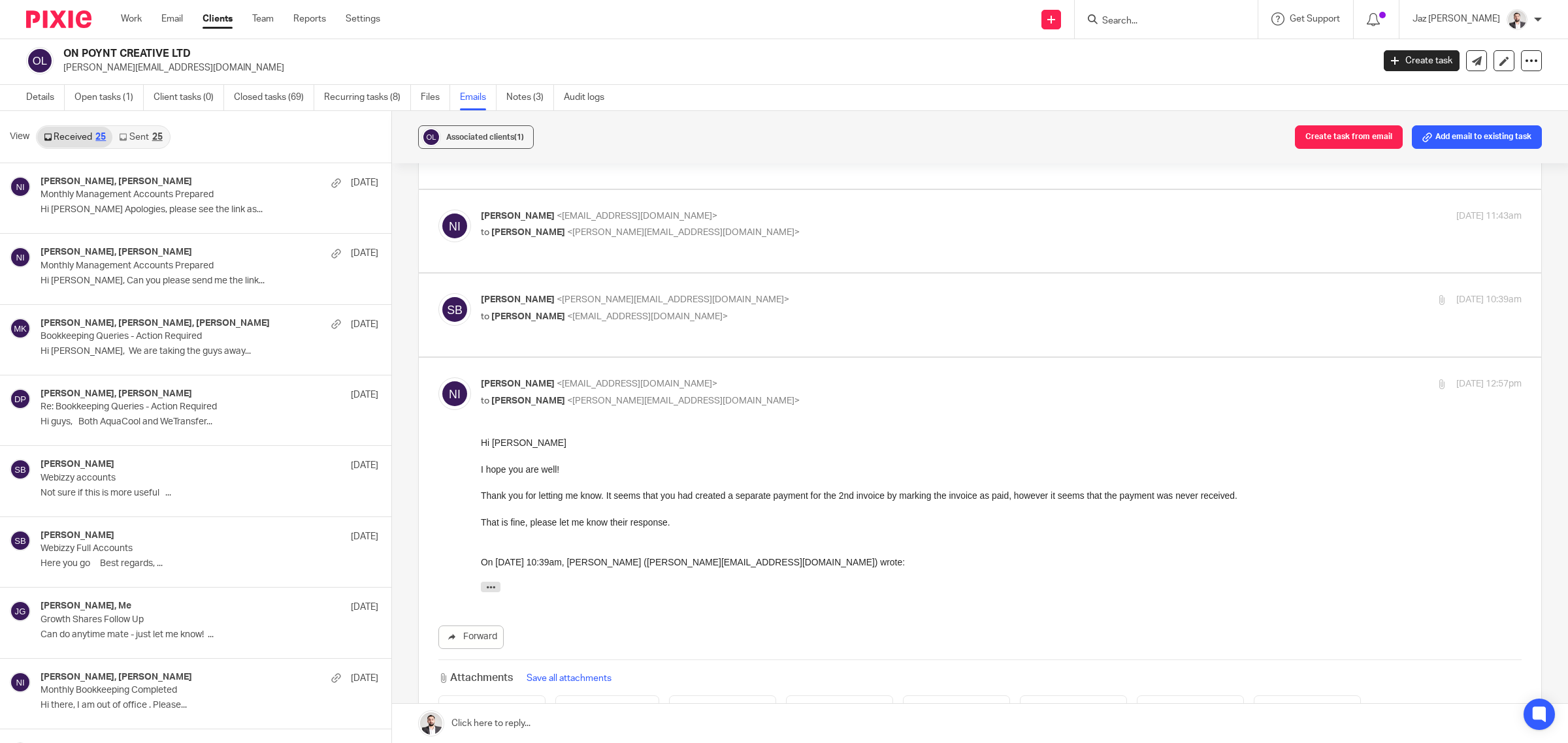
scroll to position [82, 0]
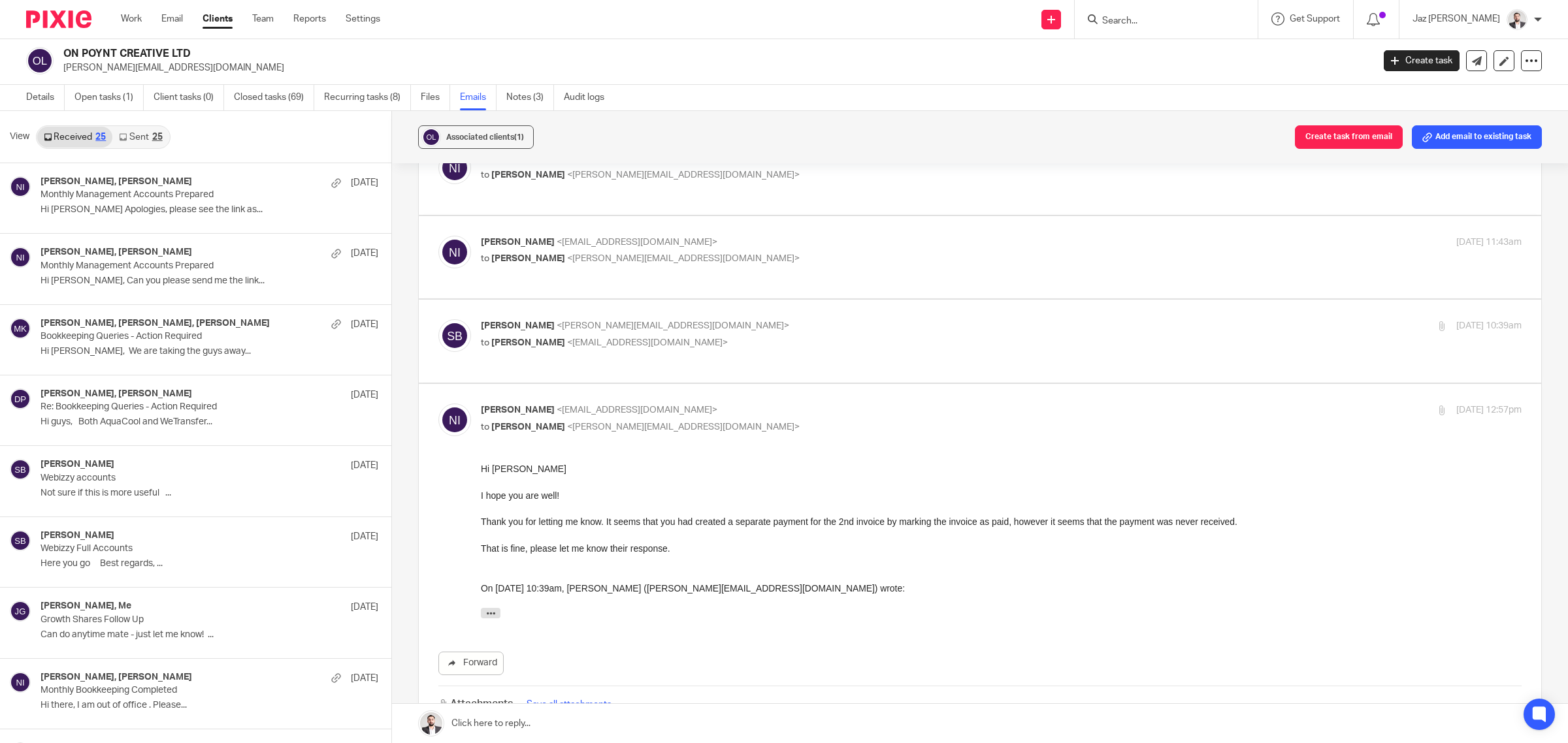
click at [817, 321] on p "Sam Butlin <sam@onpoyntcreative.com>" at bounding box center [827, 325] width 694 height 13
checkbox input "true"
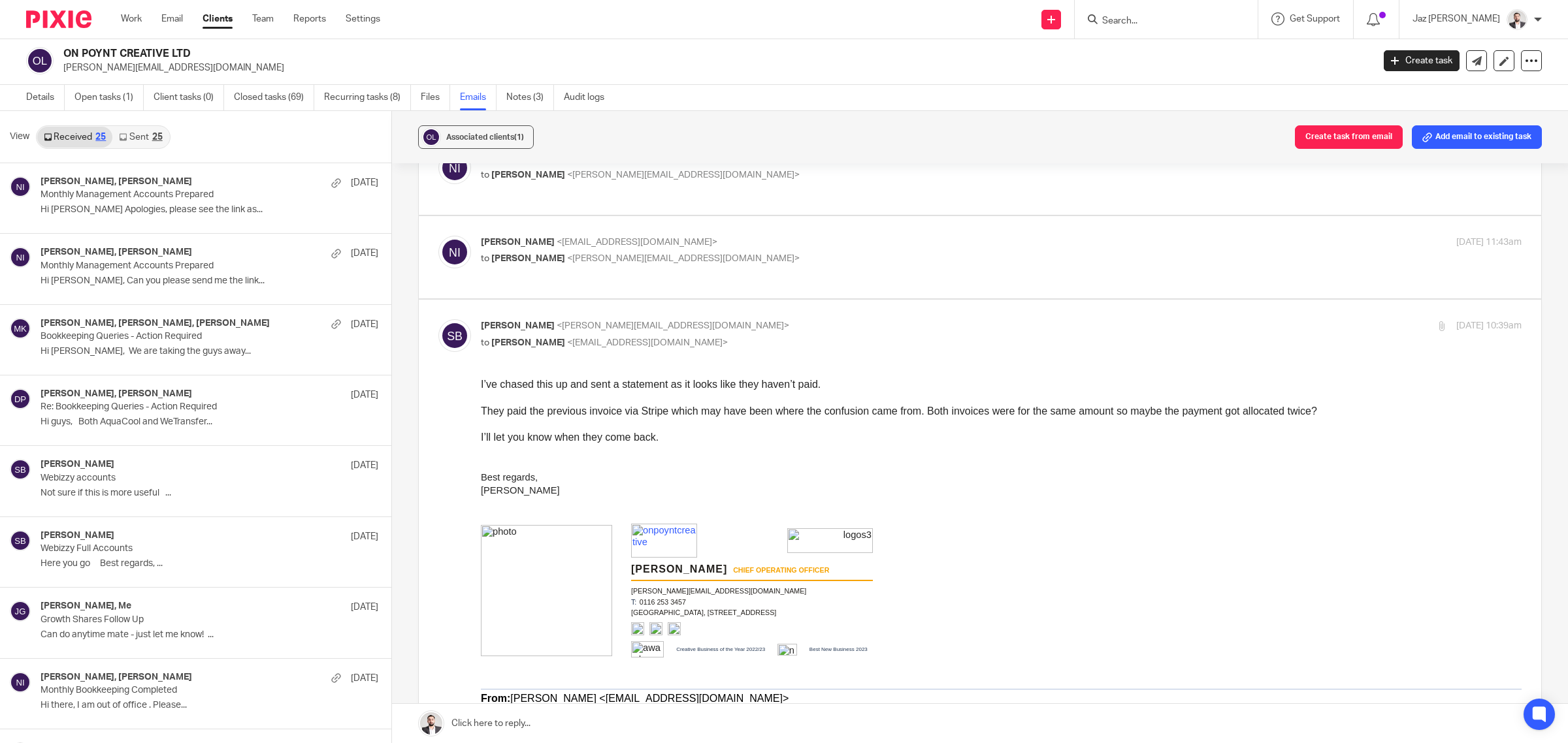
scroll to position [0, 0]
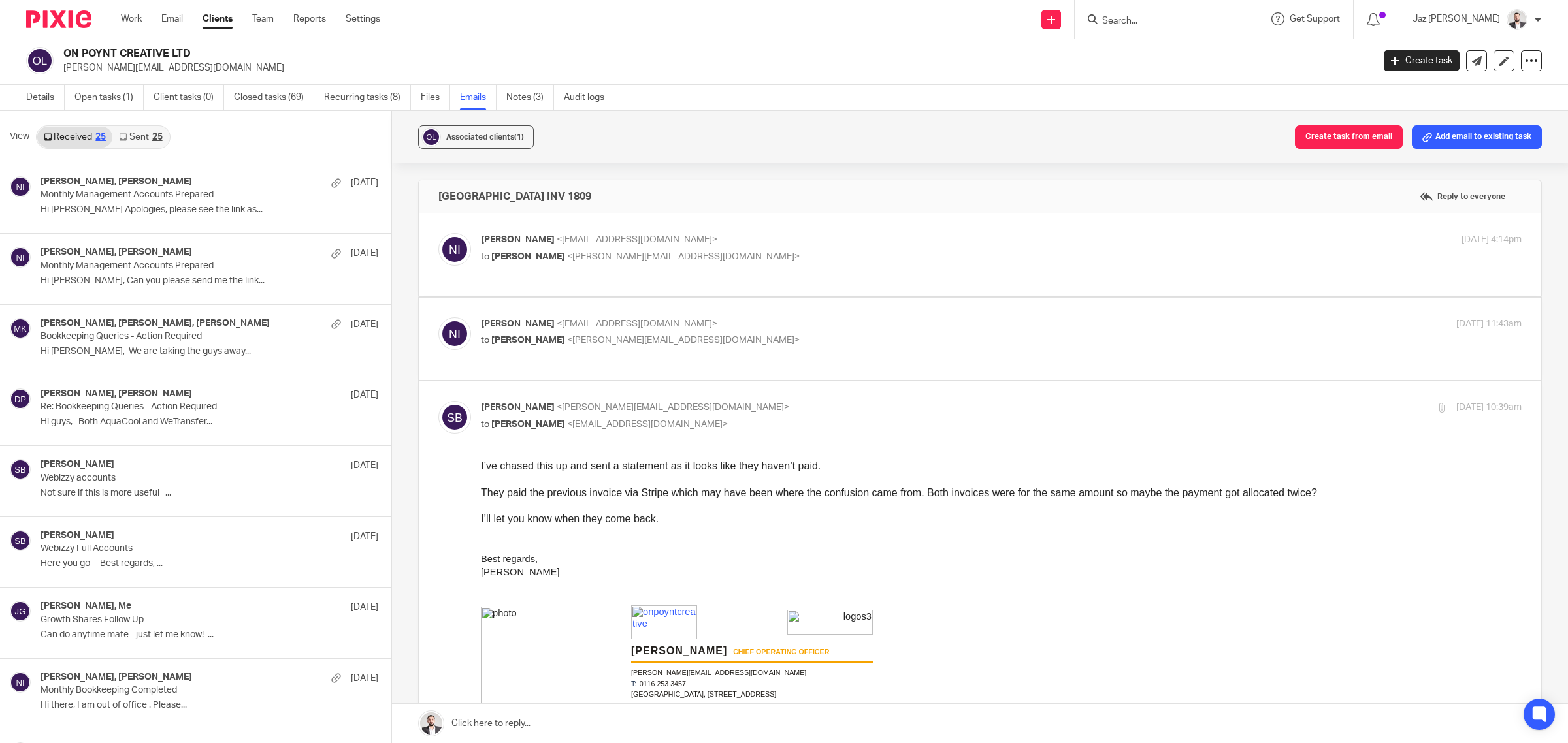
click at [872, 328] on p "Naeem Ibrahim <naeemibrahim@taxassist.co.uk>" at bounding box center [827, 324] width 694 height 13
checkbox input "true"
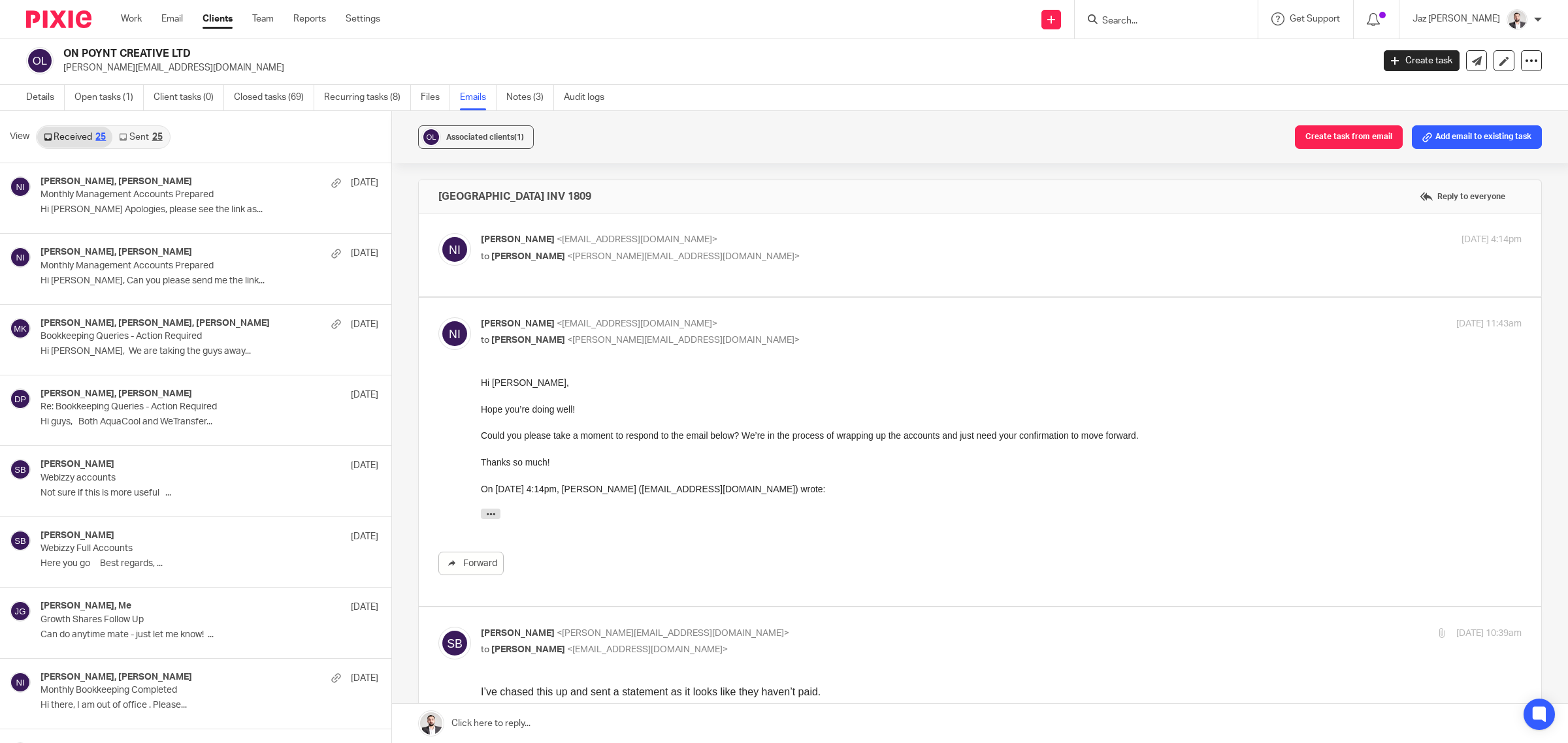
click at [877, 252] on p "to Sam Butlin <sam@onpoyntcreative.com>" at bounding box center [827, 256] width 694 height 13
checkbox input "true"
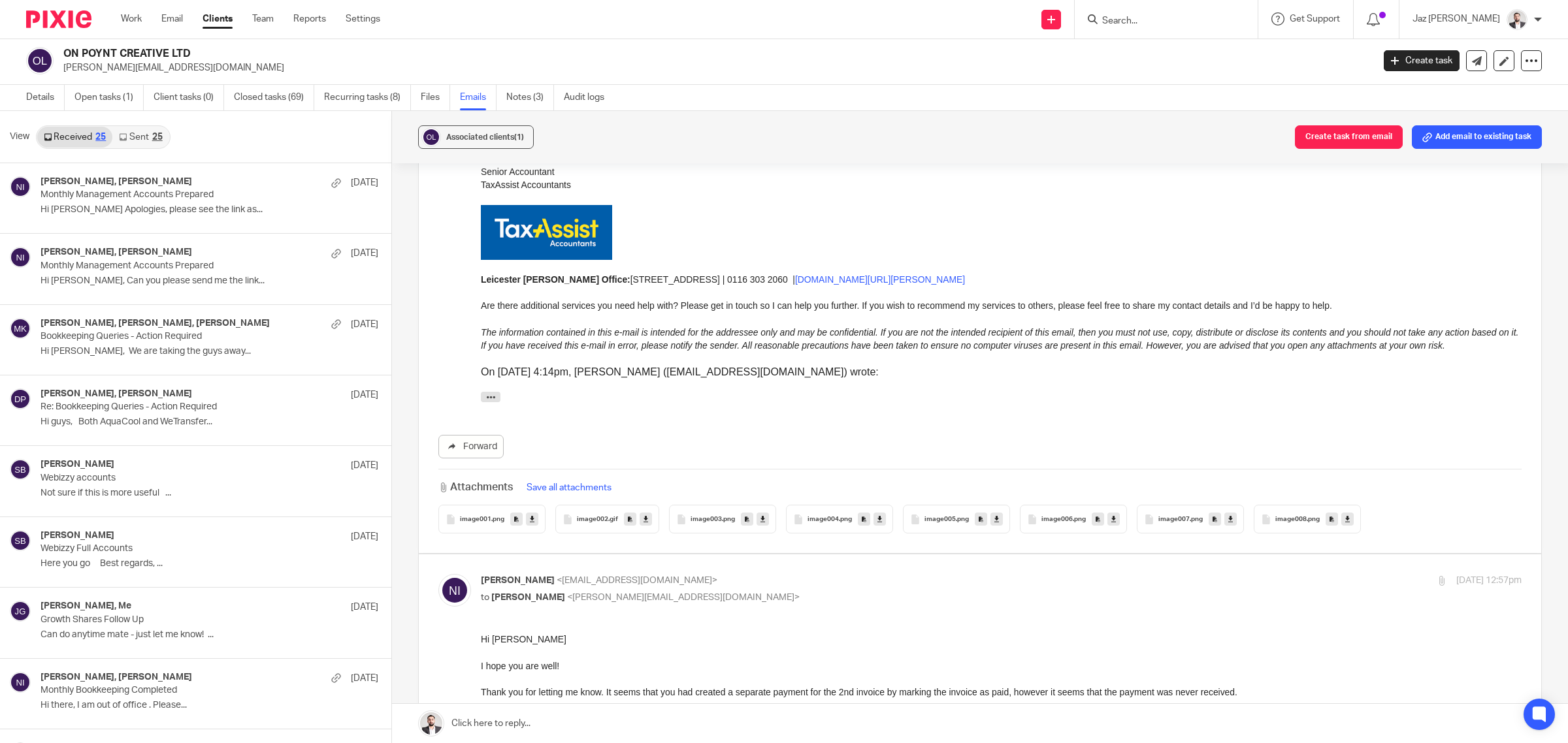
scroll to position [1211, 0]
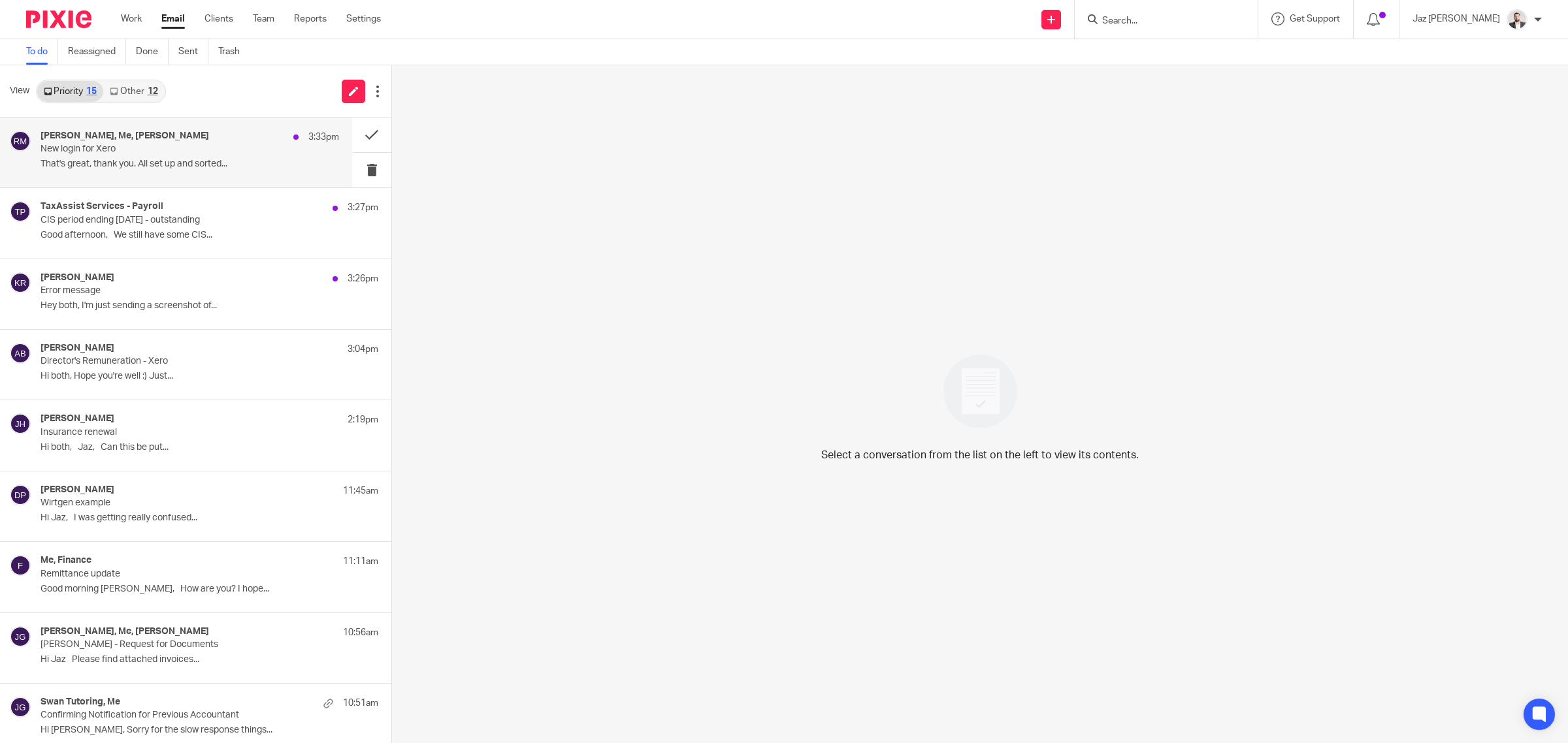
click at [161, 154] on p "New login for Xero" at bounding box center [161, 149] width 239 height 12
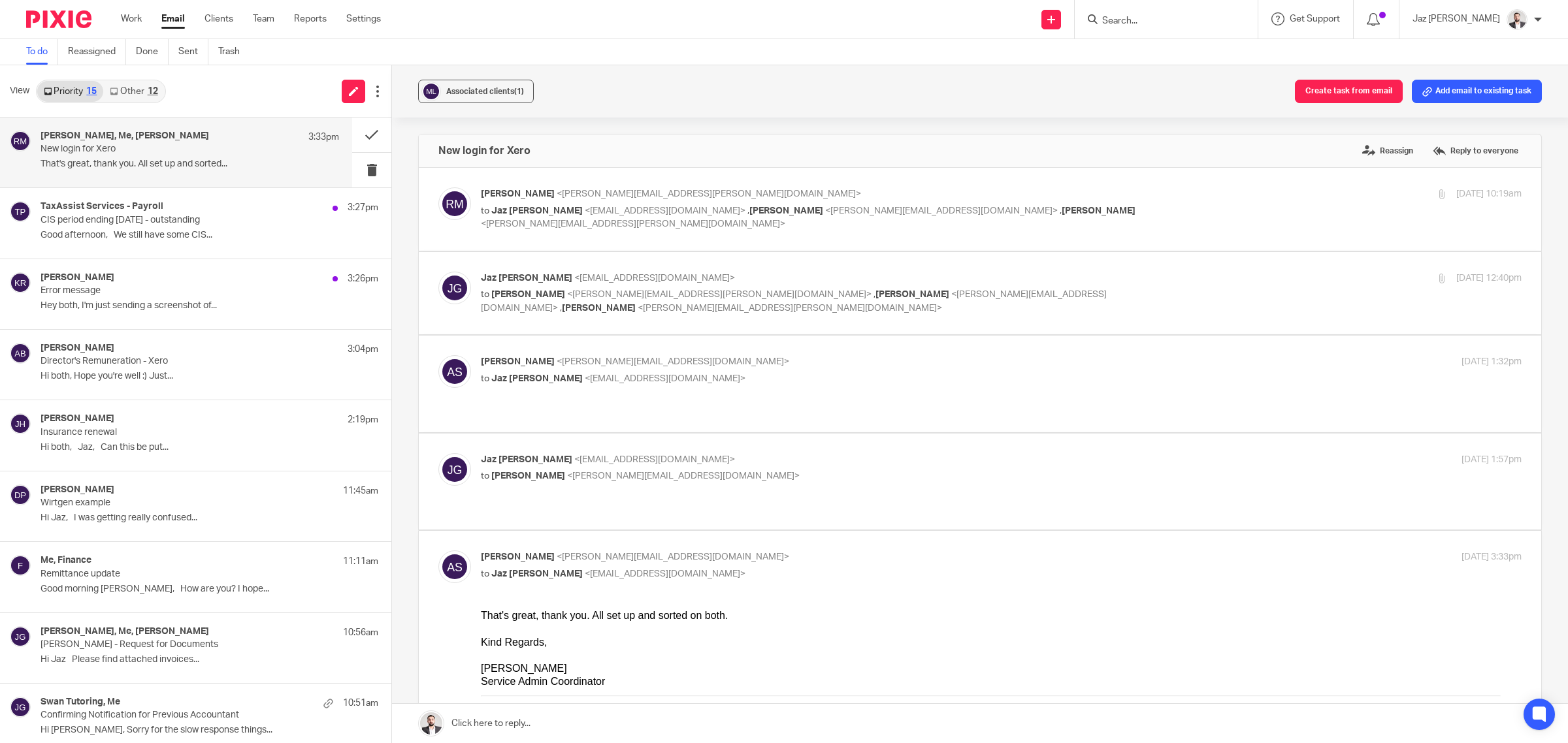
scroll to position [82, 0]
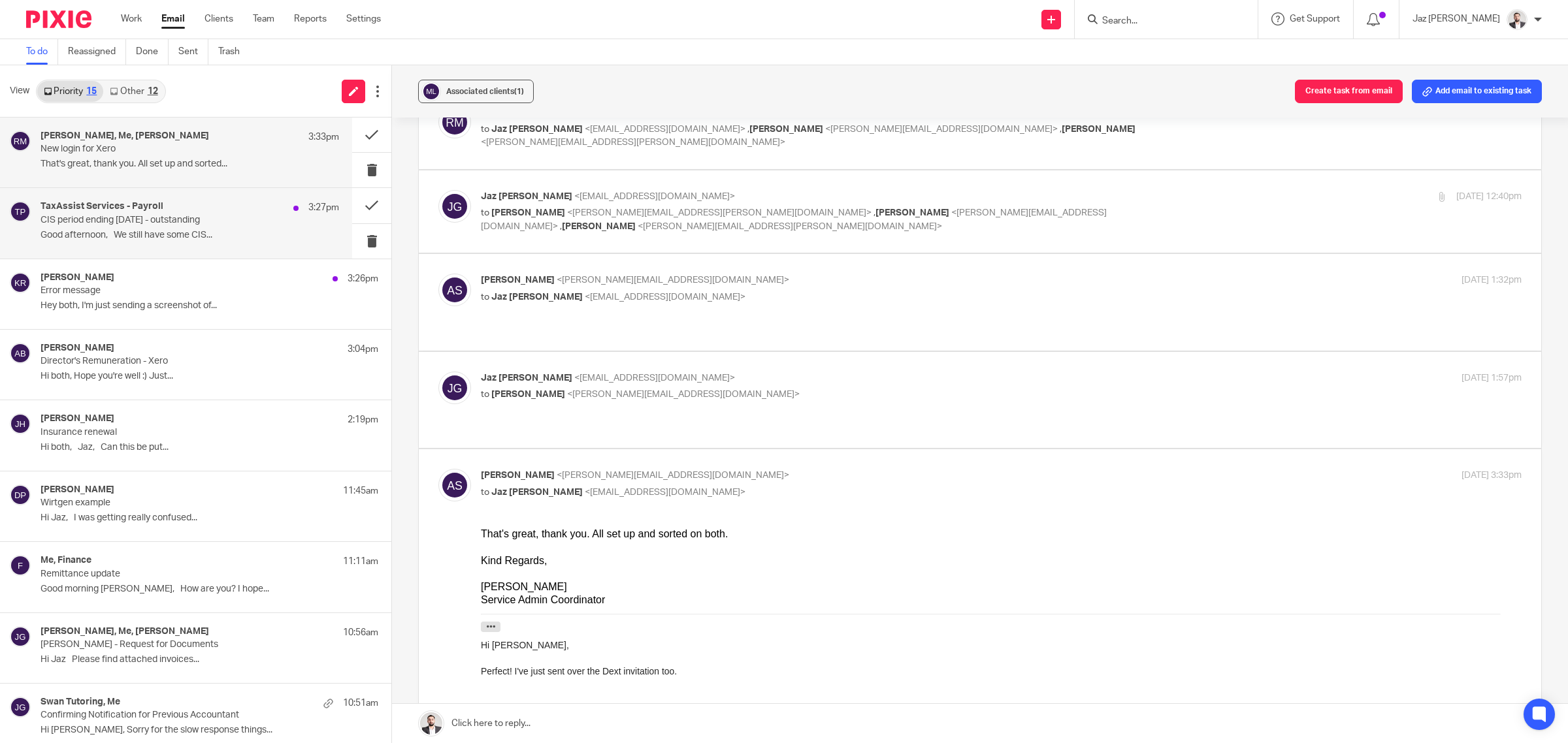
click at [134, 248] on div "TaxAssist Services - Payroll 3:27pm CIS period ending [DATE] - outstanding Good…" at bounding box center [176, 223] width 352 height 70
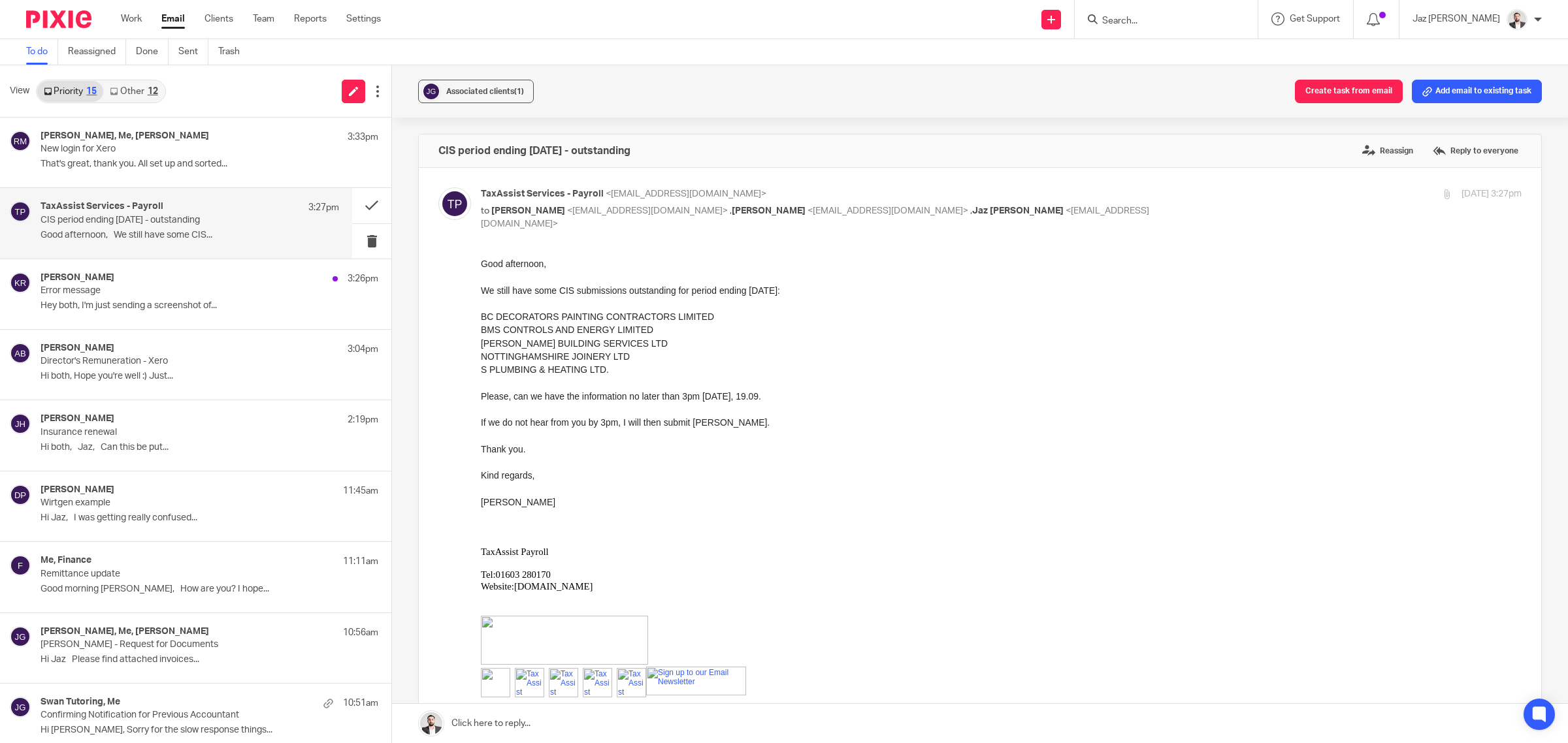
scroll to position [0, 0]
click at [182, 285] on div "[PERSON_NAME] 3:26pm" at bounding box center [190, 278] width 299 height 13
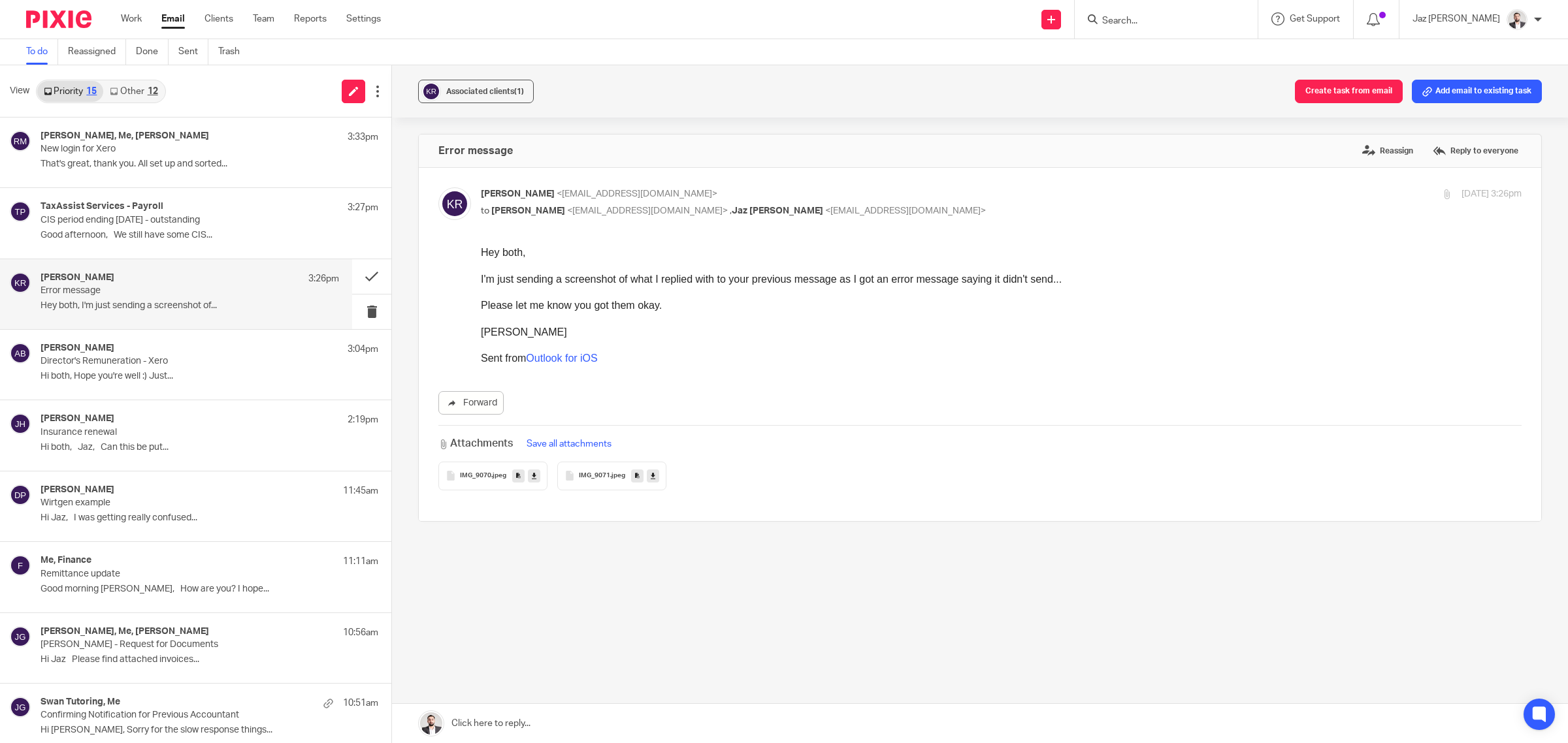
click at [474, 480] on span "IMG_9070" at bounding box center [475, 476] width 31 height 8
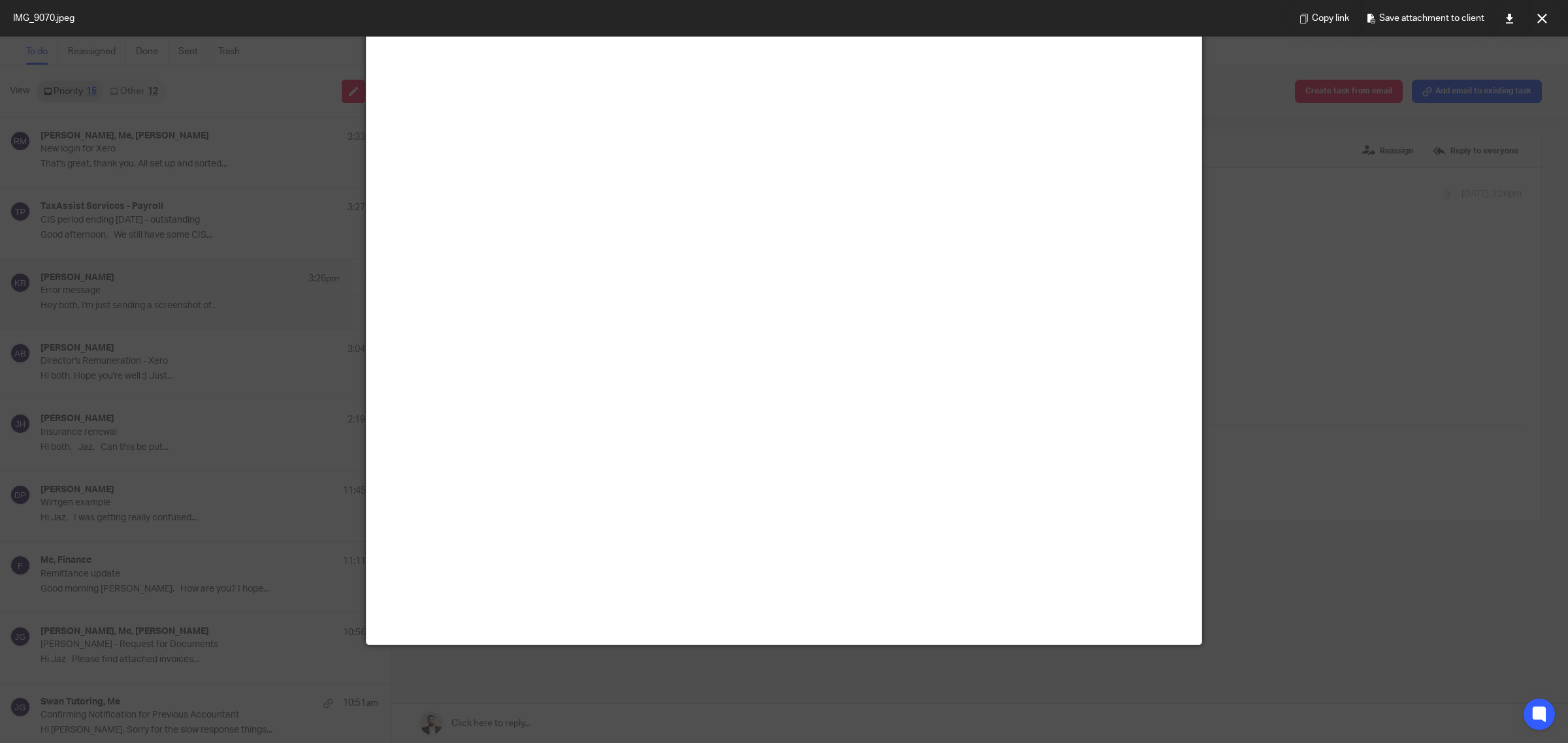
scroll to position [1224, 0]
click at [1547, 23] on button at bounding box center [1541, 18] width 26 height 26
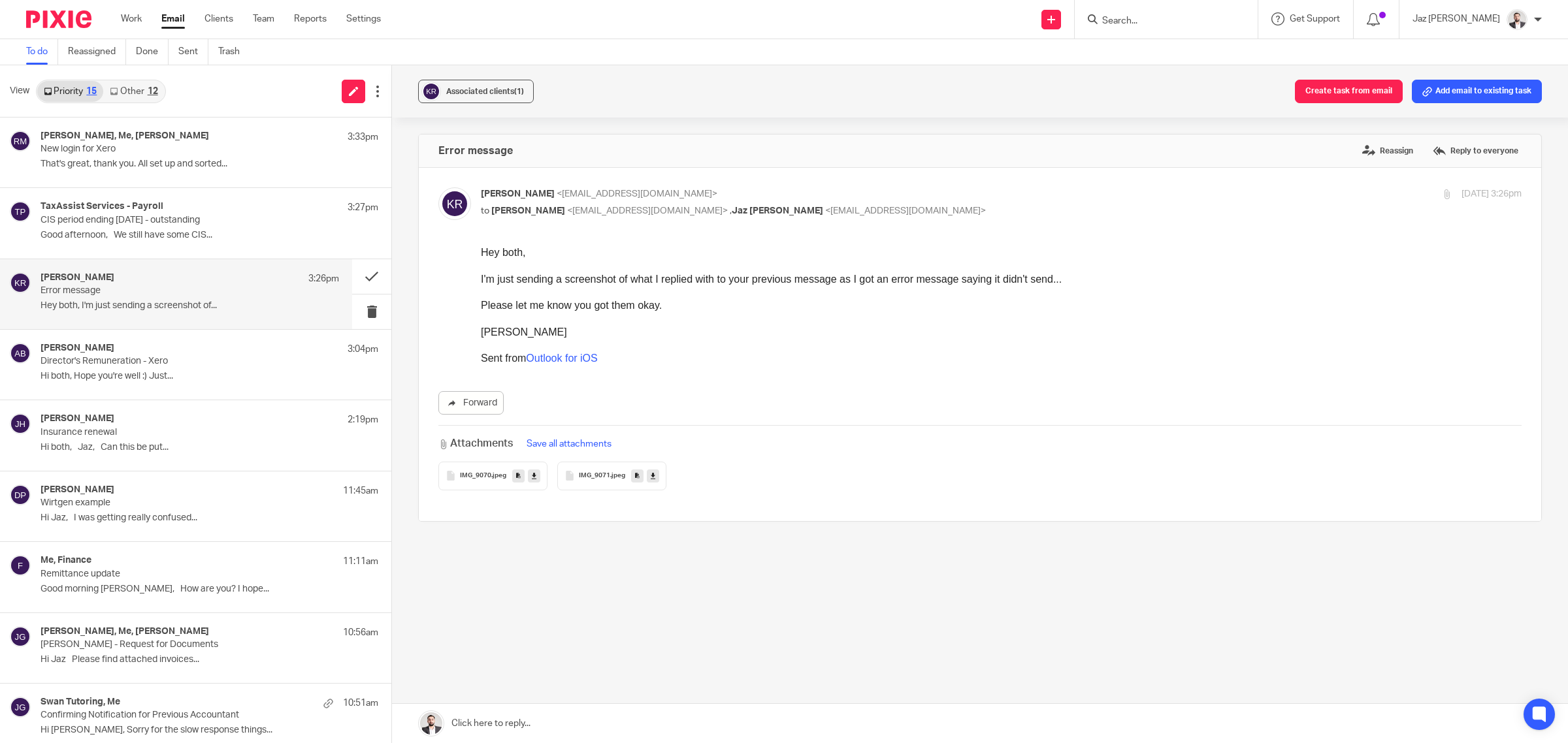
click at [599, 483] on div "IMG_9071 .jpeg" at bounding box center [611, 476] width 109 height 28
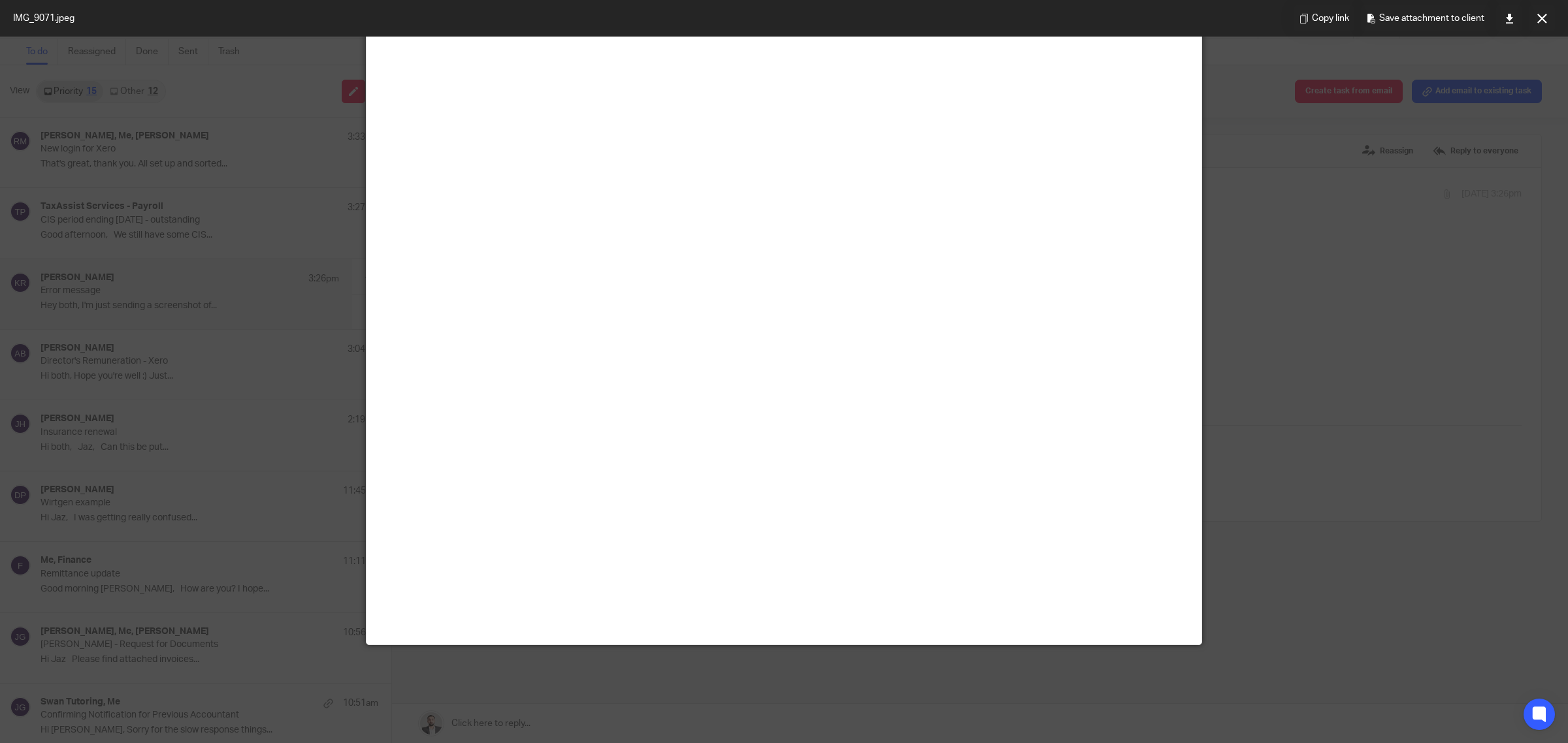
scroll to position [898, 0]
click at [1541, 13] on icon at bounding box center [1541, 18] width 10 height 10
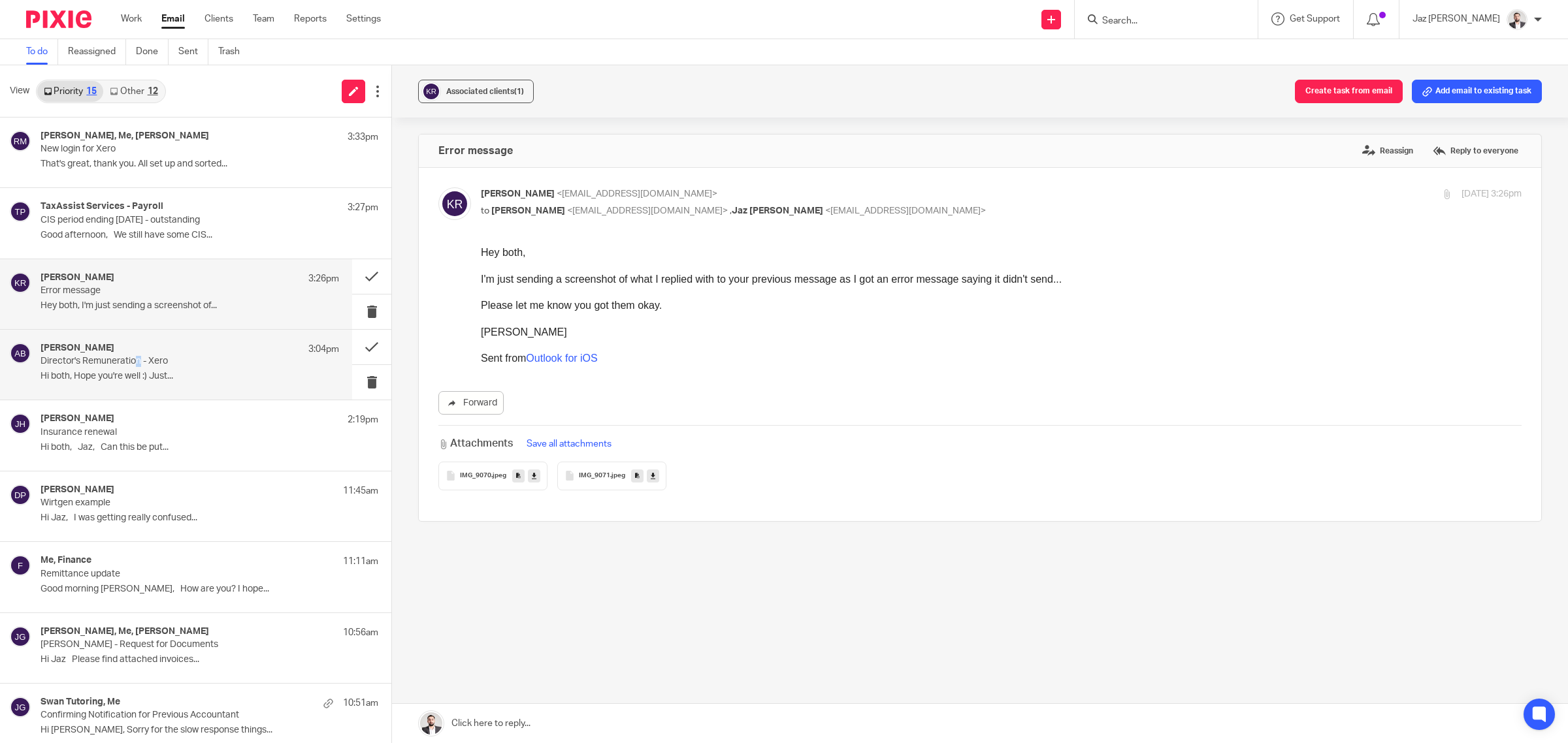
click at [139, 364] on p "Director's Remuneration - Xero" at bounding box center [161, 361] width 239 height 12
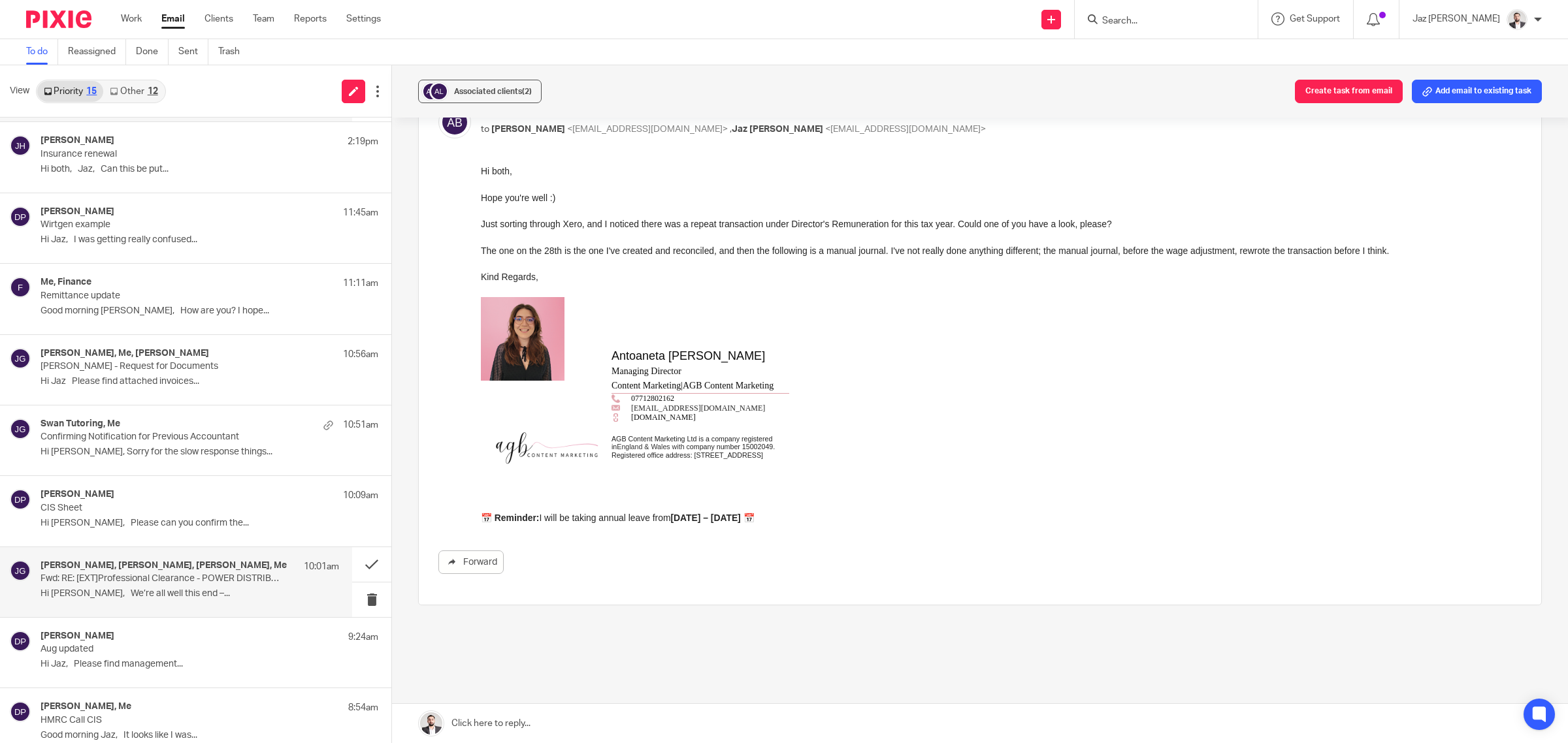
scroll to position [274, 0]
click at [151, 586] on p "Fwd: RE: [EXT]Professional Clearance - POWER DISTRIBUTION SPECIALISTS LTD & POW…" at bounding box center [161, 583] width 239 height 12
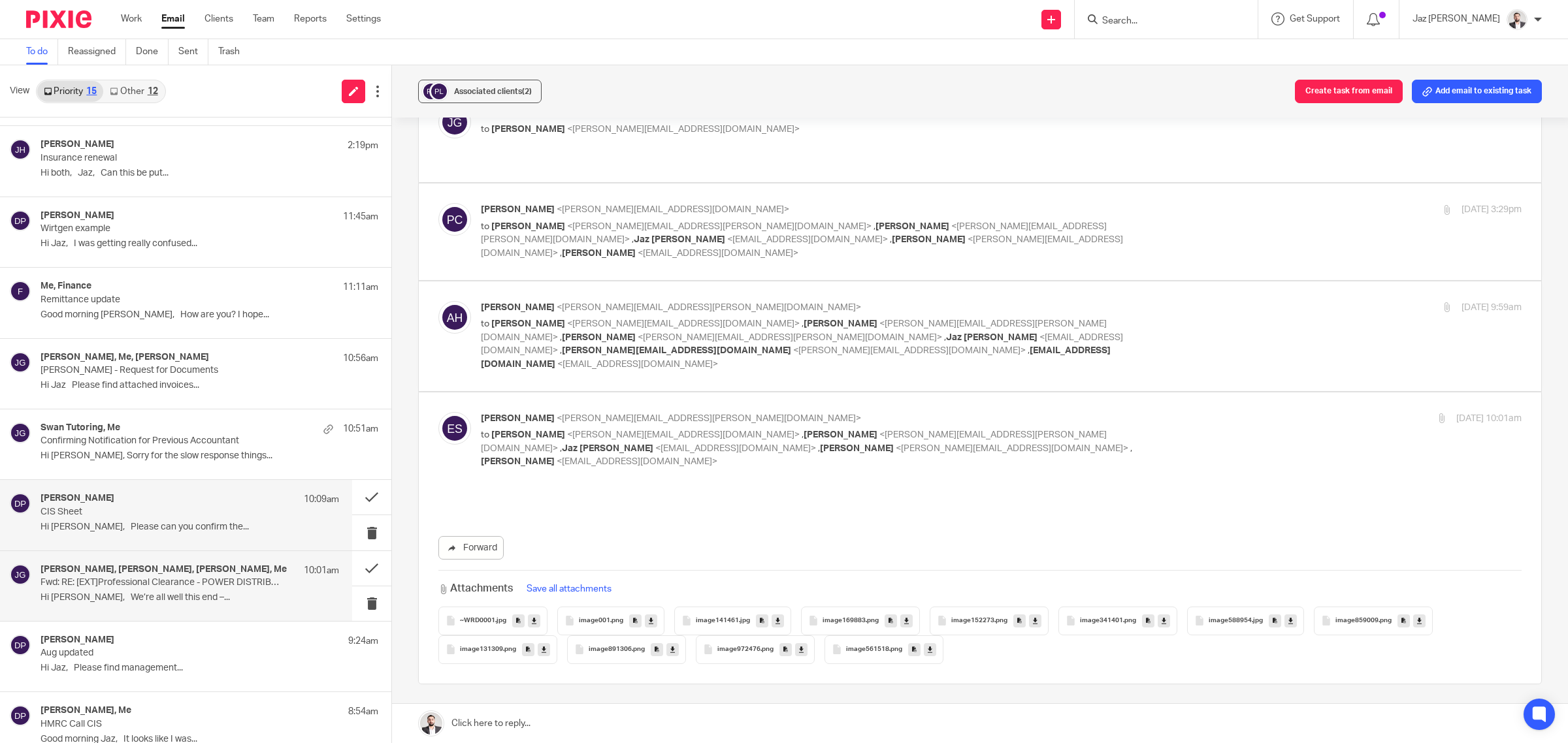
scroll to position [0, 0]
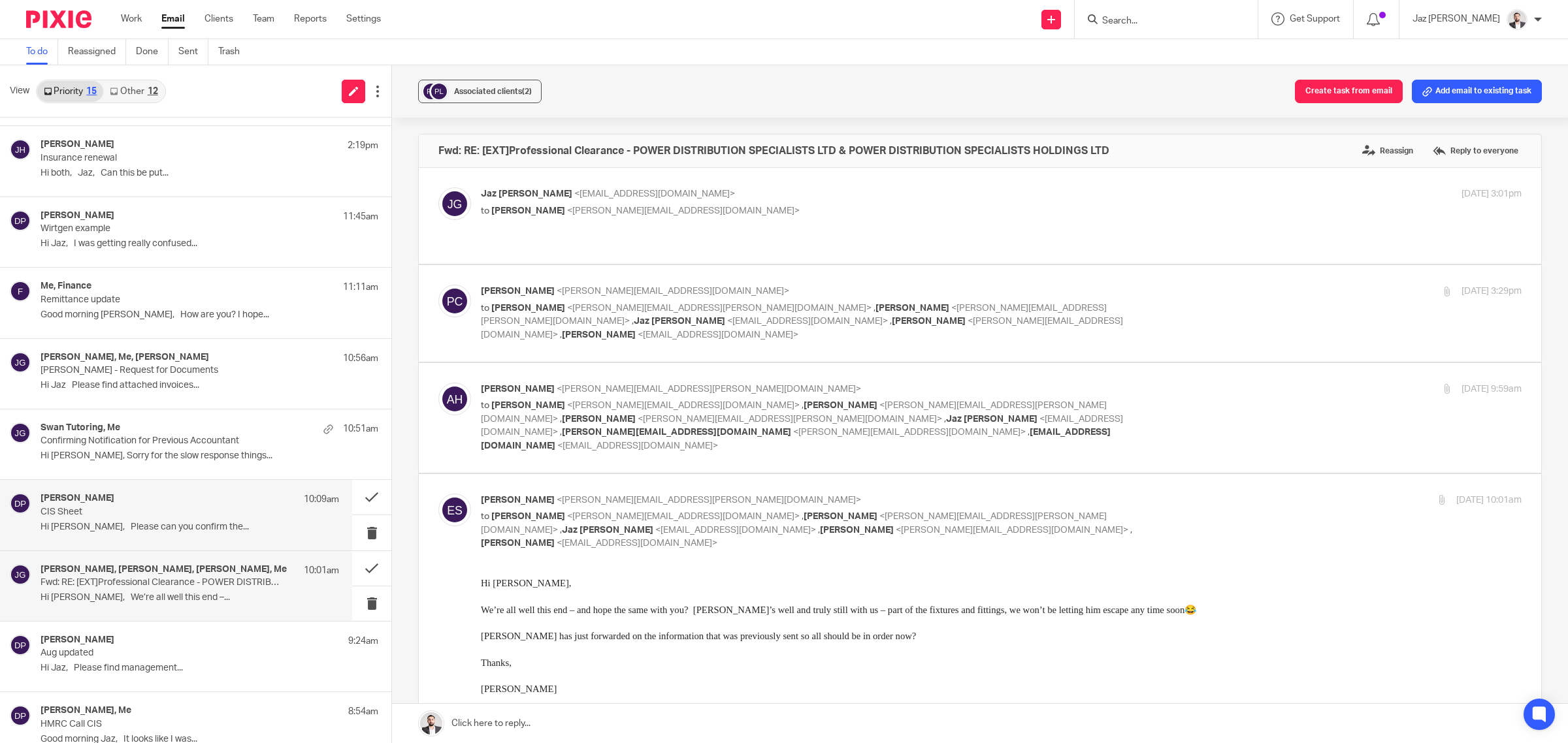
click at [115, 520] on div "[PERSON_NAME] 10:09am CIS Sheet Hi Jaz, Please can you confirm the..." at bounding box center [190, 514] width 299 height 43
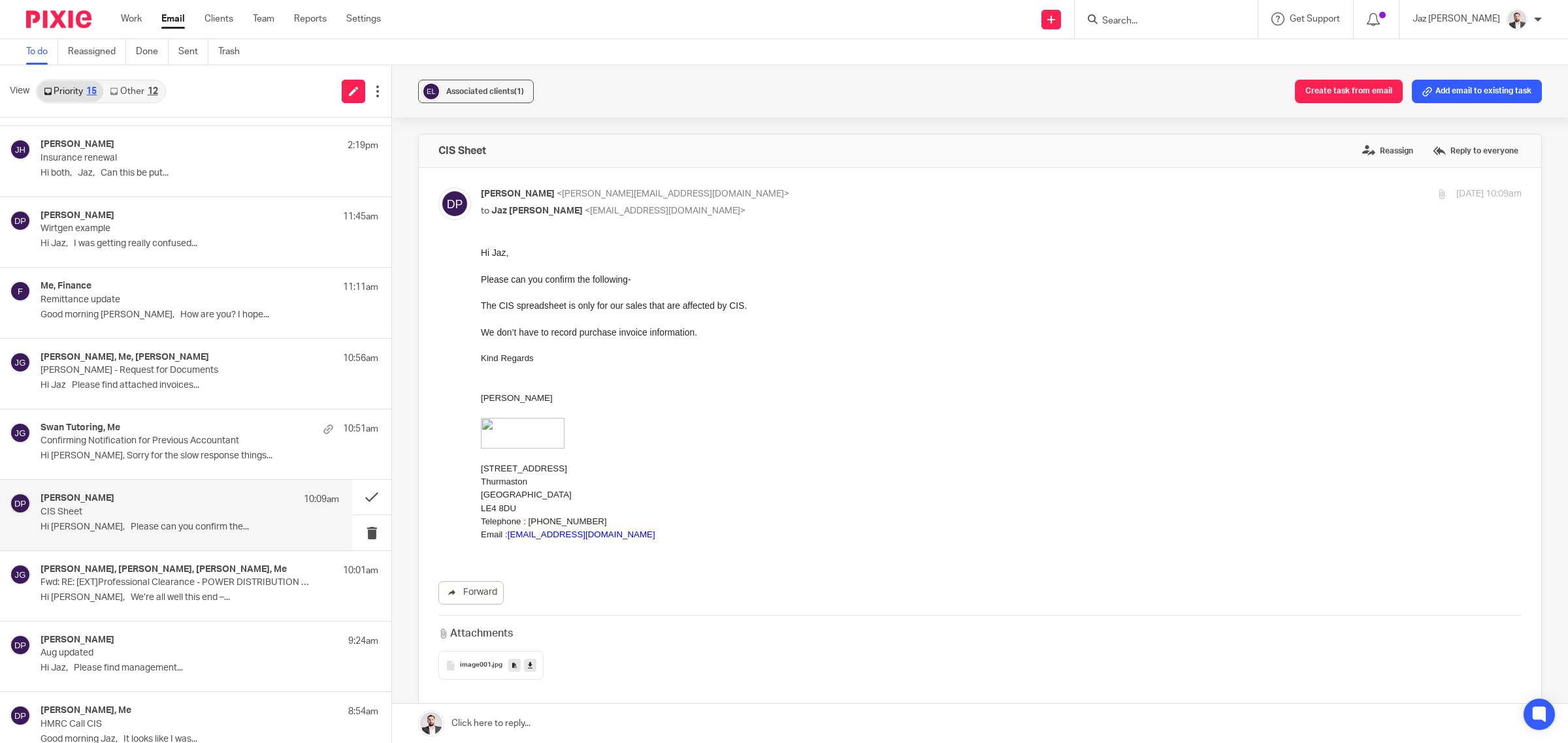
scroll to position [192, 0]
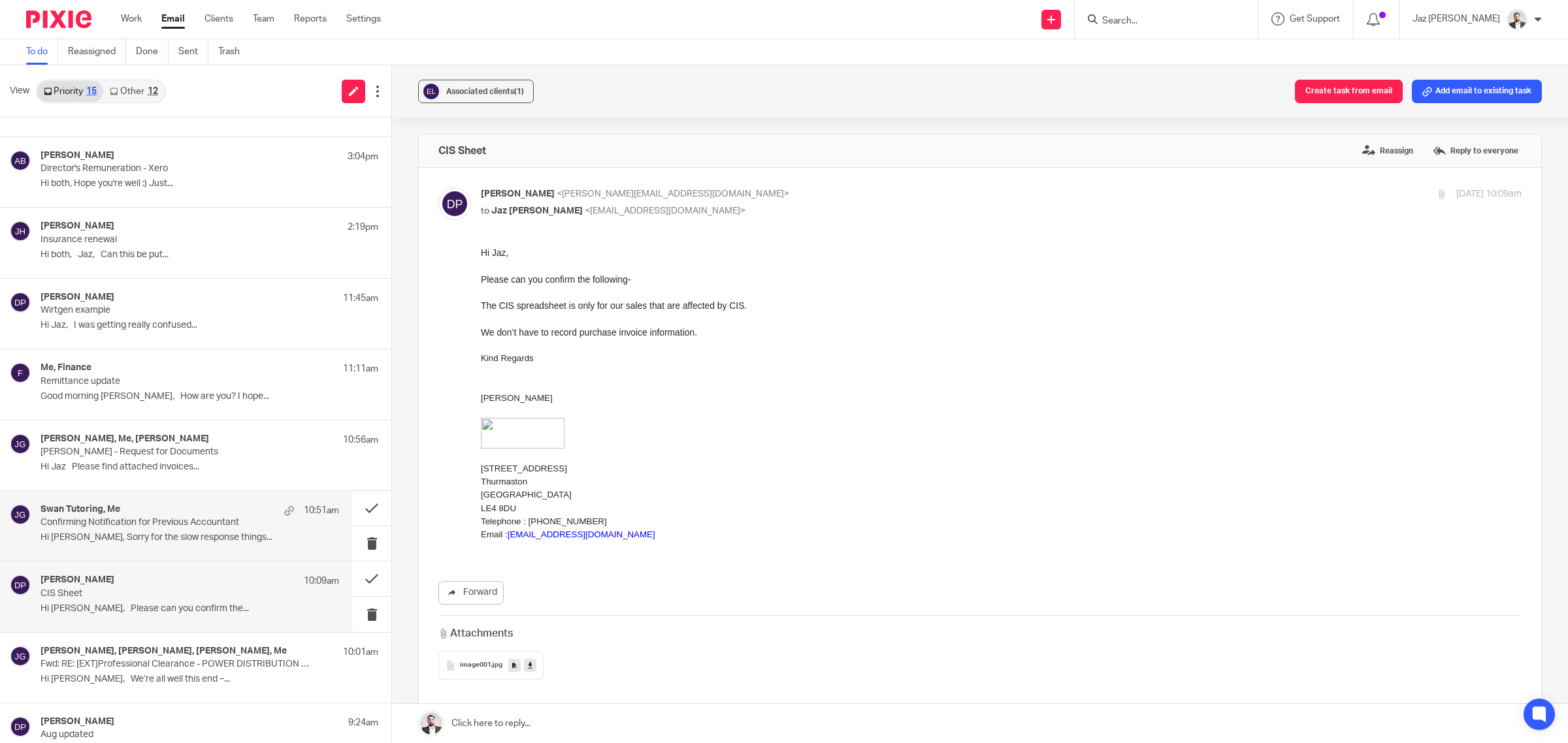
click at [139, 517] on div "Swan Tutoring, Me 10:51am" at bounding box center [190, 511] width 299 height 13
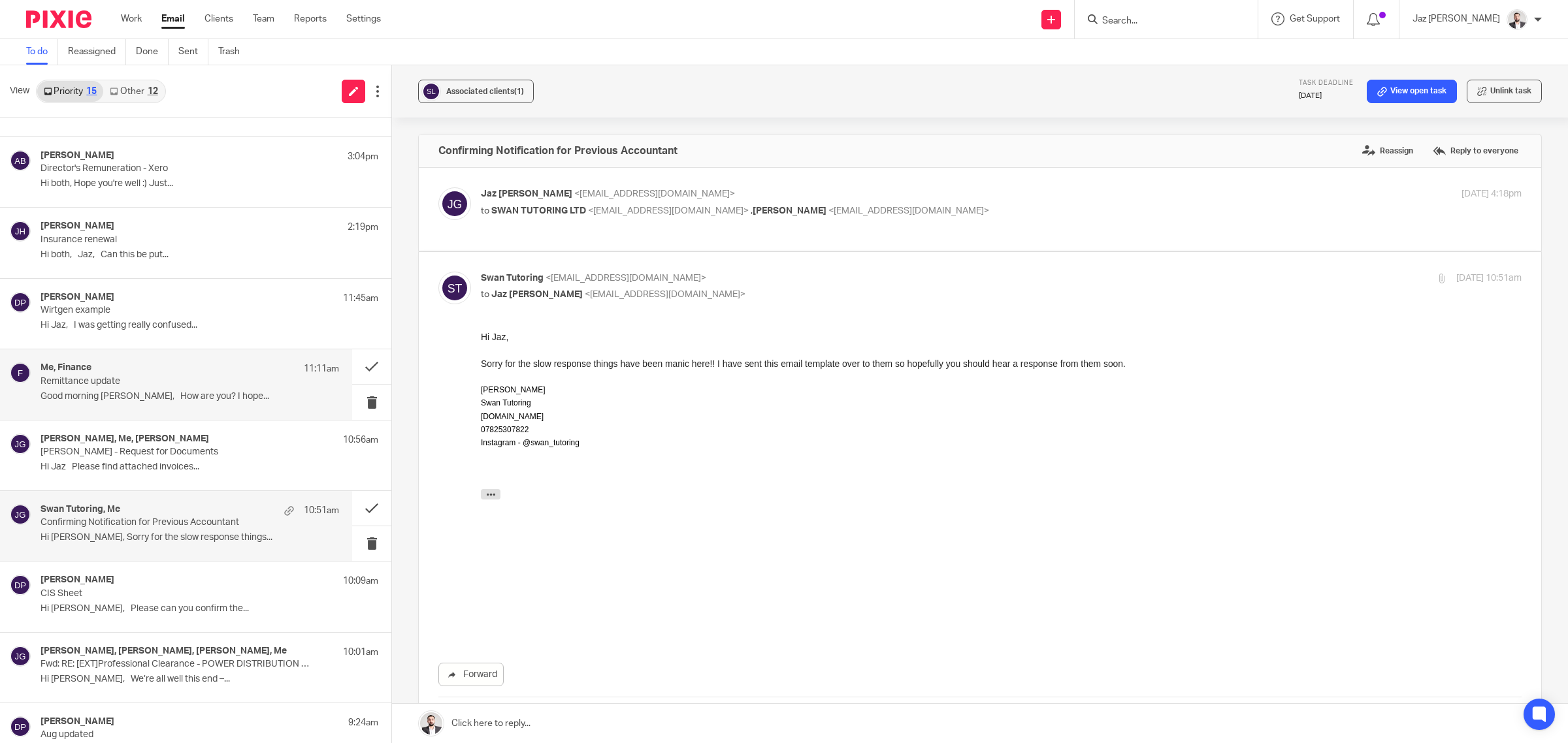
scroll to position [0, 0]
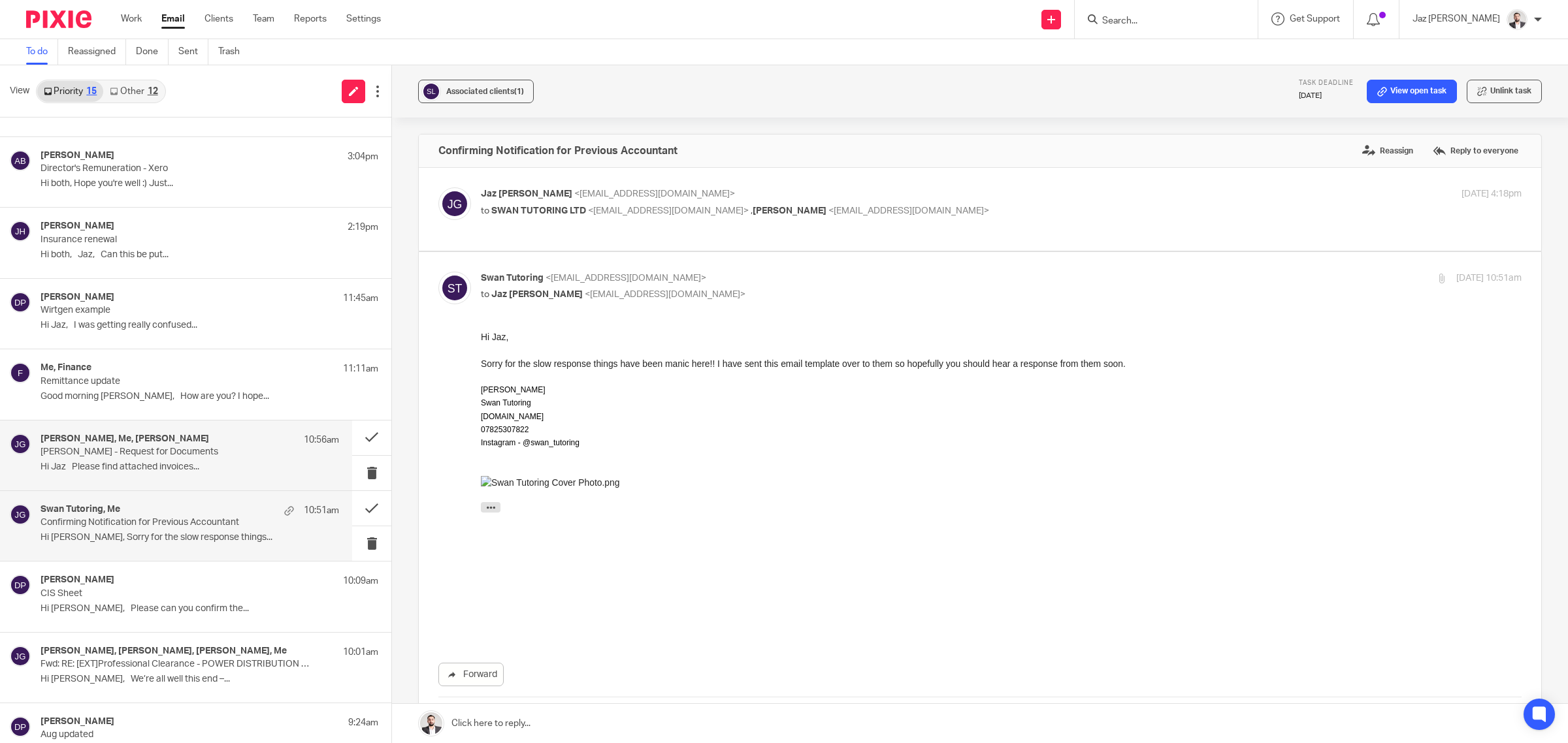
click at [171, 448] on p "[PERSON_NAME] - Request for Documents" at bounding box center [161, 452] width 239 height 12
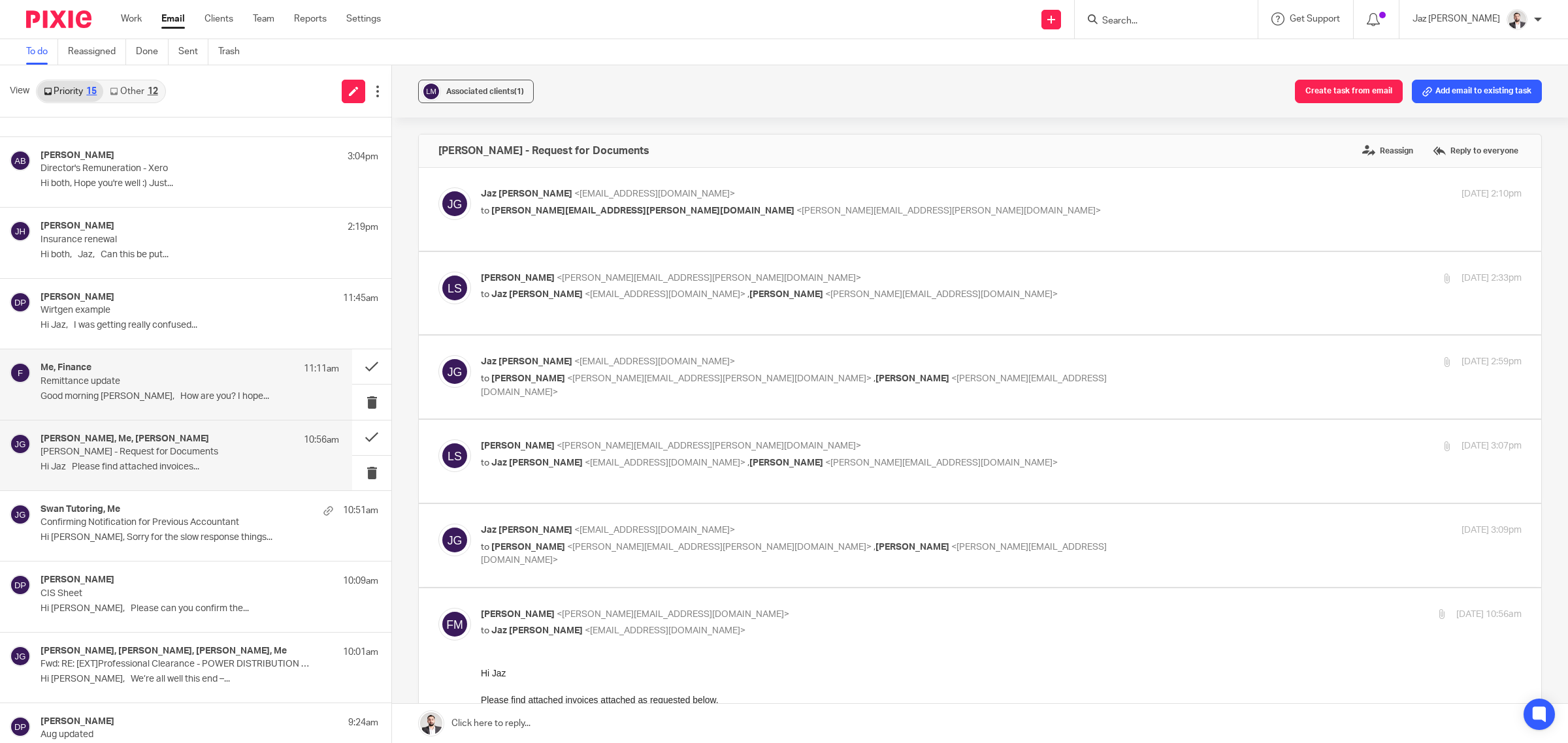
click at [226, 379] on p "Remittance update" at bounding box center [161, 381] width 239 height 12
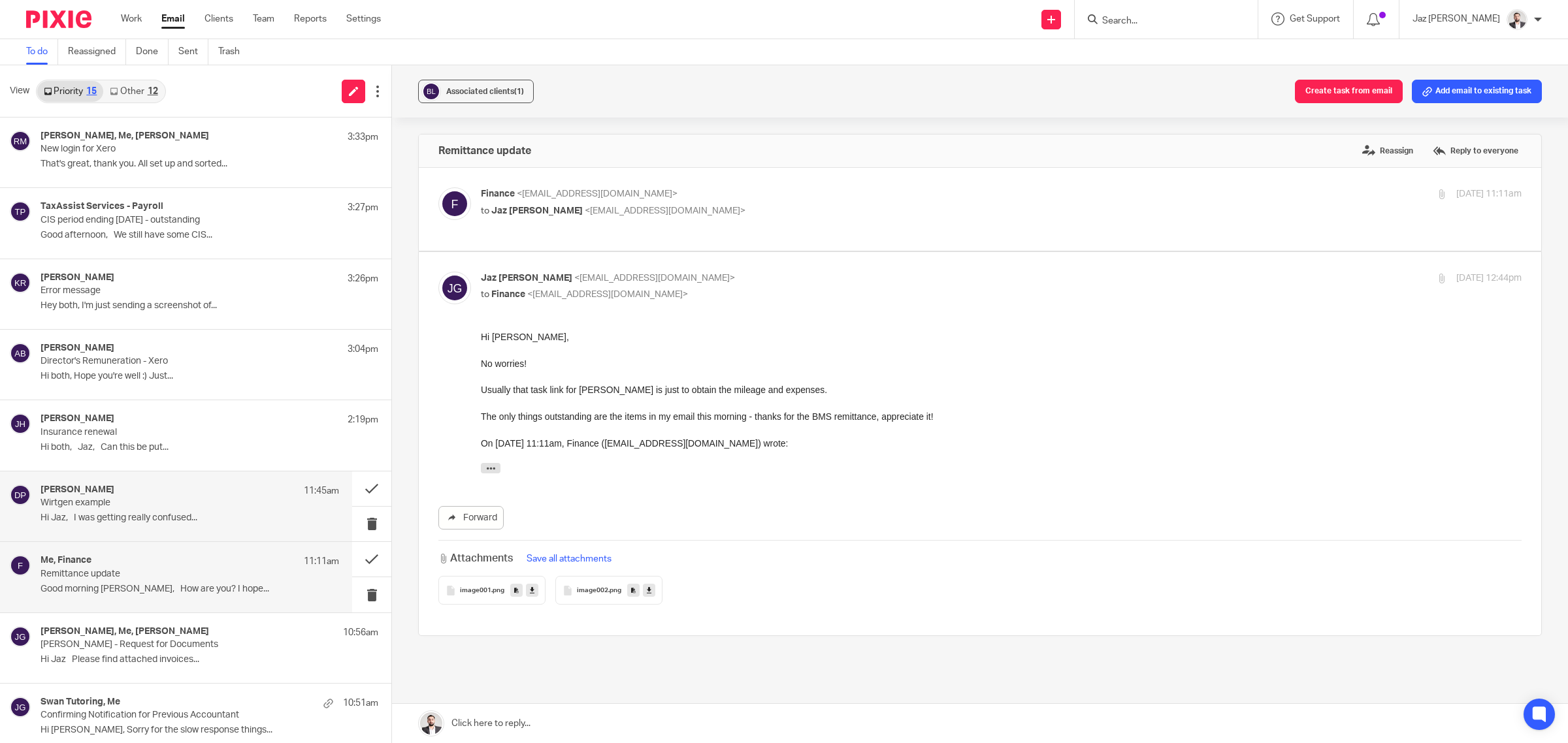
click at [138, 521] on p "Hi Jaz, I was getting really confused..." at bounding box center [190, 518] width 299 height 12
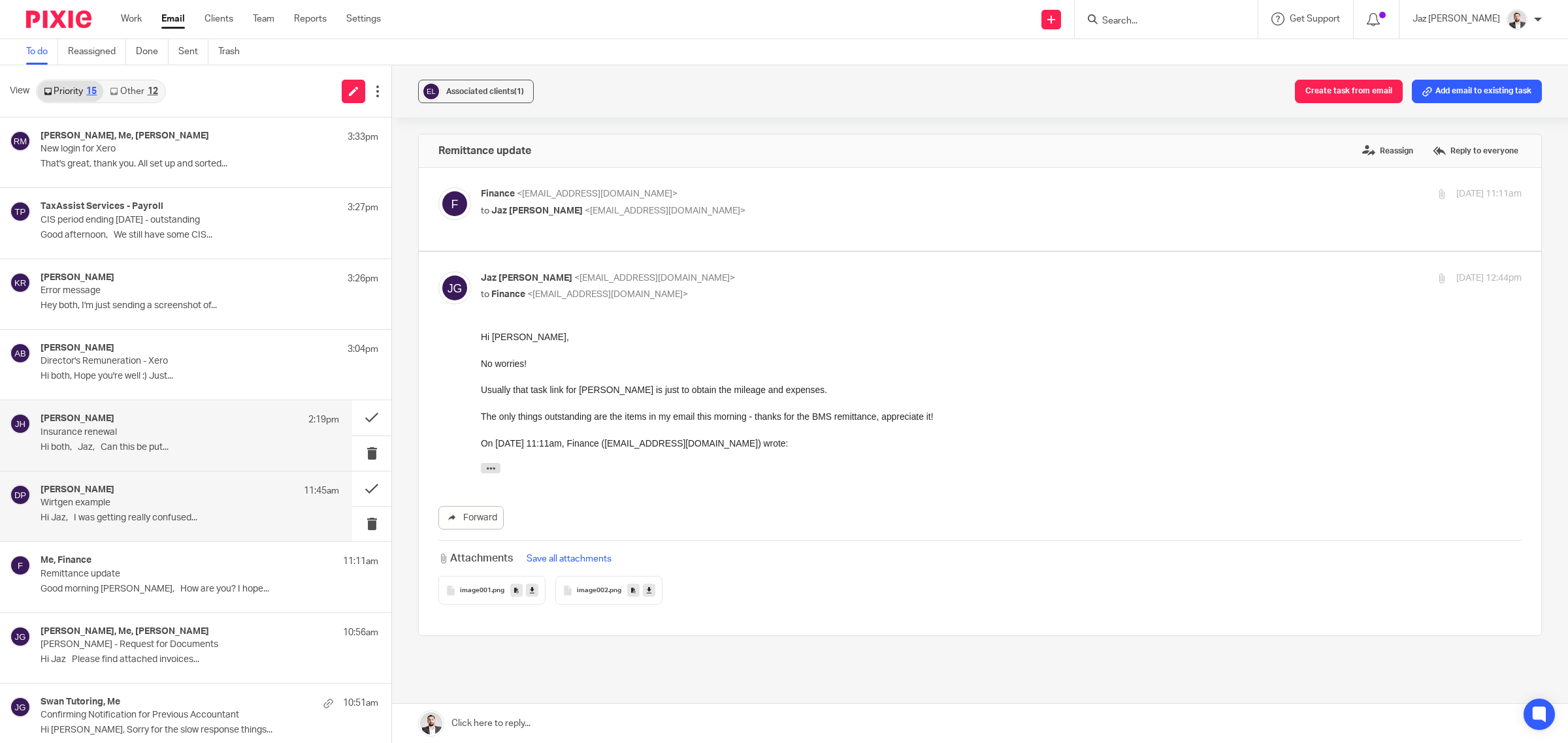
click at [140, 449] on p "Hi both, Jaz, Can this be put..." at bounding box center [190, 448] width 299 height 12
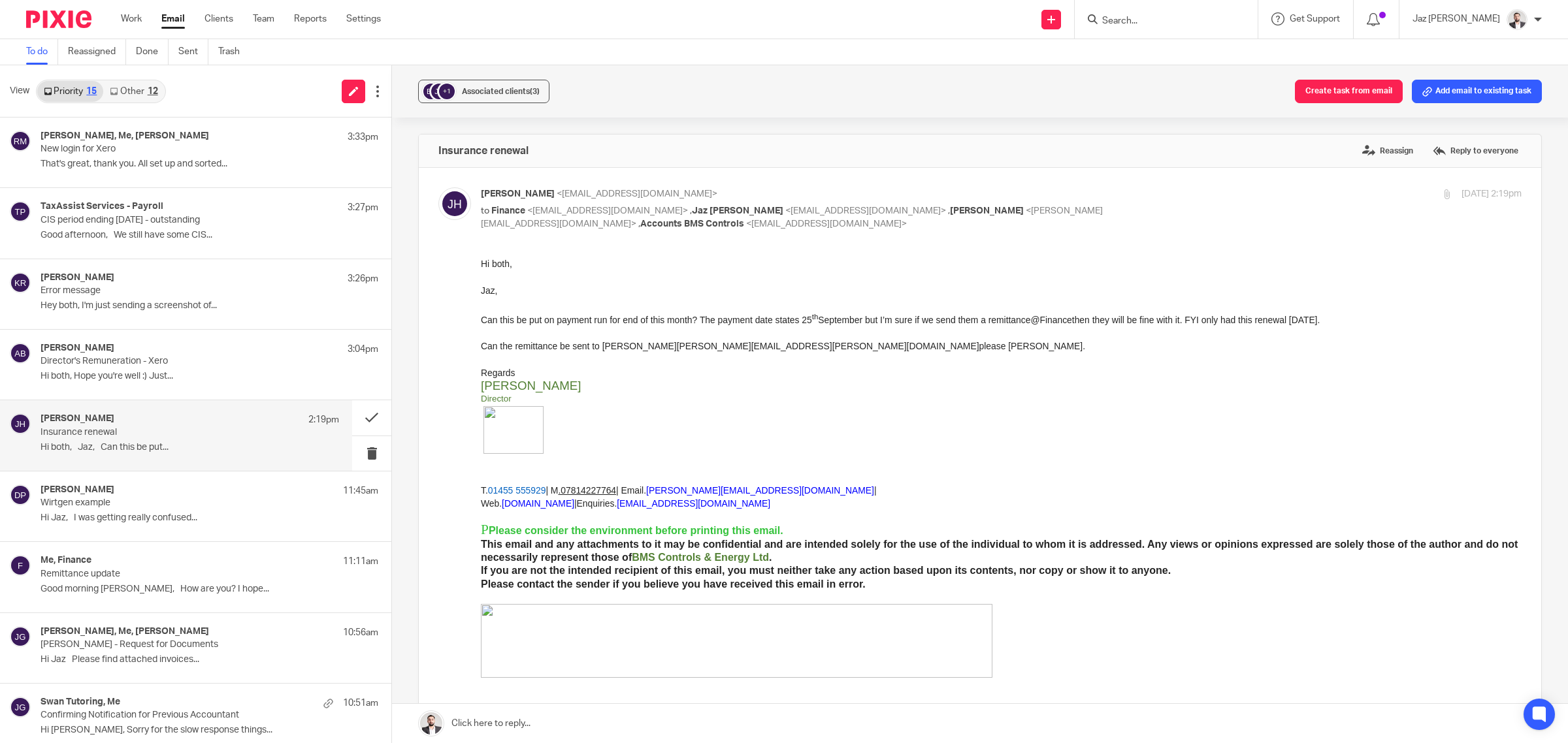
click at [717, 723] on link at bounding box center [980, 723] width 1176 height 39
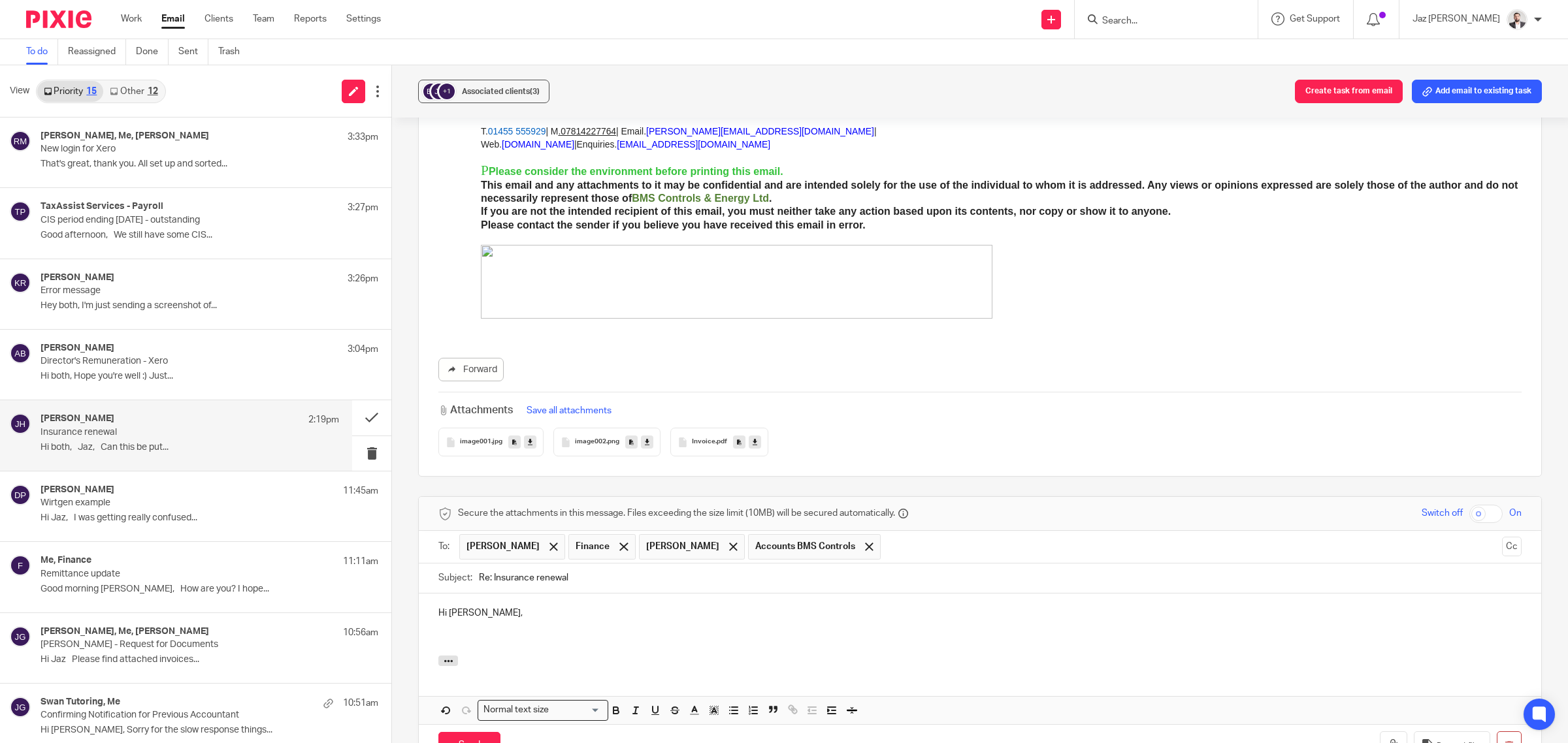
scroll to position [557, 0]
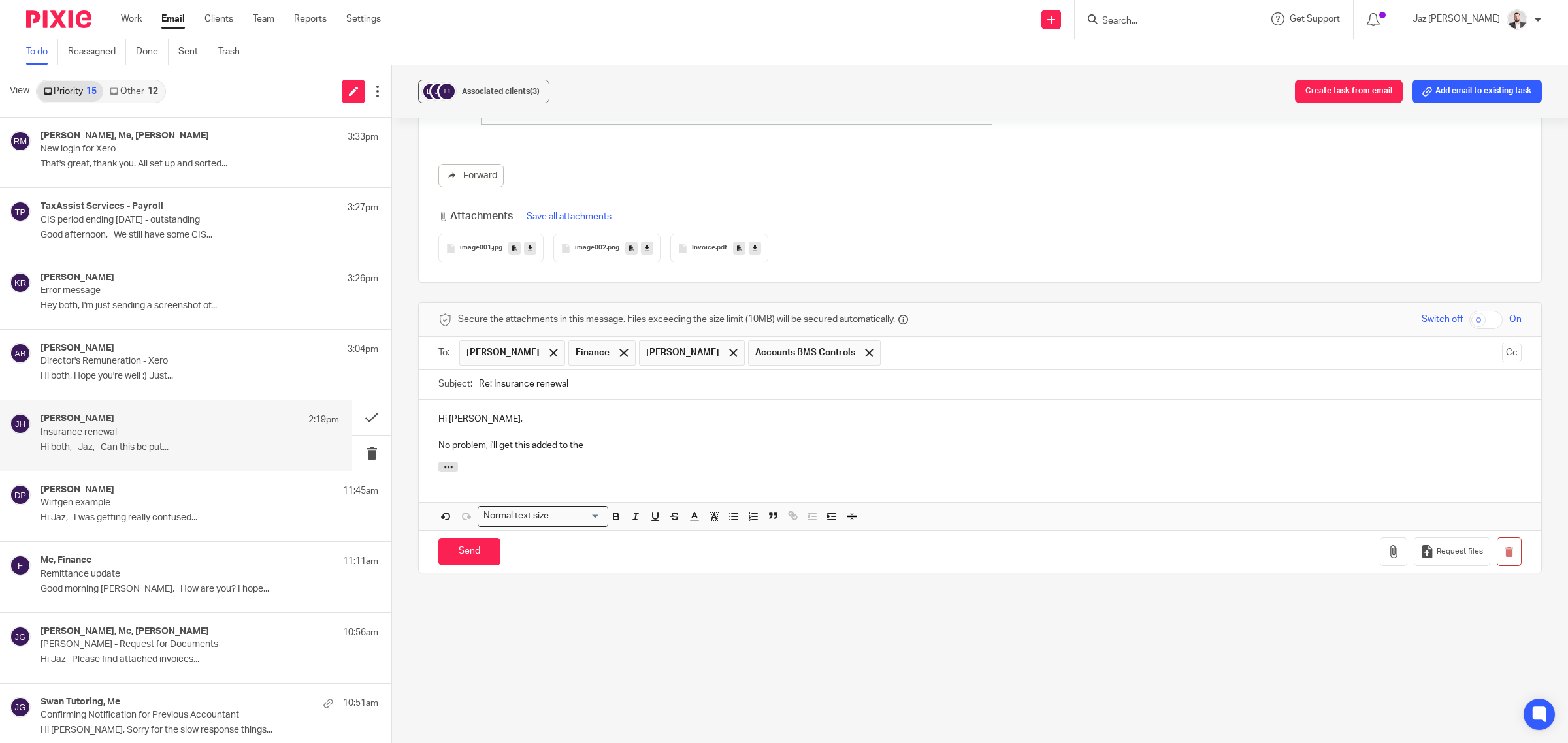
click at [615, 439] on p "No problem, i'll get this added to the" at bounding box center [979, 445] width 1083 height 13
click at [615, 448] on p "No problem, i'll get this added to the" at bounding box center [979, 445] width 1083 height 13
click at [497, 415] on p "Hi [PERSON_NAME]," at bounding box center [979, 419] width 1083 height 13
click at [471, 550] on input "Send" at bounding box center [469, 552] width 62 height 28
click at [758, 446] on p "No problem, i'll get this added to the payment run at the end of this month." at bounding box center [979, 445] width 1083 height 13
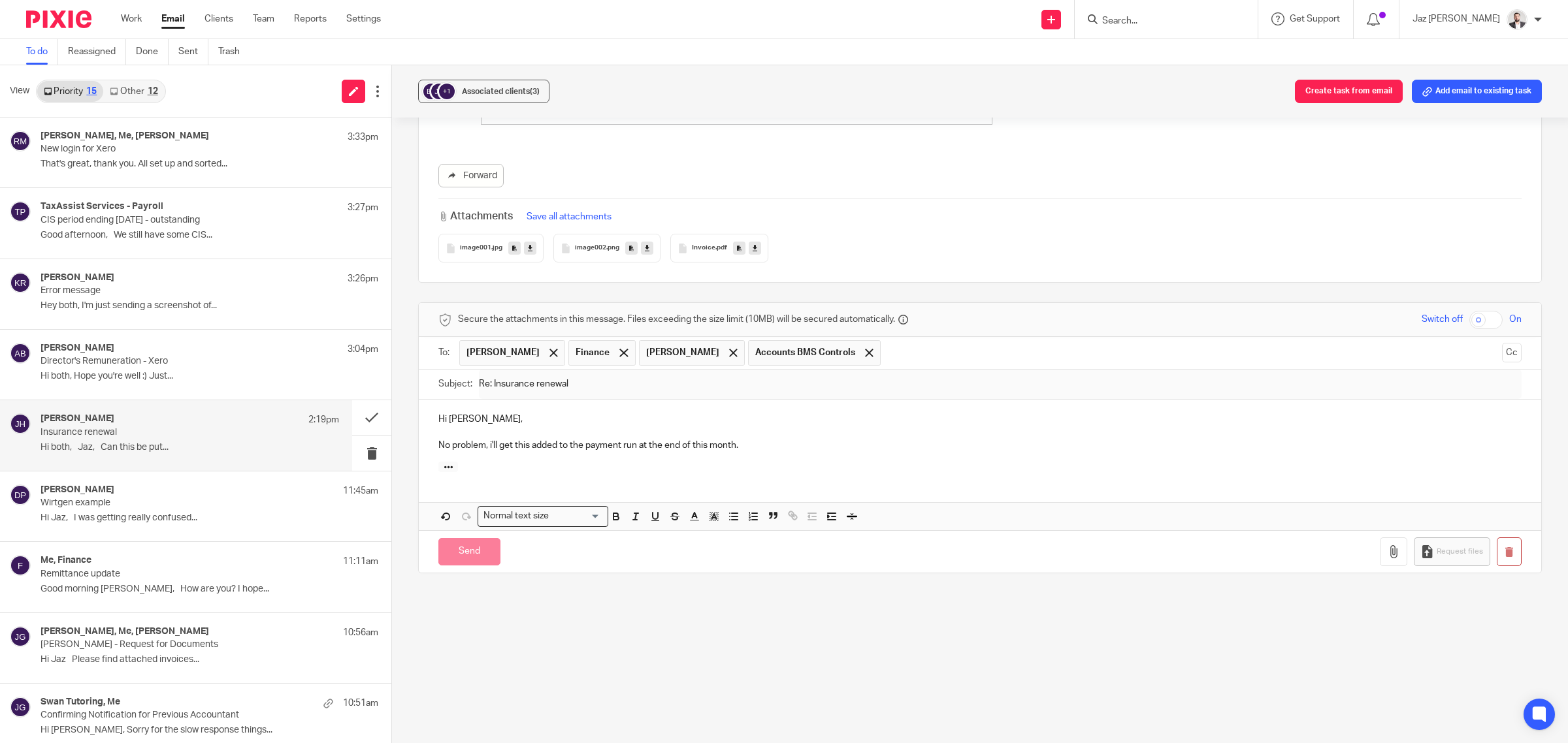
click at [768, 442] on p "No problem, i'll get this added to the payment run at the end of this month." at bounding box center [979, 445] width 1083 height 13
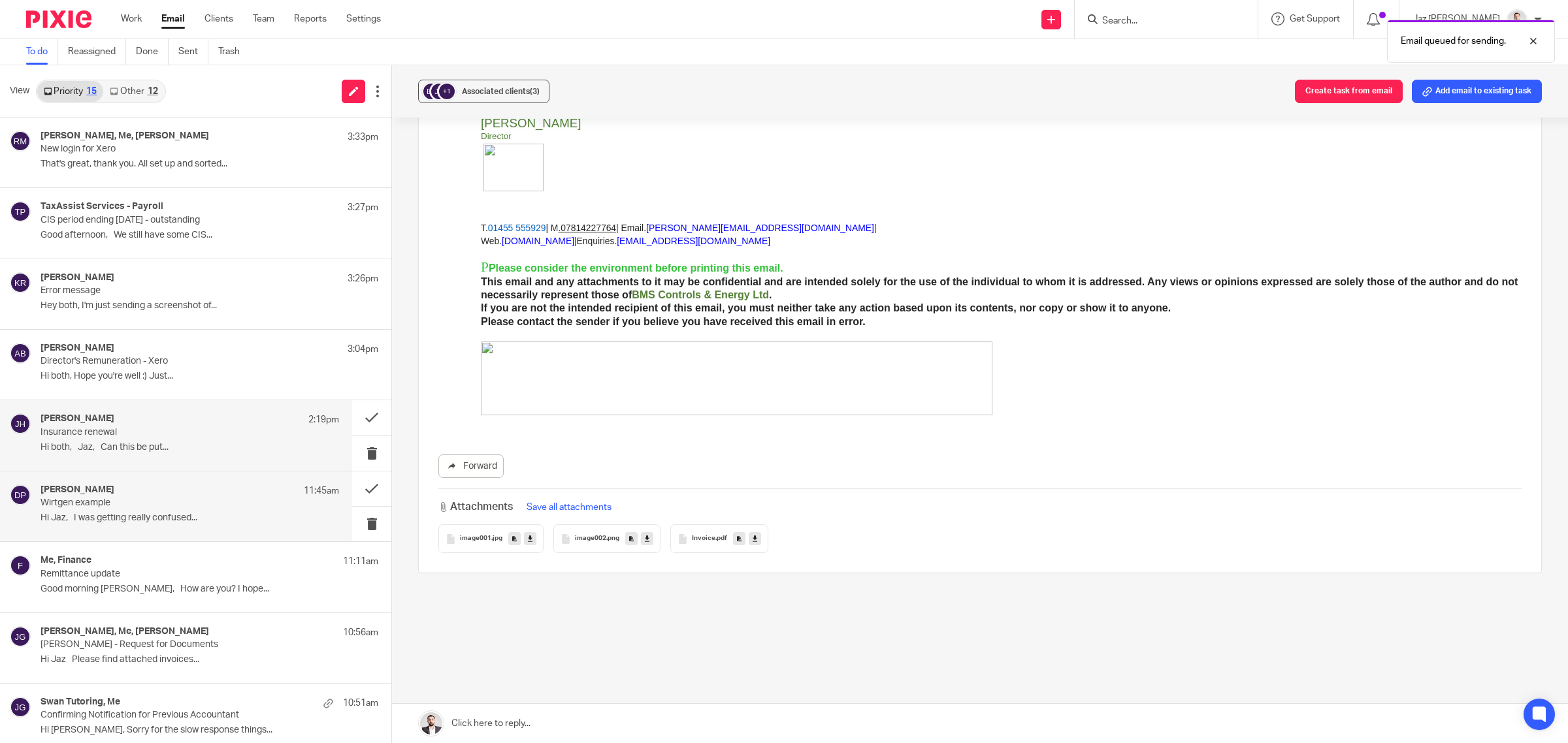
click at [157, 495] on div "[PERSON_NAME] 11:45am" at bounding box center [190, 491] width 299 height 13
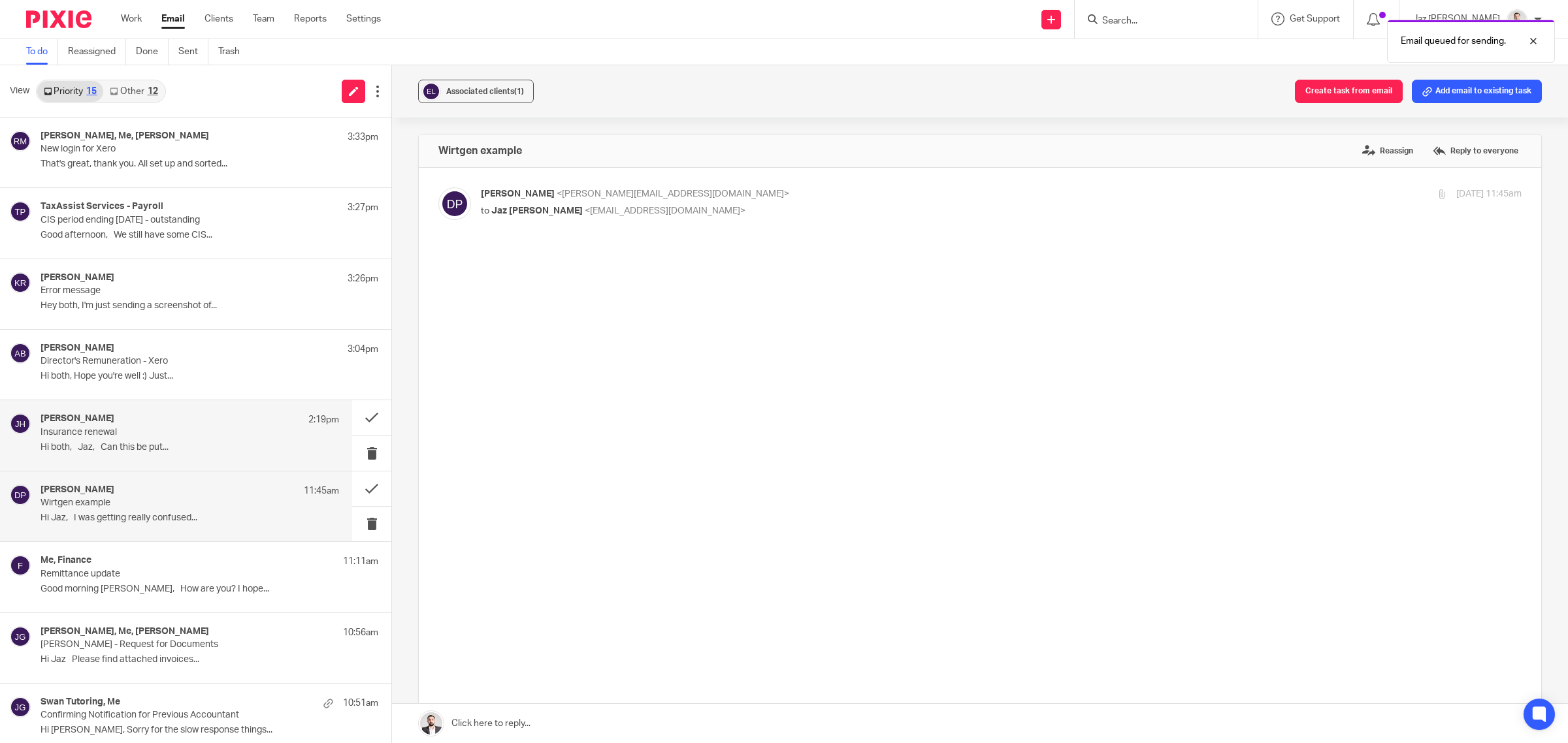
click at [153, 445] on p "Hi both, Jaz, Can this be put..." at bounding box center [190, 448] width 299 height 12
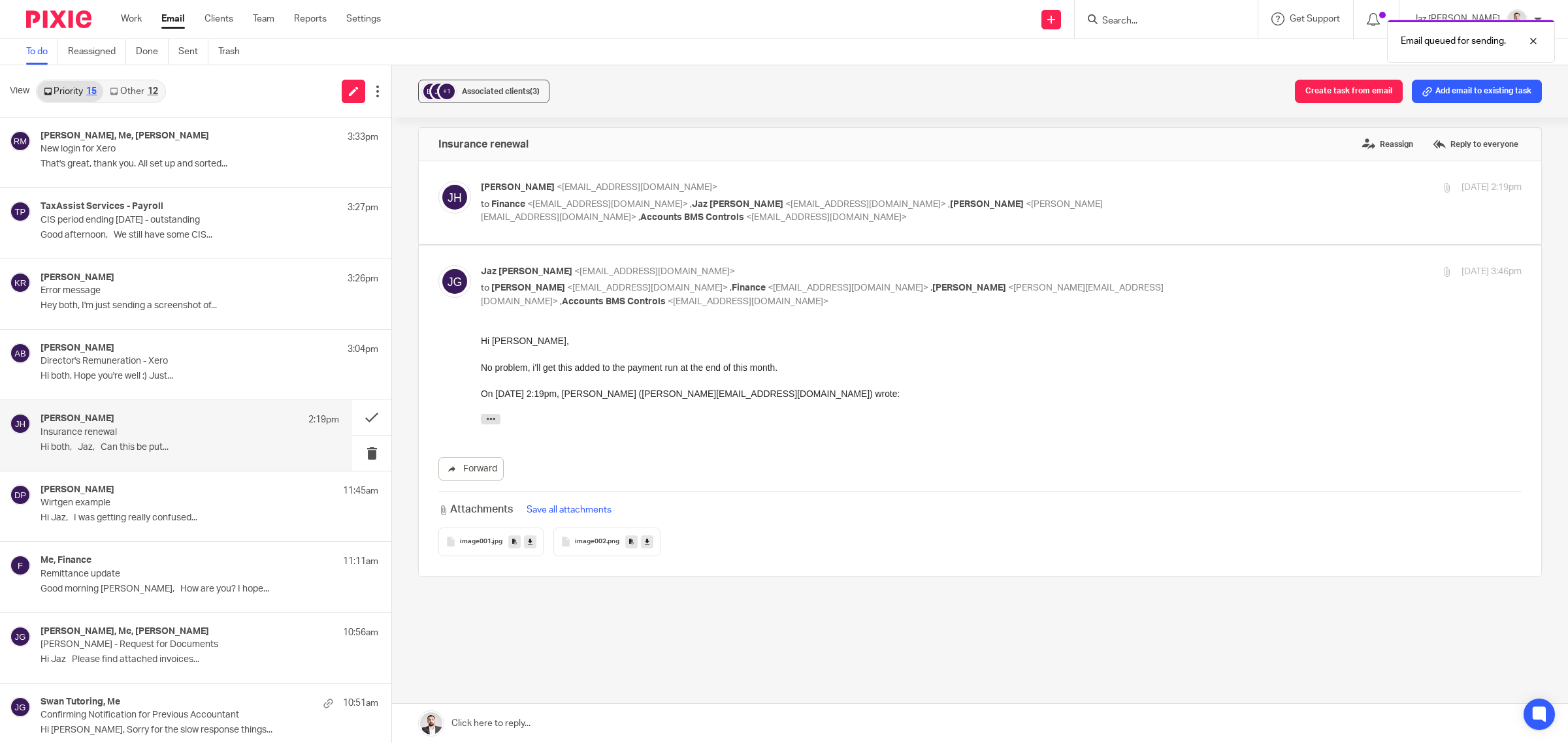
scroll to position [11, 0]
click at [154, 353] on div "[PERSON_NAME] 3:04pm" at bounding box center [190, 349] width 299 height 13
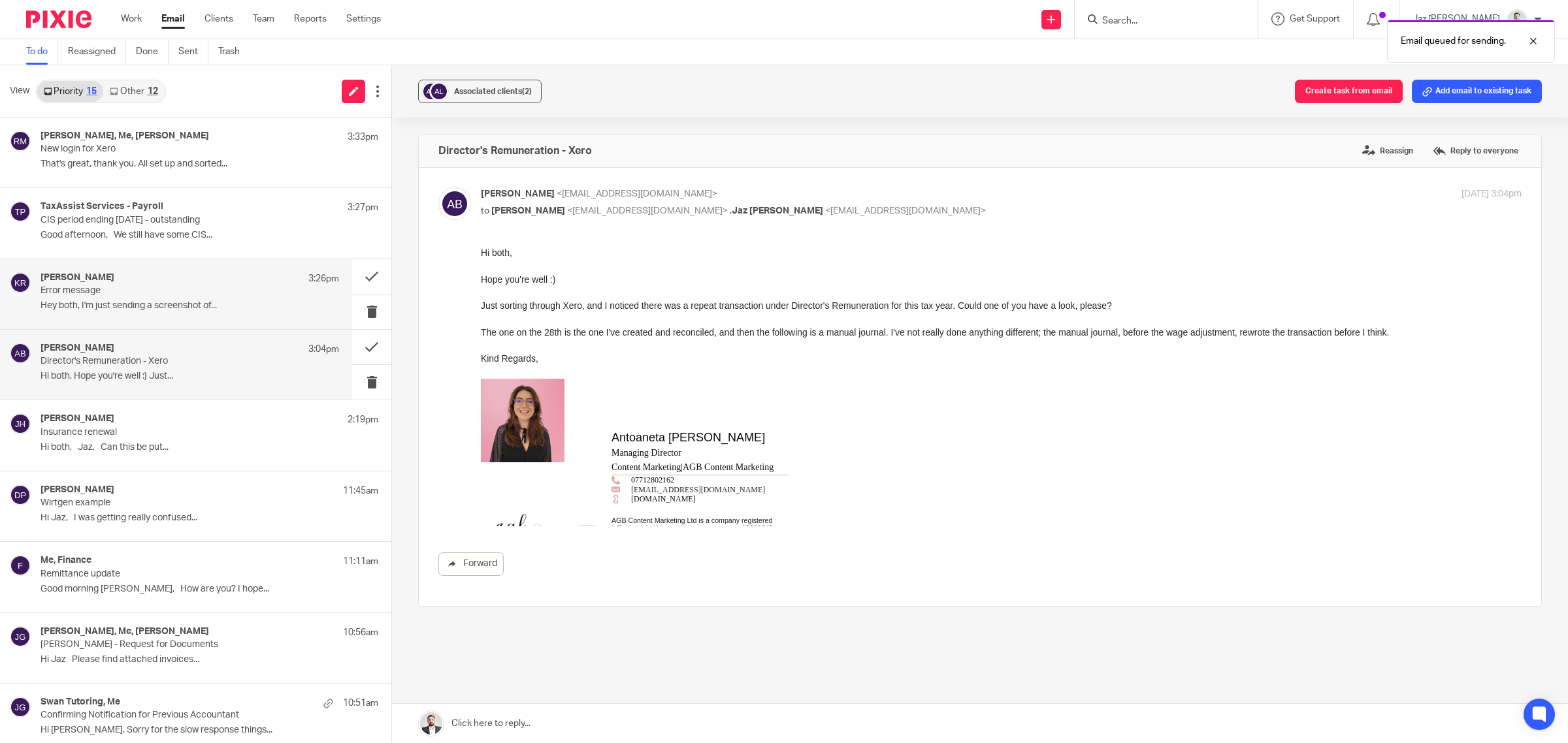
scroll to position [0, 0]
click at [148, 314] on div "[PERSON_NAME] 3:26pm Error message Hey both, I'm just sending a screenshot of..." at bounding box center [190, 293] width 299 height 43
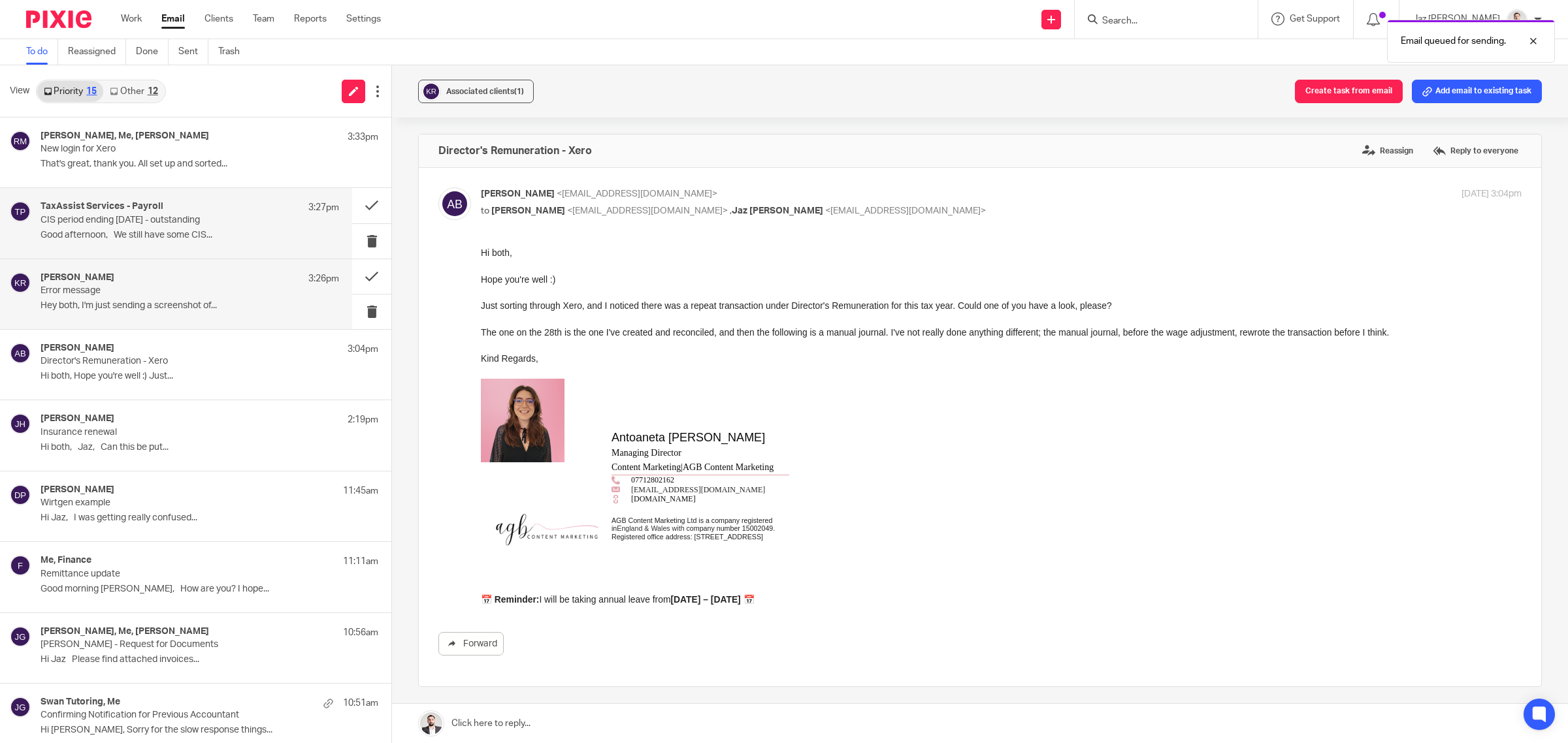
click at [144, 225] on p "CIS period ending [DATE] - outstanding" at bounding box center [161, 220] width 239 height 12
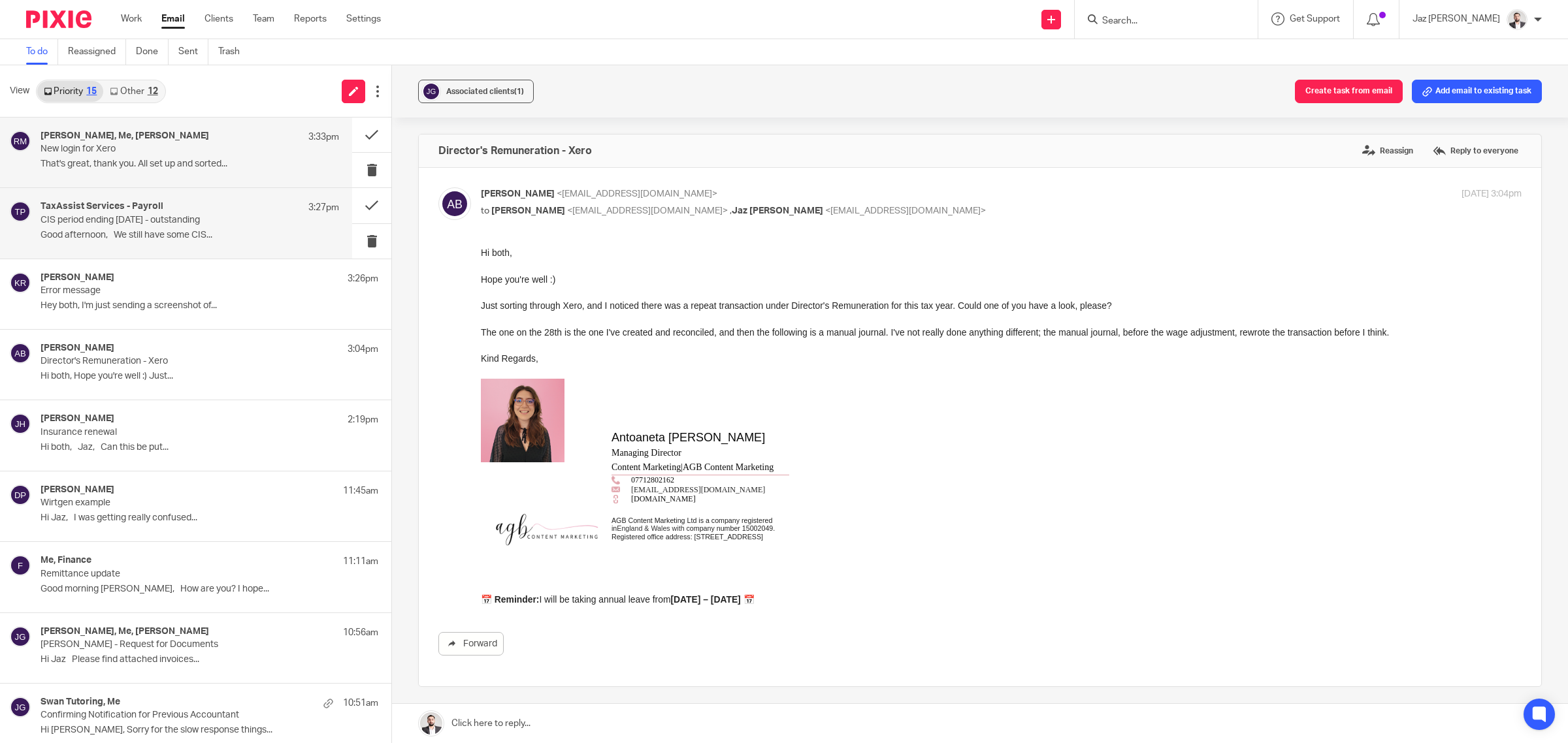
click at [158, 152] on p "New login for Xero" at bounding box center [161, 149] width 239 height 12
click at [140, 89] on link "Other 12" at bounding box center [133, 91] width 61 height 21
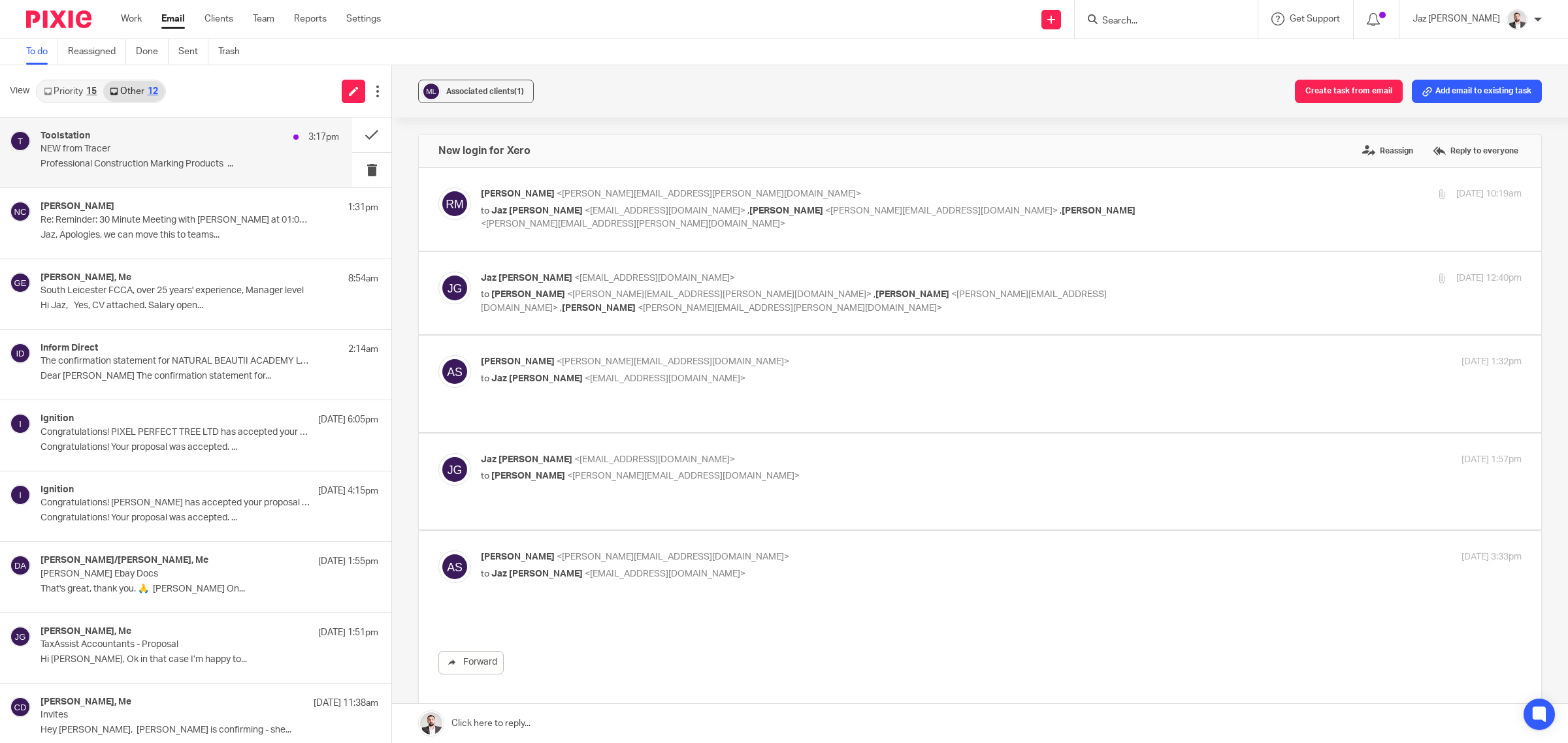
click at [149, 154] on p "NEW from Tracer" at bounding box center [161, 149] width 239 height 12
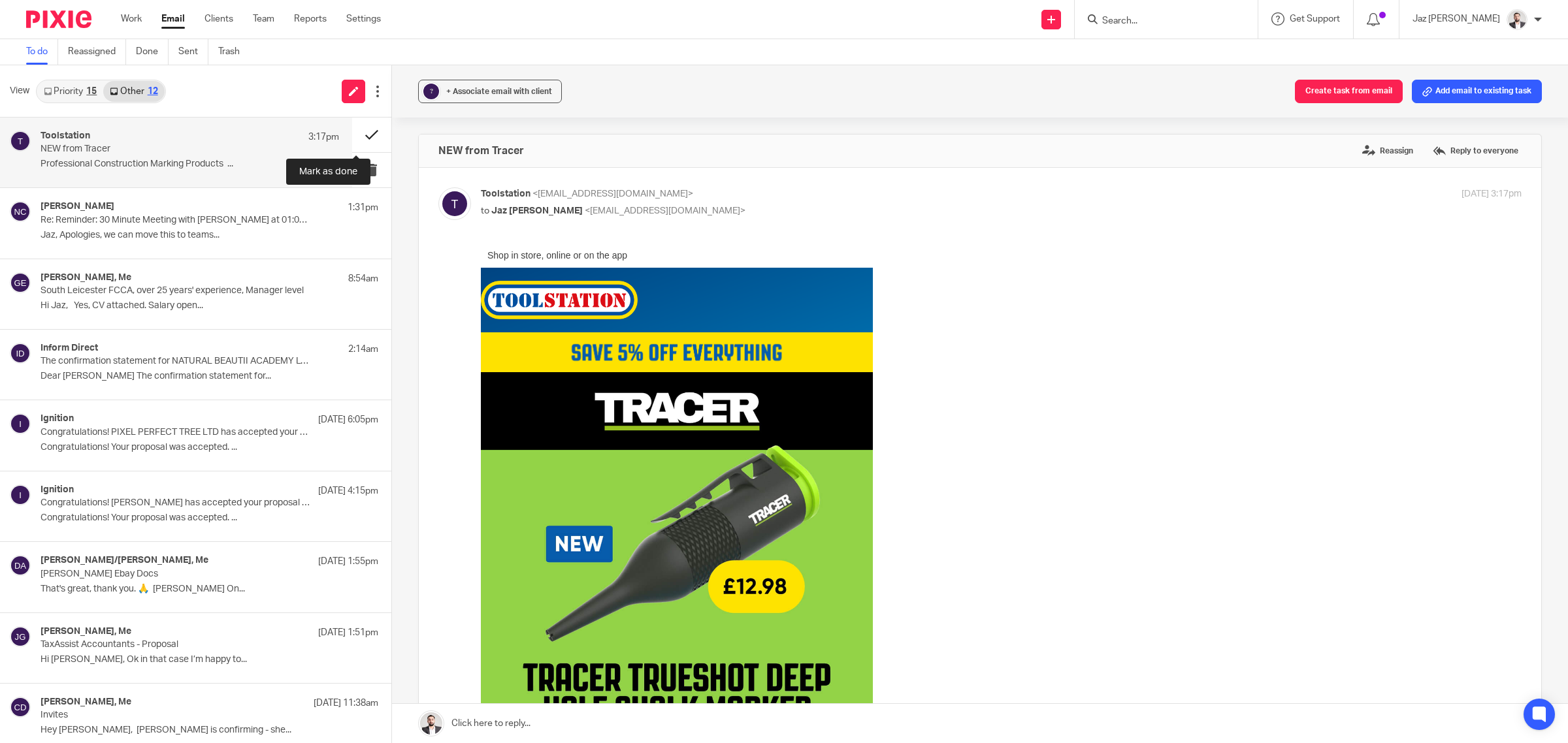
click at [360, 134] on button at bounding box center [372, 135] width 39 height 35
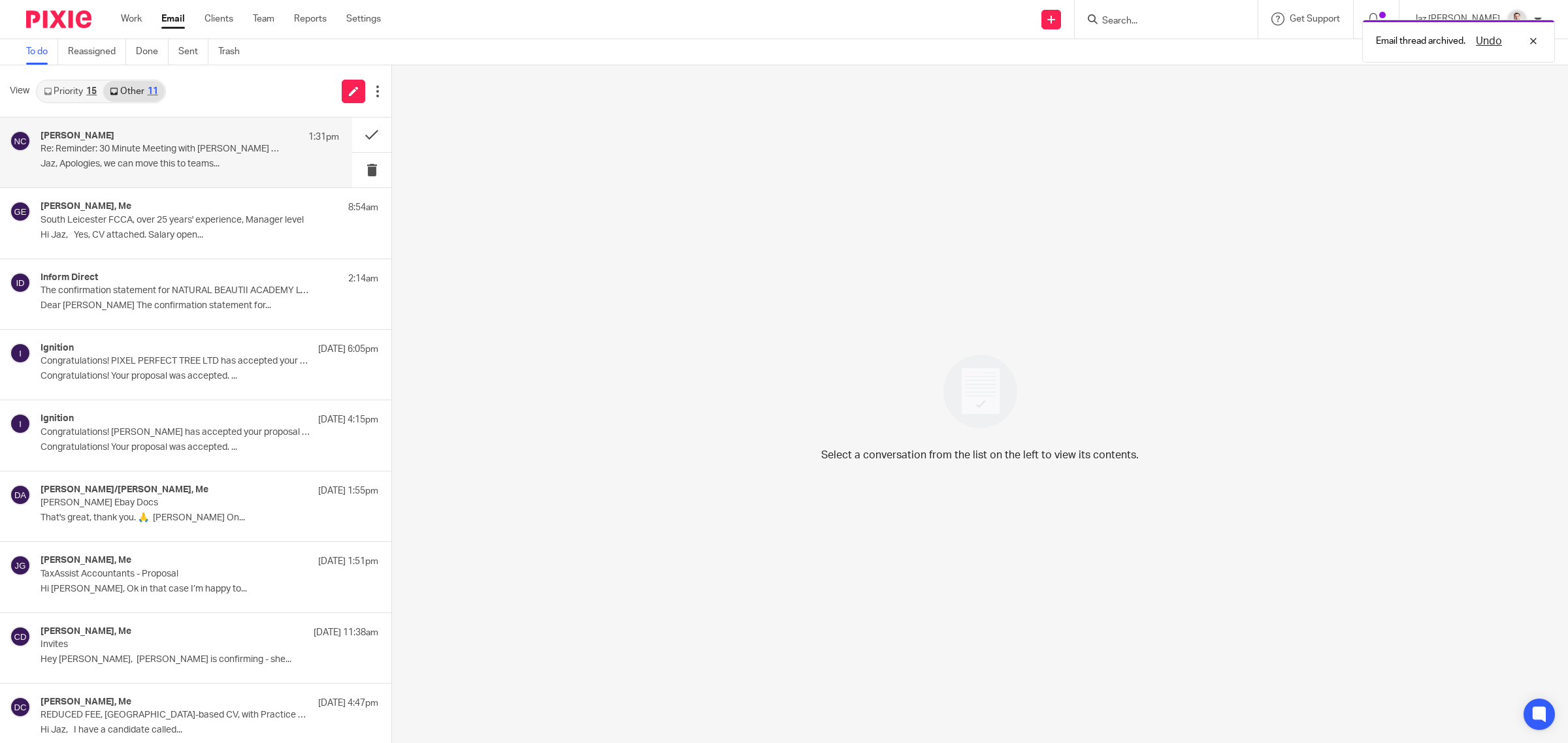
click at [172, 145] on p "Re: Reminder: 30 Minute Meeting with [PERSON_NAME] at 01:00pm ([GEOGRAPHIC_DATA…" at bounding box center [161, 149] width 239 height 12
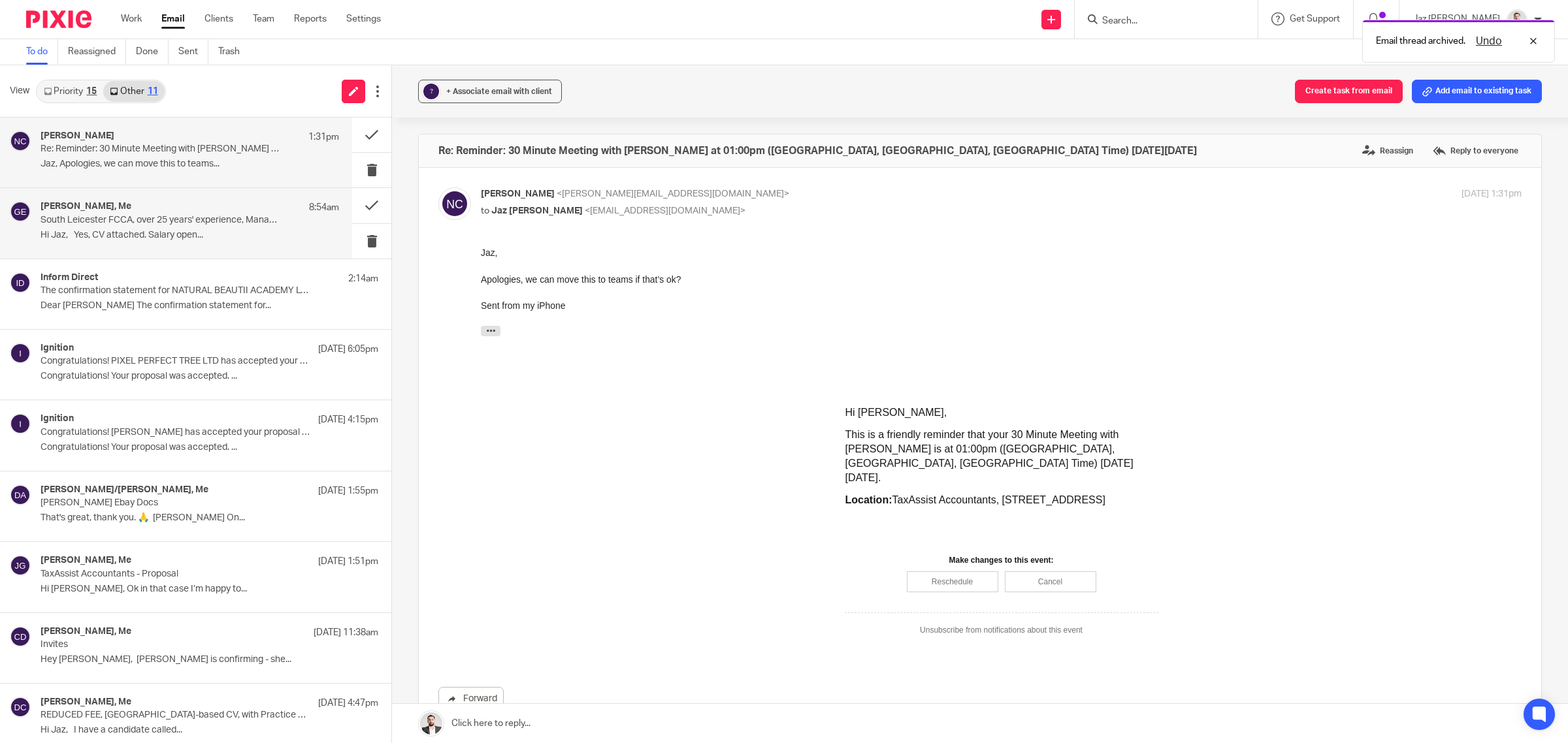
click at [187, 242] on div "[PERSON_NAME], Me 8:54am South Leicester FCCA, over 25 years' experience, Manag…" at bounding box center [190, 223] width 299 height 43
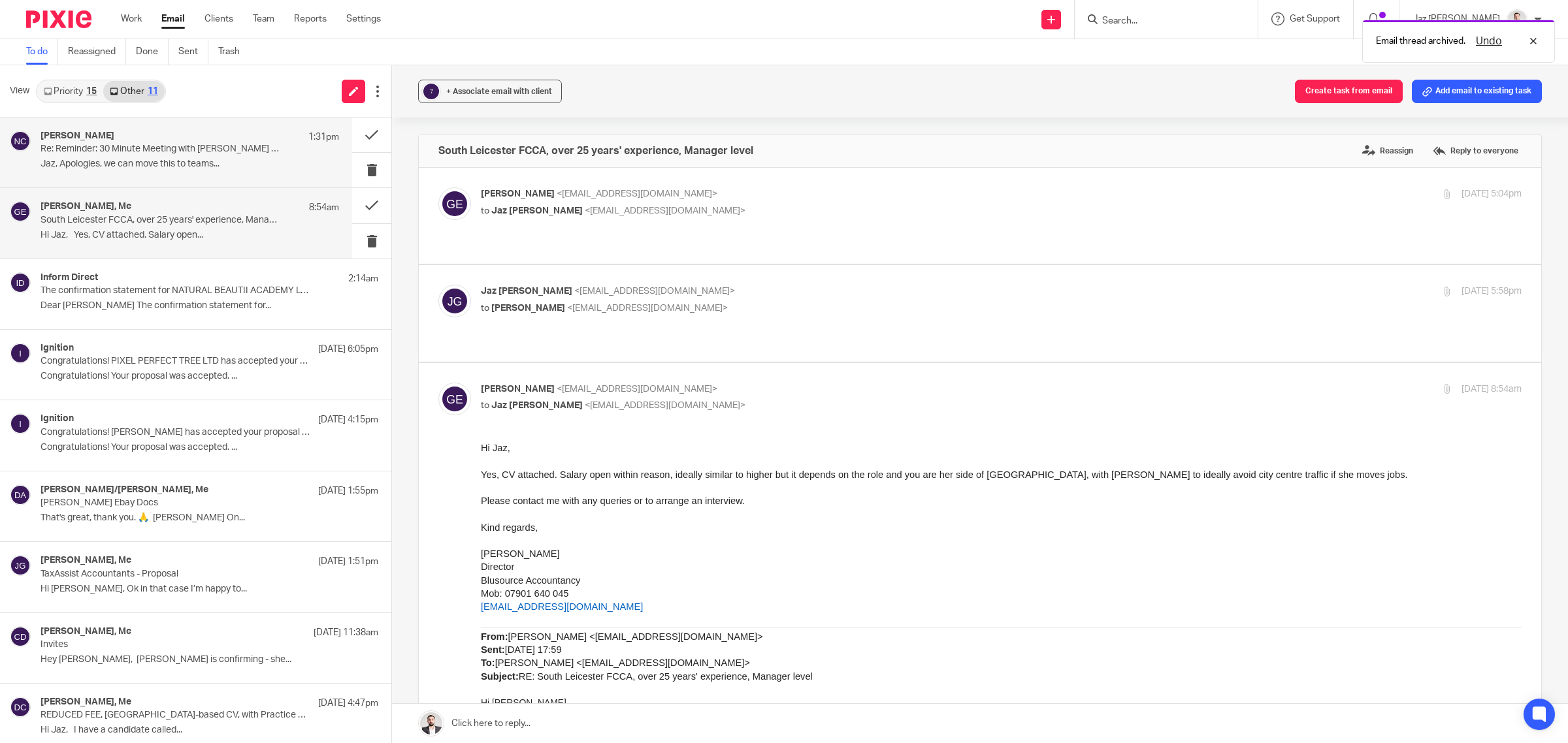
click at [158, 168] on p "Jaz, Apologies, we can move this to teams..." at bounding box center [190, 164] width 299 height 12
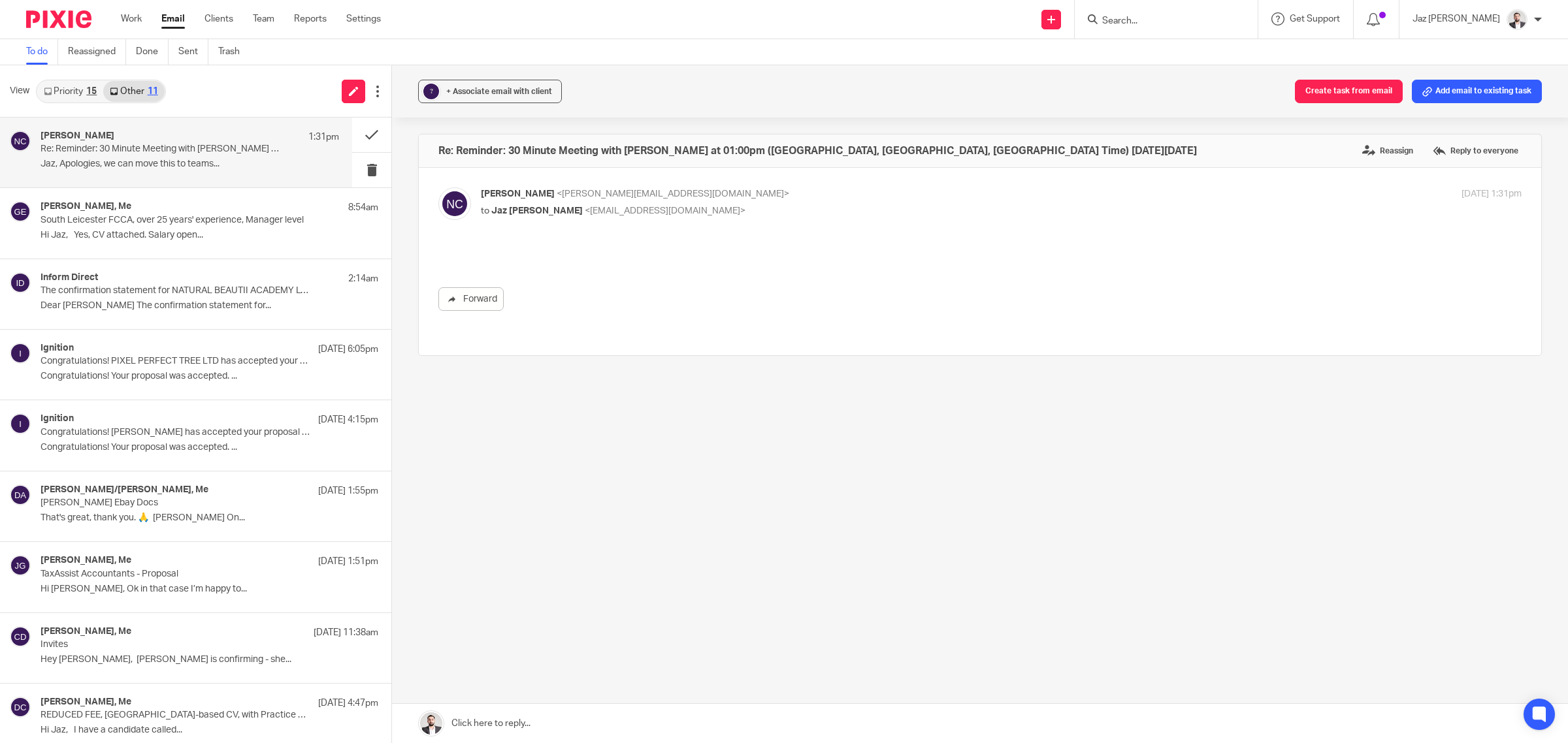
click at [128, 145] on p "Re: Reminder: 30 Minute Meeting with [PERSON_NAME] at 01:00pm ([GEOGRAPHIC_DATA…" at bounding box center [161, 149] width 239 height 12
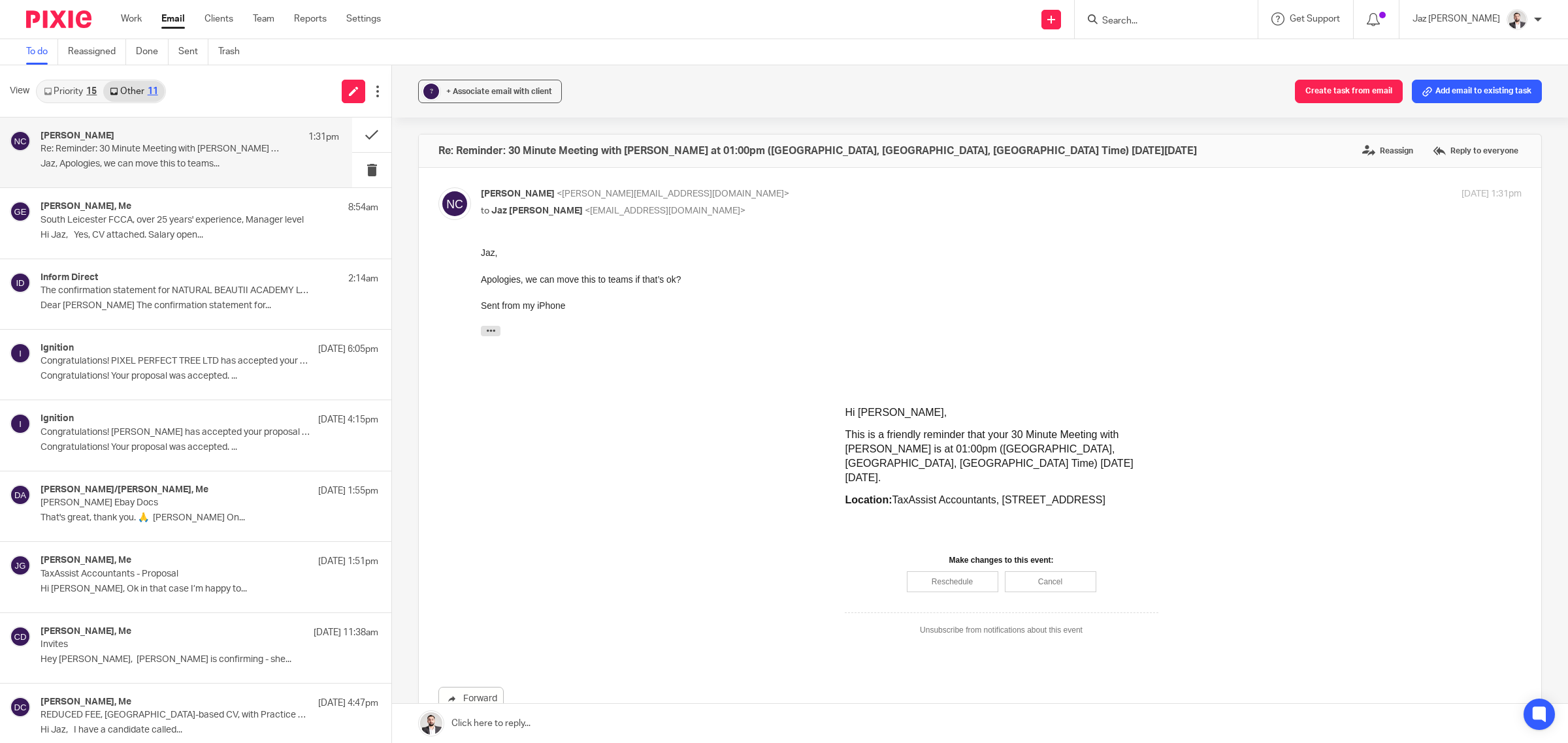
click at [584, 719] on link at bounding box center [980, 723] width 1176 height 39
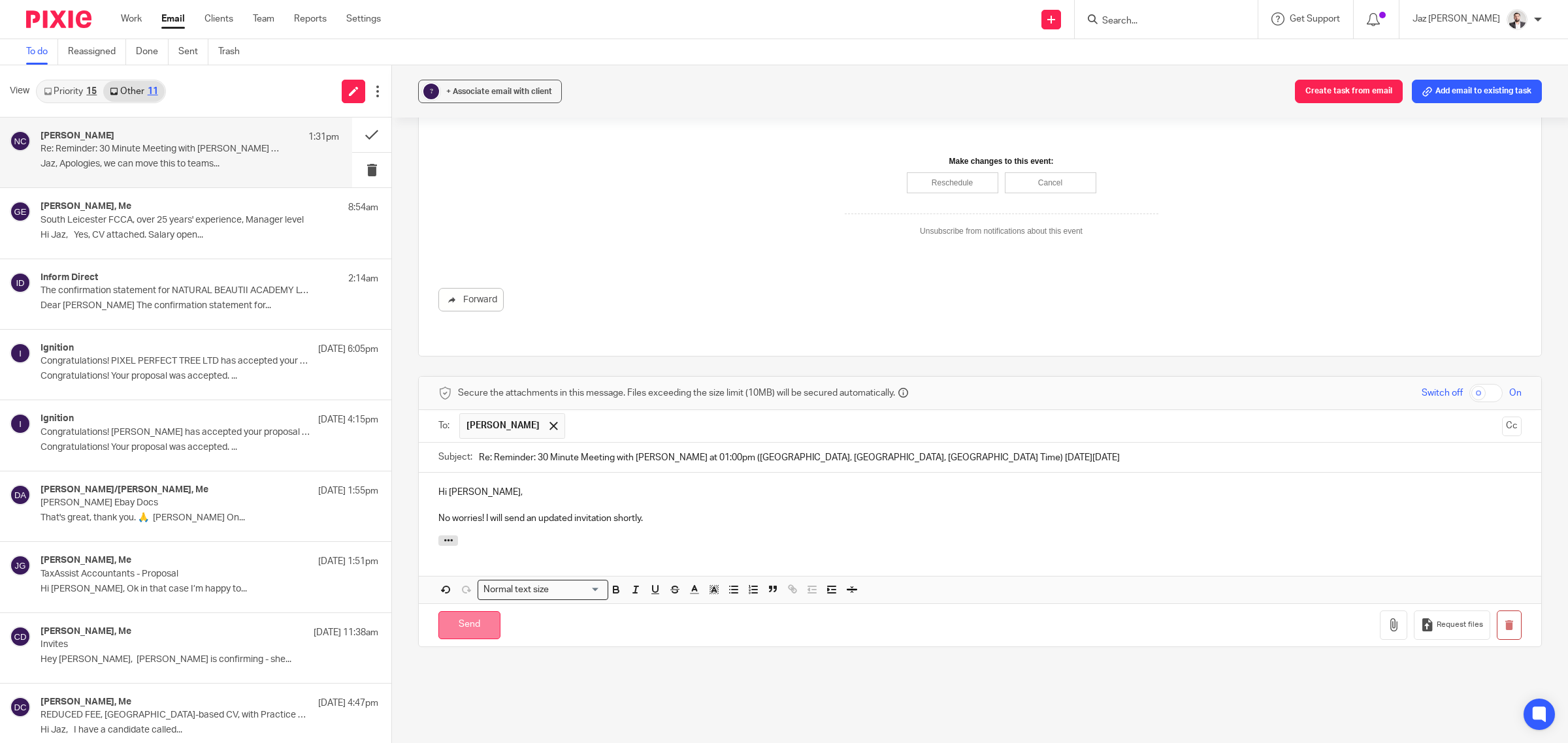
click at [467, 615] on input "Send" at bounding box center [469, 625] width 62 height 28
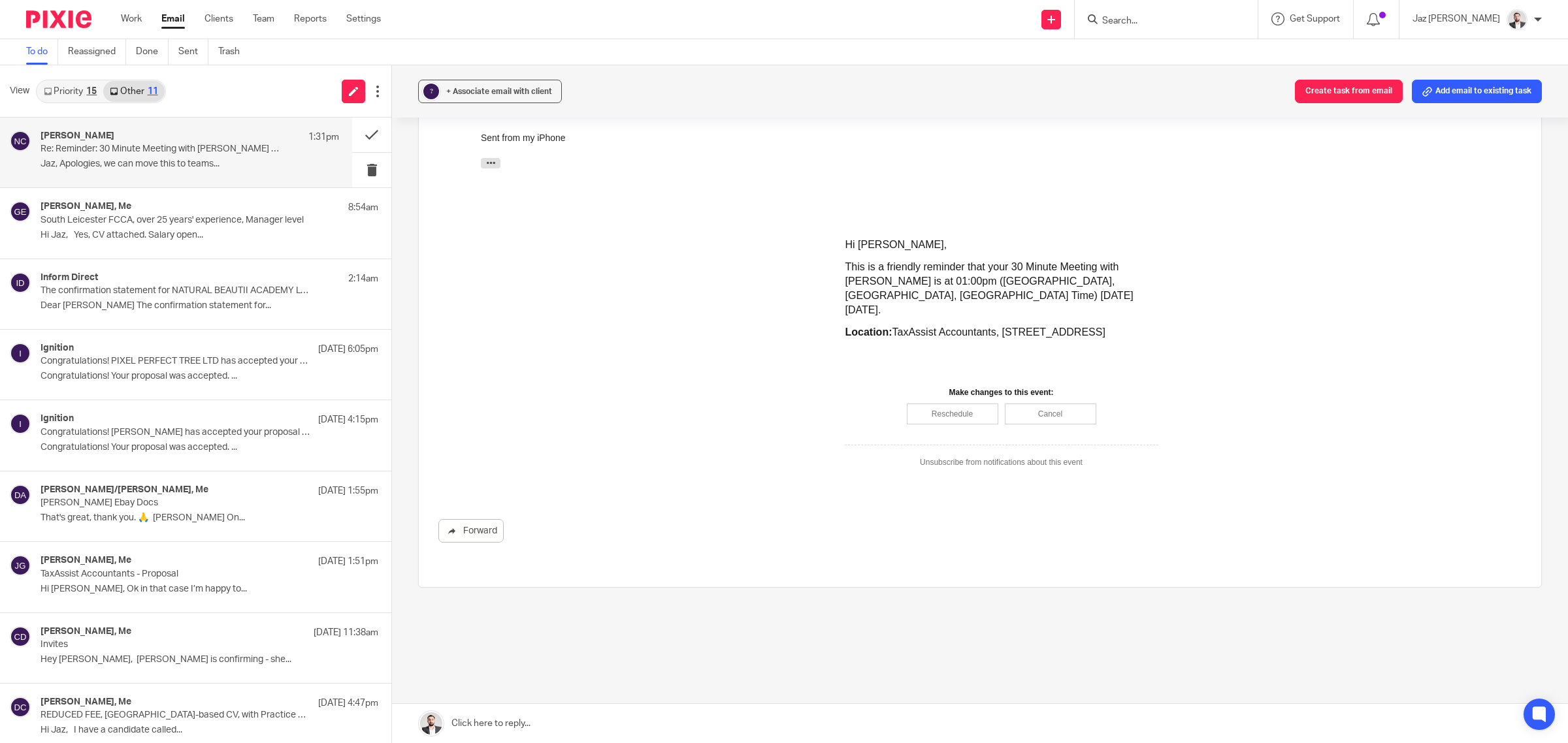
click at [79, 93] on link "Priority 15" at bounding box center [70, 91] width 66 height 21
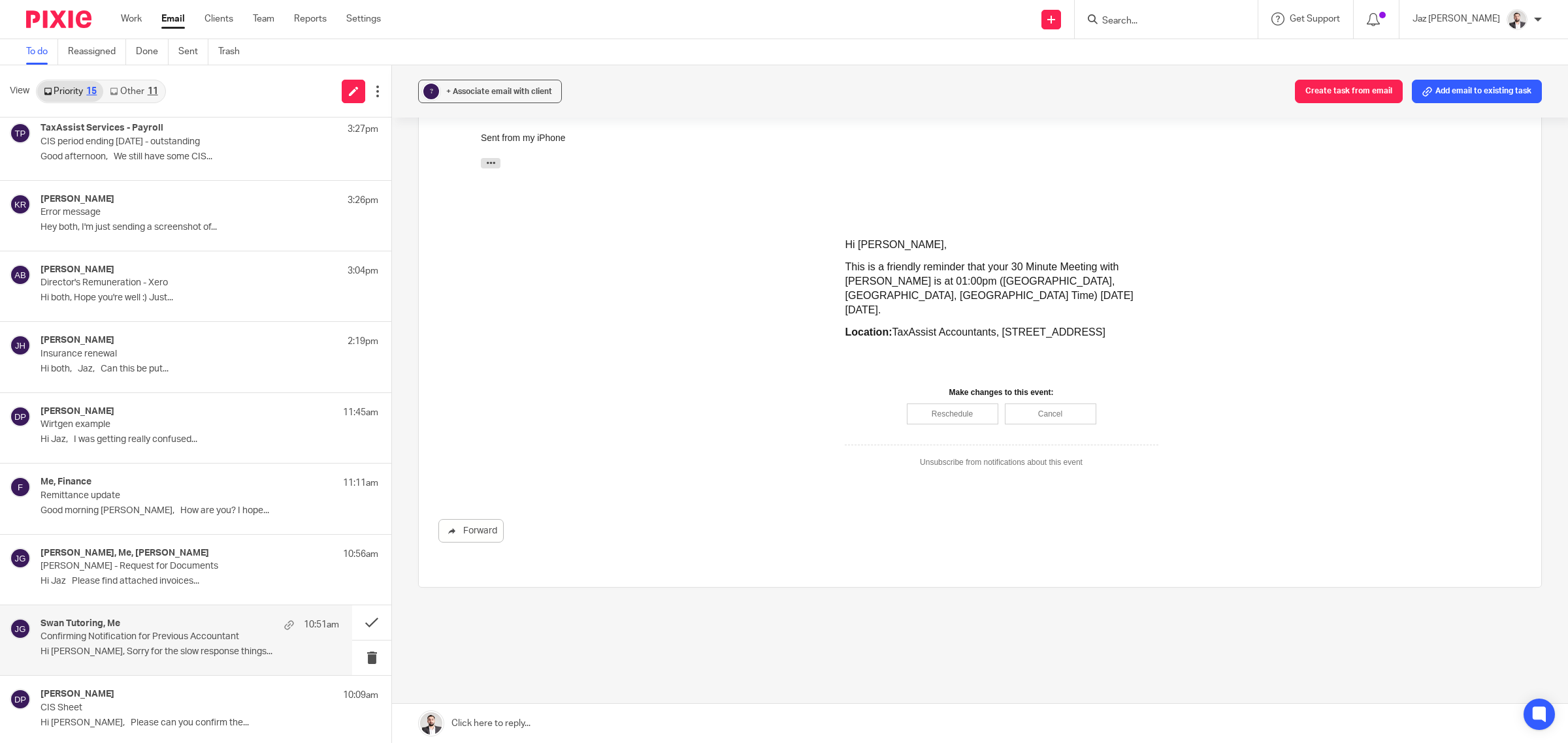
scroll to position [0, 0]
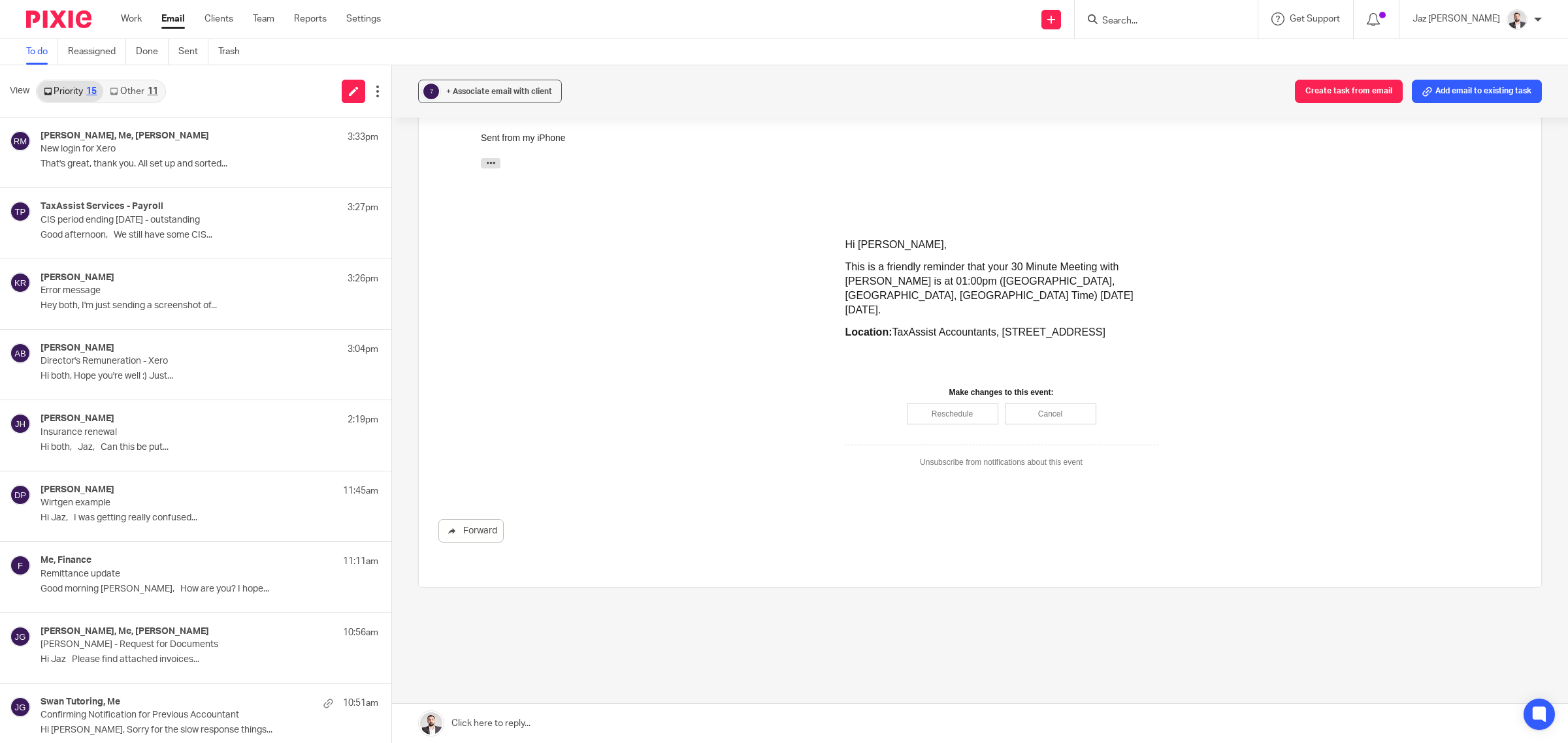
click at [134, 81] on link "Other 11" at bounding box center [133, 91] width 61 height 21
